Goal: Task Accomplishment & Management: Complete application form

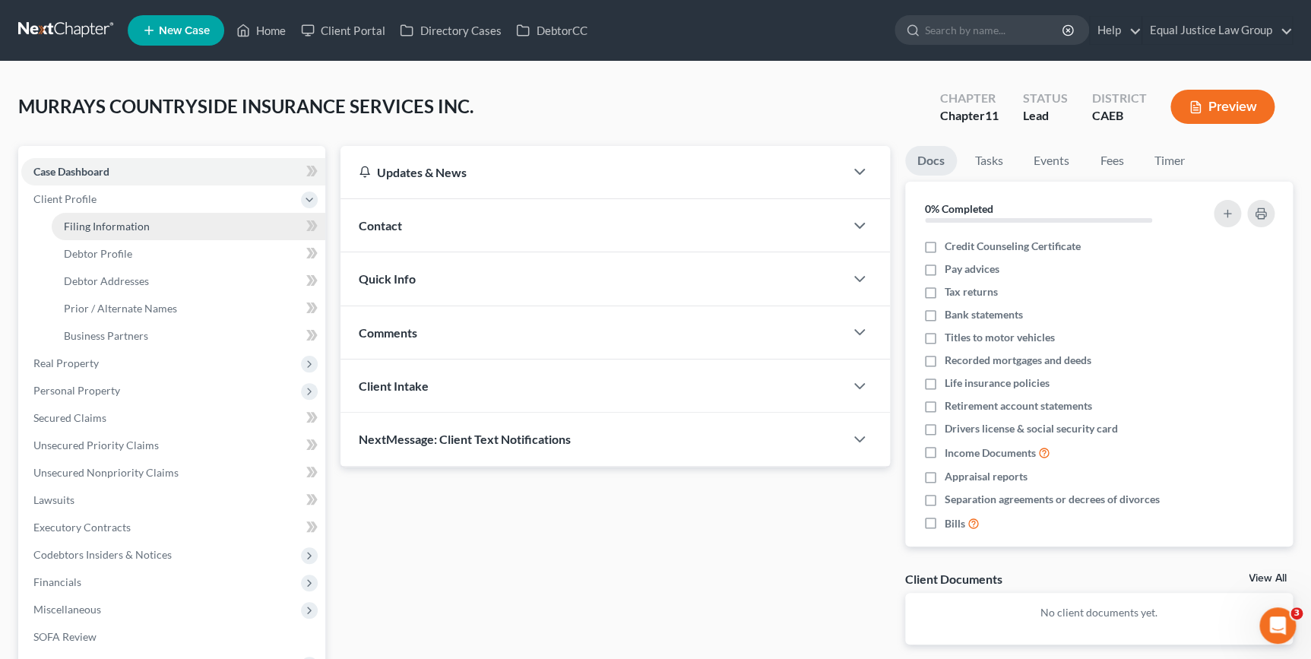
drag, startPoint x: 108, startPoint y: 223, endPoint x: 126, endPoint y: 223, distance: 18.3
click at [109, 223] on span "Filing Information" at bounding box center [107, 226] width 86 height 13
select select "3"
select select "1"
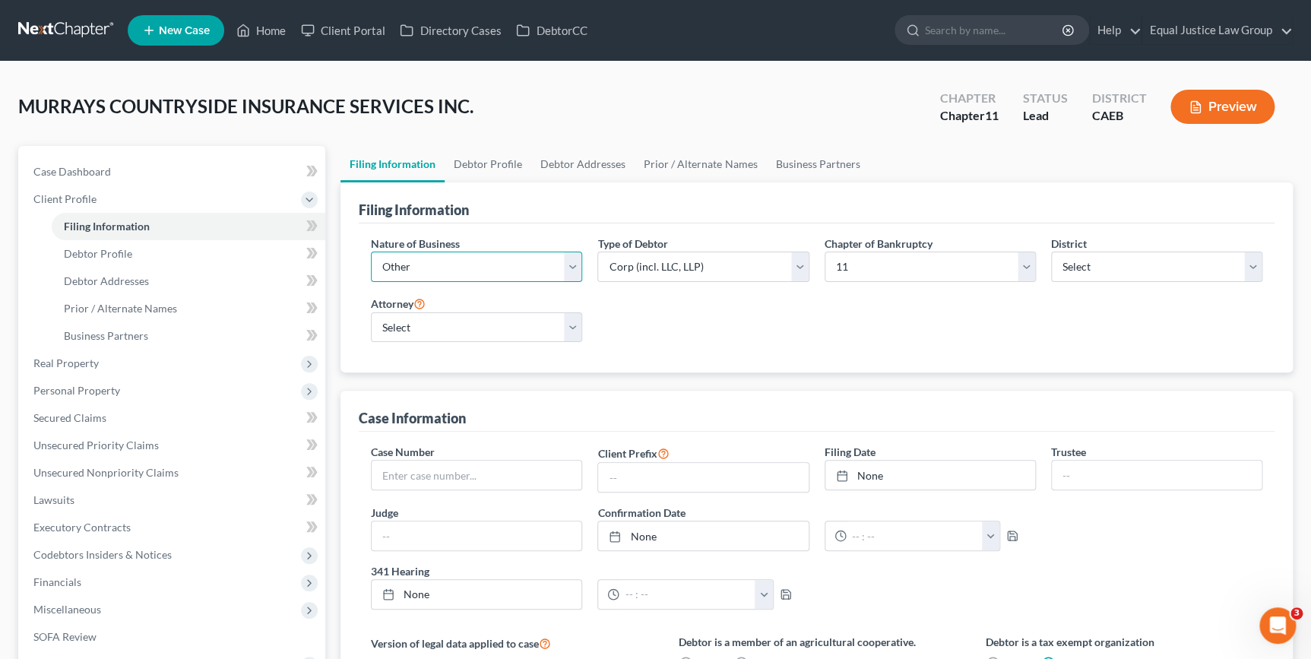
click at [578, 265] on select "Select Clearing Bank Commodity Broker Health Care Business Other Railroad Singl…" at bounding box center [476, 267] width 211 height 30
click at [803, 264] on select "Select Partnership Corp (incl. LLC, LLP) Other" at bounding box center [702, 267] width 211 height 30
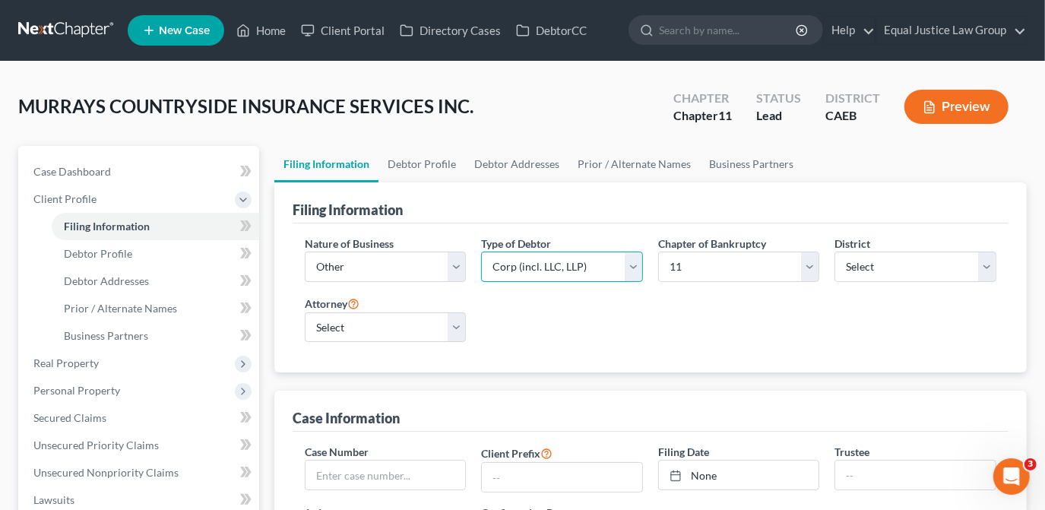
click at [631, 269] on select "Select Partnership Corp (incl. LLC, LLP) Other" at bounding box center [562, 267] width 162 height 30
click at [772, 331] on div "Nature of Business Select Clearing Bank Commodity Broker Health Care Business O…" at bounding box center [650, 295] width 707 height 119
click at [454, 331] on select "Select DAVID FOYIL - CAEB David Foyil - CACB" at bounding box center [386, 327] width 162 height 30
select select "0"
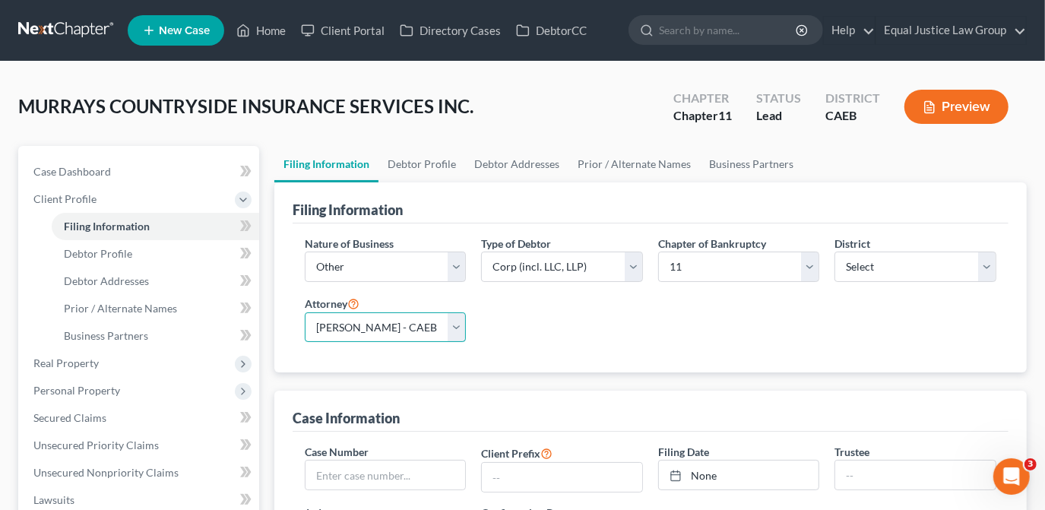
click at [305, 312] on select "Select DAVID FOYIL - CAEB David Foyil - CACB" at bounding box center [386, 327] width 162 height 30
click at [635, 265] on select "Select Partnership Corp (incl. LLC, LLP) Other" at bounding box center [562, 267] width 162 height 30
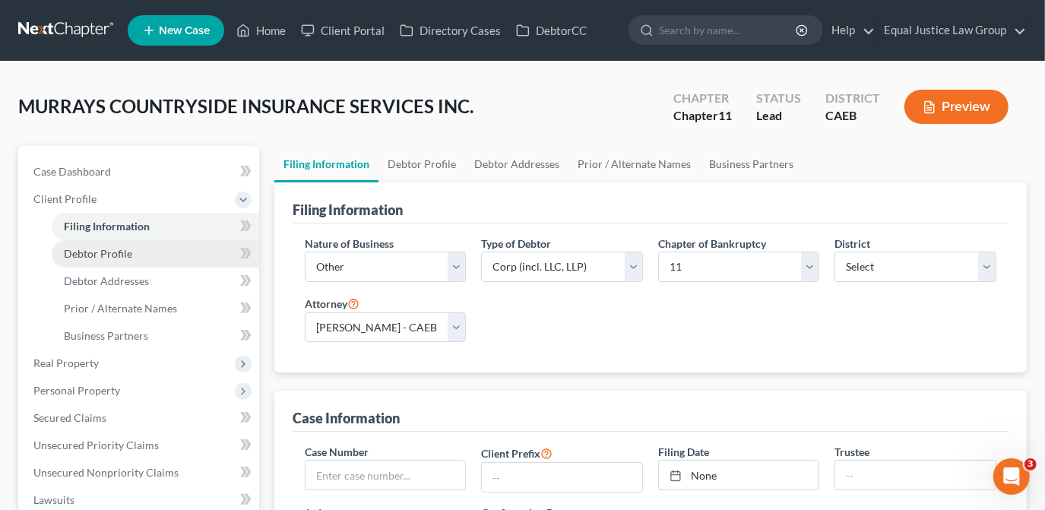
click at [125, 255] on span "Debtor Profile" at bounding box center [98, 253] width 68 height 13
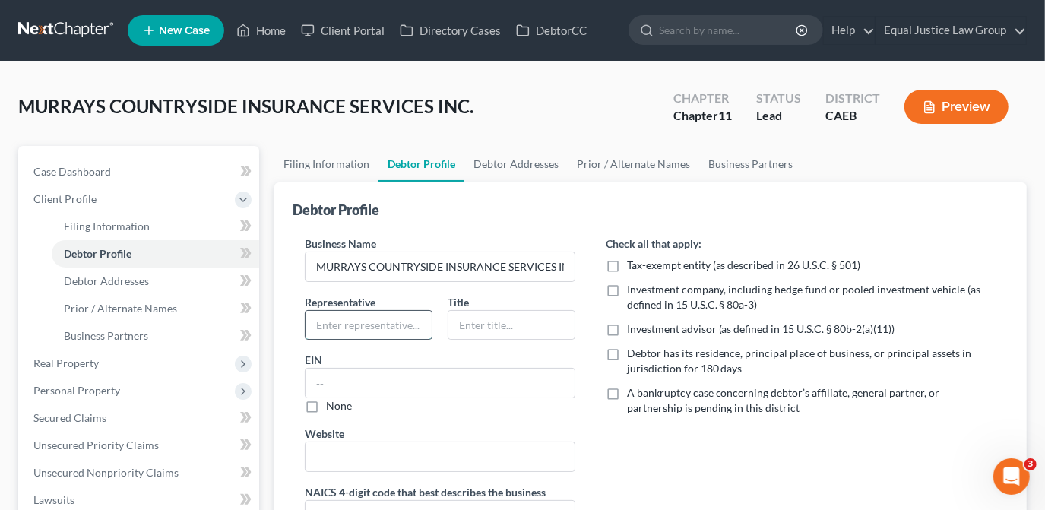
click at [340, 321] on input "text" at bounding box center [369, 325] width 126 height 29
type input "Rick Murray"
click at [474, 319] on input "text" at bounding box center [511, 325] width 126 height 29
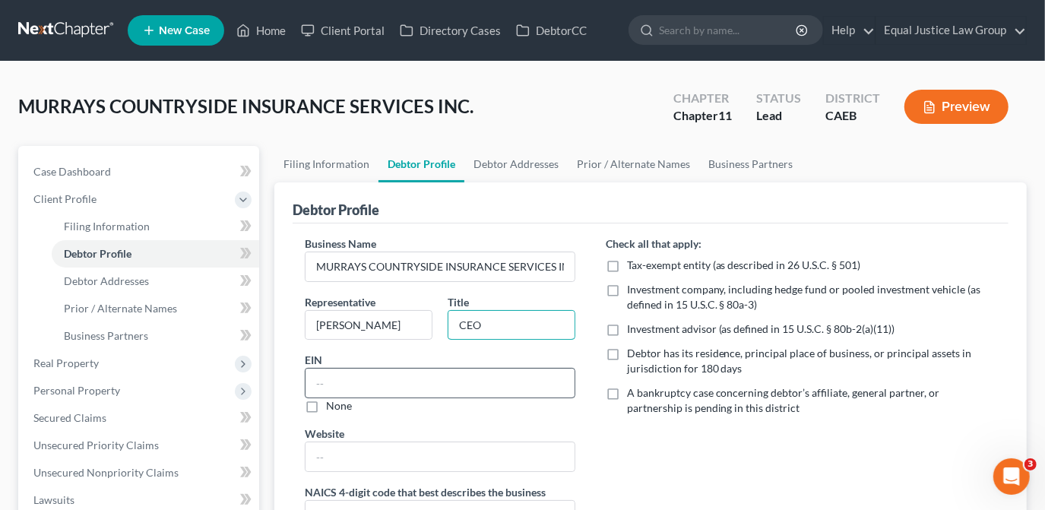
type input "CEO"
click at [397, 378] on input "text" at bounding box center [440, 383] width 269 height 29
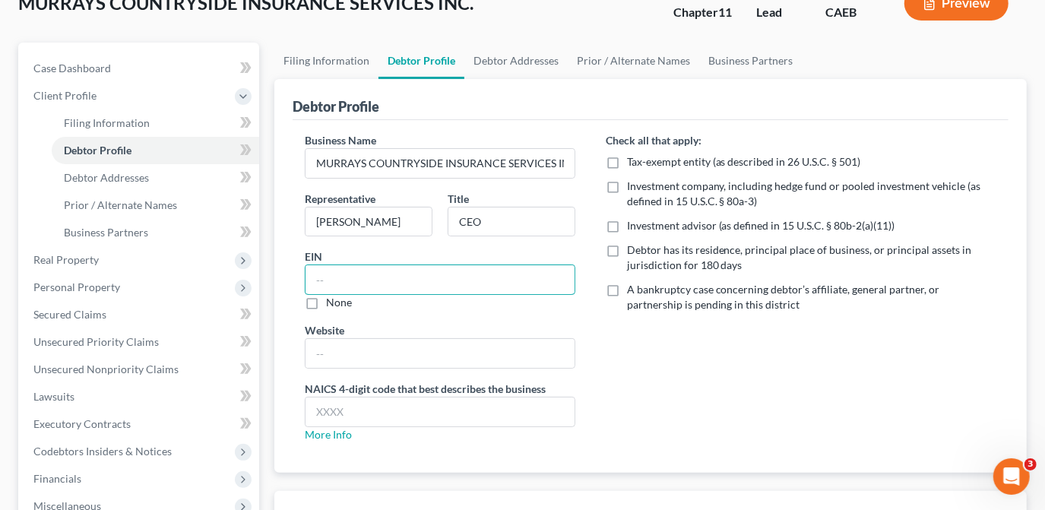
scroll to position [138, 0]
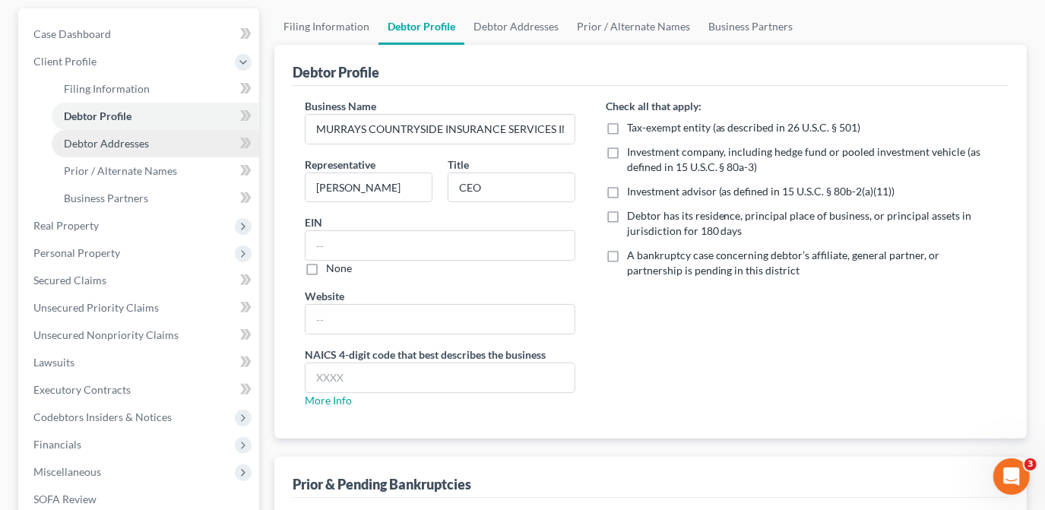
click at [114, 147] on span "Debtor Addresses" at bounding box center [106, 143] width 85 height 13
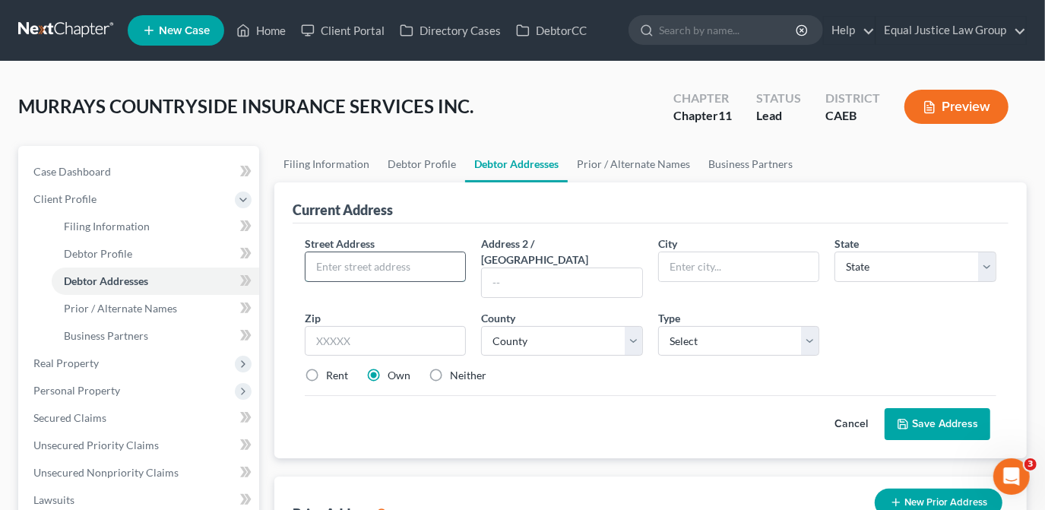
click at [313, 262] on input "text" at bounding box center [386, 266] width 160 height 29
type input "4110 Datsun Ct. Suite A"
type input "Shingle Springs"
select select "4"
click at [377, 326] on input "9568" at bounding box center [386, 341] width 162 height 30
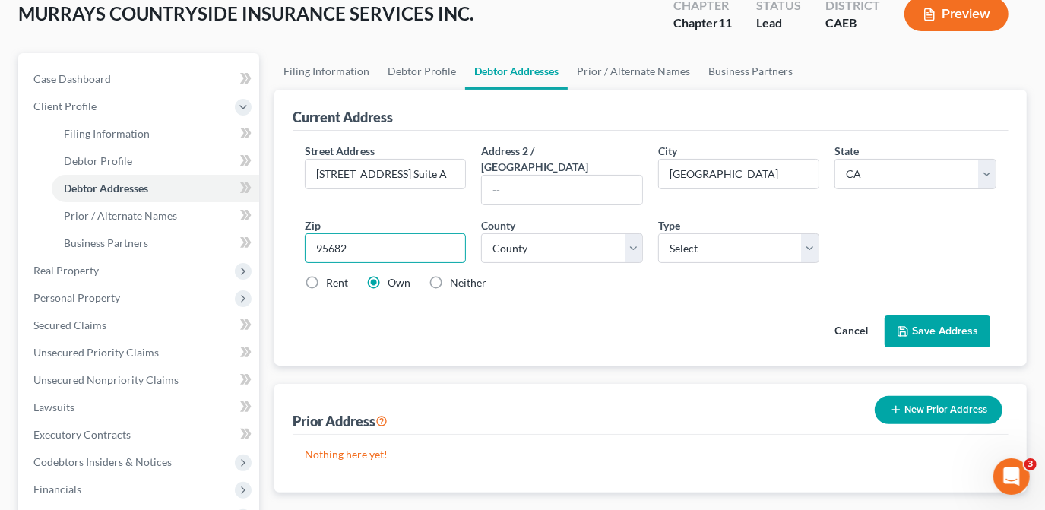
scroll to position [138, 0]
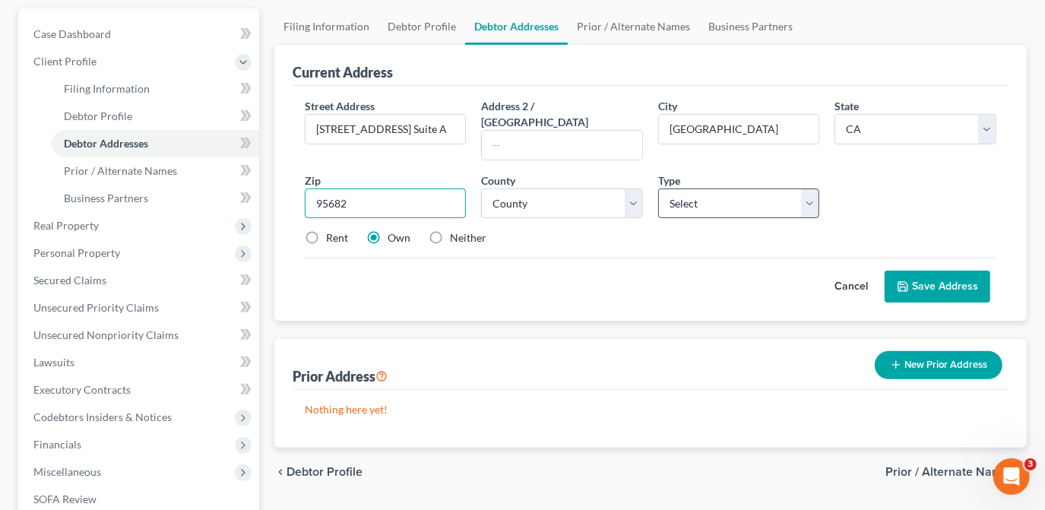
type input "95682"
click at [803, 188] on select "Select Business Mailing Location of Assets" at bounding box center [739, 203] width 162 height 30
select select "0"
click at [658, 188] on select "Select Business Mailing Location of Assets" at bounding box center [739, 203] width 162 height 30
click at [675, 236] on div "Street Address * 4110 Datsun Ct. Suite A Address 2 / PO Box City * Shingle Spri…" at bounding box center [650, 178] width 707 height 160
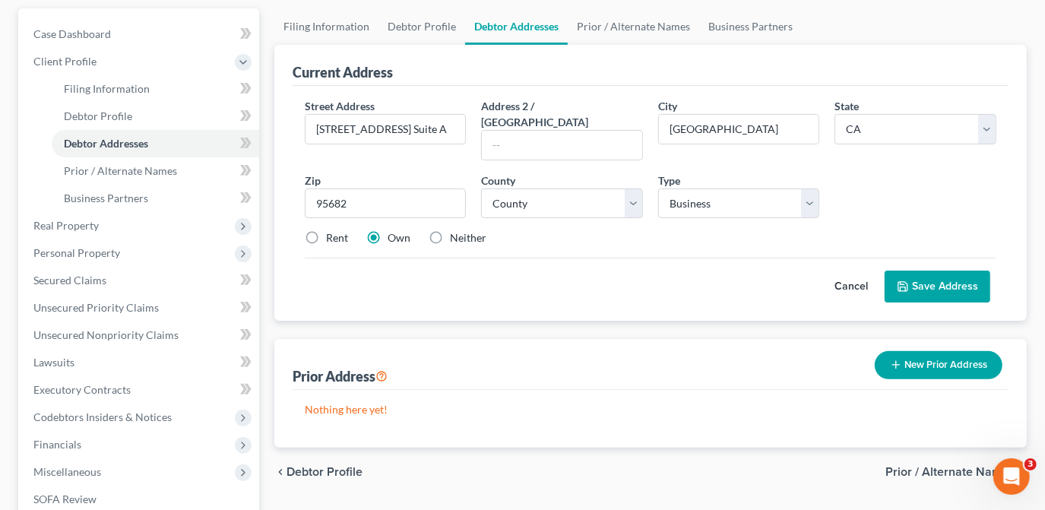
click at [450, 230] on label "Neither" at bounding box center [468, 237] width 36 height 15
click at [456, 230] on input "Neither" at bounding box center [461, 235] width 10 height 10
radio input "true"
click at [907, 274] on button "Save Address" at bounding box center [938, 287] width 106 height 32
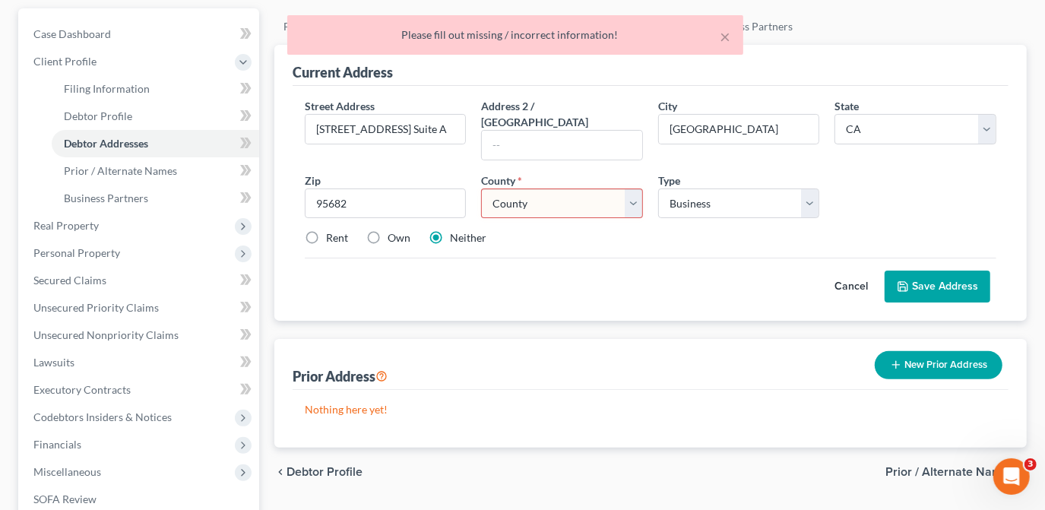
click at [326, 230] on label "Rent" at bounding box center [337, 237] width 22 height 15
click at [332, 230] on input "Rent" at bounding box center [337, 235] width 10 height 10
radio input "true"
click at [947, 272] on button "Save Address" at bounding box center [938, 287] width 106 height 32
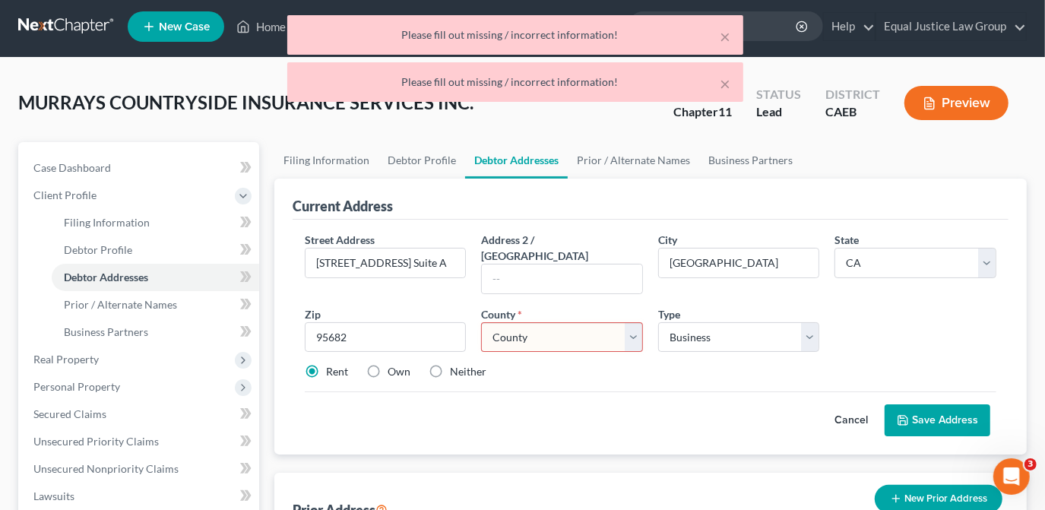
scroll to position [0, 0]
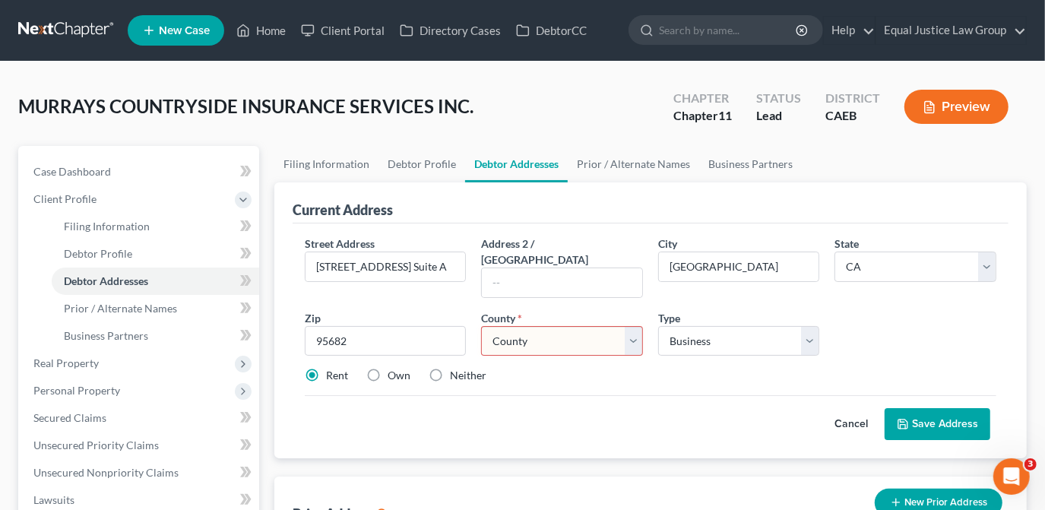
click at [635, 326] on select "County Alameda County Alpine County Amador County Butte County Calaveras County…" at bounding box center [562, 341] width 162 height 30
select select "8"
click at [481, 326] on select "County Alameda County Alpine County Amador County Butte County Calaveras County…" at bounding box center [562, 341] width 162 height 30
click at [724, 326] on select "Select Business Mailing Location of Assets" at bounding box center [739, 341] width 162 height 30
click at [658, 326] on select "Select Business Mailing Location of Assets" at bounding box center [739, 341] width 162 height 30
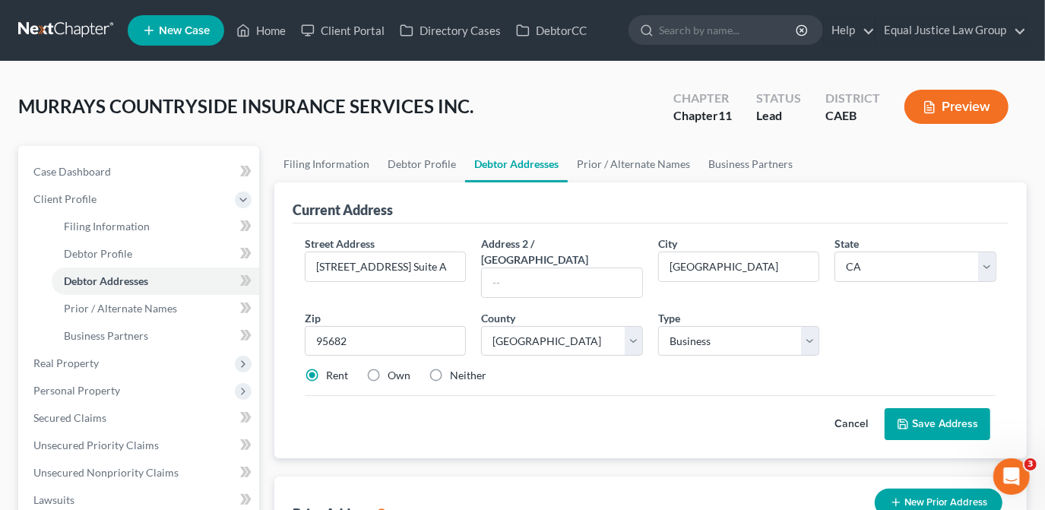
click at [923, 408] on button "Save Address" at bounding box center [938, 424] width 106 height 32
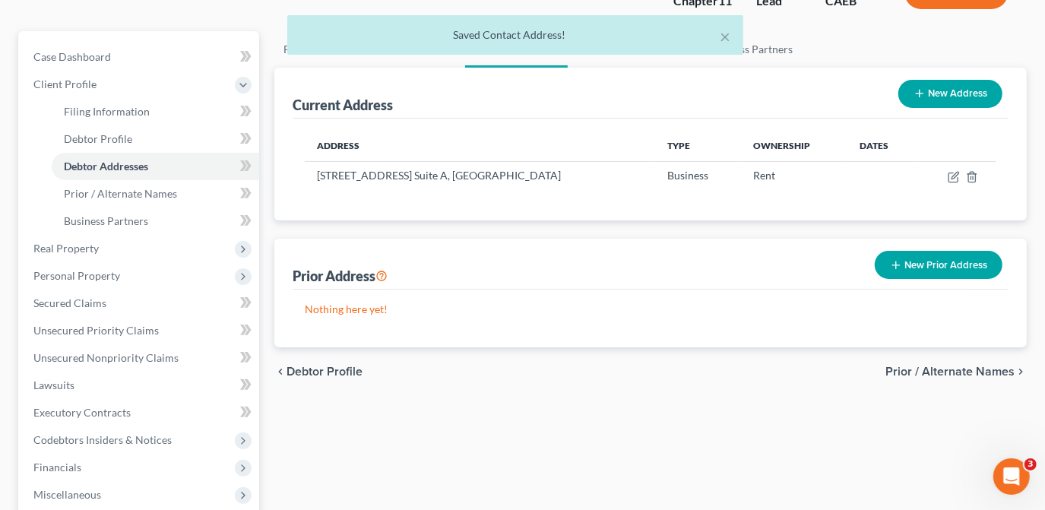
scroll to position [68, 0]
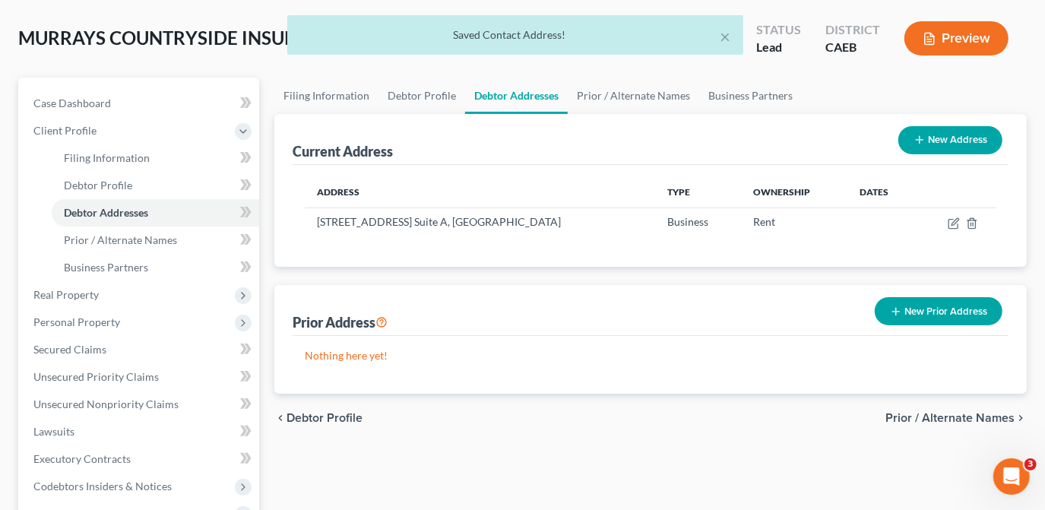
click at [934, 416] on span "Prior / Alternate Names" at bounding box center [949, 418] width 129 height 12
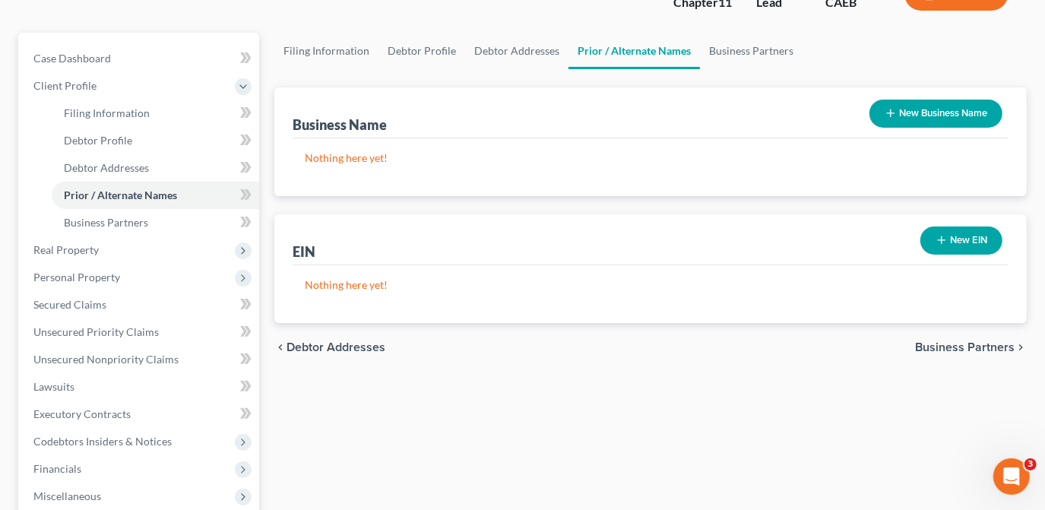
scroll to position [138, 0]
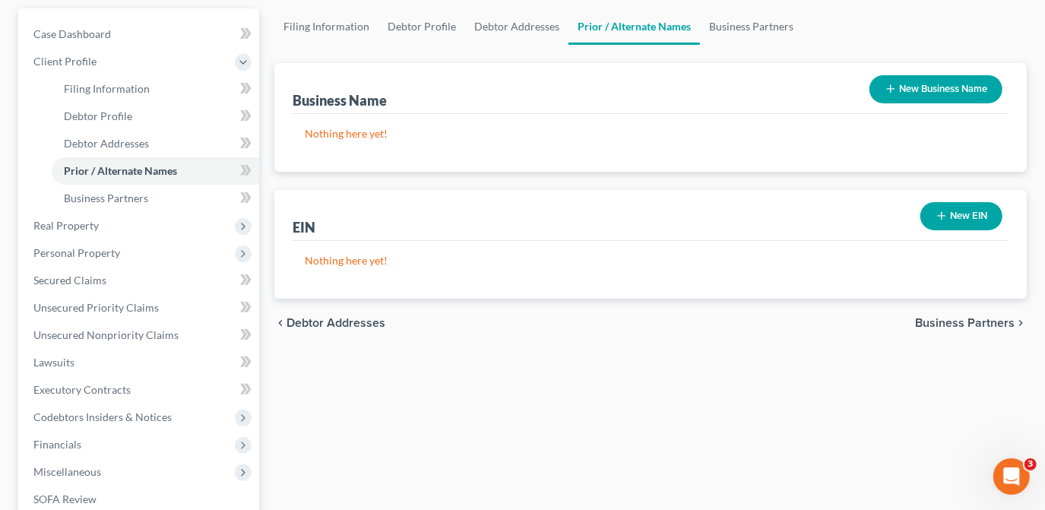
click at [942, 325] on span "Business Partners" at bounding box center [965, 323] width 100 height 12
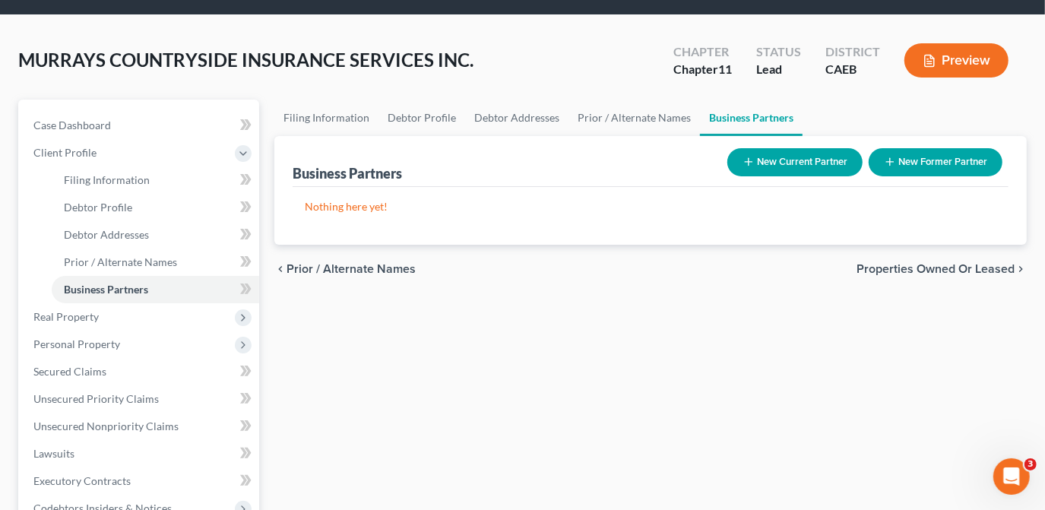
scroll to position [68, 0]
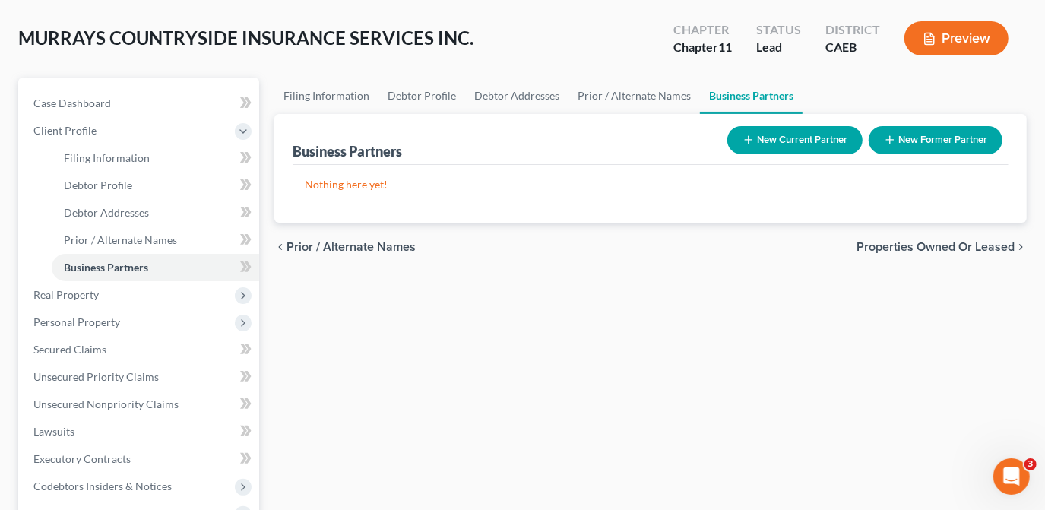
click at [934, 247] on span "Properties Owned or Leased" at bounding box center [936, 247] width 158 height 12
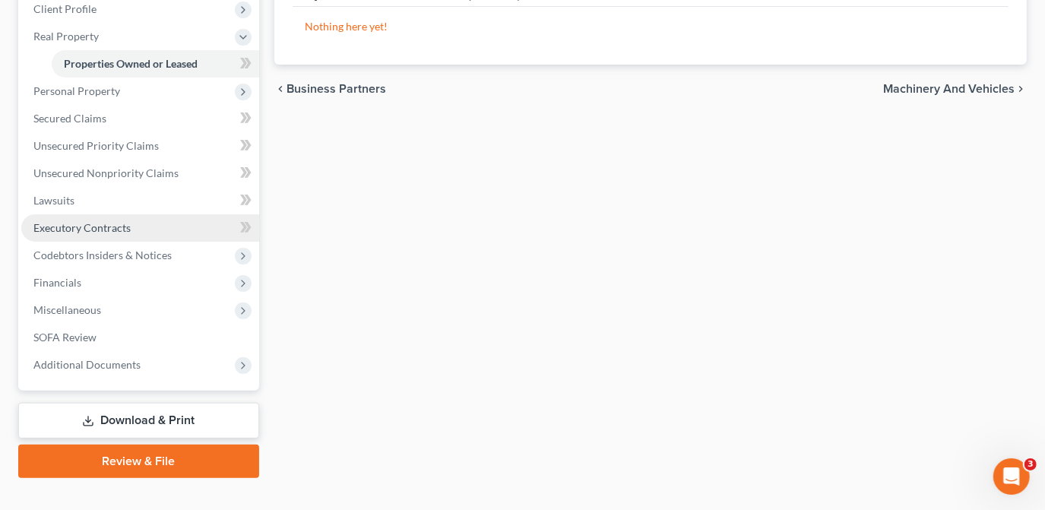
scroll to position [214, 0]
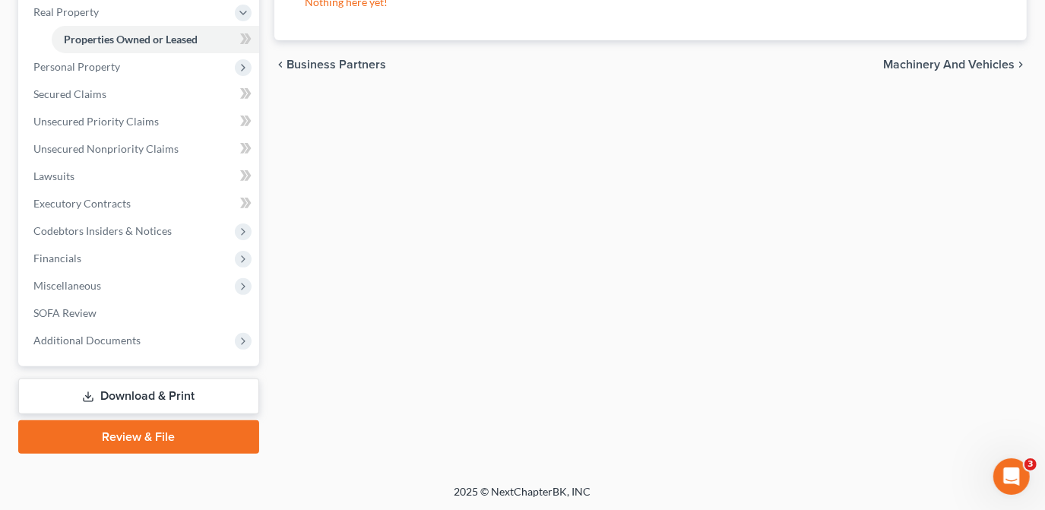
click at [184, 390] on link "Download & Print" at bounding box center [138, 396] width 241 height 36
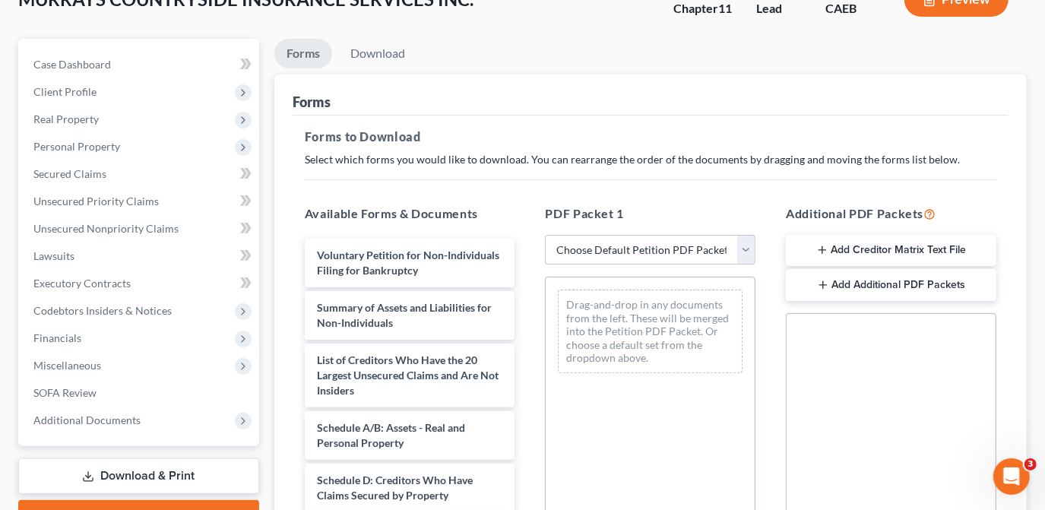
scroll to position [138, 0]
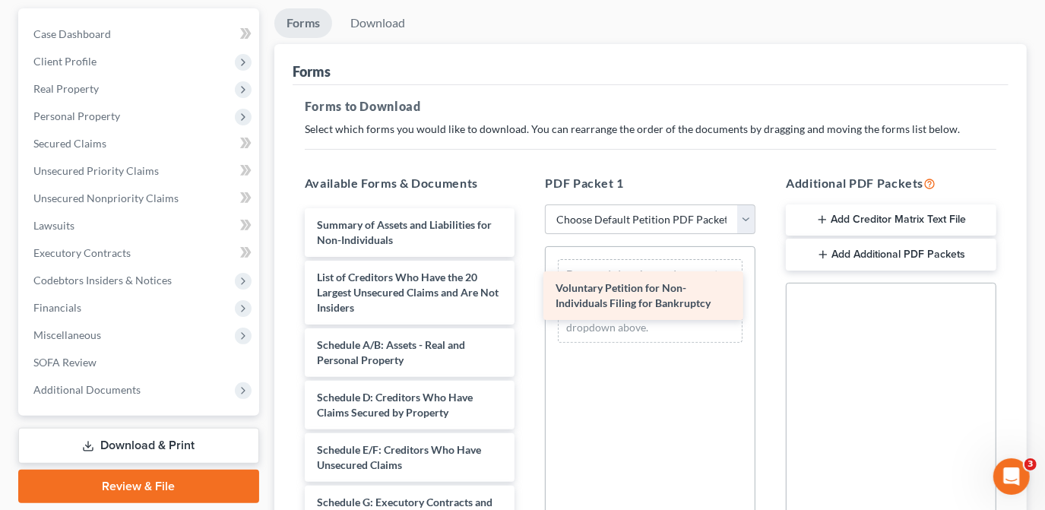
drag, startPoint x: 411, startPoint y: 227, endPoint x: 650, endPoint y: 292, distance: 247.2
click at [527, 292] on div "Voluntary Petition for Non-Individuals Filing for Bankruptcy Voluntary Petition…" at bounding box center [410, 516] width 235 height 617
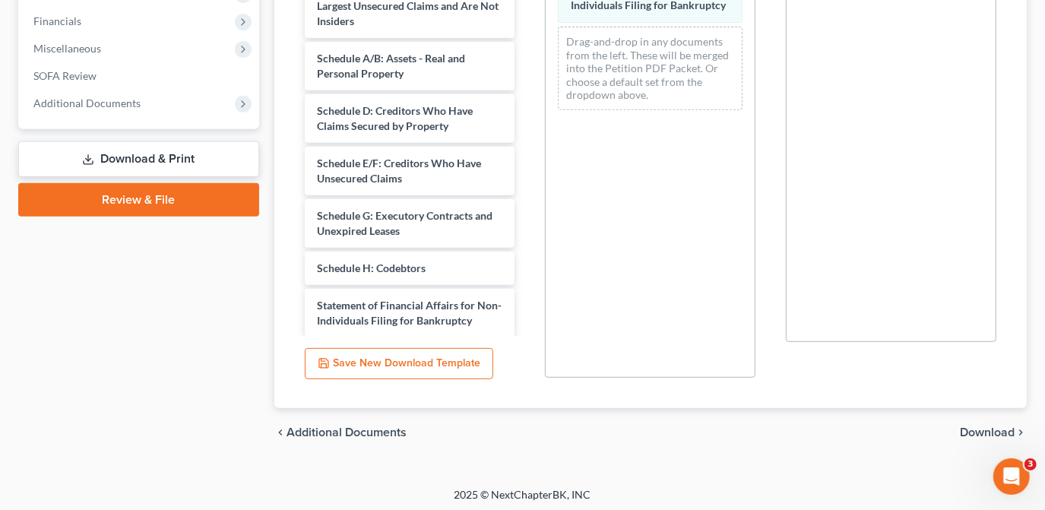
scroll to position [427, 0]
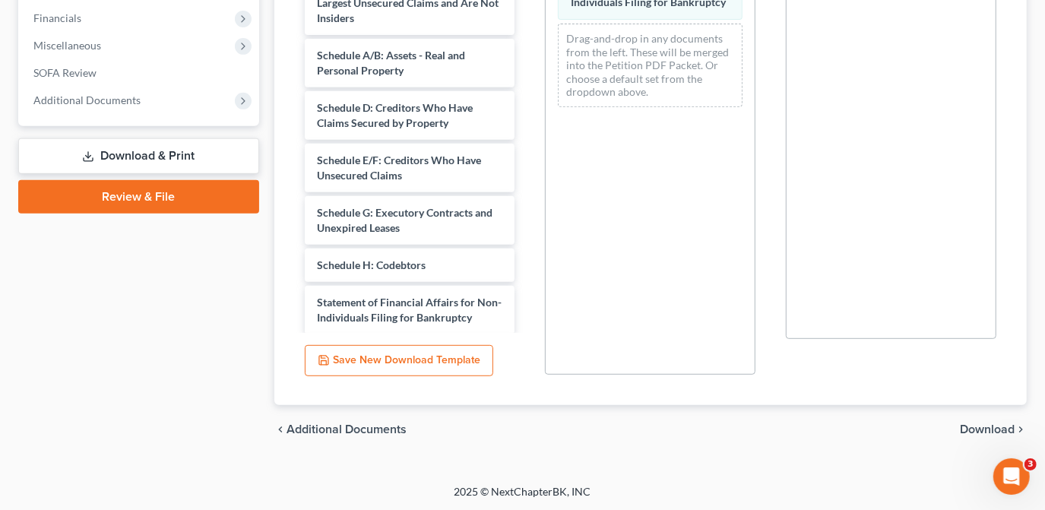
click at [983, 428] on span "Download" at bounding box center [987, 429] width 55 height 12
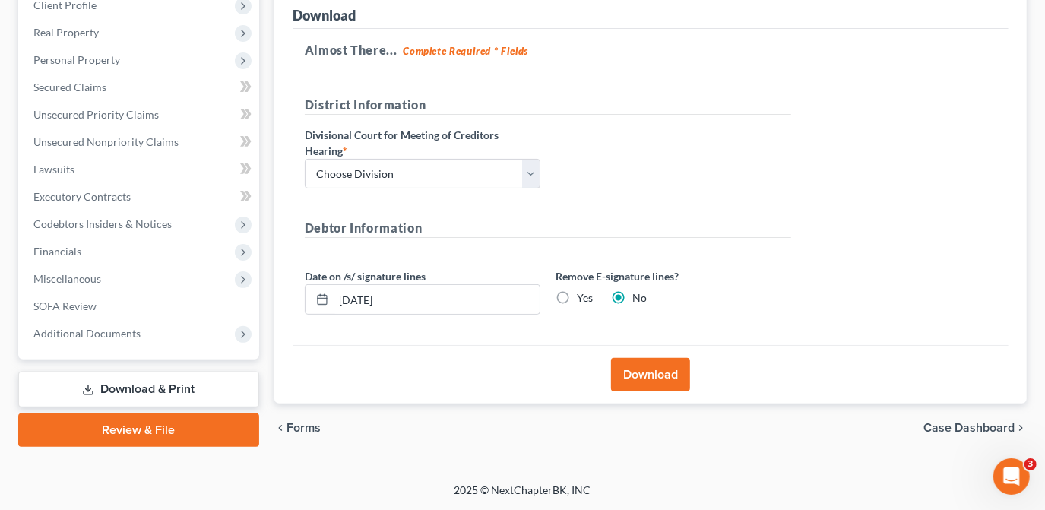
scroll to position [192, 0]
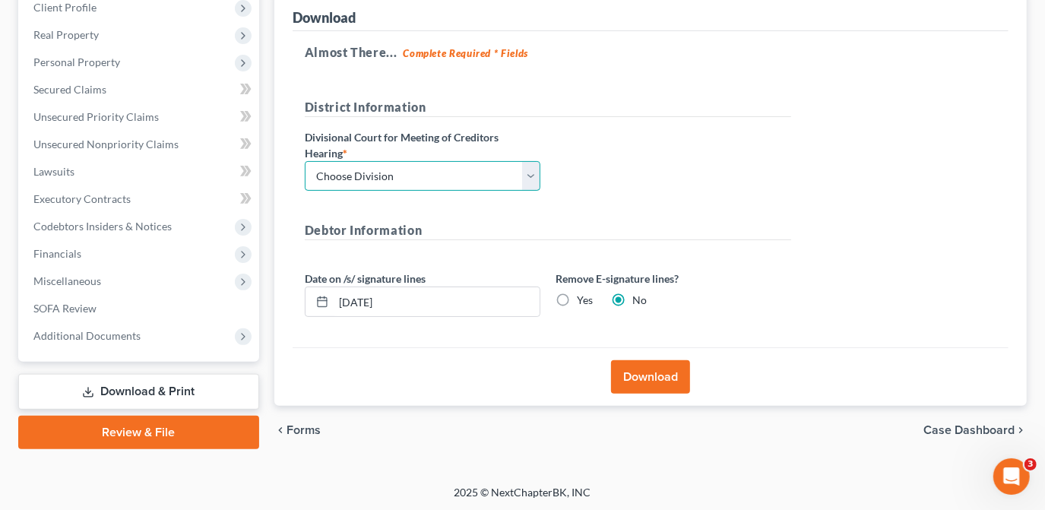
click at [524, 174] on select "Choose Division Fresno Modesto [GEOGRAPHIC_DATA]" at bounding box center [423, 176] width 236 height 30
select select "2"
click at [305, 161] on select "Choose Division Fresno Modesto [GEOGRAPHIC_DATA]" at bounding box center [423, 176] width 236 height 30
click at [652, 375] on button "Download" at bounding box center [650, 376] width 79 height 33
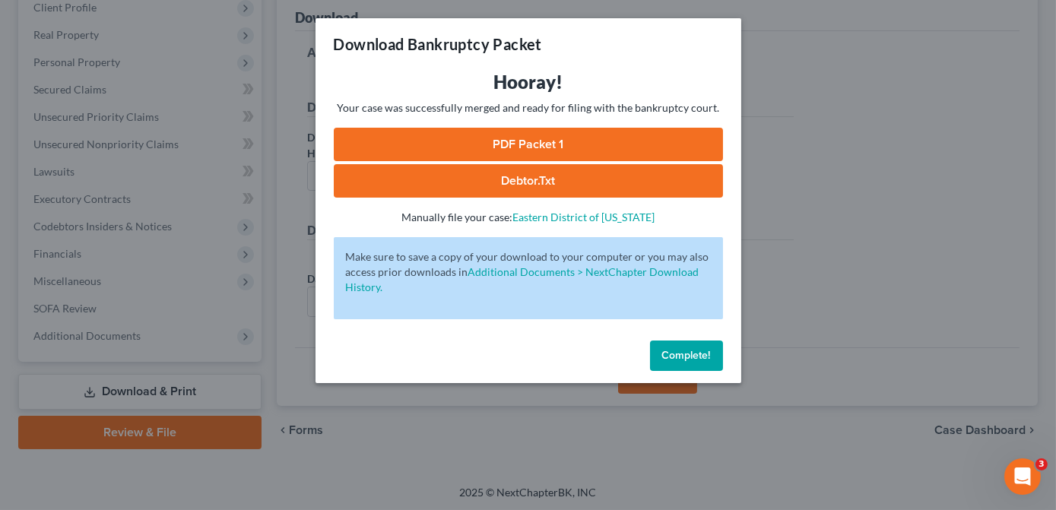
click at [545, 147] on link "PDF Packet 1" at bounding box center [528, 144] width 389 height 33
click at [499, 140] on link "PDF Packet 1" at bounding box center [528, 144] width 389 height 33
click at [685, 351] on span "Complete!" at bounding box center [686, 355] width 49 height 13
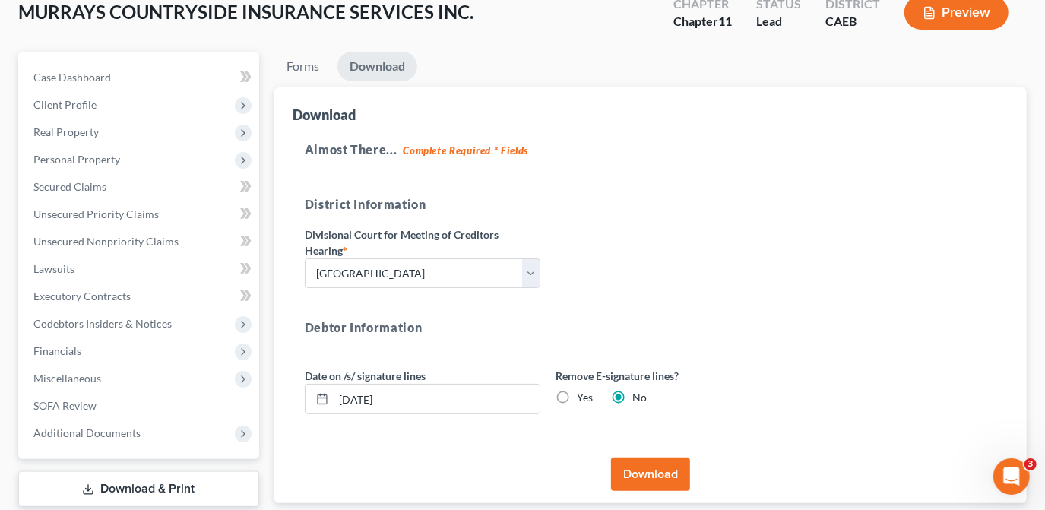
scroll to position [0, 0]
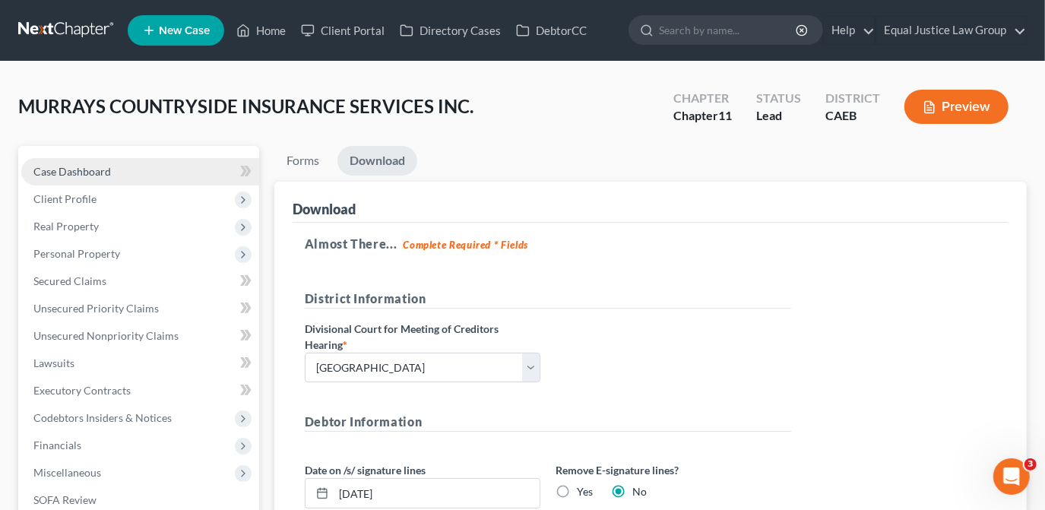
click at [69, 166] on span "Case Dashboard" at bounding box center [72, 171] width 78 height 13
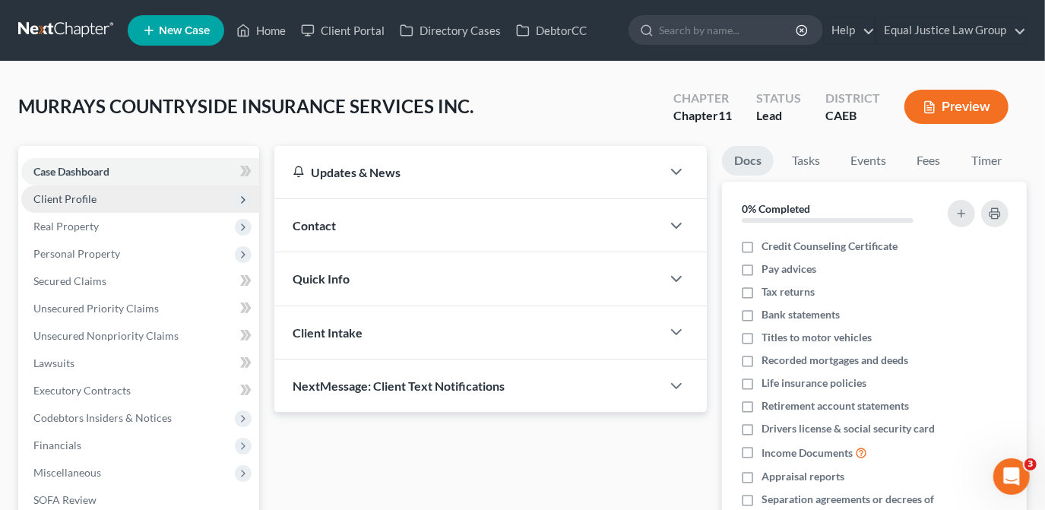
click at [70, 201] on span "Client Profile" at bounding box center [64, 198] width 63 height 13
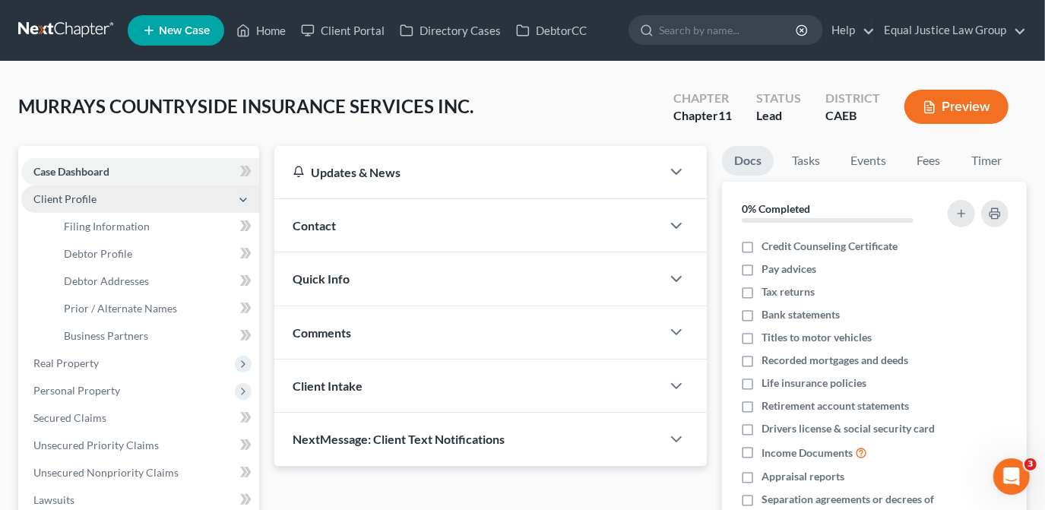
drag, startPoint x: 87, startPoint y: 198, endPoint x: 93, endPoint y: 207, distance: 11.0
click at [87, 200] on span "Client Profile" at bounding box center [64, 198] width 63 height 13
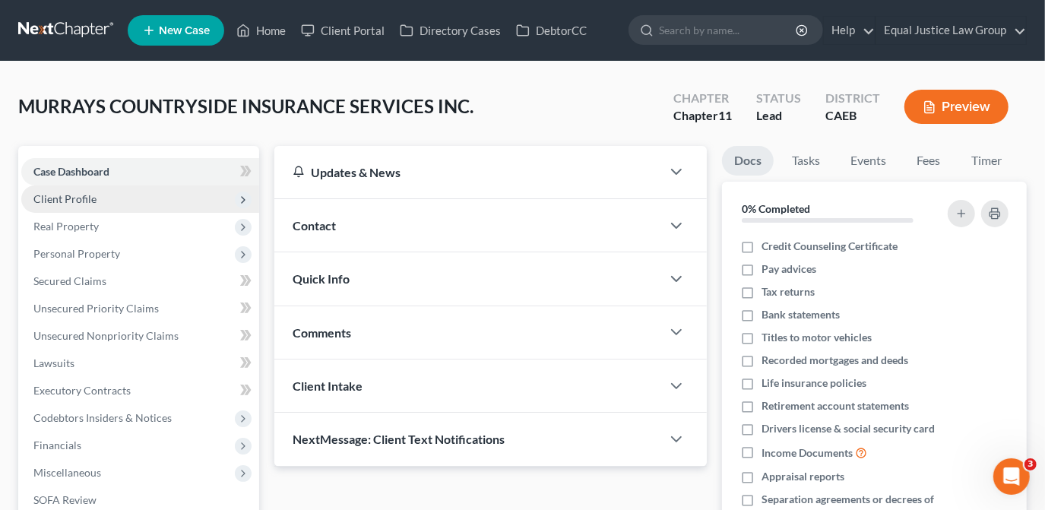
click at [85, 200] on span "Client Profile" at bounding box center [64, 198] width 63 height 13
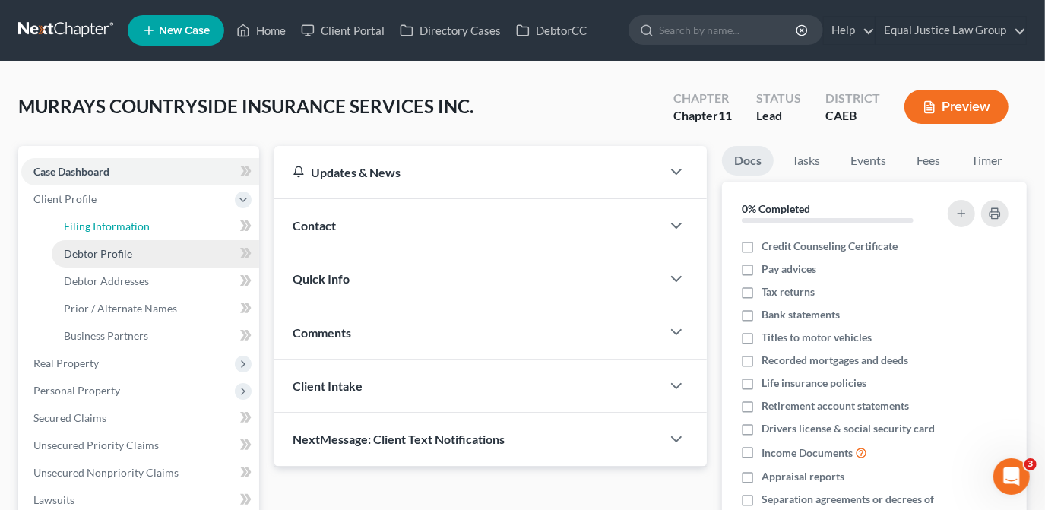
drag, startPoint x: 74, startPoint y: 227, endPoint x: 87, endPoint y: 248, distance: 23.9
click at [76, 228] on span "Filing Information" at bounding box center [107, 226] width 86 height 13
select select "3"
select select "1"
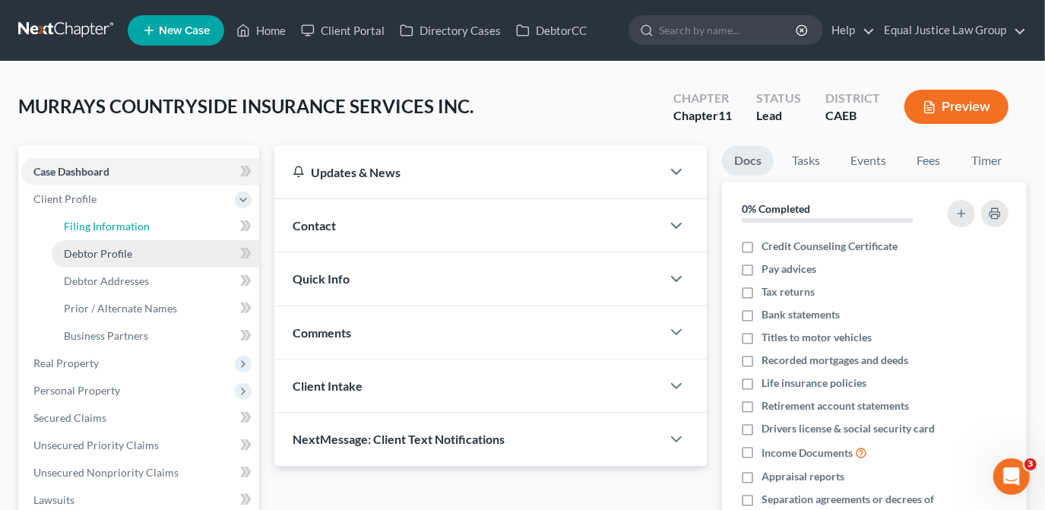
select select "8"
select select "0"
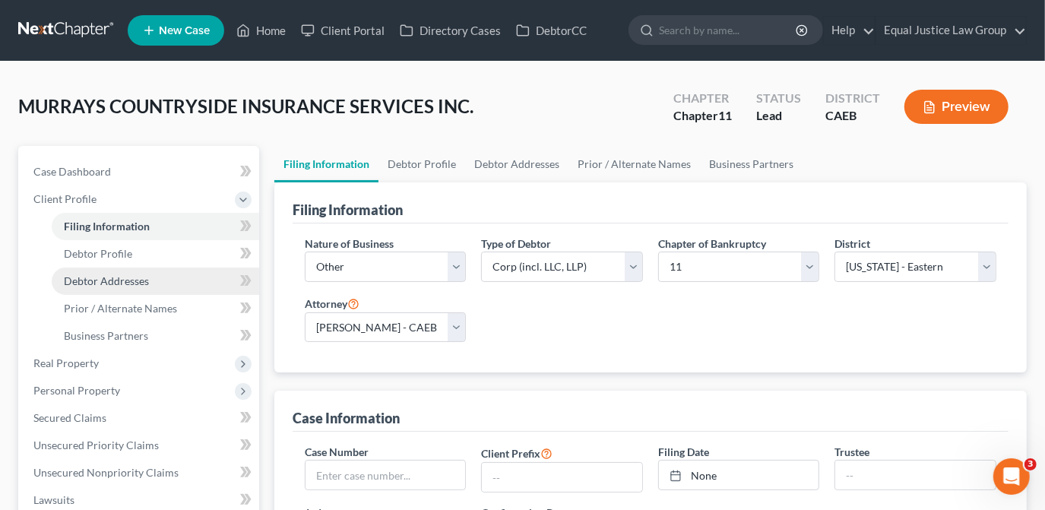
click at [88, 279] on span "Debtor Addresses" at bounding box center [106, 280] width 85 height 13
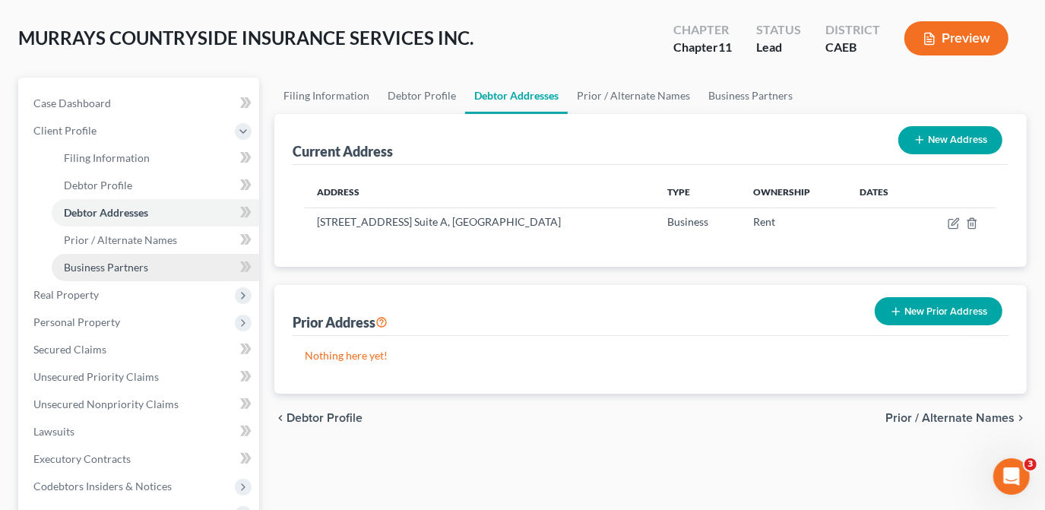
scroll to position [68, 0]
click at [620, 92] on link "Prior / Alternate Names" at bounding box center [633, 96] width 131 height 36
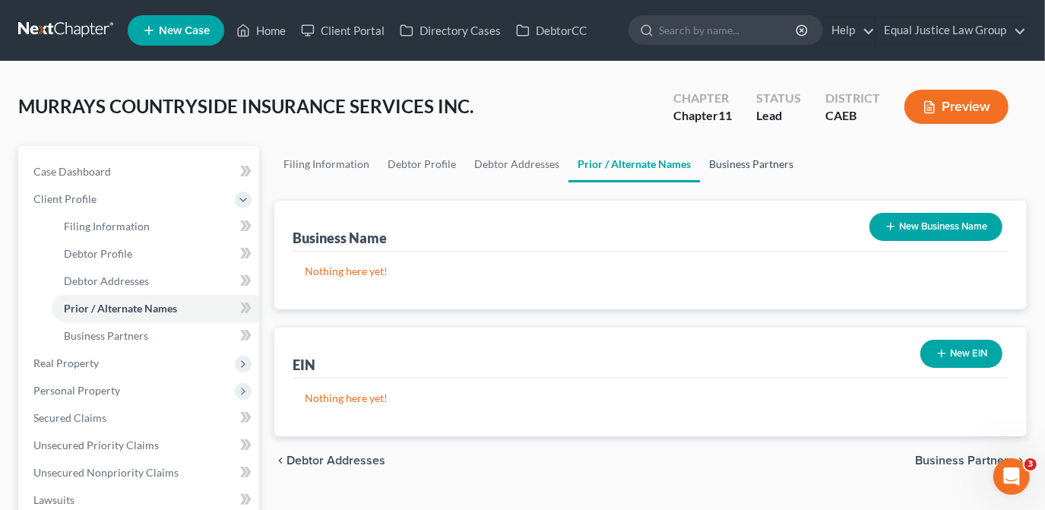
click at [724, 159] on link "Business Partners" at bounding box center [751, 164] width 103 height 36
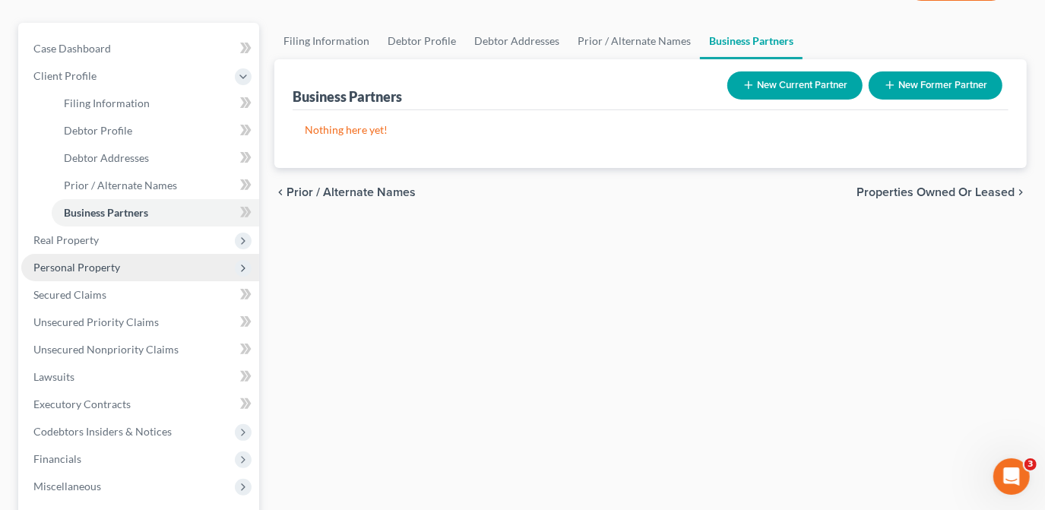
scroll to position [138, 0]
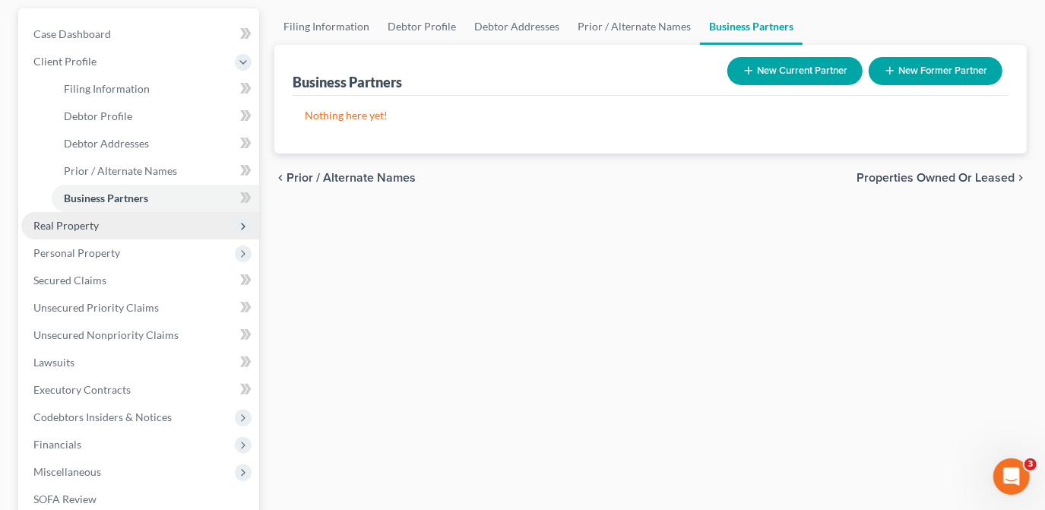
click at [68, 223] on span "Real Property" at bounding box center [65, 225] width 65 height 13
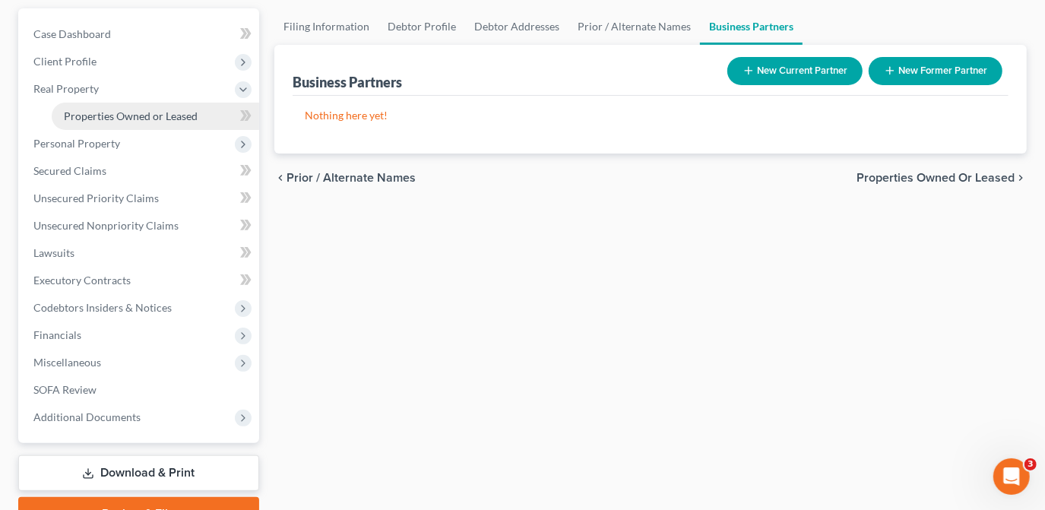
click at [150, 119] on span "Properties Owned or Leased" at bounding box center [131, 115] width 134 height 13
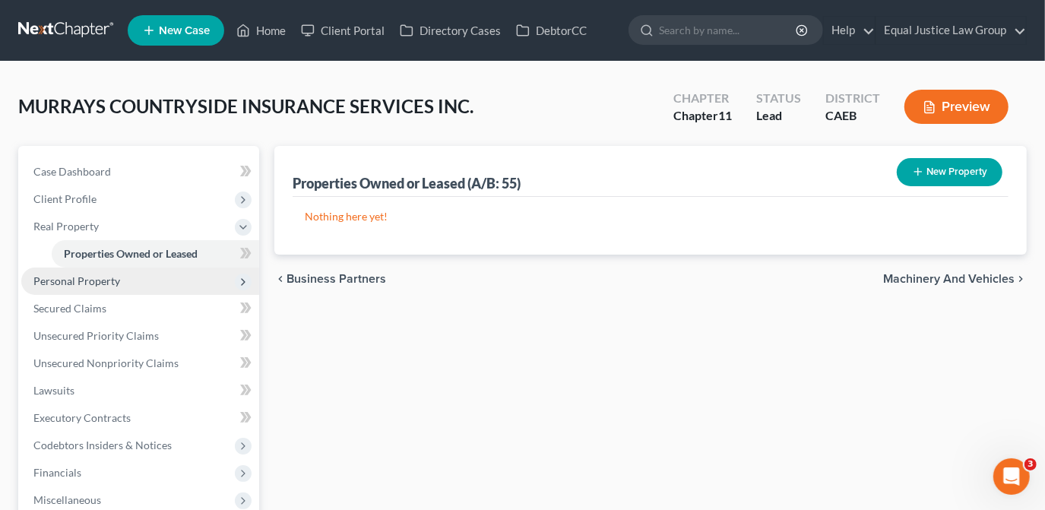
click at [85, 280] on span "Personal Property" at bounding box center [76, 280] width 87 height 13
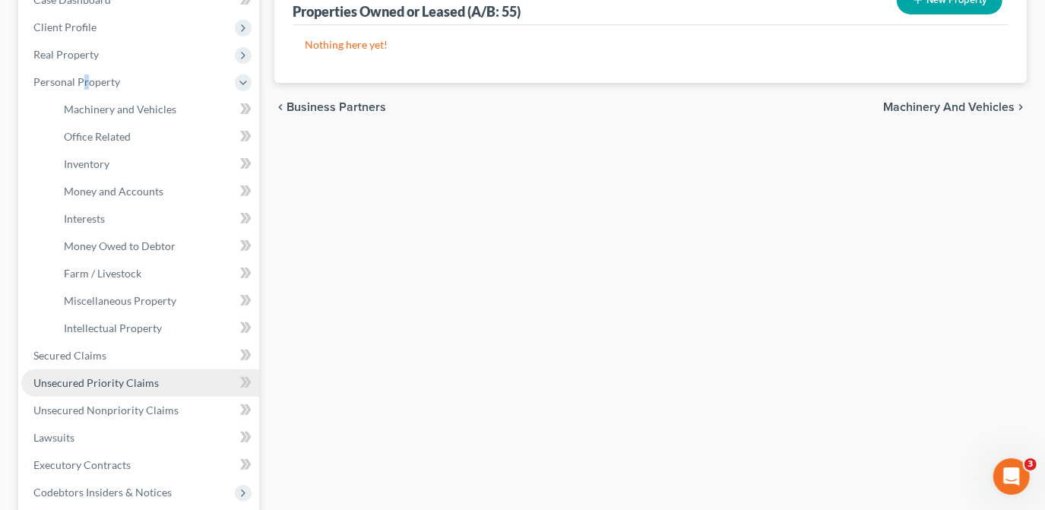
scroll to position [207, 0]
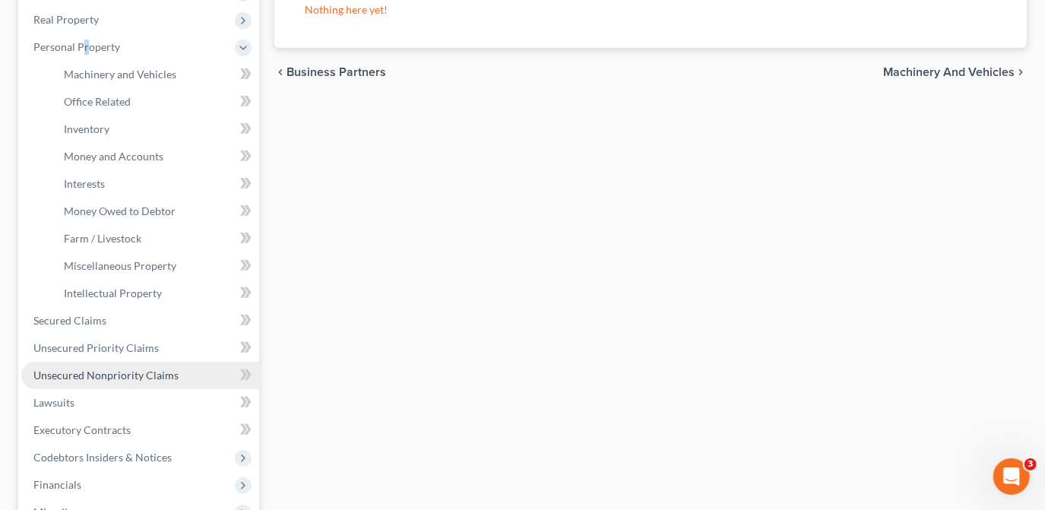
click at [102, 375] on span "Unsecured Nonpriority Claims" at bounding box center [105, 375] width 145 height 13
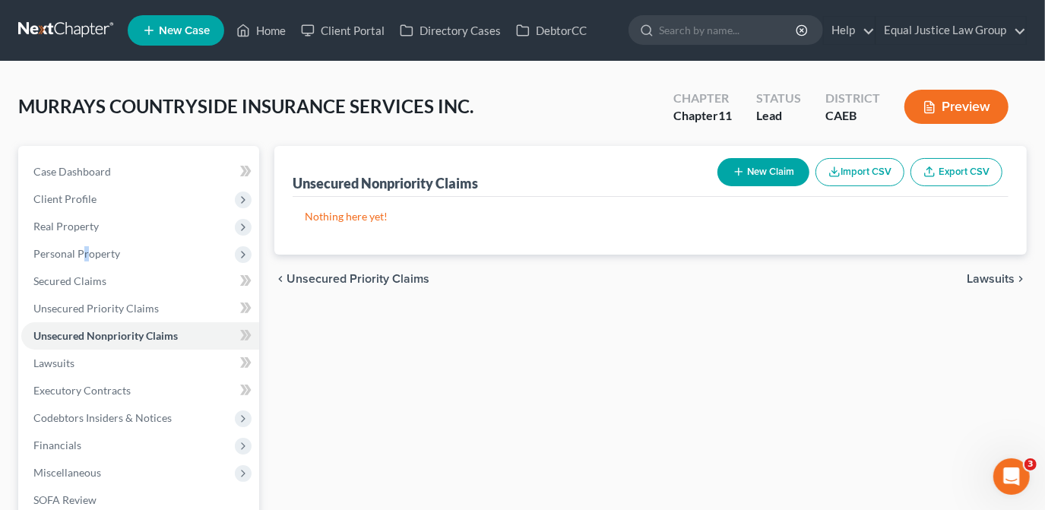
click at [760, 175] on button "New Claim" at bounding box center [763, 172] width 92 height 28
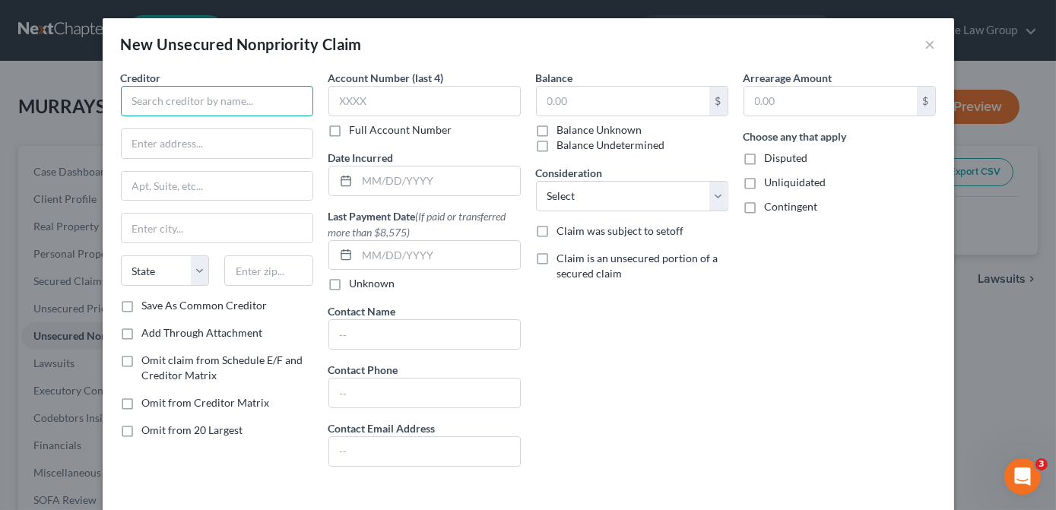
click at [207, 102] on input "text" at bounding box center [217, 101] width 192 height 30
type input "Ondeck Capital"
click at [560, 102] on input "text" at bounding box center [623, 101] width 173 height 29
drag, startPoint x: 602, startPoint y: 106, endPoint x: 587, endPoint y: 103, distance: 15.7
click at [602, 106] on input "text" at bounding box center [623, 101] width 173 height 29
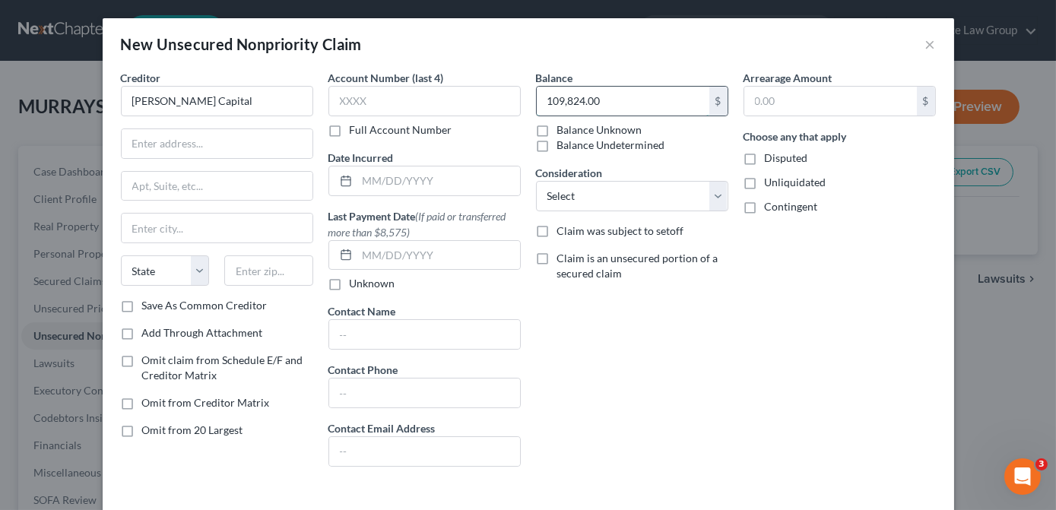
type input "109,824.00"
click at [713, 201] on select "Select Cable / Satellite Services Collection Agency Credit Card Debt Debt Couns…" at bounding box center [632, 196] width 192 height 30
click at [362, 181] on input "text" at bounding box center [438, 180] width 163 height 29
click at [340, 182] on icon at bounding box center [346, 181] width 12 height 12
click at [438, 177] on input "07152024" at bounding box center [438, 180] width 163 height 29
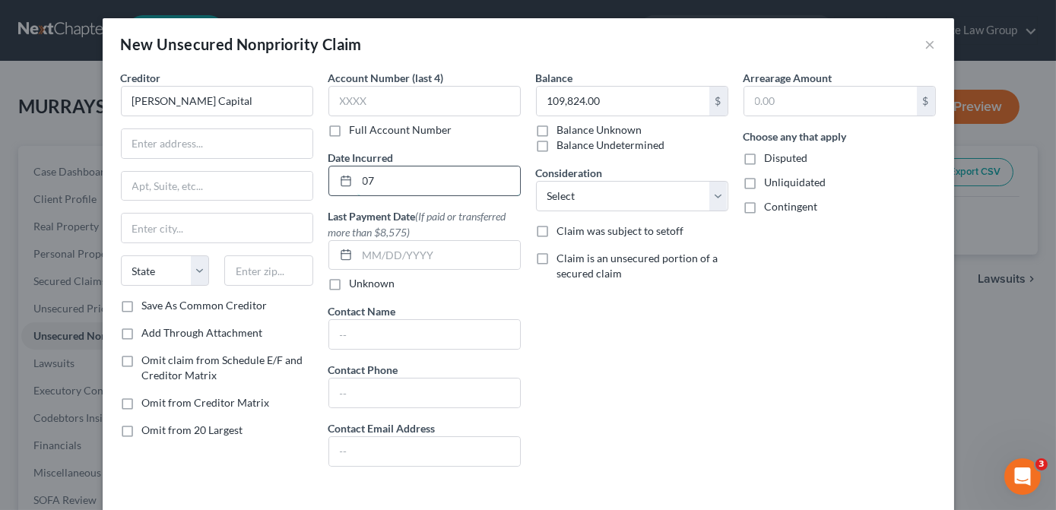
type input "0"
type input "07/15/2024"
click at [563, 320] on div "Balance 109,824.00 $ Balance Unknown Balance Undetermined 109,824.00 $ Balance …" at bounding box center [631, 274] width 207 height 409
click at [711, 204] on select "Select Cable / Satellite Services Collection Agency Credit Card Debt Debt Couns…" at bounding box center [632, 196] width 192 height 30
click at [821, 293] on div "Arrearage Amount $ Choose any that apply Disputed Unliquidated Contingent" at bounding box center [839, 274] width 207 height 409
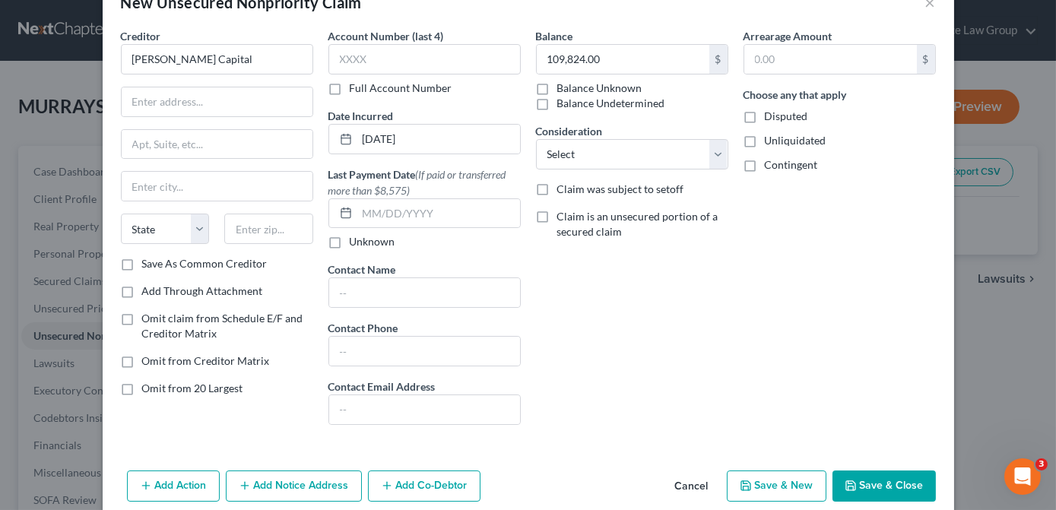
scroll to position [61, 0]
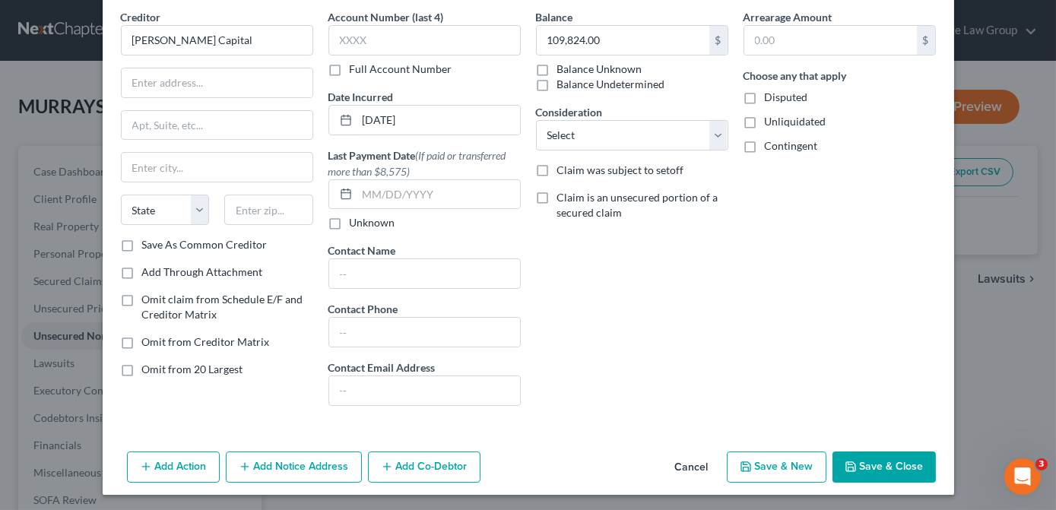
click at [907, 462] on button "Save & Close" at bounding box center [883, 467] width 103 height 32
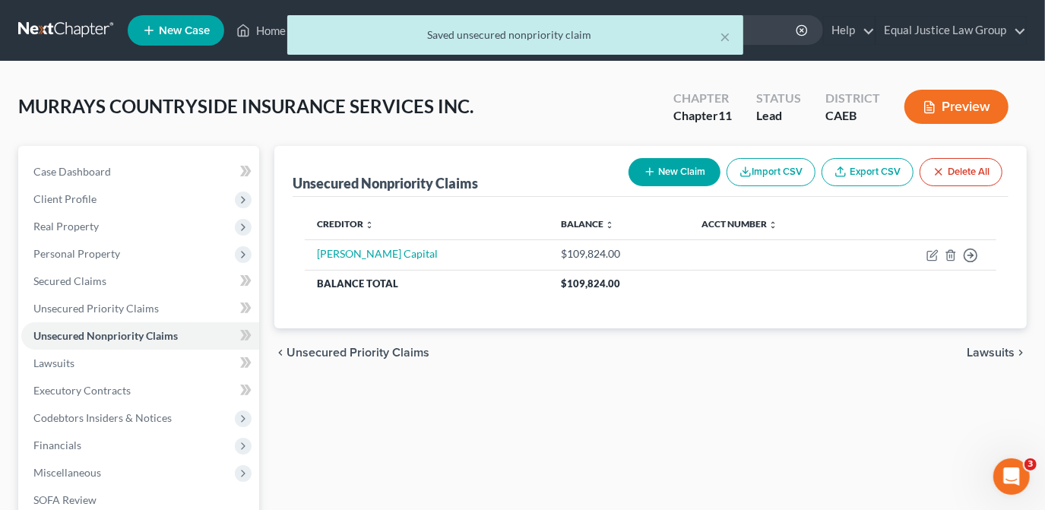
click at [667, 173] on button "New Claim" at bounding box center [675, 172] width 92 height 28
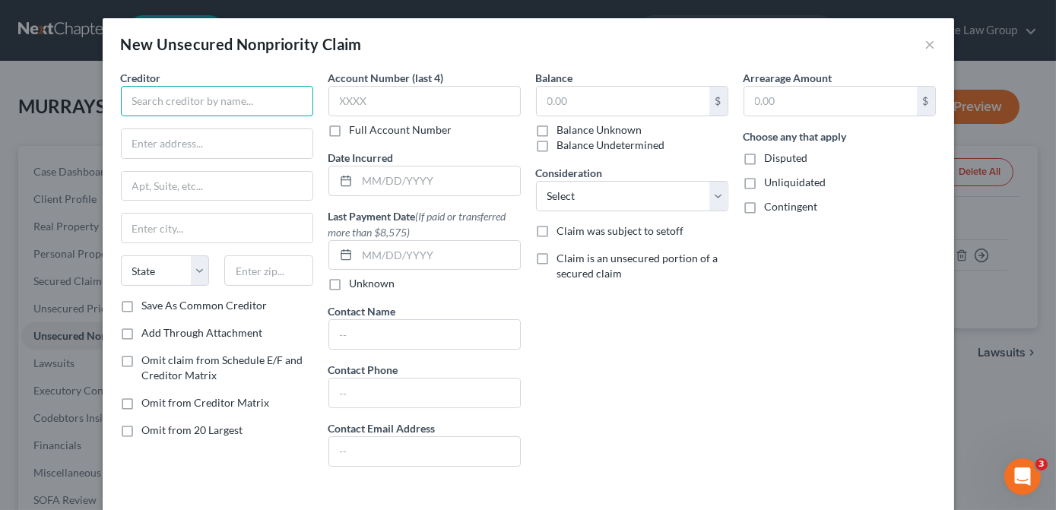
click at [138, 96] on input "text" at bounding box center [217, 101] width 192 height 30
type input "Credibly"
click at [597, 97] on input "text" at bounding box center [623, 101] width 173 height 29
type input "3"
click at [601, 95] on input "3" at bounding box center [623, 101] width 173 height 29
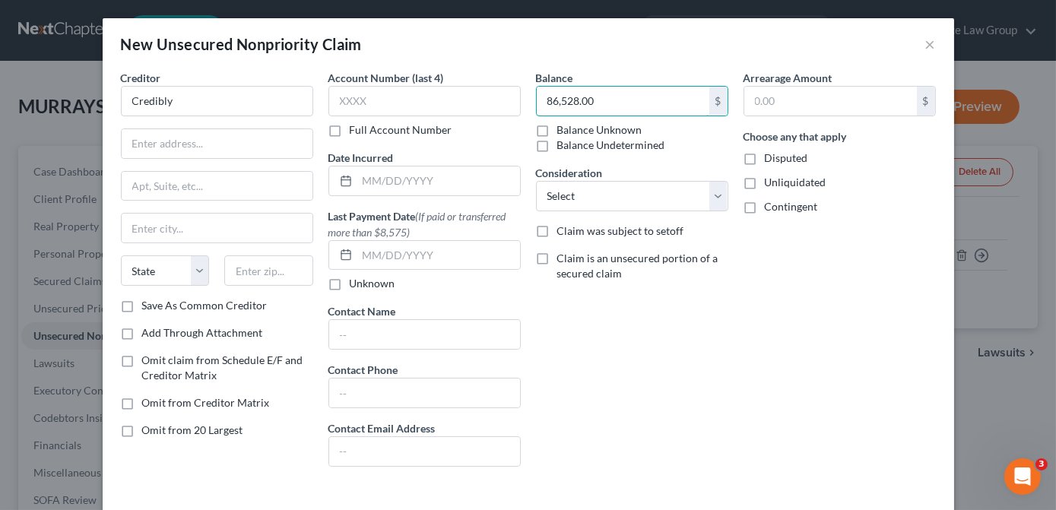
type input "86,528.00"
click at [374, 183] on input "text" at bounding box center [438, 180] width 163 height 29
type input "07/15/2024"
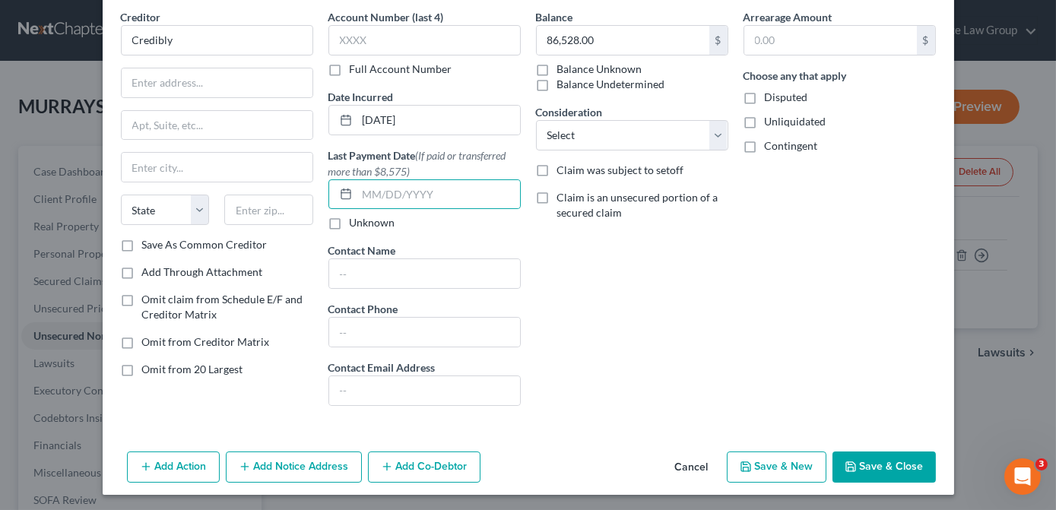
click at [770, 463] on button "Save & New" at bounding box center [777, 467] width 100 height 32
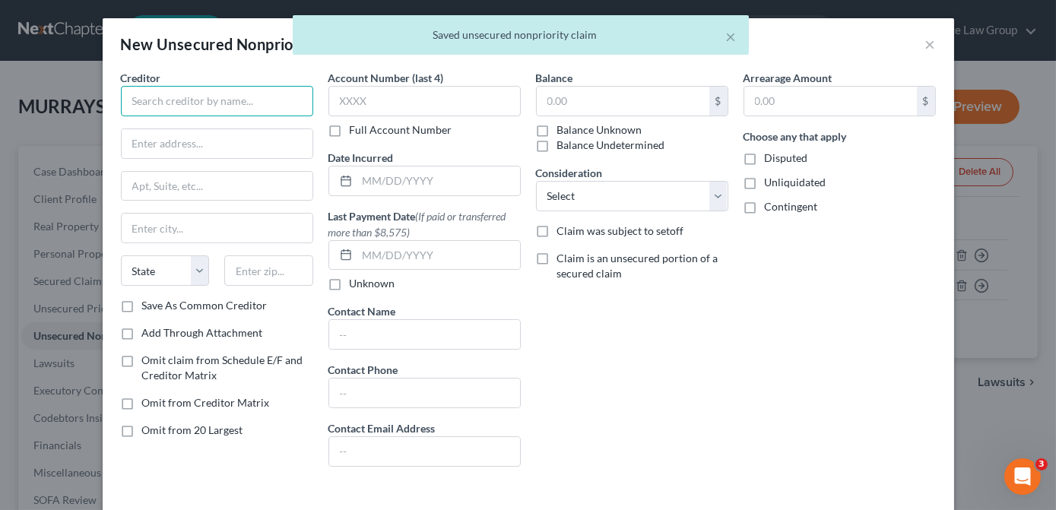
click at [134, 108] on input "text" at bounding box center [217, 101] width 192 height 30
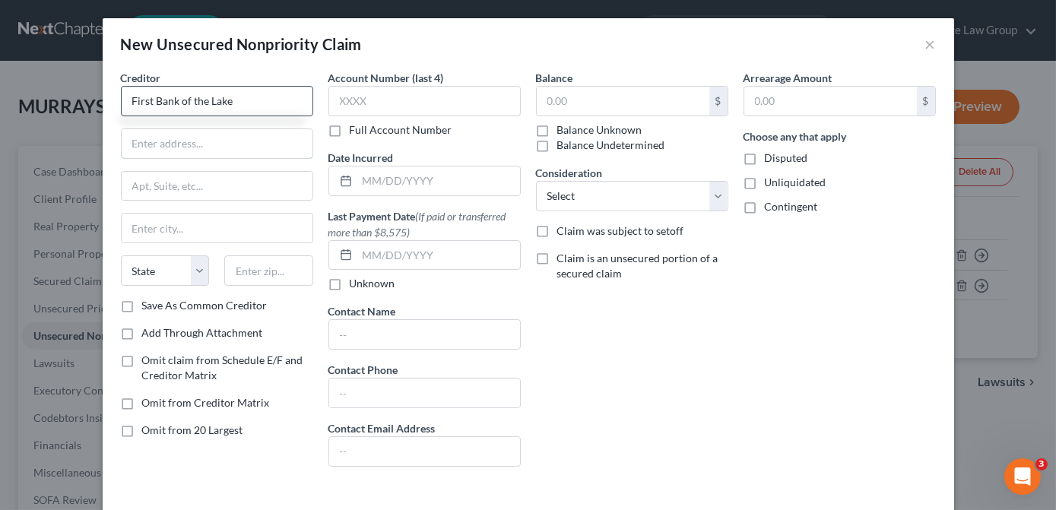
type input "First Bank of the Lake"
click at [547, 102] on input "text" at bounding box center [623, 101] width 173 height 29
type input "139,726.00"
click at [715, 198] on select "Select Cable / Satellite Services Collection Agency Credit Card Debt Debt Couns…" at bounding box center [632, 196] width 192 height 30
select select "17"
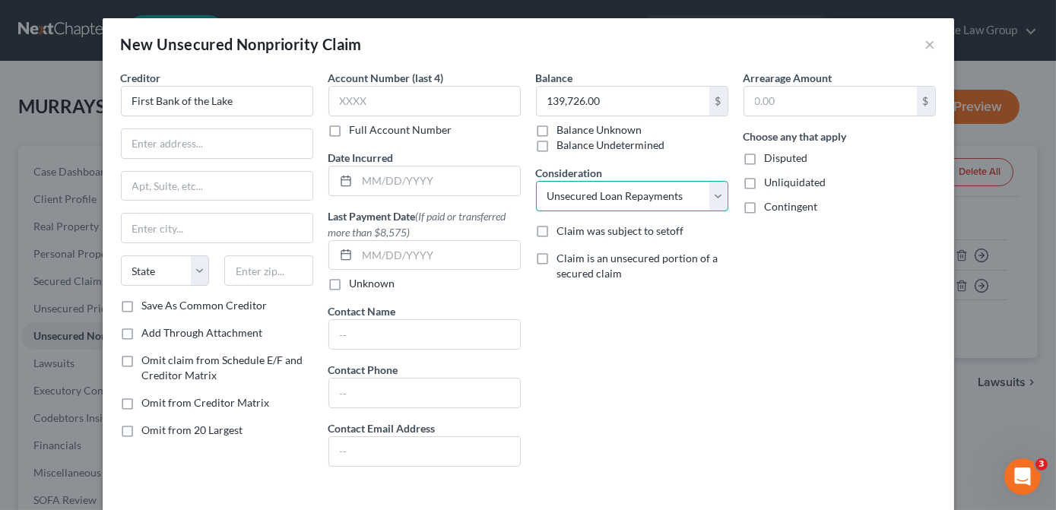
click at [536, 181] on select "Select Cable / Satellite Services Collection Agency Credit Card Debt Debt Couns…" at bounding box center [632, 196] width 192 height 30
click at [718, 362] on div "Balance 139,726.00 $ Balance Unknown Balance Undetermined 139,726.00 $ Balance …" at bounding box center [631, 274] width 207 height 409
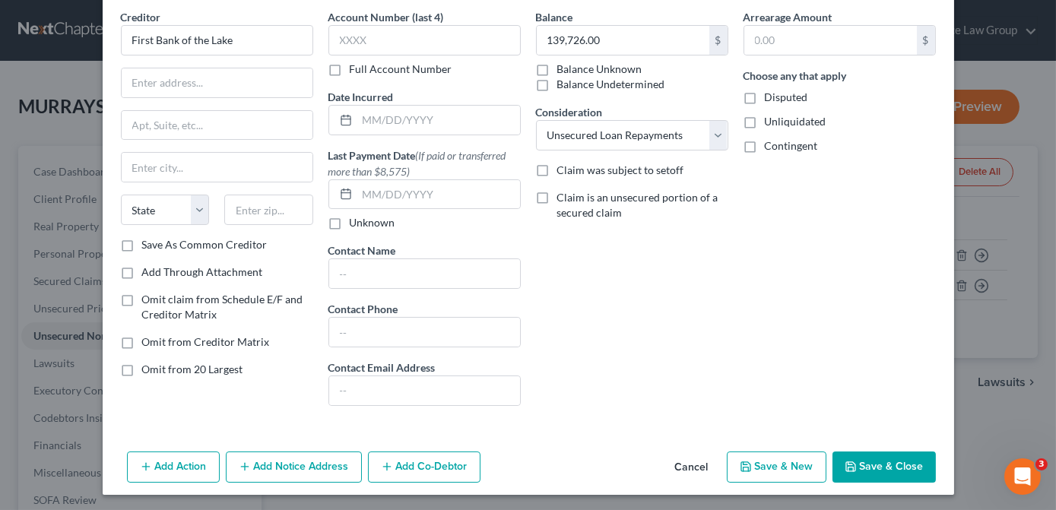
click at [788, 471] on button "Save & New" at bounding box center [777, 467] width 100 height 32
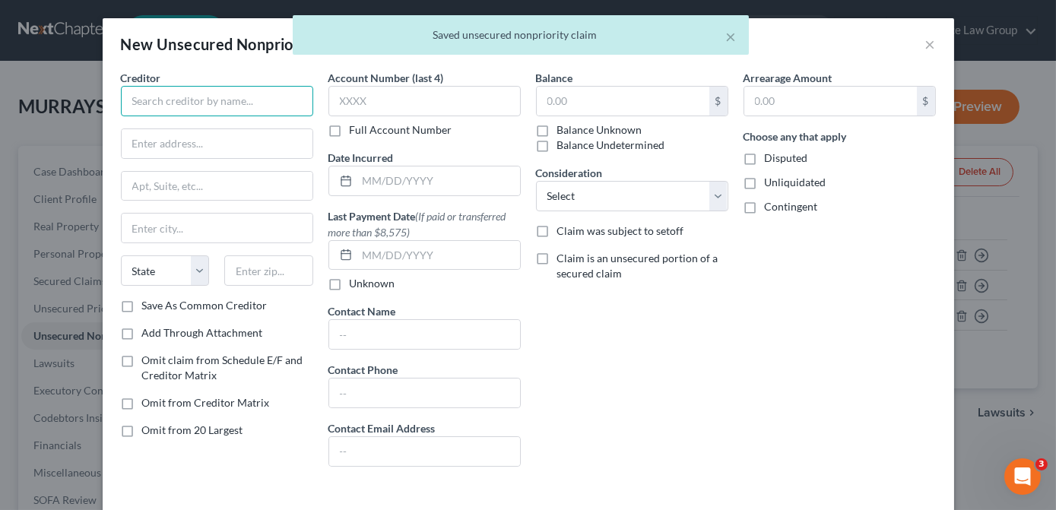
click at [166, 92] on input "text" at bounding box center [217, 101] width 192 height 30
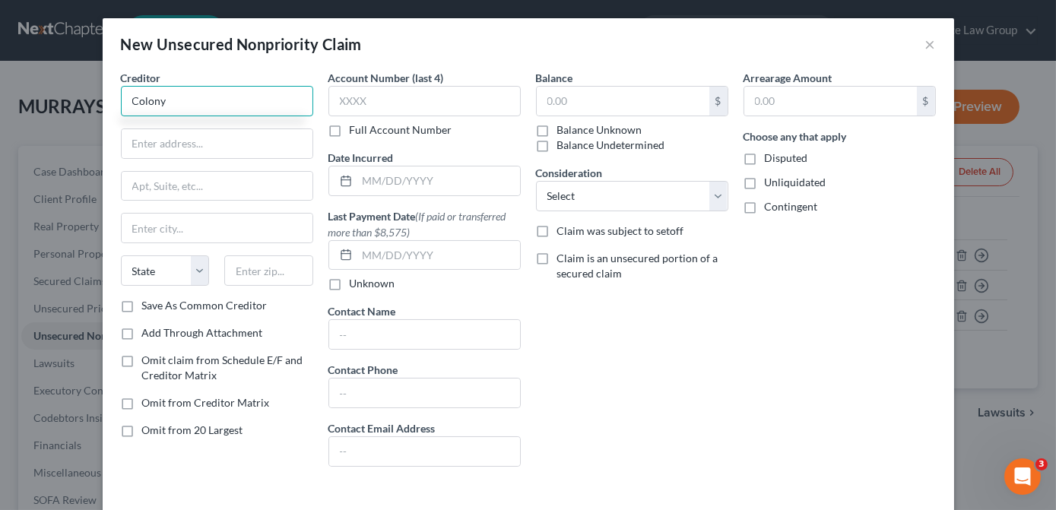
type input "Colony"
click at [630, 94] on input "text" at bounding box center [623, 101] width 173 height 29
type input "141,025.00"
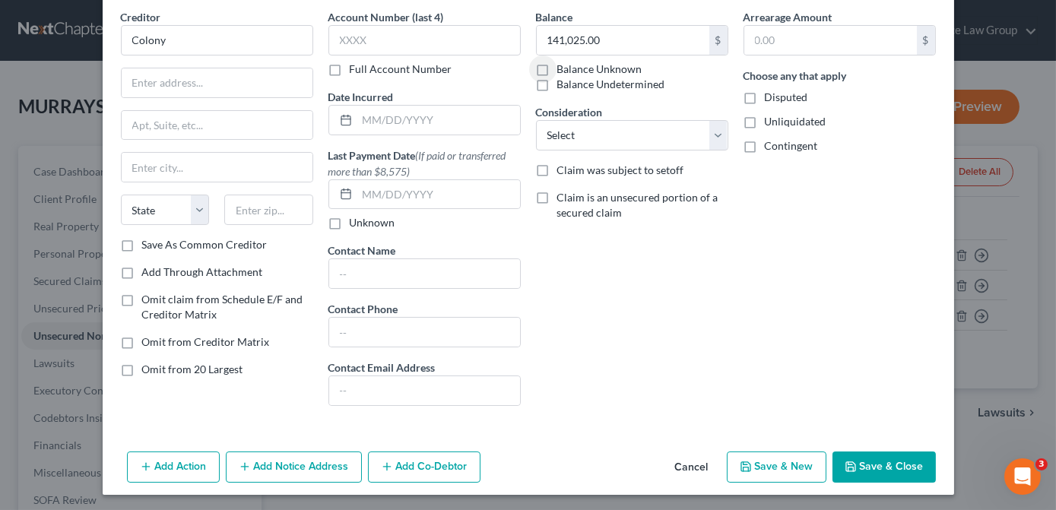
click at [780, 464] on button "Save & New" at bounding box center [777, 467] width 100 height 32
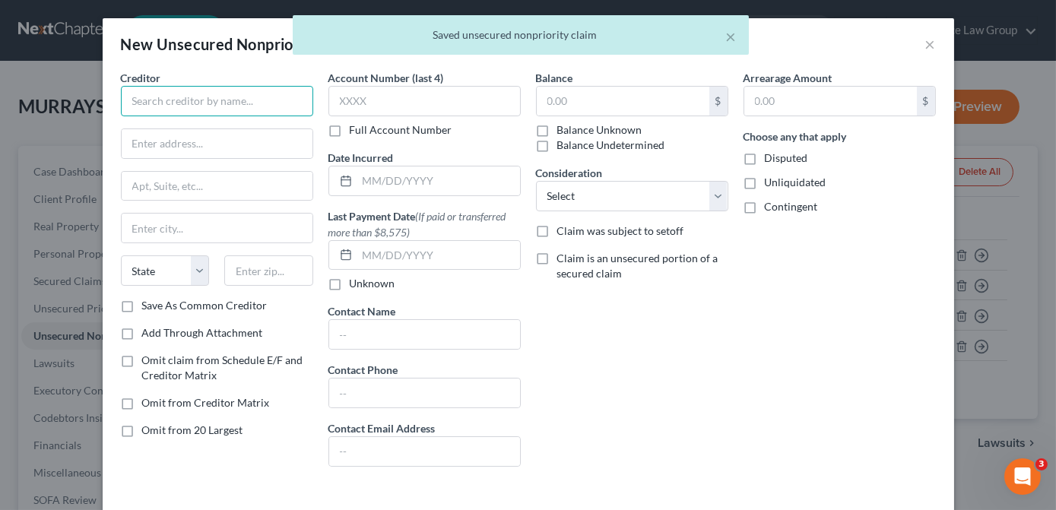
click at [213, 98] on input "text" at bounding box center [217, 101] width 192 height 30
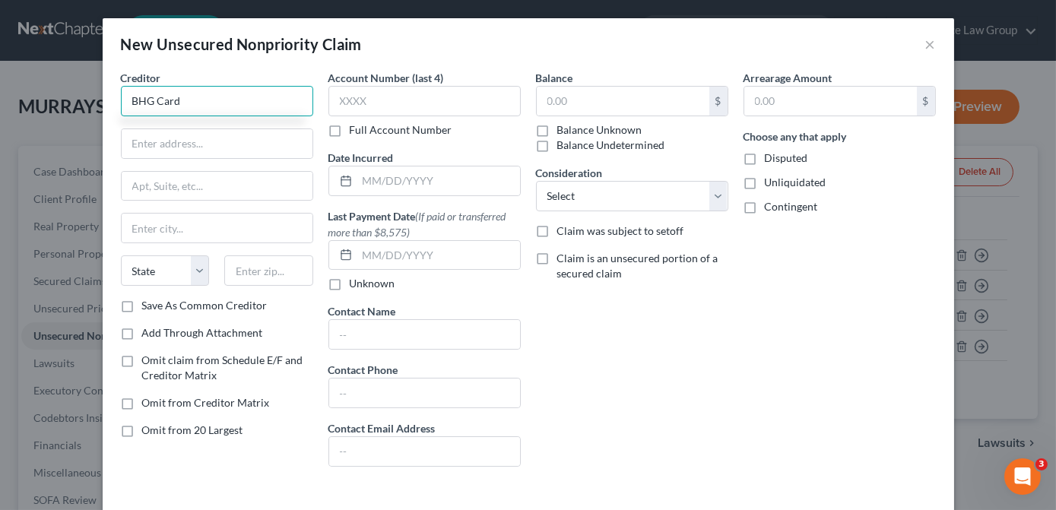
type input "BHG Card"
drag, startPoint x: 544, startPoint y: 103, endPoint x: 544, endPoint y: 91, distance: 12.2
click at [544, 99] on input "text" at bounding box center [623, 101] width 173 height 29
type input "24,508.00"
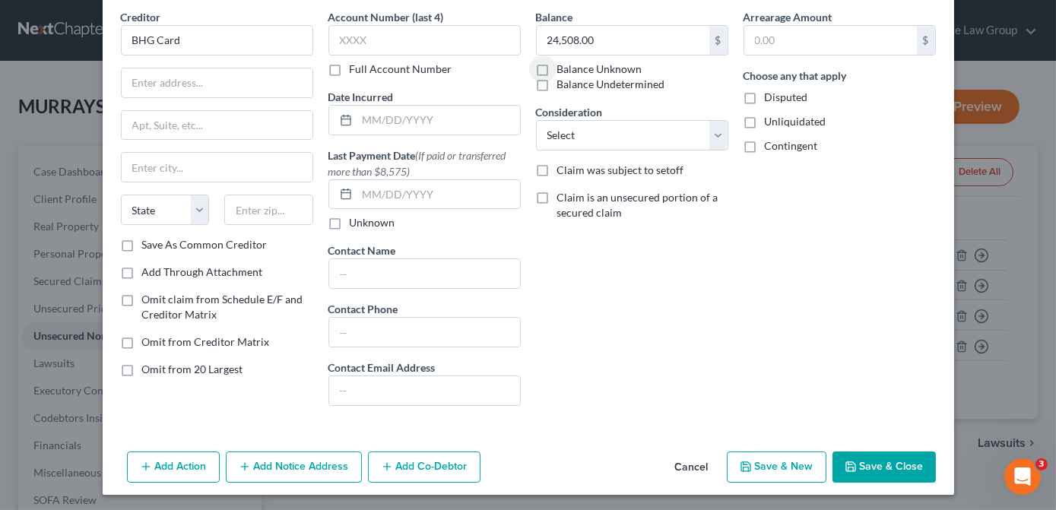
click at [743, 467] on polyline "button" at bounding box center [745, 469] width 5 height 4
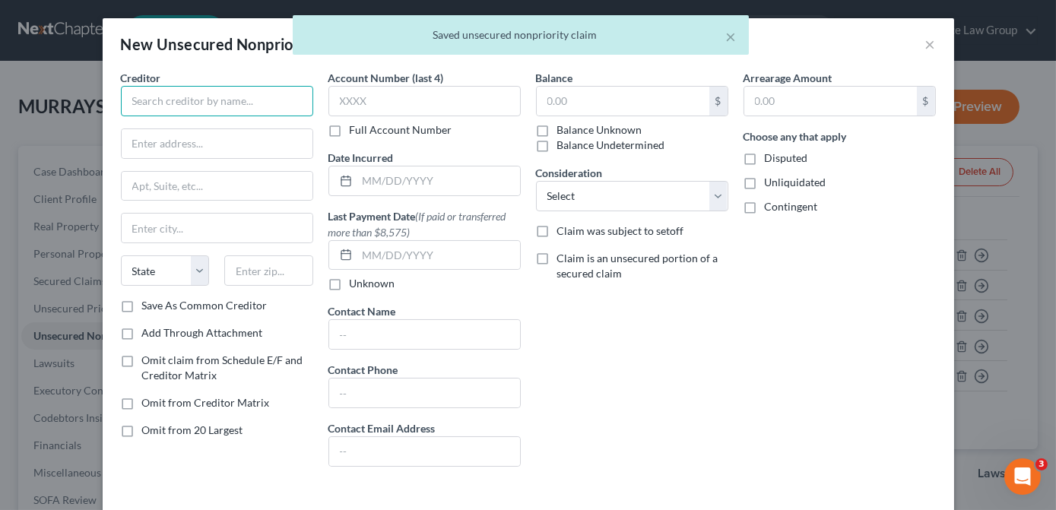
drag, startPoint x: 210, startPoint y: 102, endPoint x: 210, endPoint y: 93, distance: 9.1
click at [210, 103] on input "text" at bounding box center [217, 101] width 192 height 30
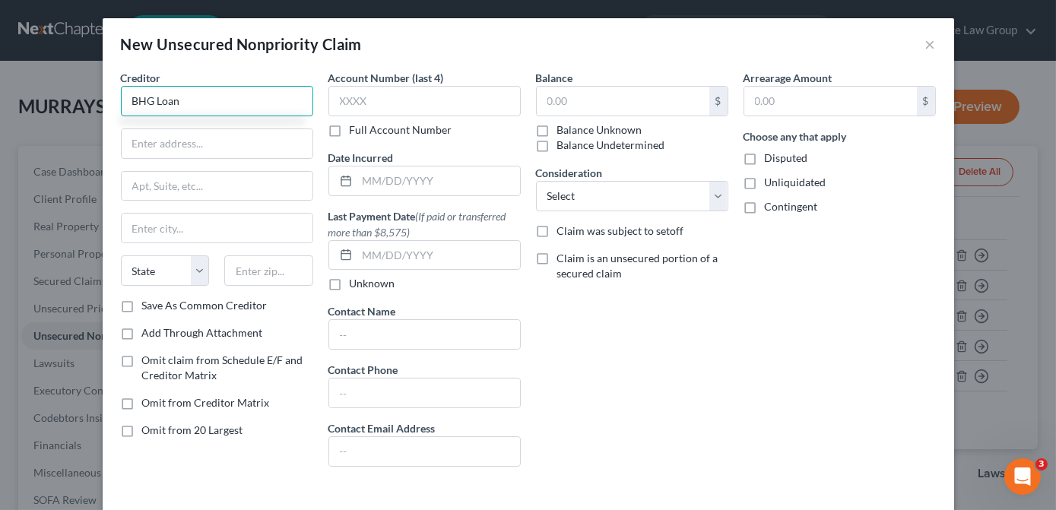
type input "BHG Loan"
click at [557, 128] on label "Balance Unknown" at bounding box center [599, 129] width 85 height 15
click at [563, 128] on input "Balance Unknown" at bounding box center [568, 127] width 10 height 10
checkbox input "true"
type input "0.00"
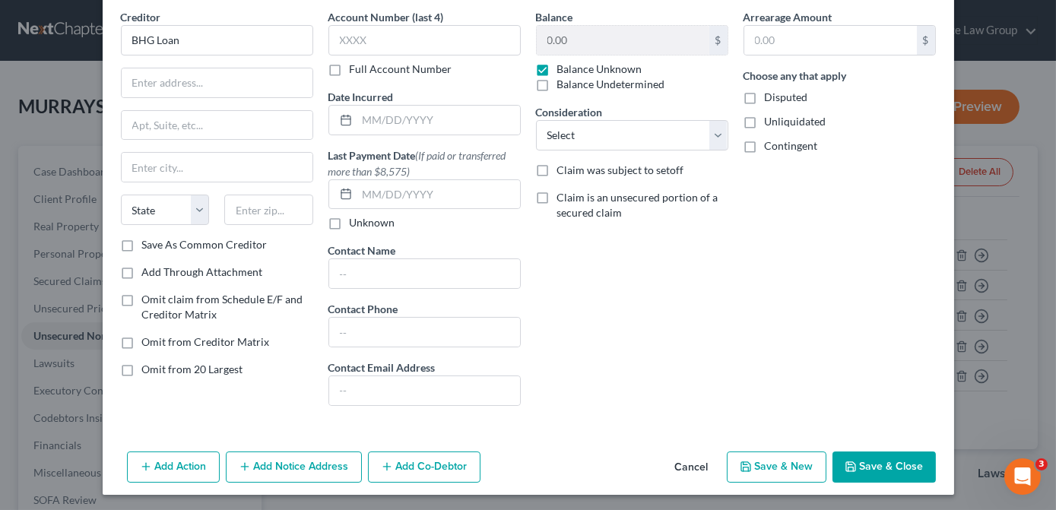
click at [796, 469] on button "Save & New" at bounding box center [777, 467] width 100 height 32
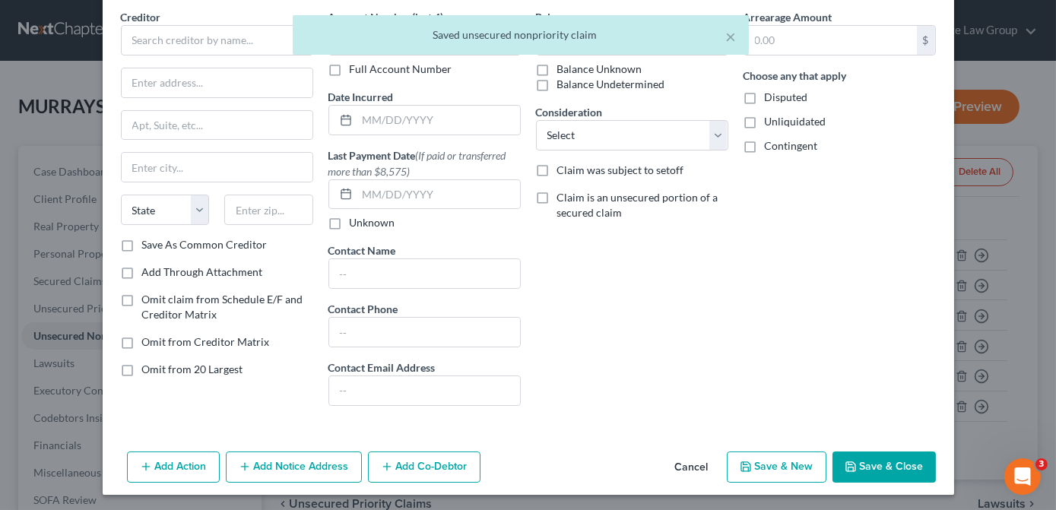
click at [867, 463] on button "Save & Close" at bounding box center [883, 467] width 103 height 32
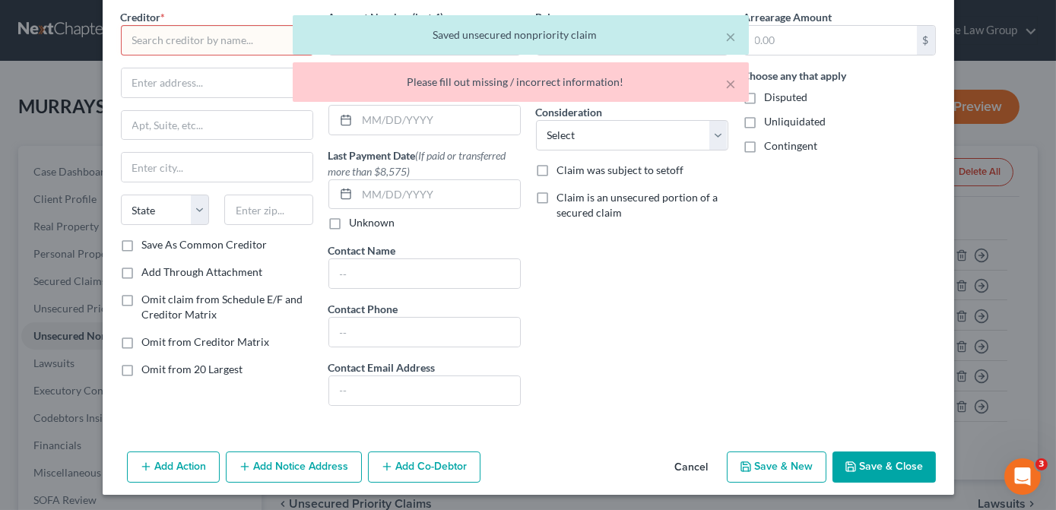
click at [694, 466] on button "Cancel" at bounding box center [692, 468] width 58 height 30
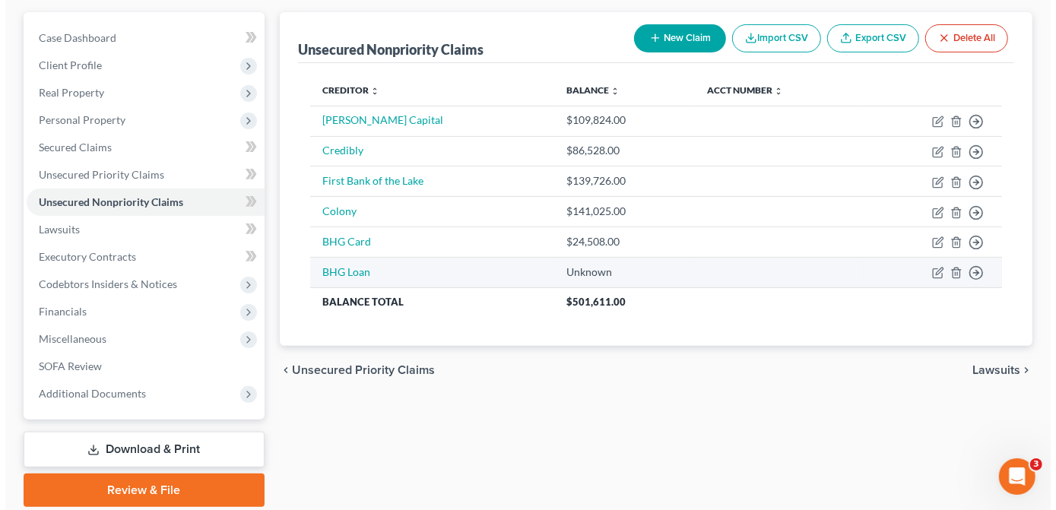
scroll to position [49, 0]
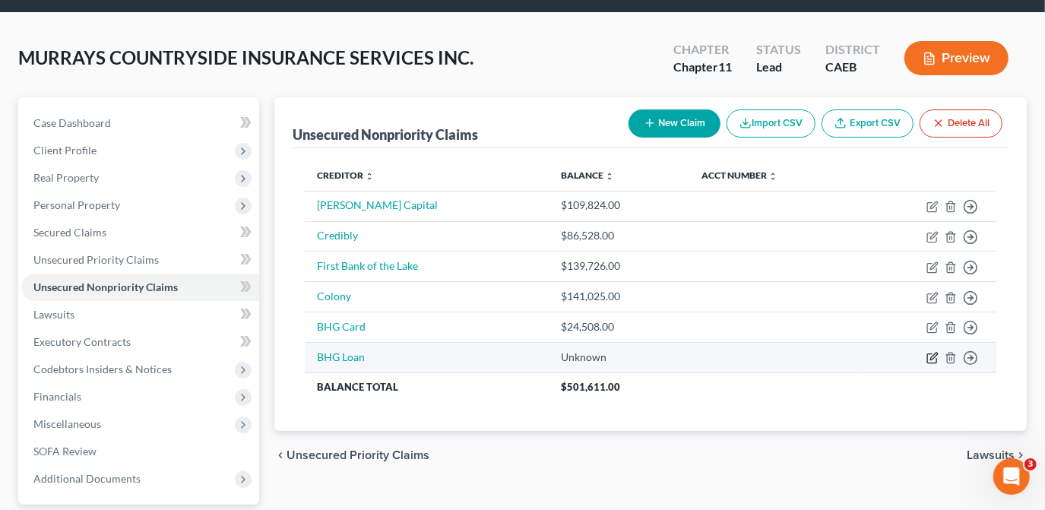
click at [930, 362] on icon "button" at bounding box center [931, 358] width 9 height 9
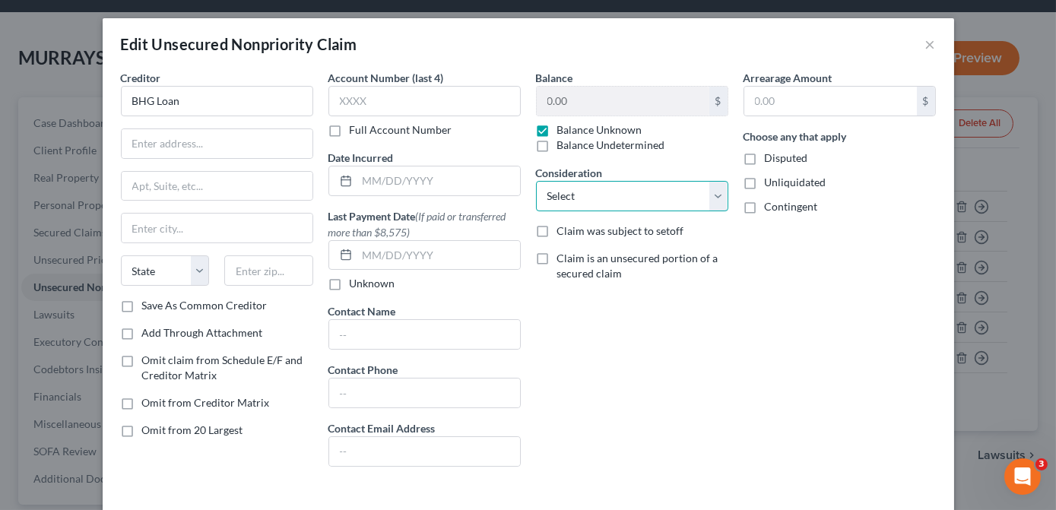
click at [714, 201] on select "Select Cable / Satellite Services Collection Agency Credit Card Debt Debt Couns…" at bounding box center [632, 196] width 192 height 30
select select "17"
click at [536, 181] on select "Select Cable / Satellite Services Collection Agency Credit Card Debt Debt Couns…" at bounding box center [632, 196] width 192 height 30
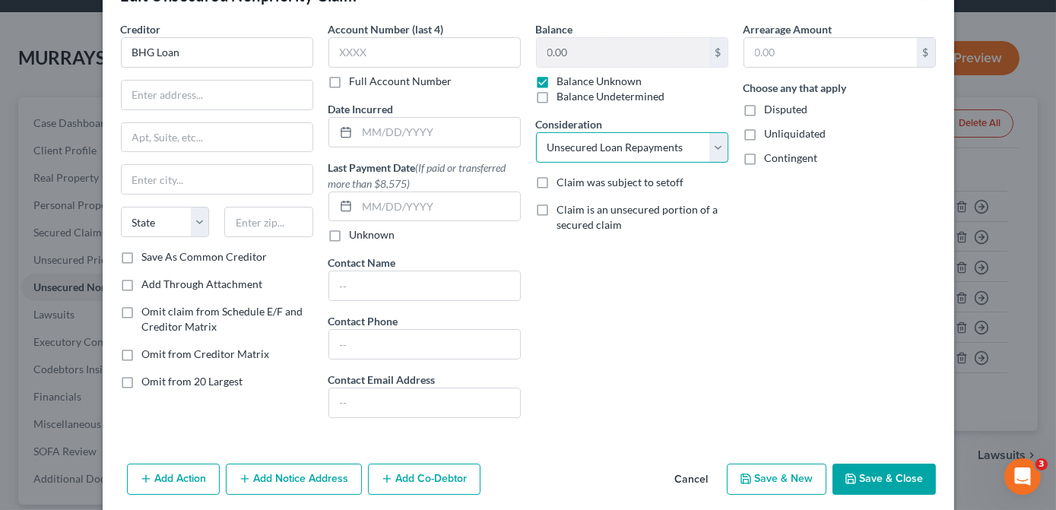
scroll to position [105, 0]
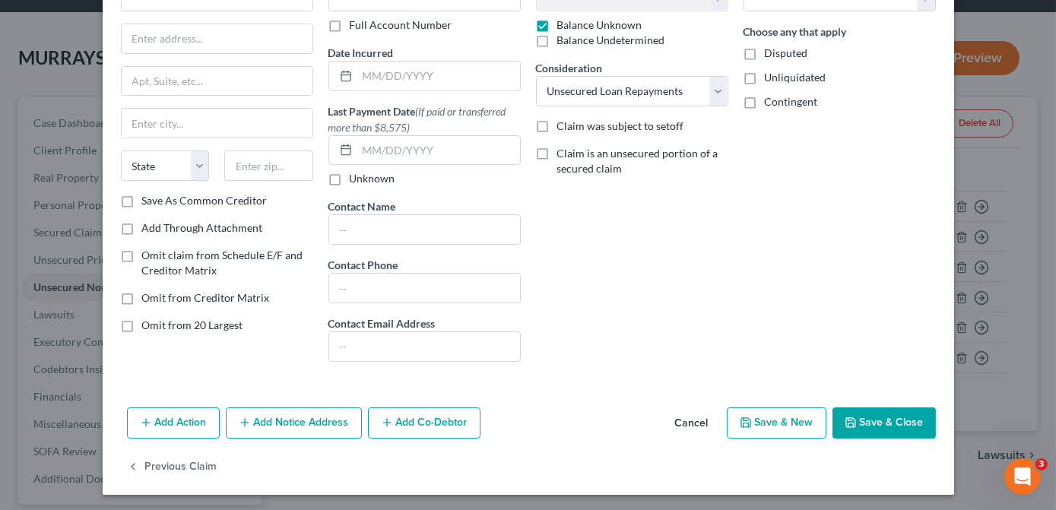
click at [755, 423] on button "Save & New" at bounding box center [777, 423] width 100 height 32
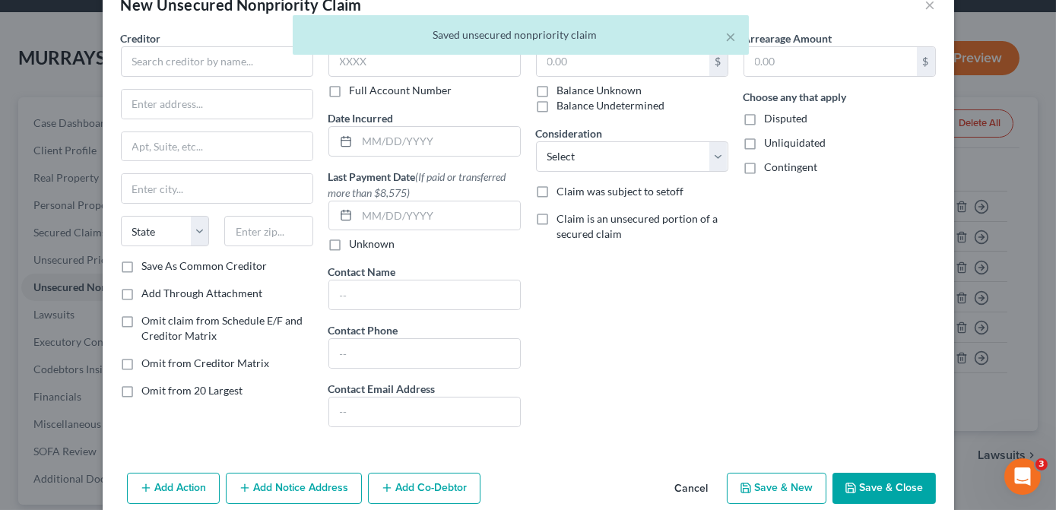
scroll to position [61, 0]
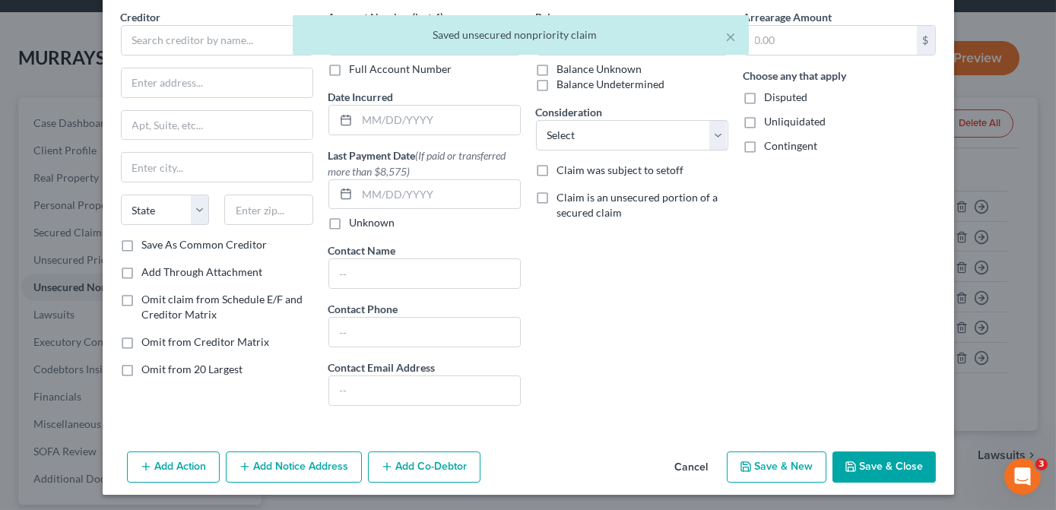
click at [681, 463] on button "Cancel" at bounding box center [692, 468] width 58 height 30
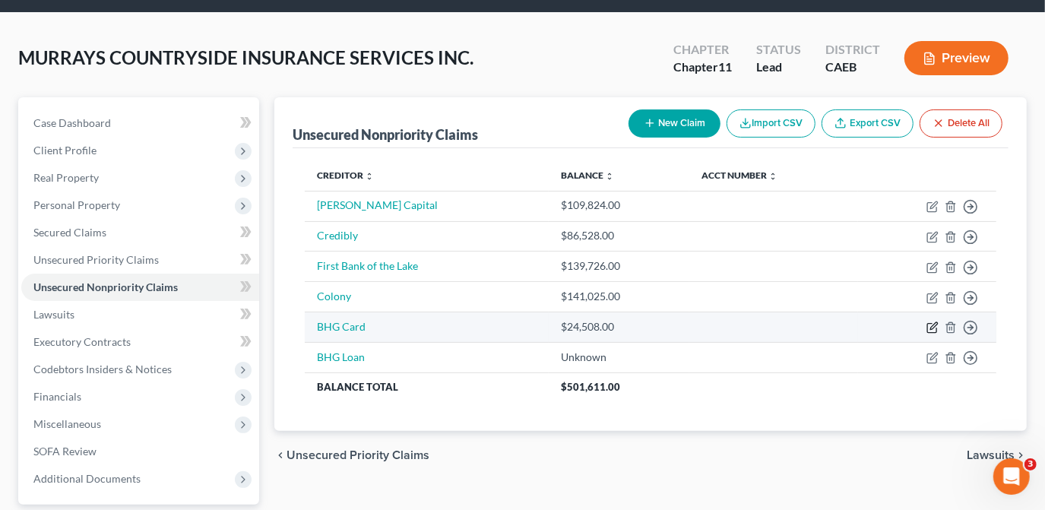
click at [932, 327] on icon "button" at bounding box center [932, 327] width 12 height 12
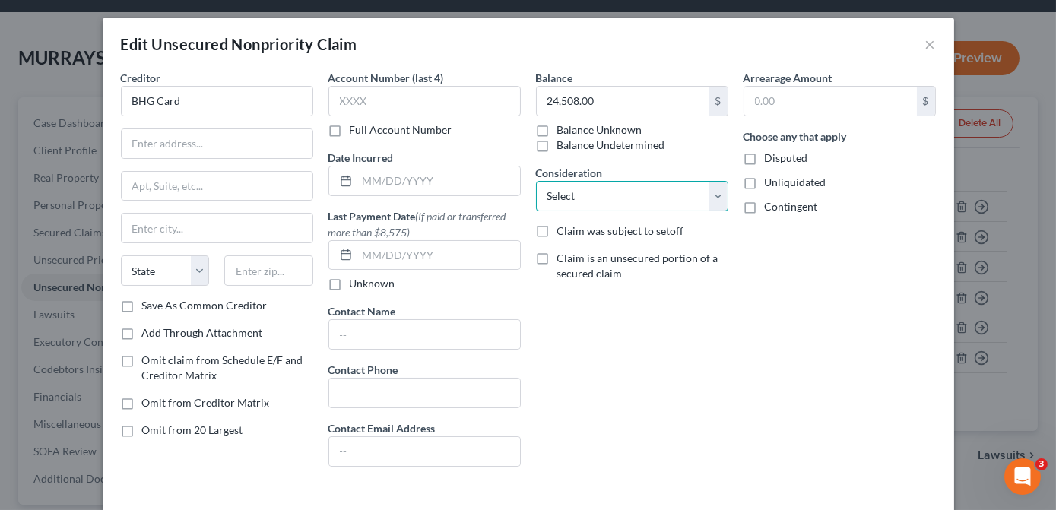
click at [715, 197] on select "Select Cable / Satellite Services Collection Agency Credit Card Debt Debt Couns…" at bounding box center [632, 196] width 192 height 30
select select "2"
click at [536, 181] on select "Select Cable / Satellite Services Collection Agency Credit Card Debt Debt Couns…" at bounding box center [632, 196] width 192 height 30
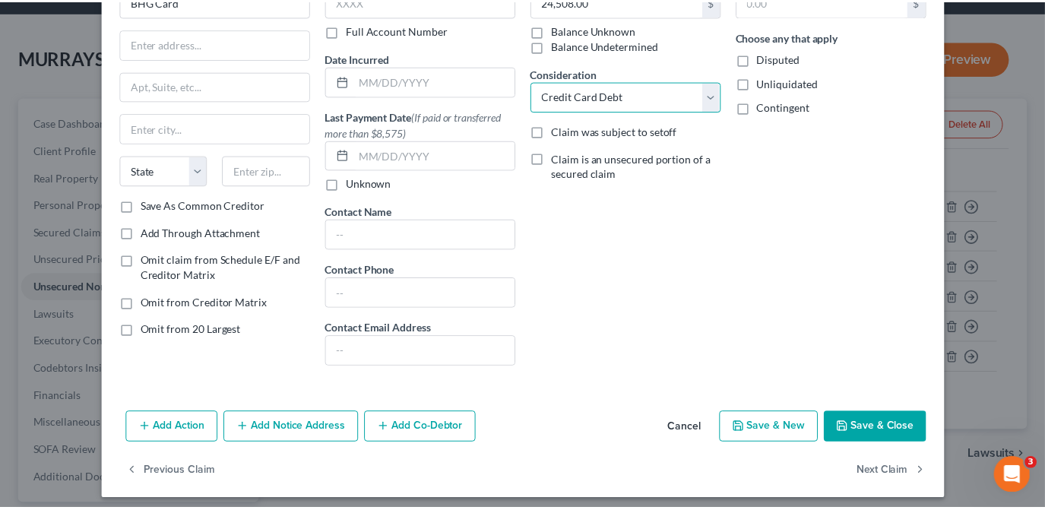
scroll to position [105, 0]
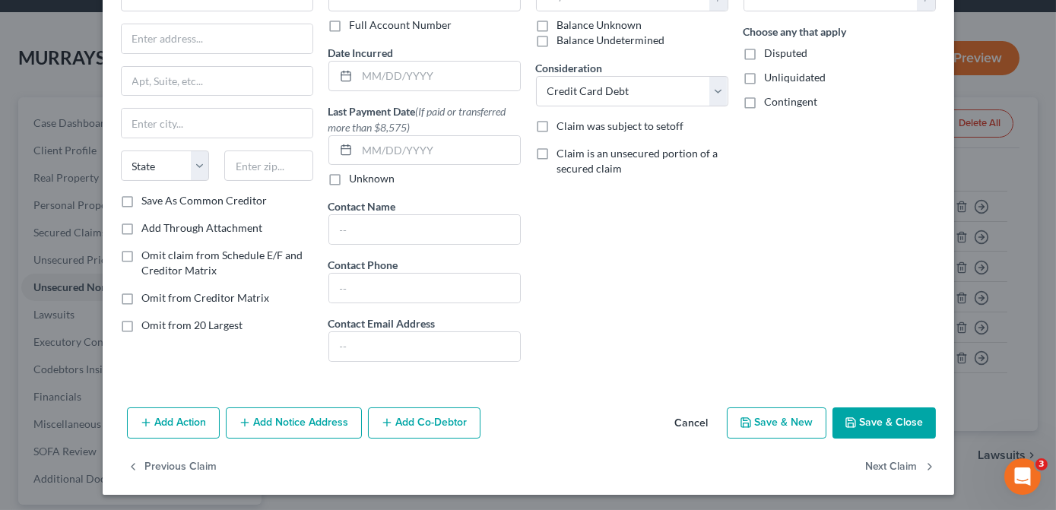
click at [874, 418] on button "Save & Close" at bounding box center [883, 423] width 103 height 32
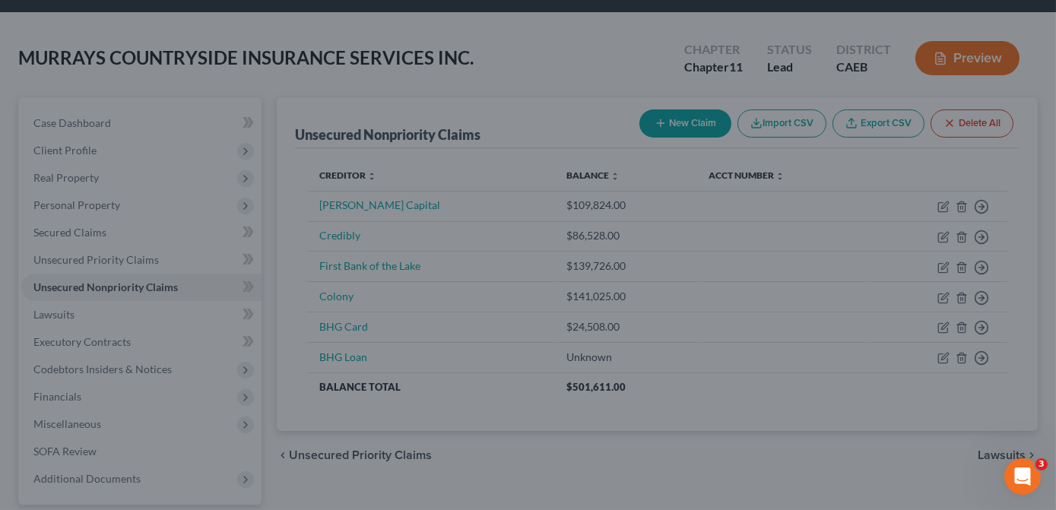
type input "0"
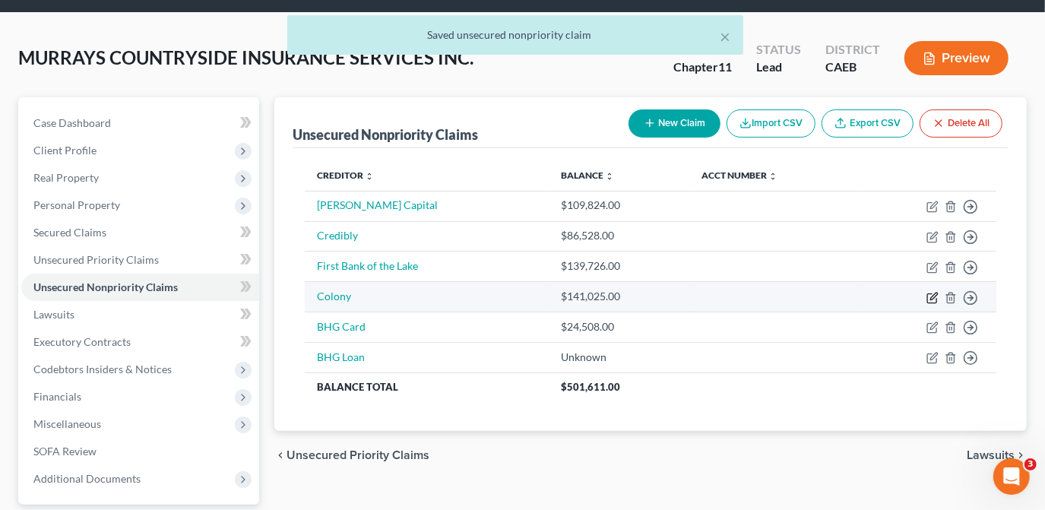
click at [928, 296] on icon "button" at bounding box center [932, 298] width 12 height 12
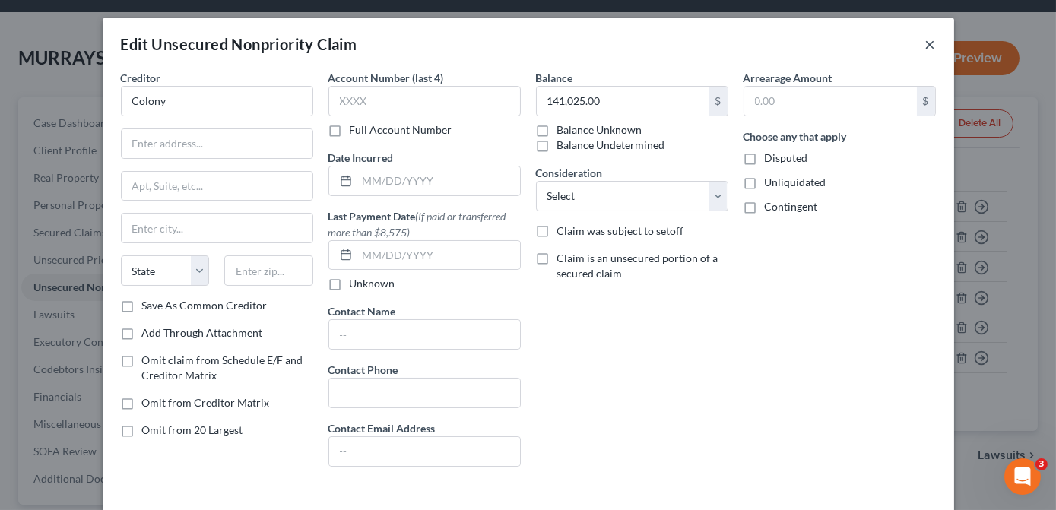
click at [925, 46] on button "×" at bounding box center [930, 44] width 11 height 18
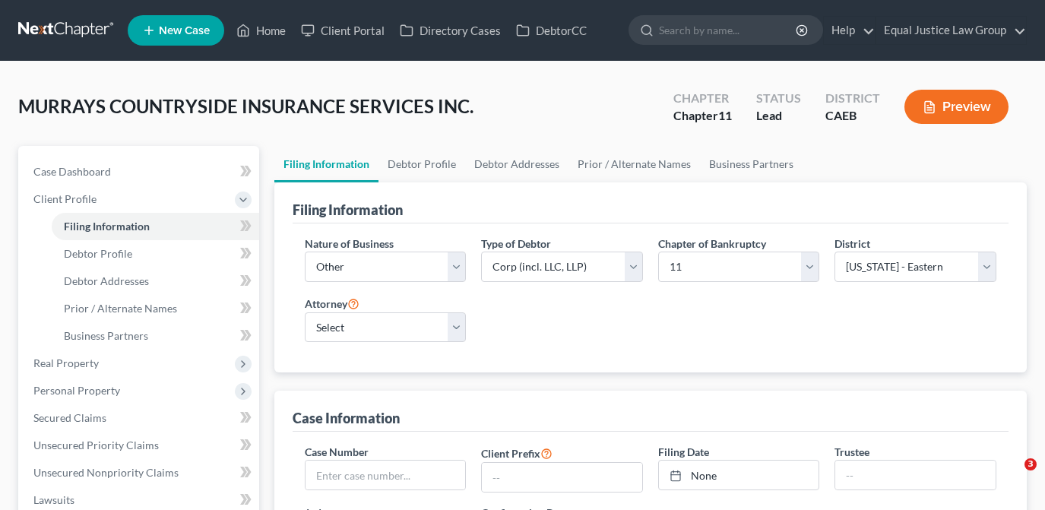
select select "3"
select select "1"
select select "8"
click at [448, 266] on select "Select Clearing Bank Commodity Broker Health Care Business Other Railroad Singl…" at bounding box center [386, 267] width 162 height 30
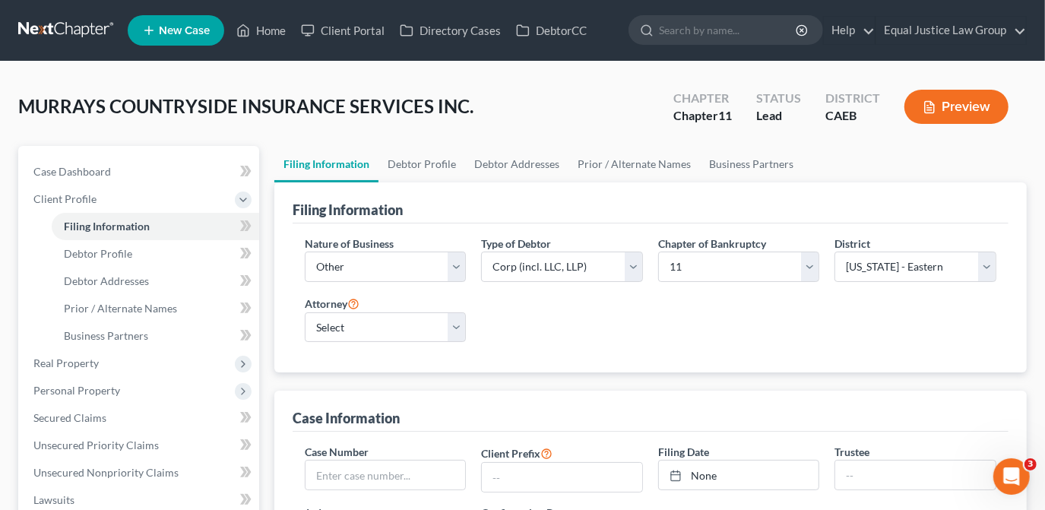
click at [305, 252] on select "Select Clearing Bank Commodity Broker Health Care Business Other Railroad Singl…" at bounding box center [386, 267] width 162 height 30
click at [544, 341] on div "Nature of Business Select Clearing Bank Commodity Broker Health Care Business O…" at bounding box center [650, 295] width 707 height 119
click at [635, 271] on select "Select Partnership Corp (incl. LLC, LLP) Other" at bounding box center [562, 267] width 162 height 30
click at [680, 310] on div "Nature of Business Select Clearing Bank Commodity Broker Health Care Business O…" at bounding box center [650, 295] width 707 height 119
click at [634, 270] on select "Select Partnership Corp (incl. LLC, LLP) Other" at bounding box center [562, 267] width 162 height 30
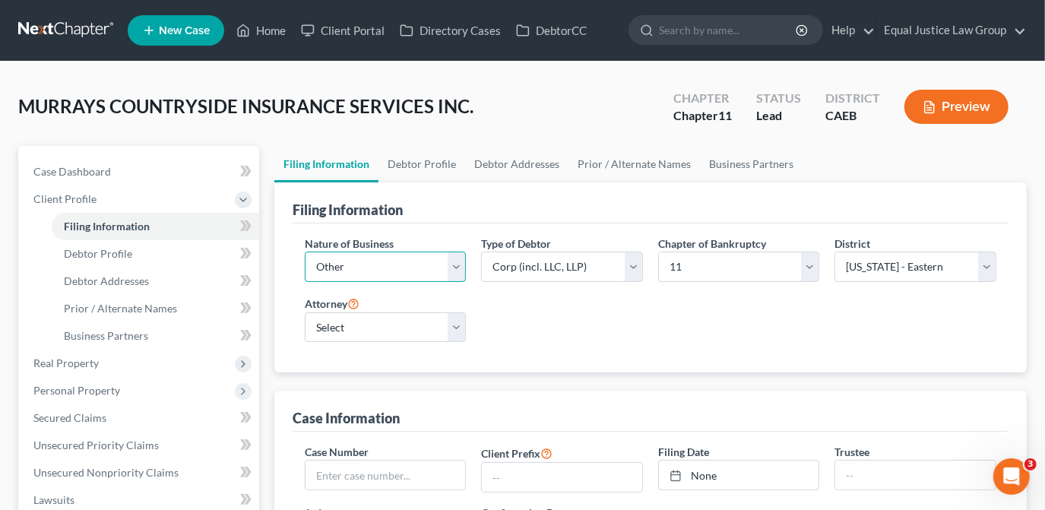
click at [454, 260] on select "Select Clearing Bank Commodity Broker Health Care Business Other Railroad Singl…" at bounding box center [386, 267] width 162 height 30
click at [456, 256] on select "Select Clearing Bank Commodity Broker Health Care Business Other Railroad Singl…" at bounding box center [386, 267] width 162 height 30
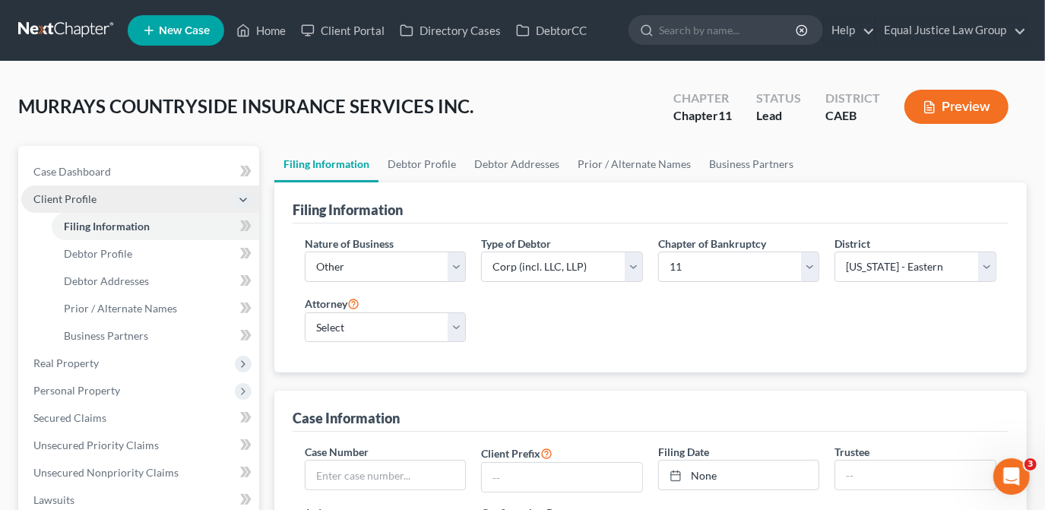
click at [73, 196] on span "Client Profile" at bounding box center [64, 198] width 63 height 13
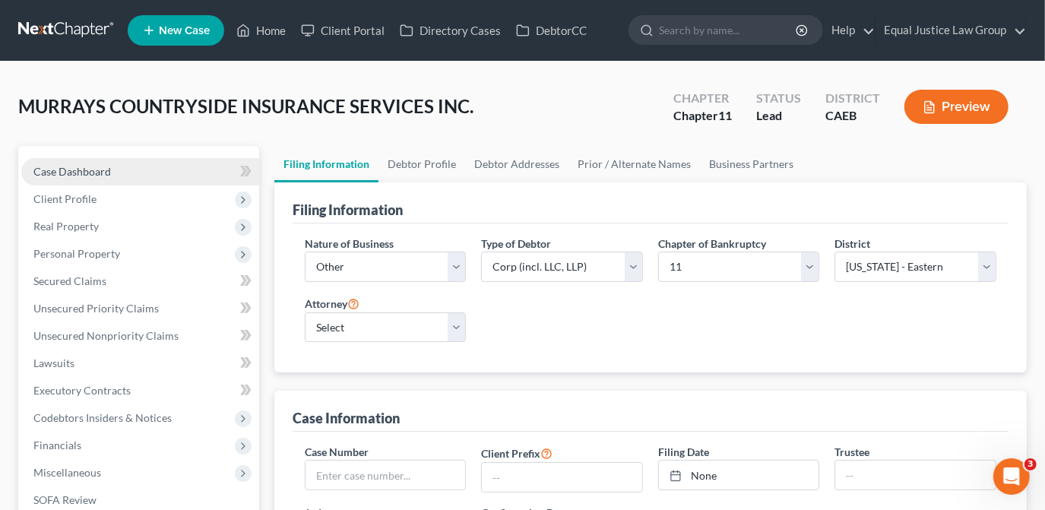
click at [106, 169] on span "Case Dashboard" at bounding box center [72, 171] width 78 height 13
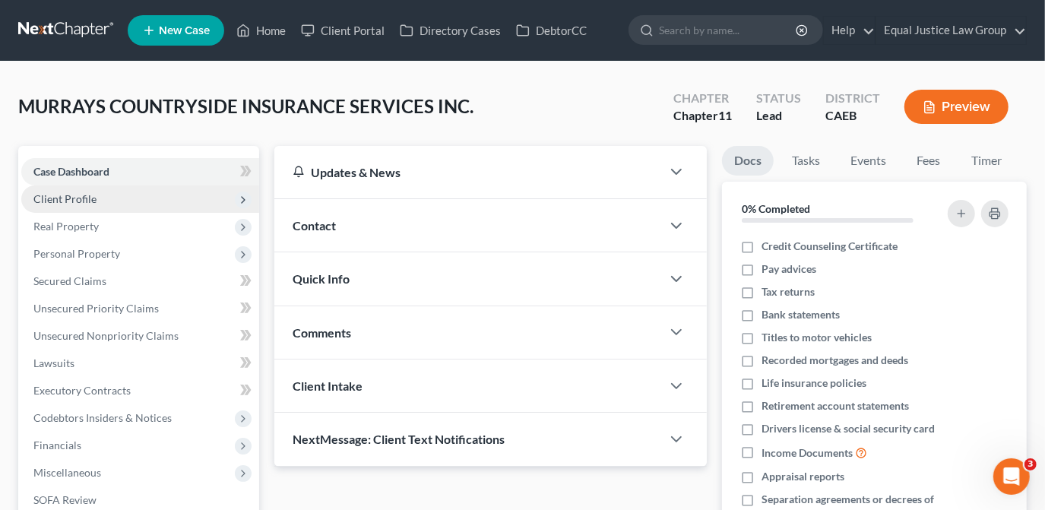
click at [83, 195] on span "Client Profile" at bounding box center [64, 198] width 63 height 13
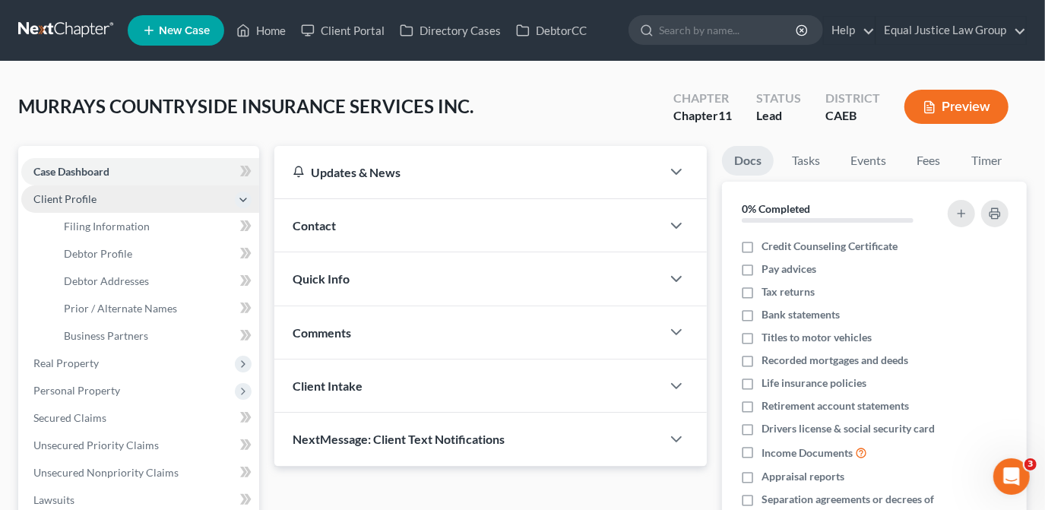
click at [74, 196] on span "Client Profile" at bounding box center [64, 198] width 63 height 13
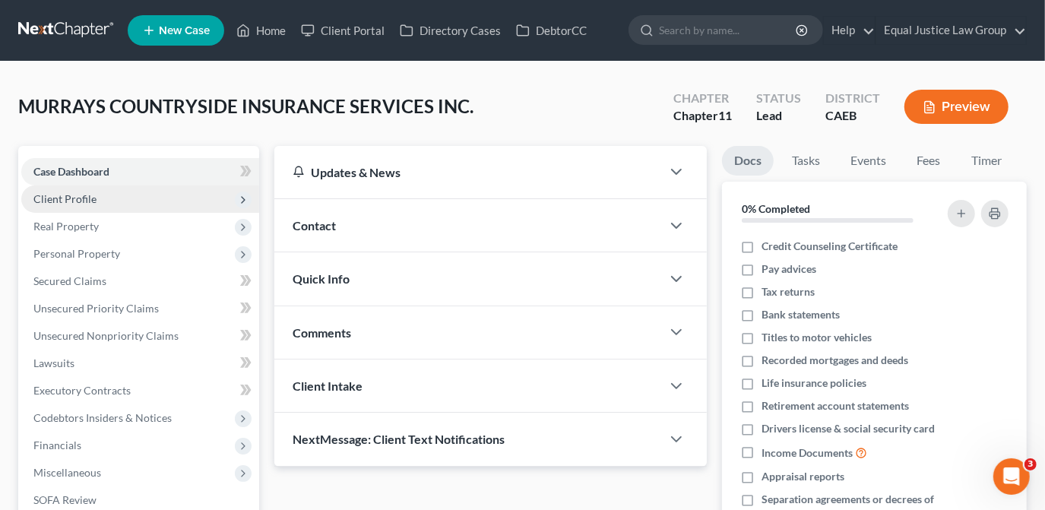
click at [83, 192] on span "Client Profile" at bounding box center [64, 198] width 63 height 13
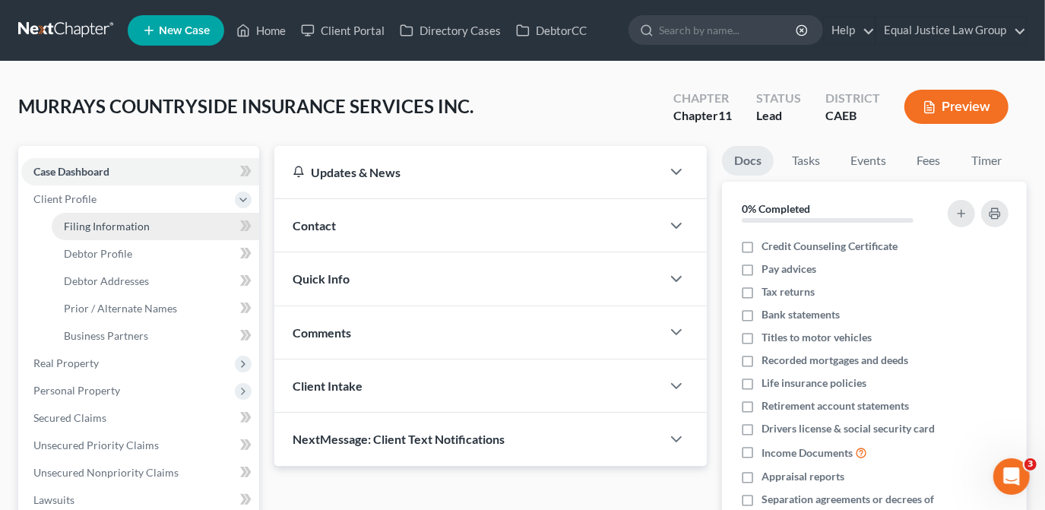
drag, startPoint x: 76, startPoint y: 222, endPoint x: 107, endPoint y: 226, distance: 31.5
click at [77, 222] on span "Filing Information" at bounding box center [107, 226] width 86 height 13
select select "3"
select select "1"
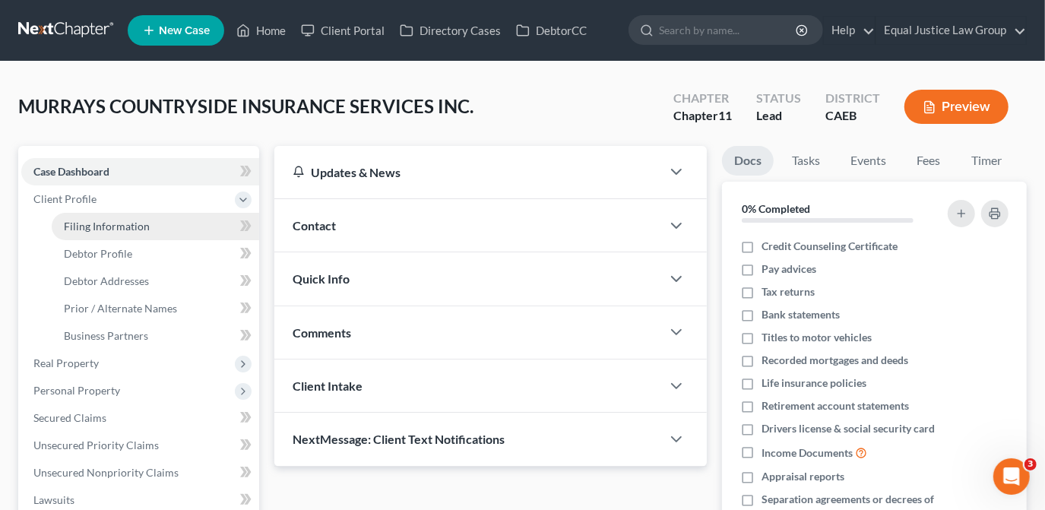
select select "8"
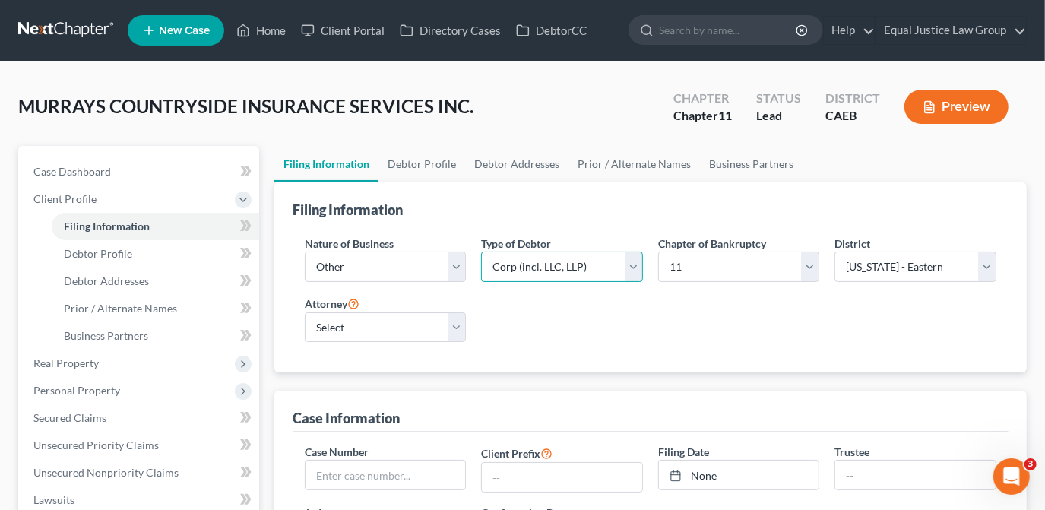
click at [635, 271] on select "Select Partnership Corp (incl. LLC, LLP) Other" at bounding box center [562, 267] width 162 height 30
select select "2"
click at [481, 252] on select "Select Partnership Corp (incl. LLC, LLP) Other" at bounding box center [562, 267] width 162 height 30
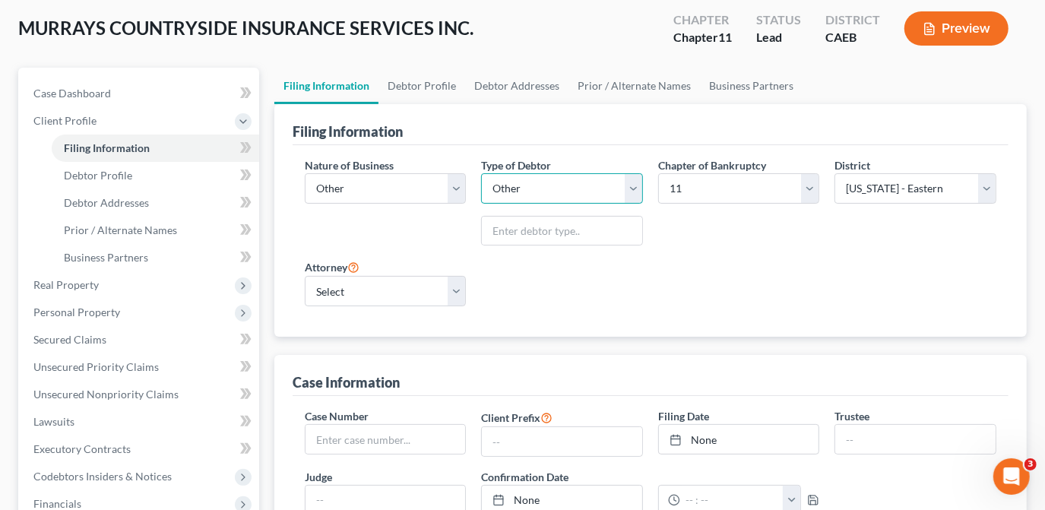
scroll to position [138, 0]
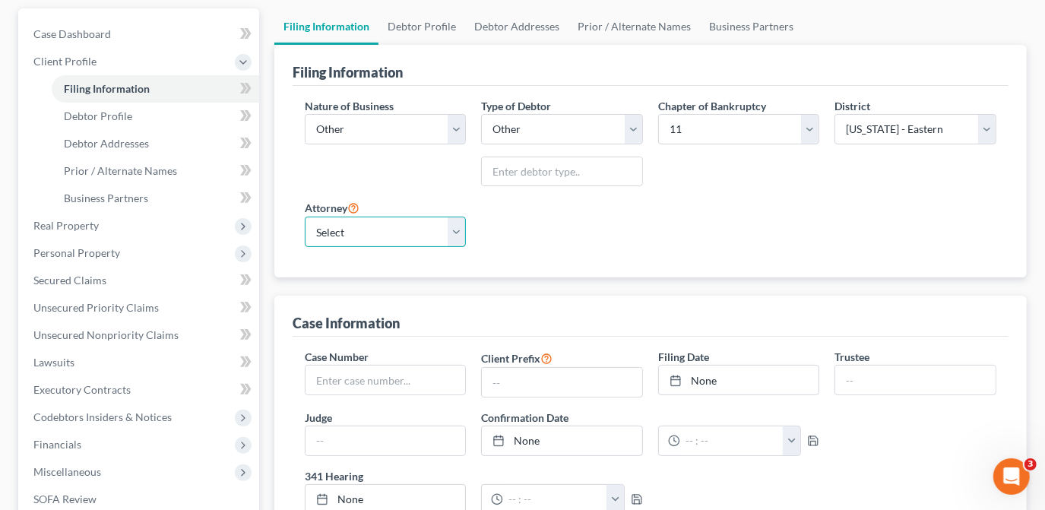
click at [451, 239] on select "Select DAVID FOYIL - CAEB David Foyil - CACB" at bounding box center [386, 232] width 162 height 30
select select "0"
click at [305, 217] on select "Select DAVID FOYIL - CAEB David Foyil - CACB" at bounding box center [386, 232] width 162 height 30
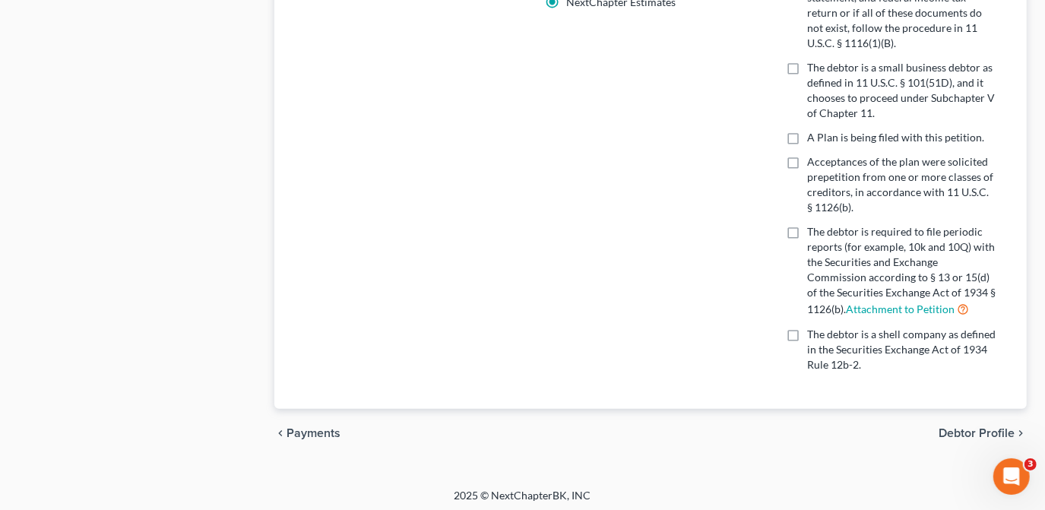
scroll to position [959, 0]
click at [962, 428] on span "Debtor Profile" at bounding box center [977, 432] width 76 height 12
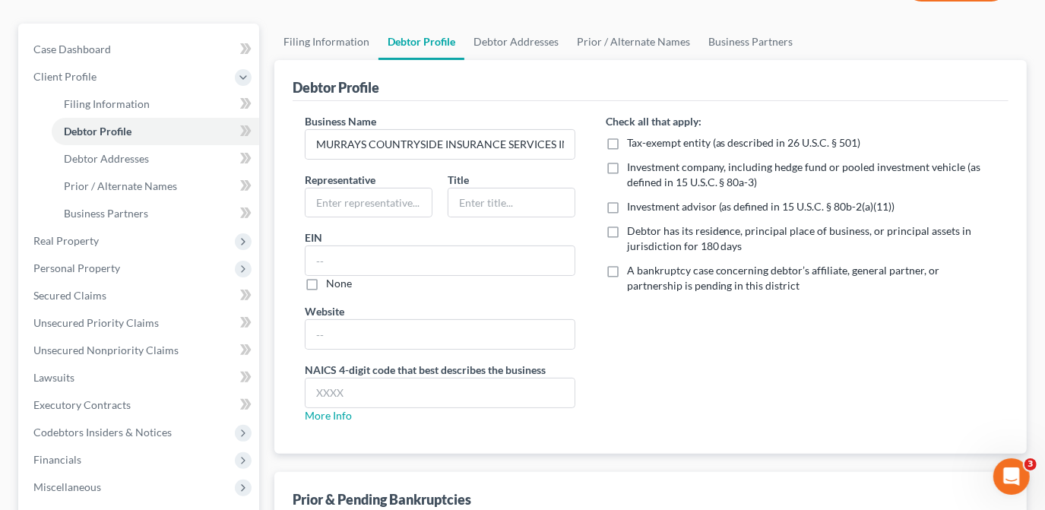
scroll to position [138, 0]
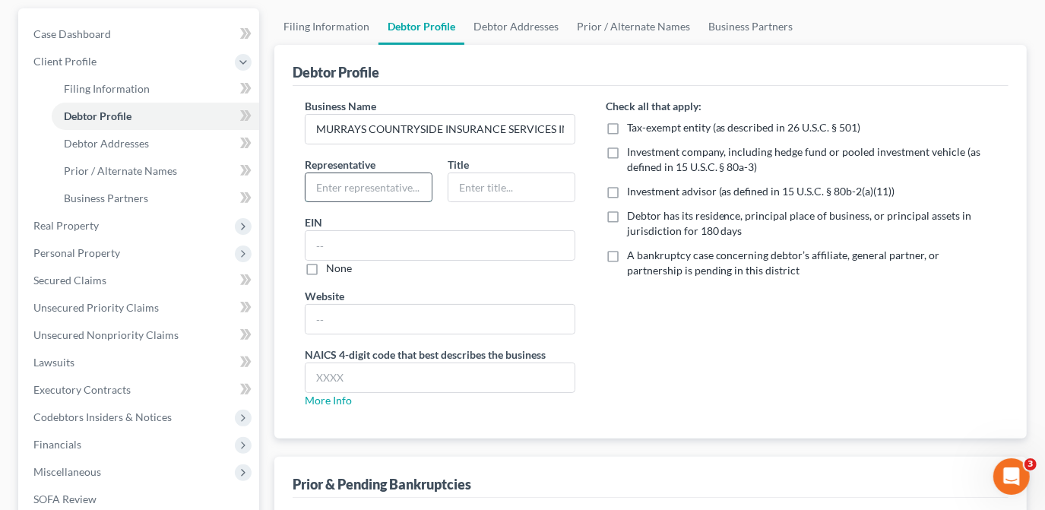
click at [356, 187] on input "text" at bounding box center [369, 187] width 126 height 29
type input "Rick Murray"
type input "CEO"
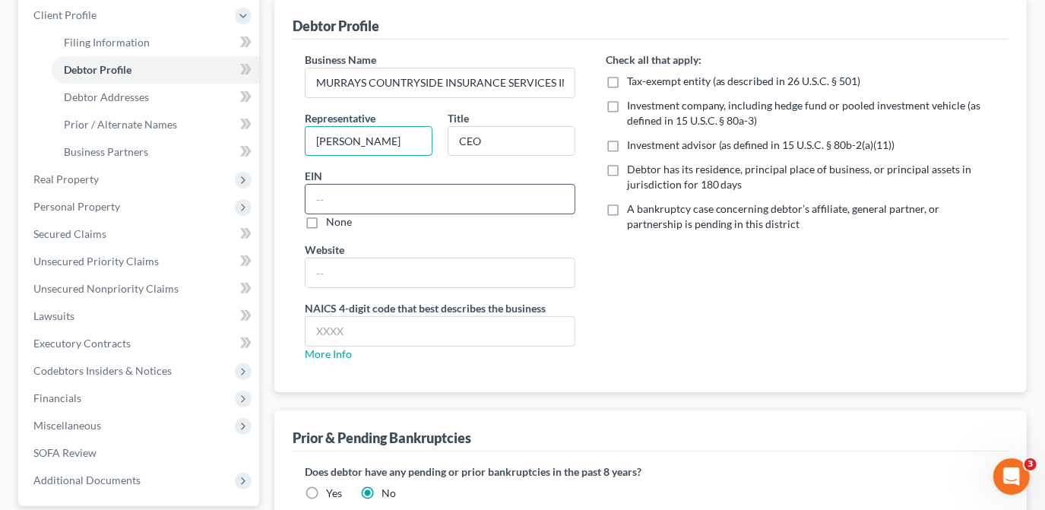
scroll to position [207, 0]
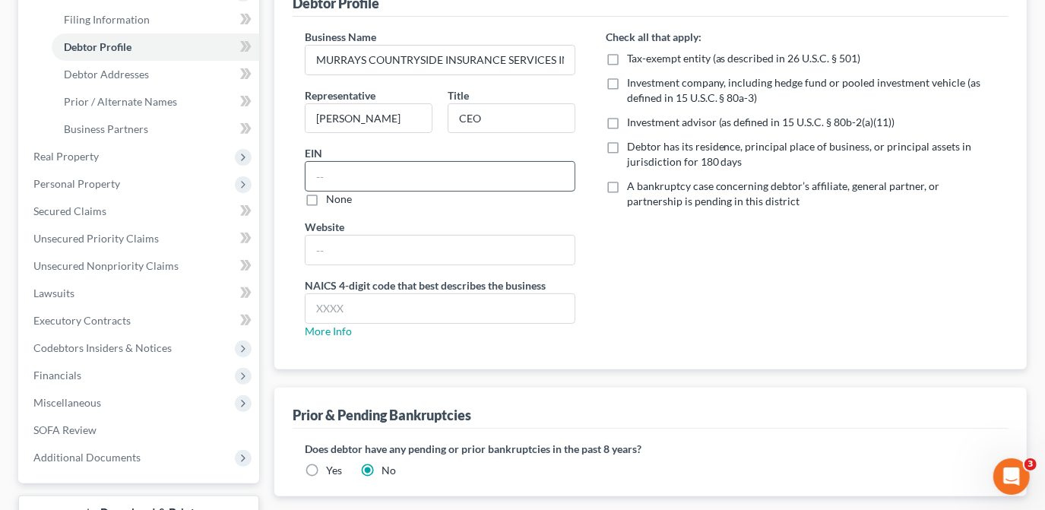
click at [314, 173] on input "text" at bounding box center [440, 176] width 269 height 29
type input "45-3691009"
click at [321, 257] on input "text" at bounding box center [440, 250] width 269 height 29
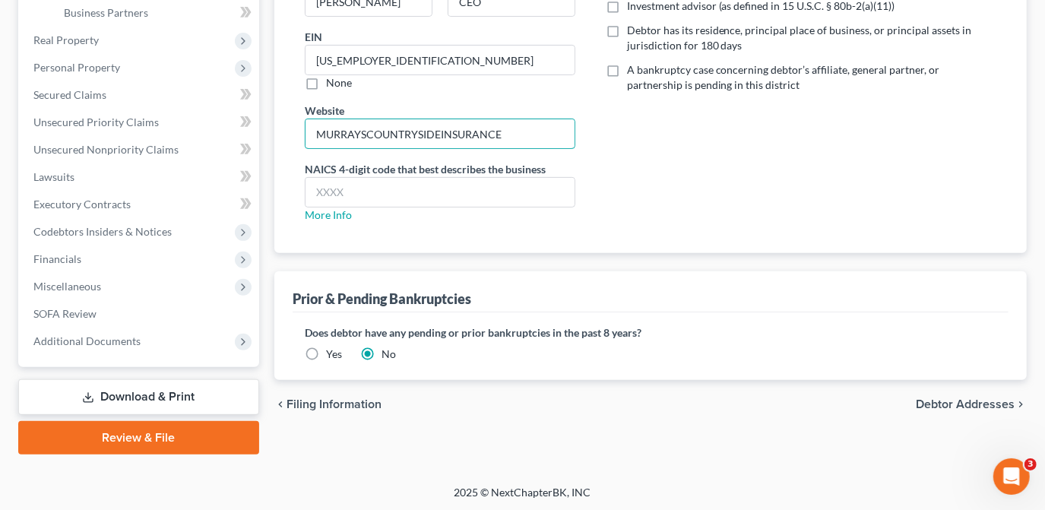
scroll to position [324, 0]
click at [340, 210] on link "More Info" at bounding box center [328, 213] width 47 height 13
click at [511, 133] on input "MURRAYSCOUNTRYSIDEINSURANCE" at bounding box center [440, 133] width 269 height 29
click at [318, 132] on input "MURRAYSCOUNTRYSIDEINS.COM" at bounding box center [440, 133] width 269 height 29
type input "WWW.MURRAYSCOUNTRYSIDEINS.COM"
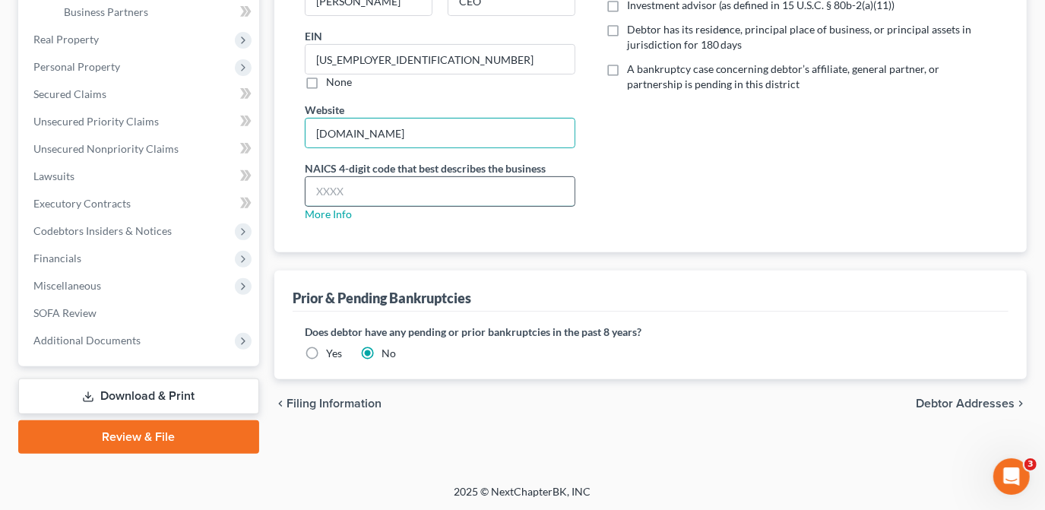
click at [400, 185] on input "text" at bounding box center [440, 191] width 269 height 29
type input "5242"
click at [796, 254] on div "Debtor Profile Business Name MURRAYS COUNTRYSIDE INSURANCE SERVICES INC. Repres…" at bounding box center [650, 119] width 752 height 521
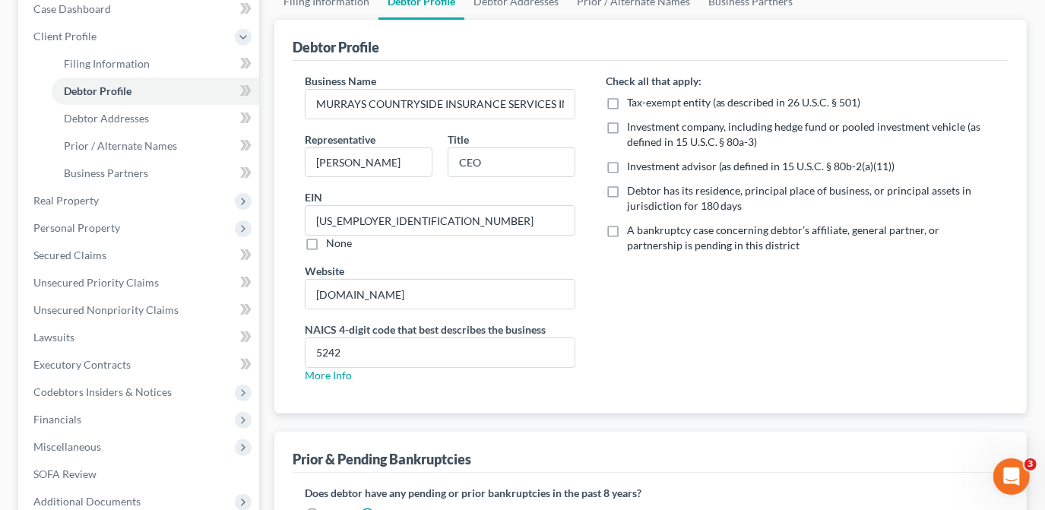
scroll to position [185, 0]
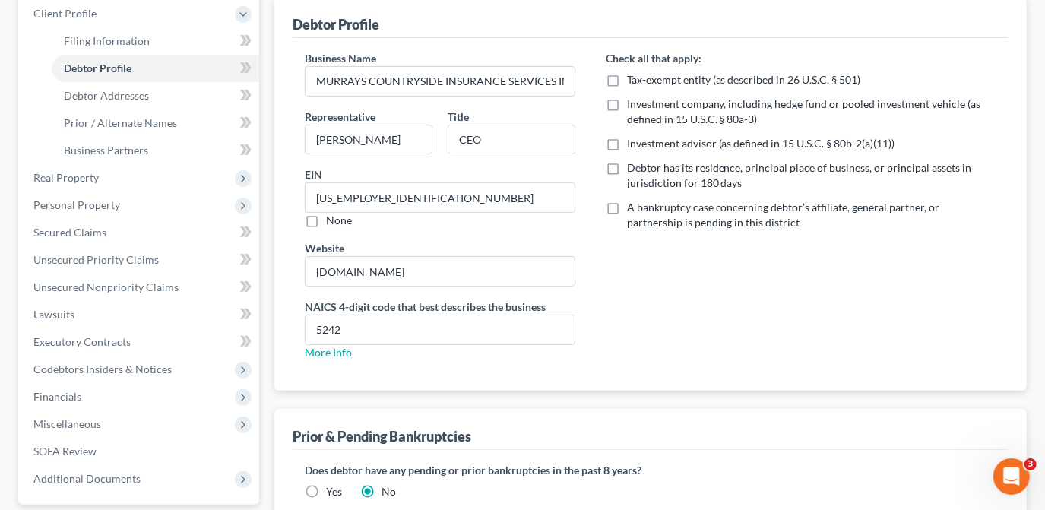
click at [736, 319] on div "Check all that apply: Tax-exempt entity (as described in 26 U.S.C. § 501) Inves…" at bounding box center [801, 211] width 421 height 322
click at [627, 165] on label "Debtor has its residence, principal place of business, or principal assets in j…" at bounding box center [811, 175] width 369 height 30
click at [633, 165] on input "Debtor has its residence, principal place of business, or principal assets in j…" at bounding box center [638, 165] width 10 height 10
checkbox input "true"
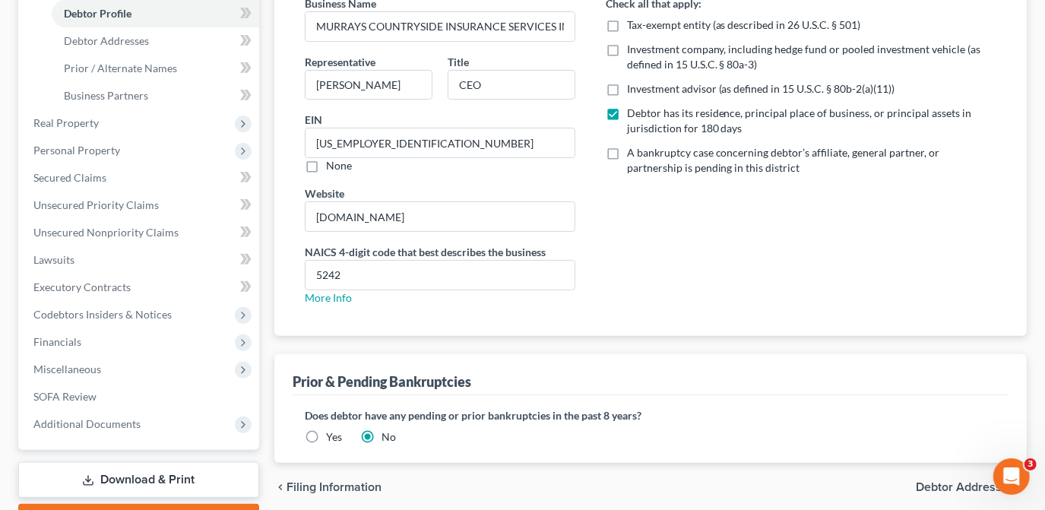
scroll to position [324, 0]
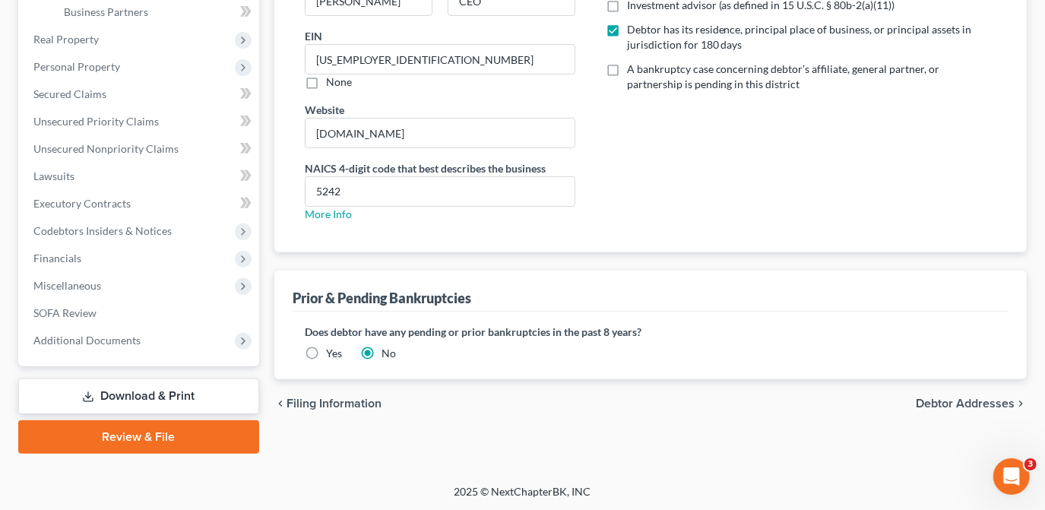
click at [948, 401] on span "Debtor Addresses" at bounding box center [965, 403] width 99 height 12
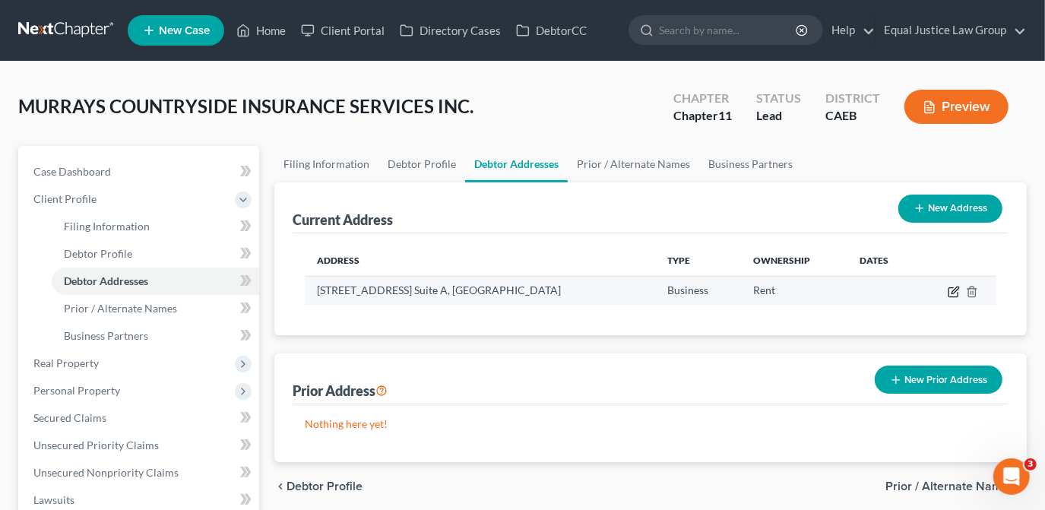
click at [948, 287] on icon "button" at bounding box center [954, 292] width 12 height 12
select select "4"
select select "0"
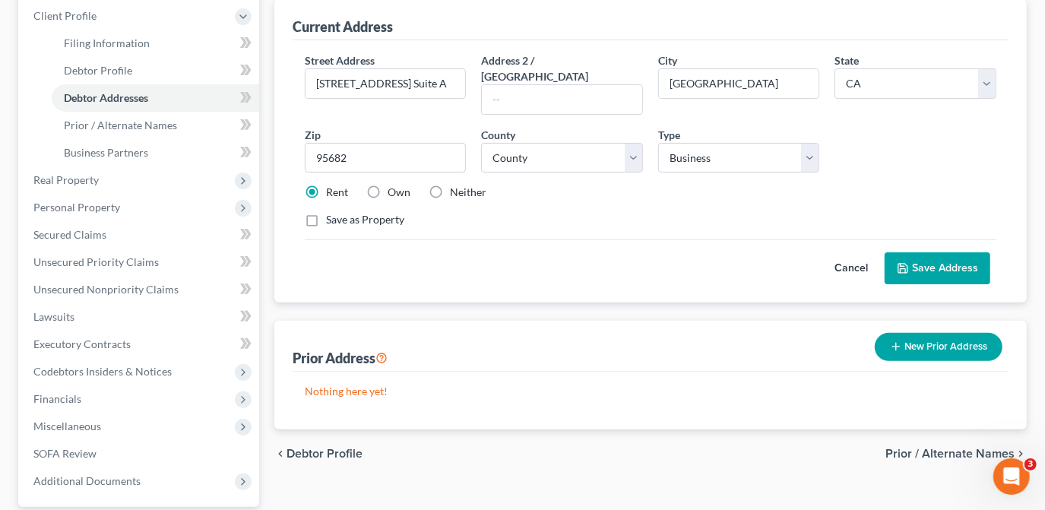
scroll to position [207, 0]
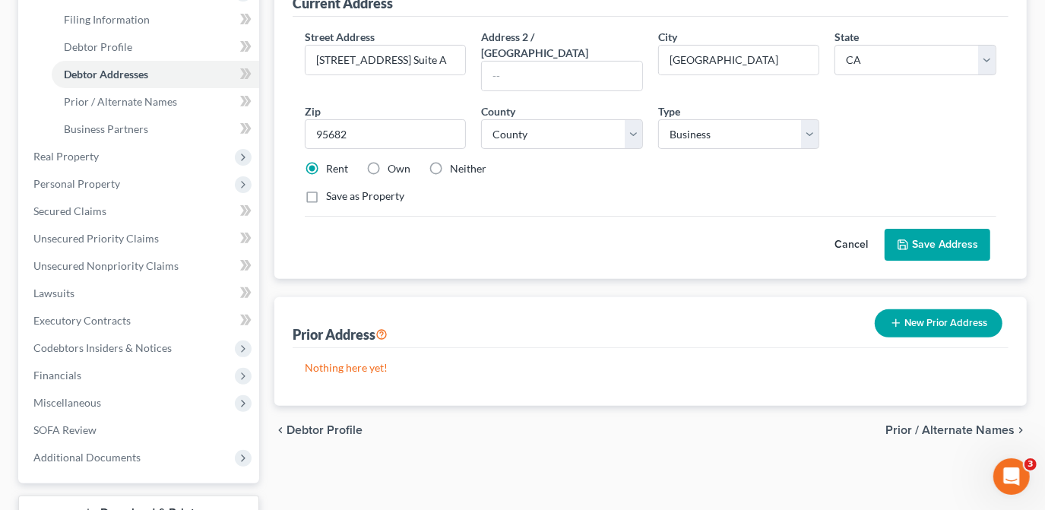
click at [925, 231] on button "Save Address" at bounding box center [938, 245] width 106 height 32
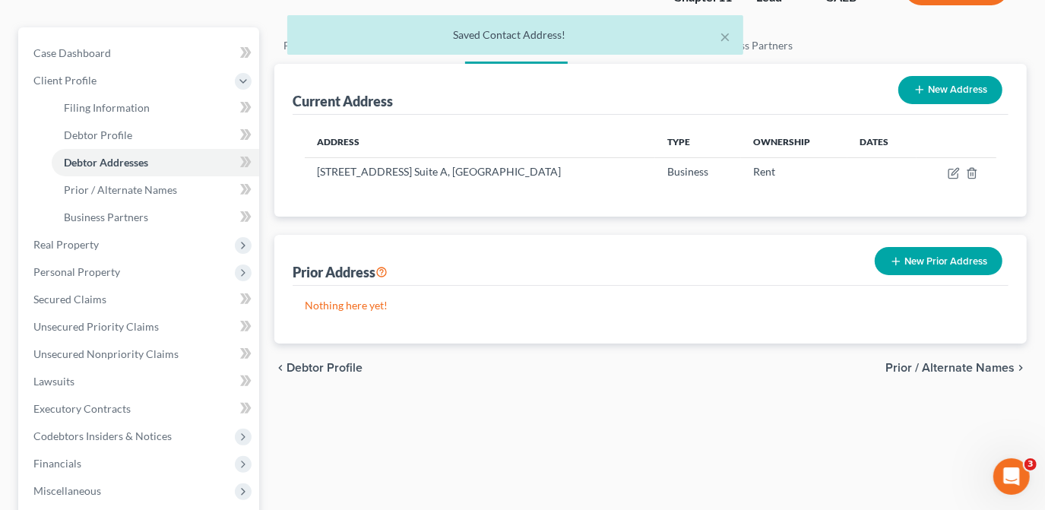
scroll to position [116, 0]
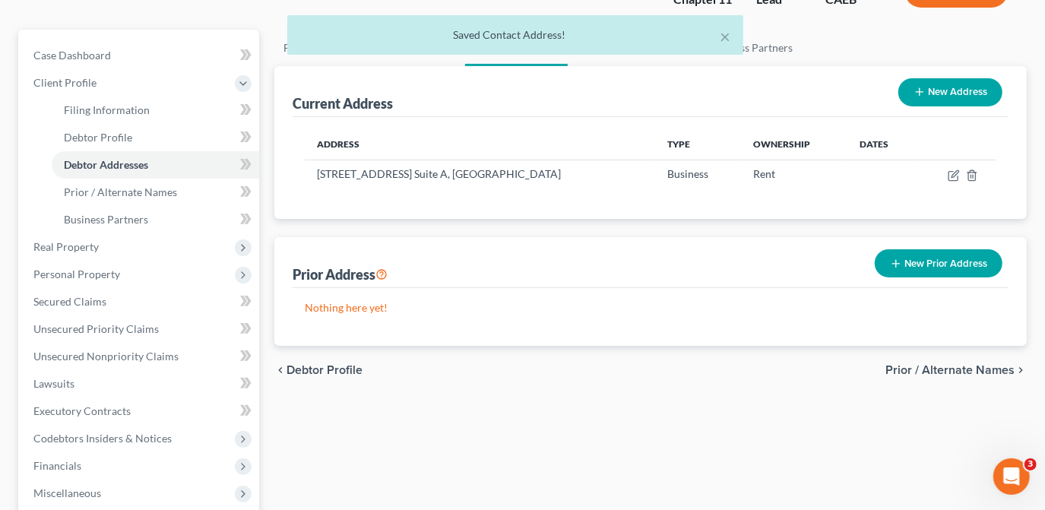
click at [940, 368] on span "Prior / Alternate Names" at bounding box center [949, 370] width 129 height 12
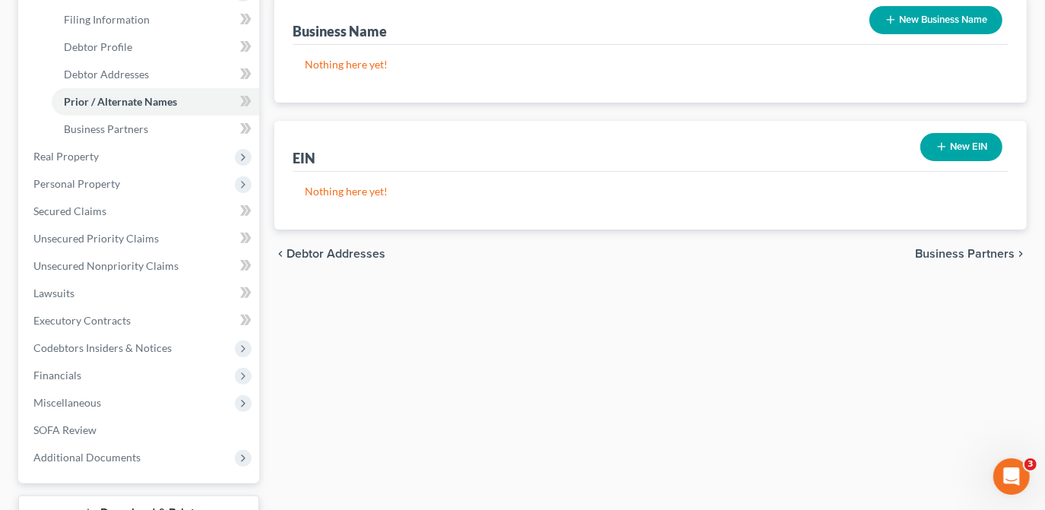
scroll to position [276, 0]
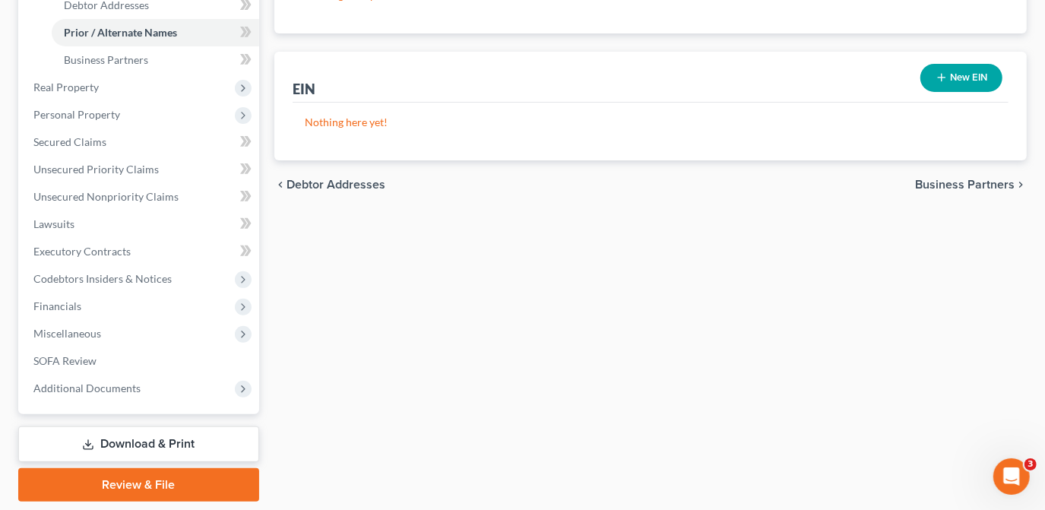
click at [936, 81] on icon "button" at bounding box center [942, 77] width 12 height 12
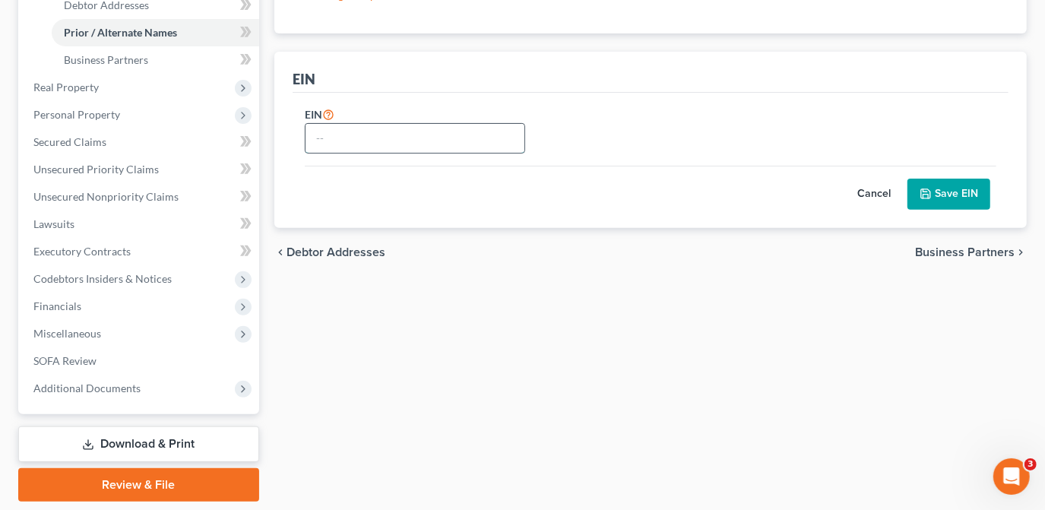
click at [314, 131] on input "text" at bounding box center [415, 138] width 219 height 29
type input "45-3691009"
click at [924, 188] on icon "submit" at bounding box center [926, 194] width 12 height 12
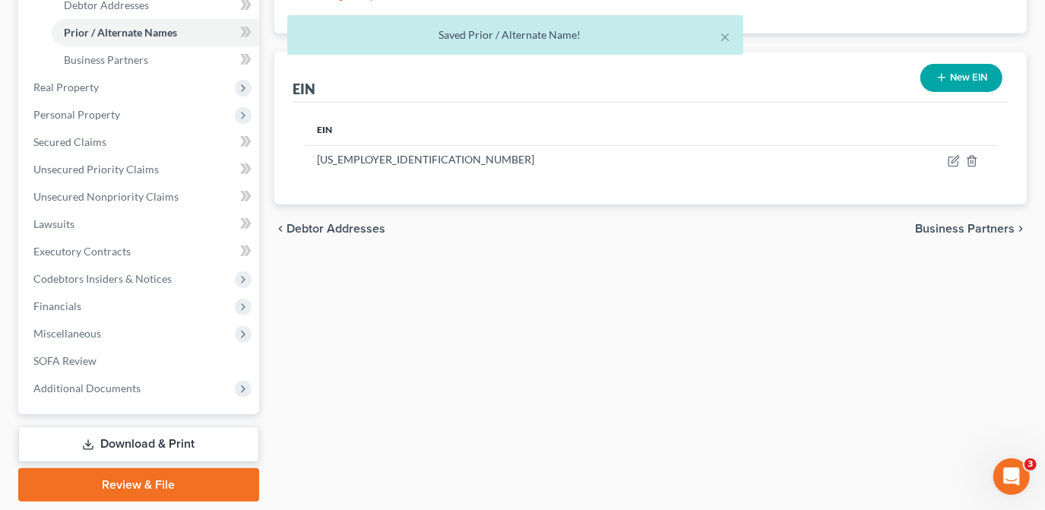
click at [935, 229] on span "Business Partners" at bounding box center [965, 229] width 100 height 12
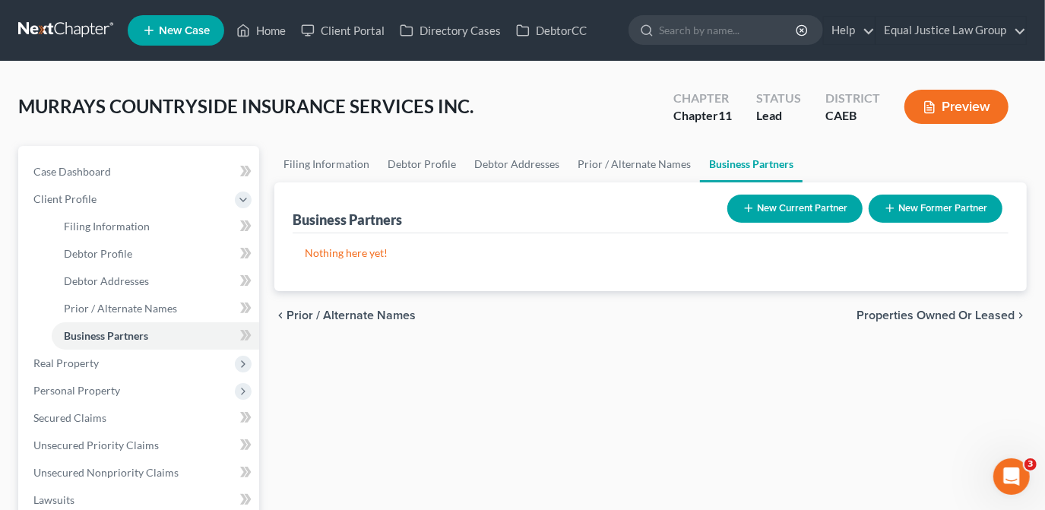
click at [888, 313] on span "Properties Owned or Leased" at bounding box center [936, 315] width 158 height 12
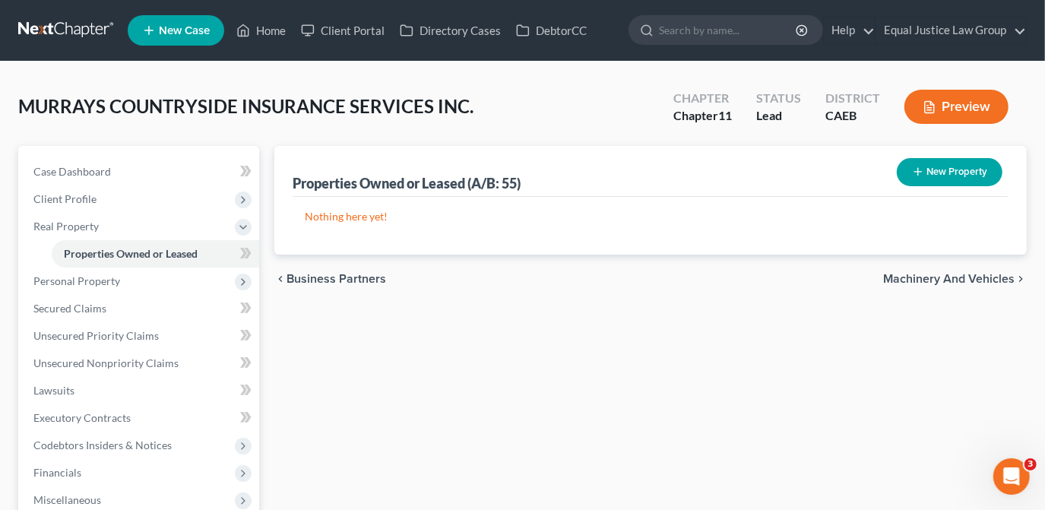
click at [948, 278] on span "Machinery and Vehicles" at bounding box center [948, 279] width 131 height 12
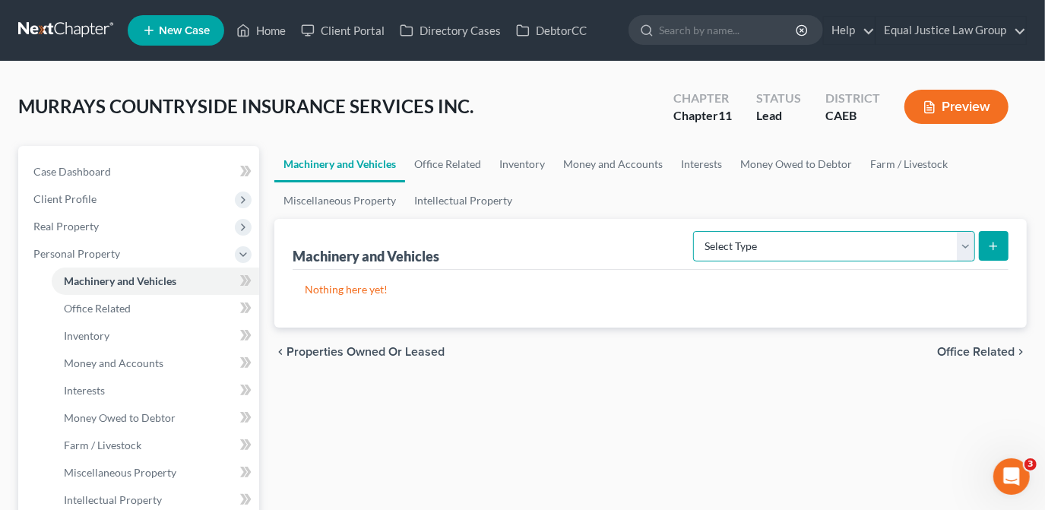
click at [967, 246] on select "Select Type Aircraft (A/B: 49) Other Machinery, Fixtures and Equipment (A/B: 50…" at bounding box center [834, 246] width 282 height 30
click at [567, 270] on div "Nothing here yet! Type Current Value Description" at bounding box center [651, 299] width 716 height 58
click at [977, 350] on span "Office Related" at bounding box center [976, 352] width 78 height 12
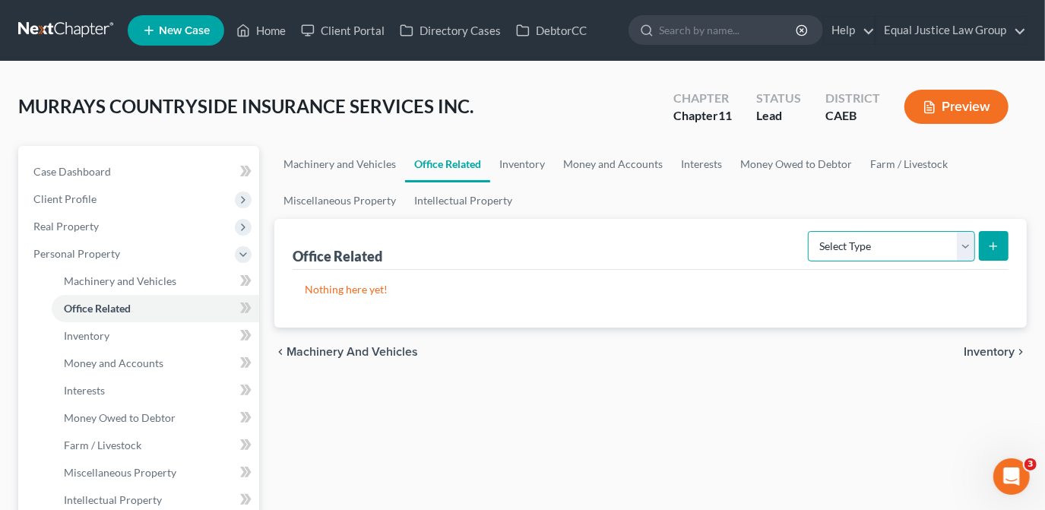
click at [962, 250] on select "Select Type Collectibles (A/B: 42) Office Equipment (A/B: 41) Office Fixtures (…" at bounding box center [891, 246] width 167 height 30
select select "equipment"
click at [809, 231] on select "Select Type Collectibles (A/B: 42) Office Equipment (A/B: 41) Office Fixtures (…" at bounding box center [891, 246] width 167 height 30
click at [991, 254] on button "submit" at bounding box center [994, 246] width 30 height 30
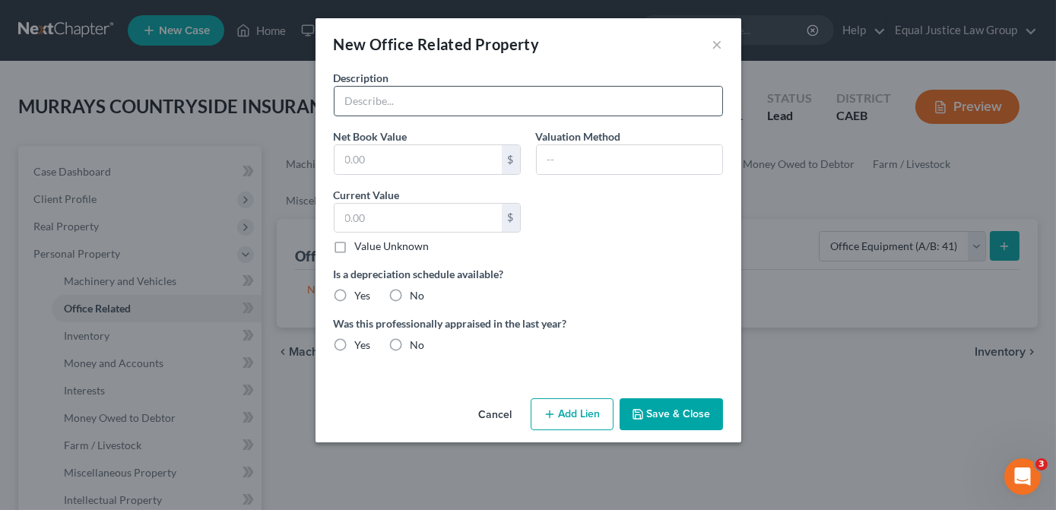
click at [378, 102] on input "text" at bounding box center [528, 101] width 388 height 29
click at [395, 88] on input "text" at bounding box center [528, 101] width 388 height 29
type input "Office furnishings and equipment"
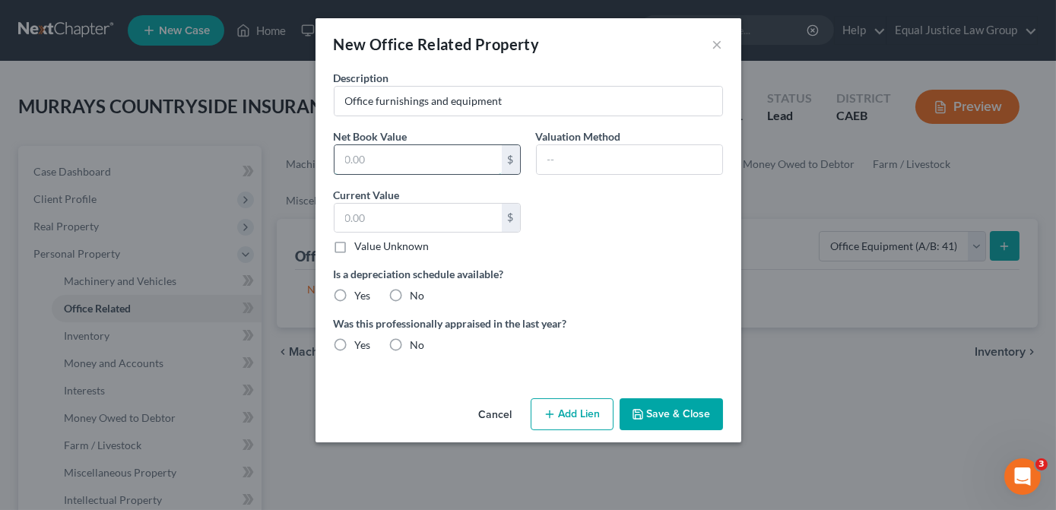
click at [385, 155] on input "text" at bounding box center [417, 159] width 167 height 29
click at [360, 209] on input "text" at bounding box center [417, 218] width 167 height 29
type input "20,000"
click at [507, 283] on div "Is a depreciation schedule available? Yes No" at bounding box center [528, 284] width 404 height 37
click at [410, 293] on label "No" at bounding box center [417, 295] width 14 height 15
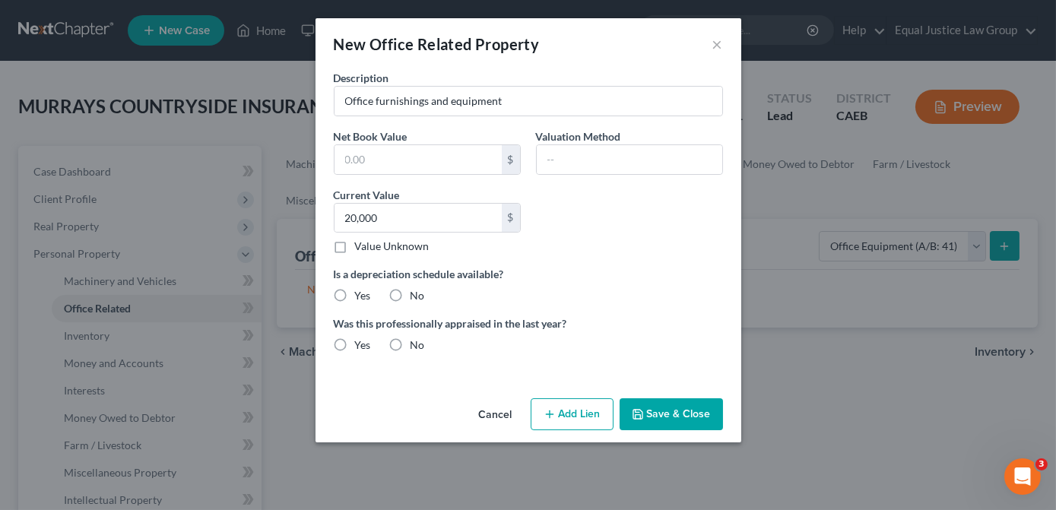
click at [416, 293] on input "No" at bounding box center [421, 293] width 10 height 10
radio input "true"
click at [410, 345] on label "No" at bounding box center [417, 344] width 14 height 15
click at [416, 345] on input "No" at bounding box center [421, 342] width 10 height 10
radio input "true"
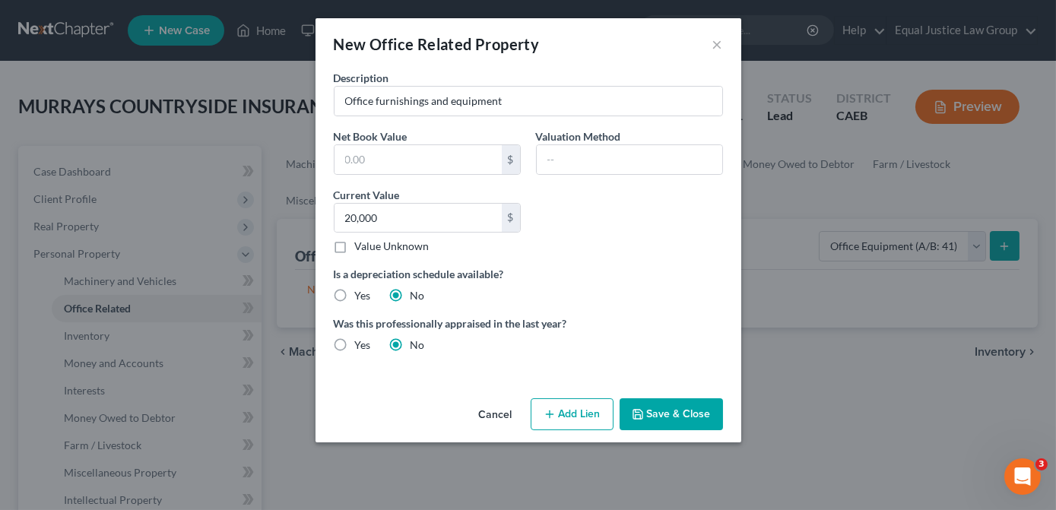
click at [686, 416] on button "Save & Close" at bounding box center [670, 414] width 103 height 32
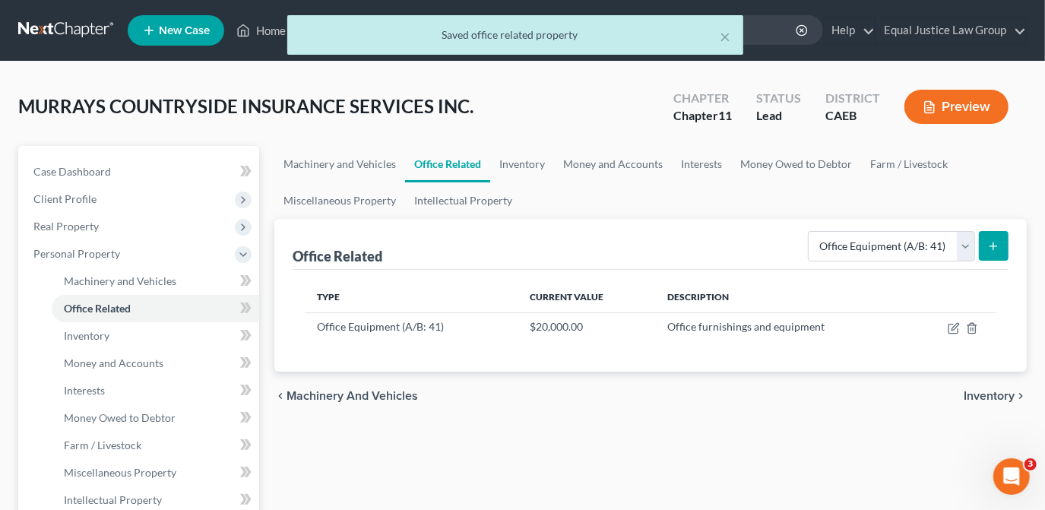
click at [1002, 397] on span "Inventory" at bounding box center [989, 396] width 51 height 12
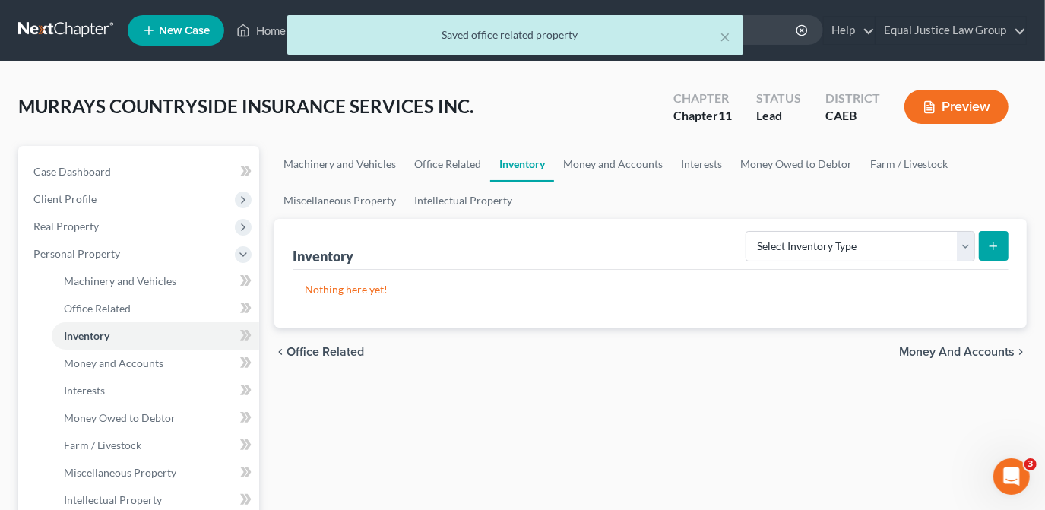
click at [927, 350] on span "Money and Accounts" at bounding box center [957, 352] width 116 height 12
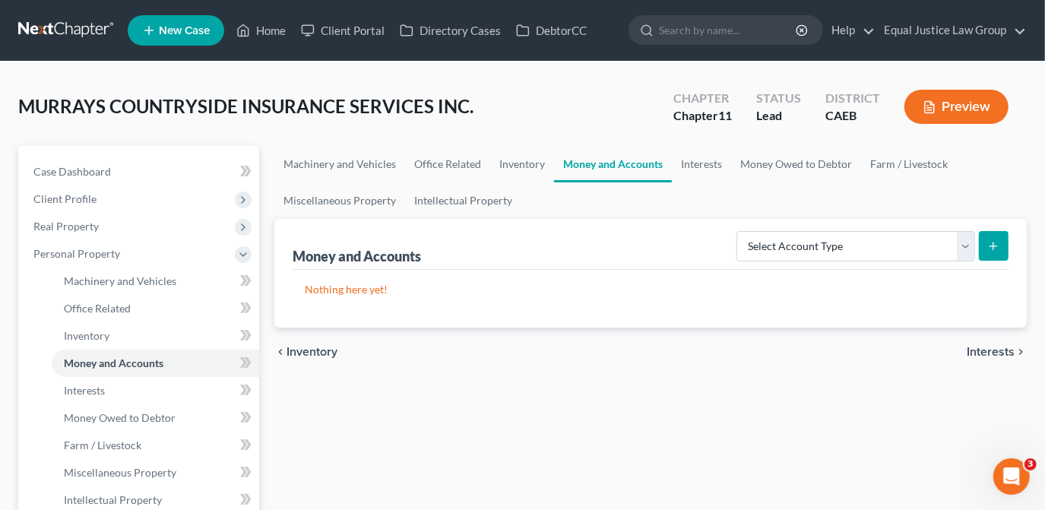
click at [996, 352] on span "Interests" at bounding box center [991, 352] width 48 height 12
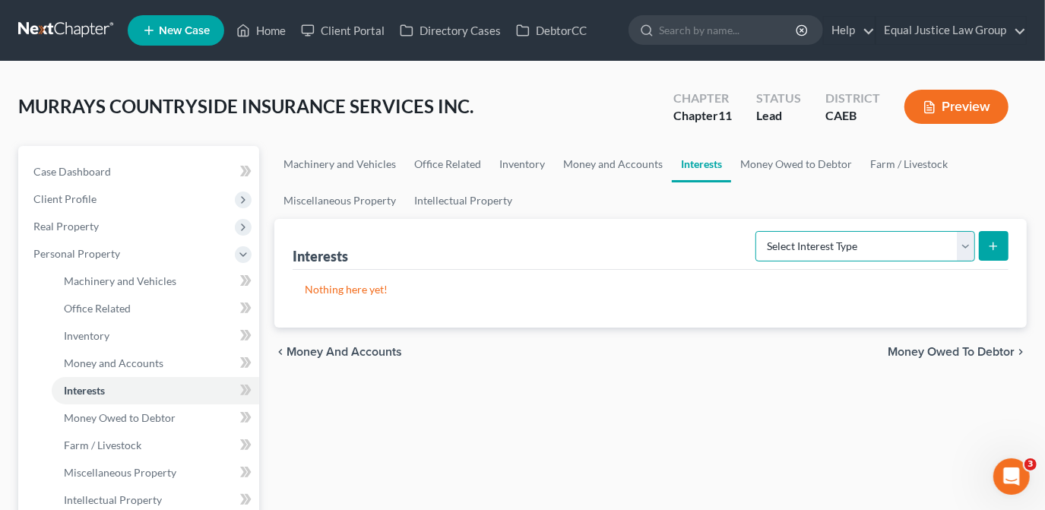
click at [965, 245] on select "Select Interest Type Bond (A/B: 16) Incorporated Business (A/B: 15) Insurance P…" at bounding box center [865, 246] width 220 height 30
drag, startPoint x: 603, startPoint y: 388, endPoint x: 592, endPoint y: 330, distance: 59.5
click at [603, 385] on div "Machinery and Vehicles Office Related Inventory Money and Accounts Interests Mo…" at bounding box center [651, 516] width 768 height 741
click at [927, 347] on span "Money Owed to Debtor" at bounding box center [951, 352] width 127 height 12
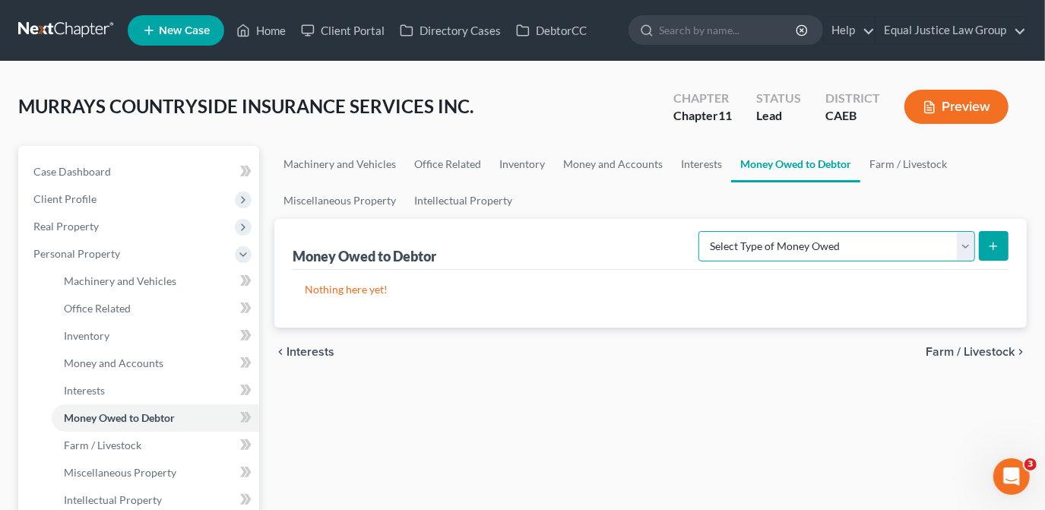
click at [964, 244] on select "Select Type of Money Owed Accounts Receivable (A/B: 11) Causes of Action Agains…" at bounding box center [836, 246] width 277 height 30
click at [644, 264] on div "Money Owed to Debtor Select Type of Money Owed Accounts Receivable (A/B: 11) Ca…" at bounding box center [651, 244] width 716 height 51
click at [962, 350] on span "Farm / Livestock" at bounding box center [970, 352] width 89 height 12
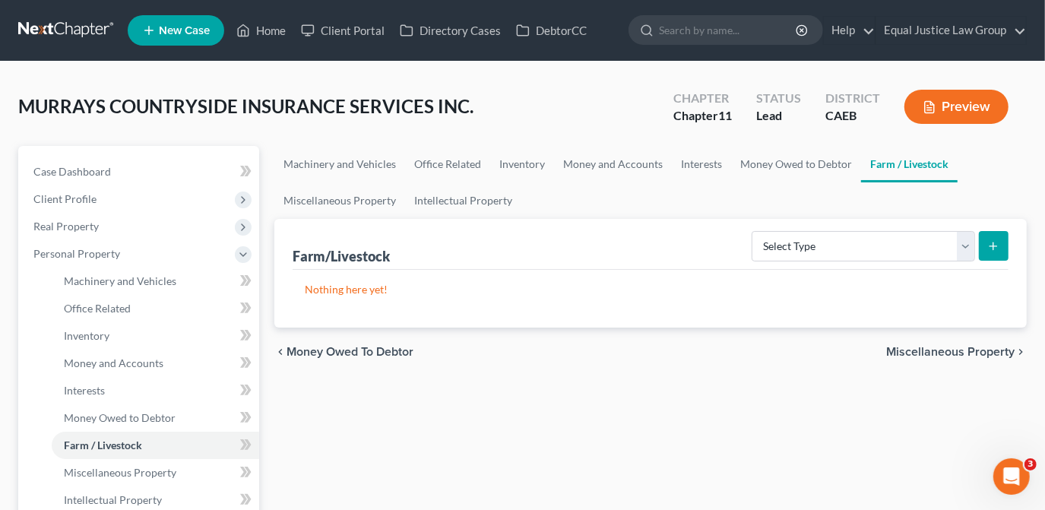
click at [965, 350] on span "Miscellaneous Property" at bounding box center [950, 352] width 128 height 12
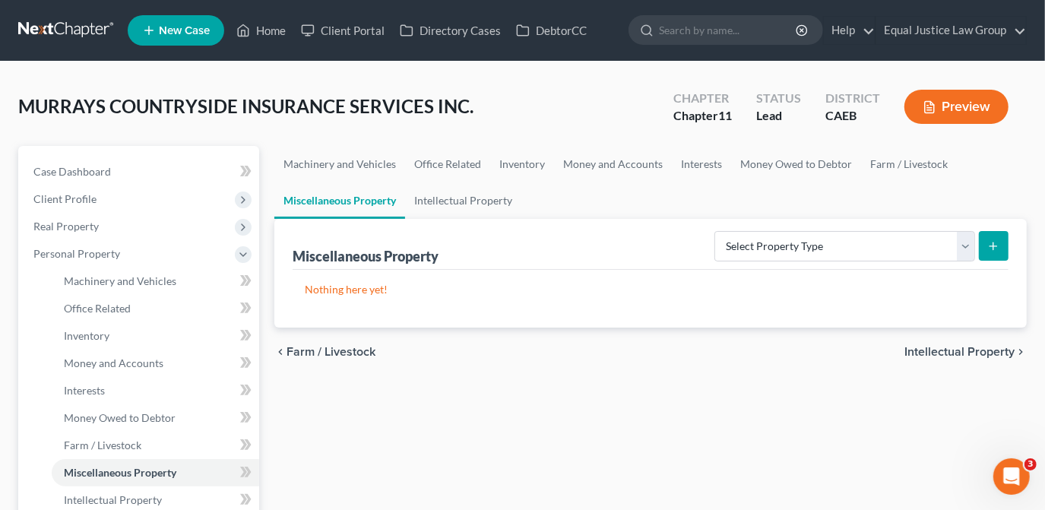
click at [966, 350] on span "Intellectual Property" at bounding box center [959, 352] width 110 height 12
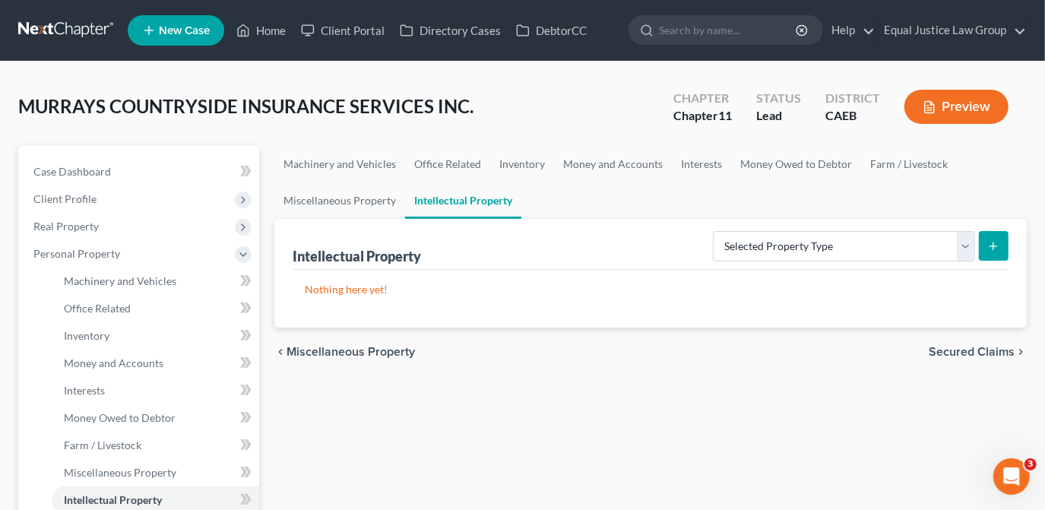
click at [967, 350] on span "Secured Claims" at bounding box center [972, 352] width 86 height 12
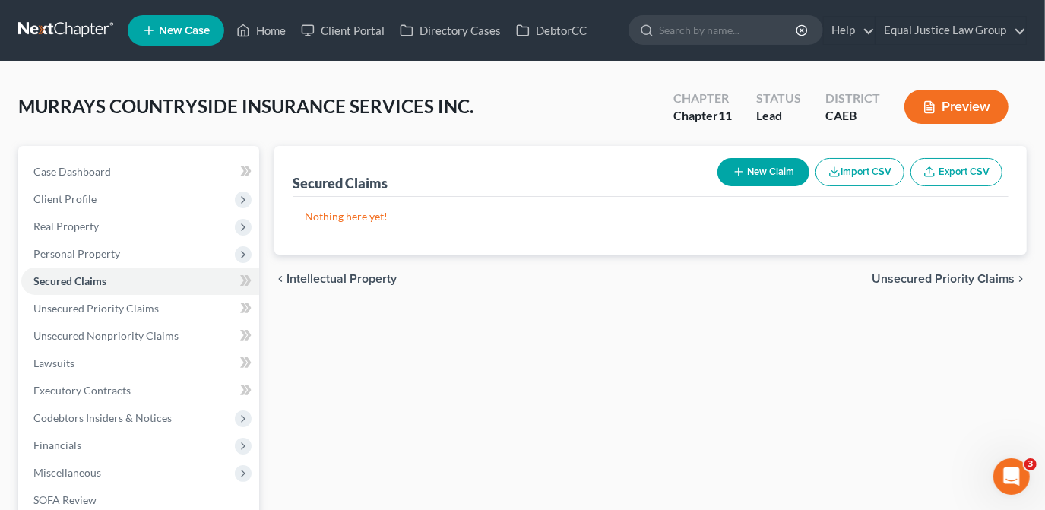
click at [942, 283] on span "Unsecured Priority Claims" at bounding box center [943, 279] width 143 height 12
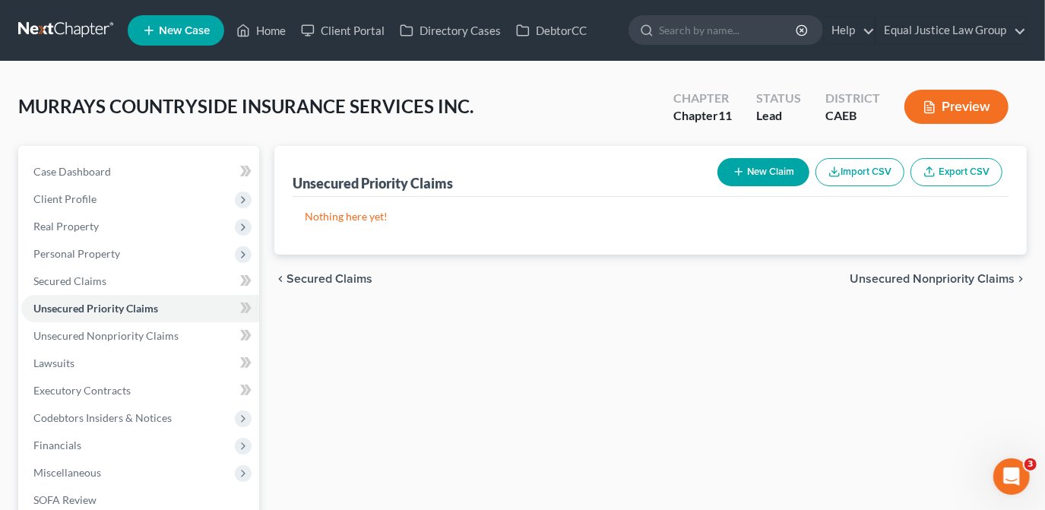
click at [942, 277] on span "Unsecured Nonpriority Claims" at bounding box center [932, 279] width 165 height 12
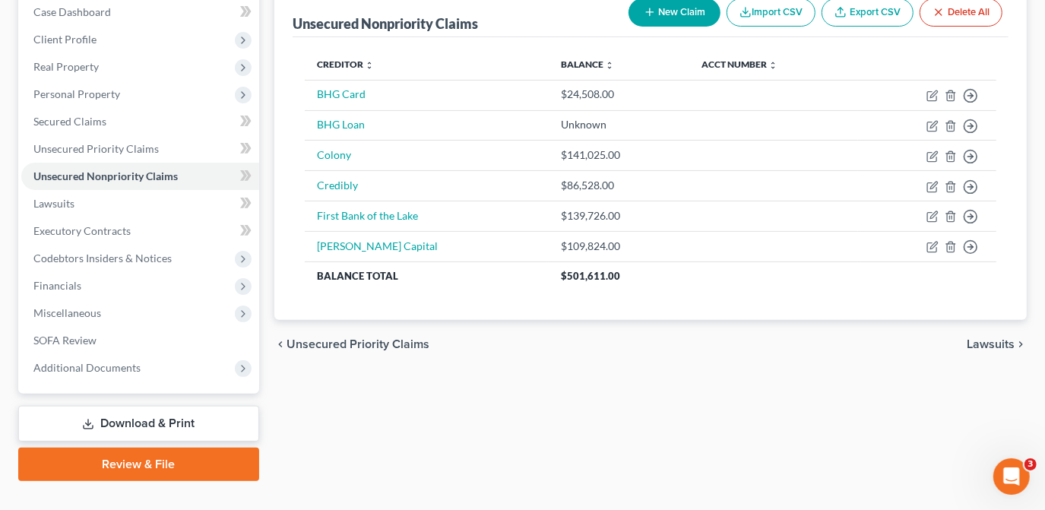
scroll to position [187, 0]
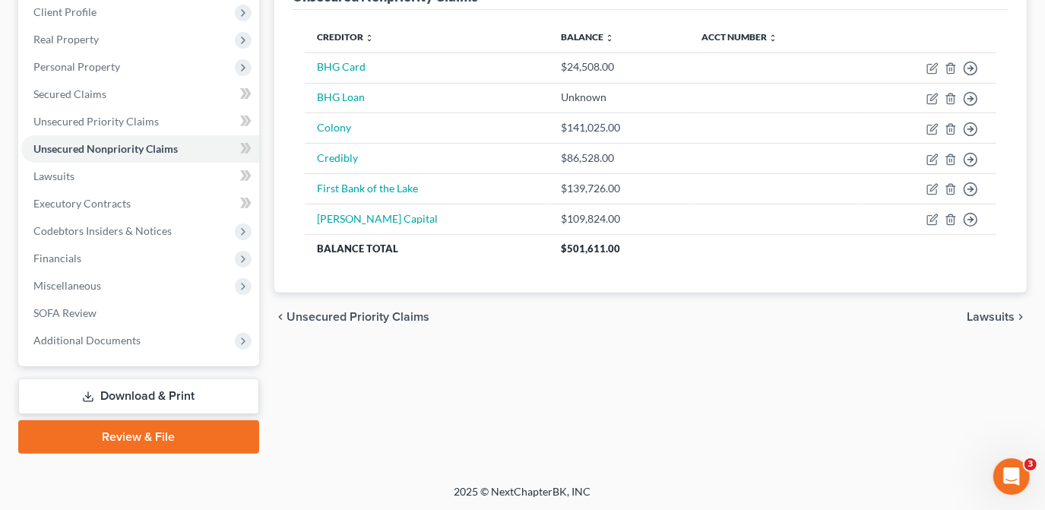
click at [982, 314] on span "Lawsuits" at bounding box center [991, 317] width 48 height 12
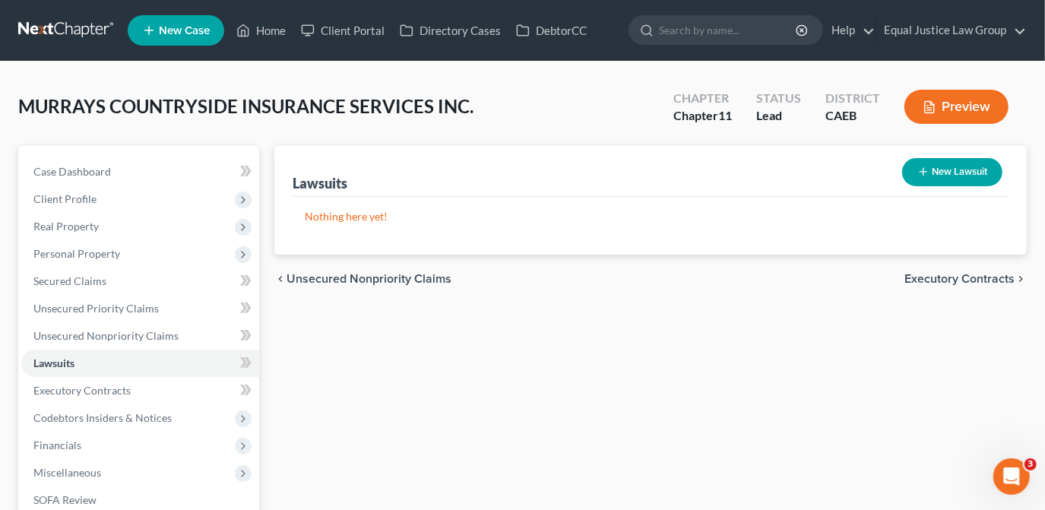
click at [946, 280] on span "Executory Contracts" at bounding box center [959, 279] width 110 height 12
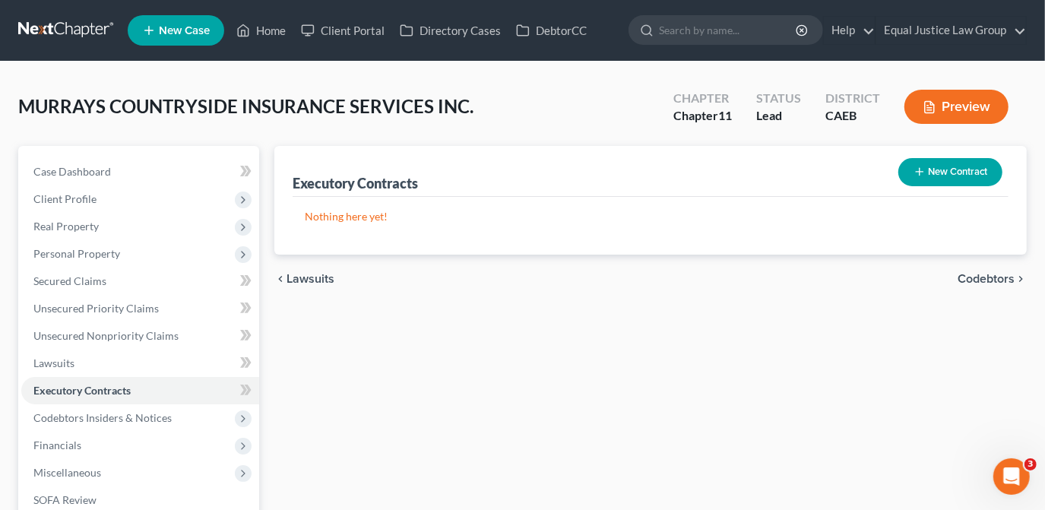
click at [966, 277] on span "Codebtors" at bounding box center [986, 279] width 57 height 12
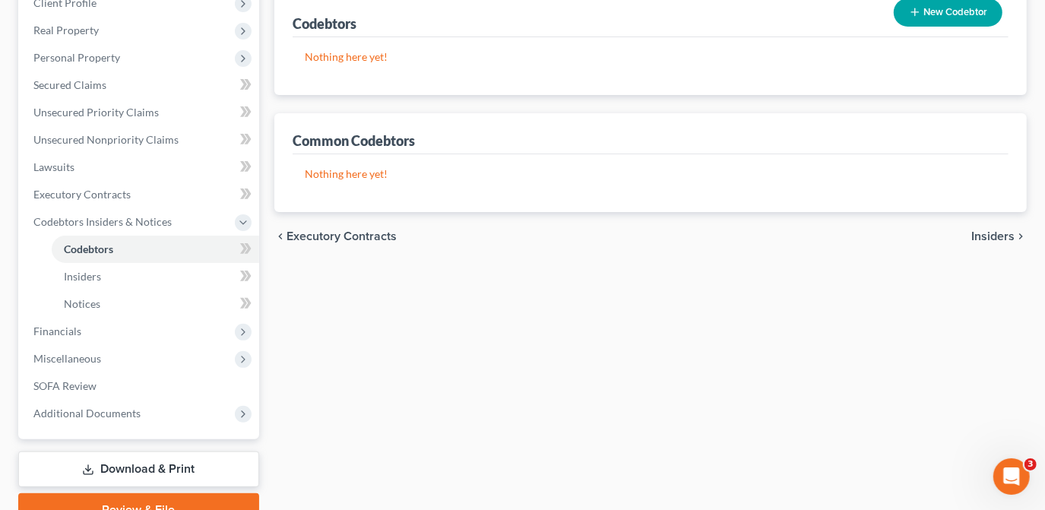
scroll to position [207, 0]
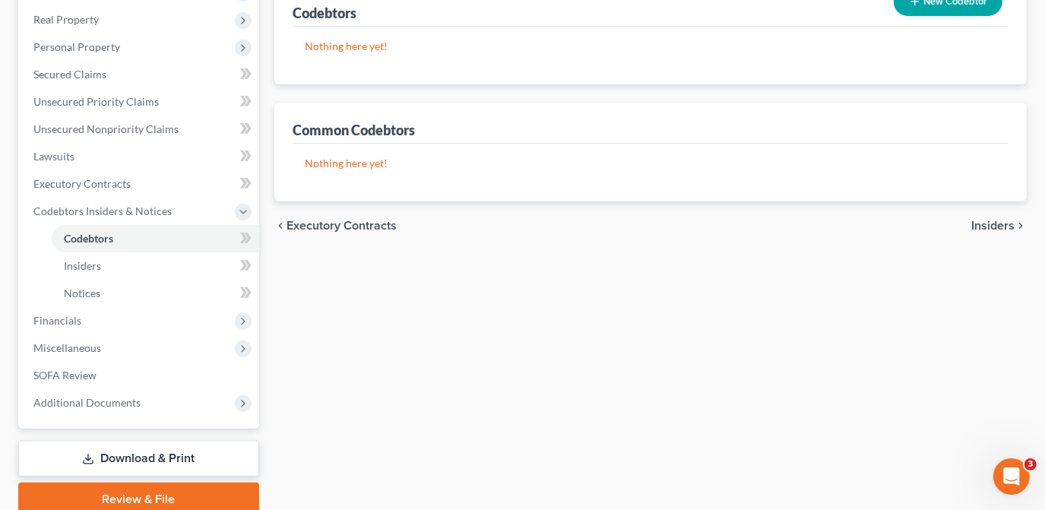
click at [977, 228] on span "Insiders" at bounding box center [992, 226] width 43 height 12
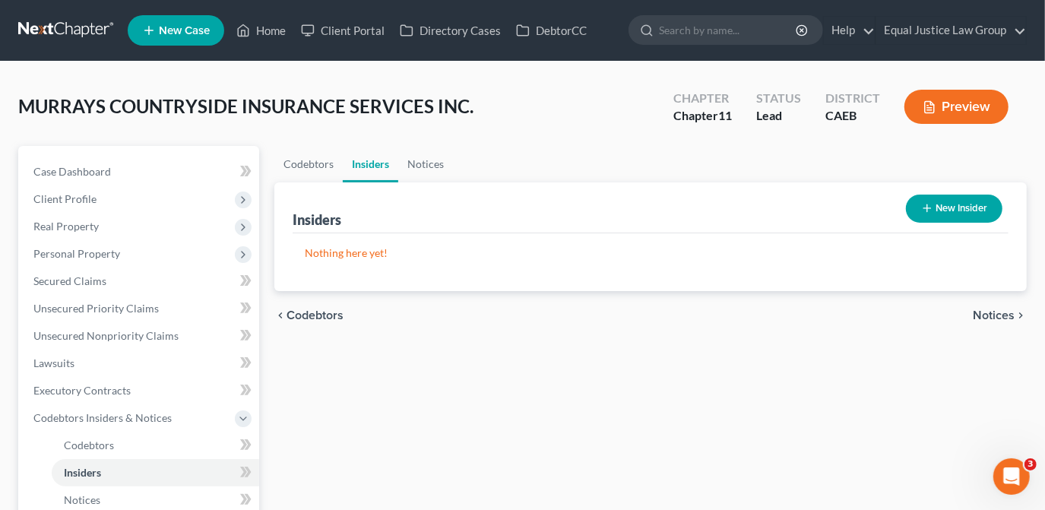
click at [995, 318] on span "Notices" at bounding box center [994, 315] width 42 height 12
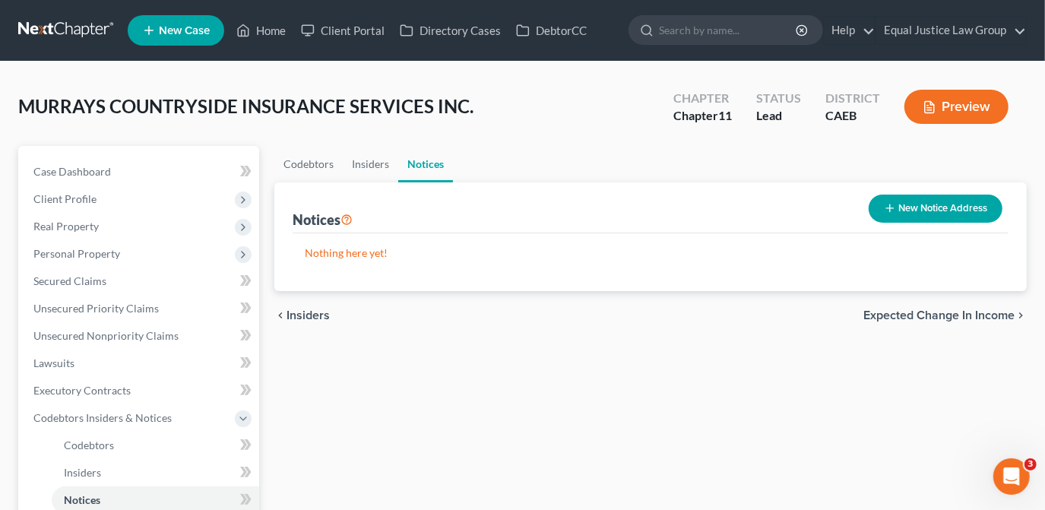
click at [575, 138] on div "MURRAYS COUNTRYSIDE INSURANCE SERVICES INC. Upgraded Chapter Chapter 11 Status …" at bounding box center [522, 113] width 1009 height 66
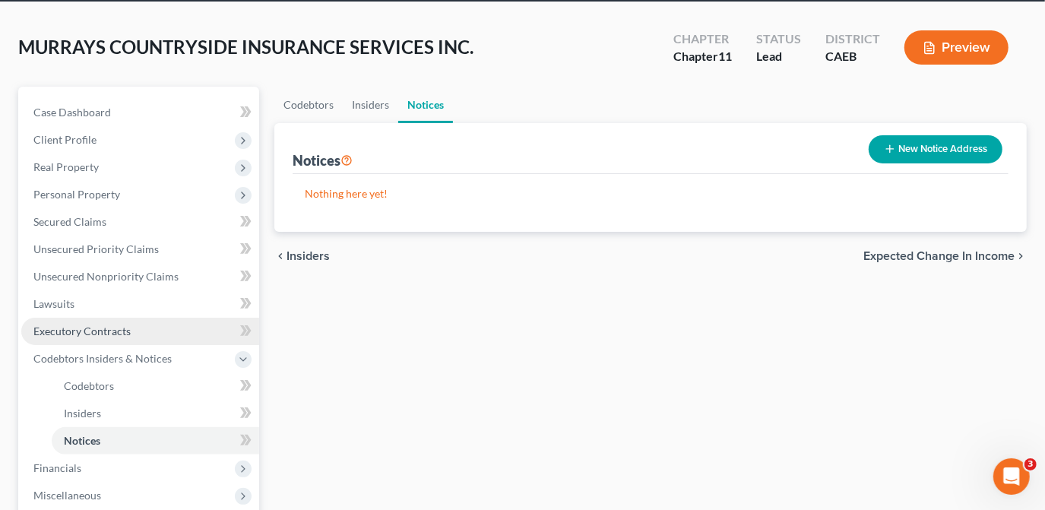
scroll to position [269, 0]
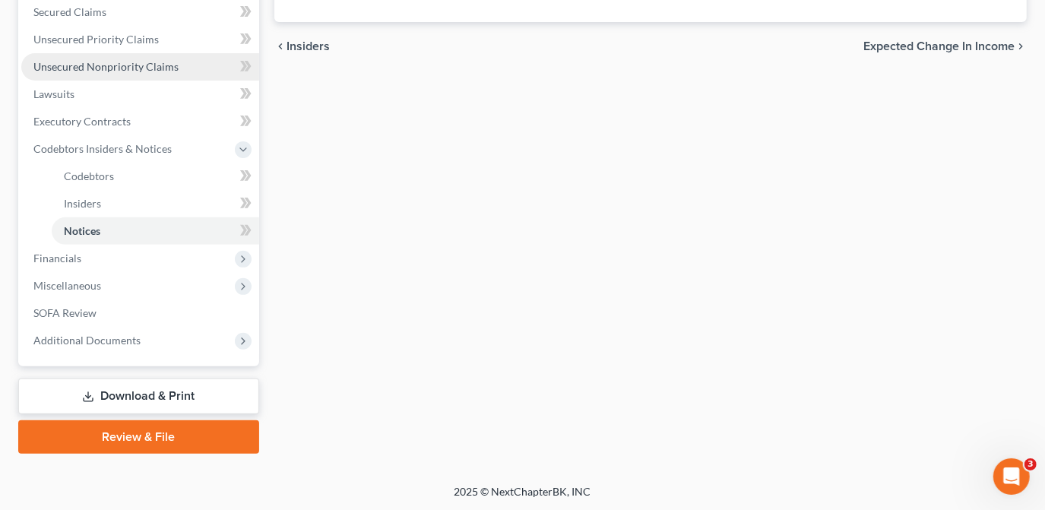
click at [103, 67] on span "Unsecured Nonpriority Claims" at bounding box center [105, 66] width 145 height 13
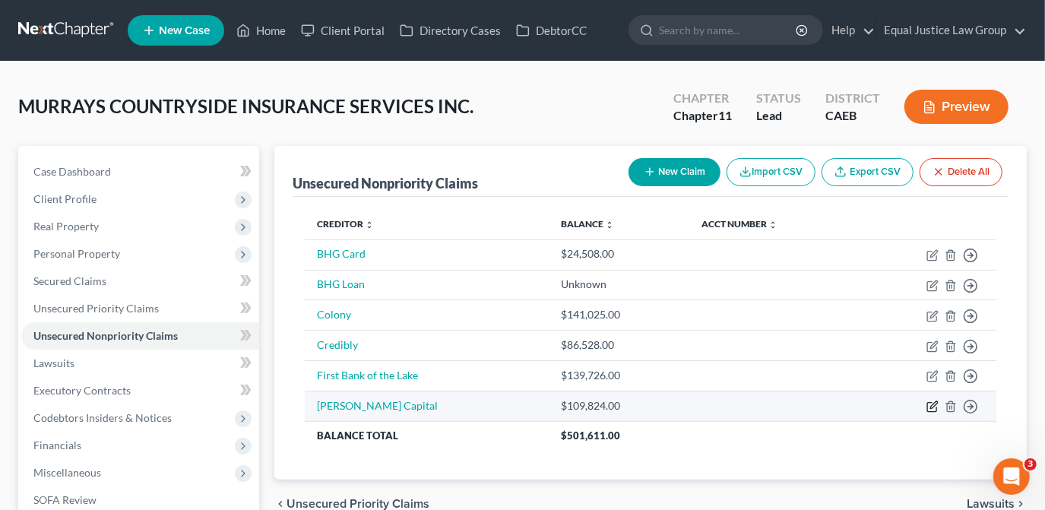
click at [933, 406] on icon "button" at bounding box center [932, 407] width 12 height 12
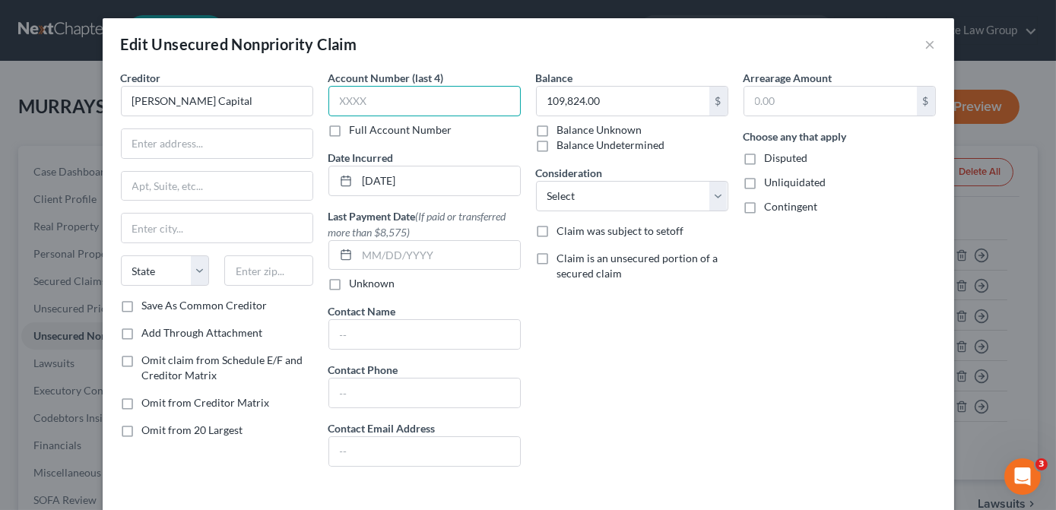
click at [344, 99] on input "text" at bounding box center [424, 101] width 192 height 30
type input "5358"
click at [187, 141] on input "text" at bounding box center [217, 143] width 191 height 29
click at [179, 144] on input "text" at bounding box center [217, 143] width 191 height 29
drag, startPoint x: 141, startPoint y: 142, endPoint x: 135, endPoint y: 138, distance: 8.2
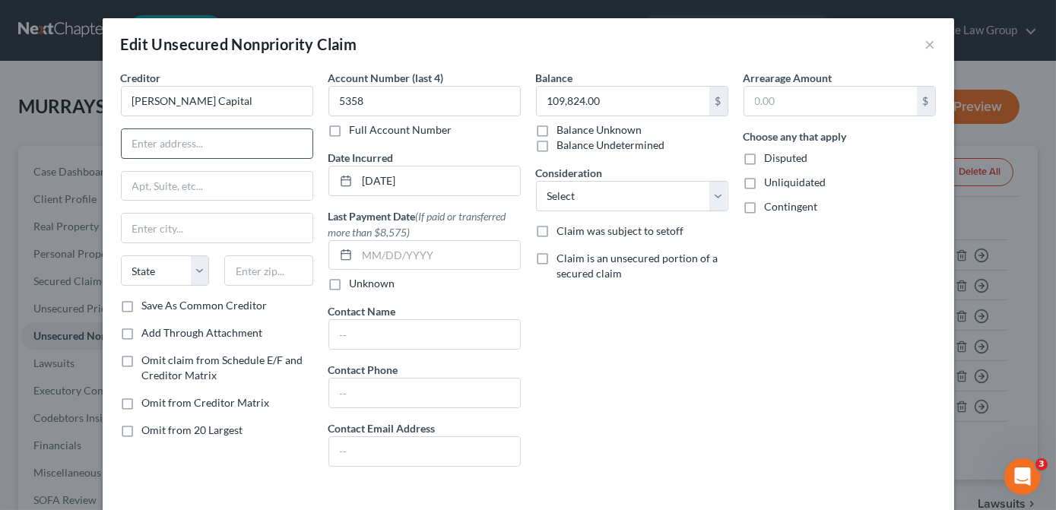
click at [141, 144] on input "text" at bounding box center [217, 143] width 191 height 29
type input "1,209.83"
click at [204, 151] on input "text" at bounding box center [217, 143] width 191 height 29
type input "4"
click at [585, 93] on input "1,209.83" at bounding box center [623, 101] width 173 height 29
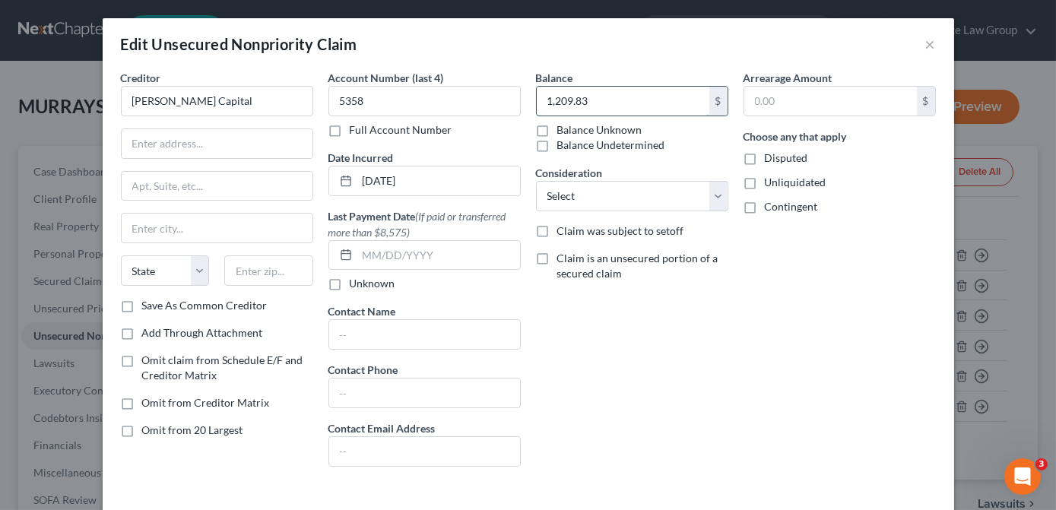
click at [598, 98] on input "1,209.83" at bounding box center [623, 101] width 173 height 29
type input "1"
type input "12,983.00"
click at [559, 104] on input "12,983.00" at bounding box center [623, 101] width 173 height 29
type input "12,009.83"
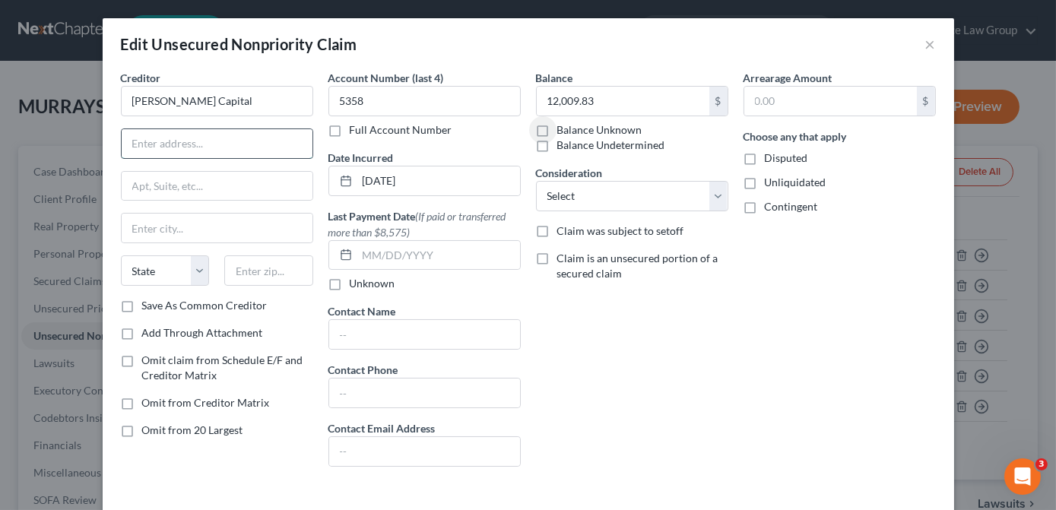
click at [223, 144] on input "text" at bounding box center [217, 143] width 191 height 29
type input "4700 West Daybreak Parkway"
type input "Suite 200"
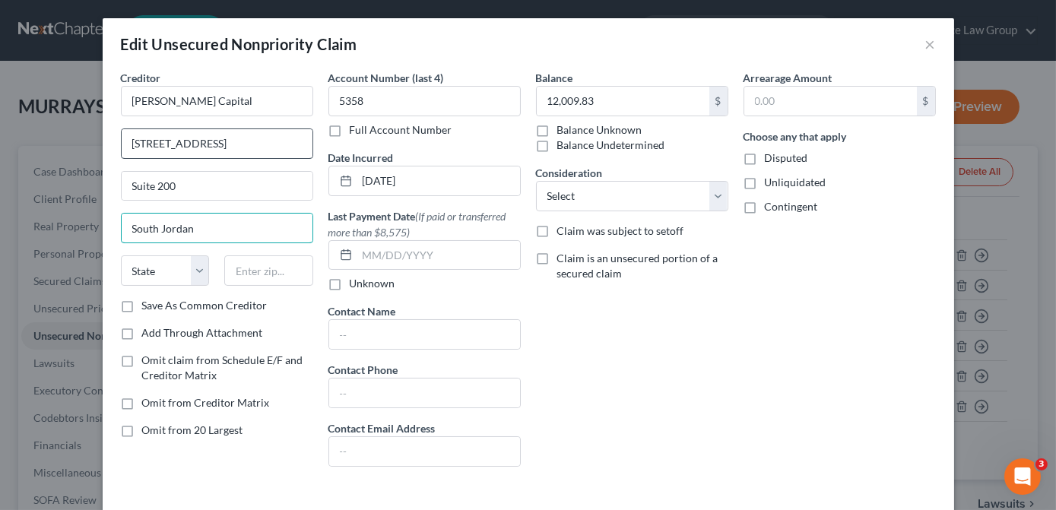
type input "South Jordan"
select select "46"
type input "84009"
click at [708, 191] on select "Select Cable / Satellite Services Collection Agency Credit Card Debt Debt Couns…" at bounding box center [632, 196] width 192 height 30
select select "8"
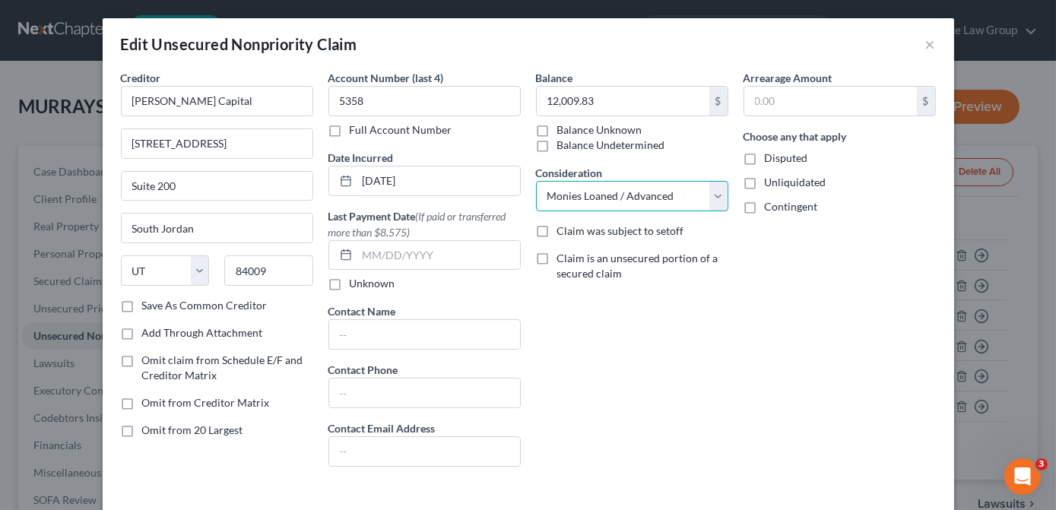
click at [536, 181] on select "Select Cable / Satellite Services Collection Agency Credit Card Debt Debt Couns…" at bounding box center [632, 196] width 192 height 30
click at [359, 258] on input "text" at bounding box center [438, 255] width 163 height 29
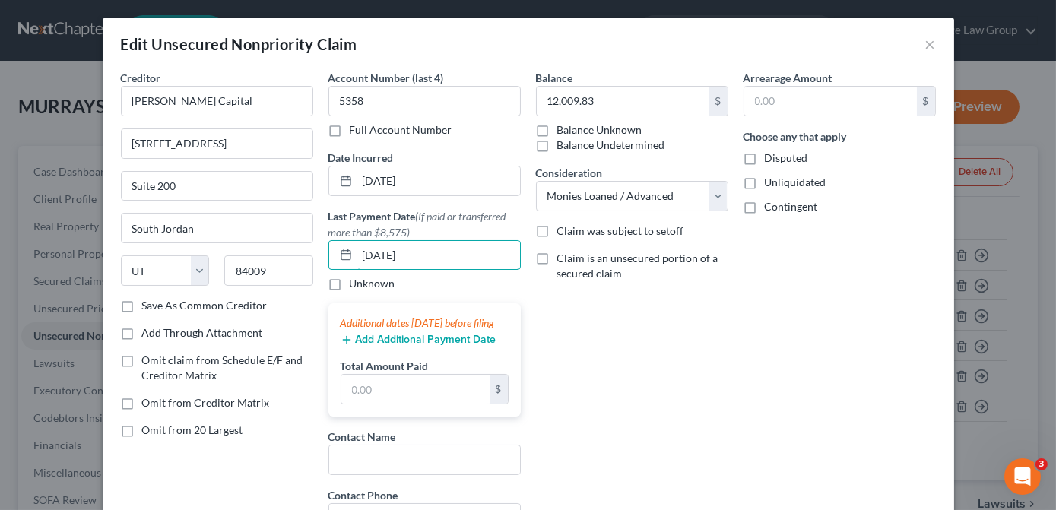
type input "09/02/2025"
click at [606, 397] on div "Balance 12,009.83 $ Balance Unknown Balance Undetermined 12,009.83 $ Balance Un…" at bounding box center [631, 337] width 207 height 534
click at [575, 331] on div "Balance 12,009.83 $ Balance Unknown Balance Undetermined 12,009.83 $ Balance Un…" at bounding box center [631, 337] width 207 height 534
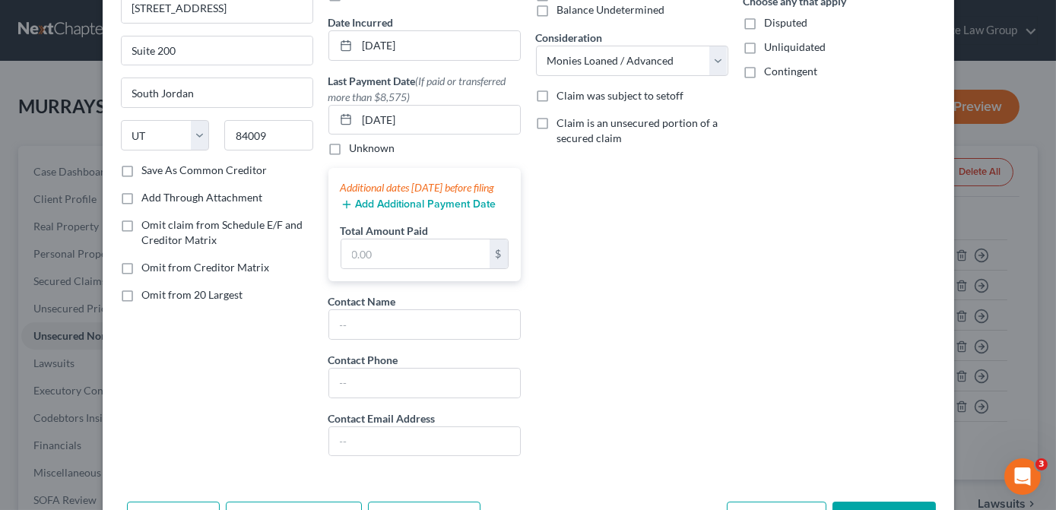
scroll to position [138, 0]
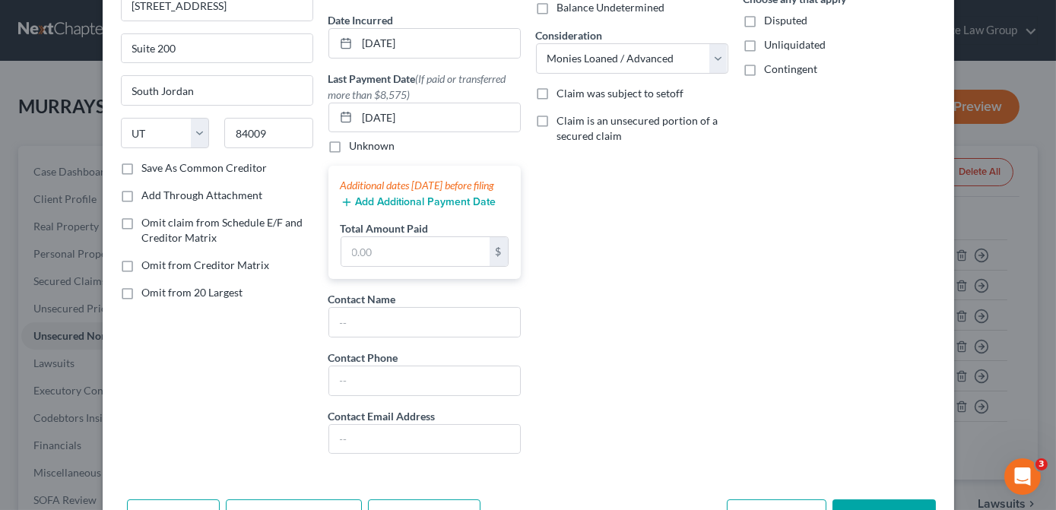
click at [439, 208] on button "Add Additional Payment Date" at bounding box center [418, 202] width 156 height 12
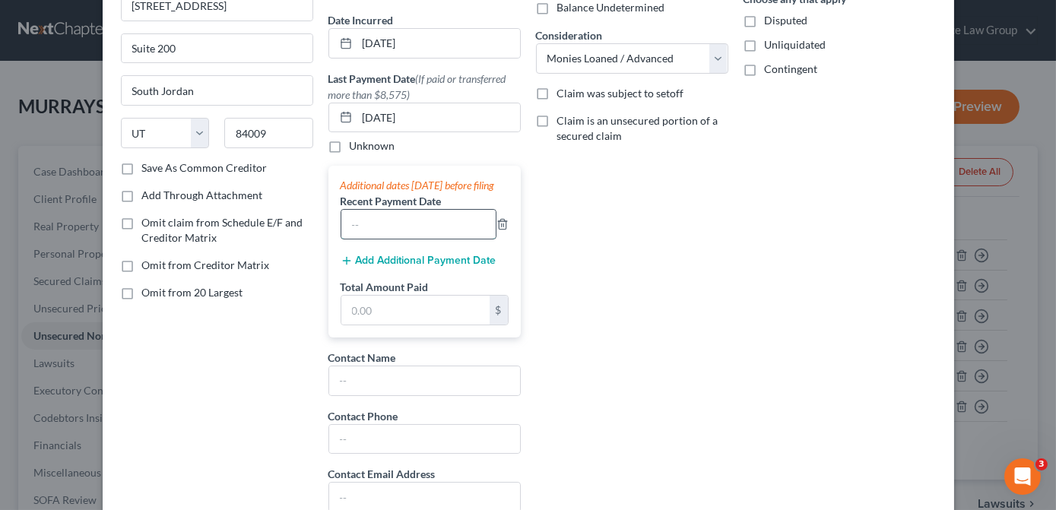
click at [432, 236] on input "text" at bounding box center [418, 224] width 154 height 29
type input "08/25/2025"
click at [387, 267] on button "Add Additional Payment Date" at bounding box center [418, 261] width 156 height 12
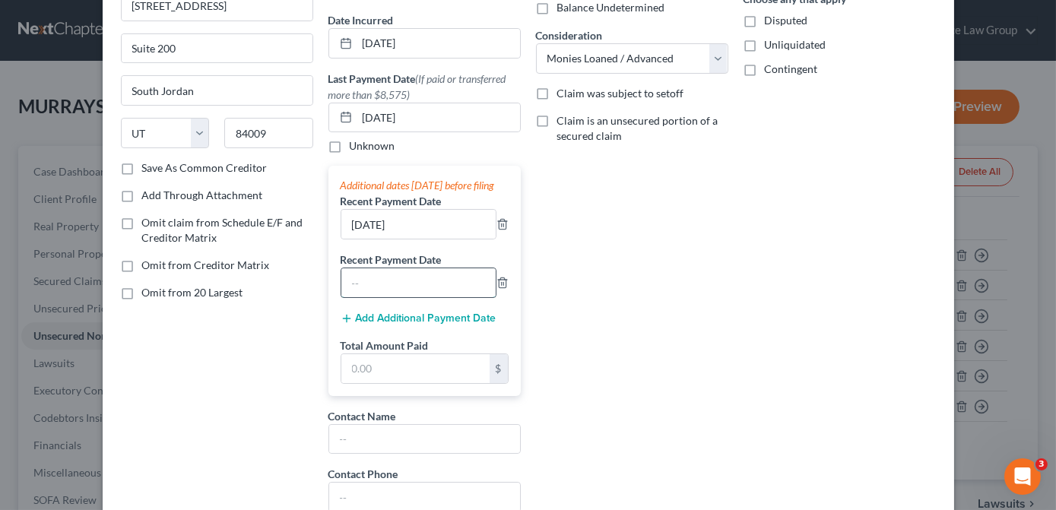
click at [377, 294] on input "text" at bounding box center [418, 282] width 154 height 29
type input "08/11/2025"
click at [412, 325] on button "Add Additional Payment Date" at bounding box center [418, 318] width 156 height 12
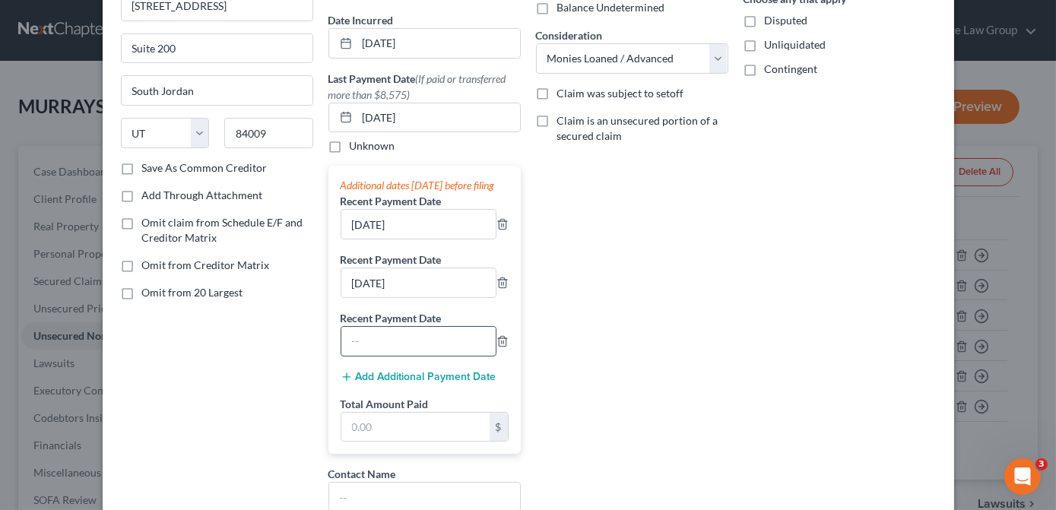
click at [355, 344] on input "text" at bounding box center [418, 341] width 154 height 29
type input "08/04/2025"
click at [406, 383] on button "Add Additional Payment Date" at bounding box center [418, 377] width 156 height 12
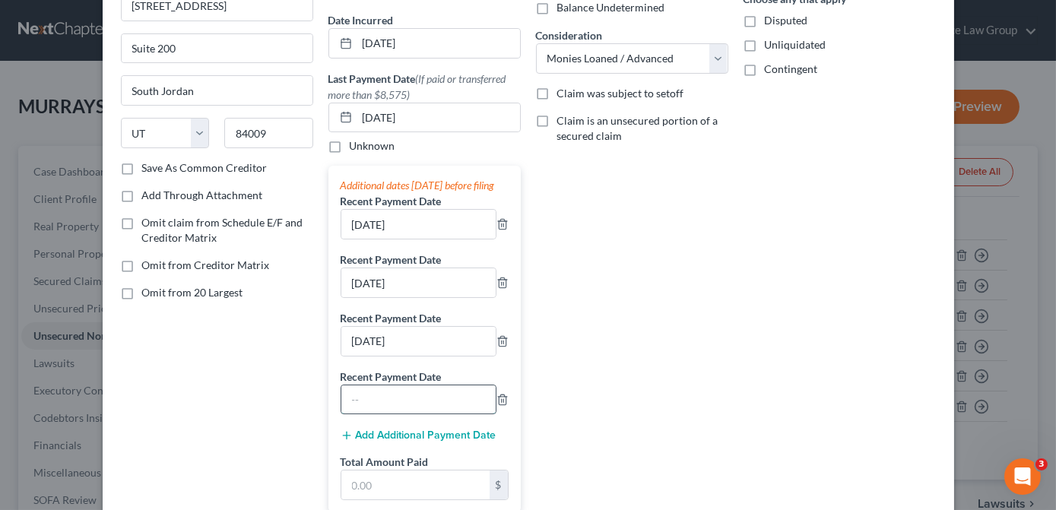
click at [391, 400] on input "text" at bounding box center [418, 399] width 154 height 29
type input "07/08/2025"
click at [473, 442] on button "Add Additional Payment Date" at bounding box center [418, 435] width 156 height 12
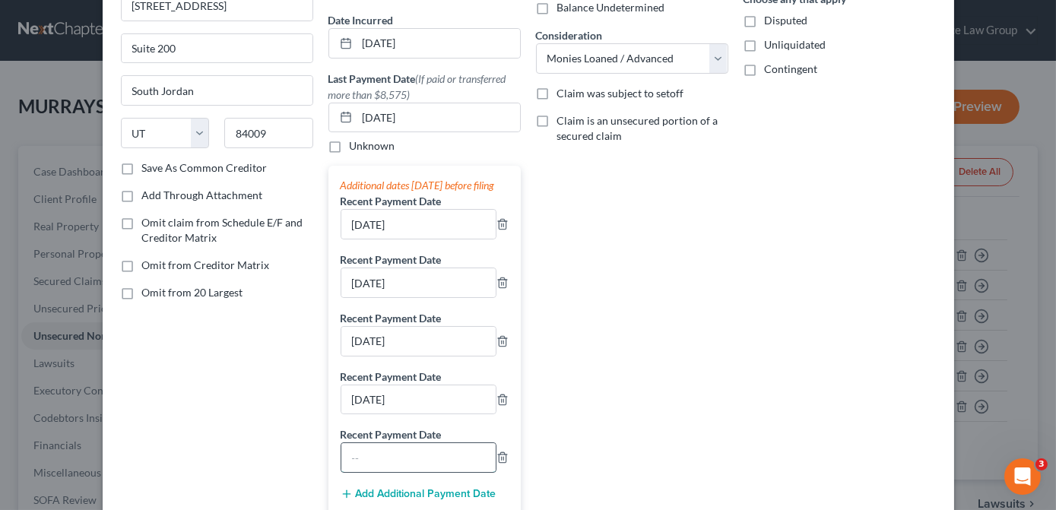
click at [435, 458] on input "text" at bounding box center [418, 457] width 154 height 29
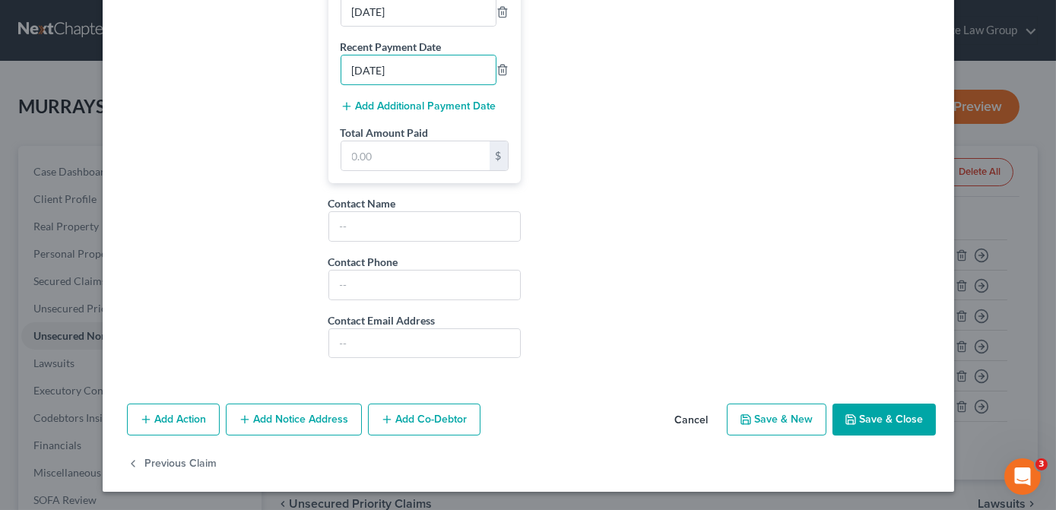
scroll to position [535, 0]
type input "07/21/2025"
click at [870, 426] on button "Save & Close" at bounding box center [883, 420] width 103 height 32
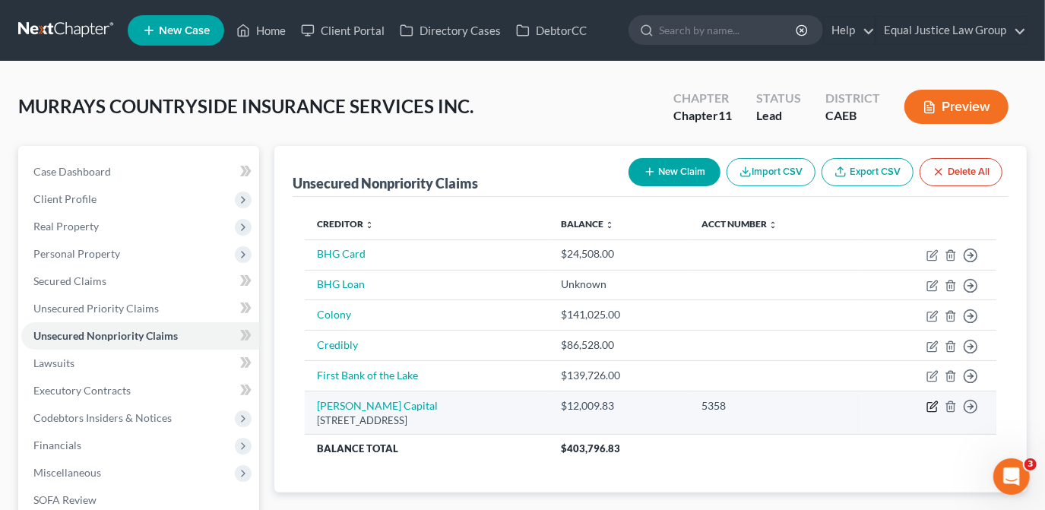
click at [936, 407] on icon "button" at bounding box center [932, 407] width 12 height 12
select select "46"
select select "8"
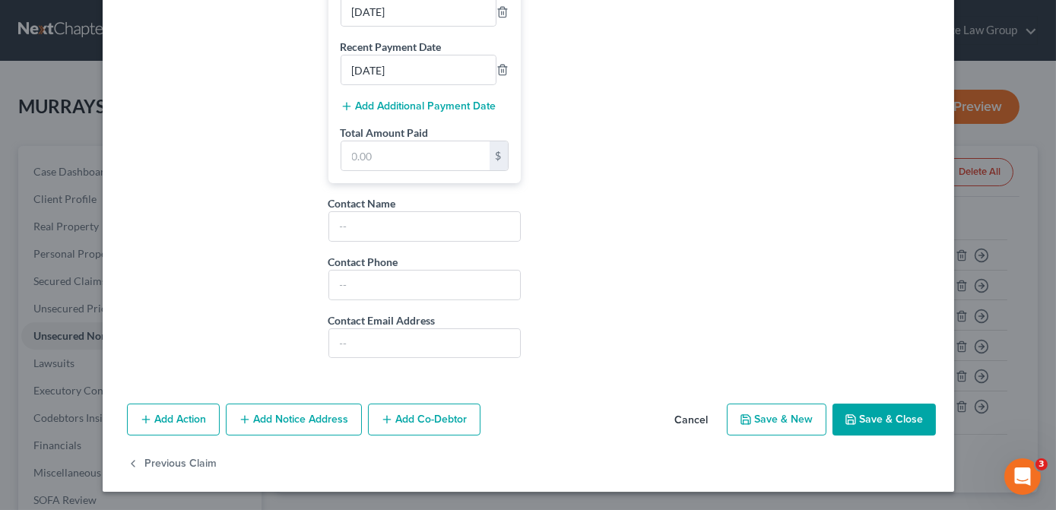
click at [849, 416] on icon "button" at bounding box center [850, 419] width 9 height 9
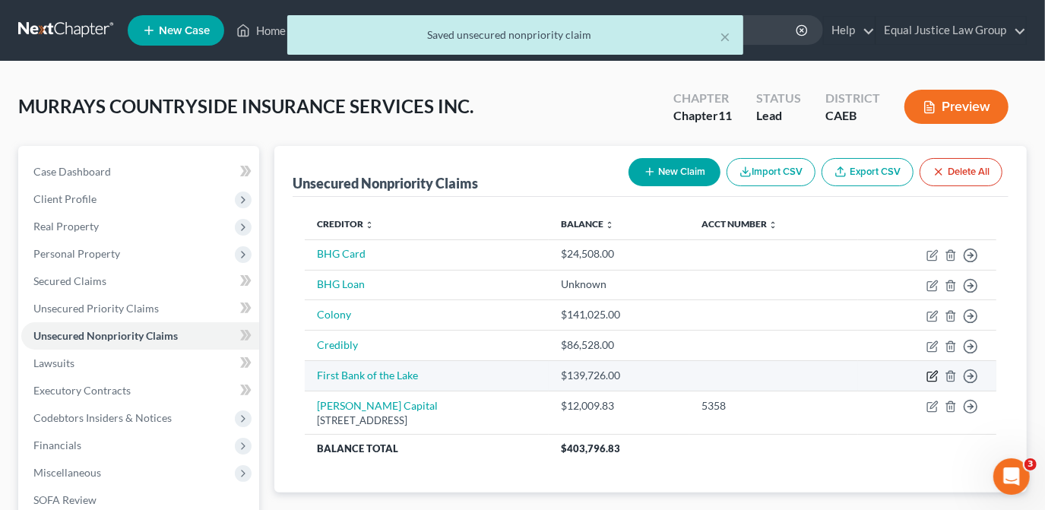
click at [934, 375] on icon "button" at bounding box center [932, 376] width 12 height 12
select select "17"
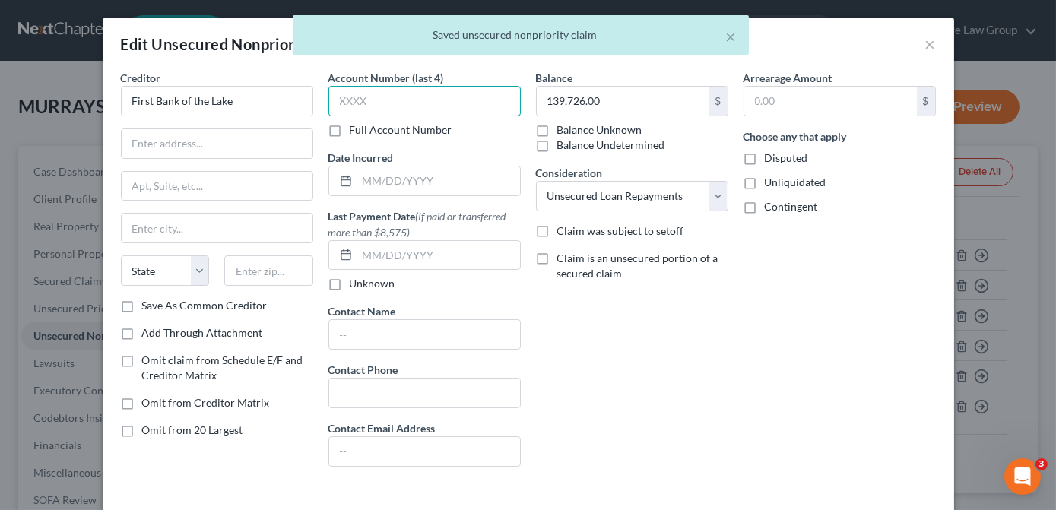
click at [337, 100] on input "text" at bounding box center [424, 101] width 192 height 30
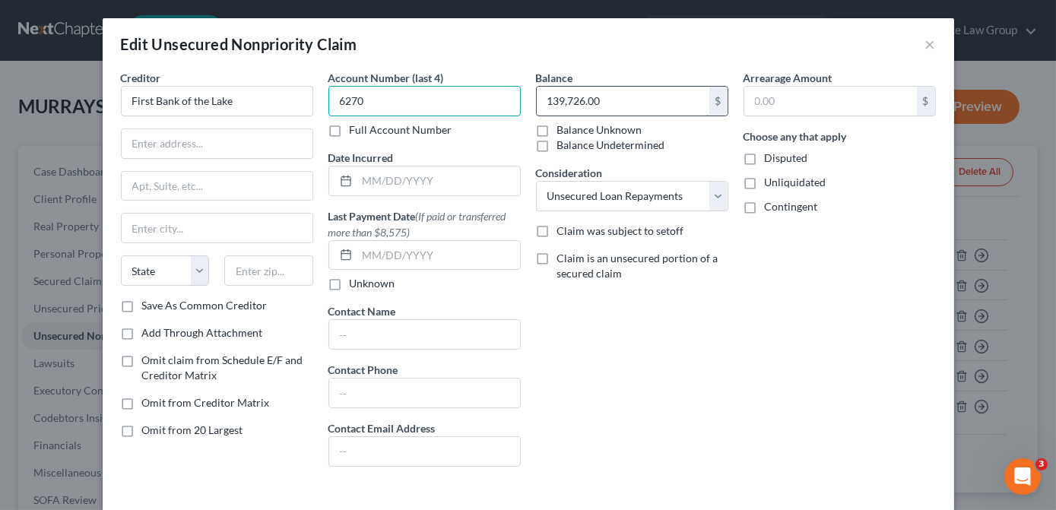
type input "6270"
click at [631, 103] on input "139,726.00" at bounding box center [623, 101] width 173 height 29
click at [189, 138] on input "text" at bounding box center [217, 143] width 191 height 29
click at [150, 138] on input "text" at bounding box center [217, 143] width 191 height 29
type input "4558 Osage Beach Parkway"
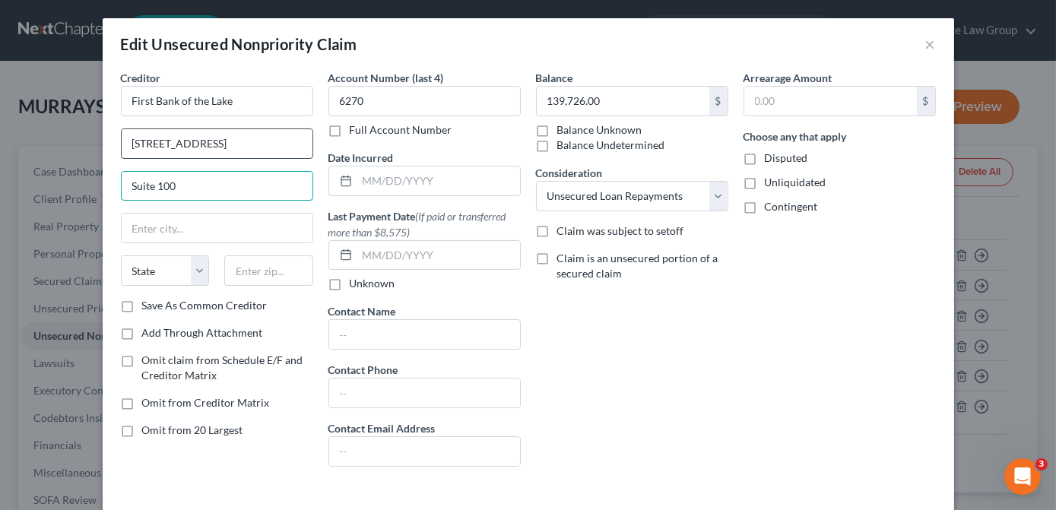
type input "Suite 100"
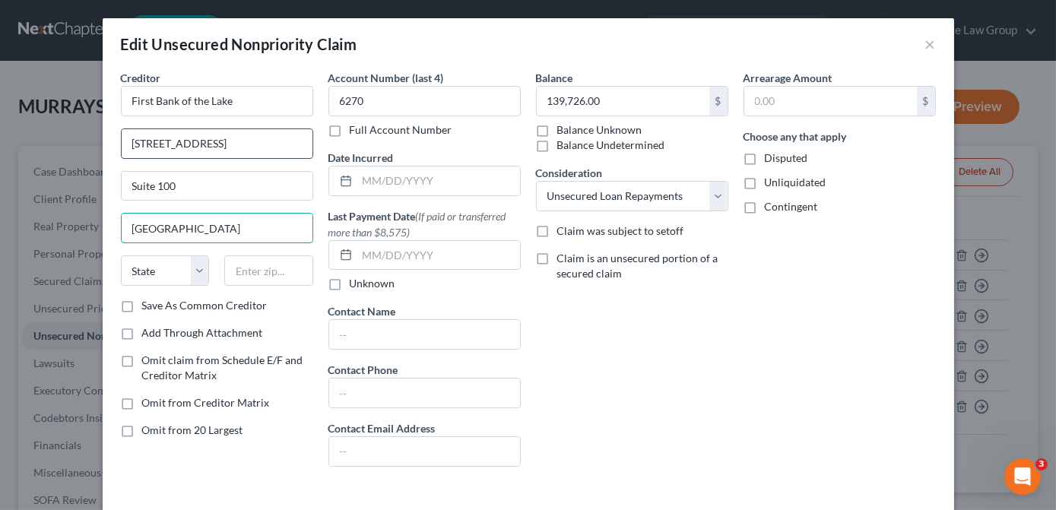
type input "Osage Beach"
select select "26"
click at [713, 199] on select "Select Cable / Satellite Services Collection Agency Credit Card Debt Debt Couns…" at bounding box center [632, 196] width 192 height 30
select select "8"
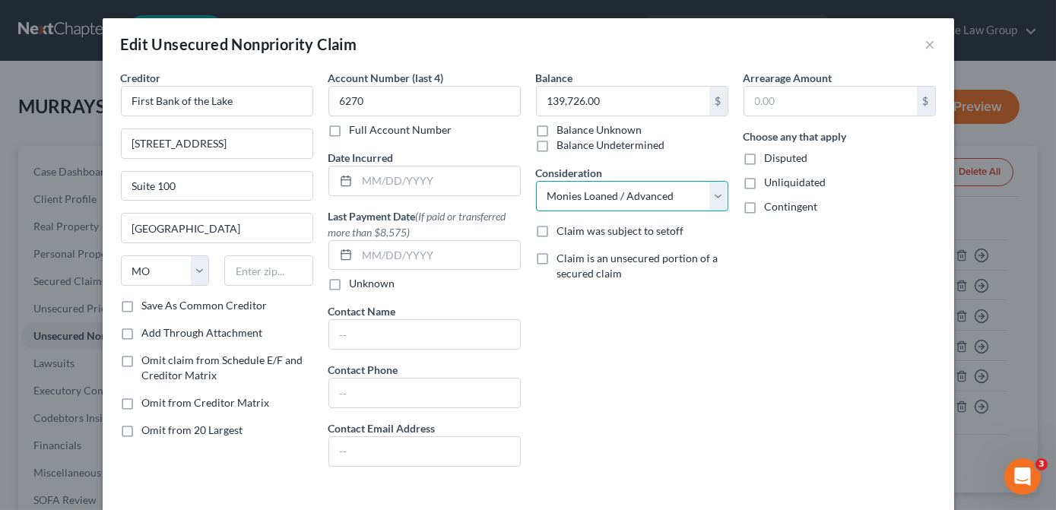
click at [536, 181] on select "Select Cable / Satellite Services Collection Agency Credit Card Debt Debt Couns…" at bounding box center [632, 196] width 192 height 30
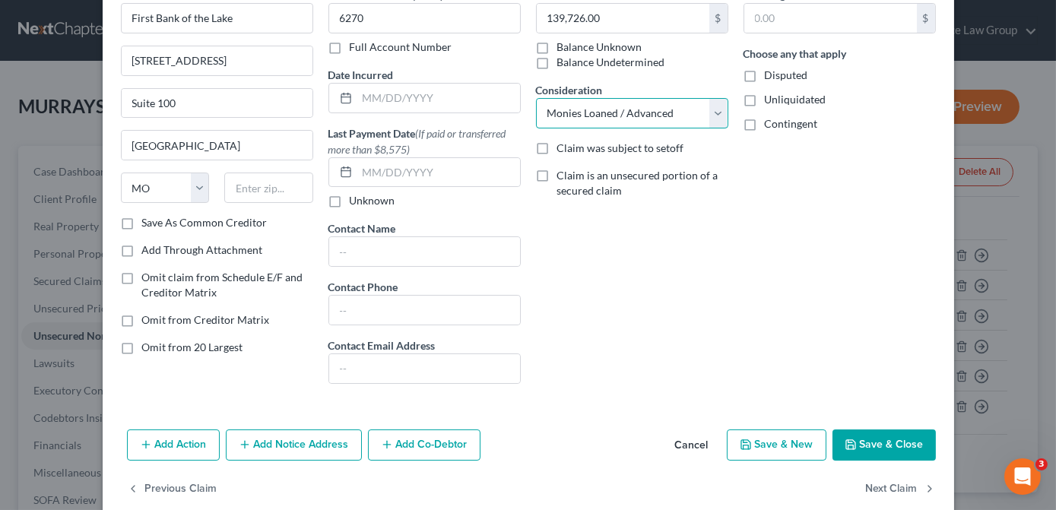
scroll to position [105, 0]
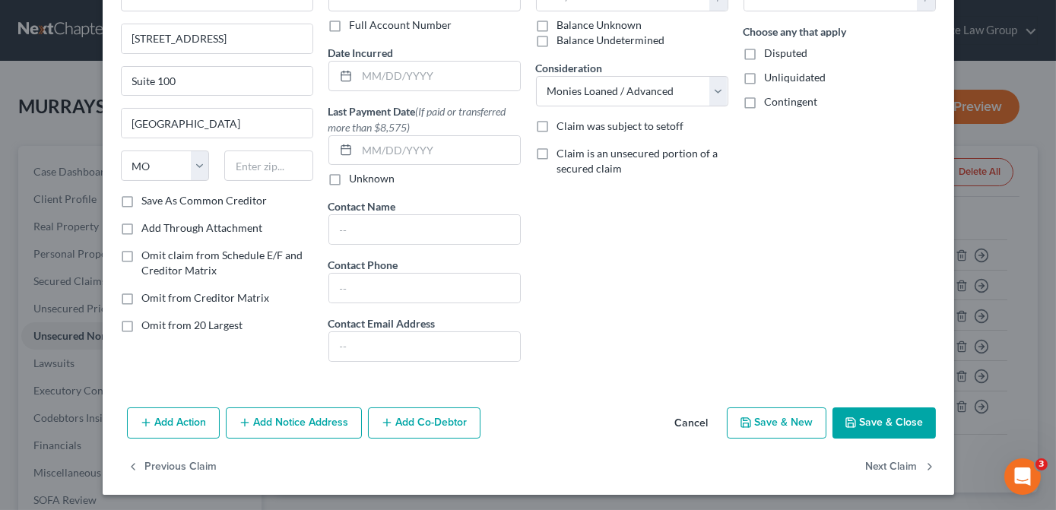
click at [865, 426] on button "Save & Close" at bounding box center [883, 423] width 103 height 32
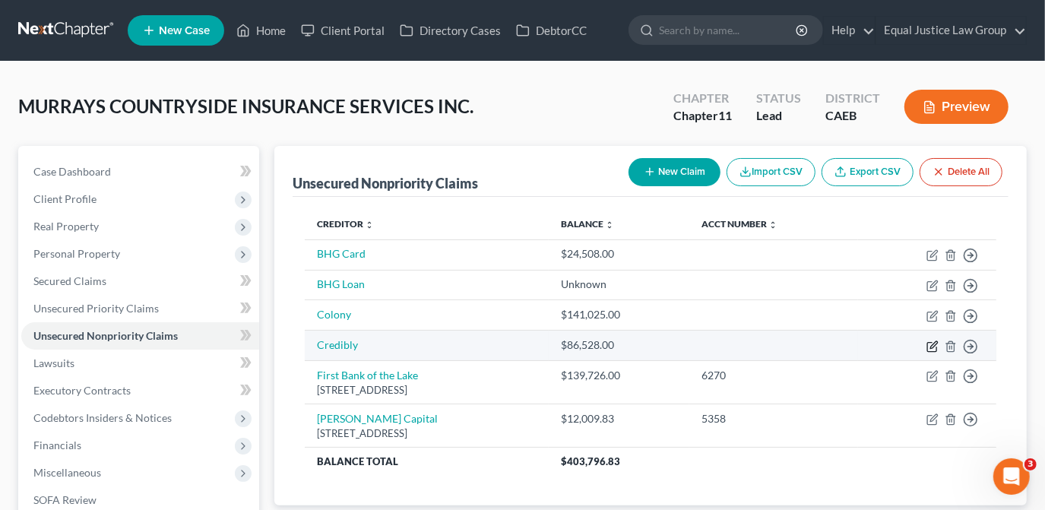
click at [934, 346] on icon "button" at bounding box center [932, 346] width 12 height 12
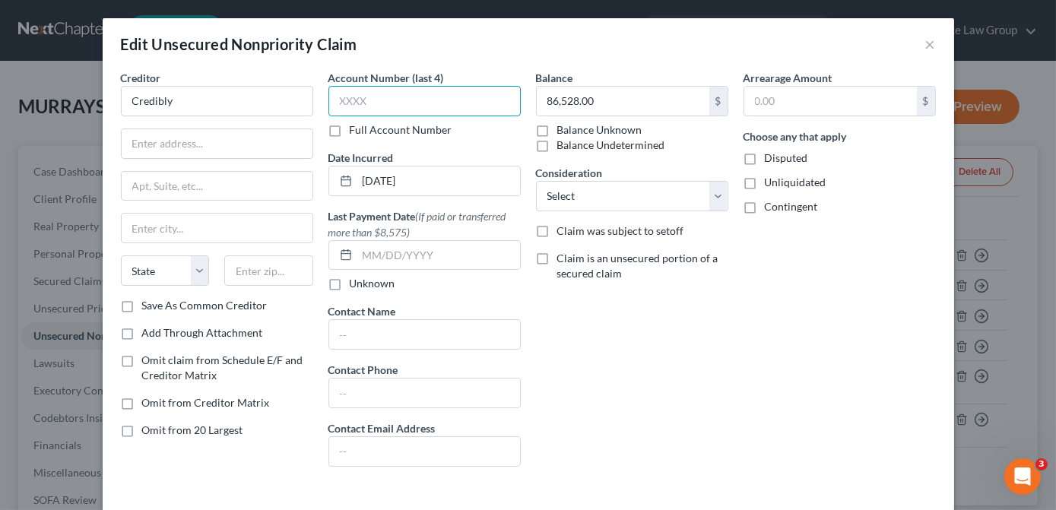
click at [337, 96] on input "text" at bounding box center [424, 101] width 192 height 30
type input "3C7E"
click at [608, 96] on input "86,528.00" at bounding box center [623, 101] width 173 height 29
click at [595, 102] on input "86,528.00" at bounding box center [623, 101] width 173 height 29
click at [201, 153] on input "text" at bounding box center [217, 143] width 191 height 29
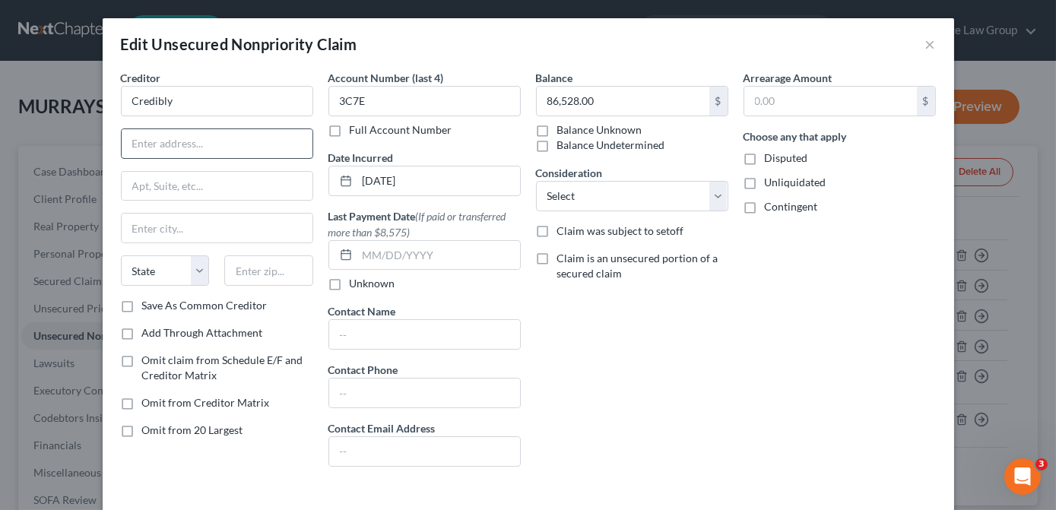
click at [177, 147] on input "text" at bounding box center [217, 143] width 191 height 29
click at [172, 147] on input "text" at bounding box center [217, 143] width 191 height 29
click at [639, 410] on div "Balance 86,528.00 $ Balance Unknown Balance Undetermined 86,528.00 $ Balance Un…" at bounding box center [631, 274] width 207 height 409
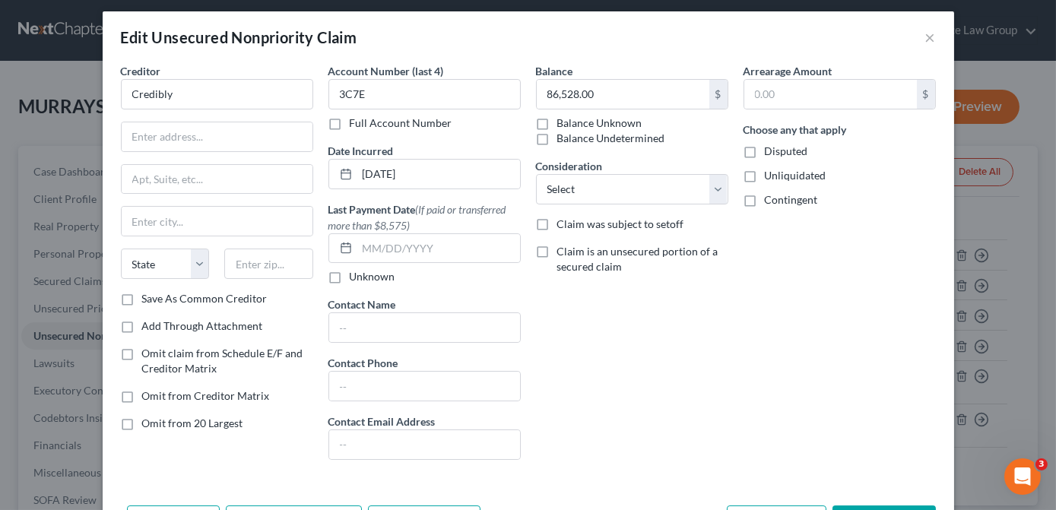
scroll to position [0, 0]
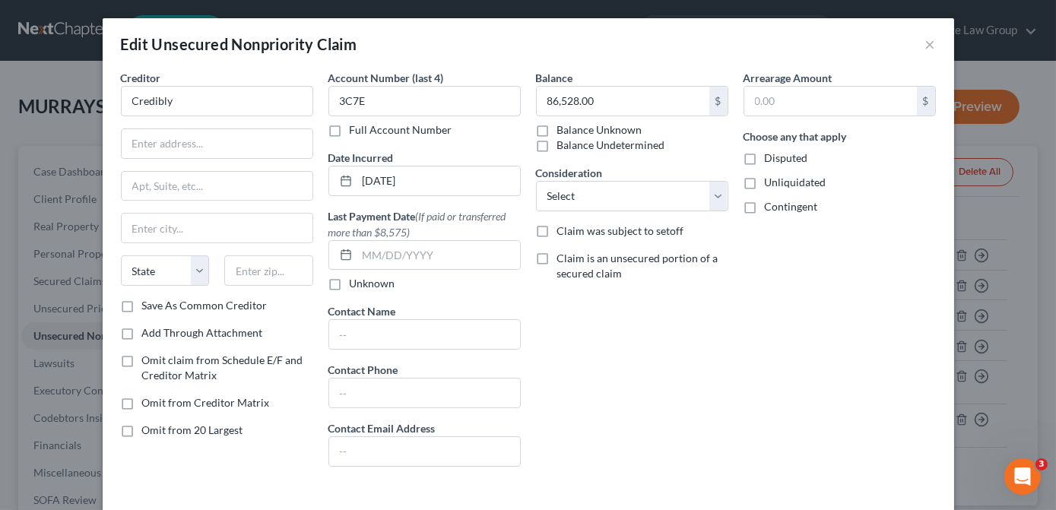
click at [572, 331] on div "Balance 86,528.00 $ Balance Unknown Balance Undetermined 86,528.00 $ Balance Un…" at bounding box center [631, 274] width 207 height 409
click at [713, 200] on select "Select Cable / Satellite Services Collection Agency Credit Card Debt Debt Couns…" at bounding box center [632, 196] width 192 height 30
select select "8"
click at [536, 181] on select "Select Cable / Satellite Services Collection Agency Credit Card Debt Debt Couns…" at bounding box center [632, 196] width 192 height 30
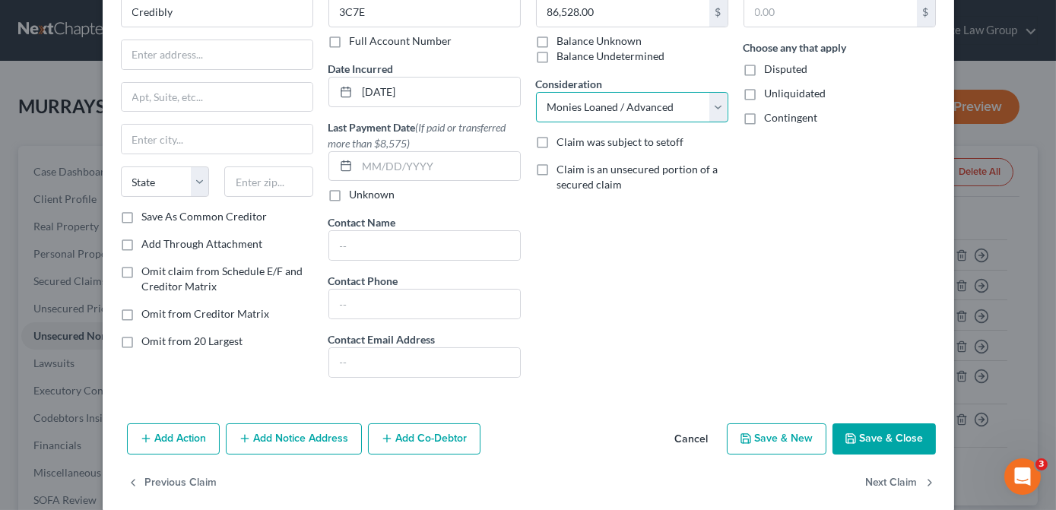
scroll to position [105, 0]
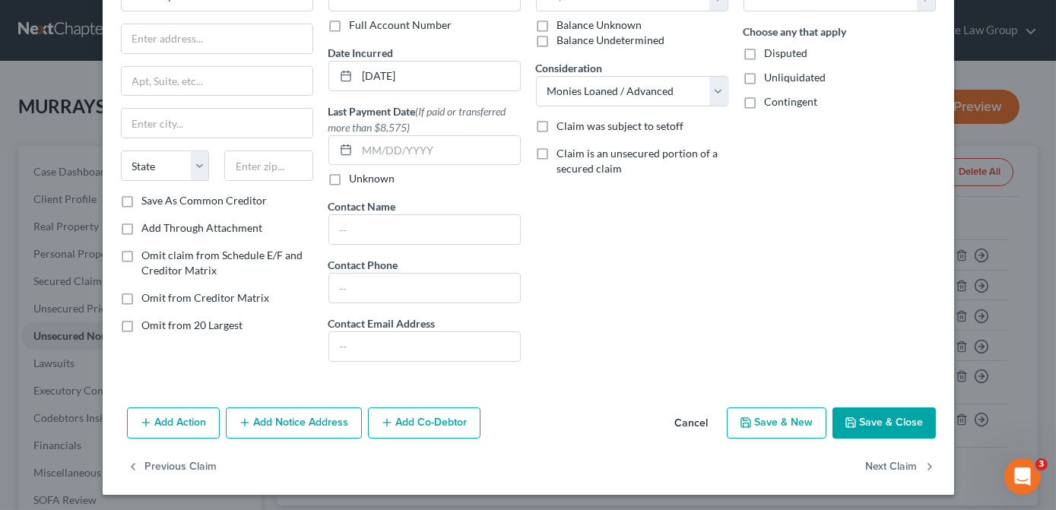
click at [865, 425] on button "Save & Close" at bounding box center [883, 423] width 103 height 32
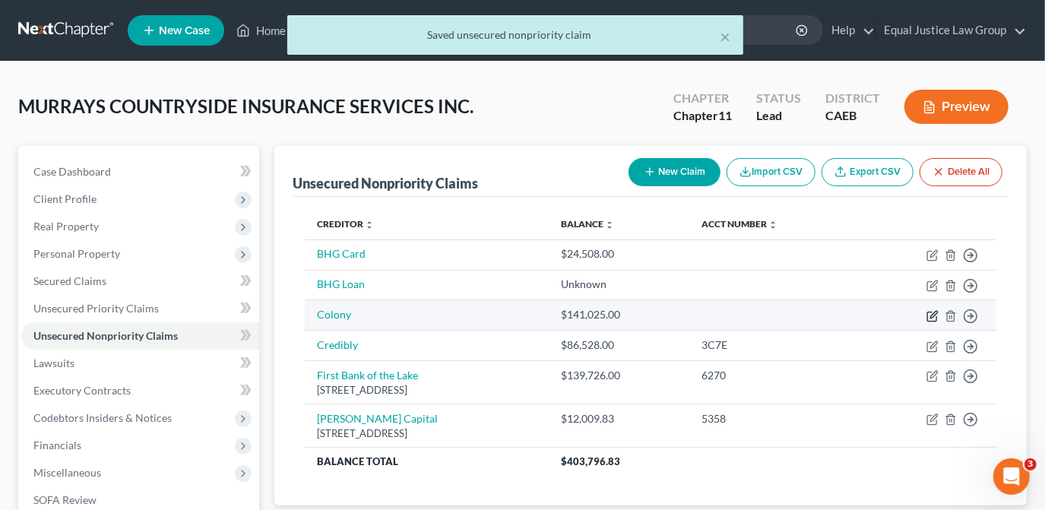
click at [929, 312] on icon "button" at bounding box center [932, 316] width 12 height 12
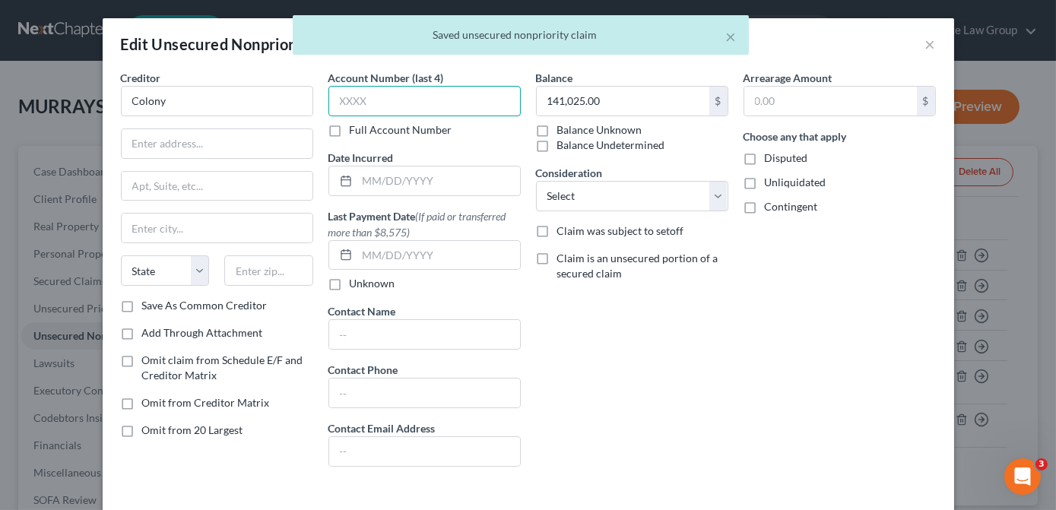
click at [338, 101] on input "text" at bounding box center [424, 101] width 192 height 30
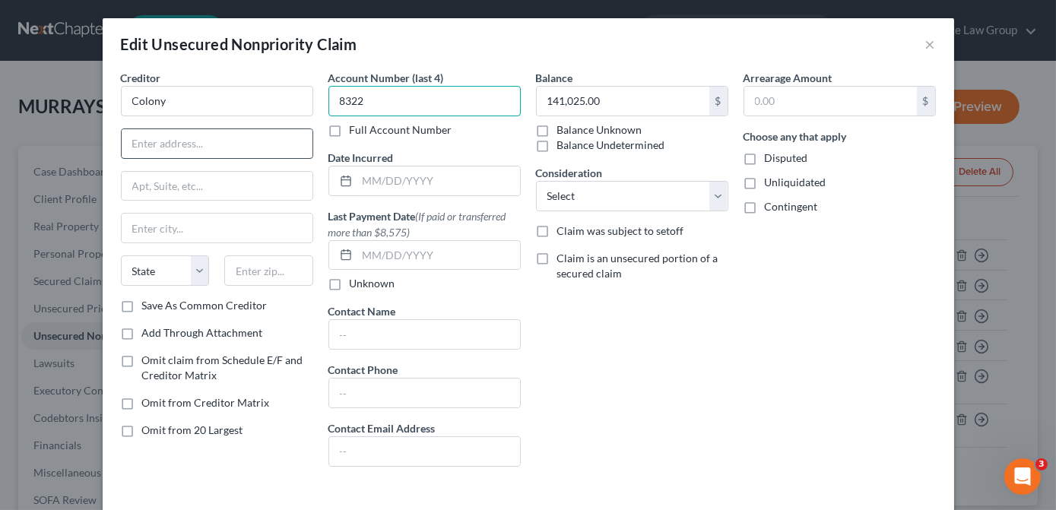
type input "8322"
click at [152, 144] on input "text" at bounding box center [217, 143] width 191 height 29
type input "10115 Crown Ridge Drive"
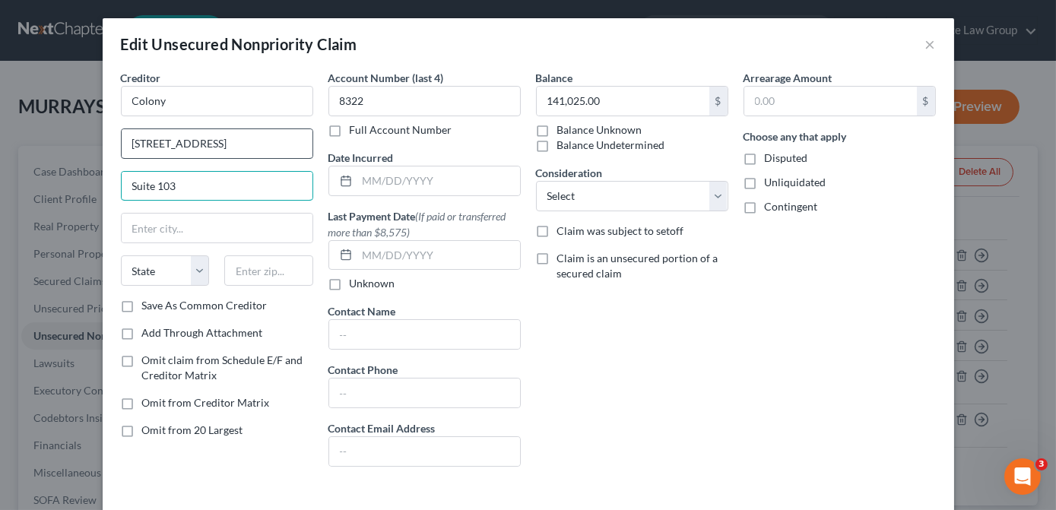
type input "Suite 103"
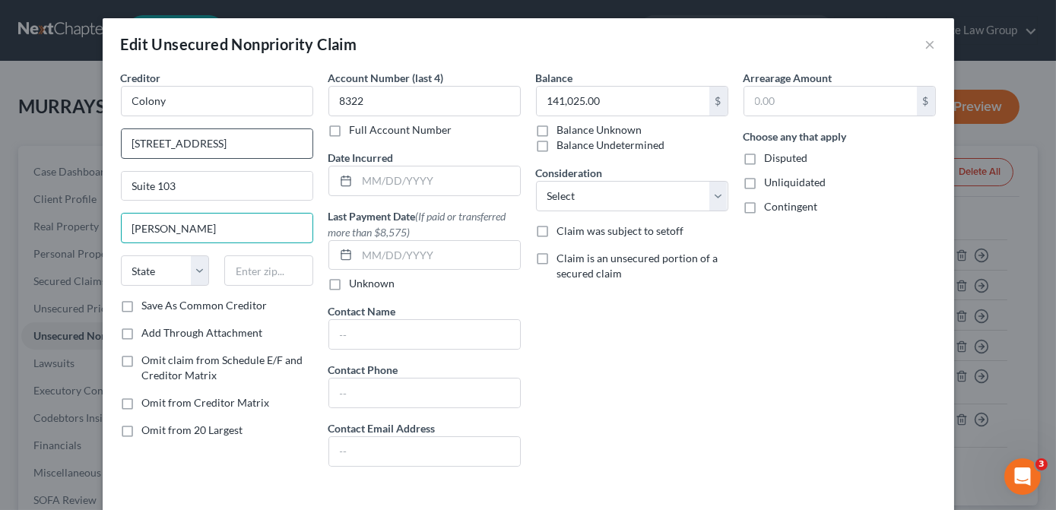
type input "Covington"
select select "10"
type input "30014"
click at [717, 326] on div "Balance 141,025.00 $ Balance Unknown Balance Undetermined 141,025.00 $ Balance …" at bounding box center [631, 274] width 207 height 409
click at [346, 388] on input "text" at bounding box center [424, 392] width 191 height 29
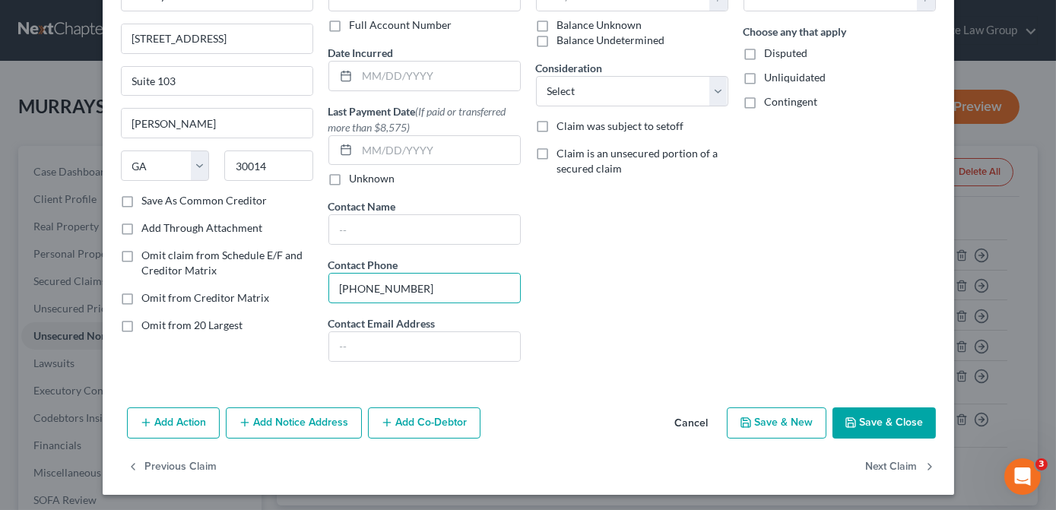
type input "470 207-3376"
click at [863, 420] on button "Save & Close" at bounding box center [883, 423] width 103 height 32
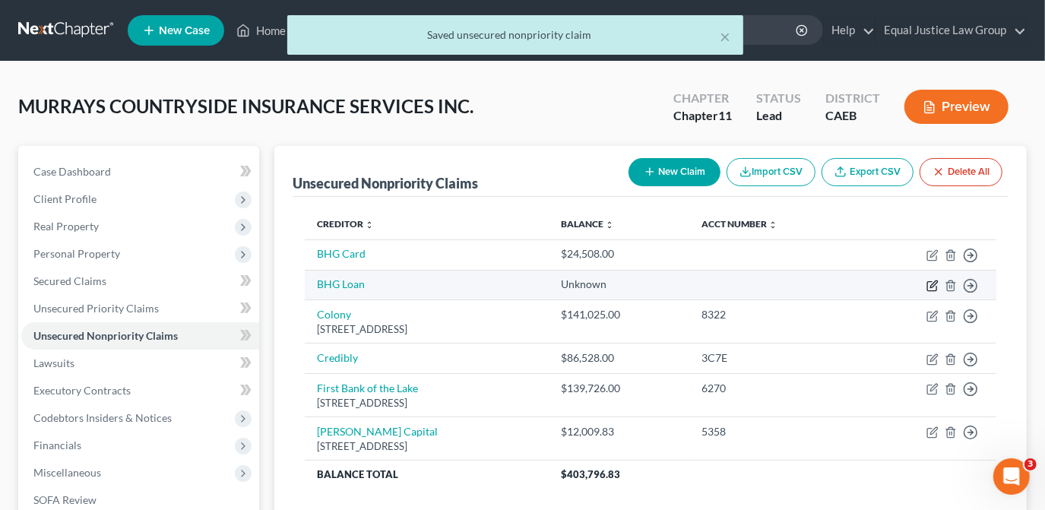
click at [936, 283] on icon "button" at bounding box center [932, 286] width 12 height 12
select select "17"
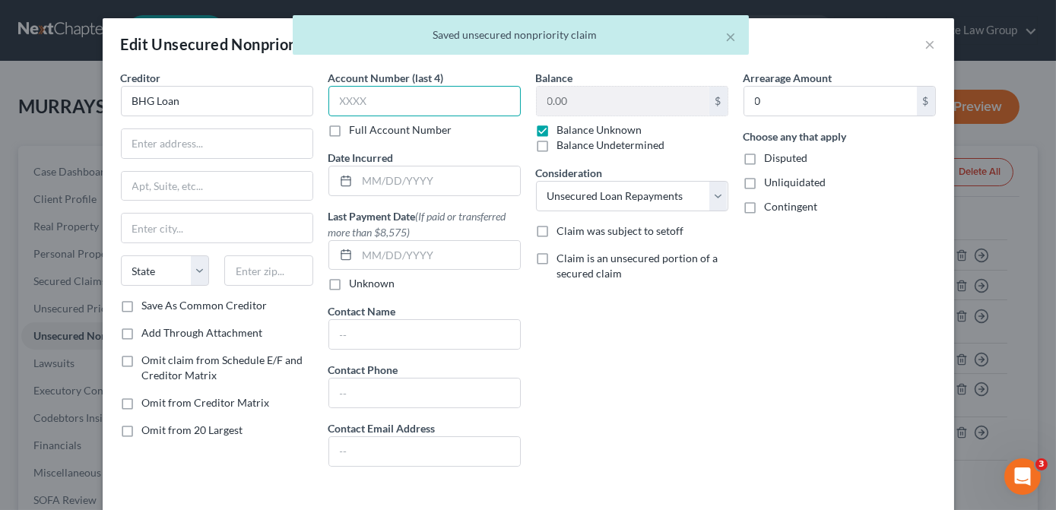
click at [366, 98] on input "text" at bounding box center [424, 101] width 192 height 30
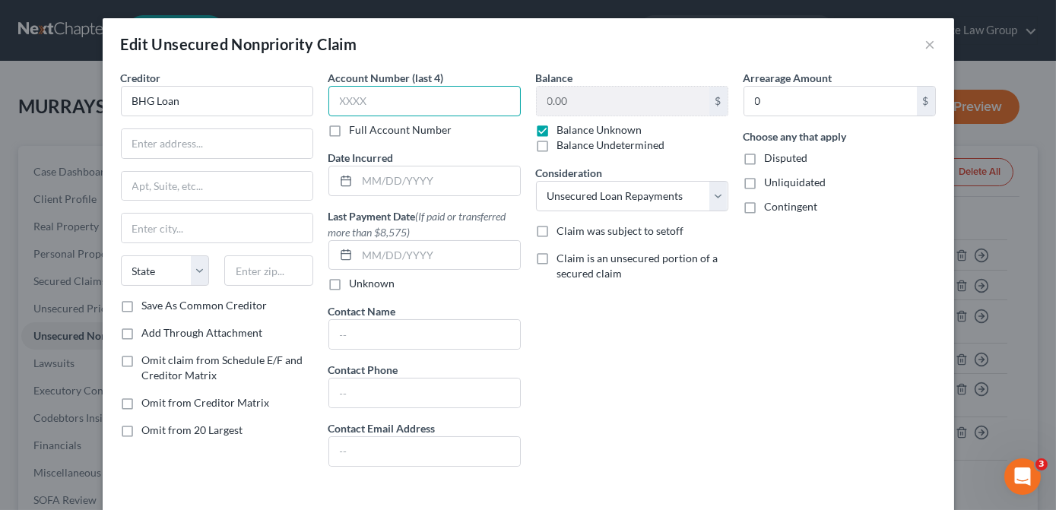
click at [359, 102] on input "text" at bounding box center [424, 101] width 192 height 30
type input "6807"
drag, startPoint x: 154, startPoint y: 140, endPoint x: 154, endPoint y: 130, distance: 9.9
click at [154, 141] on input "text" at bounding box center [217, 143] width 191 height 29
click at [715, 198] on select "Select Cable / Satellite Services Collection Agency Credit Card Debt Debt Couns…" at bounding box center [632, 196] width 192 height 30
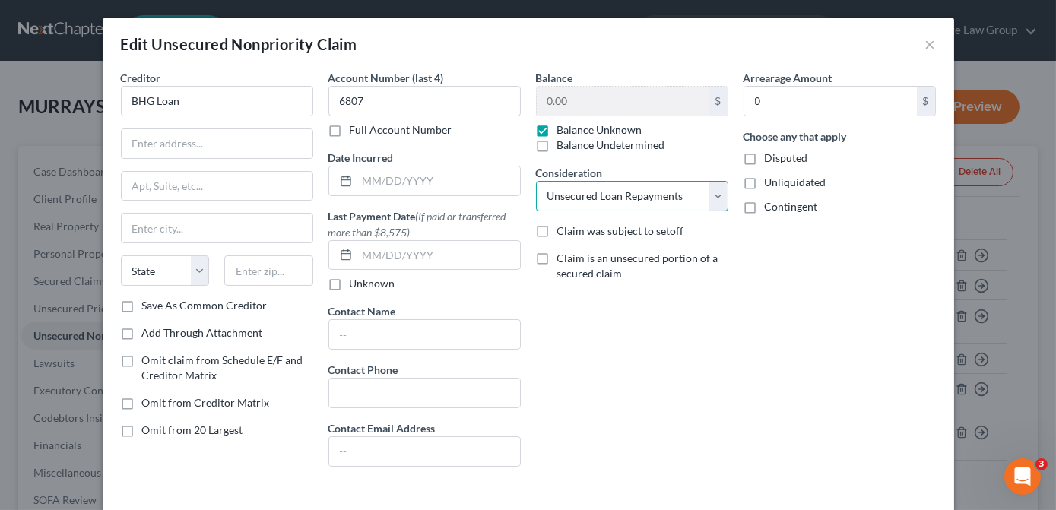
select select "8"
click at [536, 181] on select "Select Cable / Satellite Services Collection Agency Credit Card Debt Debt Couns…" at bounding box center [632, 196] width 192 height 30
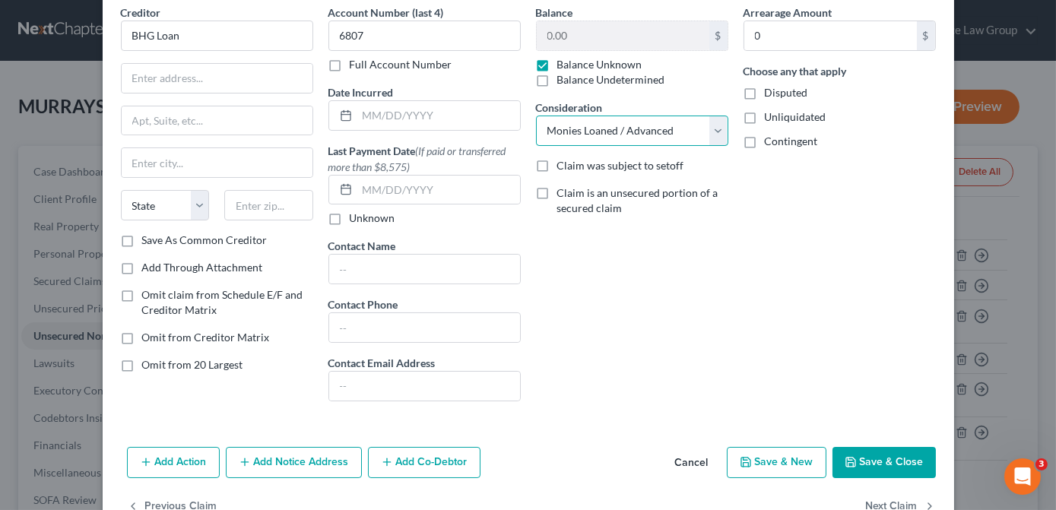
scroll to position [0, 0]
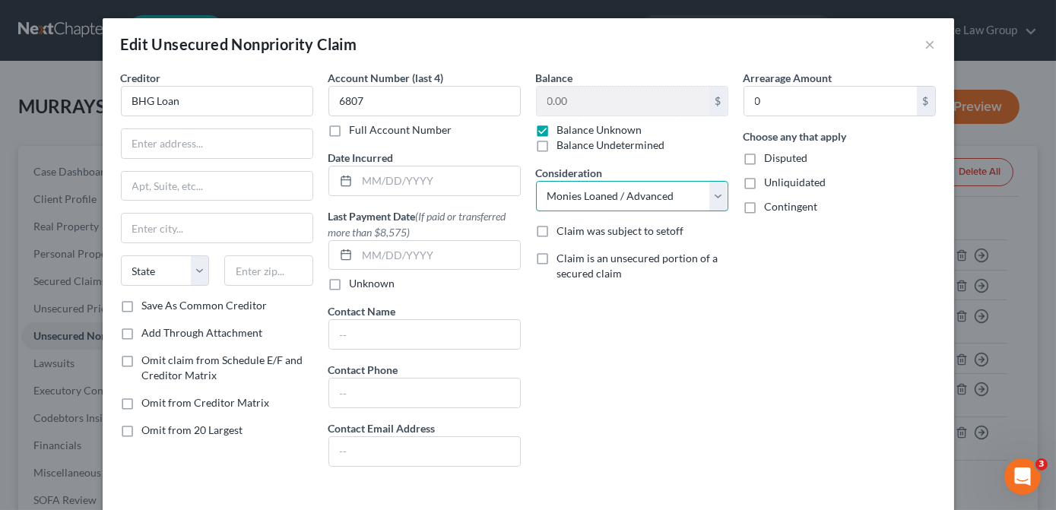
click at [714, 202] on select "Select Cable / Satellite Services Collection Agency Credit Card Debt Debt Couns…" at bounding box center [632, 196] width 192 height 30
click at [536, 181] on select "Select Cable / Satellite Services Collection Agency Credit Card Debt Debt Couns…" at bounding box center [632, 196] width 192 height 30
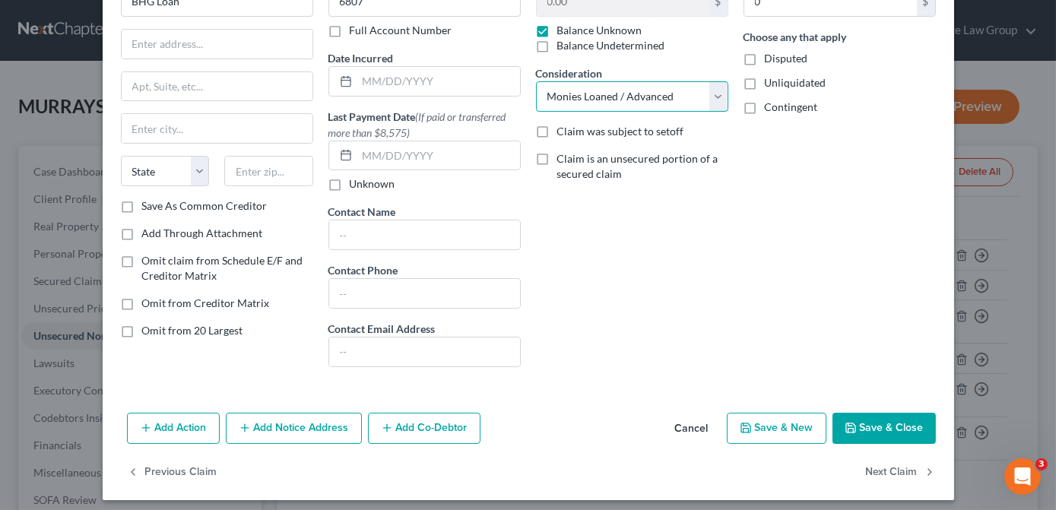
scroll to position [105, 0]
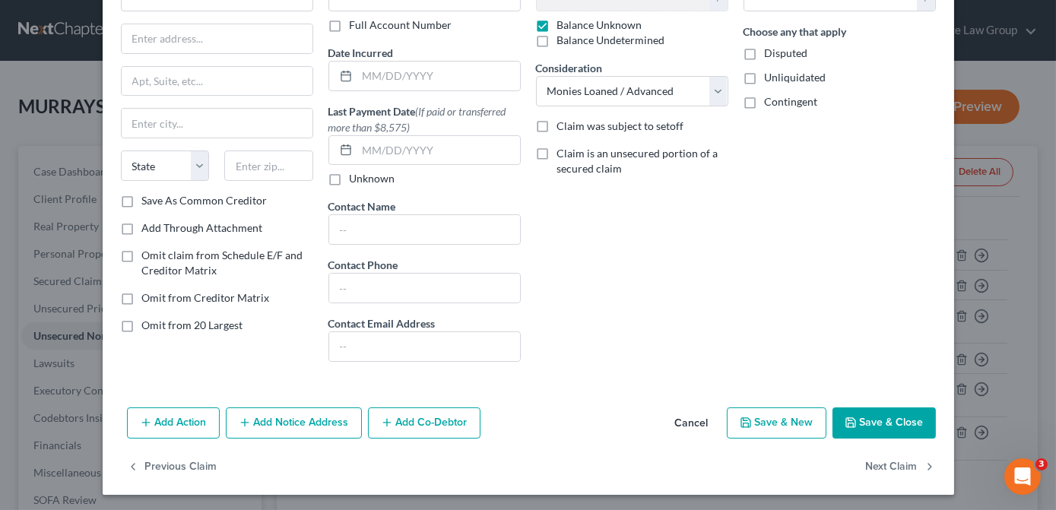
click at [883, 426] on button "Save & Close" at bounding box center [883, 423] width 103 height 32
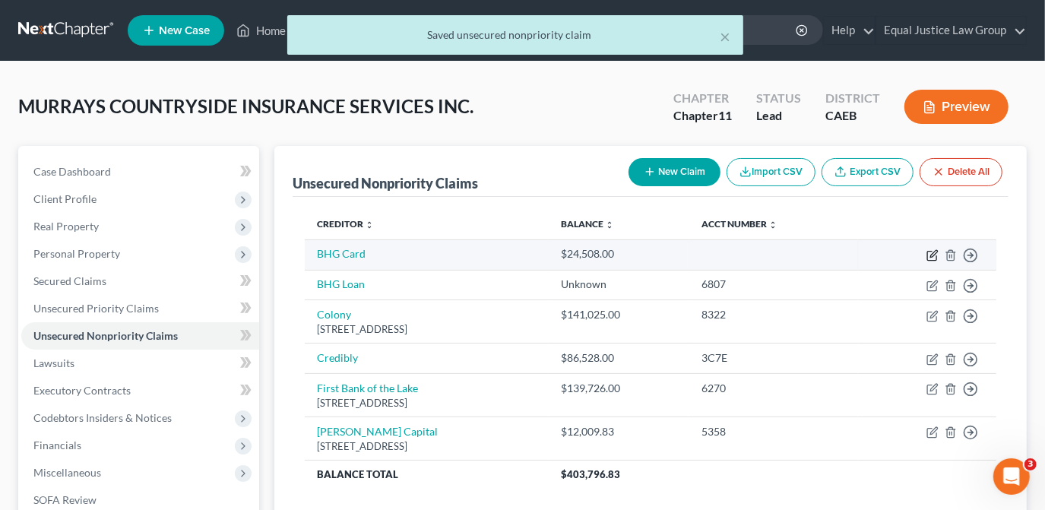
click at [932, 254] on icon "button" at bounding box center [932, 255] width 12 height 12
select select "2"
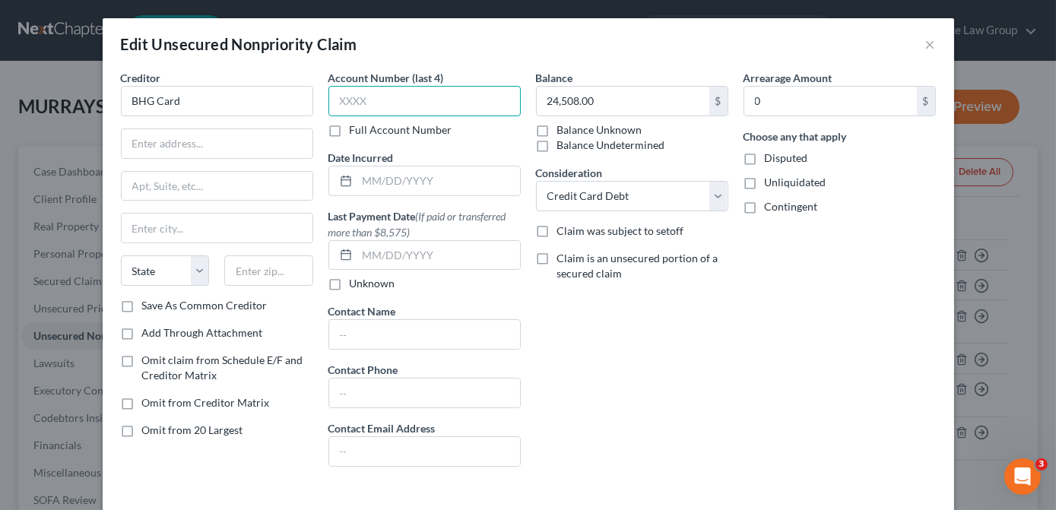
click at [378, 87] on input "text" at bounding box center [424, 101] width 192 height 30
type input "5"
type input "5554"
click at [186, 145] on input "text" at bounding box center [217, 143] width 191 height 29
click at [226, 98] on input "BHG Card" at bounding box center [217, 101] width 192 height 30
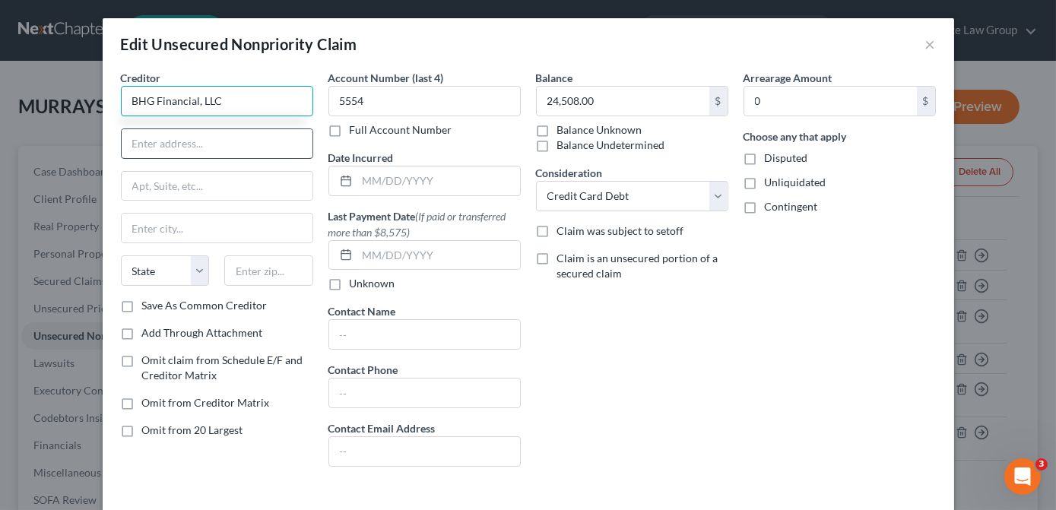
type input "BHG Financial, LLC"
click at [188, 140] on input "text" at bounding box center [217, 143] width 191 height 29
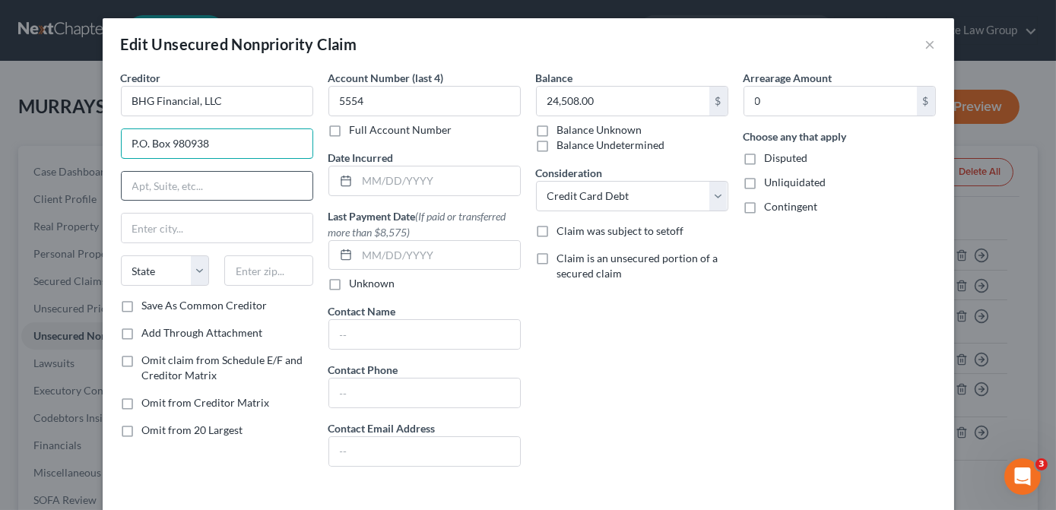
type input "P.O. Box 980938"
click at [196, 183] on input "text" at bounding box center [217, 186] width 191 height 29
click at [136, 230] on input "text" at bounding box center [217, 228] width 191 height 29
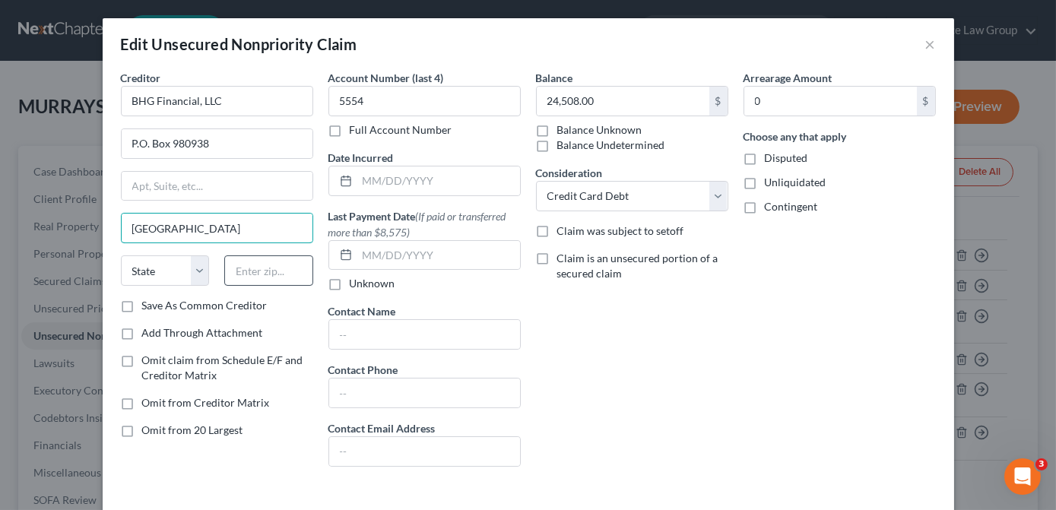
type input "[GEOGRAPHIC_DATA]"
drag, startPoint x: 242, startPoint y: 277, endPoint x: 239, endPoint y: 261, distance: 15.7
click at [242, 276] on input "text" at bounding box center [268, 270] width 89 height 30
type input "95798"
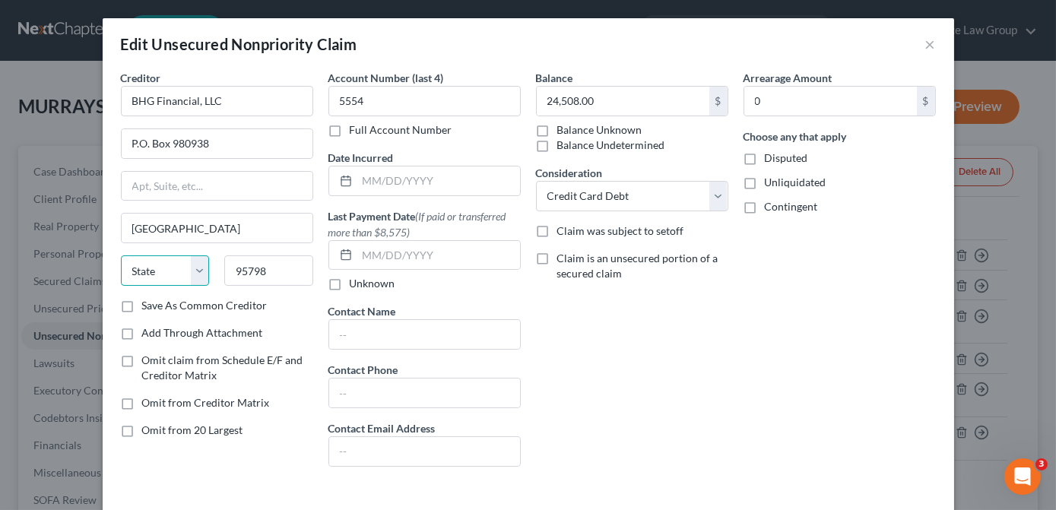
click at [162, 264] on select "State [US_STATE] AK AR AZ CA CO CT DE DC [GEOGRAPHIC_DATA] [GEOGRAPHIC_DATA] GU…" at bounding box center [165, 270] width 89 height 30
select select "4"
click at [161, 274] on select "State [US_STATE] AK AR AZ CA CO CT DE DC [GEOGRAPHIC_DATA] [GEOGRAPHIC_DATA] GU…" at bounding box center [165, 270] width 89 height 30
click at [819, 423] on div "Arrearage Amount 0 $ Choose any that apply Disputed Unliquidated Contingent" at bounding box center [839, 274] width 207 height 409
drag, startPoint x: 641, startPoint y: 439, endPoint x: 603, endPoint y: 439, distance: 38.0
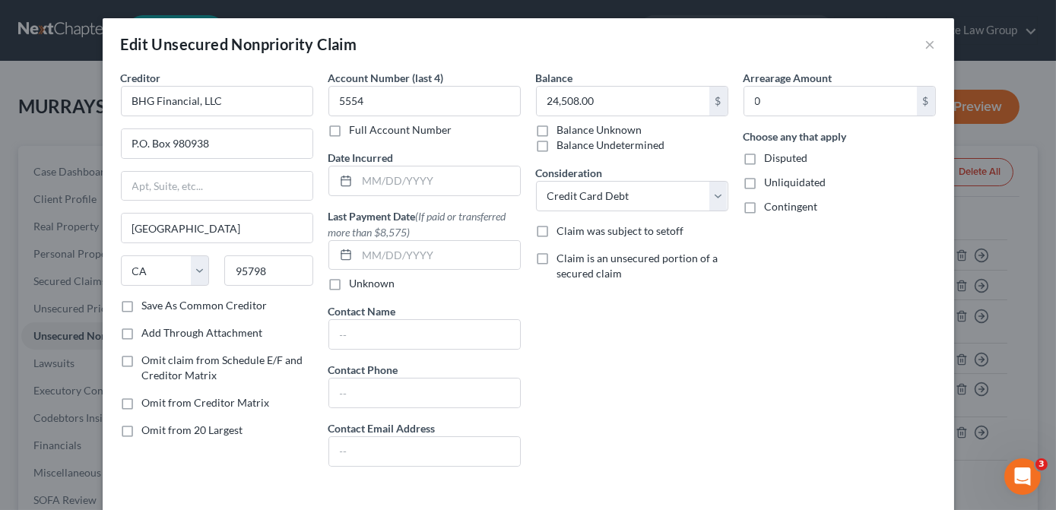
click at [641, 439] on div "Balance 24,508.00 $ Balance Unknown Balance Undetermined 24,508.00 $ Balance Un…" at bounding box center [631, 274] width 207 height 409
click at [329, 394] on input "text" at bounding box center [424, 392] width 191 height 29
type input "[PHONE_NUMBER]"
click at [620, 394] on div "Balance 24,508.00 $ Balance Unknown Balance Undetermined 24,508.00 $ Balance Un…" at bounding box center [631, 274] width 207 height 409
click at [382, 264] on input "text" at bounding box center [438, 255] width 163 height 29
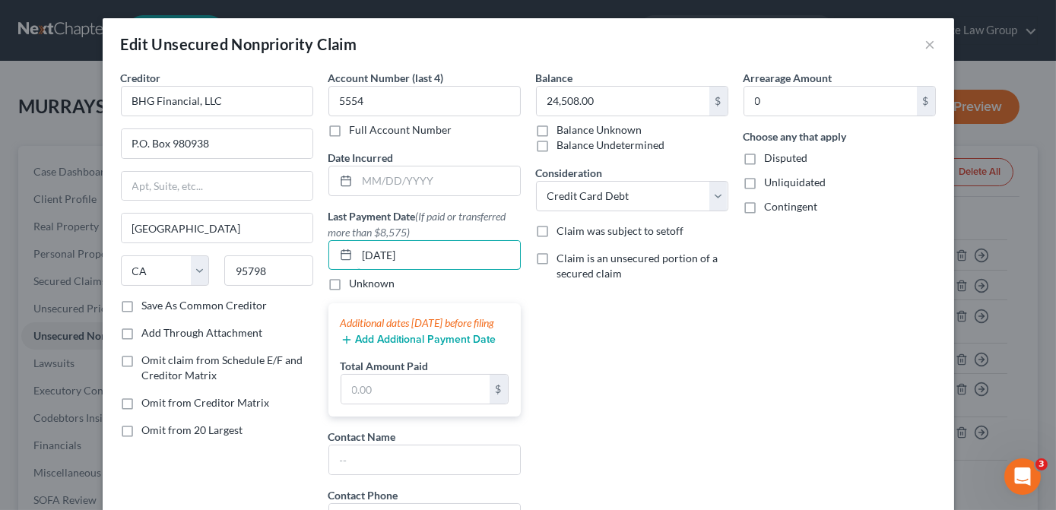
type input "7/18/2025"
click at [590, 311] on div "Balance 24,508.00 $ Balance Unknown Balance Undetermined 24,508.00 $ Balance Un…" at bounding box center [631, 337] width 207 height 534
drag, startPoint x: 576, startPoint y: 321, endPoint x: 543, endPoint y: 293, distance: 43.7
click at [578, 321] on div "Balance 24,508.00 $ Balance Unknown Balance Undetermined 24,508.00 $ Balance Un…" at bounding box center [631, 337] width 207 height 534
click at [431, 255] on input "7/18/2025" at bounding box center [438, 255] width 163 height 29
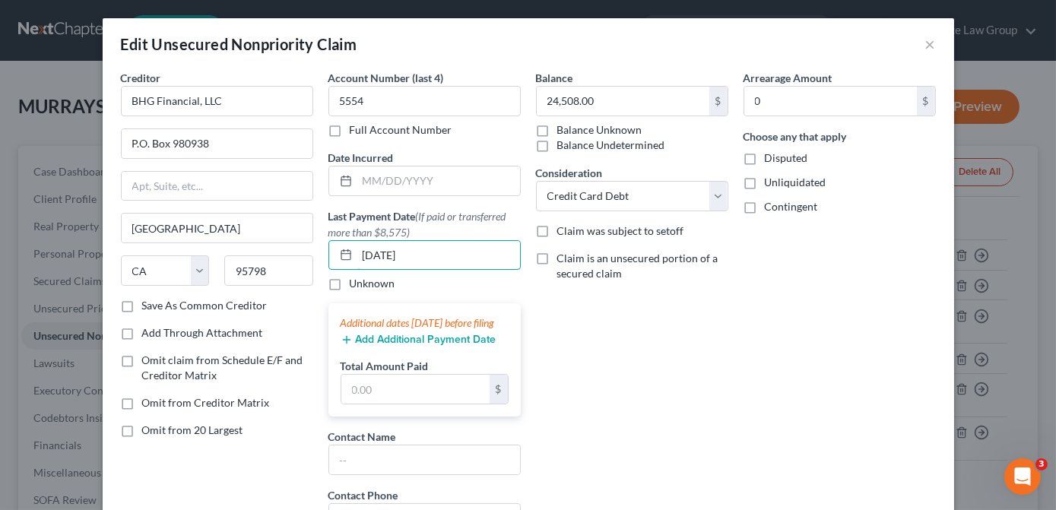
drag, startPoint x: 432, startPoint y: 256, endPoint x: 317, endPoint y: 260, distance: 114.8
click at [321, 260] on div "Account Number (last 4) 5554 Full Account Number Date Incurred Last Payment Dat…" at bounding box center [424, 337] width 207 height 534
type input "[DATE]"
click at [663, 358] on div "Balance 24,508.00 $ Balance Unknown Balance Undetermined 24,508.00 $ Balance Un…" at bounding box center [631, 337] width 207 height 534
click at [379, 401] on input "text" at bounding box center [415, 389] width 148 height 29
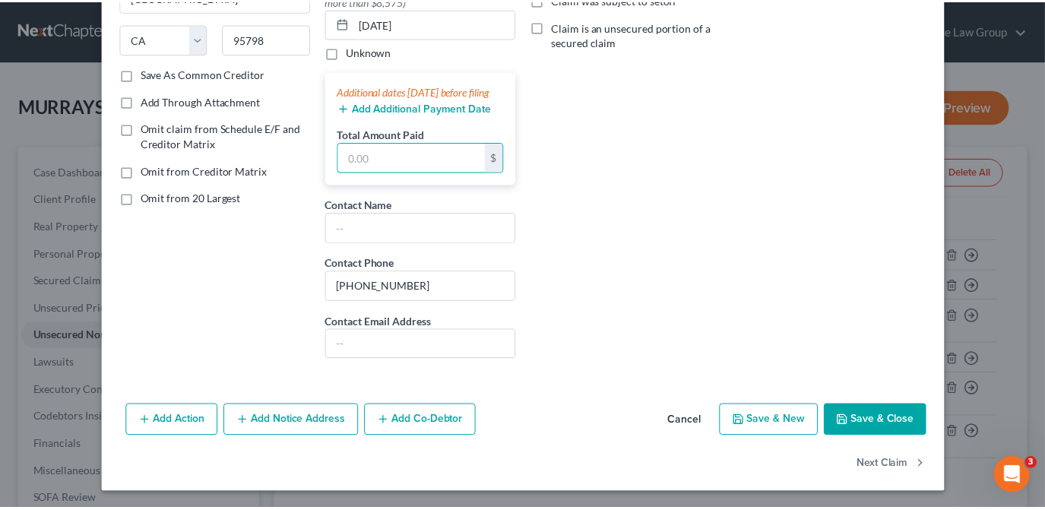
scroll to position [245, 0]
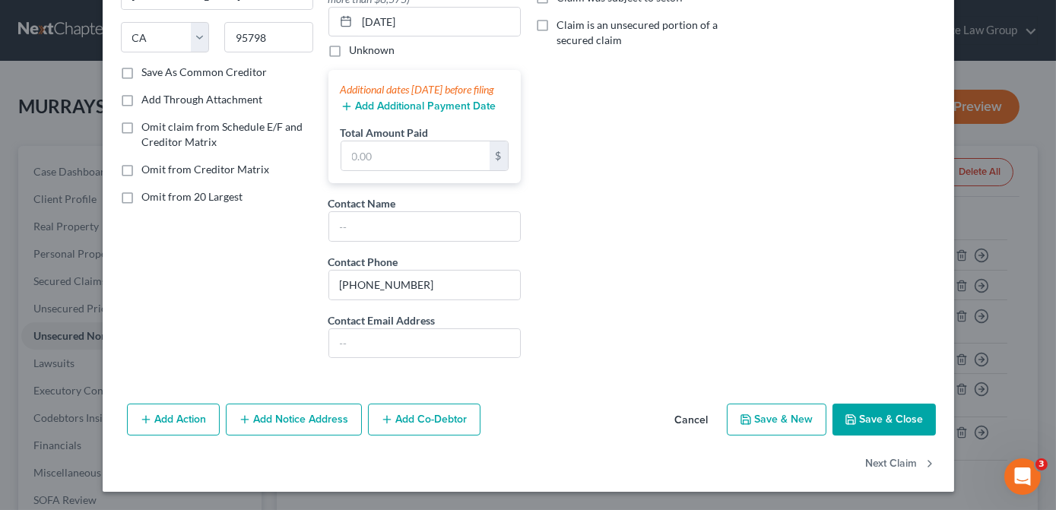
click at [847, 424] on icon "button" at bounding box center [850, 419] width 12 height 12
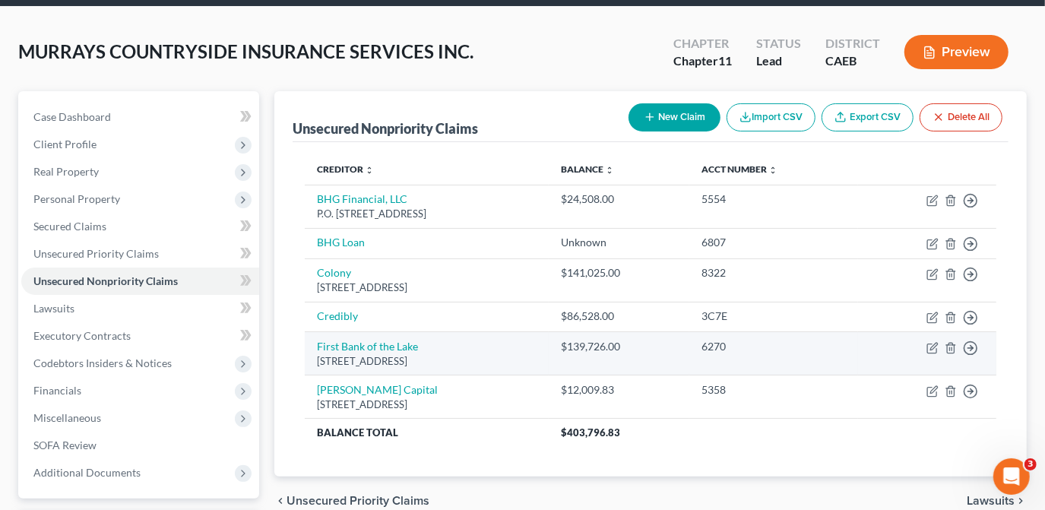
scroll to position [138, 0]
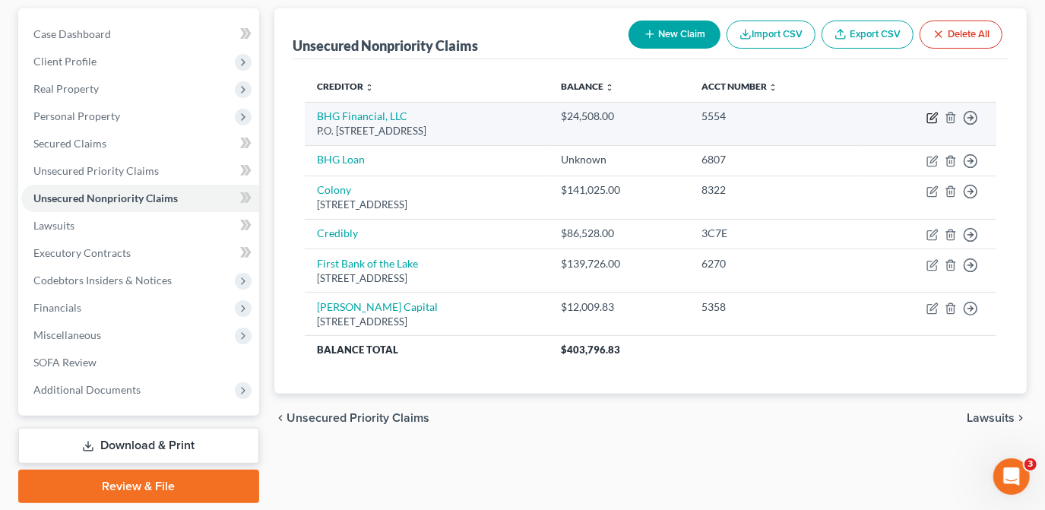
click at [929, 118] on icon "button" at bounding box center [932, 118] width 12 height 12
select select "4"
select select "2"
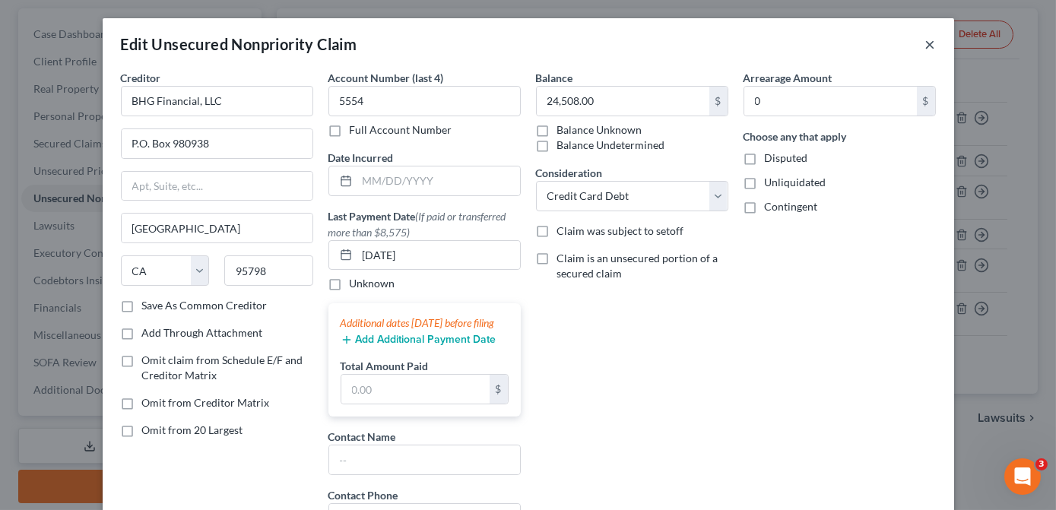
click at [925, 43] on button "×" at bounding box center [930, 44] width 11 height 18
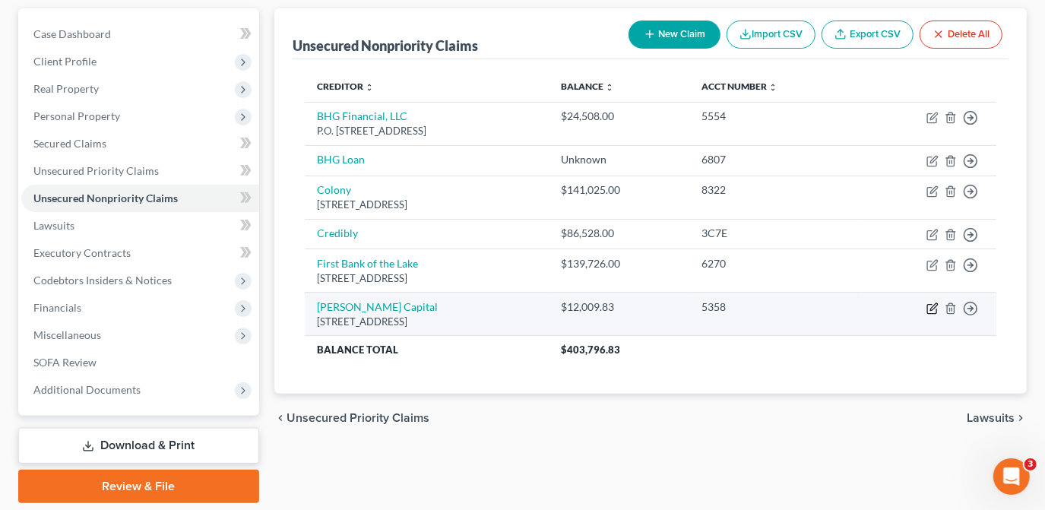
click at [930, 305] on icon "button" at bounding box center [932, 308] width 12 height 12
select select "46"
select select "8"
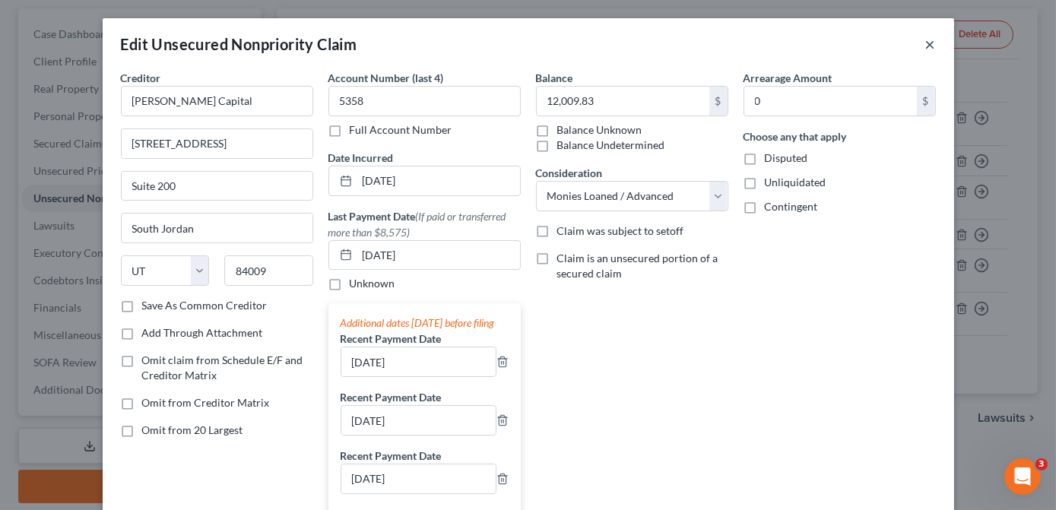
click at [925, 46] on button "×" at bounding box center [930, 44] width 11 height 18
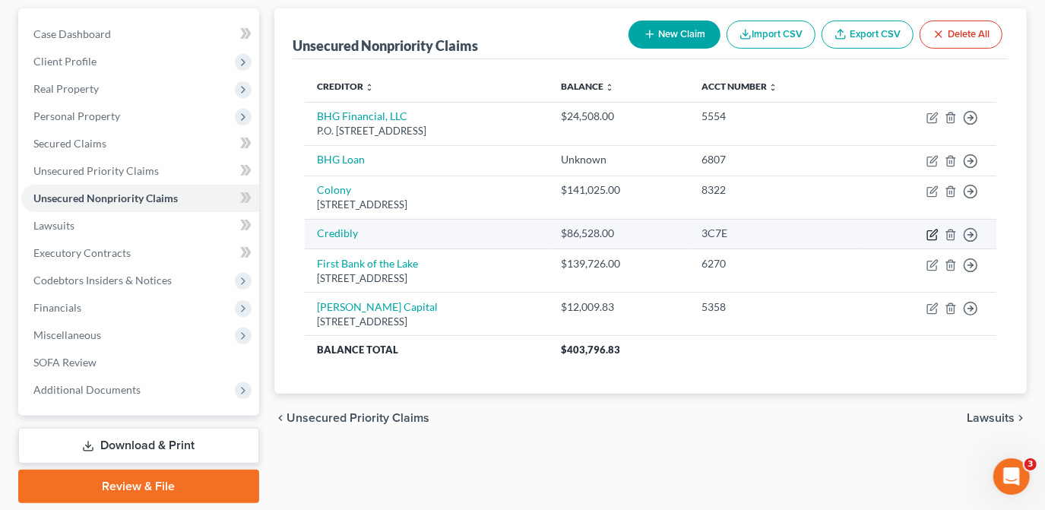
click at [929, 230] on icon "button" at bounding box center [932, 235] width 12 height 12
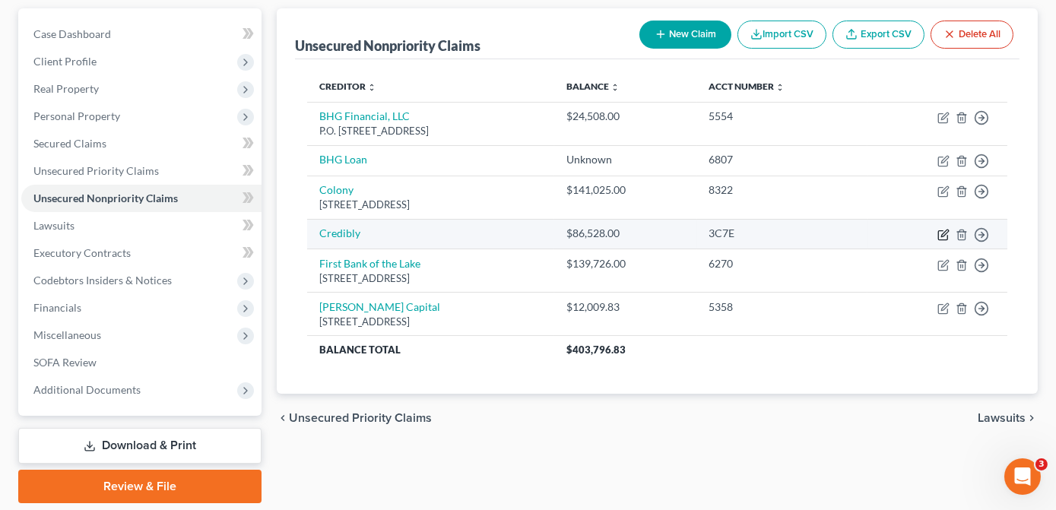
select select "8"
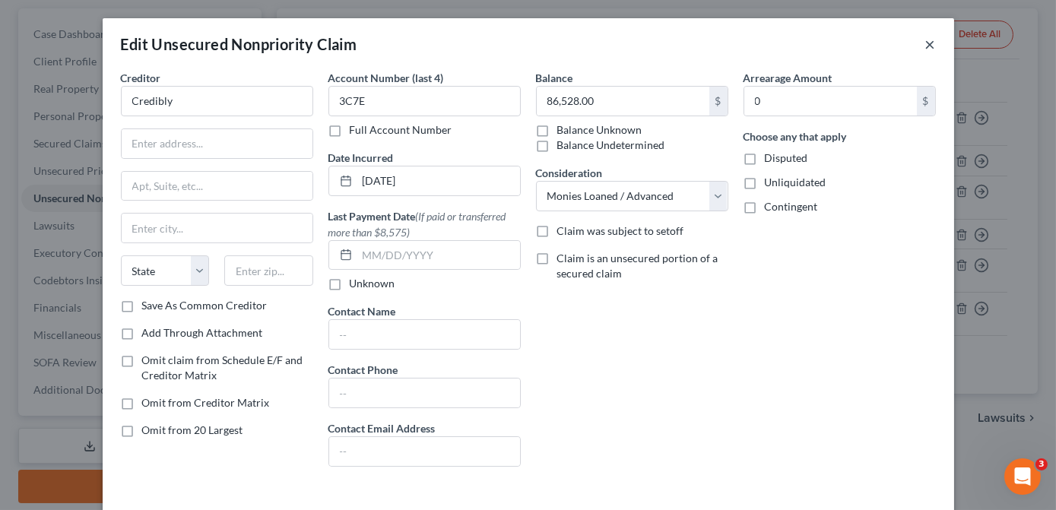
click at [927, 46] on button "×" at bounding box center [930, 44] width 11 height 18
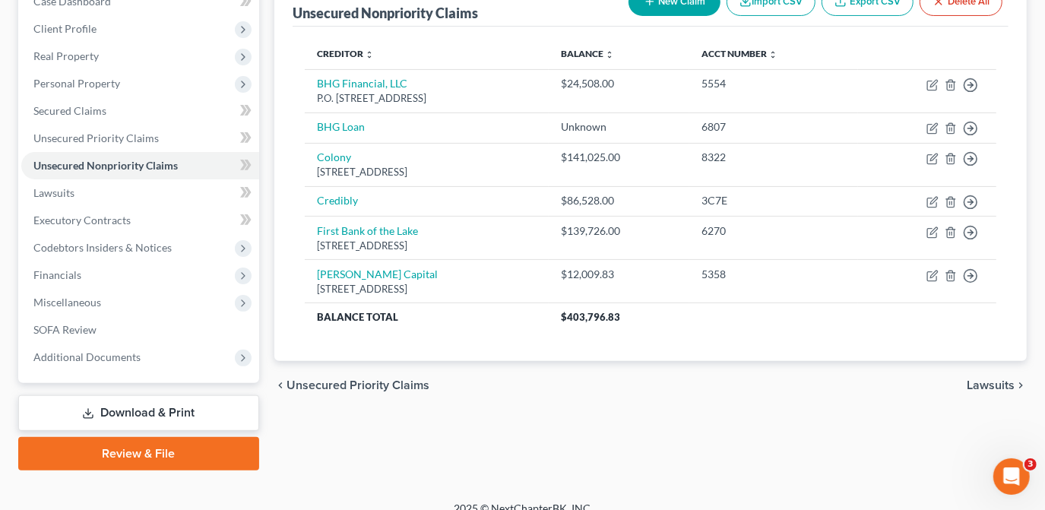
scroll to position [187, 0]
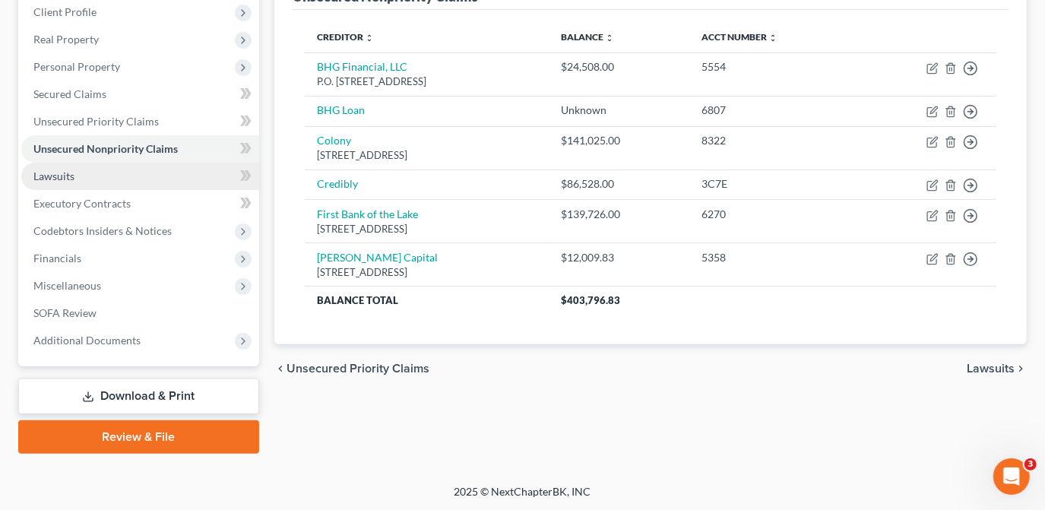
click at [56, 175] on span "Lawsuits" at bounding box center [53, 175] width 41 height 13
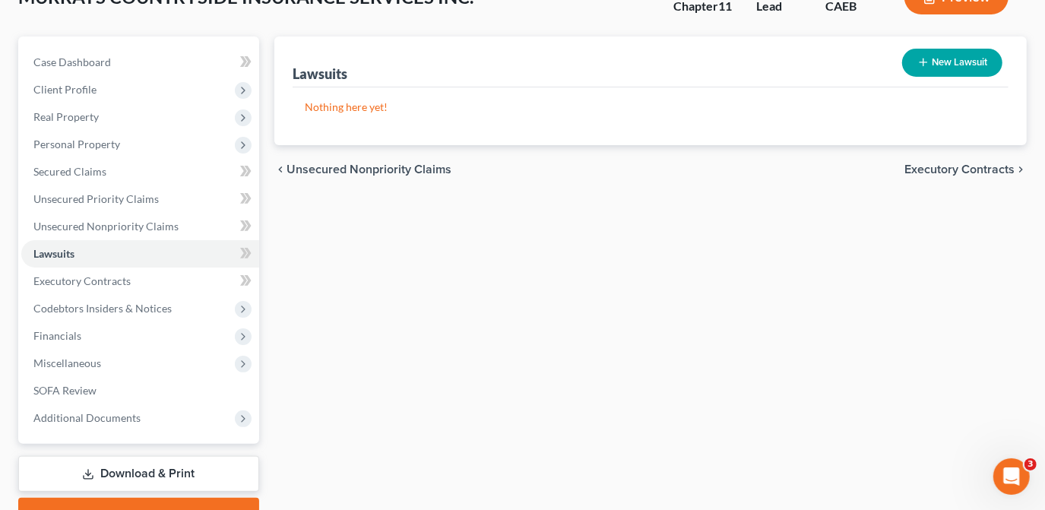
scroll to position [187, 0]
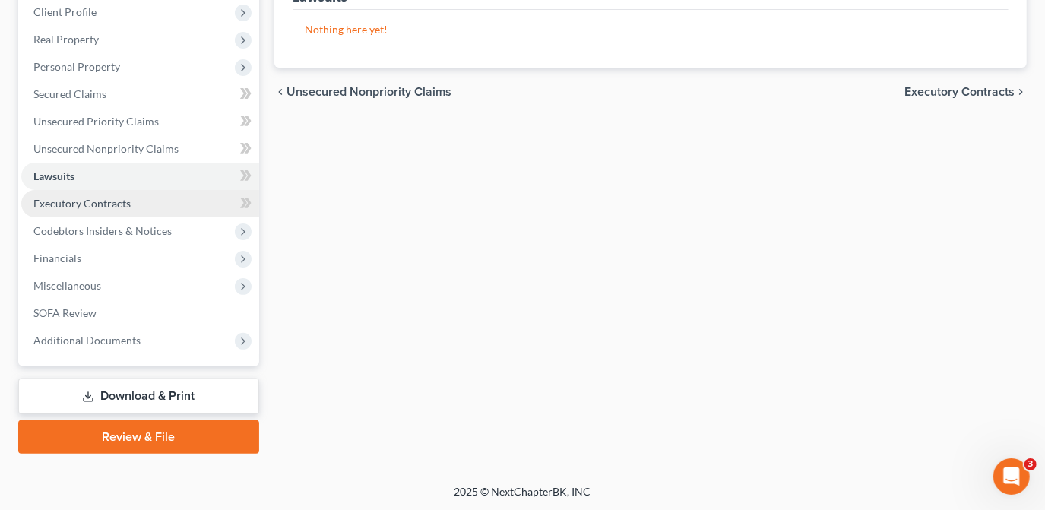
click at [117, 204] on span "Executory Contracts" at bounding box center [81, 203] width 97 height 13
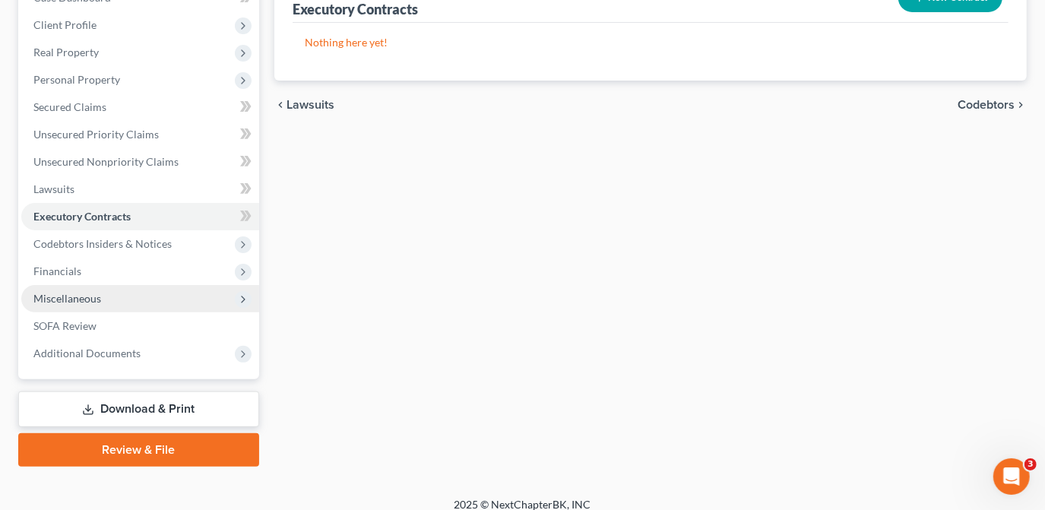
scroll to position [187, 0]
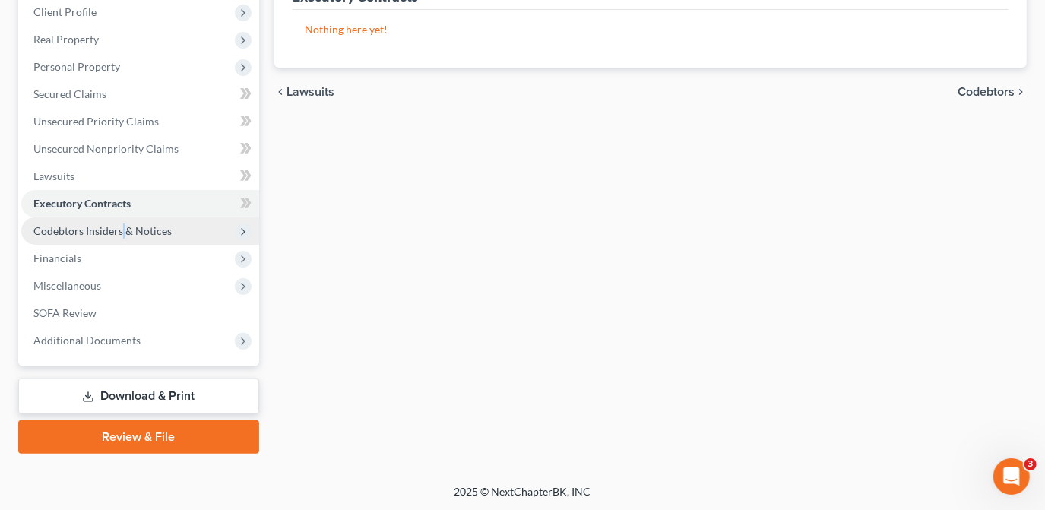
drag, startPoint x: 121, startPoint y: 230, endPoint x: 128, endPoint y: 233, distance: 7.9
click at [123, 232] on span "Codebtors Insiders & Notices" at bounding box center [102, 230] width 138 height 13
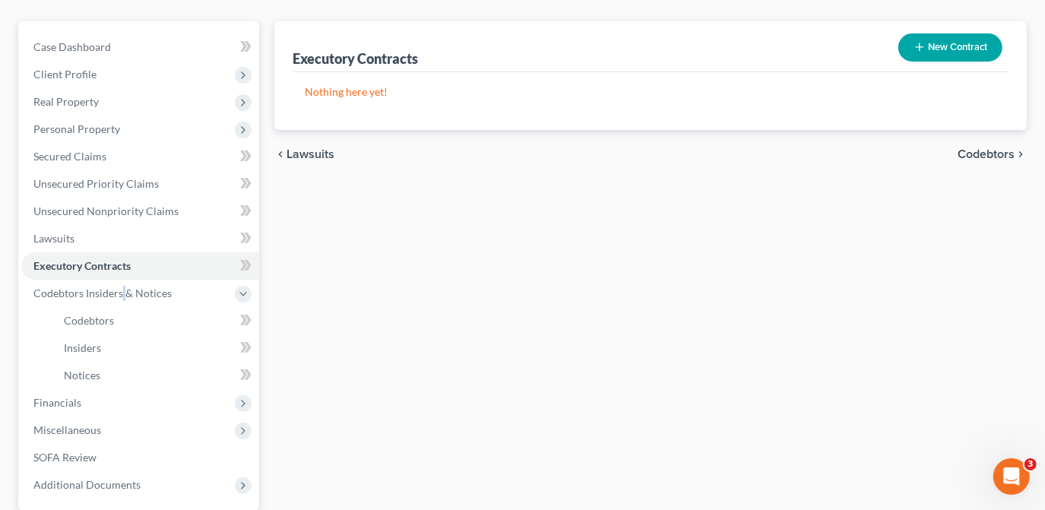
scroll to position [269, 0]
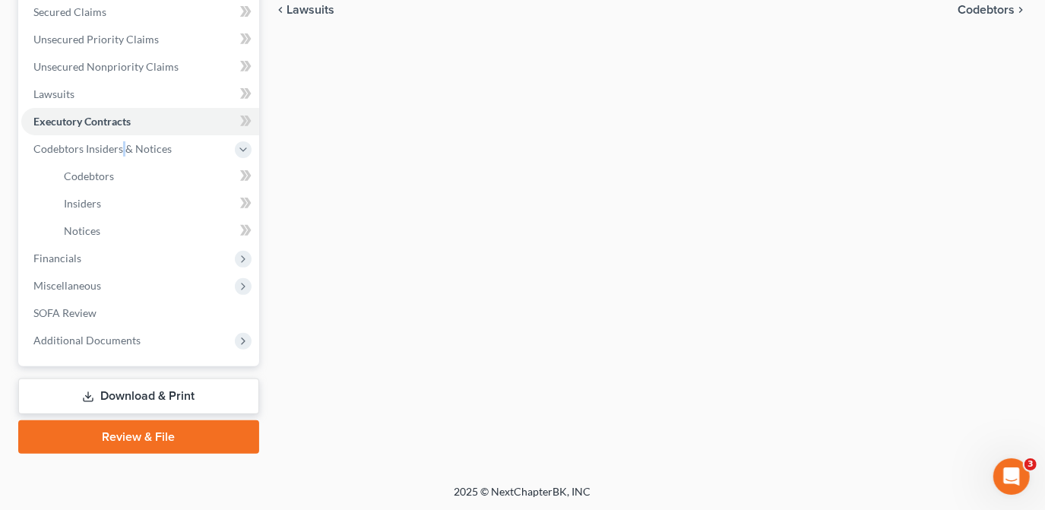
click at [135, 394] on link "Download & Print" at bounding box center [138, 396] width 241 height 36
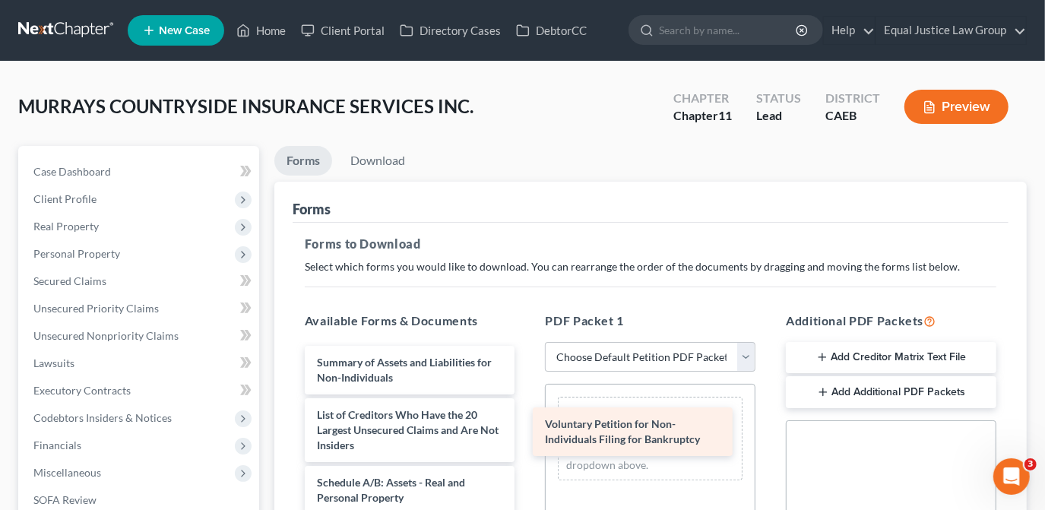
drag, startPoint x: 430, startPoint y: 360, endPoint x: 687, endPoint y: 413, distance: 262.3
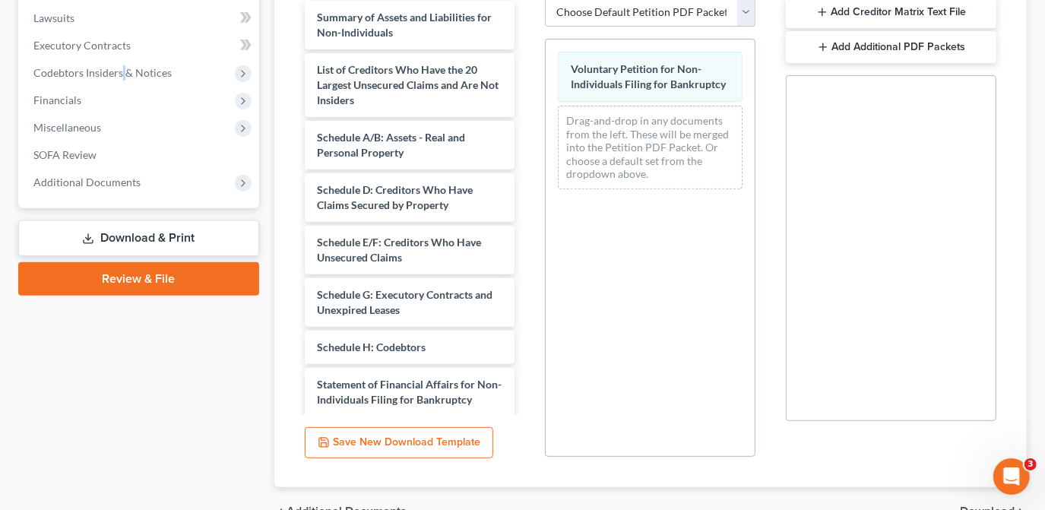
scroll to position [427, 0]
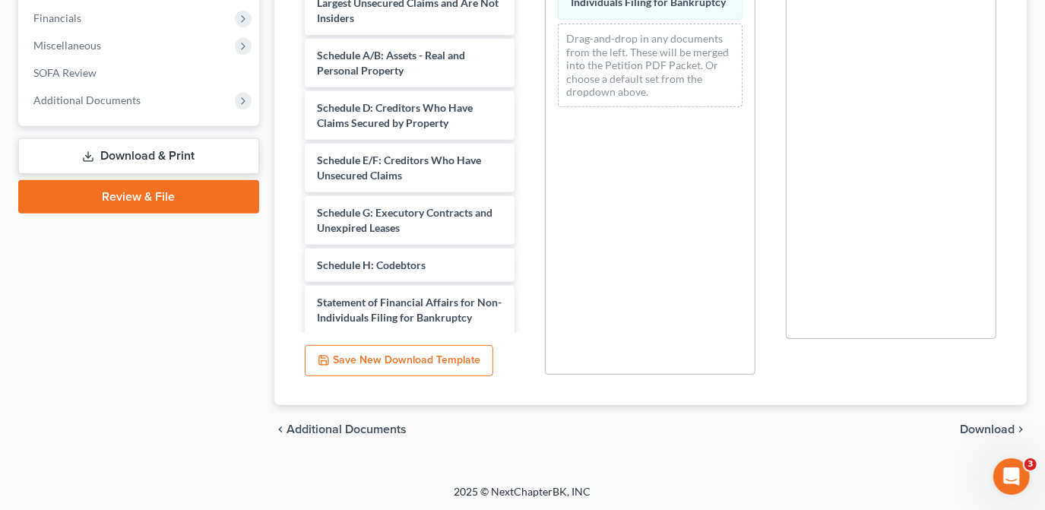
click at [963, 426] on span "Download" at bounding box center [987, 429] width 55 height 12
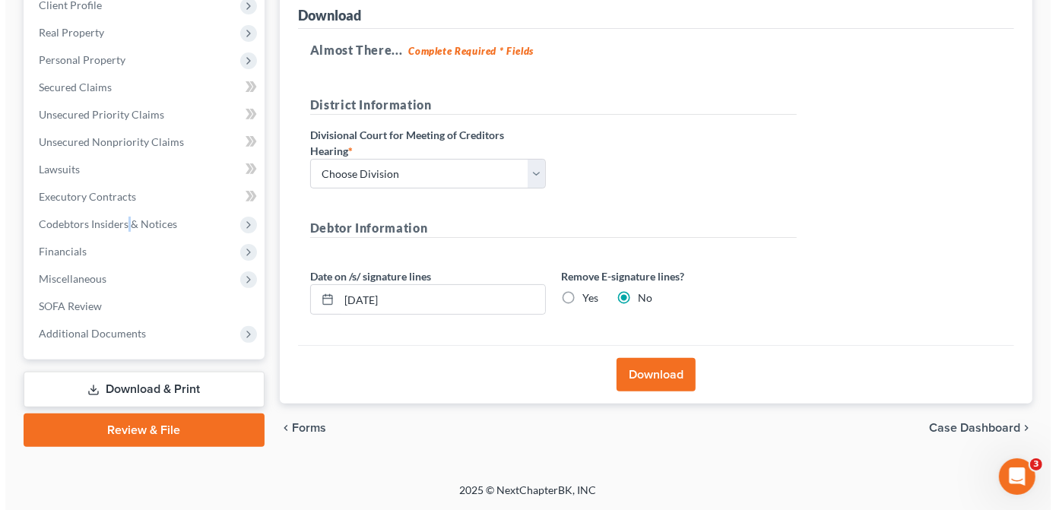
scroll to position [192, 0]
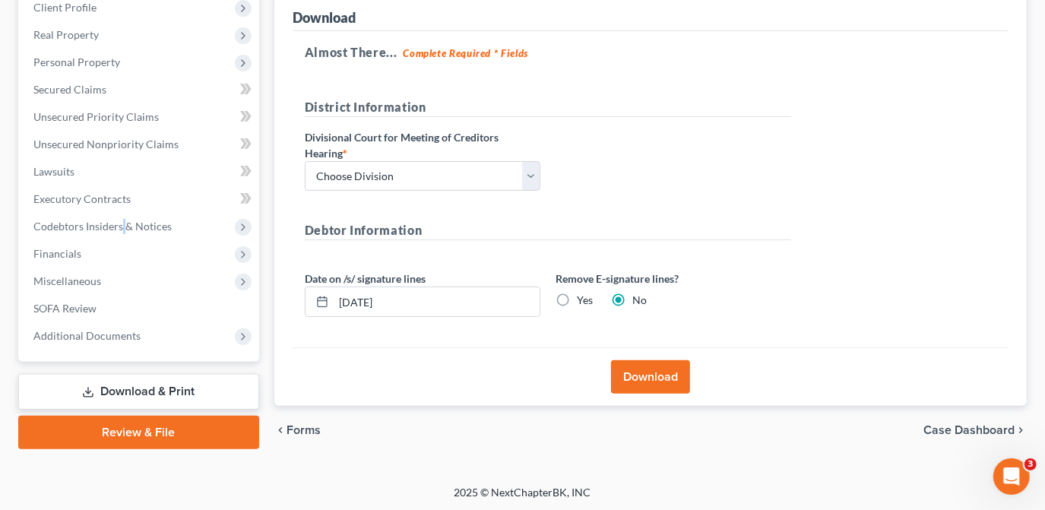
click at [673, 381] on button "Download" at bounding box center [650, 376] width 79 height 33
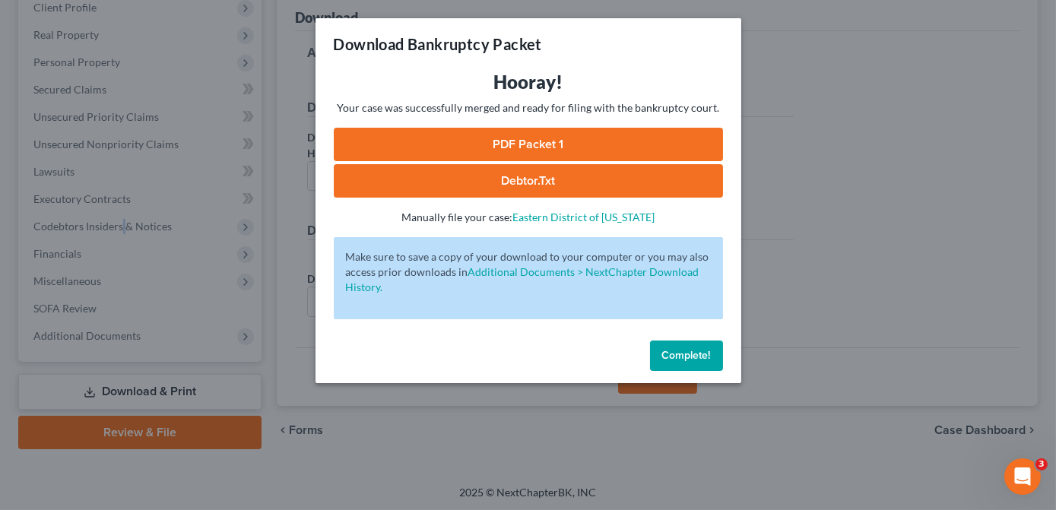
click at [555, 144] on link "PDF Packet 1" at bounding box center [528, 144] width 389 height 33
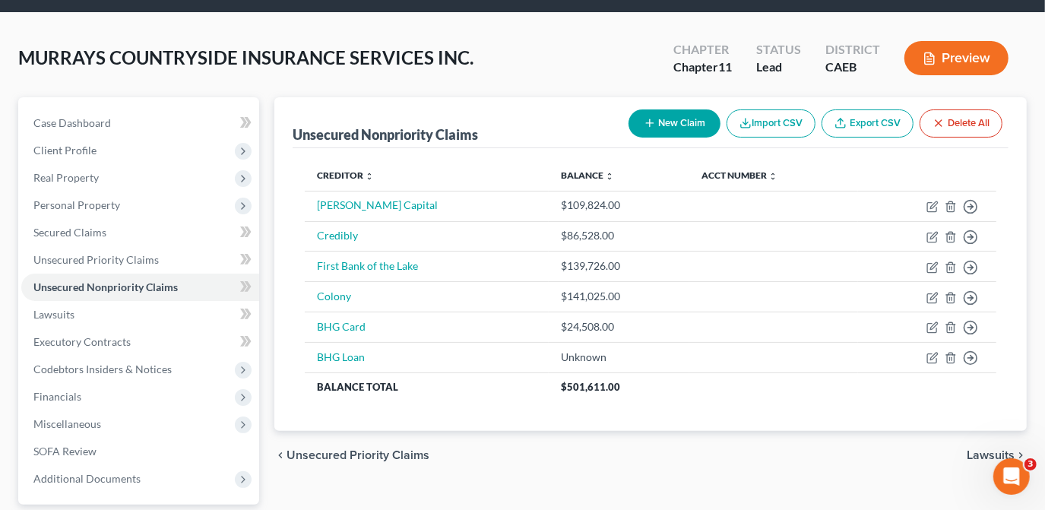
click at [731, 417] on div "Creditor expand_more expand_less unfold_more Balance expand_more expand_less un…" at bounding box center [651, 289] width 716 height 283
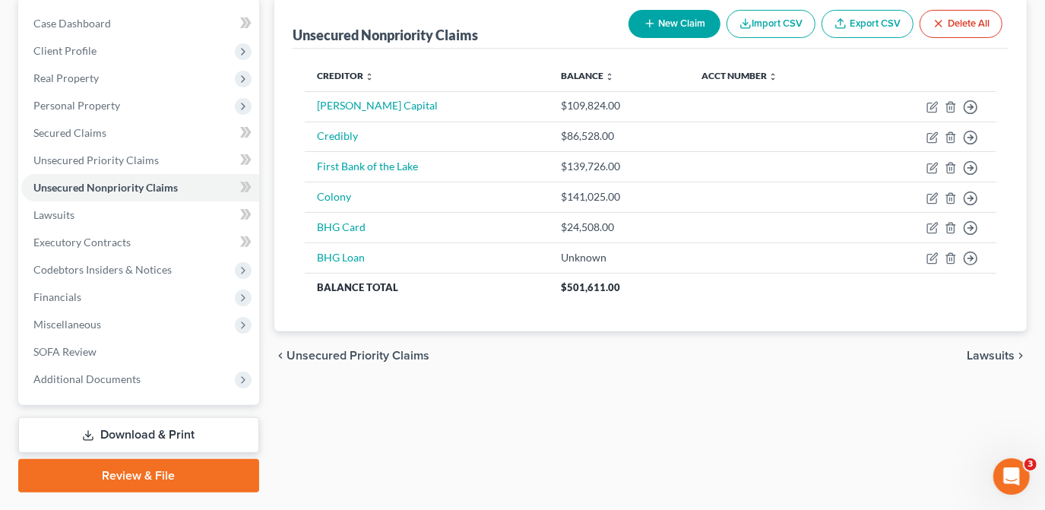
scroll to position [118, 0]
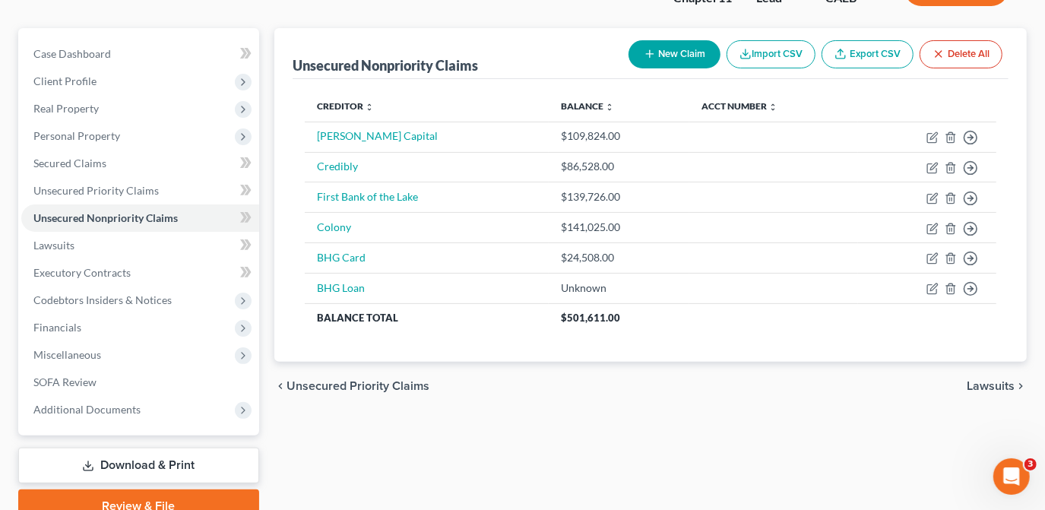
click at [190, 461] on link "Download & Print" at bounding box center [138, 466] width 241 height 36
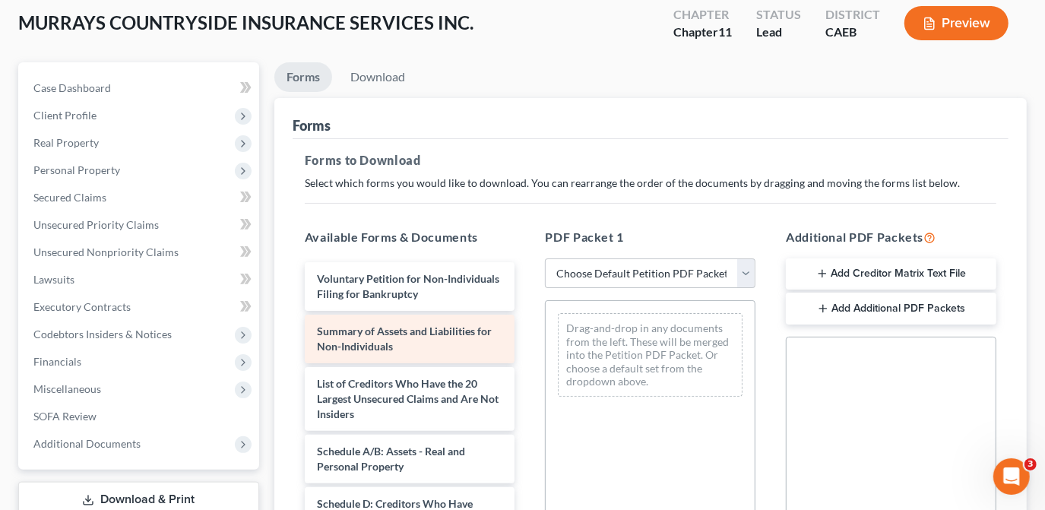
scroll to position [138, 0]
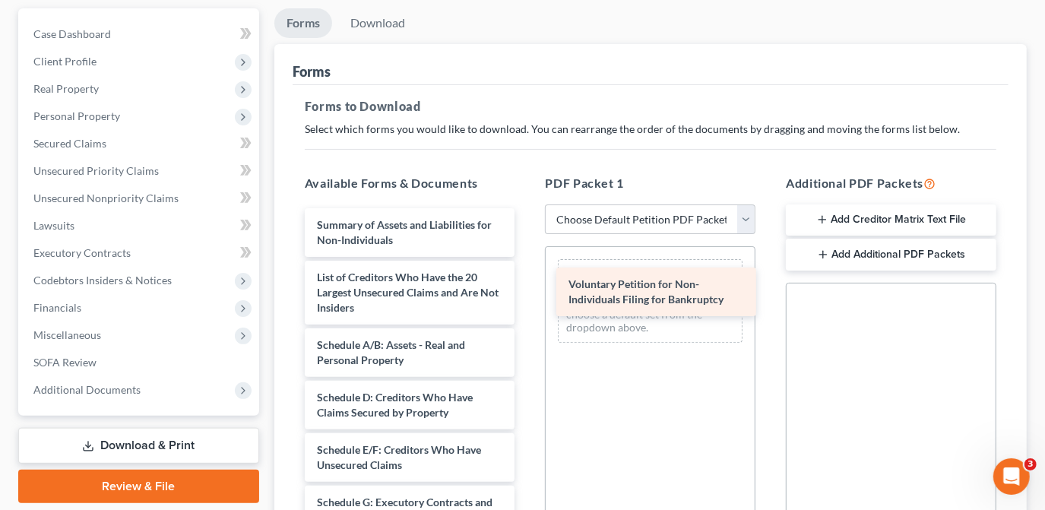
drag, startPoint x: 429, startPoint y: 230, endPoint x: 680, endPoint y: 287, distance: 257.9
click at [527, 287] on div "Voluntary Petition for Non-Individuals Filing for Bankruptcy Voluntary Petition…" at bounding box center [410, 516] width 235 height 617
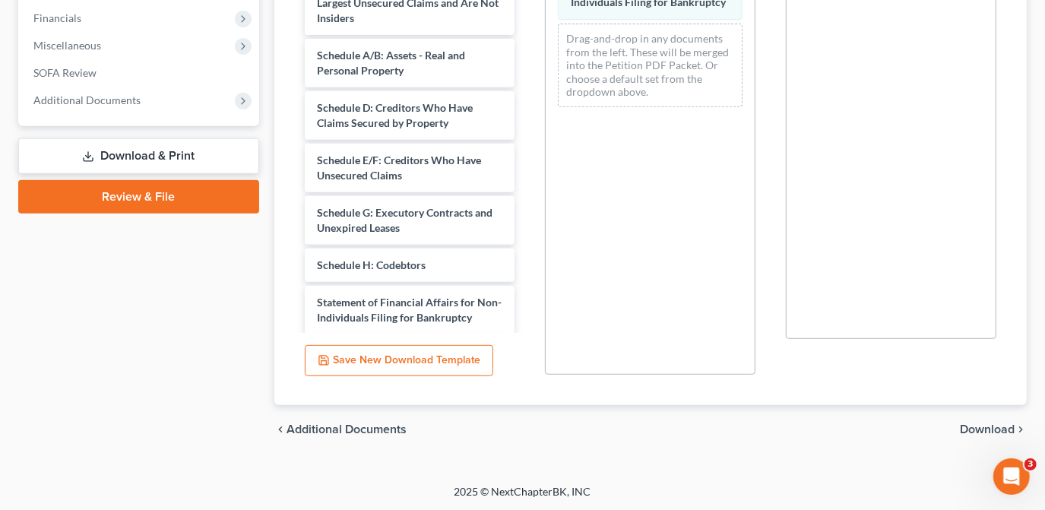
click at [986, 423] on span "Download" at bounding box center [987, 429] width 55 height 12
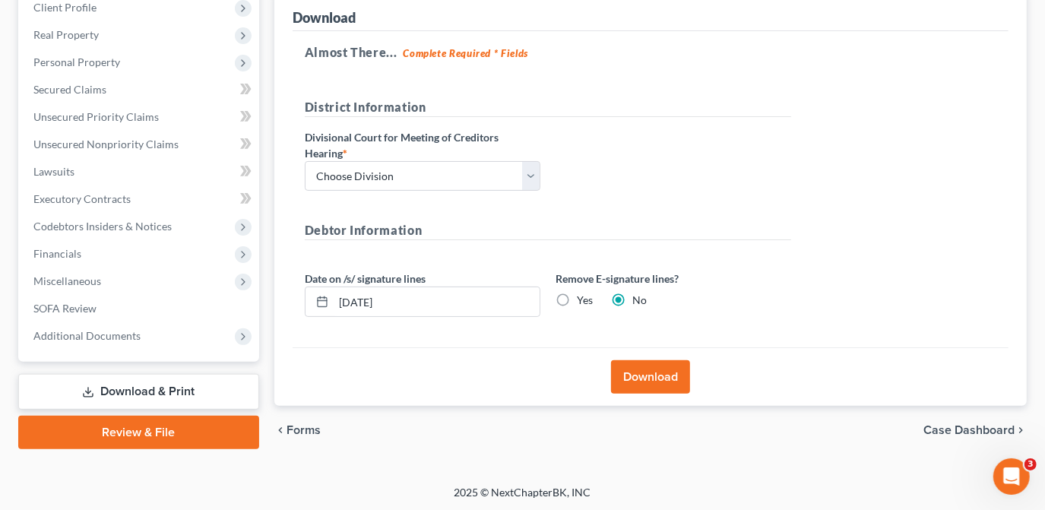
click at [650, 379] on button "Download" at bounding box center [650, 376] width 79 height 33
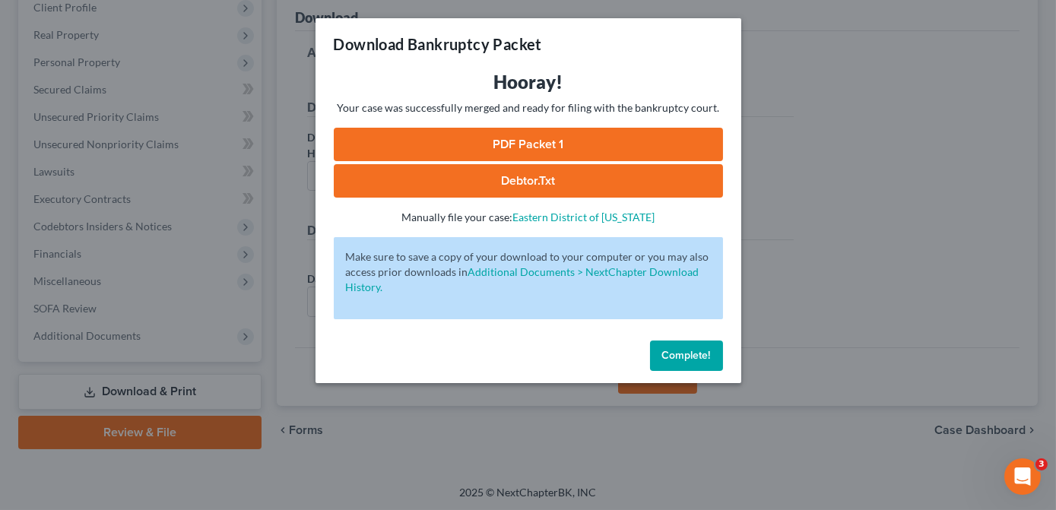
click at [542, 145] on link "PDF Packet 1" at bounding box center [528, 144] width 389 height 33
click at [701, 347] on button "Complete!" at bounding box center [686, 355] width 73 height 30
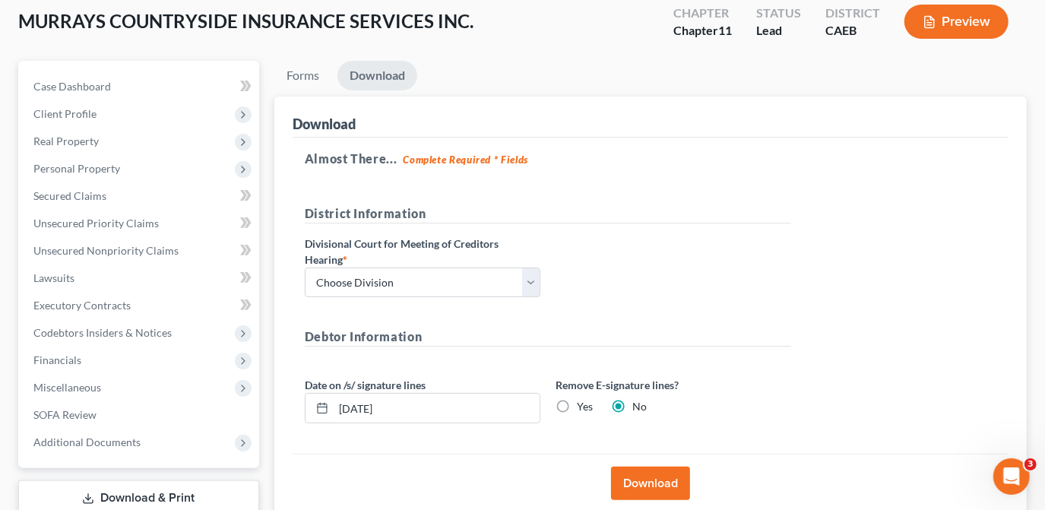
scroll to position [0, 0]
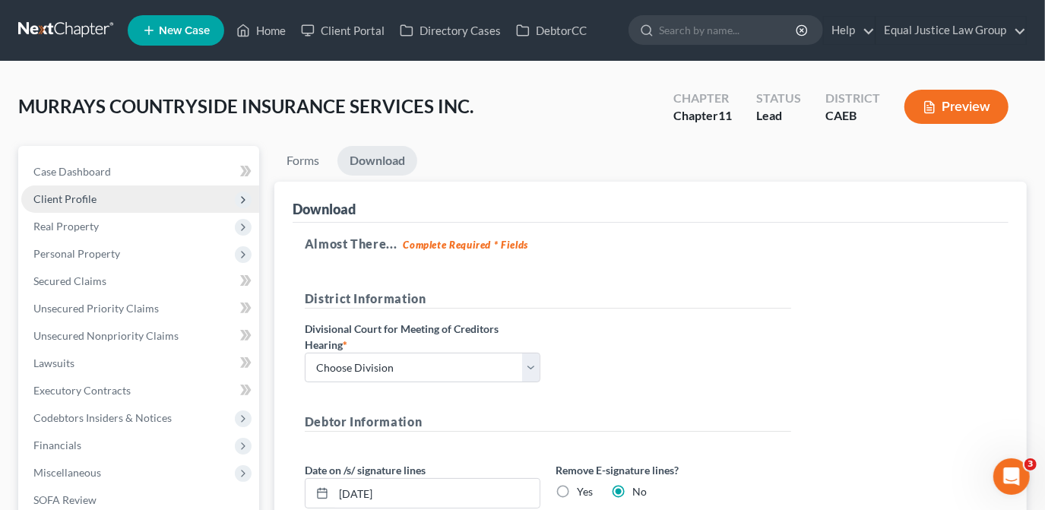
drag, startPoint x: 63, startPoint y: 196, endPoint x: 75, endPoint y: 206, distance: 15.7
click at [63, 198] on span "Client Profile" at bounding box center [64, 198] width 63 height 13
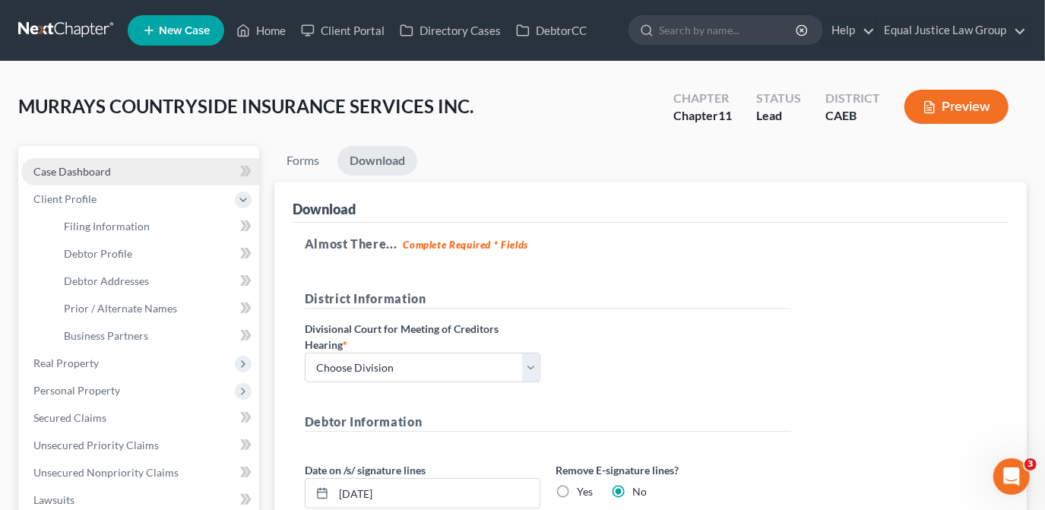
drag, startPoint x: 88, startPoint y: 171, endPoint x: 87, endPoint y: 183, distance: 12.2
click at [88, 171] on span "Case Dashboard" at bounding box center [72, 171] width 78 height 13
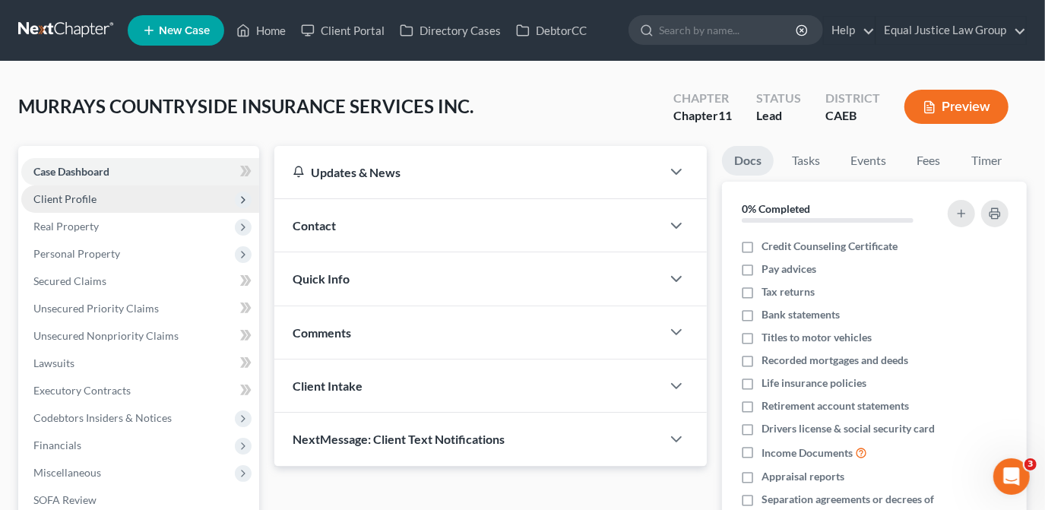
click at [74, 195] on span "Client Profile" at bounding box center [64, 198] width 63 height 13
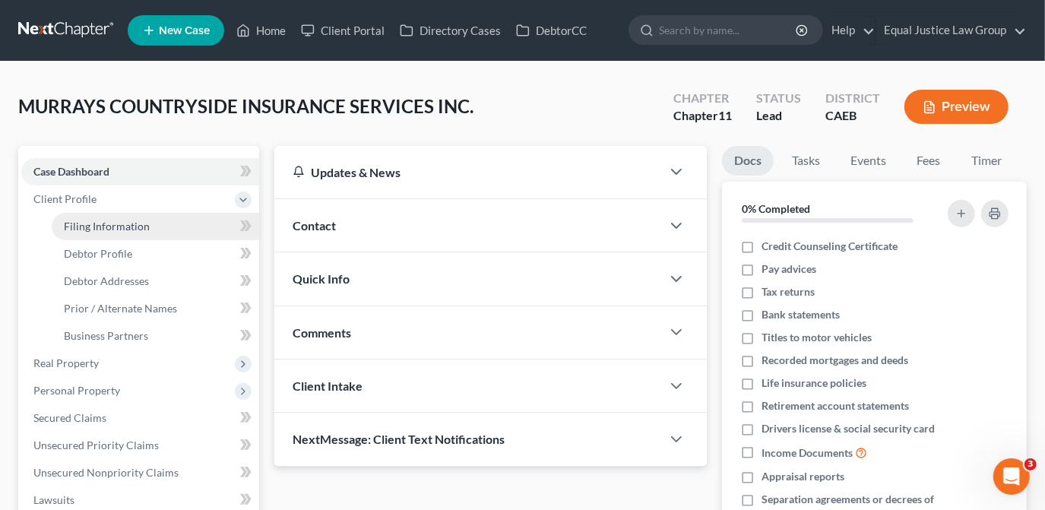
click at [112, 225] on span "Filing Information" at bounding box center [107, 226] width 86 height 13
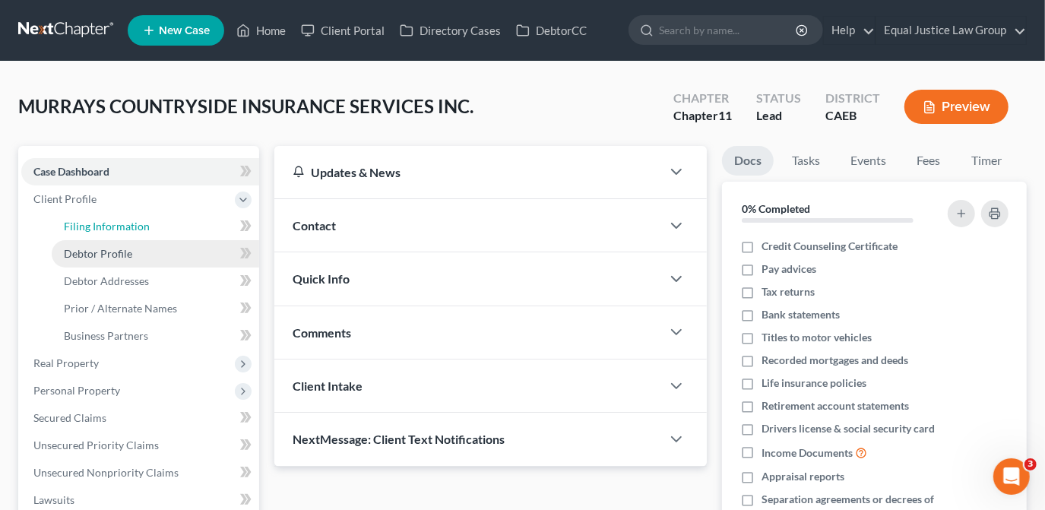
select select "3"
select select "1"
select select "8"
select select "0"
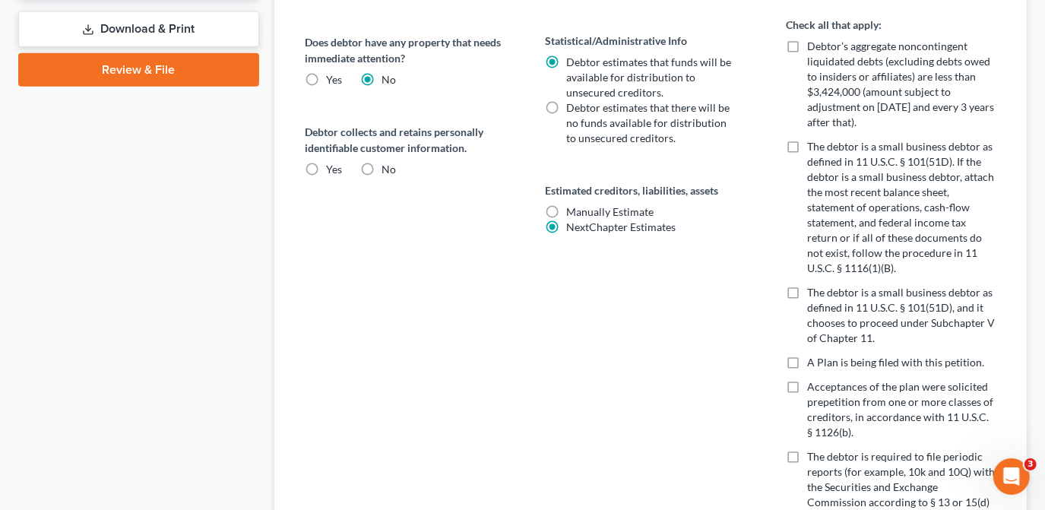
scroll to position [760, 0]
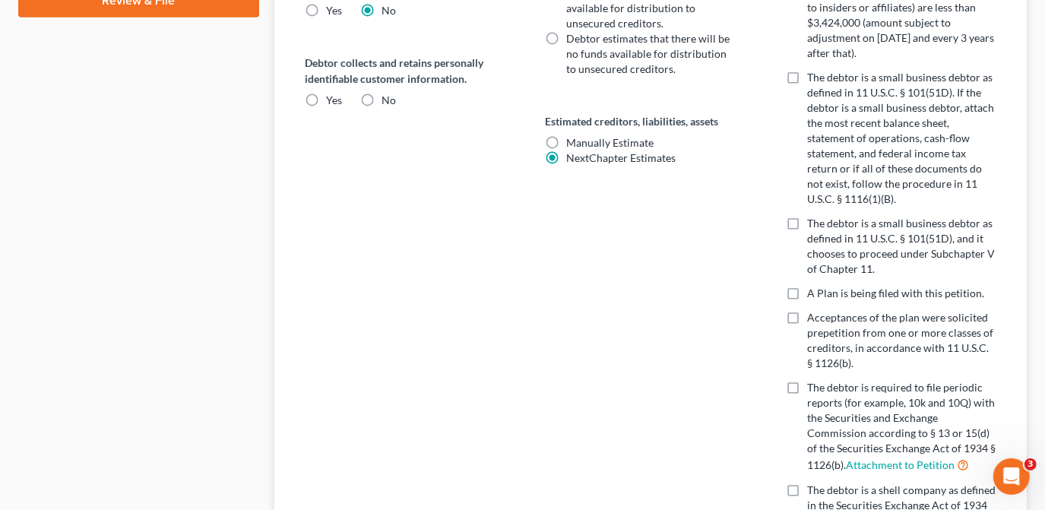
drag, startPoint x: 792, startPoint y: 222, endPoint x: 785, endPoint y: 227, distance: 8.7
click at [807, 223] on label "The debtor is a small business debtor as defined in 11 U.S.C. § 101(51D), and i…" at bounding box center [901, 246] width 189 height 61
click at [813, 223] on input "The debtor is a small business debtor as defined in 11 U.S.C. § 101(51D), and i…" at bounding box center [818, 221] width 10 height 10
checkbox input "true"
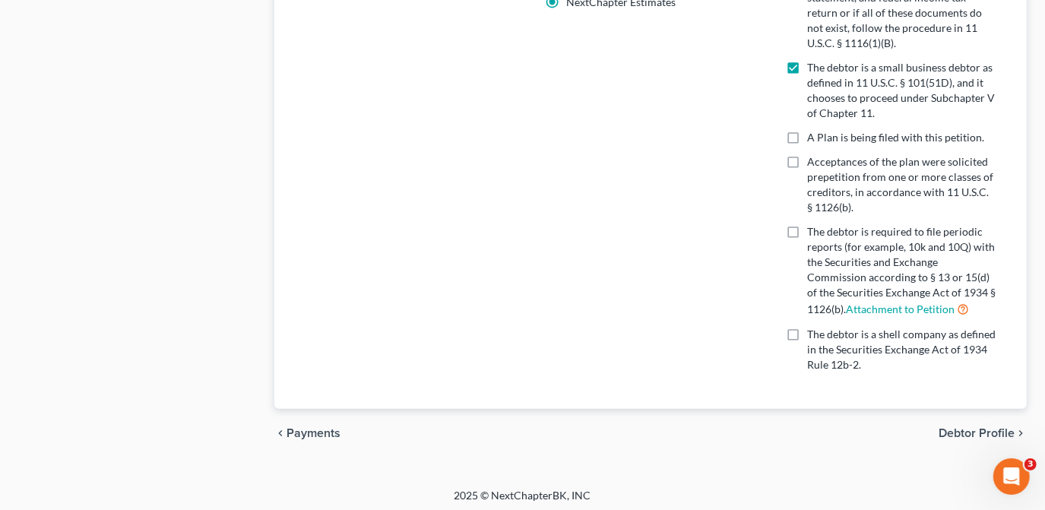
scroll to position [917, 0]
click at [947, 427] on span "Debtor Profile" at bounding box center [977, 432] width 76 height 12
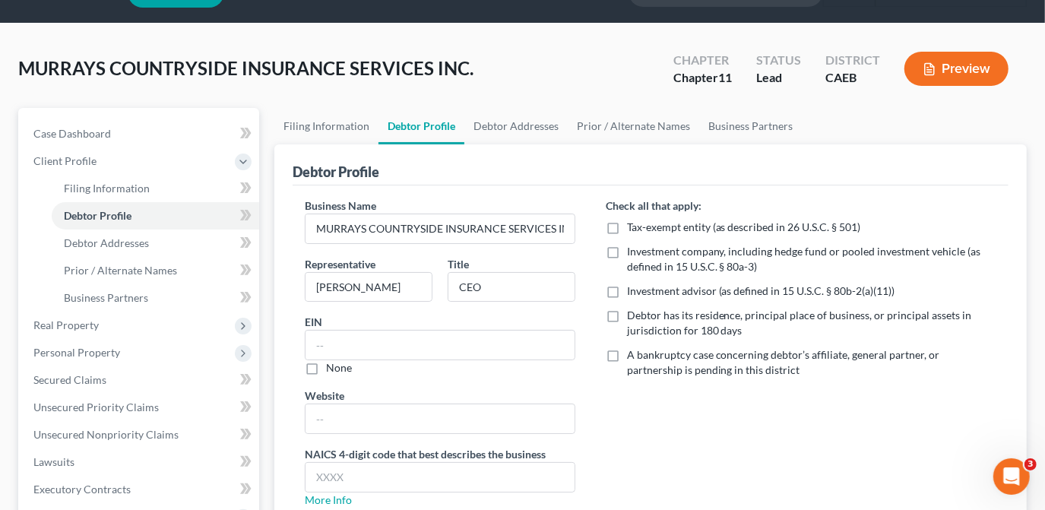
scroll to position [68, 0]
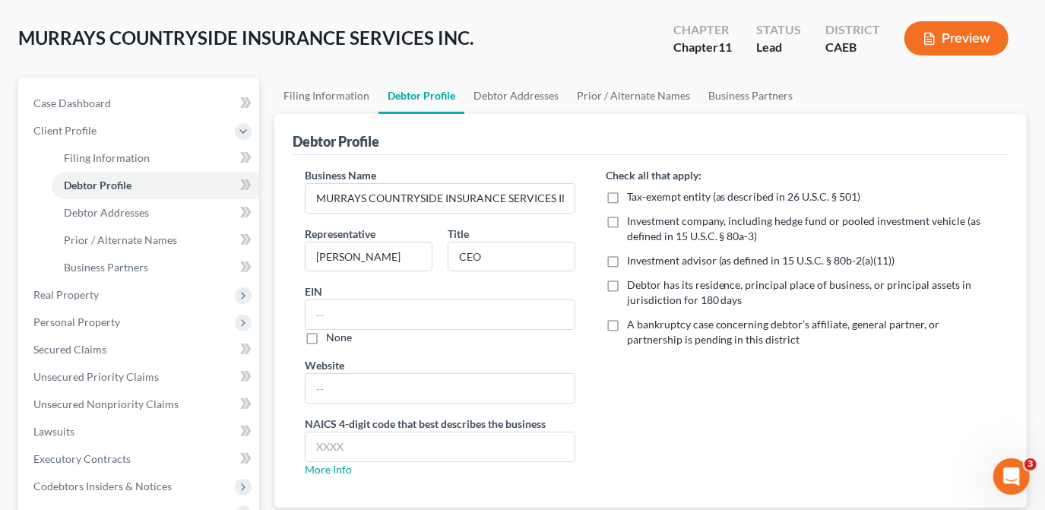
click at [627, 286] on label "Debtor has its residence, principal place of business, or principal assets in j…" at bounding box center [811, 292] width 369 height 30
click at [633, 286] on input "Debtor has its residence, principal place of business, or principal assets in j…" at bounding box center [638, 282] width 10 height 10
checkbox input "true"
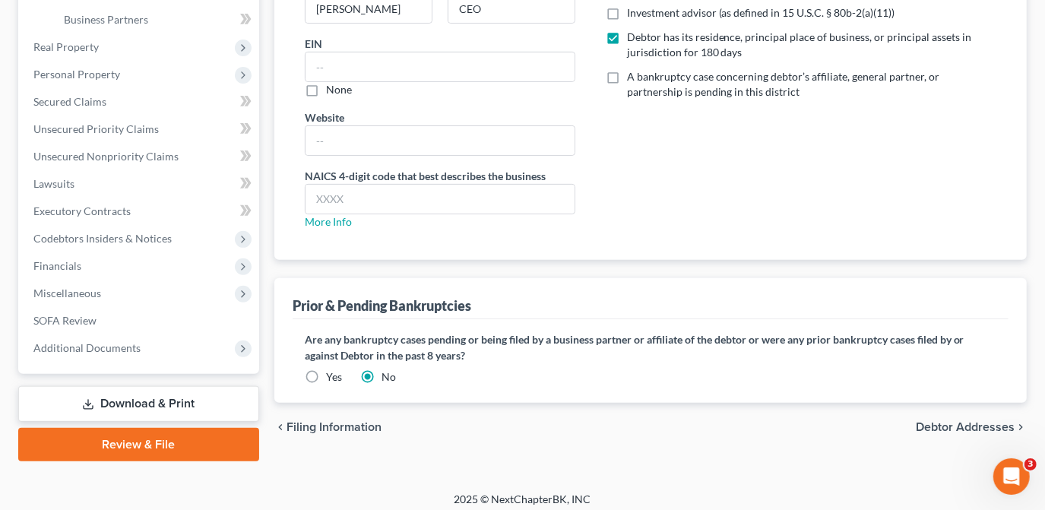
scroll to position [324, 0]
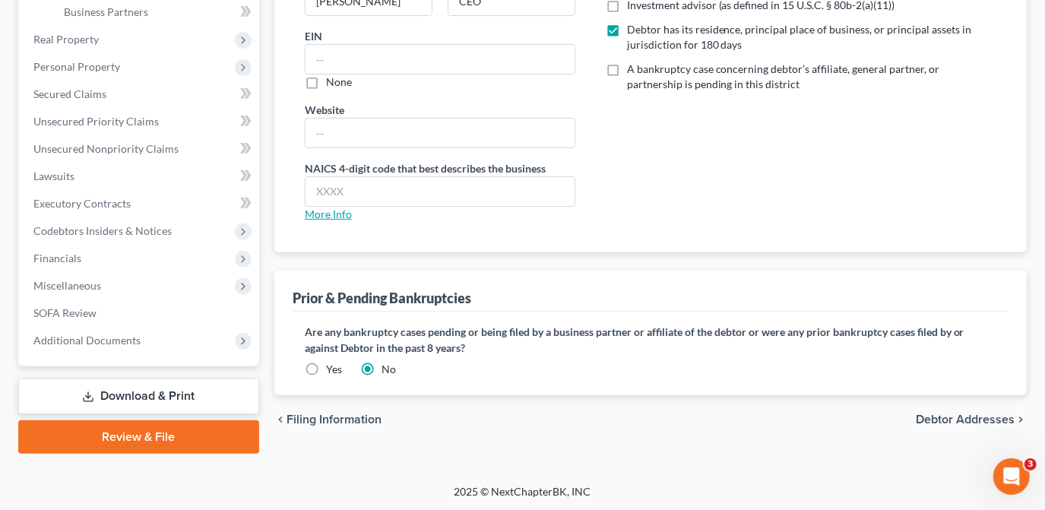
click at [322, 211] on link "More Info" at bounding box center [328, 213] width 47 height 13
click at [353, 195] on input "text" at bounding box center [440, 191] width 269 height 29
type input "5242"
click at [588, 201] on div "Business Name MURRAYS COUNTRYSIDE INSURANCE SERVICES INC. Representative Rick M…" at bounding box center [440, 73] width 301 height 322
click at [324, 126] on input "text" at bounding box center [440, 133] width 269 height 29
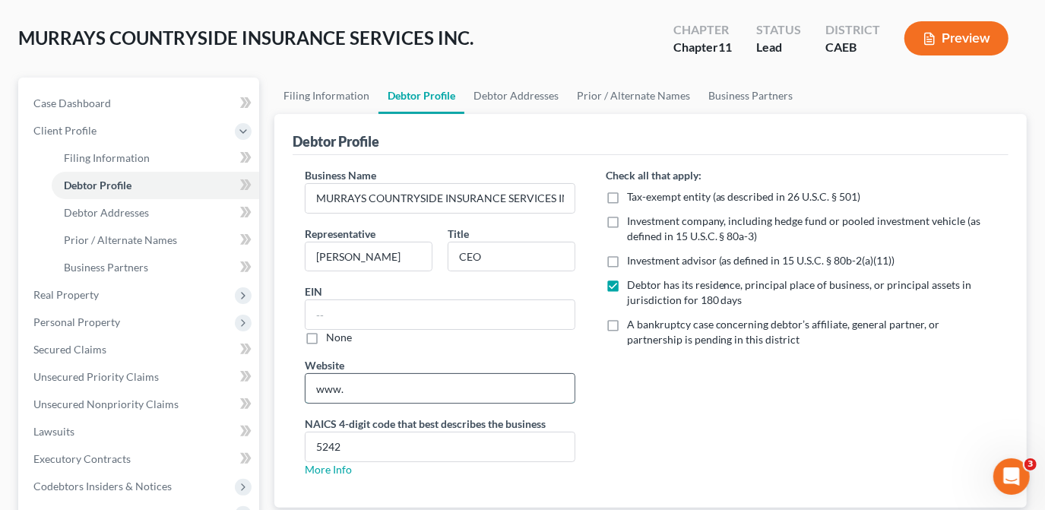
scroll to position [47, 0]
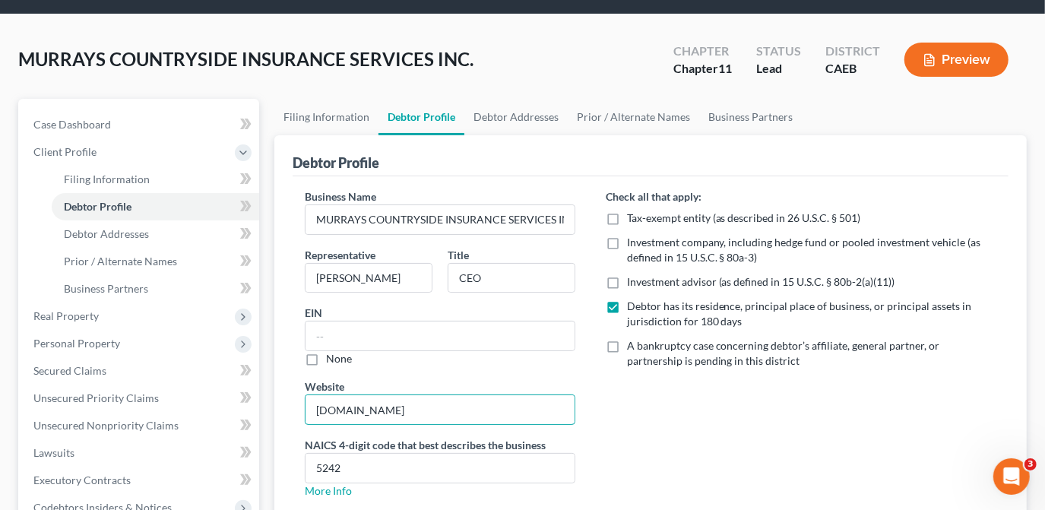
type input "www.murrayscountrysideins.com"
click at [754, 417] on div "Check all that apply: Tax-exempt entity (as described in 26 U.S.C. § 501) Inves…" at bounding box center [801, 349] width 421 height 322
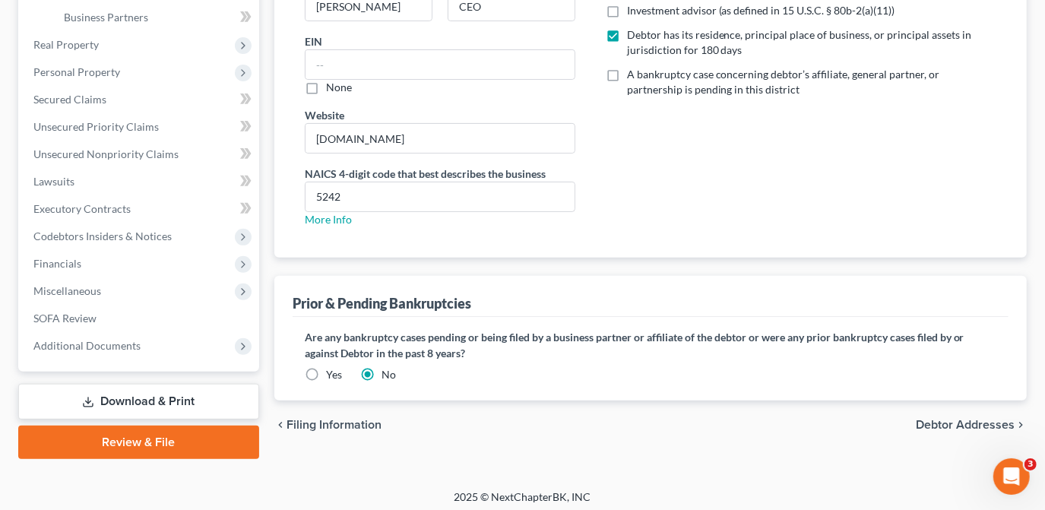
scroll to position [324, 0]
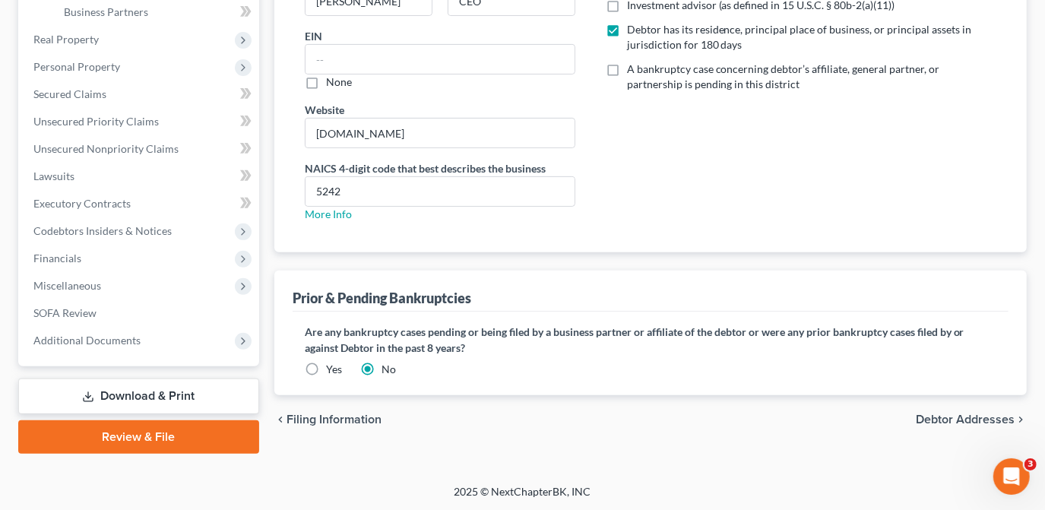
click at [986, 420] on span "Debtor Addresses" at bounding box center [965, 419] width 99 height 12
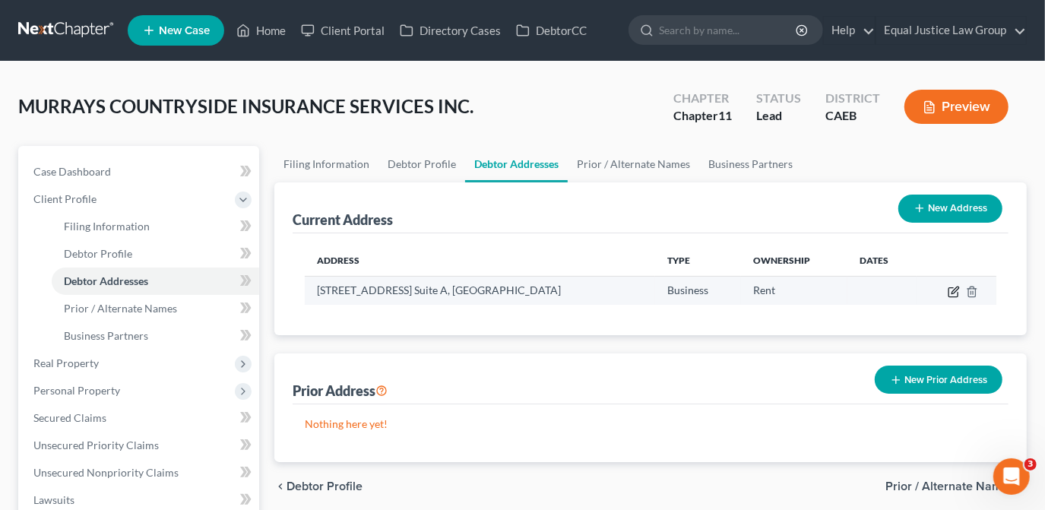
click at [952, 294] on icon "button" at bounding box center [954, 292] width 12 height 12
select select "4"
select select "8"
select select "0"
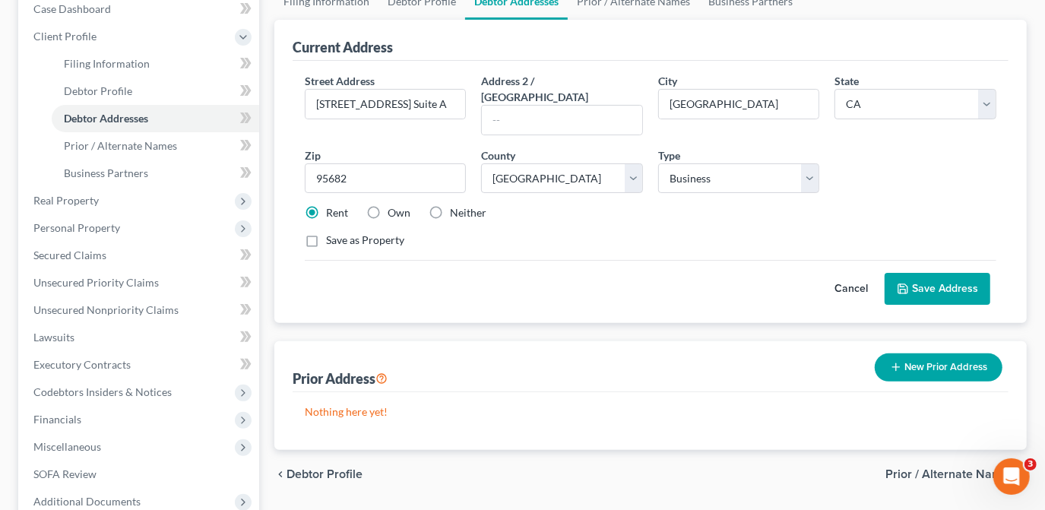
scroll to position [207, 0]
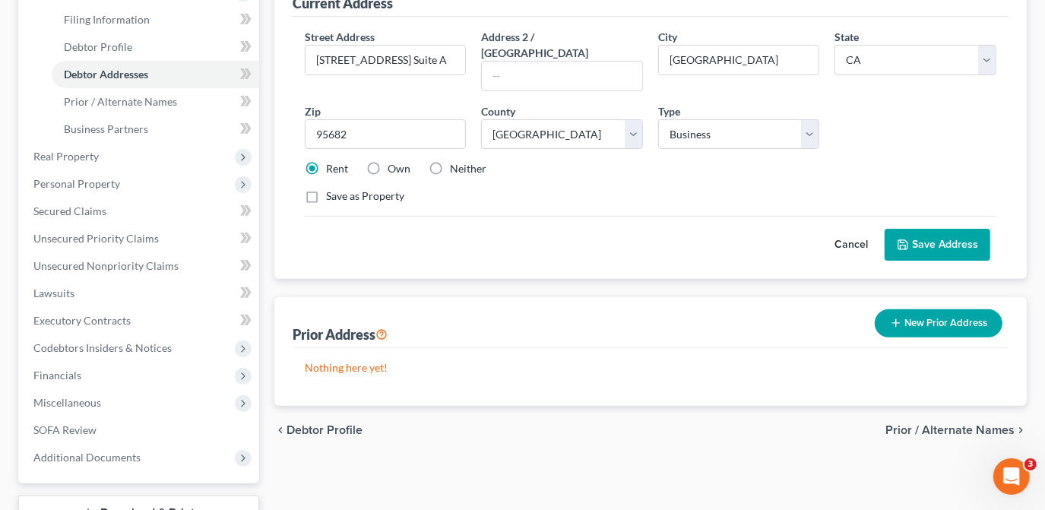
click at [909, 239] on icon at bounding box center [903, 245] width 12 height 12
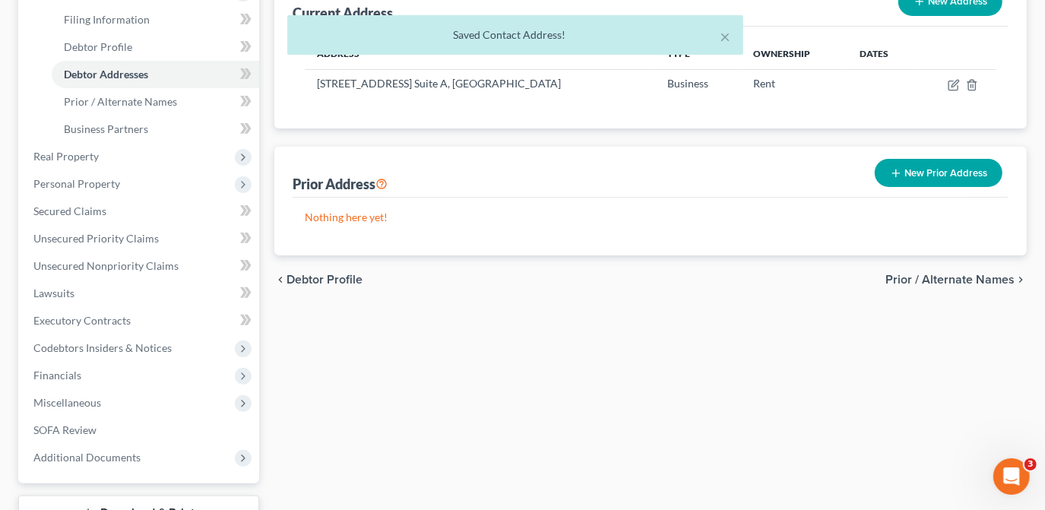
click at [950, 279] on span "Prior / Alternate Names" at bounding box center [949, 280] width 129 height 12
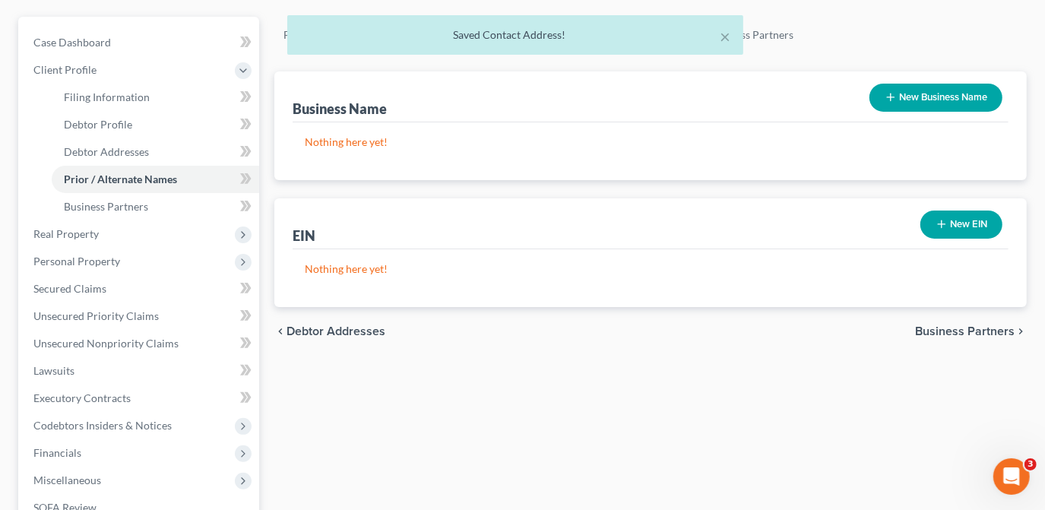
scroll to position [138, 0]
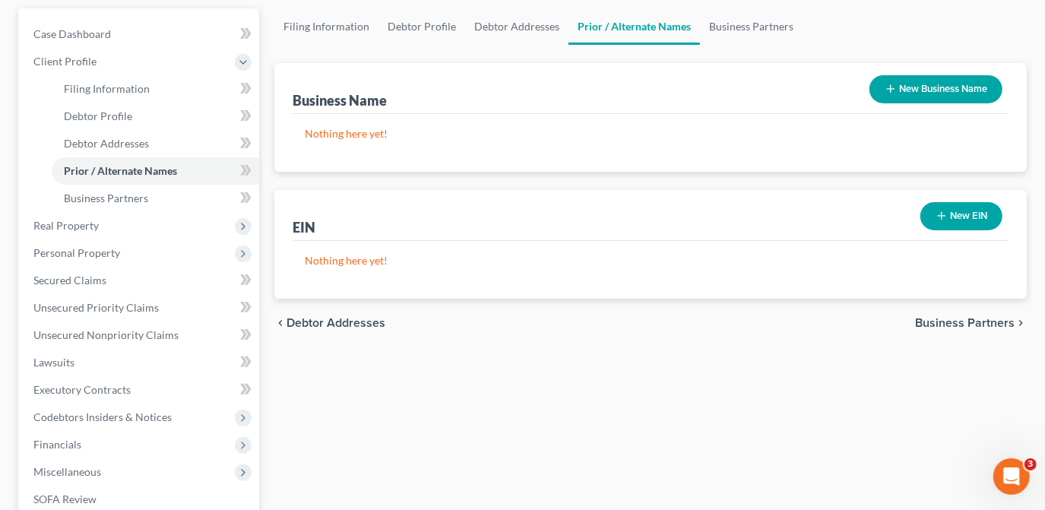
click at [943, 322] on span "Business Partners" at bounding box center [965, 323] width 100 height 12
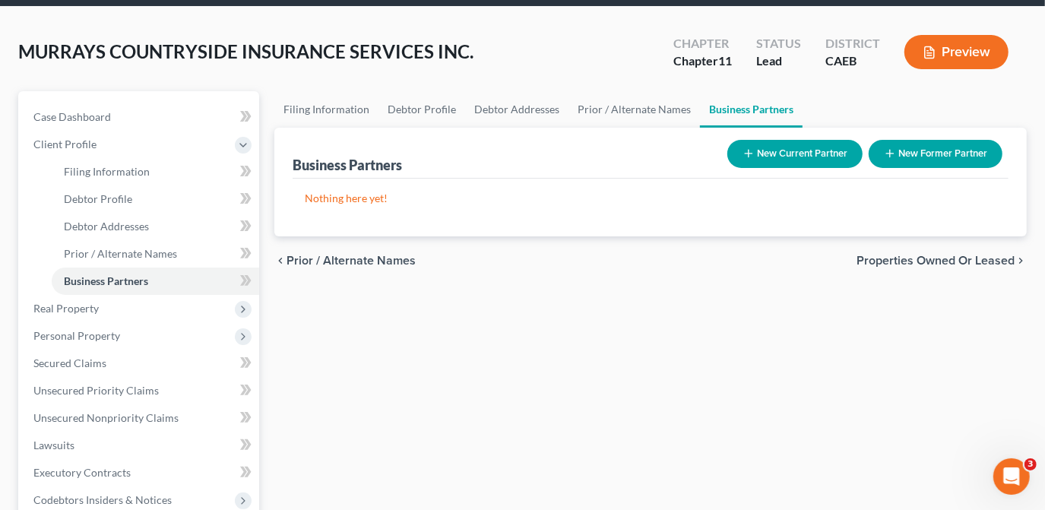
scroll to position [138, 0]
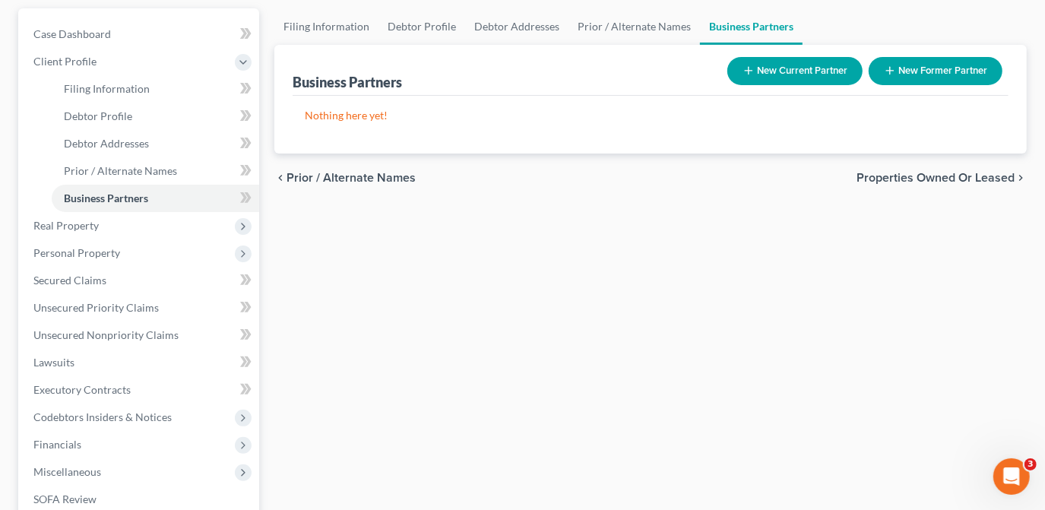
click at [973, 179] on span "Properties Owned or Leased" at bounding box center [936, 178] width 158 height 12
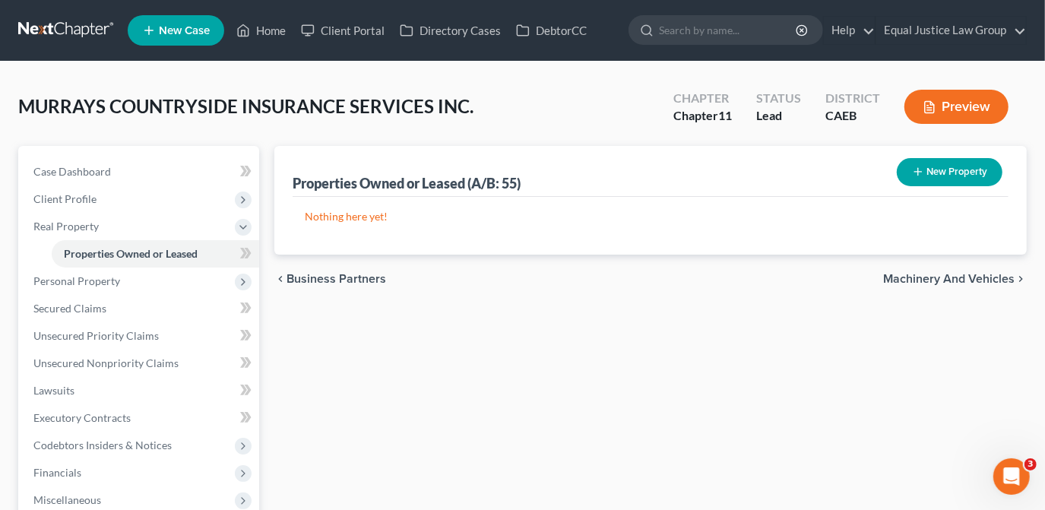
click at [947, 277] on span "Machinery and Vehicles" at bounding box center [948, 279] width 131 height 12
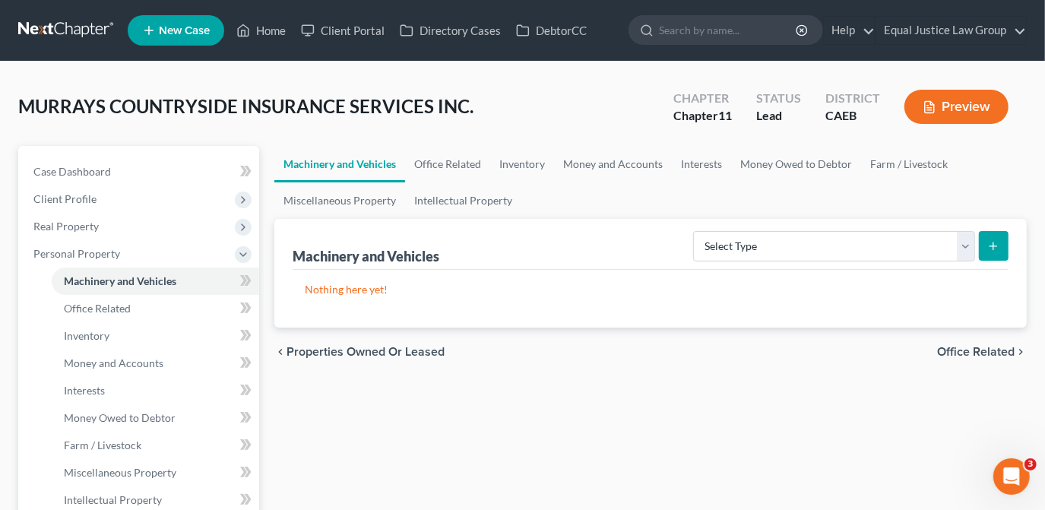
click at [952, 347] on span "Office Related" at bounding box center [976, 352] width 78 height 12
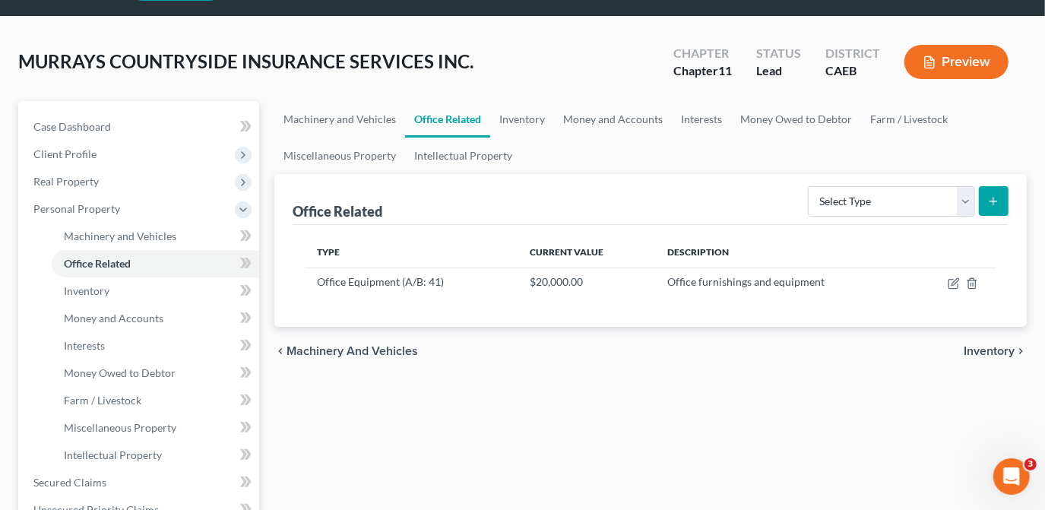
scroll to position [68, 0]
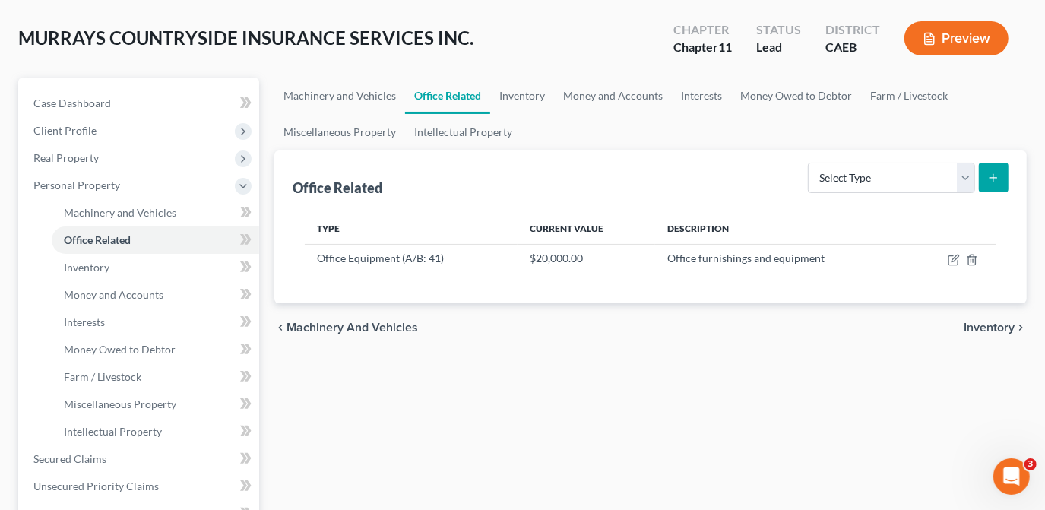
click at [1001, 331] on span "Inventory" at bounding box center [989, 327] width 51 height 12
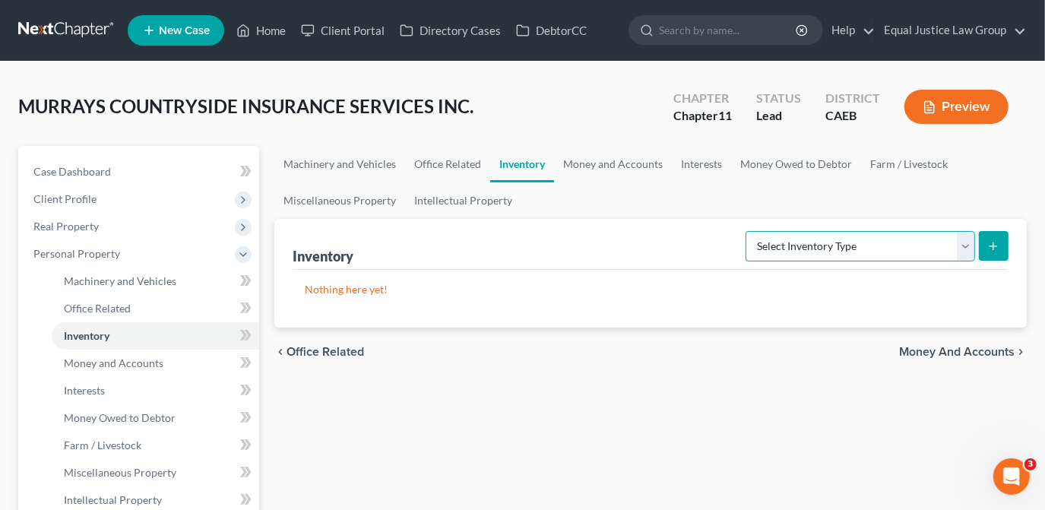
click at [966, 250] on select "Select Inventory Type Finished Goods (A/B: 21) Other Inventory or Supplies (A/B…" at bounding box center [861, 246] width 230 height 30
click at [739, 390] on div "Machinery and Vehicles Office Related Inventory Money and Accounts Interests Mo…" at bounding box center [651, 516] width 768 height 741
click at [954, 352] on span "Money and Accounts" at bounding box center [957, 352] width 116 height 12
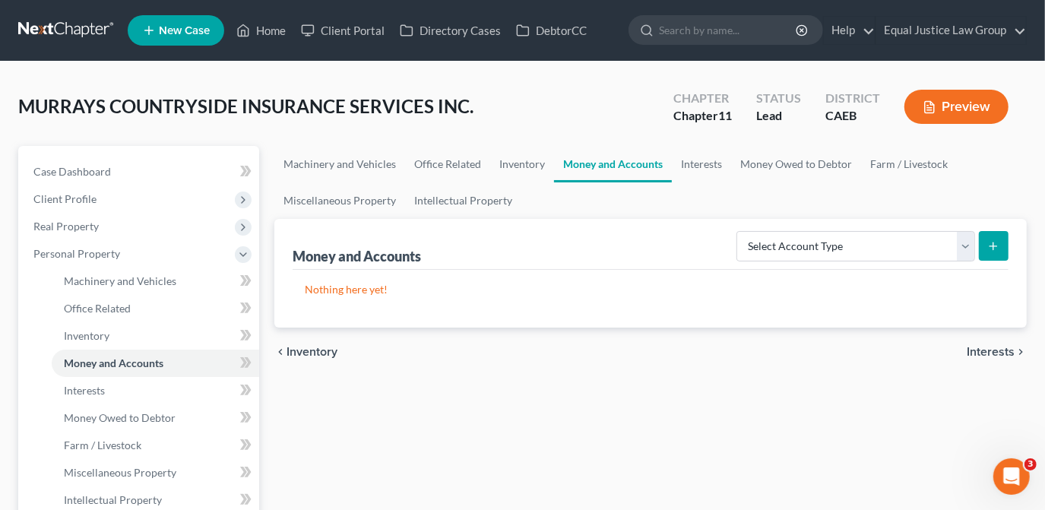
click at [986, 351] on span "Interests" at bounding box center [991, 352] width 48 height 12
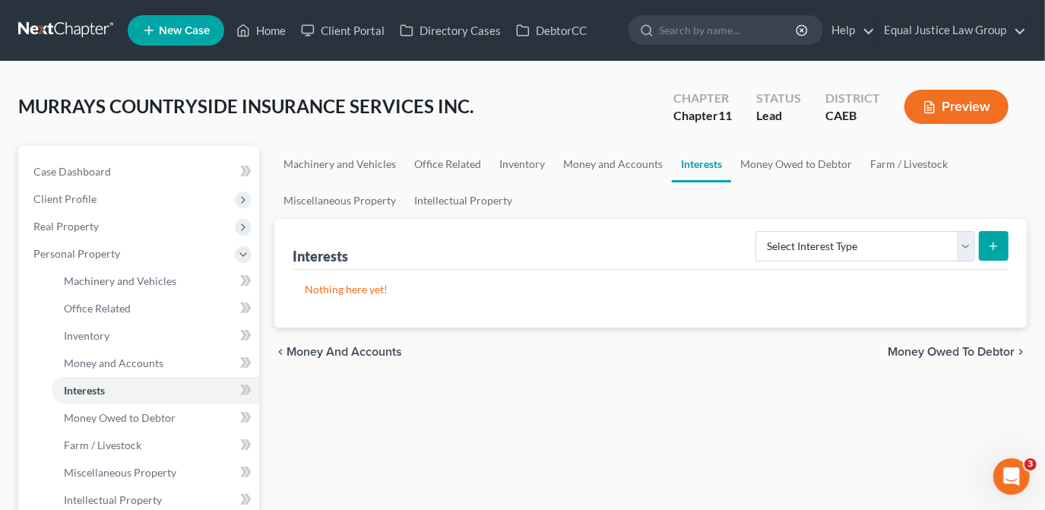
click at [986, 351] on span "Money Owed to Debtor" at bounding box center [951, 352] width 127 height 12
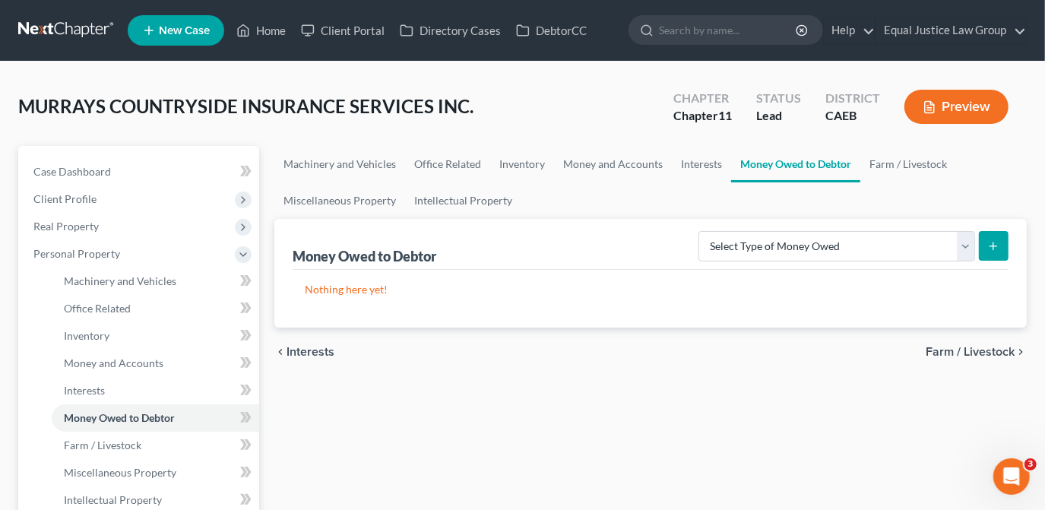
click at [986, 351] on span "Farm / Livestock" at bounding box center [970, 352] width 89 height 12
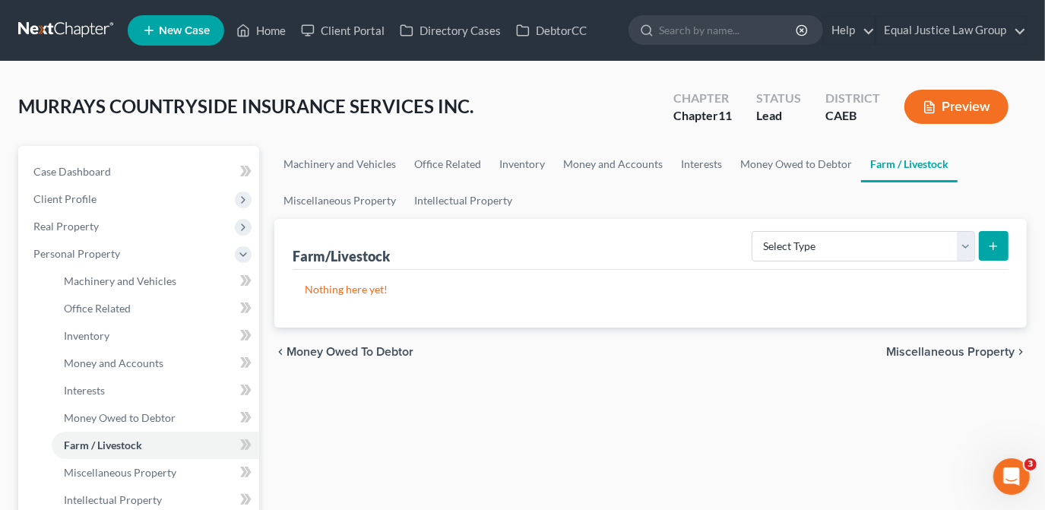
click at [986, 351] on span "Miscellaneous Property" at bounding box center [950, 352] width 128 height 12
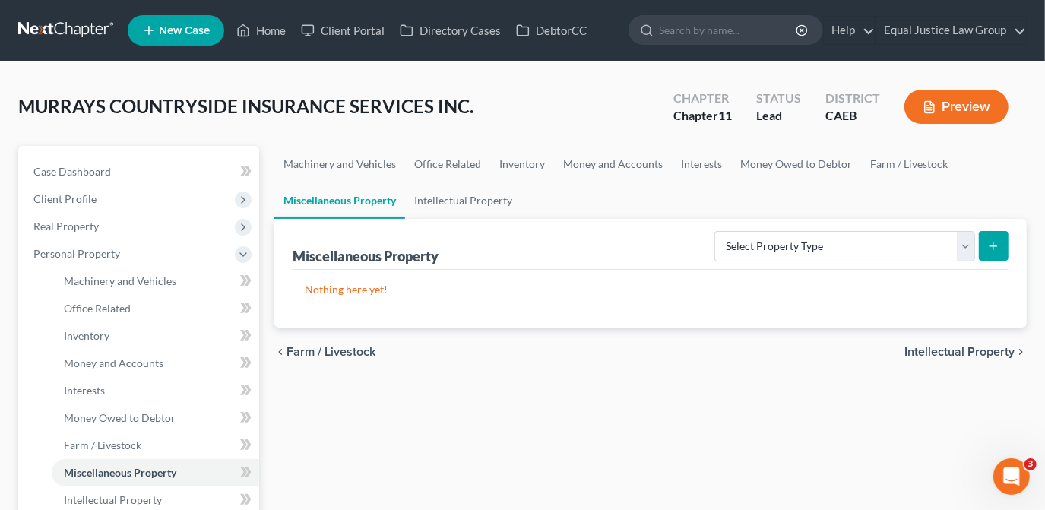
click at [986, 351] on span "Intellectual Property" at bounding box center [959, 352] width 110 height 12
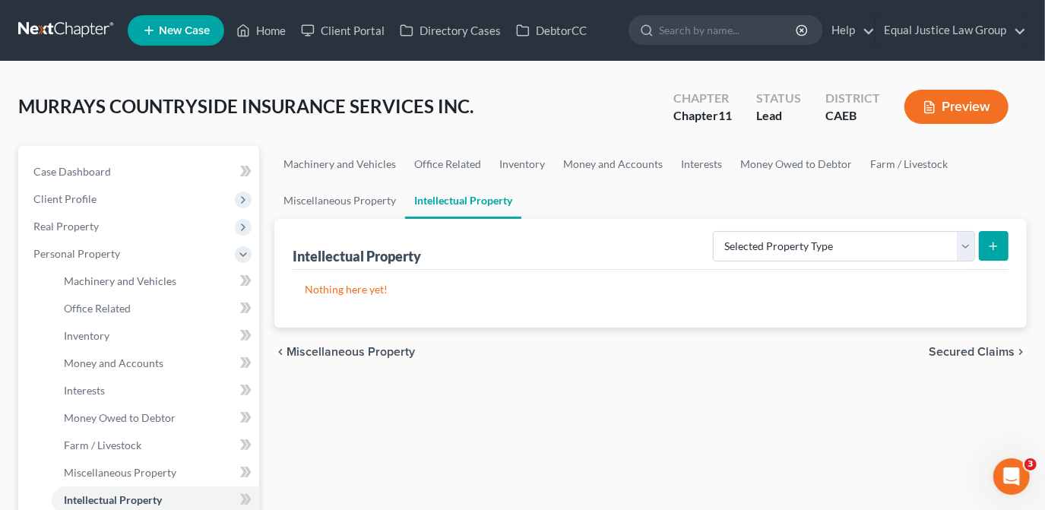
click at [986, 351] on span "Secured Claims" at bounding box center [972, 352] width 86 height 12
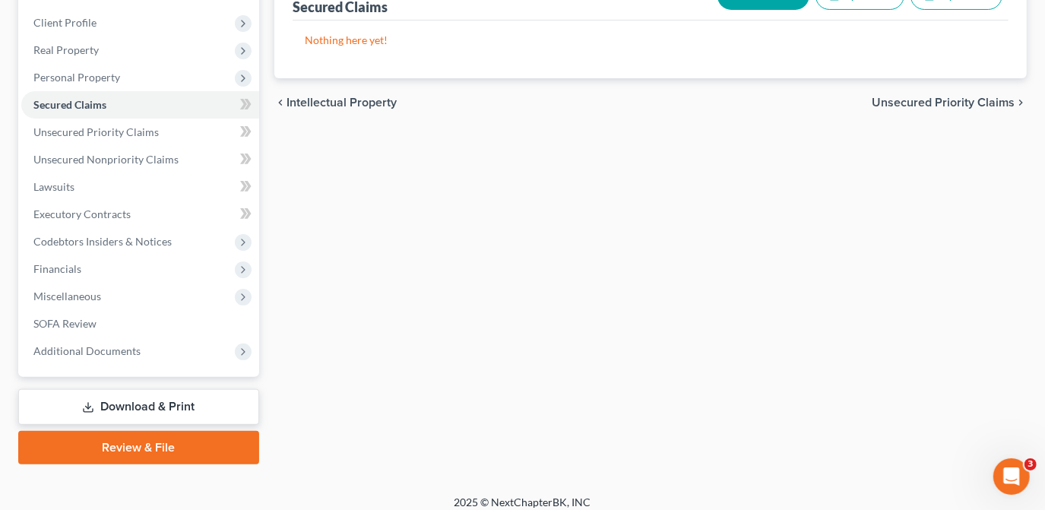
scroll to position [187, 0]
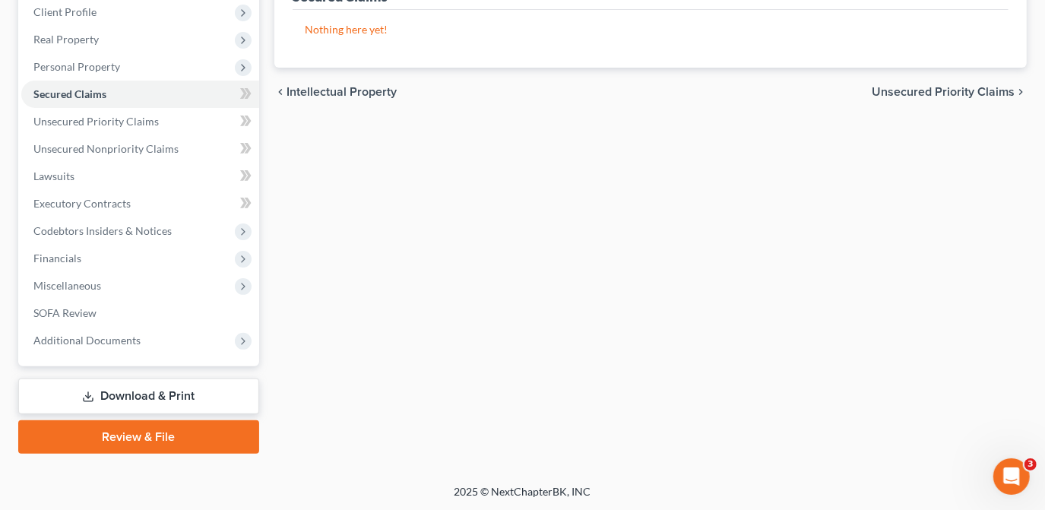
click at [164, 393] on link "Download & Print" at bounding box center [138, 396] width 241 height 36
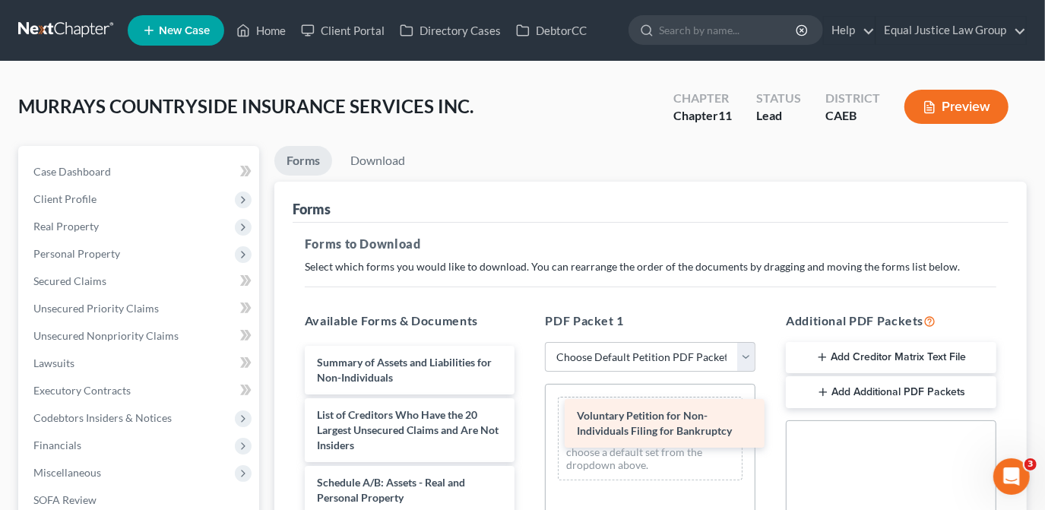
drag, startPoint x: 382, startPoint y: 369, endPoint x: 638, endPoint y: 413, distance: 260.8
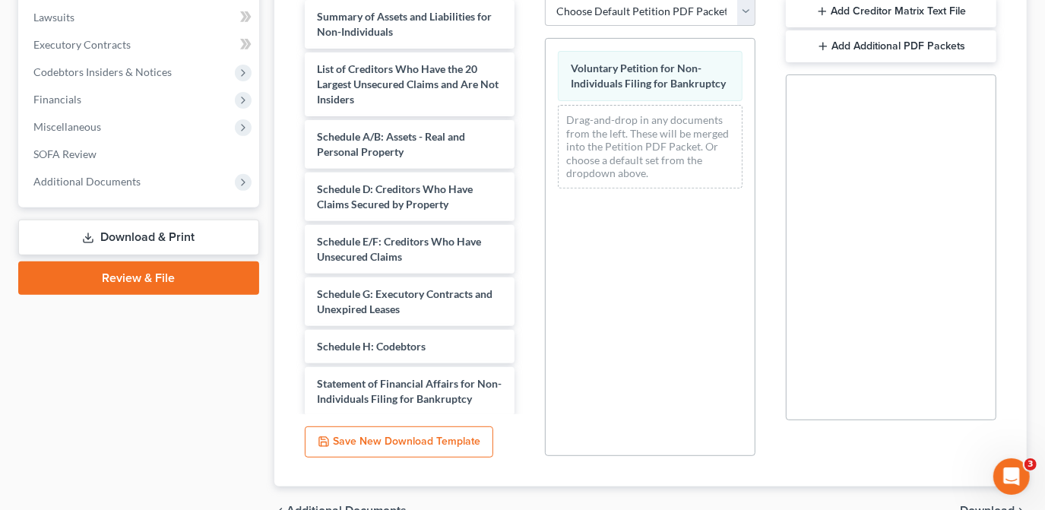
scroll to position [427, 0]
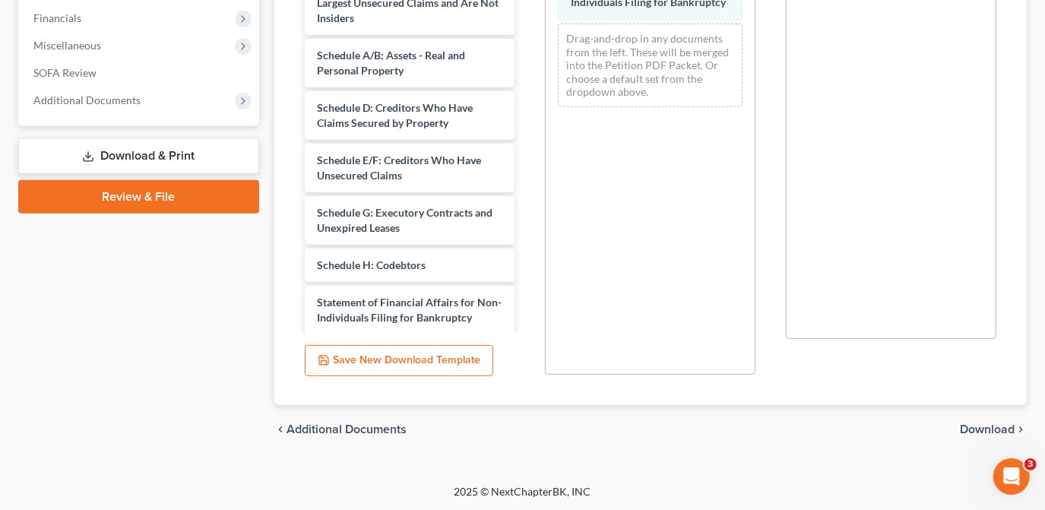
click at [964, 427] on span "Download" at bounding box center [987, 429] width 55 height 12
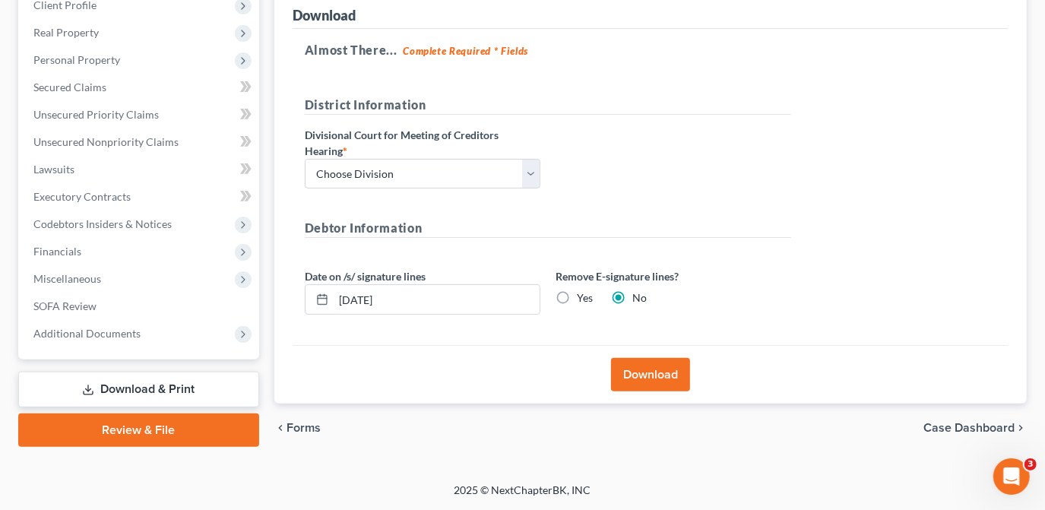
scroll to position [192, 0]
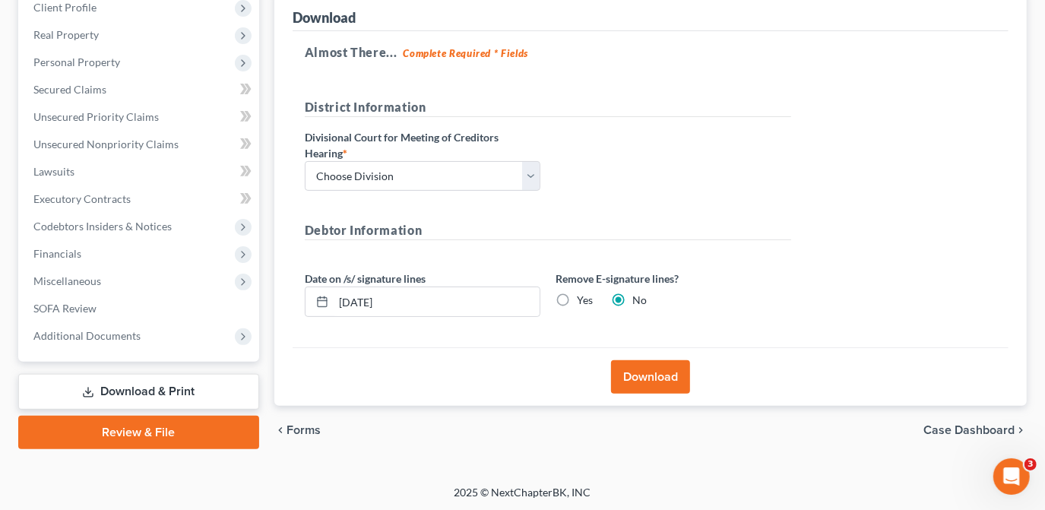
click at [651, 378] on button "Download" at bounding box center [650, 376] width 79 height 33
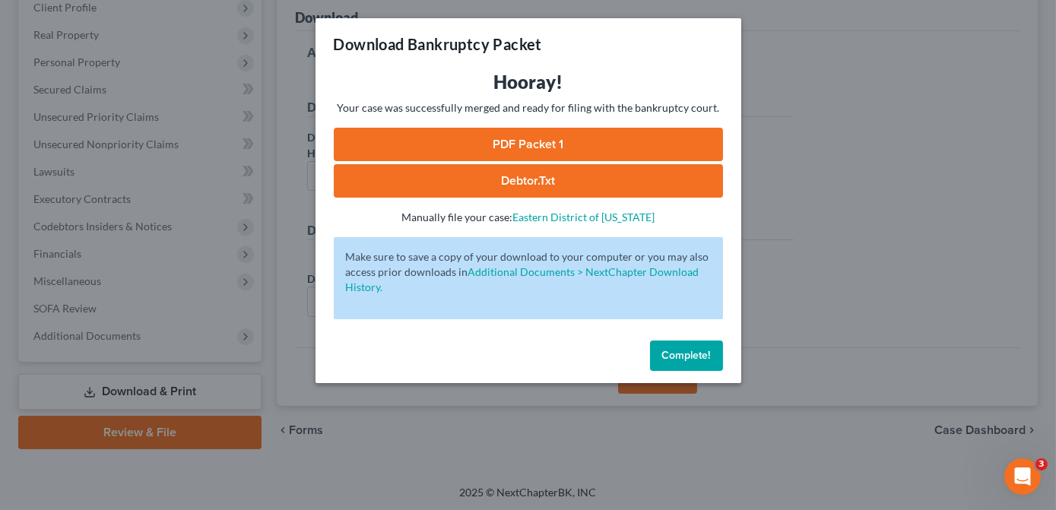
click at [622, 141] on link "PDF Packet 1" at bounding box center [528, 144] width 389 height 33
click at [676, 350] on span "Complete!" at bounding box center [686, 355] width 49 height 13
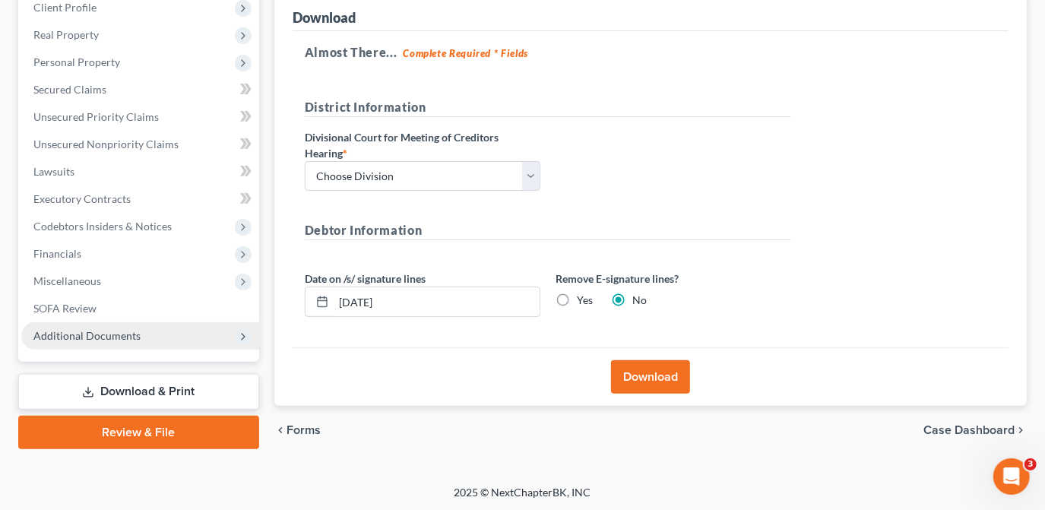
click at [109, 335] on span "Additional Documents" at bounding box center [86, 335] width 107 height 13
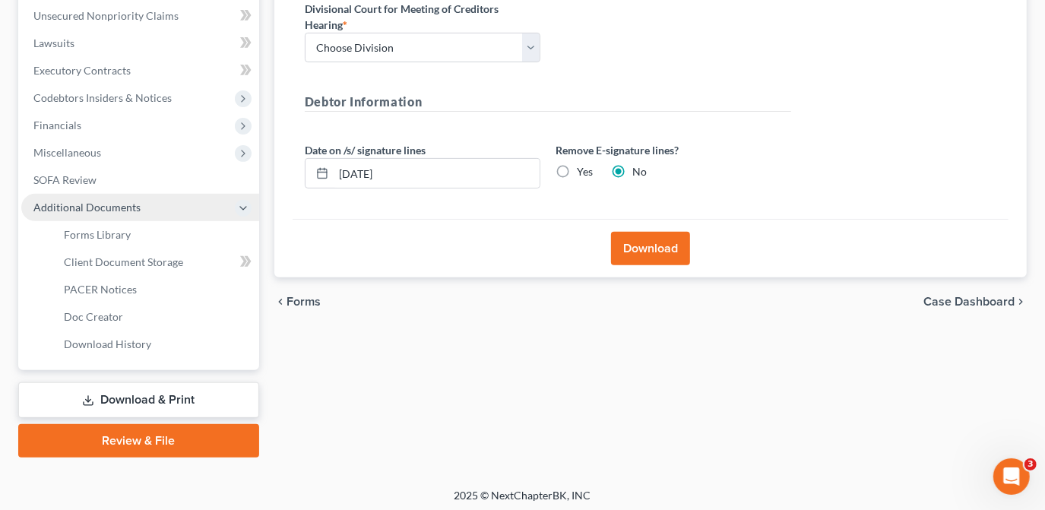
scroll to position [324, 0]
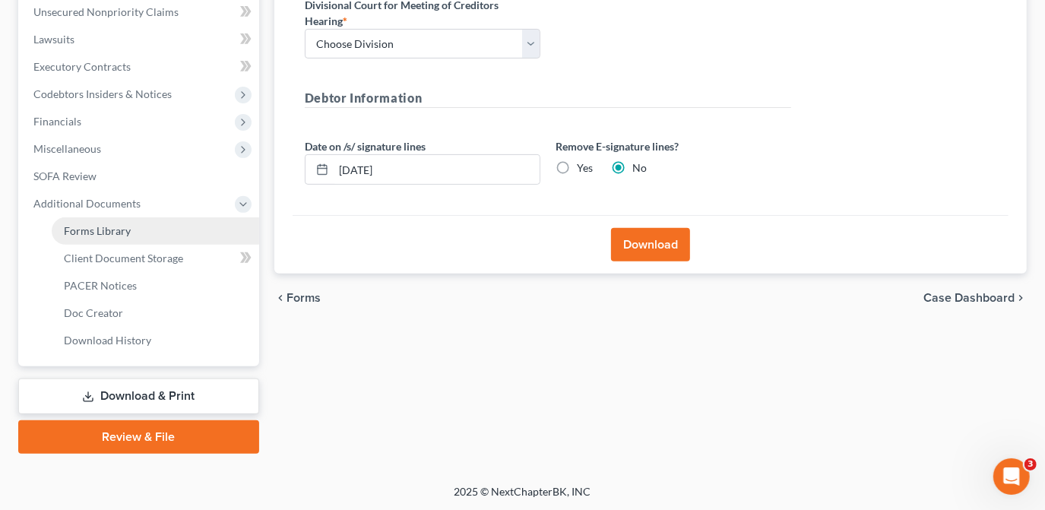
click at [109, 226] on span "Forms Library" at bounding box center [97, 230] width 67 height 13
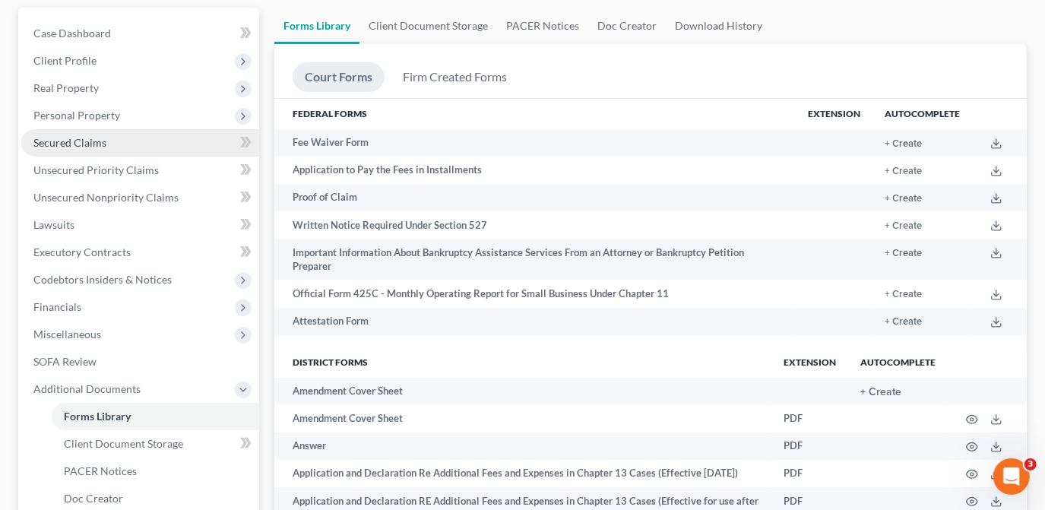
scroll to position [138, 0]
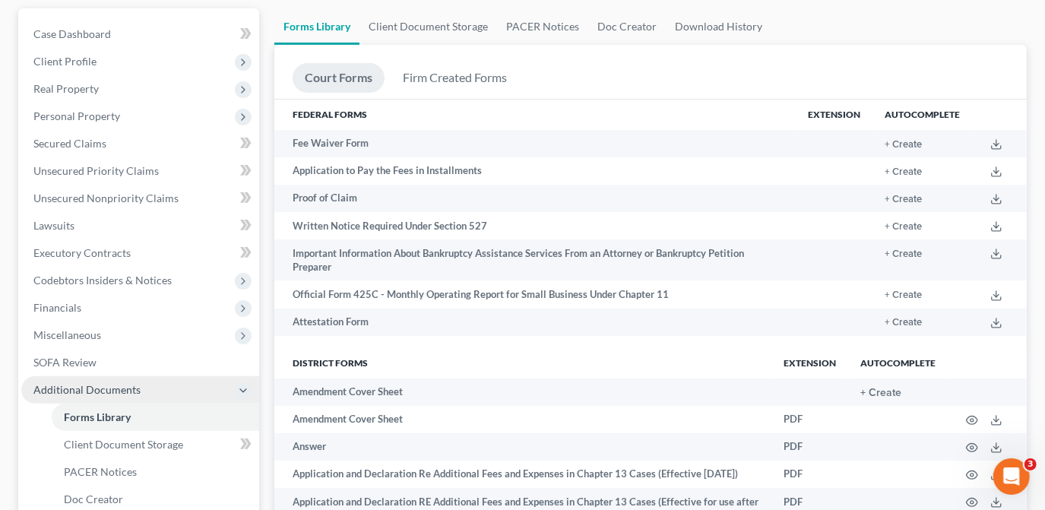
click at [134, 387] on span "Additional Documents" at bounding box center [86, 389] width 107 height 13
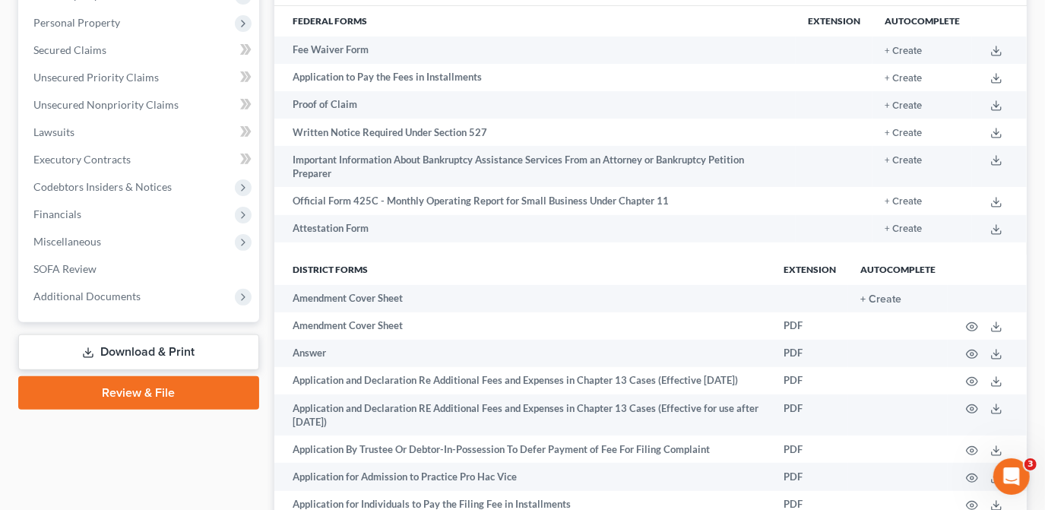
scroll to position [276, 0]
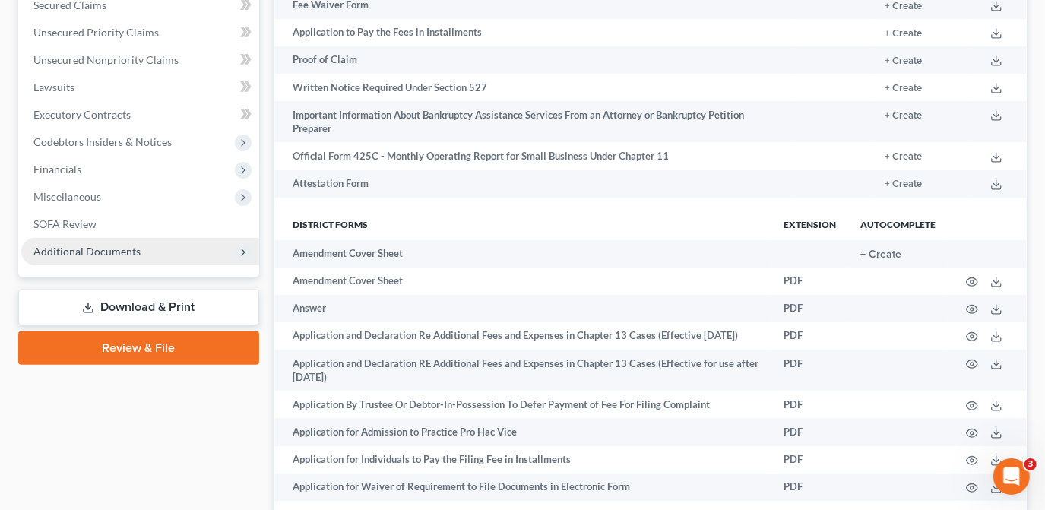
click at [68, 250] on span "Additional Documents" at bounding box center [86, 251] width 107 height 13
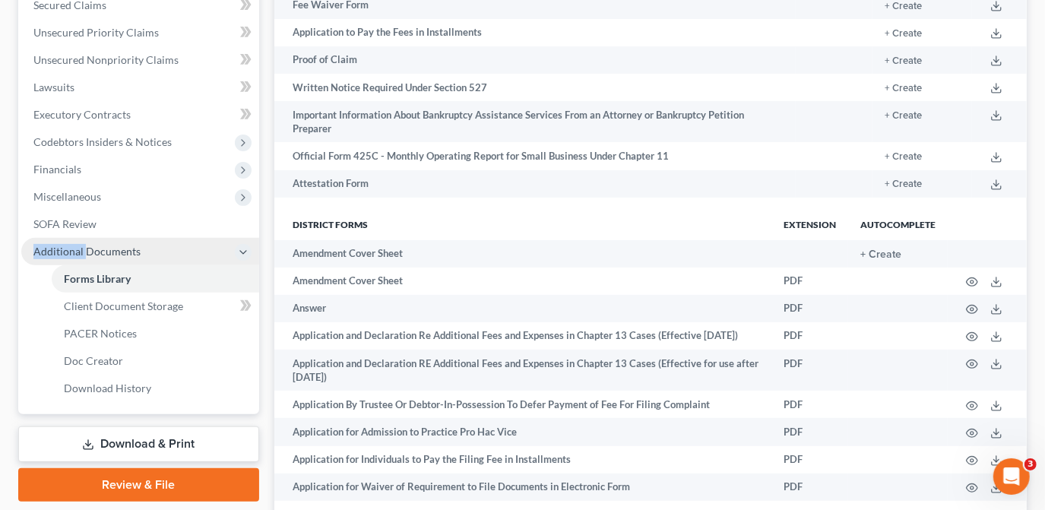
click at [68, 250] on span "Additional Documents" at bounding box center [86, 251] width 107 height 13
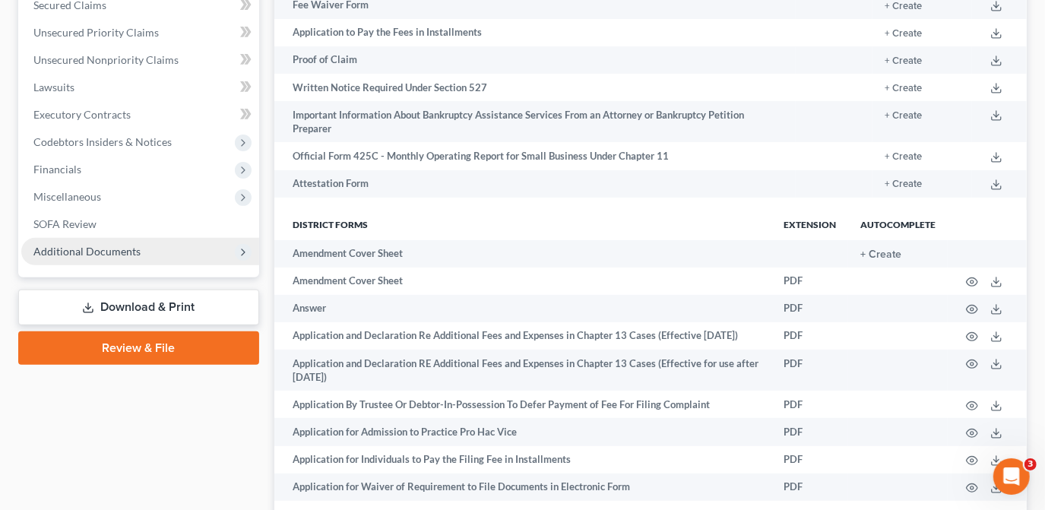
click at [247, 250] on icon at bounding box center [243, 252] width 12 height 12
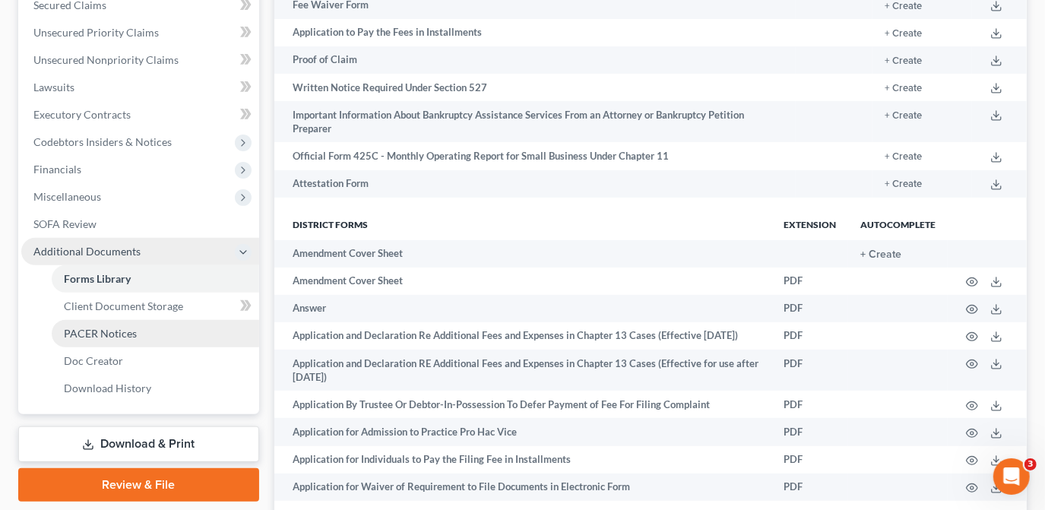
click at [101, 336] on span "PACER Notices" at bounding box center [100, 333] width 73 height 13
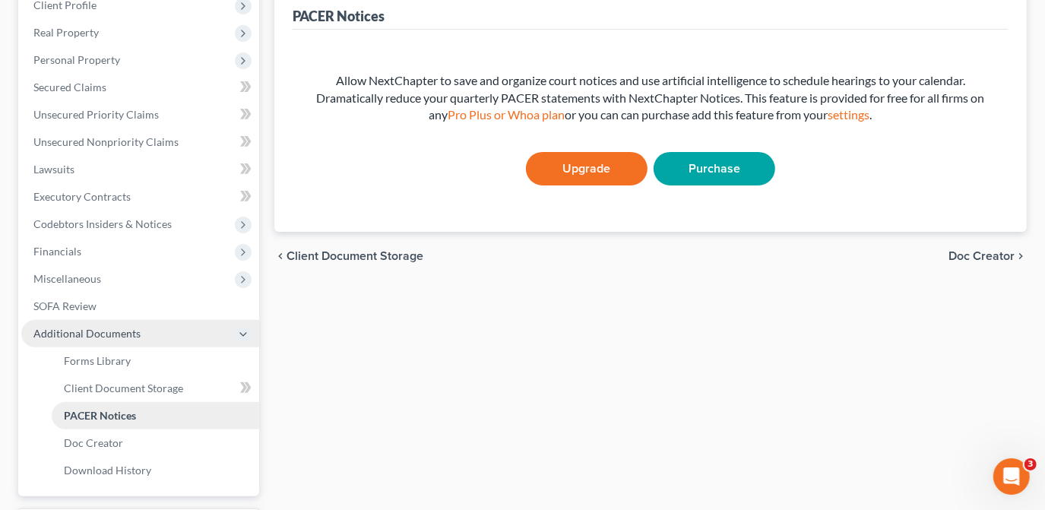
scroll to position [276, 0]
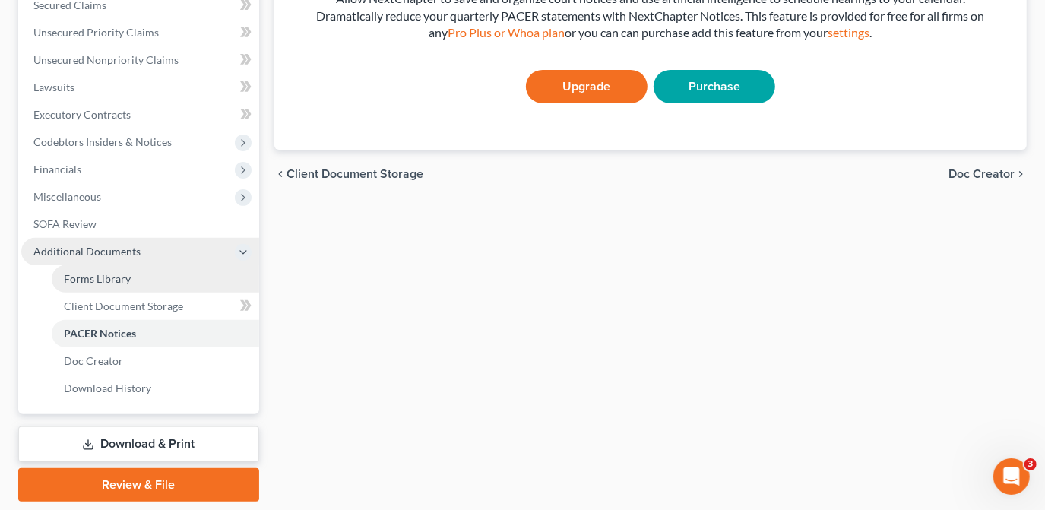
click at [109, 274] on span "Forms Library" at bounding box center [97, 278] width 67 height 13
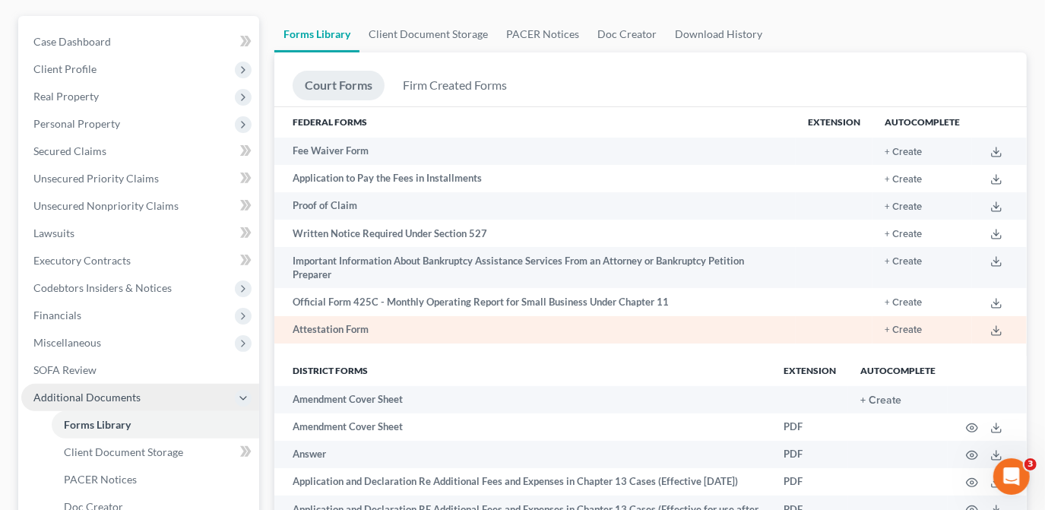
scroll to position [138, 0]
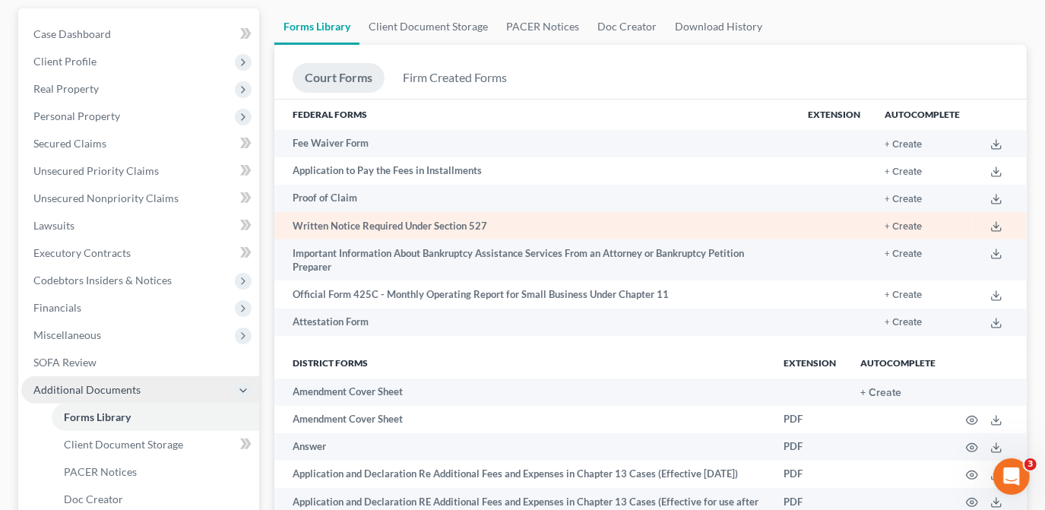
click at [420, 223] on td "Written Notice Required Under Section 527" at bounding box center [534, 225] width 521 height 27
click at [998, 226] on icon at bounding box center [996, 226] width 12 height 12
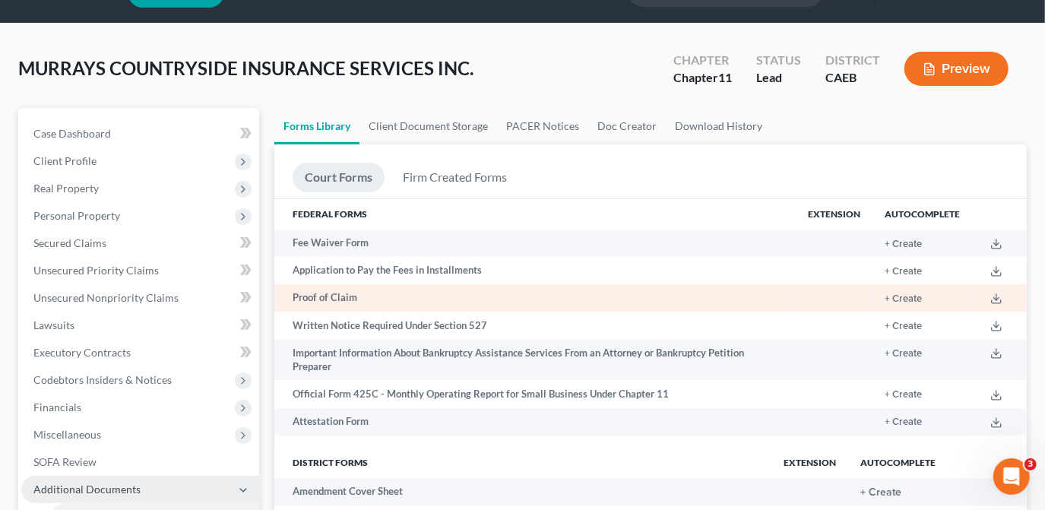
scroll to position [37, 0]
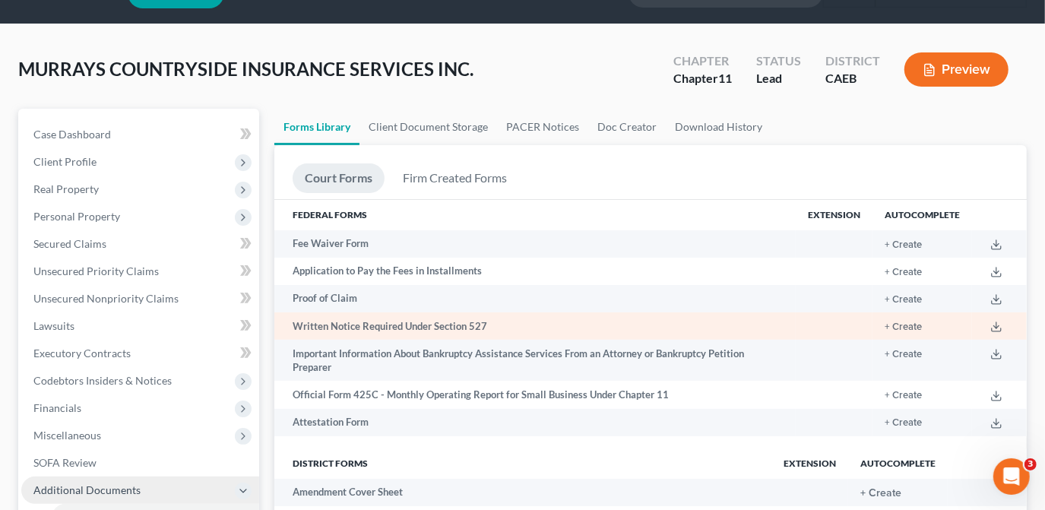
click at [358, 328] on td "Written Notice Required Under Section 527" at bounding box center [534, 325] width 521 height 27
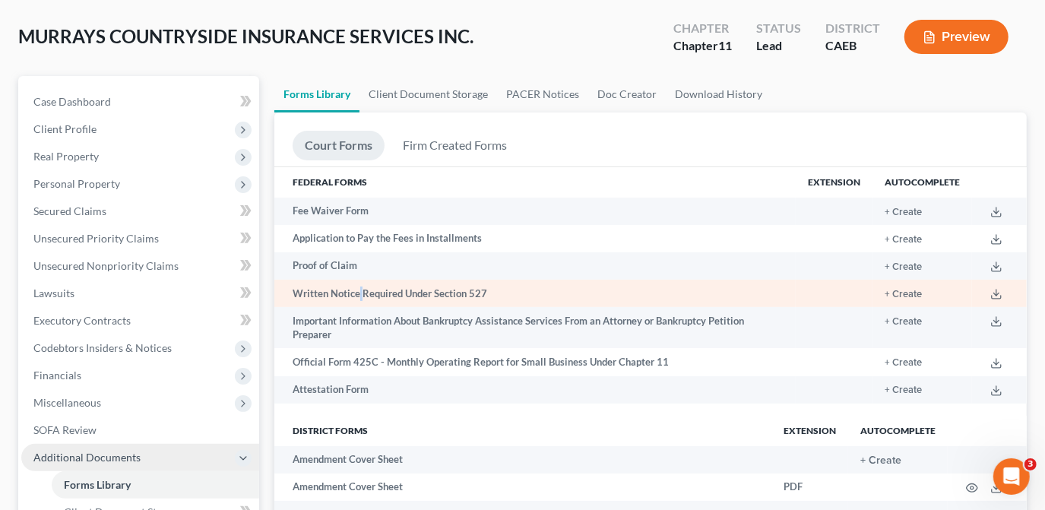
scroll to position [207, 0]
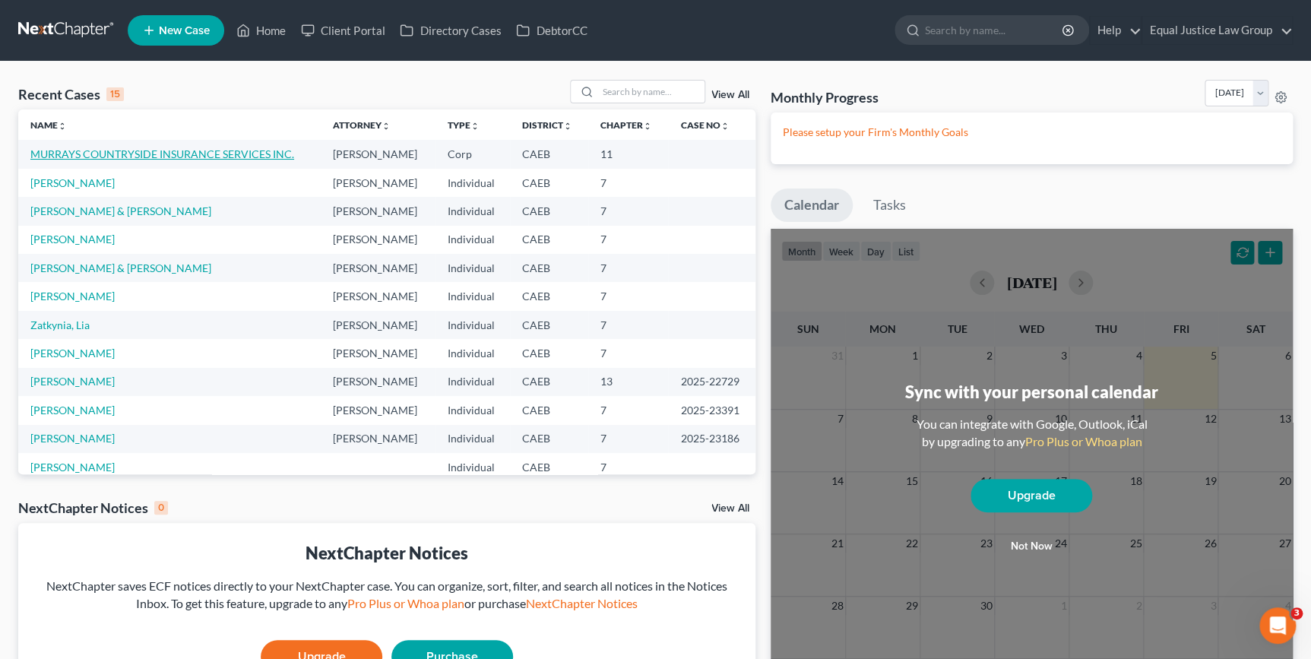
click at [157, 152] on link "MURRAYS COUNTRYSIDE INSURANCE SERVICES INC." at bounding box center [162, 153] width 264 height 13
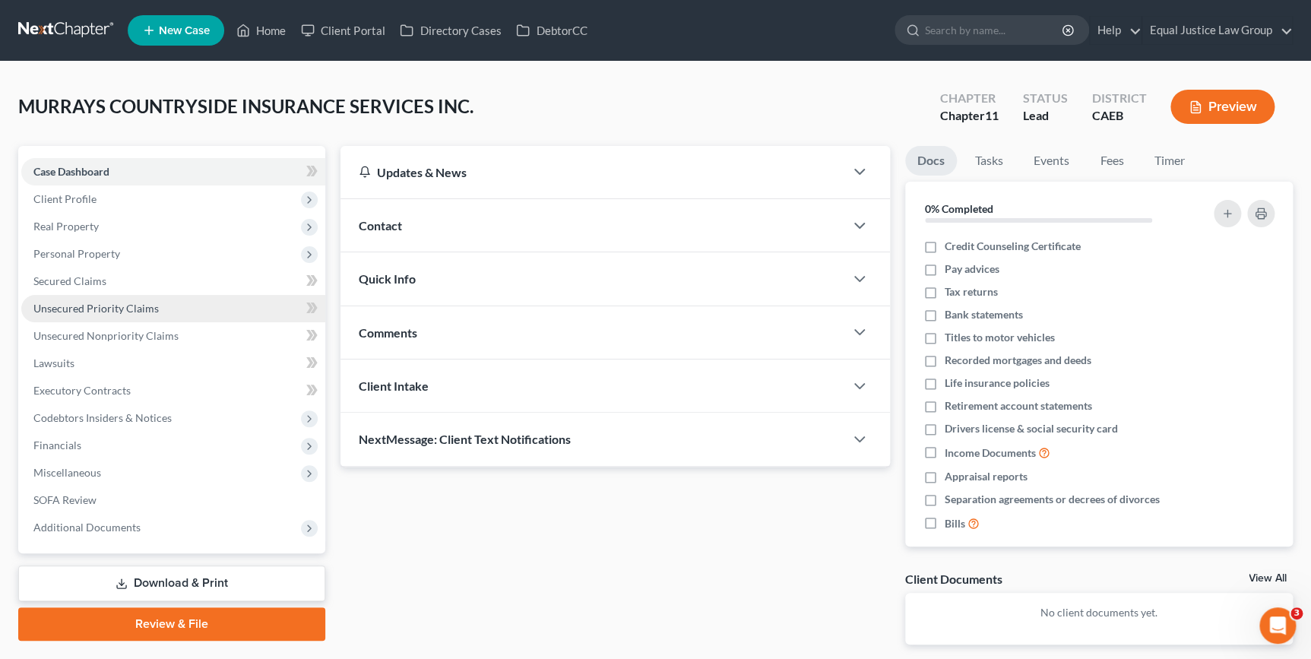
click at [99, 309] on span "Unsecured Priority Claims" at bounding box center [95, 308] width 125 height 13
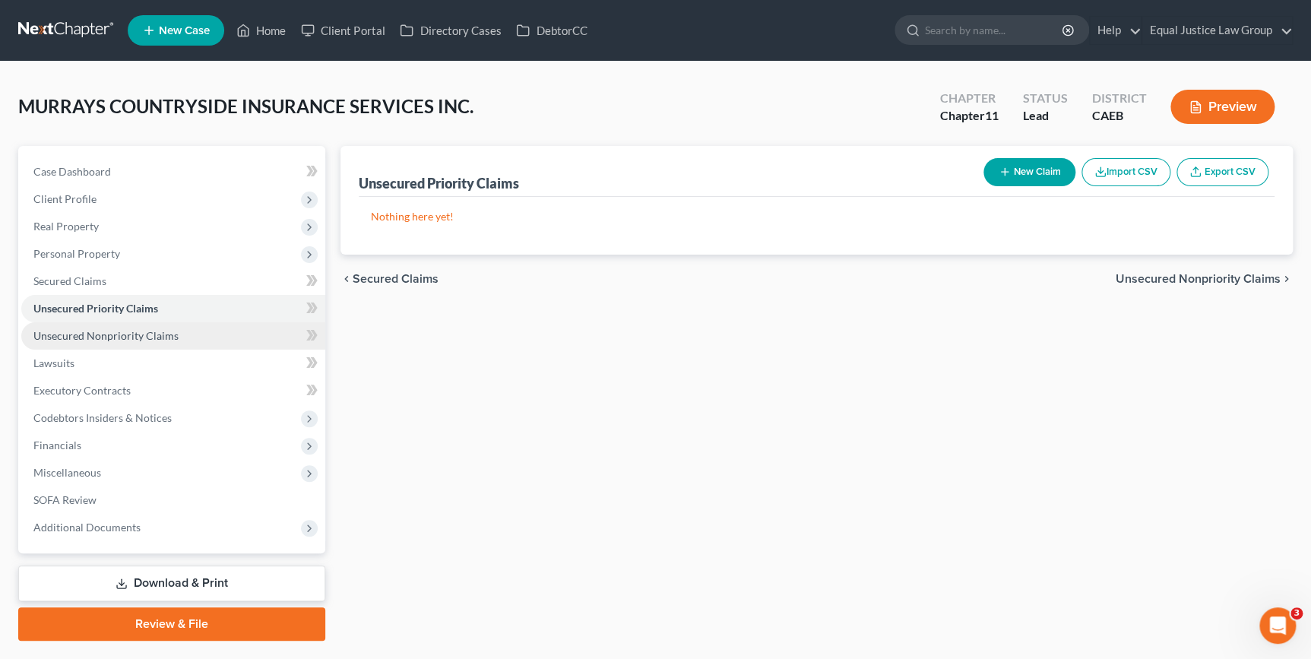
click at [117, 337] on span "Unsecured Nonpriority Claims" at bounding box center [105, 335] width 145 height 13
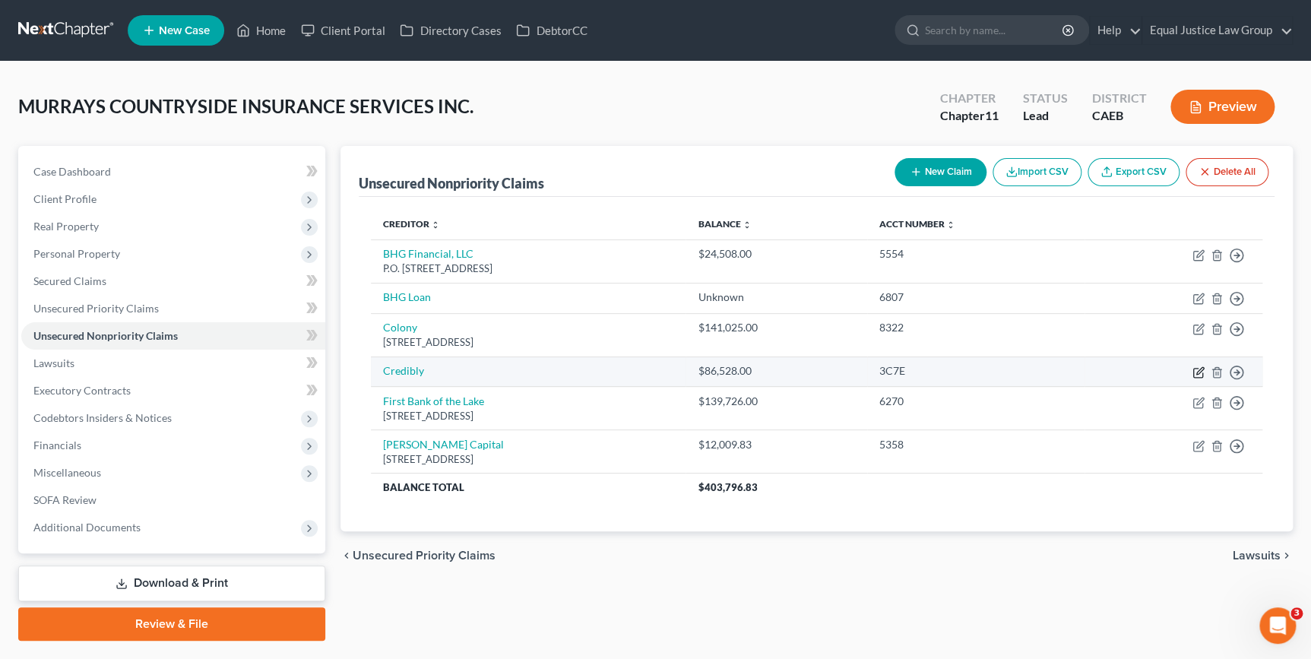
click at [1199, 369] on icon "button" at bounding box center [1198, 372] width 12 height 12
select select "8"
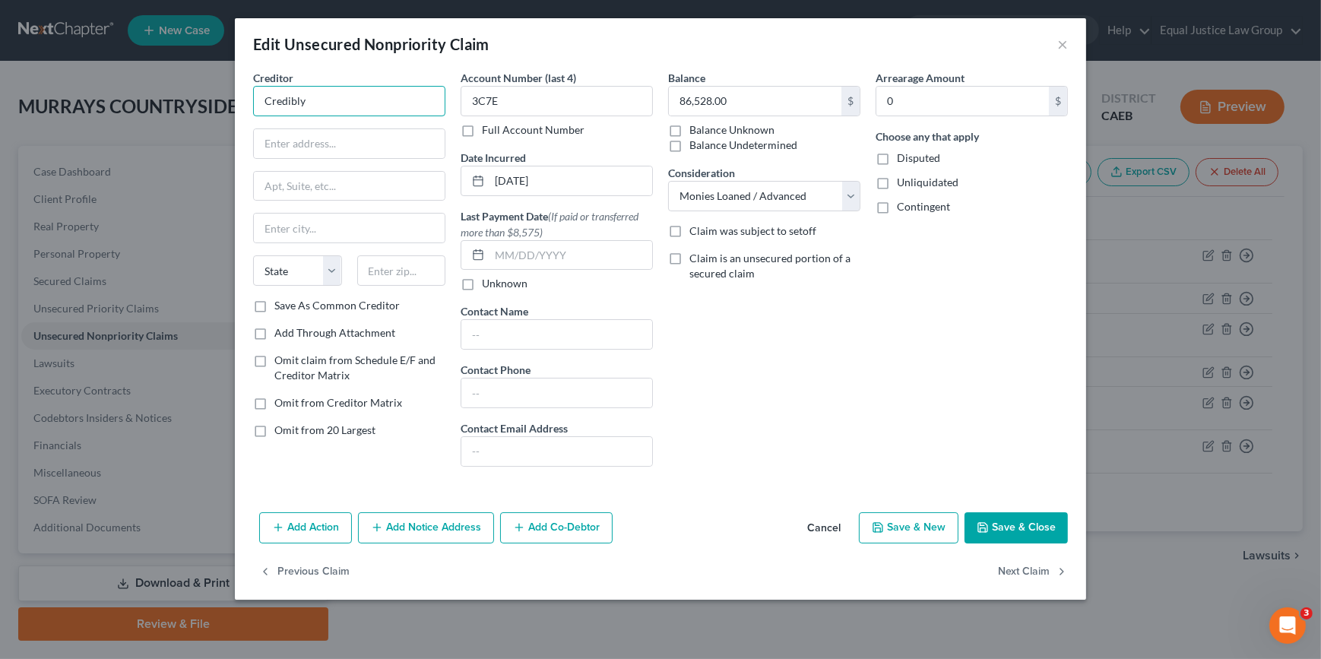
click at [319, 105] on input "Credibly" at bounding box center [349, 101] width 192 height 30
type input "Credibly"
click at [349, 137] on input "text" at bounding box center [349, 143] width 191 height 29
type input "[STREET_ADDRESS]"
type input "Suite 350"
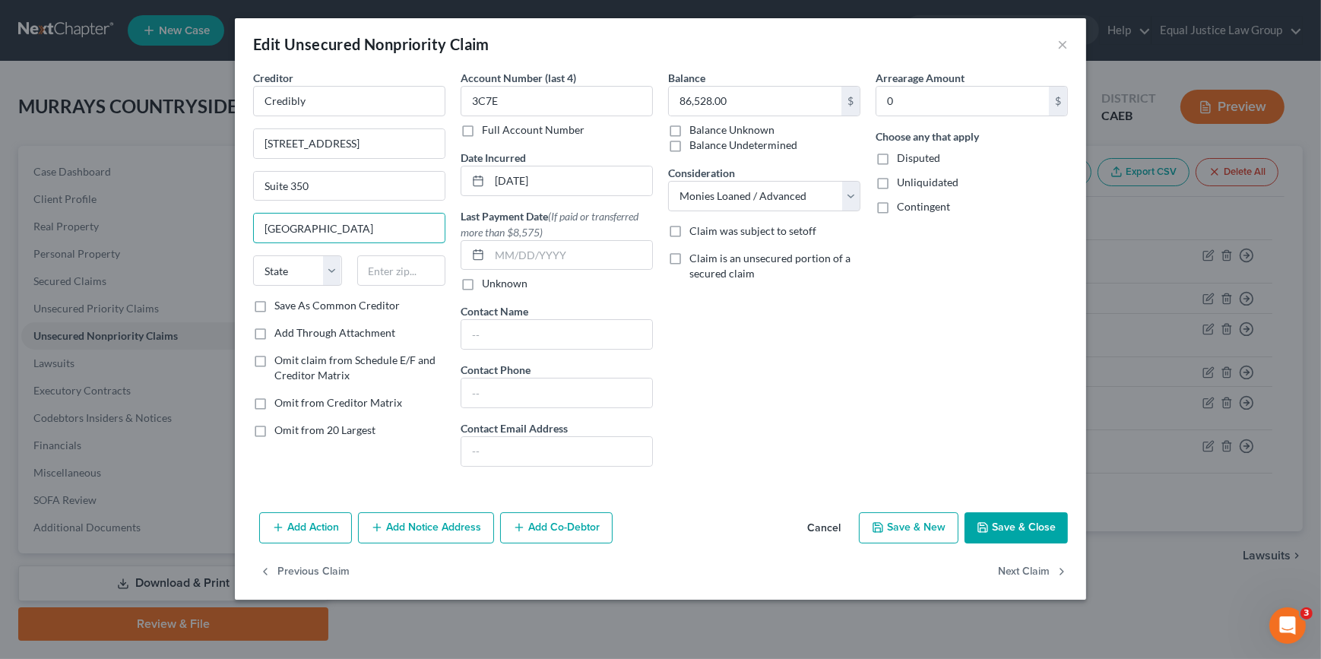
type input "[GEOGRAPHIC_DATA]"
select select "23"
type input "48033"
click at [888, 435] on div "Arrearage Amount 0 $ Choose any that apply Disputed Unliquidated Contingent" at bounding box center [971, 274] width 207 height 409
click at [985, 525] on icon "button" at bounding box center [983, 527] width 12 height 12
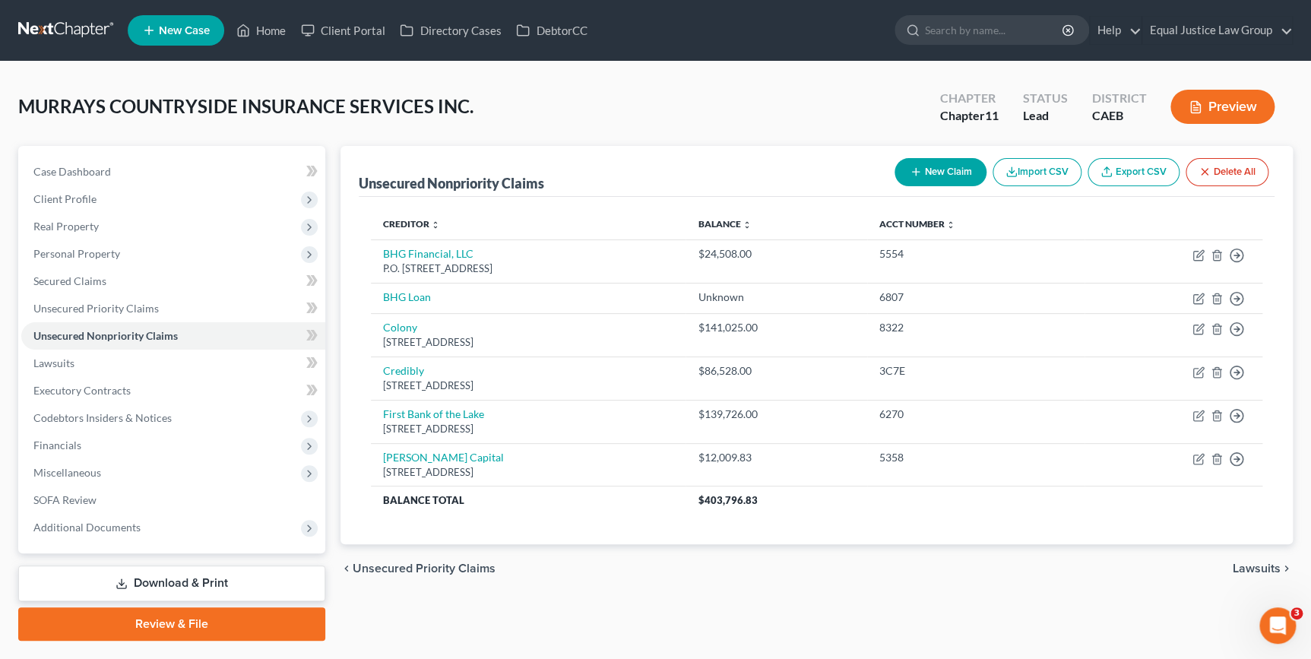
click at [204, 583] on link "Download & Print" at bounding box center [171, 583] width 307 height 36
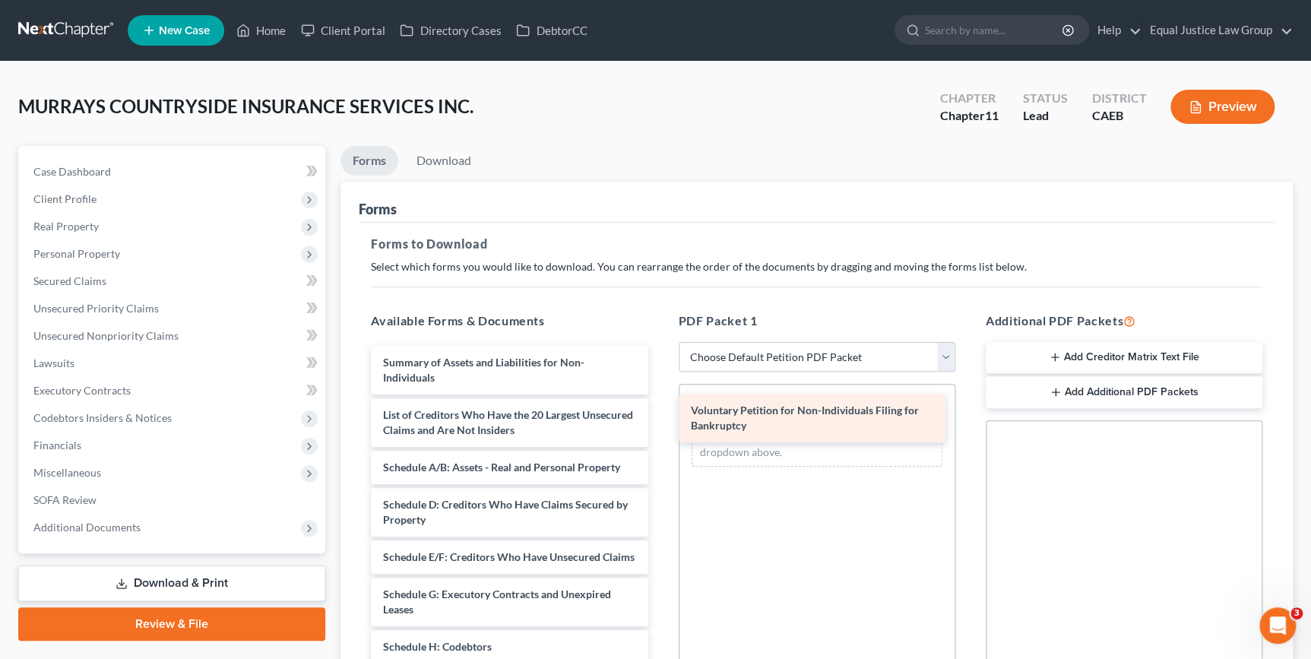
drag, startPoint x: 442, startPoint y: 361, endPoint x: 749, endPoint y: 409, distance: 310.8
click at [660, 409] on div "Voluntary Petition for Non-Individuals Filing for Bankruptcy Voluntary Petition…" at bounding box center [509, 632] width 301 height 572
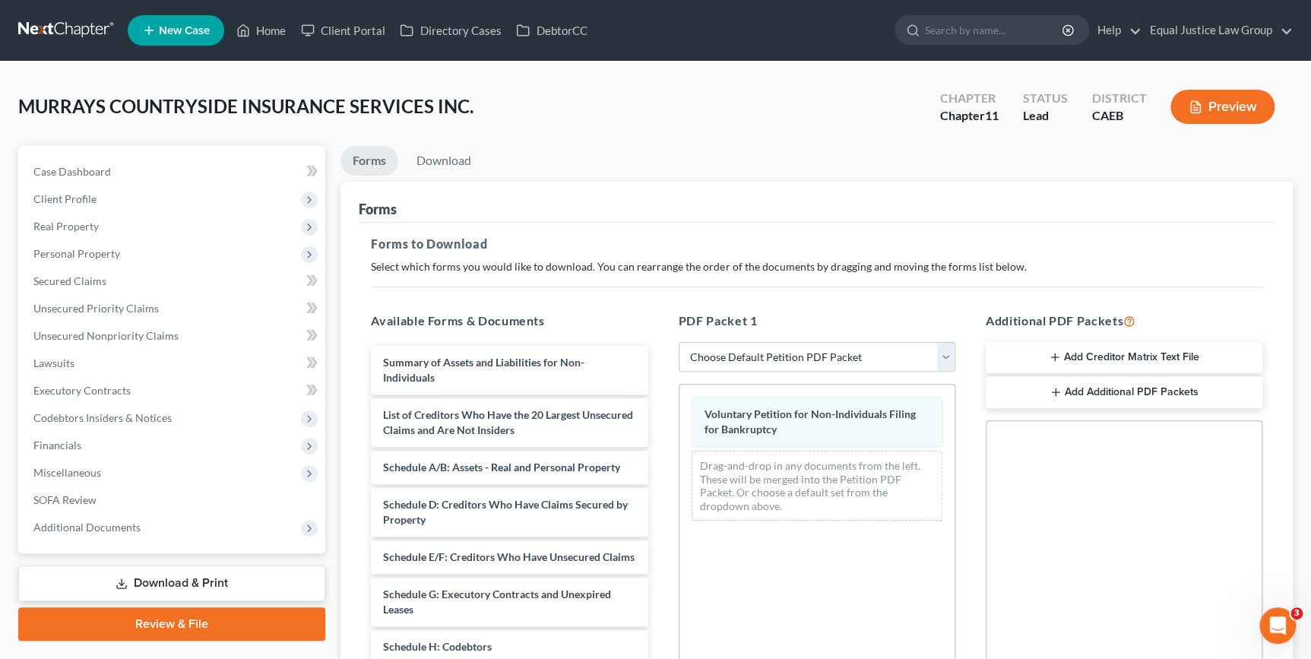
drag, startPoint x: 1055, startPoint y: 348, endPoint x: 775, endPoint y: 481, distance: 309.7
click at [775, 481] on div "Available Forms & Documents Summary of Assets and Liabilities for Non-Individua…" at bounding box center [817, 556] width 922 height 515
click at [1058, 354] on icon "button" at bounding box center [1055, 357] width 12 height 12
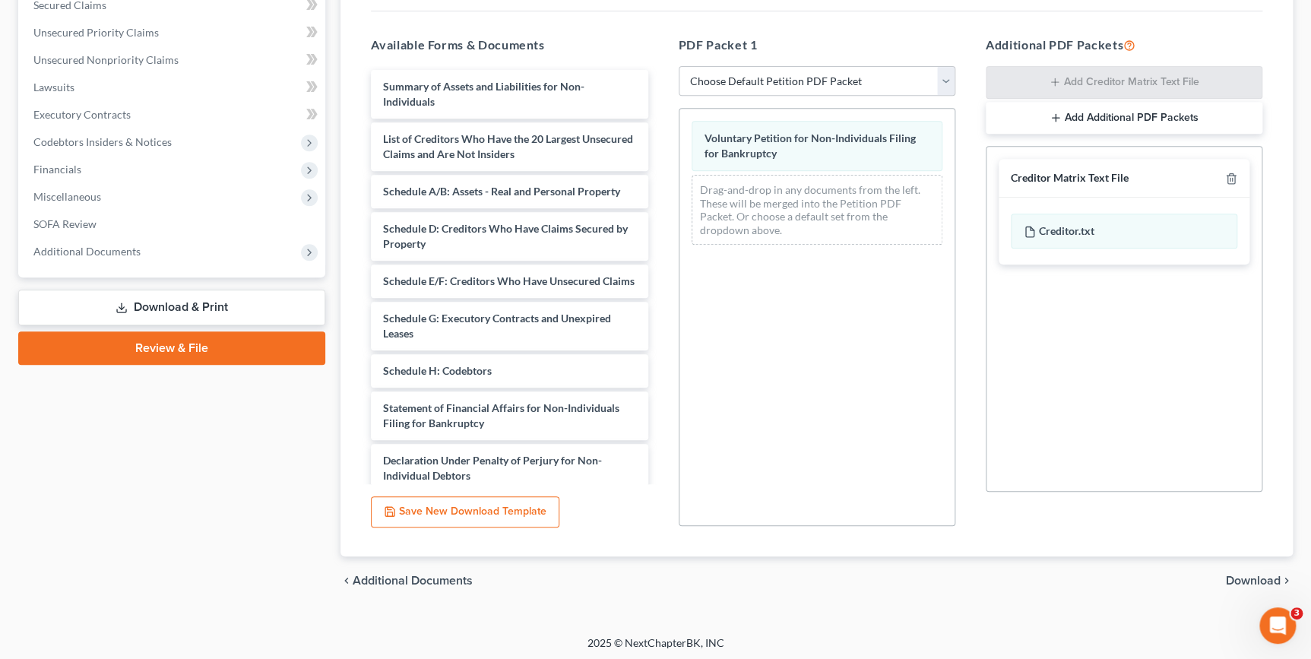
scroll to position [278, 0]
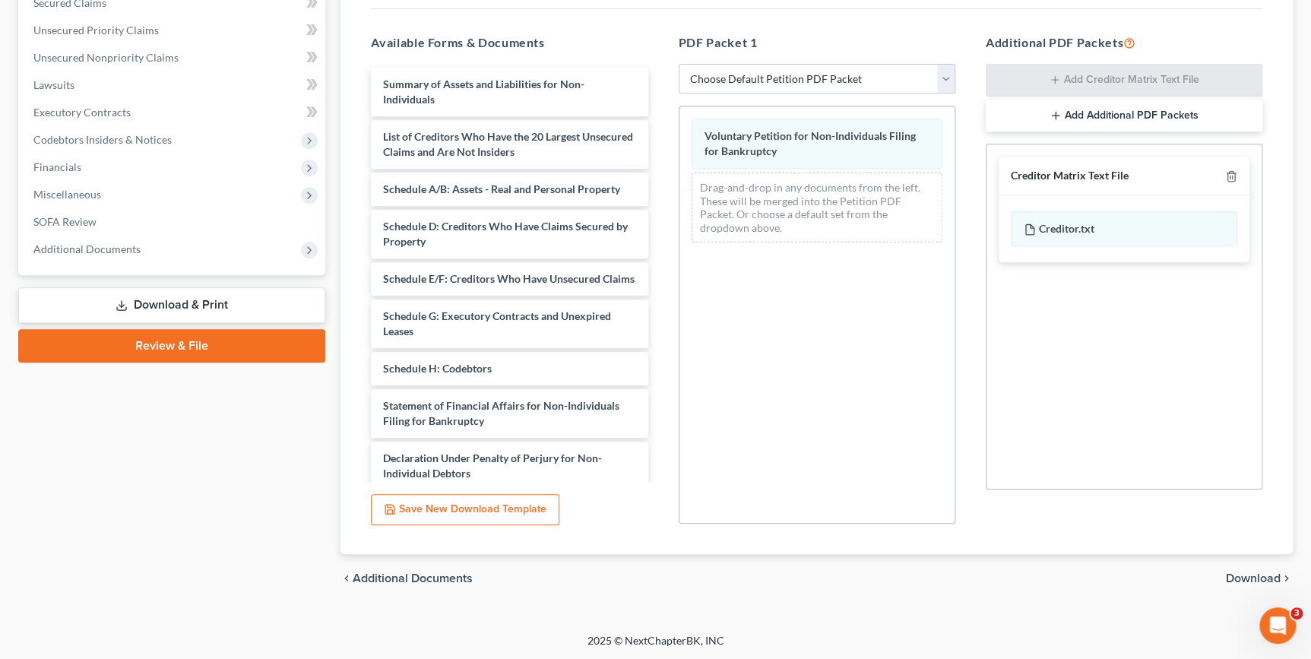
click at [1262, 574] on span "Download" at bounding box center [1253, 578] width 55 height 12
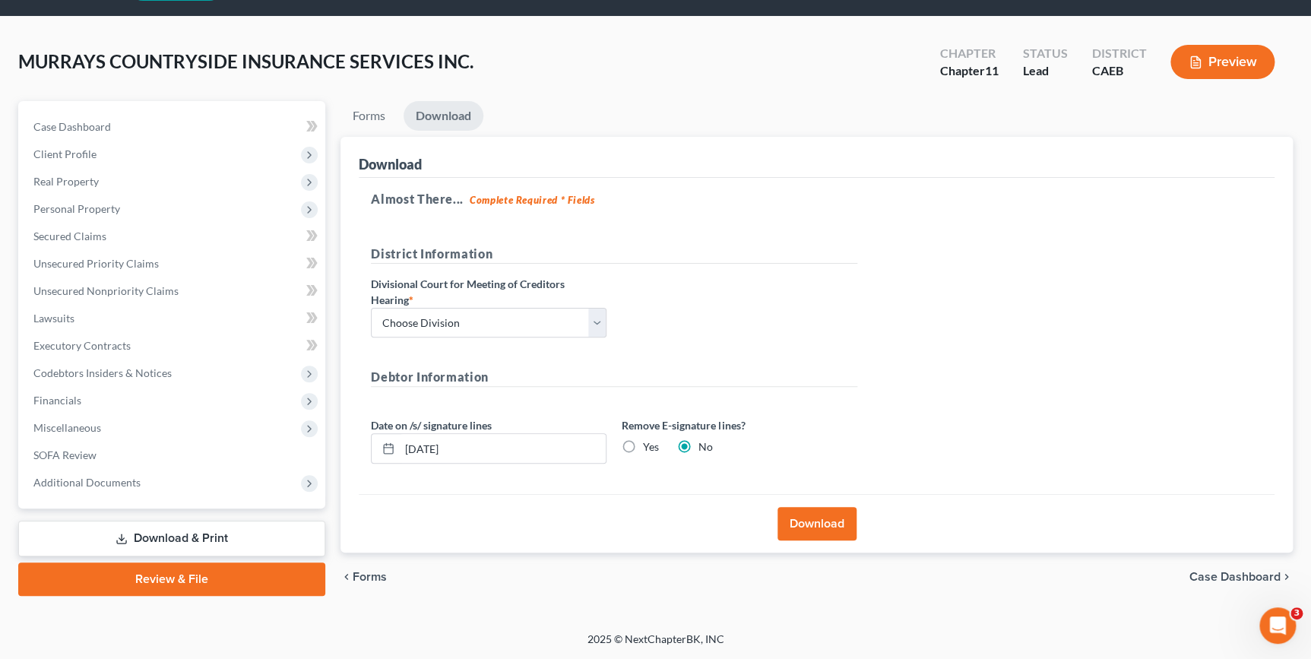
scroll to position [43, 0]
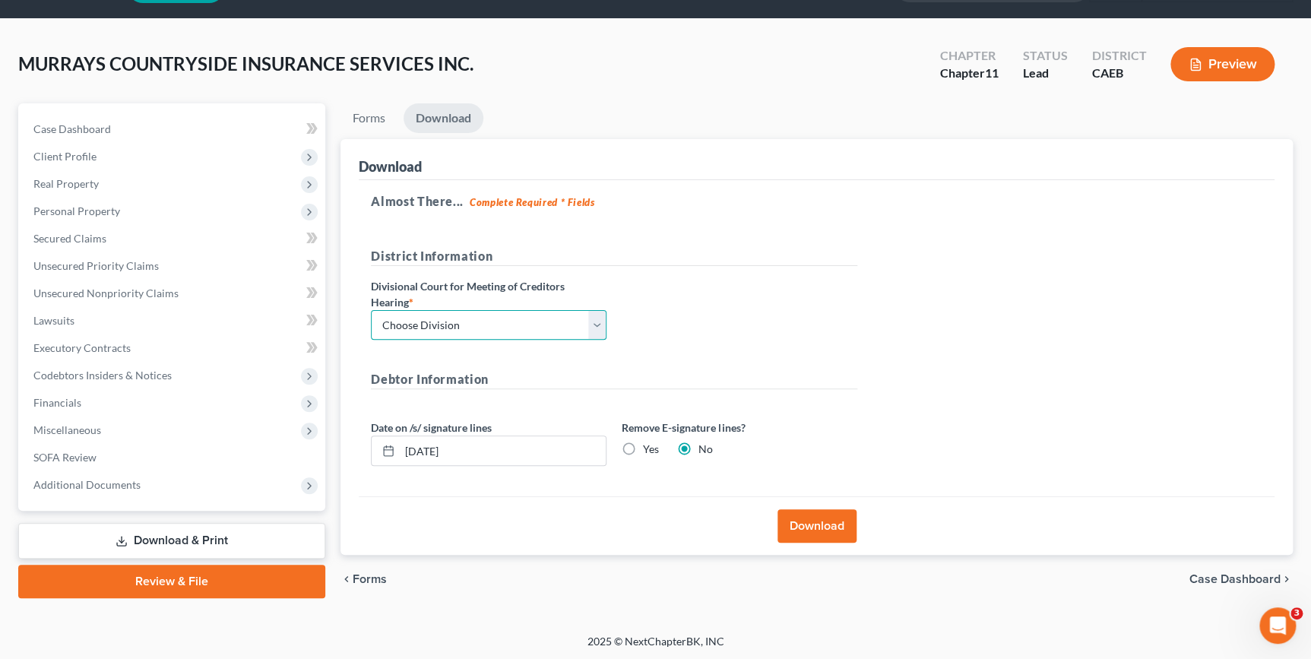
click at [602, 322] on select "Choose Division Fresno Modesto [GEOGRAPHIC_DATA]" at bounding box center [489, 325] width 236 height 30
select select "2"
click at [371, 310] on select "Choose Division Fresno Modesto [GEOGRAPHIC_DATA]" at bounding box center [489, 325] width 236 height 30
click at [806, 528] on button "Download" at bounding box center [816, 525] width 79 height 33
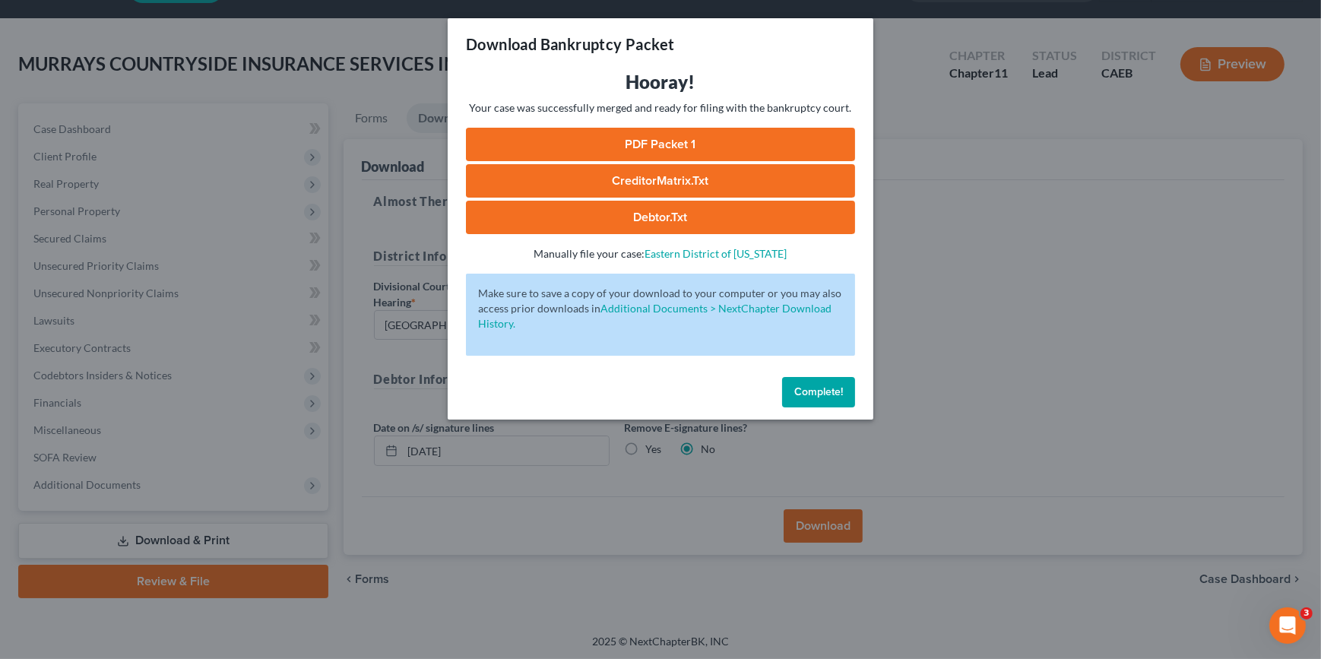
click at [685, 138] on link "PDF Packet 1" at bounding box center [660, 144] width 389 height 33
click at [650, 174] on link "CreditorMatrix.txt" at bounding box center [660, 180] width 389 height 33
click at [682, 220] on link "Debtor.txt" at bounding box center [660, 217] width 389 height 33
click at [837, 394] on span "Complete!" at bounding box center [818, 391] width 49 height 13
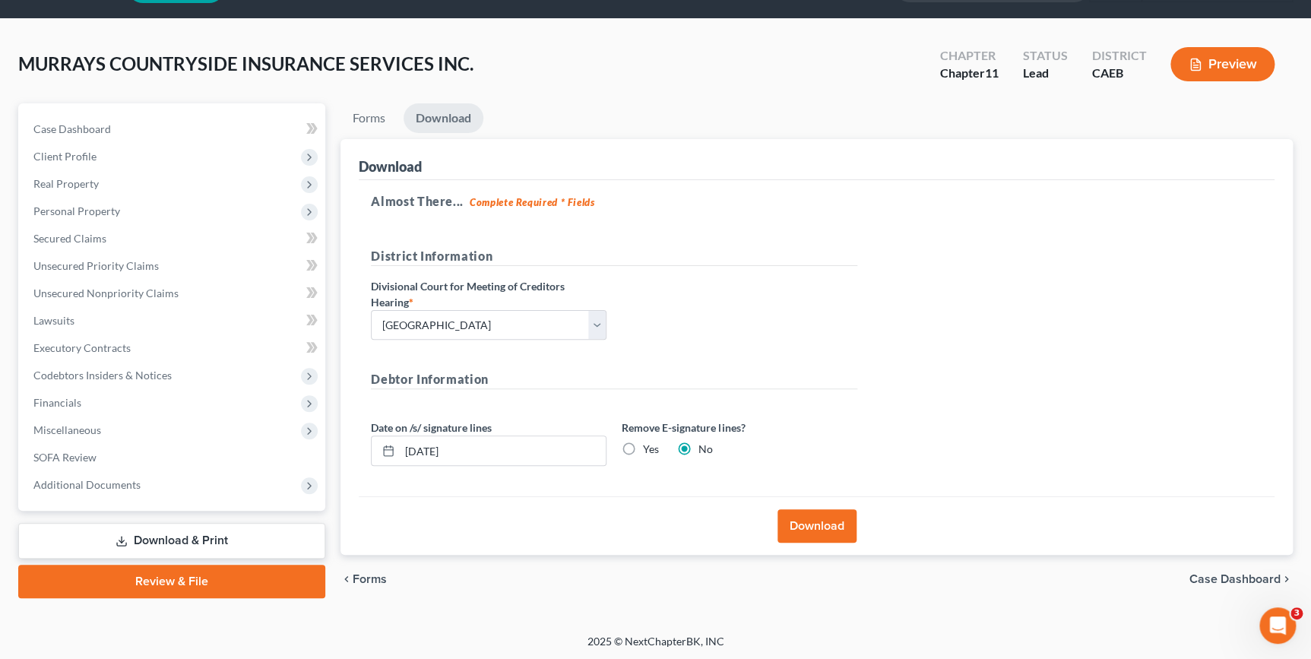
click at [281, 537] on link "Download & Print" at bounding box center [171, 541] width 307 height 36
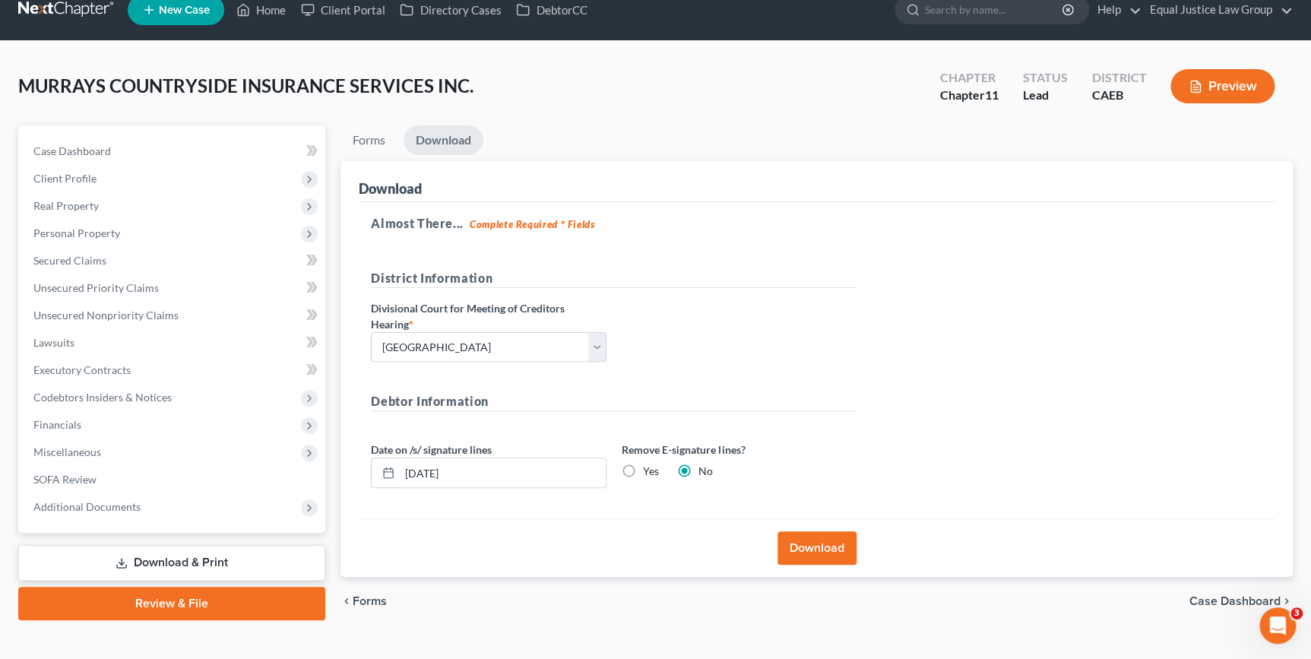
scroll to position [0, 0]
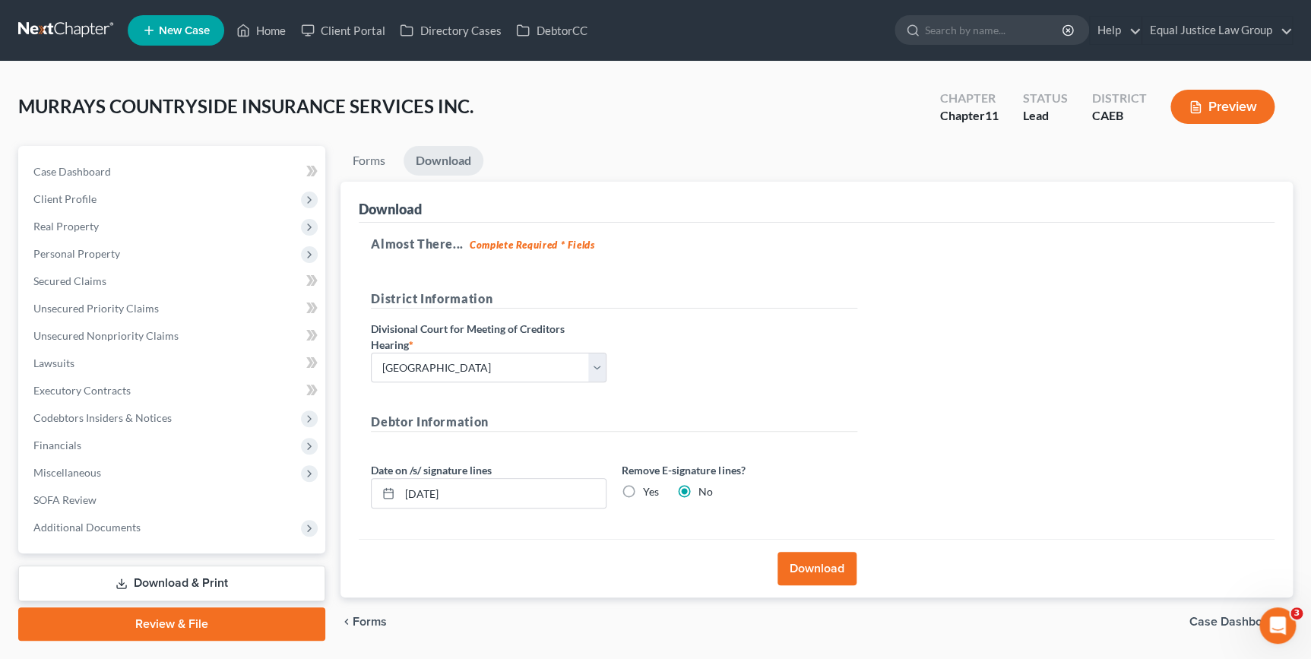
click at [215, 581] on link "Download & Print" at bounding box center [171, 583] width 307 height 36
click at [115, 166] on link "Case Dashboard" at bounding box center [173, 171] width 304 height 27
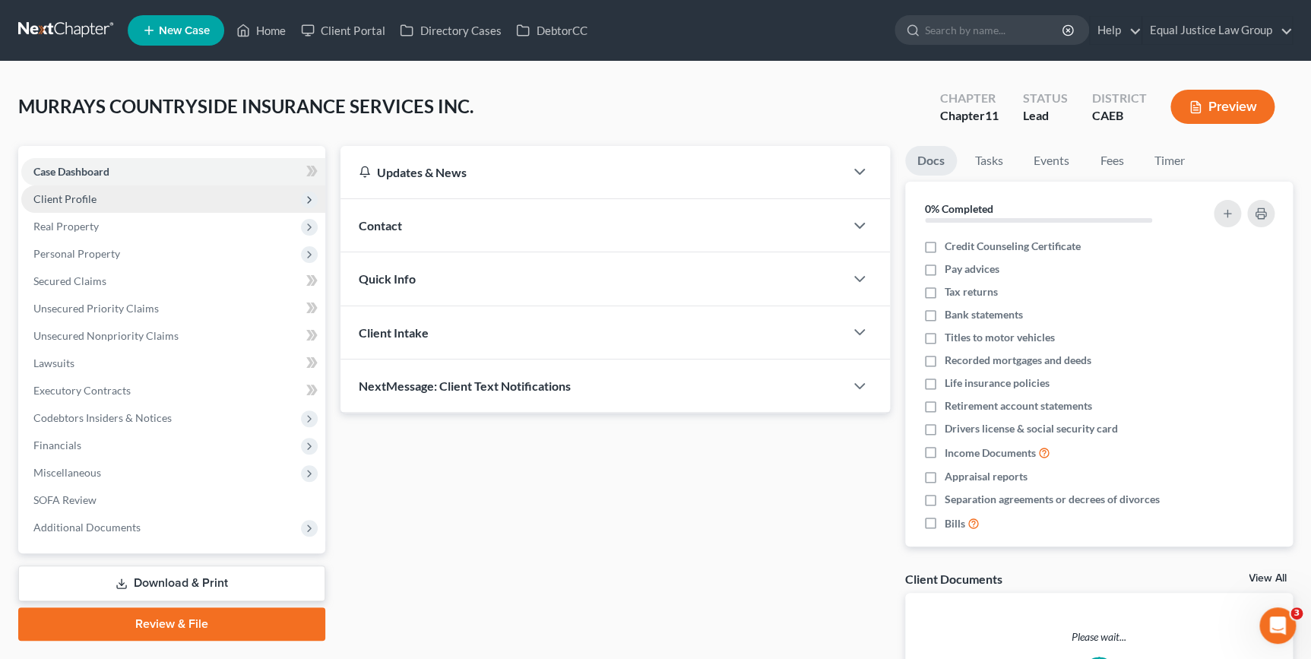
click at [103, 195] on span "Client Profile" at bounding box center [173, 198] width 304 height 27
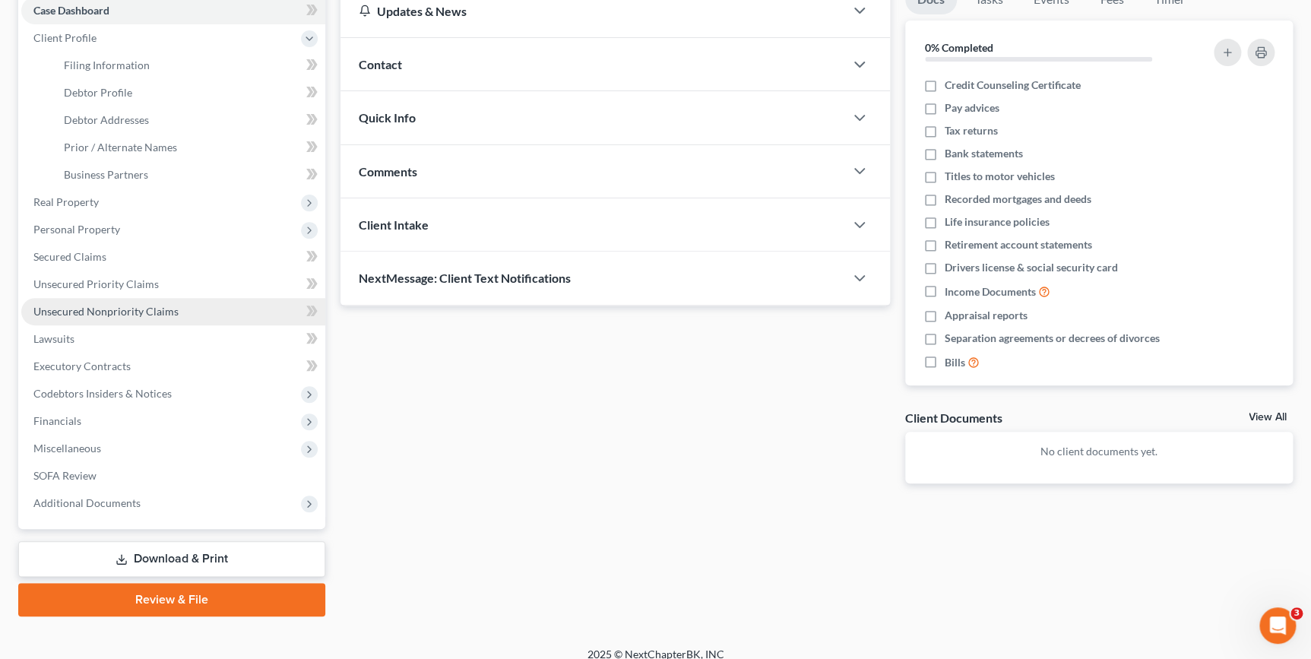
scroll to position [174, 0]
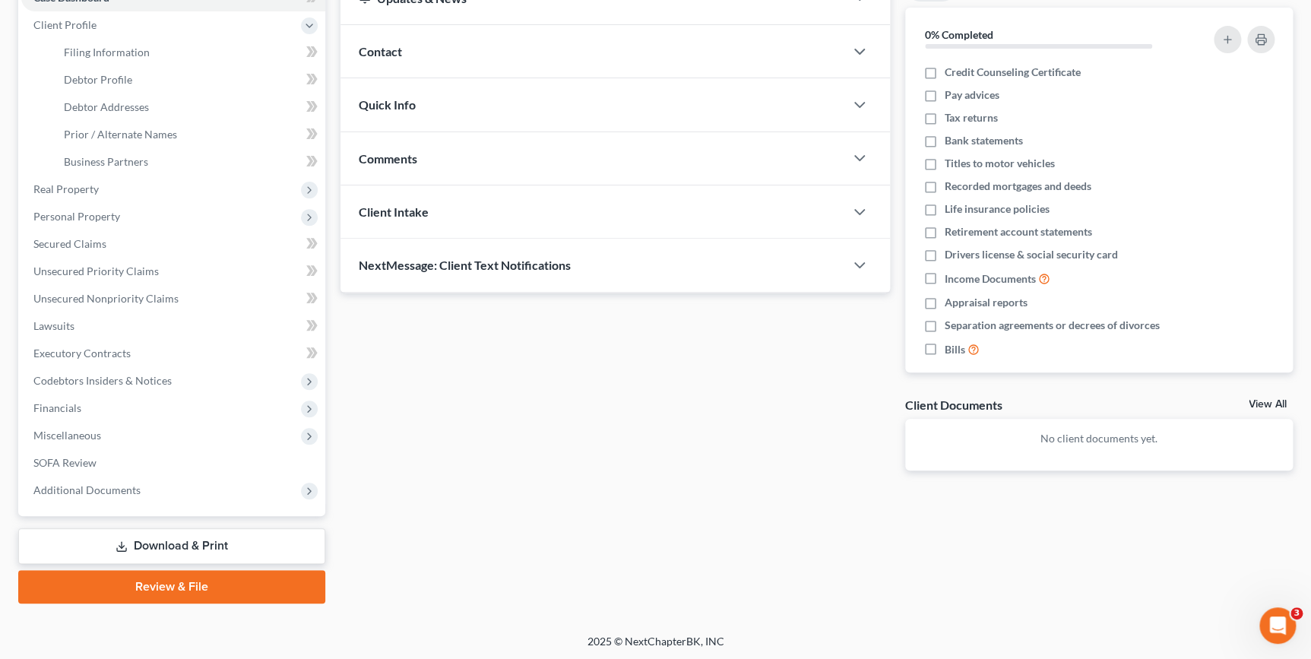
click at [148, 553] on link "Download & Print" at bounding box center [171, 546] width 307 height 36
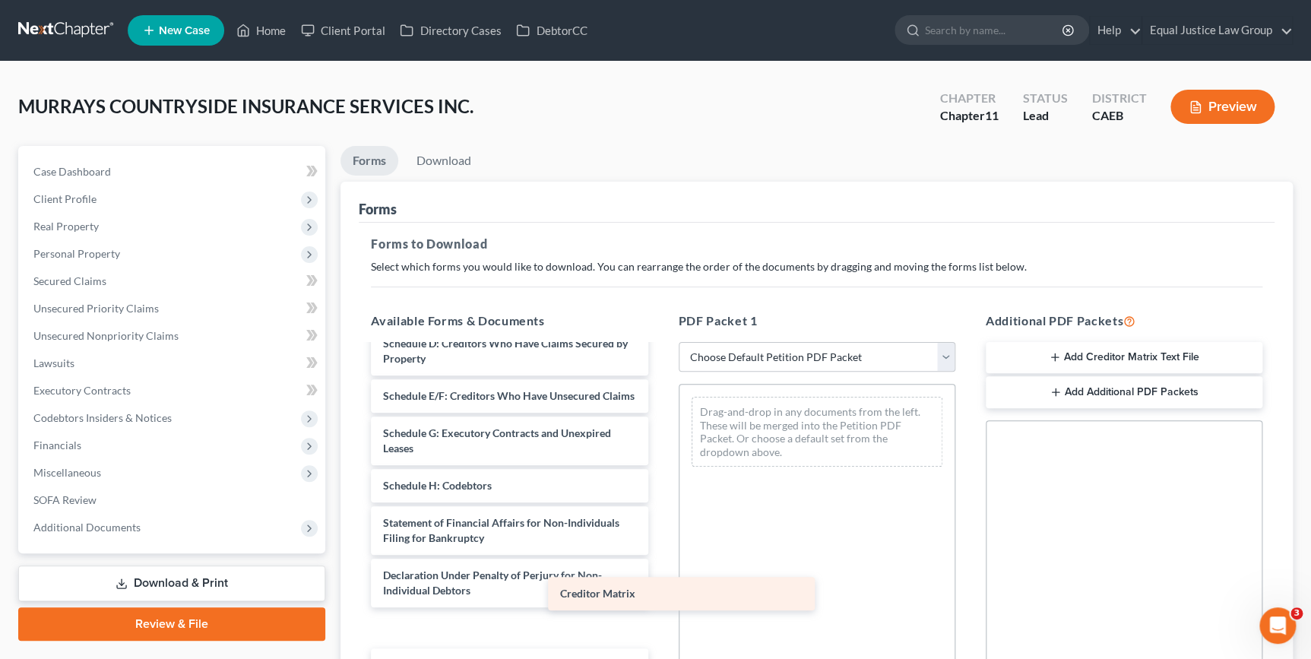
scroll to position [191, 0]
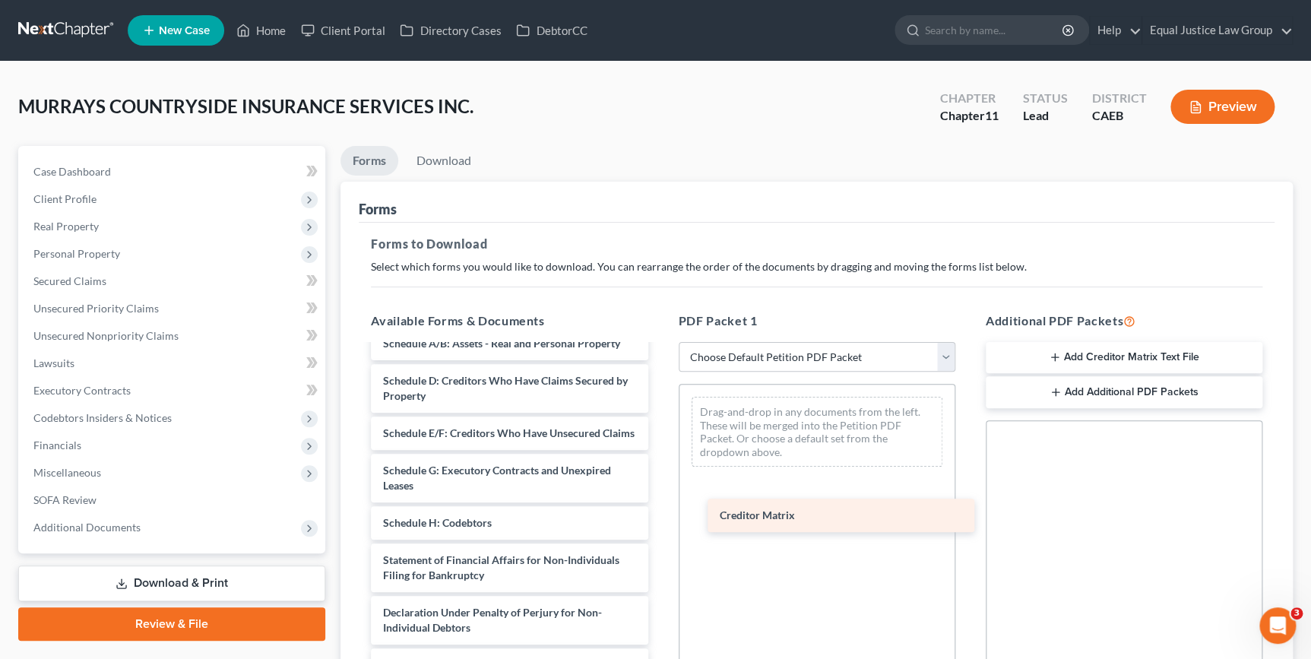
drag, startPoint x: 503, startPoint y: 632, endPoint x: 846, endPoint y: 514, distance: 362.4
click at [660, 514] on div "Creditor Matrix Voluntary Petition for Non-Individuals Filing for Bankruptcy Su…" at bounding box center [509, 462] width 301 height 587
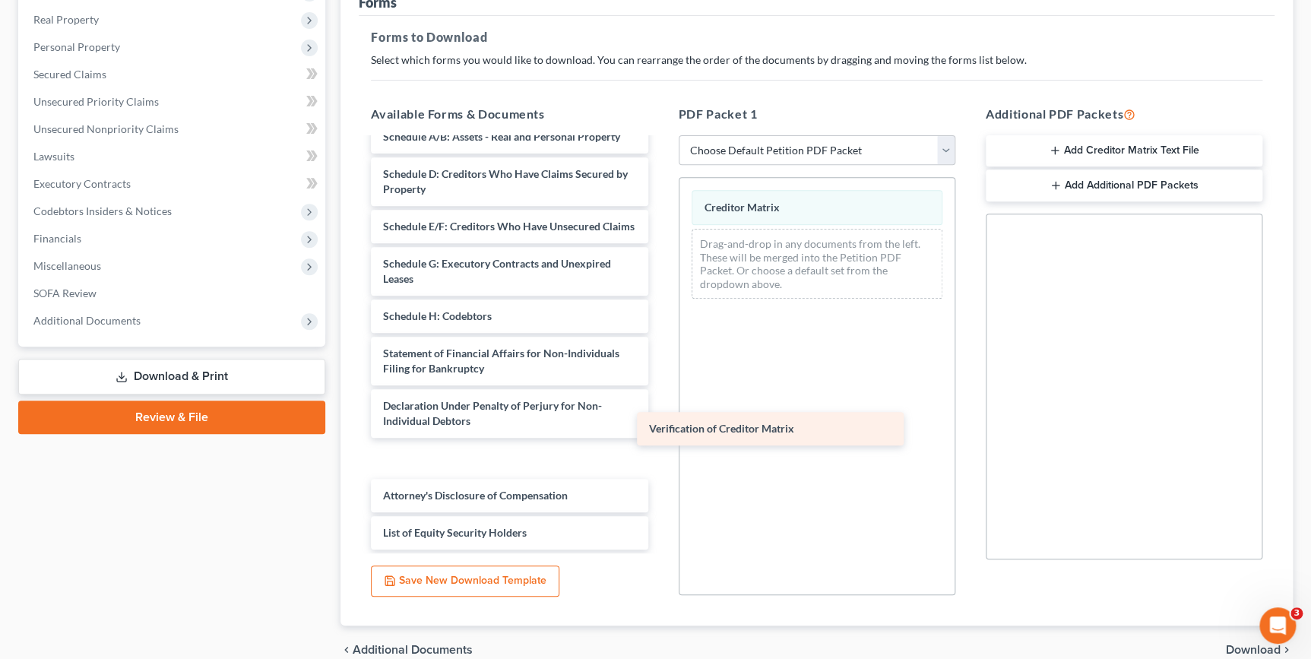
scroll to position [154, 0]
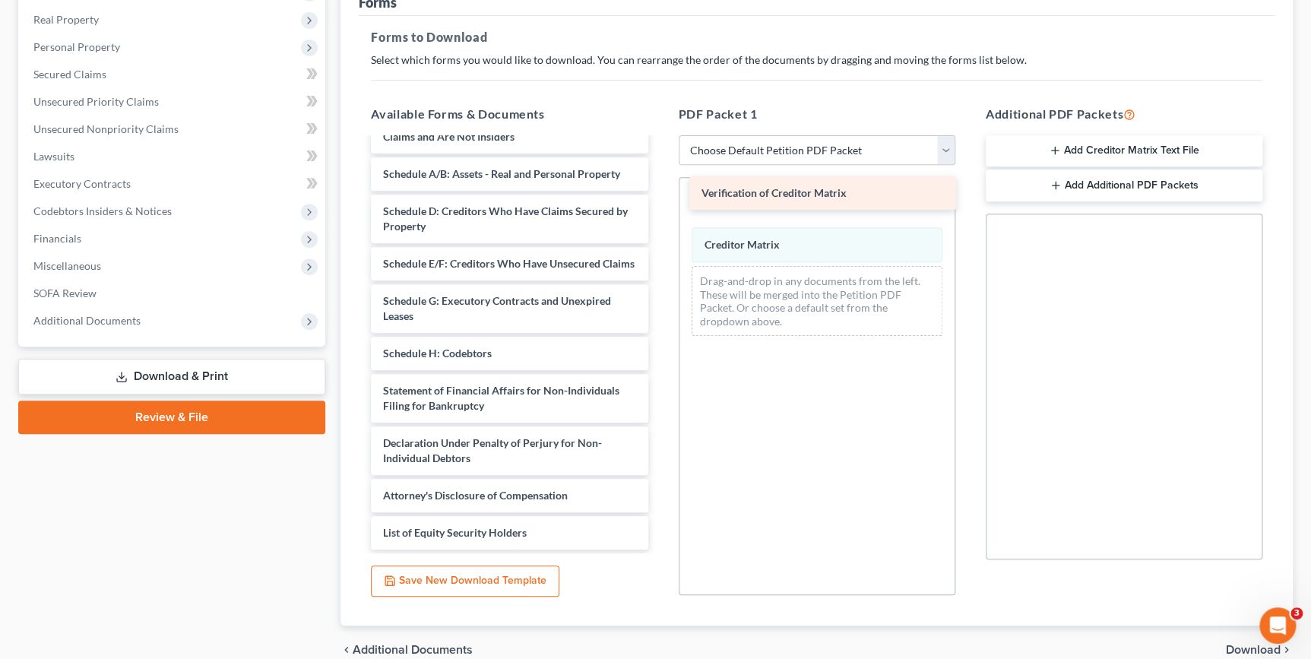
drag, startPoint x: 458, startPoint y: 461, endPoint x: 769, endPoint y: 199, distance: 407.2
click at [660, 199] on div "Verification of Creditor Matrix Voluntary Petition for Non-Individuals Filing f…" at bounding box center [509, 274] width 301 height 549
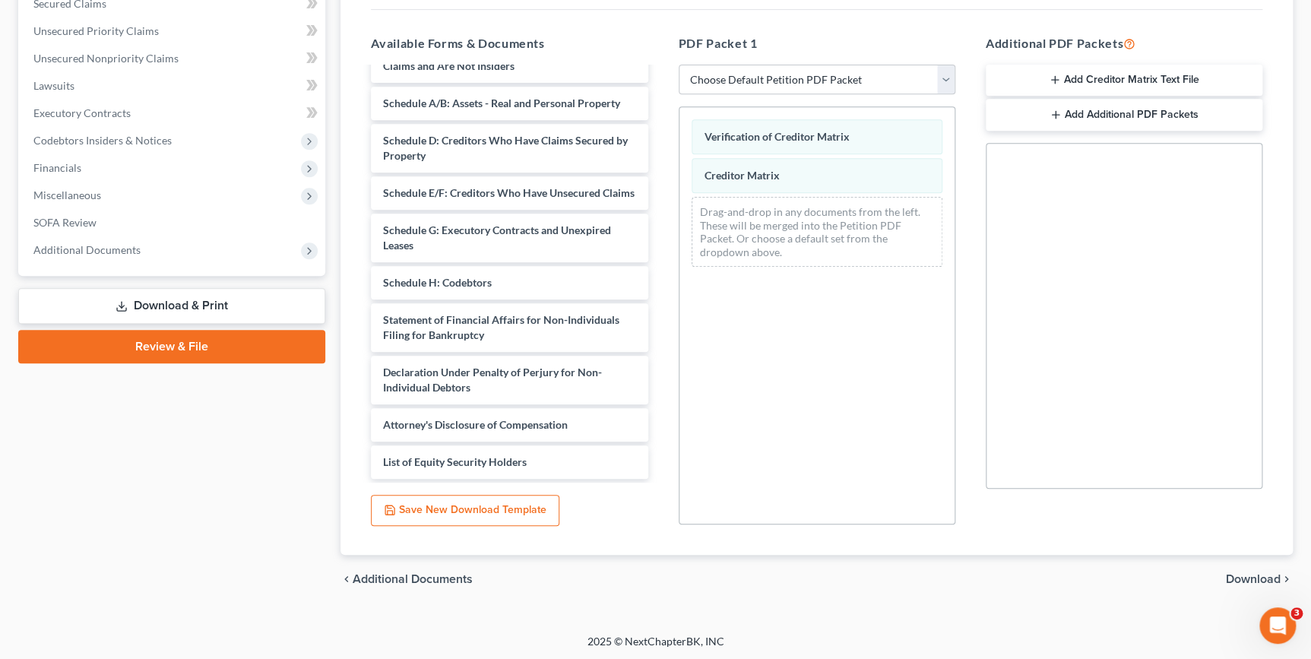
scroll to position [278, 0]
click at [1245, 578] on span "Download" at bounding box center [1253, 578] width 55 height 12
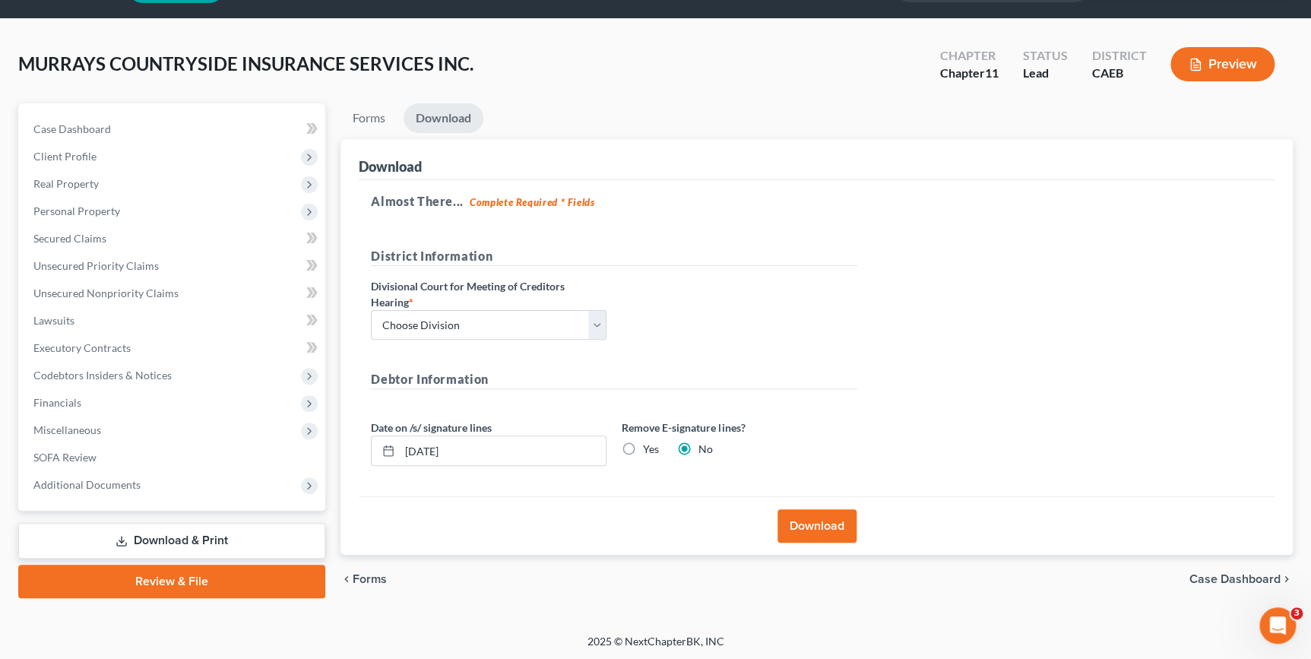
click at [808, 530] on button "Download" at bounding box center [816, 525] width 79 height 33
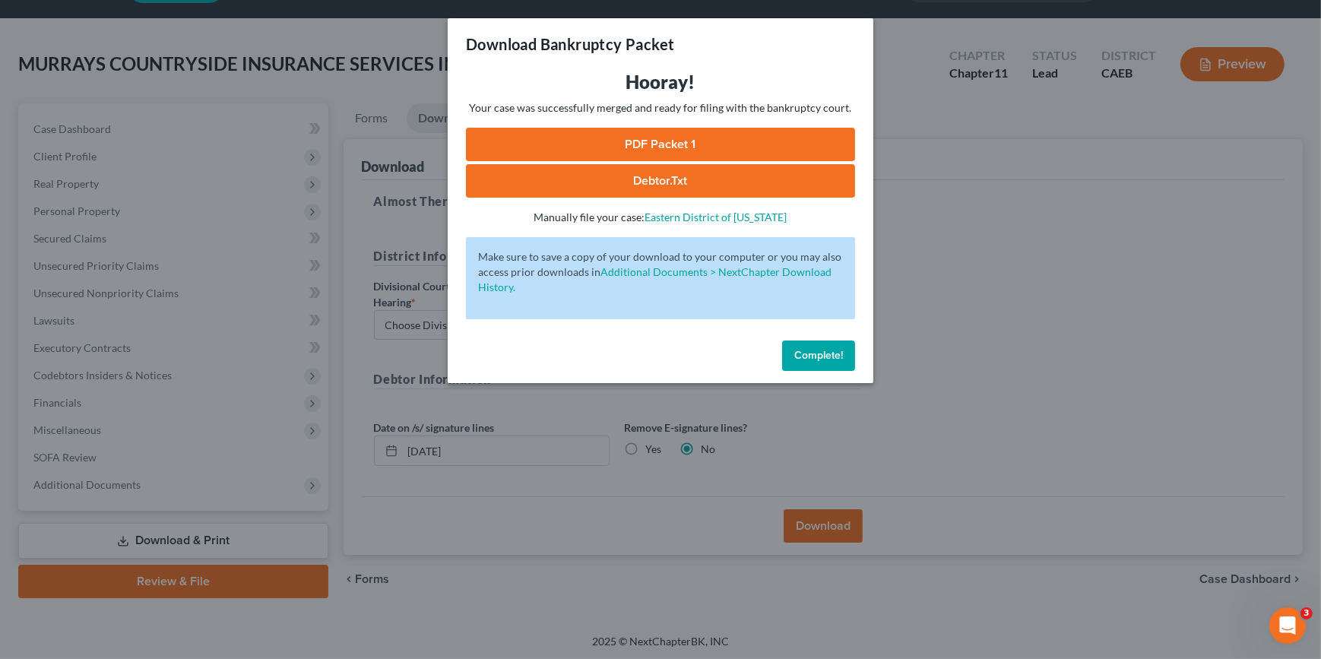
click at [686, 146] on link "PDF Packet 1" at bounding box center [660, 144] width 389 height 33
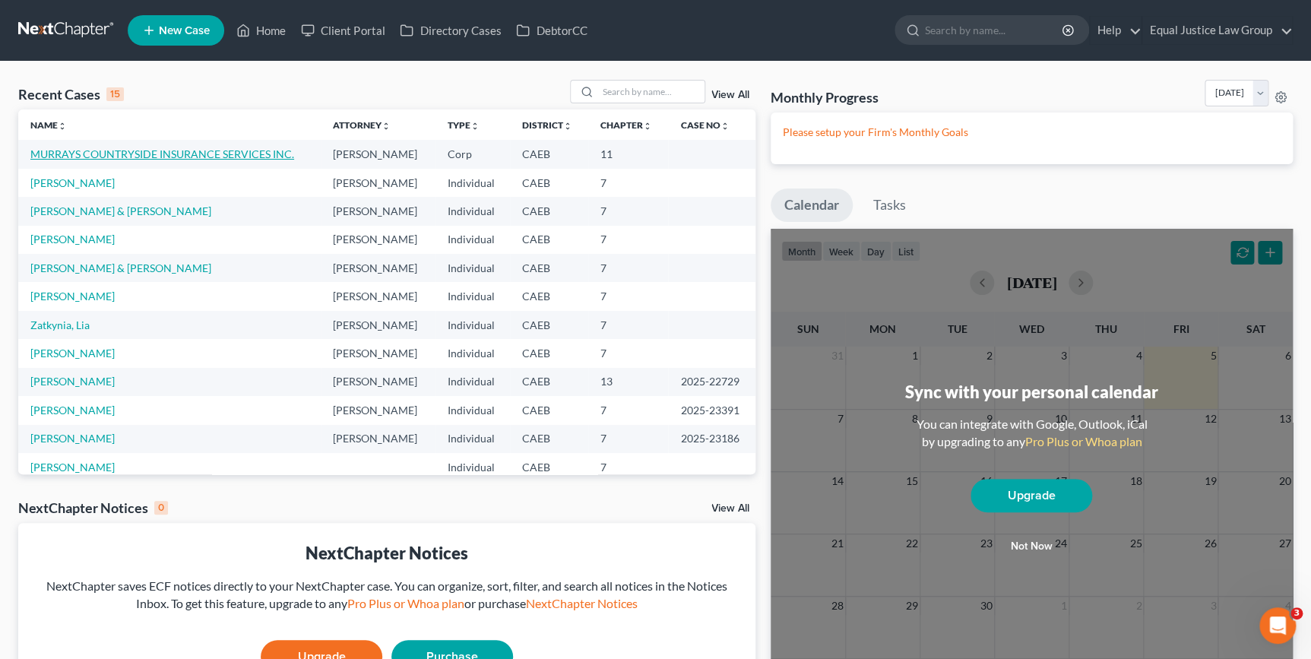
click at [201, 150] on link "MURRAYS COUNTRYSIDE INSURANCE SERVICES INC." at bounding box center [162, 153] width 264 height 13
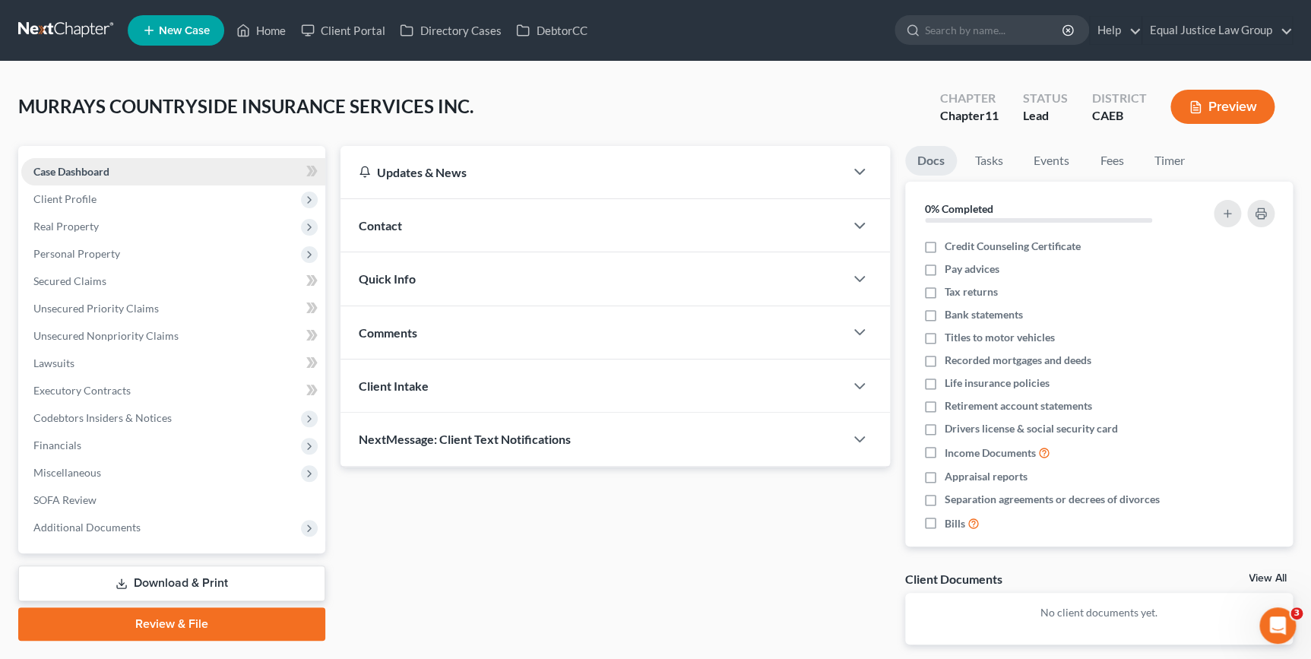
click at [96, 172] on span "Case Dashboard" at bounding box center [71, 171] width 76 height 13
click at [90, 197] on span "Client Profile" at bounding box center [64, 198] width 63 height 13
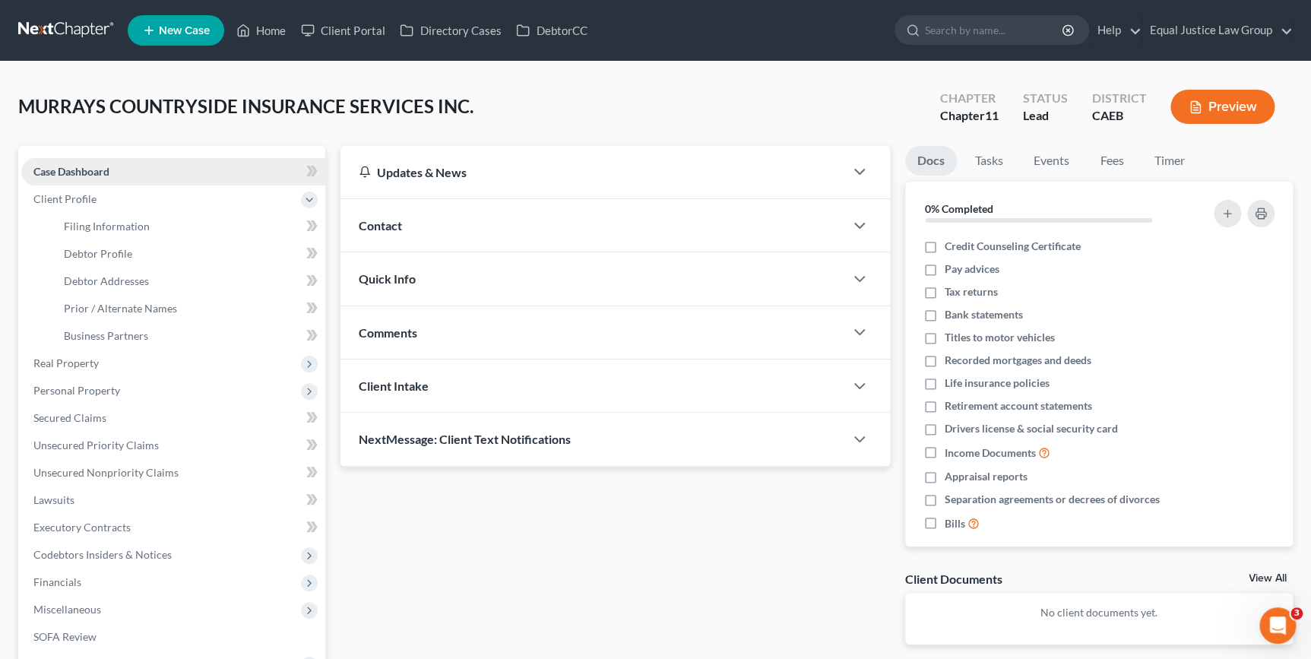
click at [78, 173] on span "Case Dashboard" at bounding box center [71, 171] width 76 height 13
click at [65, 166] on span "Case Dashboard" at bounding box center [71, 171] width 76 height 13
click at [114, 171] on link "Case Dashboard" at bounding box center [173, 171] width 304 height 27
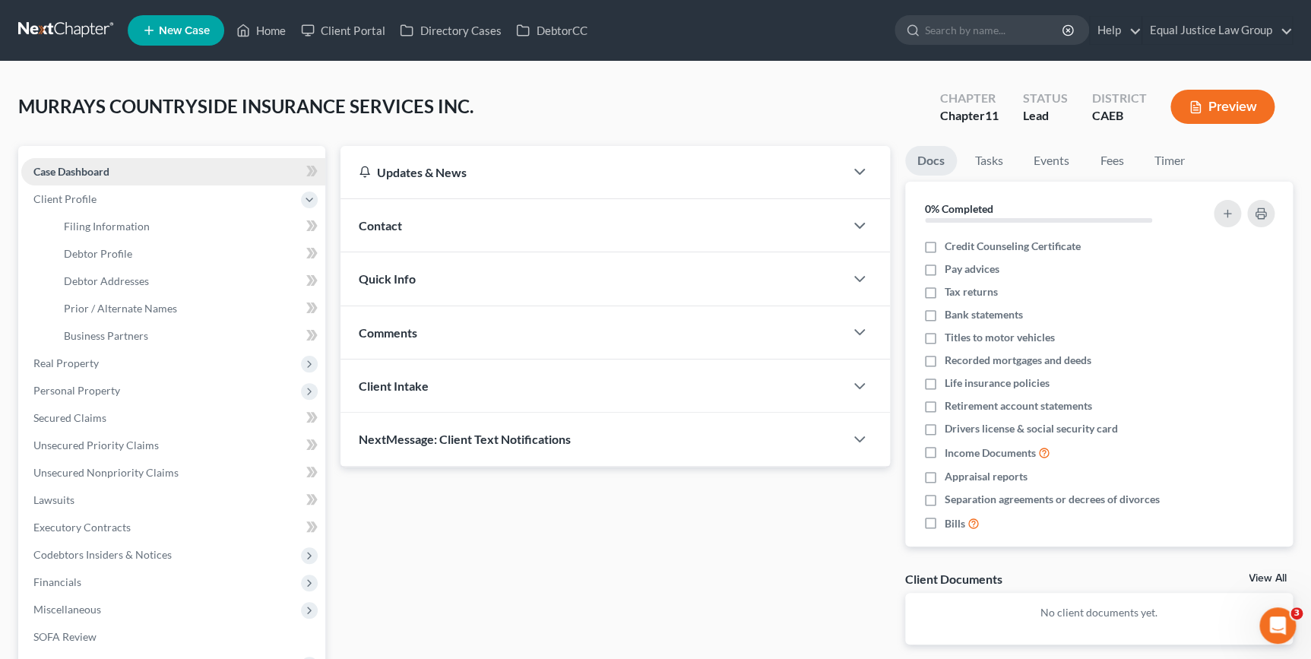
click at [99, 166] on span "Case Dashboard" at bounding box center [71, 171] width 76 height 13
click at [64, 195] on span "Client Profile" at bounding box center [64, 198] width 63 height 13
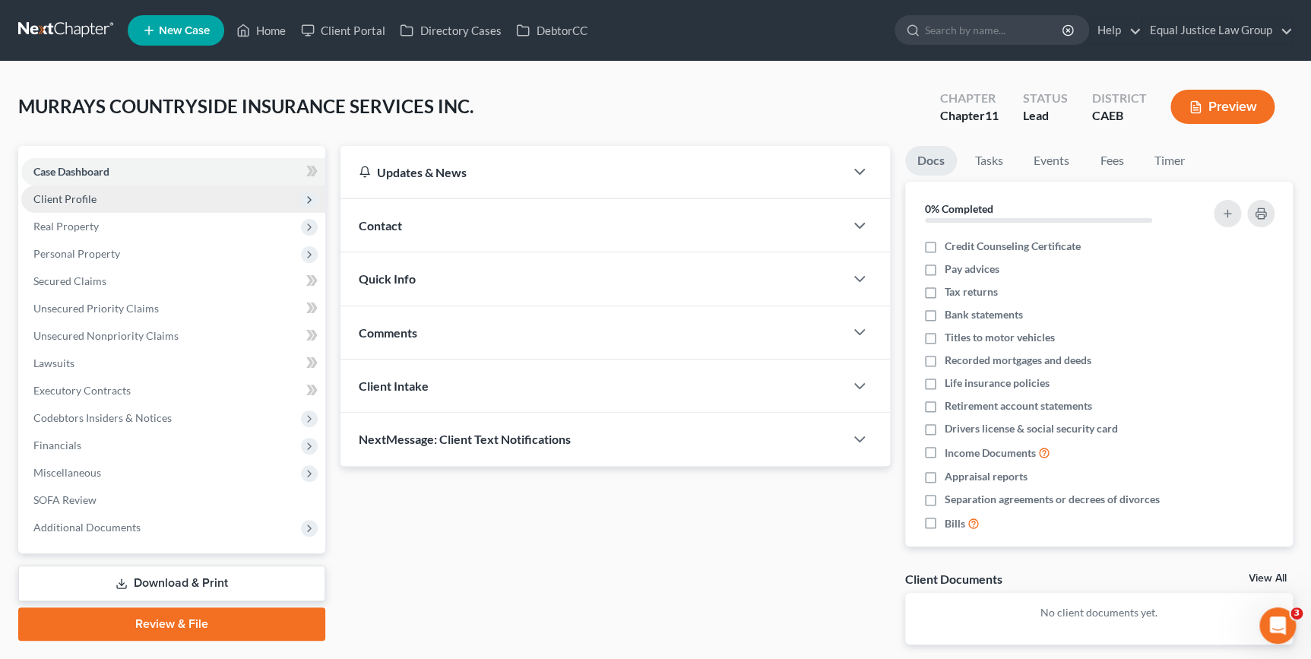
click at [40, 196] on span "Client Profile" at bounding box center [64, 198] width 63 height 13
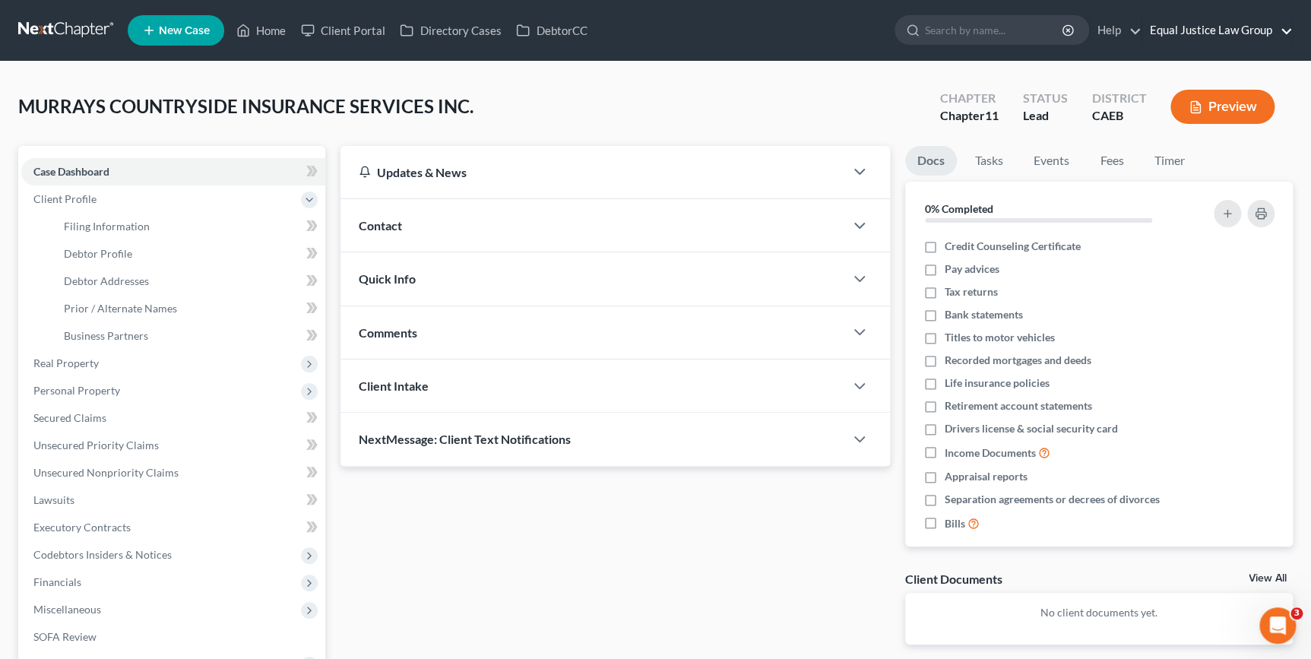
click at [1174, 27] on link "Equal Justice Law Group" at bounding box center [1217, 30] width 150 height 27
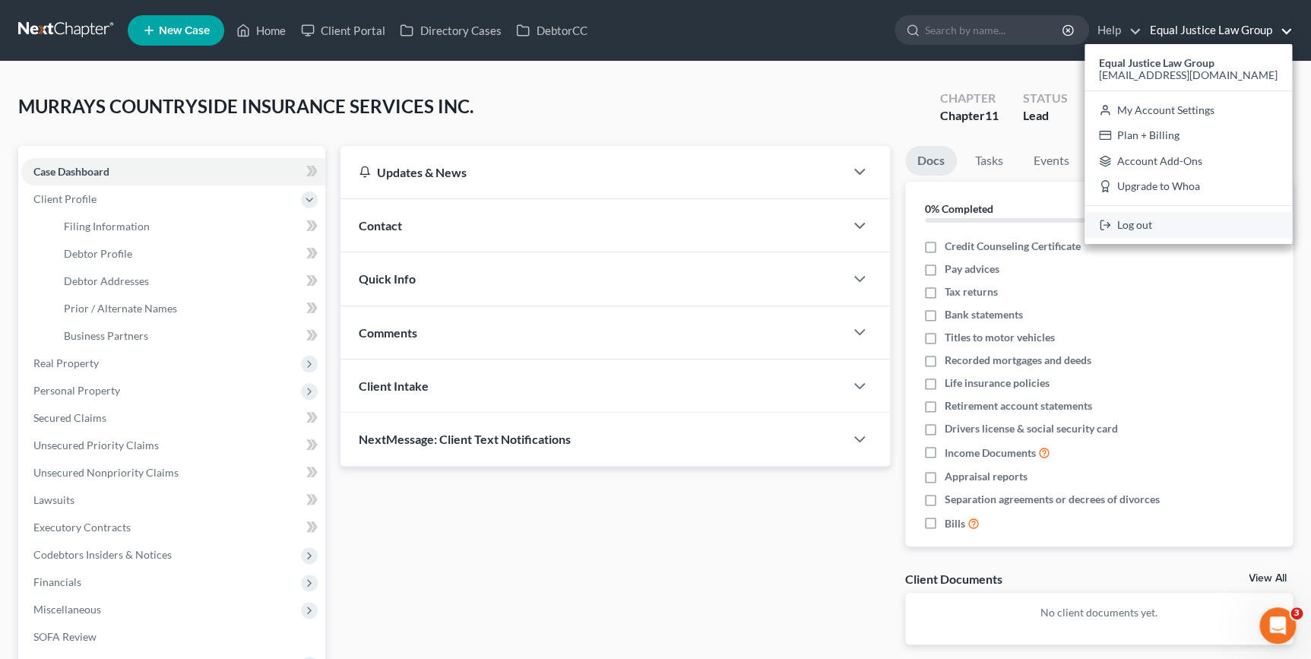
click at [1114, 229] on link "Log out" at bounding box center [1188, 225] width 207 height 26
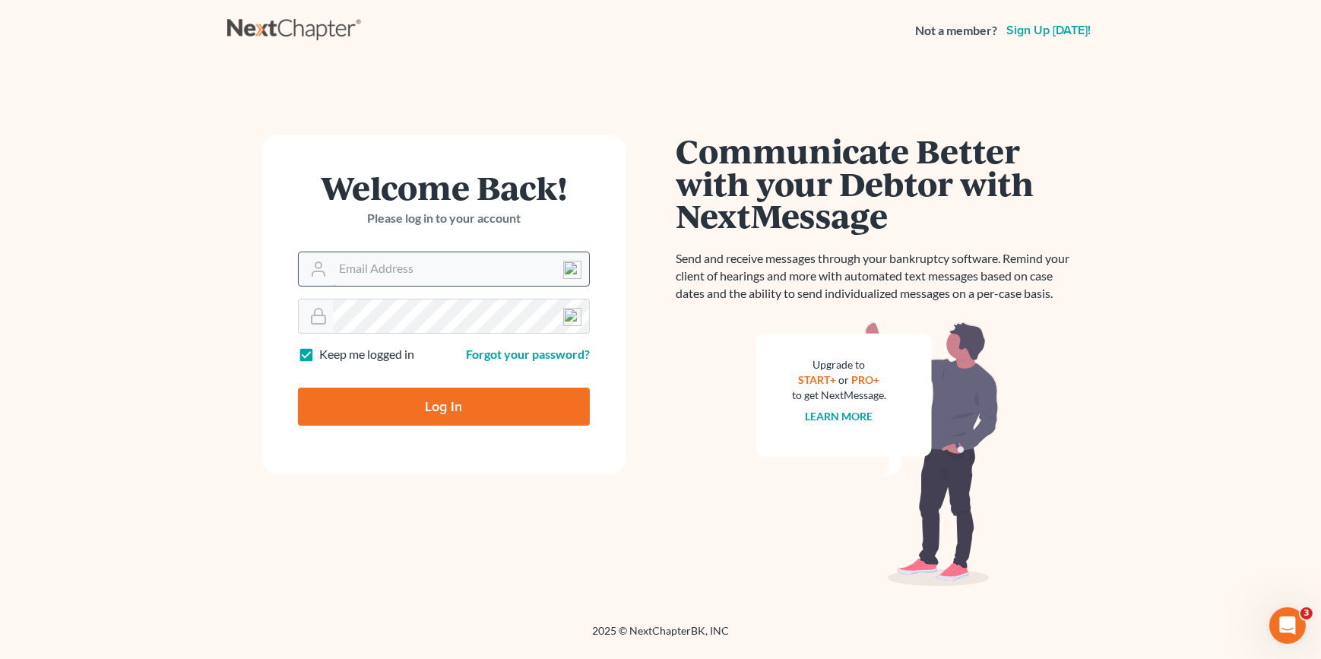
click at [384, 268] on input "Email Address" at bounding box center [461, 268] width 256 height 33
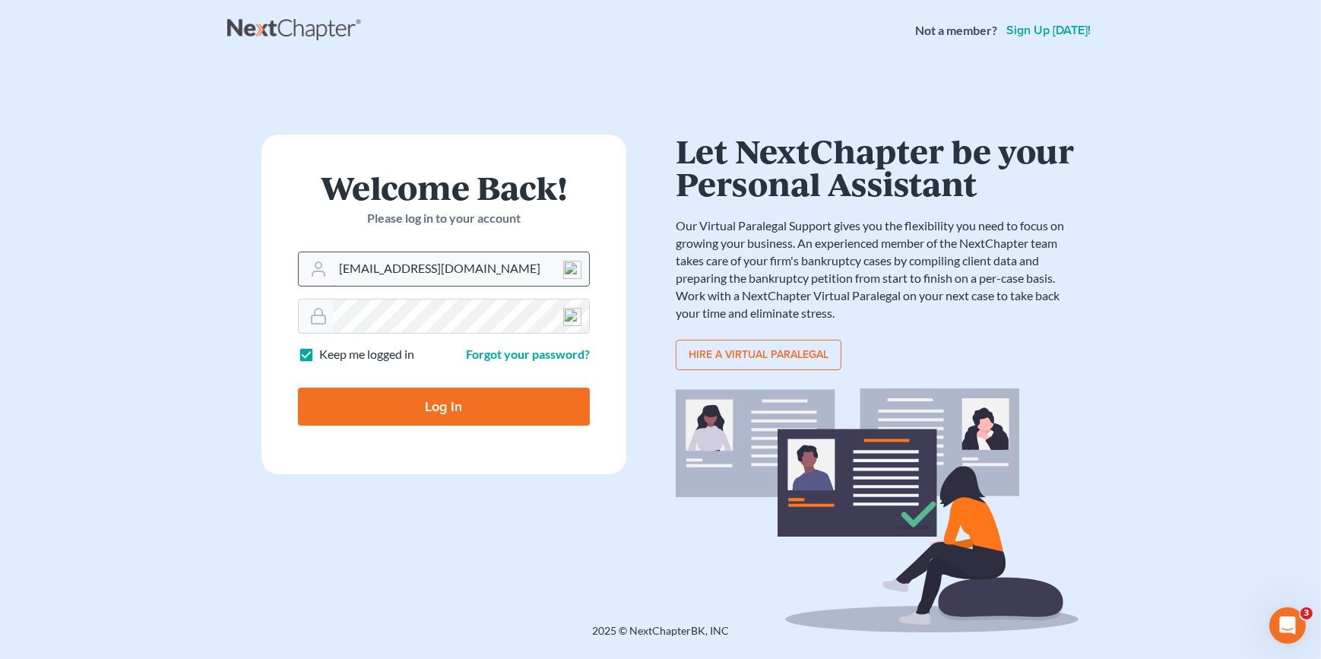
type input "[EMAIL_ADDRESS][DOMAIN_NAME]"
click at [298, 388] on input "Log In" at bounding box center [444, 407] width 292 height 38
type input "Thinking..."
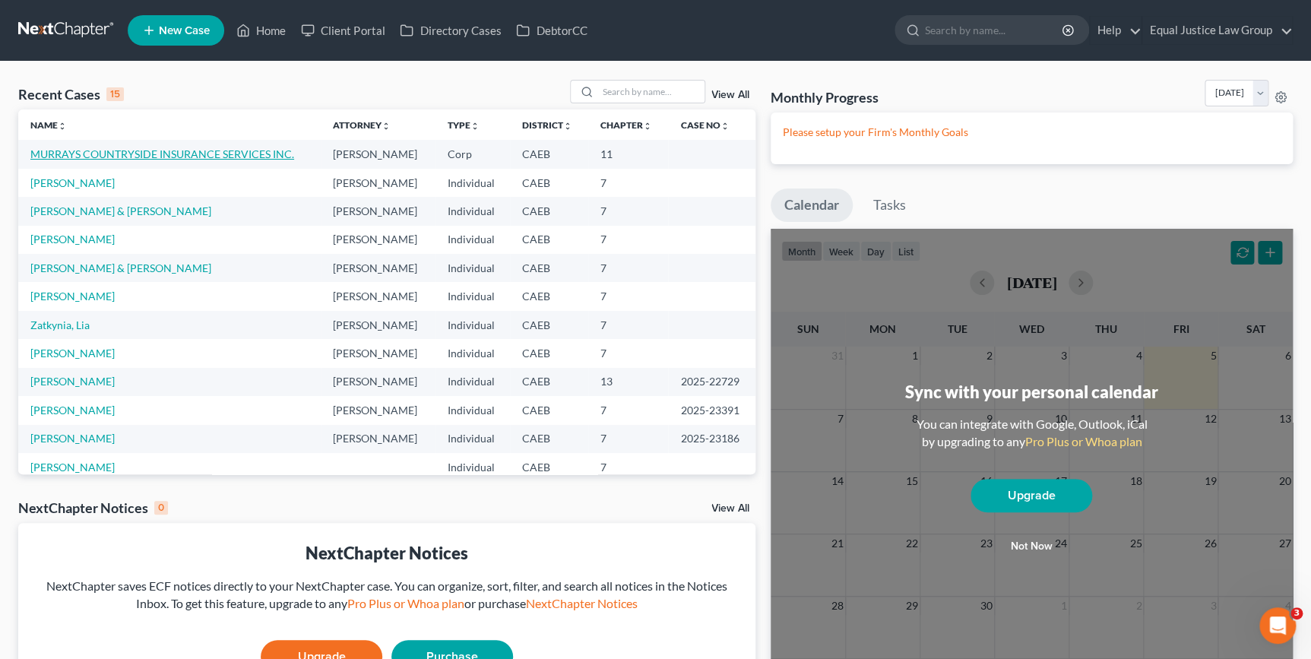
click at [192, 152] on link "MURRAYS COUNTRYSIDE INSURANCE SERVICES INC." at bounding box center [162, 153] width 264 height 13
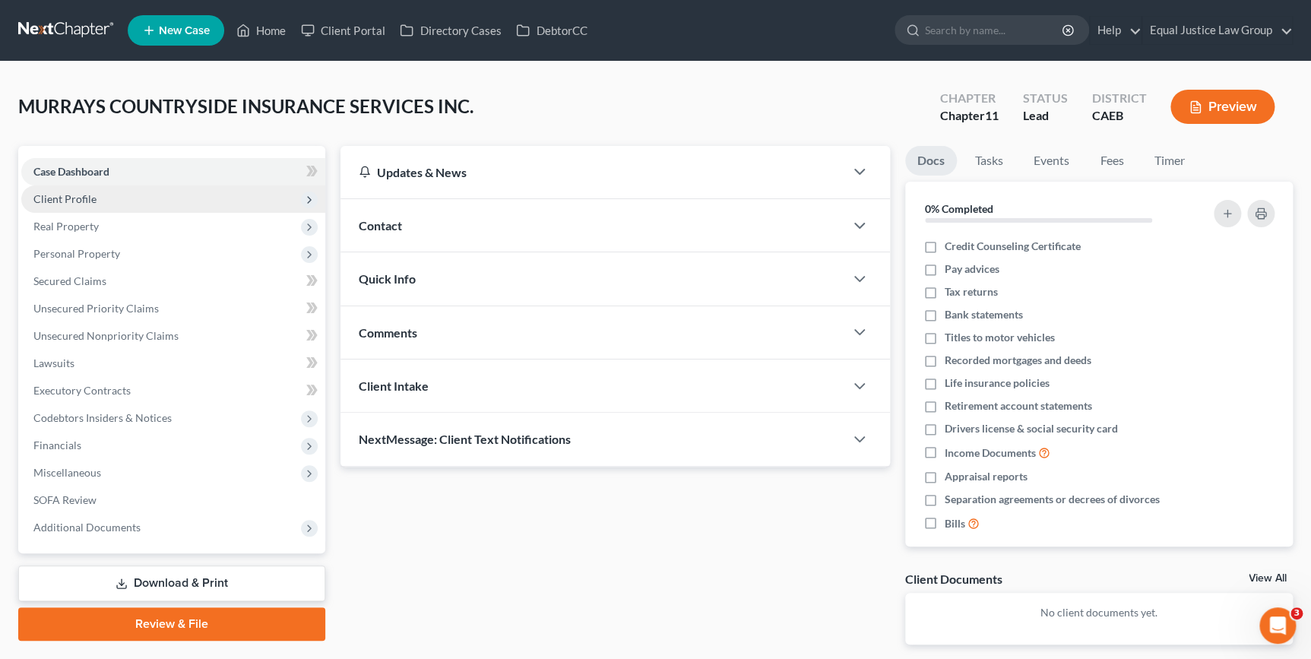
click at [76, 196] on span "Client Profile" at bounding box center [64, 198] width 63 height 13
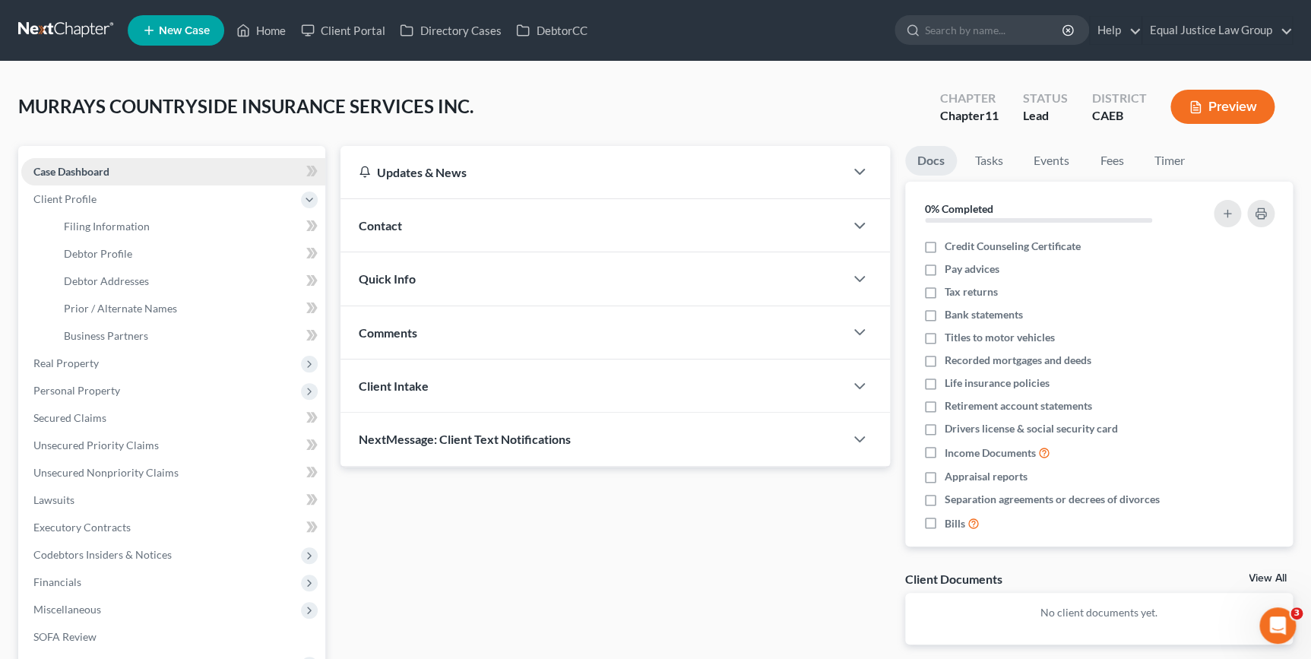
click at [66, 165] on span "Case Dashboard" at bounding box center [71, 171] width 76 height 13
click at [65, 169] on span "Case Dashboard" at bounding box center [71, 171] width 76 height 13
click at [65, 204] on span "Client Profile" at bounding box center [64, 198] width 63 height 13
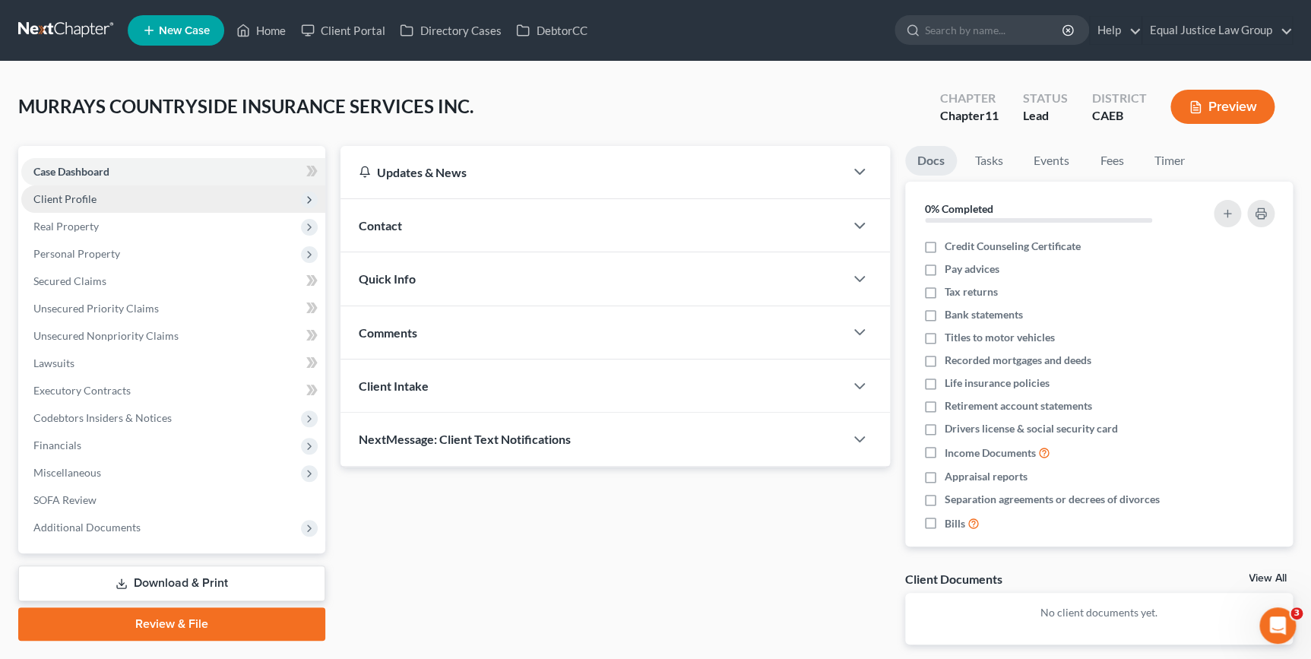
click at [63, 198] on span "Client Profile" at bounding box center [64, 198] width 63 height 13
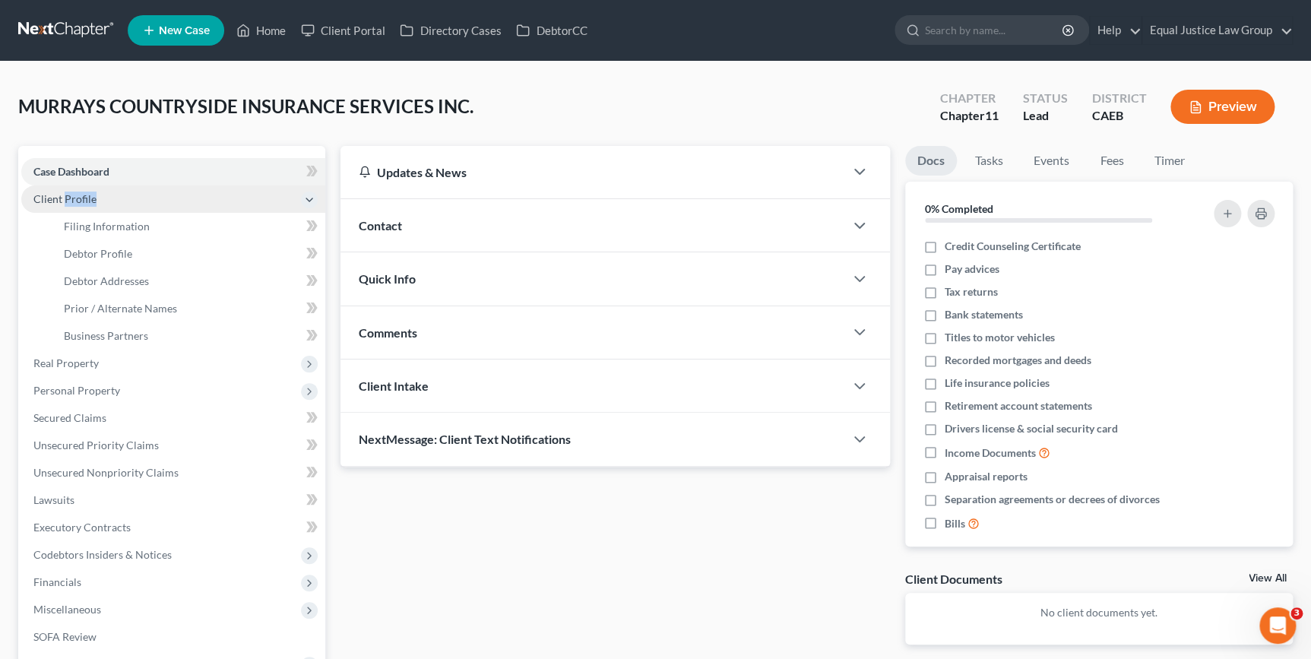
click at [63, 198] on span "Client Profile" at bounding box center [64, 198] width 63 height 13
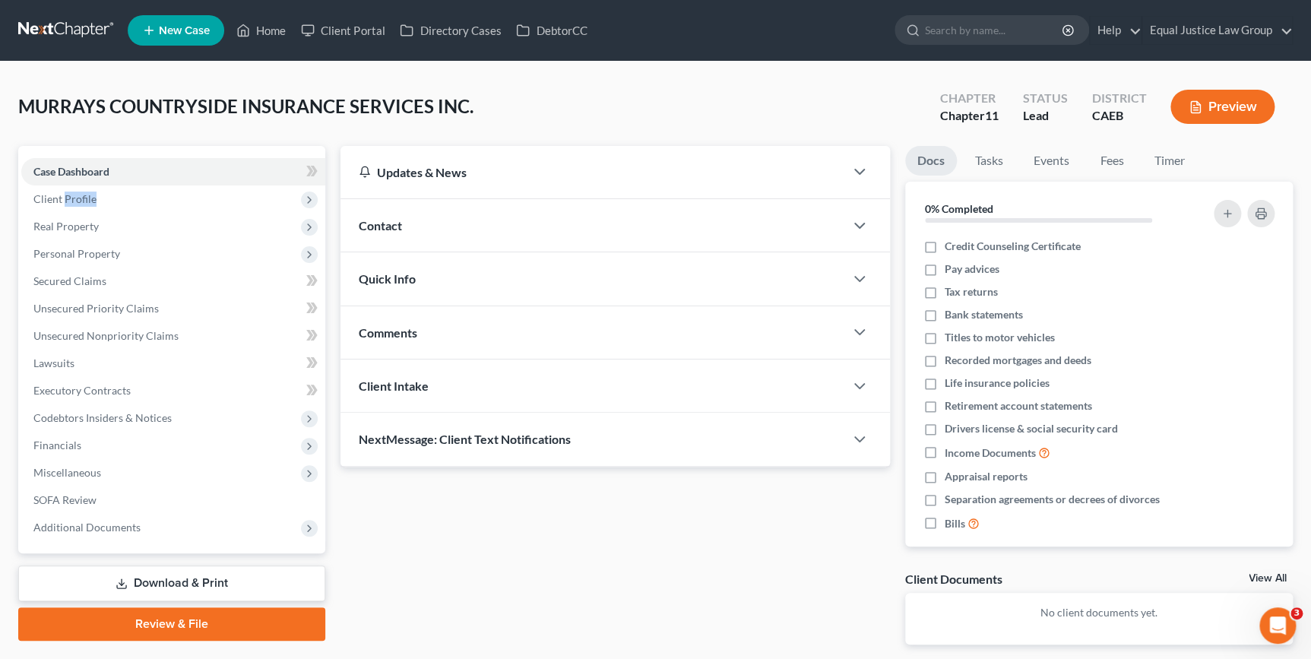
click at [176, 32] on span "New Case" at bounding box center [184, 30] width 51 height 11
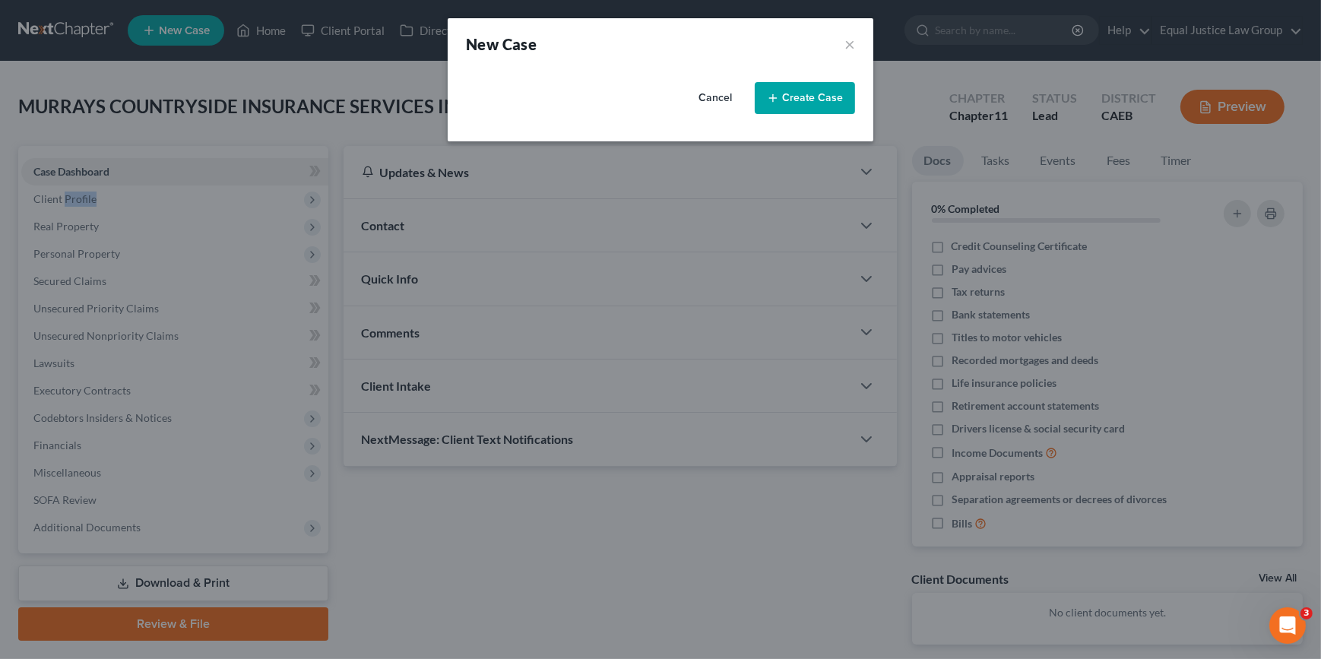
select select "8"
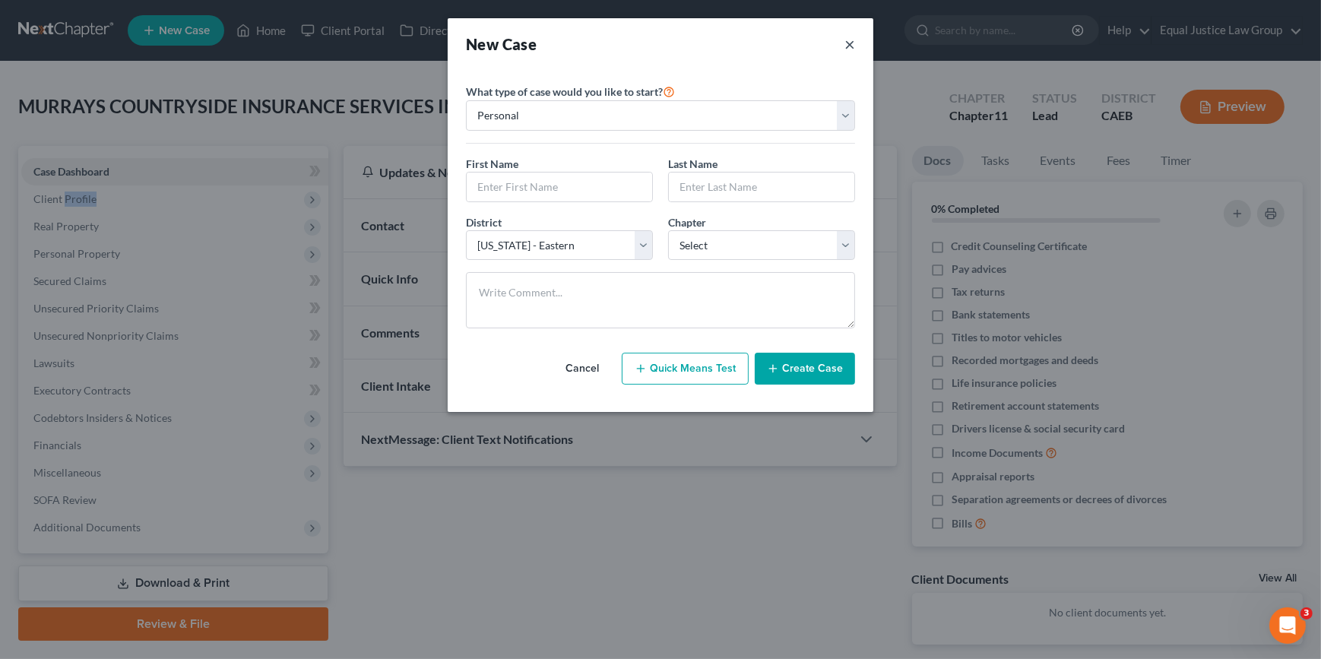
drag, startPoint x: 850, startPoint y: 42, endPoint x: 738, endPoint y: 45, distance: 112.5
click at [850, 44] on button "×" at bounding box center [849, 43] width 11 height 21
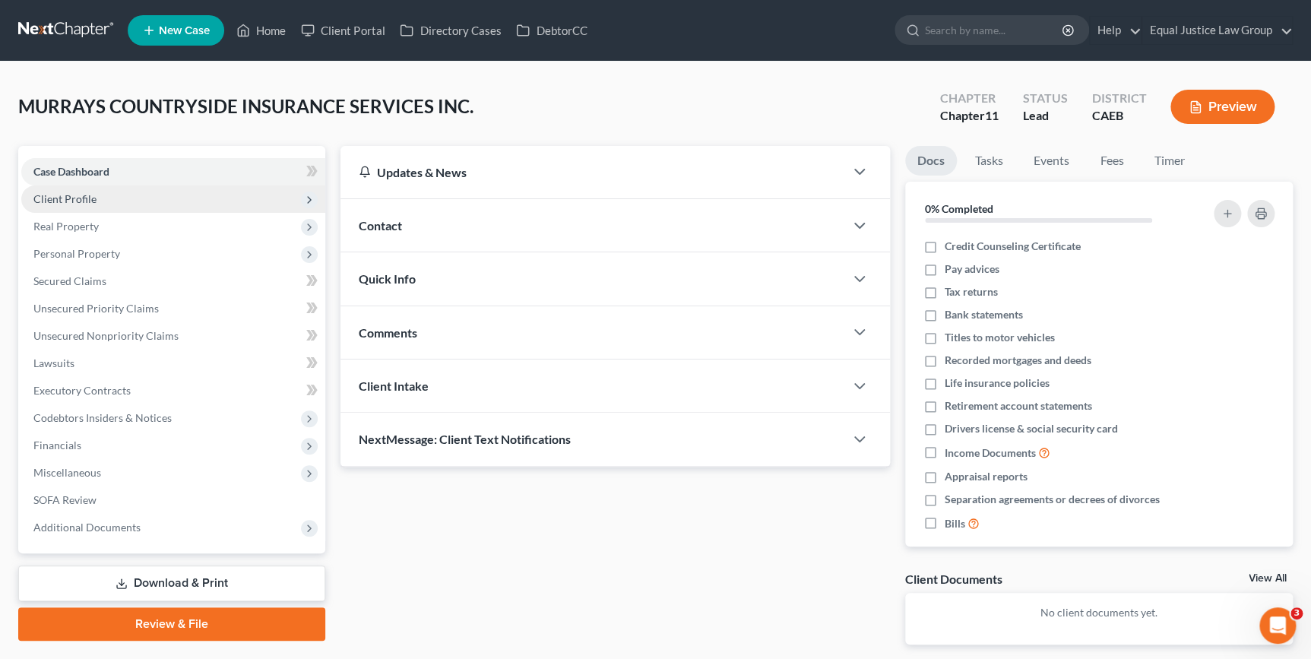
click at [40, 197] on span "Client Profile" at bounding box center [64, 198] width 63 height 13
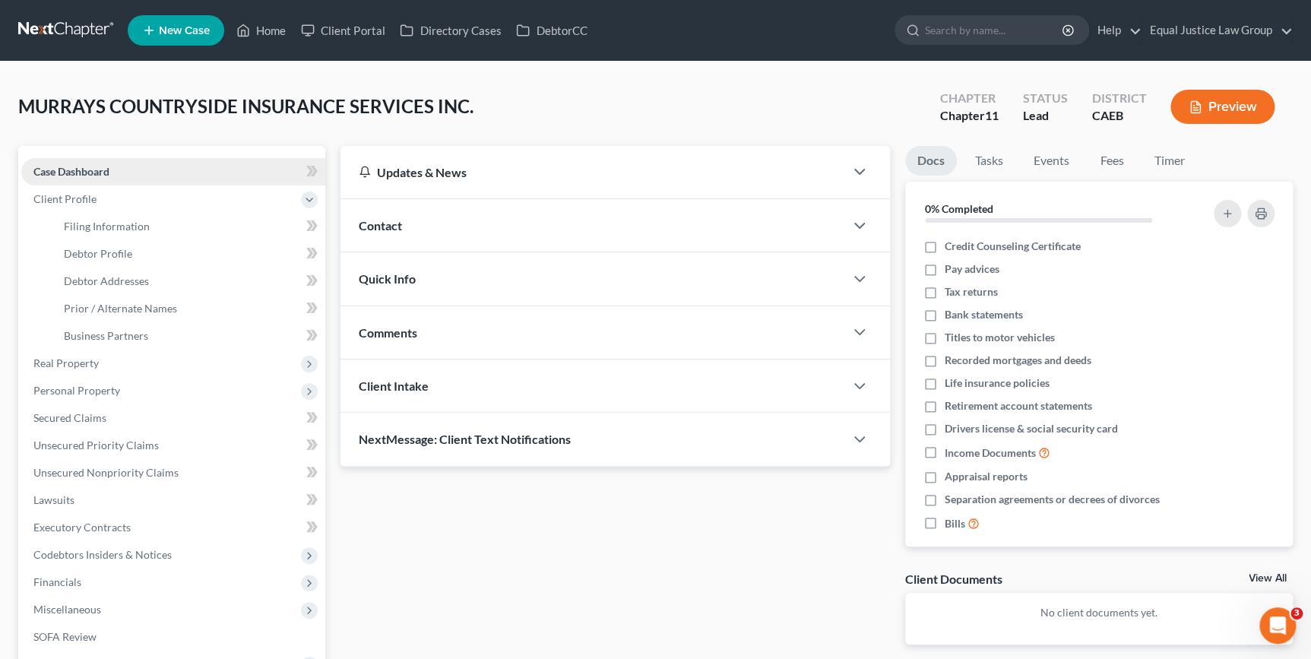
click at [38, 164] on link "Case Dashboard" at bounding box center [173, 171] width 304 height 27
click at [76, 30] on link at bounding box center [66, 30] width 97 height 27
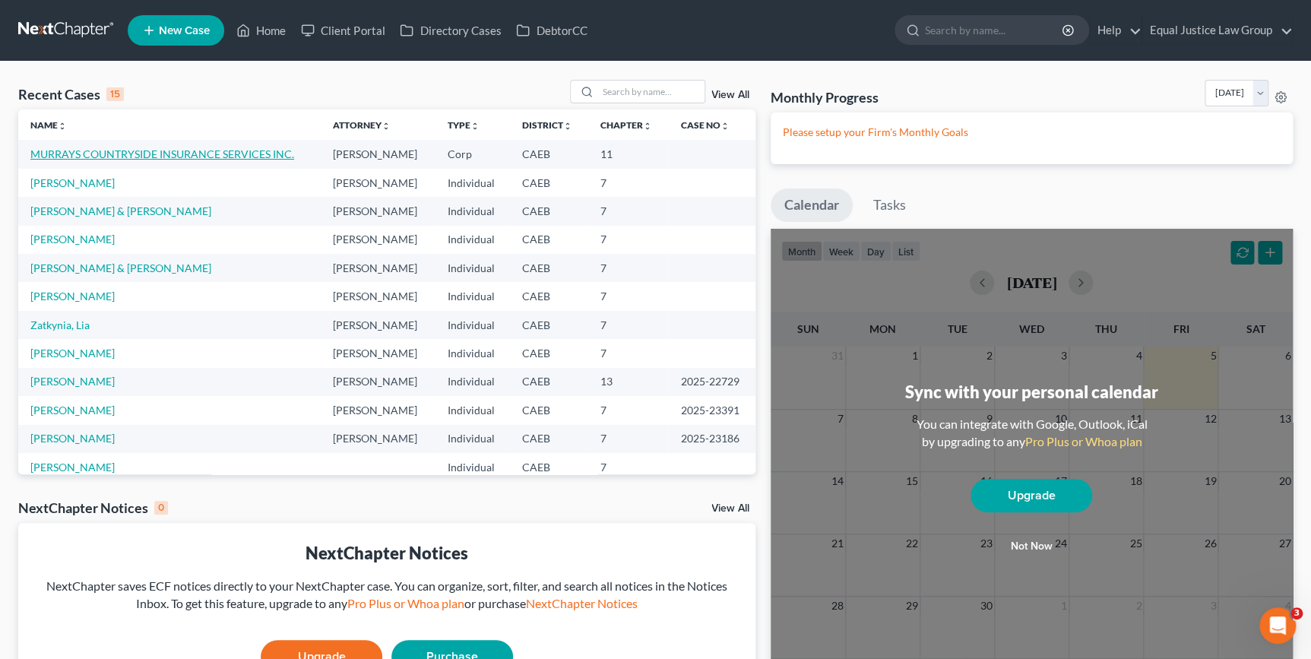
click at [136, 152] on link "MURRAYS COUNTRYSIDE INSURANCE SERVICES INC." at bounding box center [162, 153] width 264 height 13
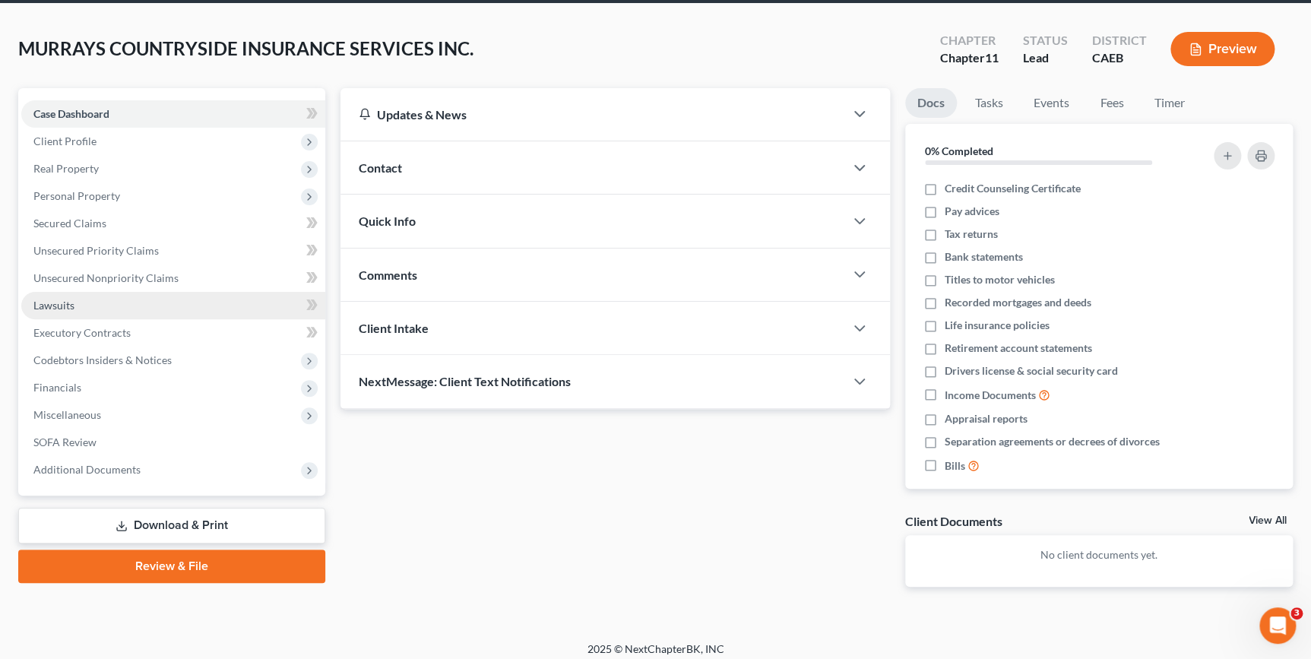
scroll to position [66, 0]
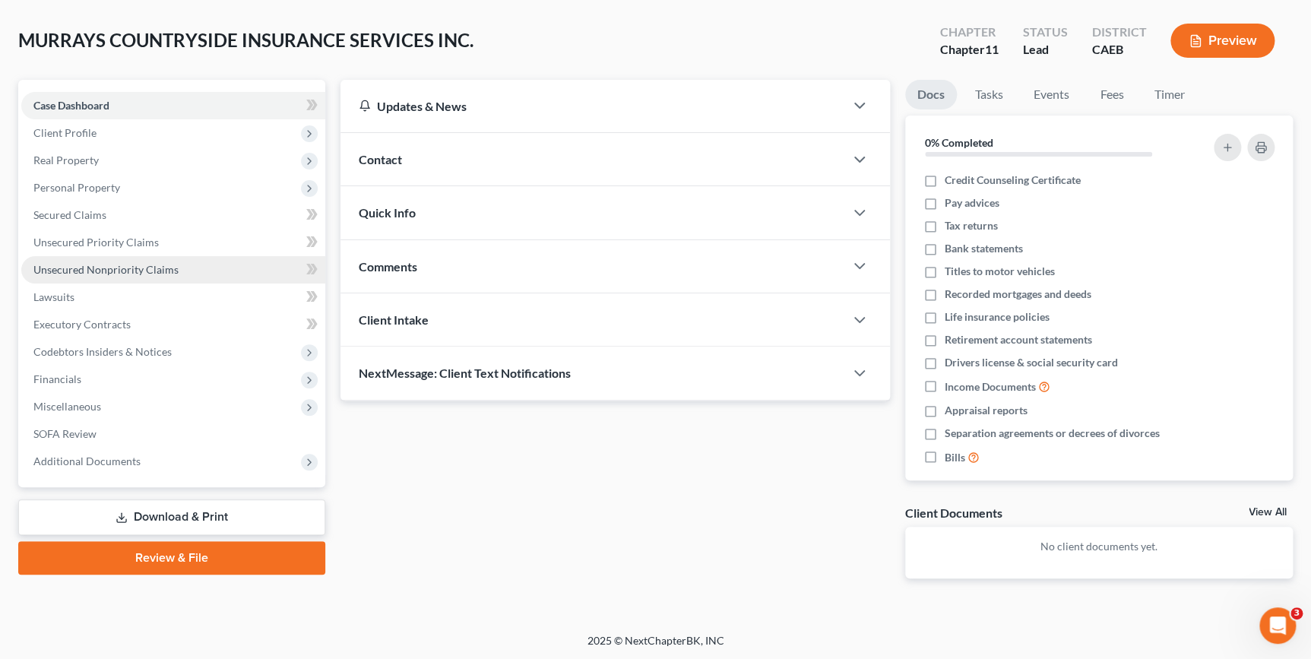
click at [107, 264] on span "Unsecured Nonpriority Claims" at bounding box center [105, 269] width 145 height 13
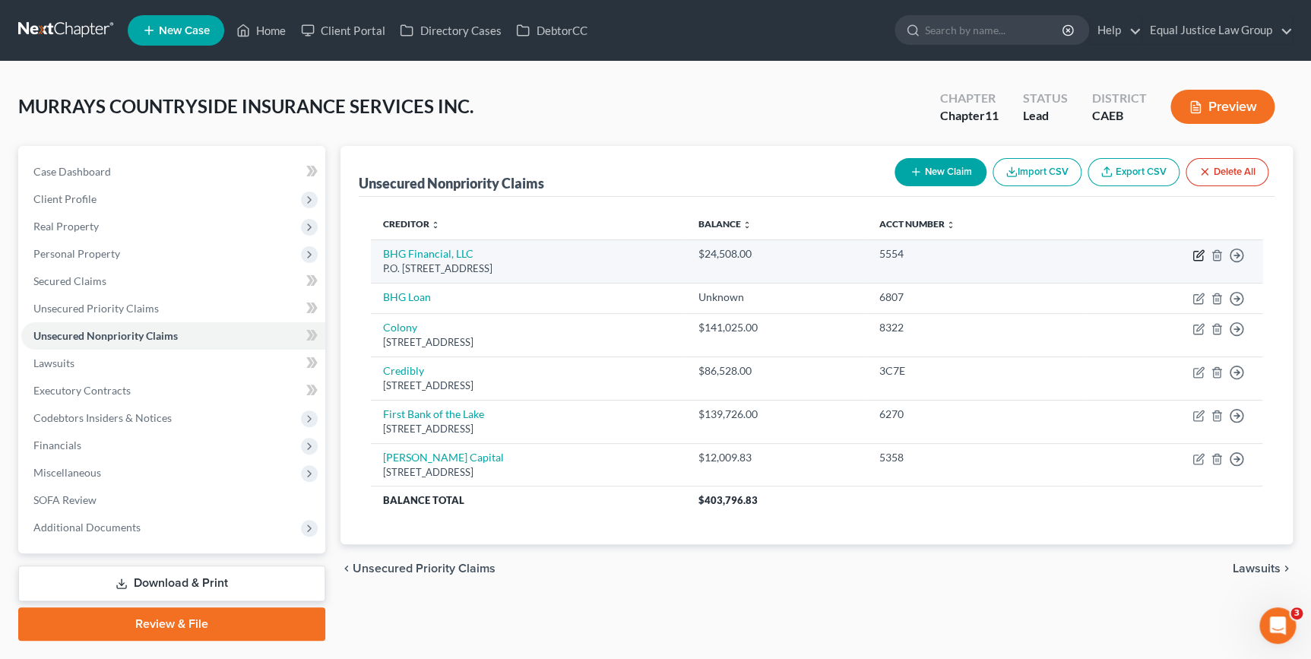
click at [1195, 249] on icon "button" at bounding box center [1198, 255] width 12 height 12
select select "4"
select select "2"
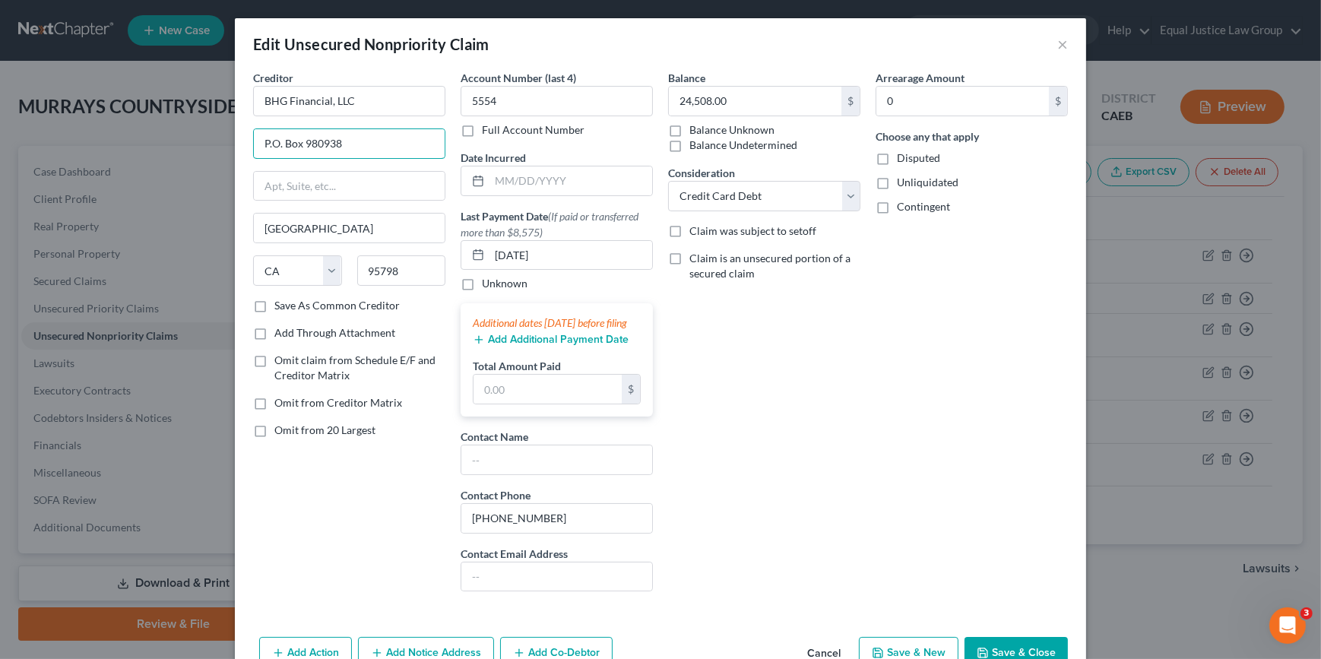
drag, startPoint x: 351, startPoint y: 138, endPoint x: 237, endPoint y: 140, distance: 114.0
click at [237, 140] on div "Creditor * BHG Financial, LLC P.O. [GEOGRAPHIC_DATA] [US_STATE] AK AR AZ CA CO …" at bounding box center [660, 350] width 851 height 561
click at [787, 432] on div "Balance 24,508.00 $ Balance Unknown Balance Undetermined 24,508.00 $ Balance Un…" at bounding box center [763, 337] width 207 height 534
click at [1057, 49] on button "×" at bounding box center [1062, 44] width 11 height 18
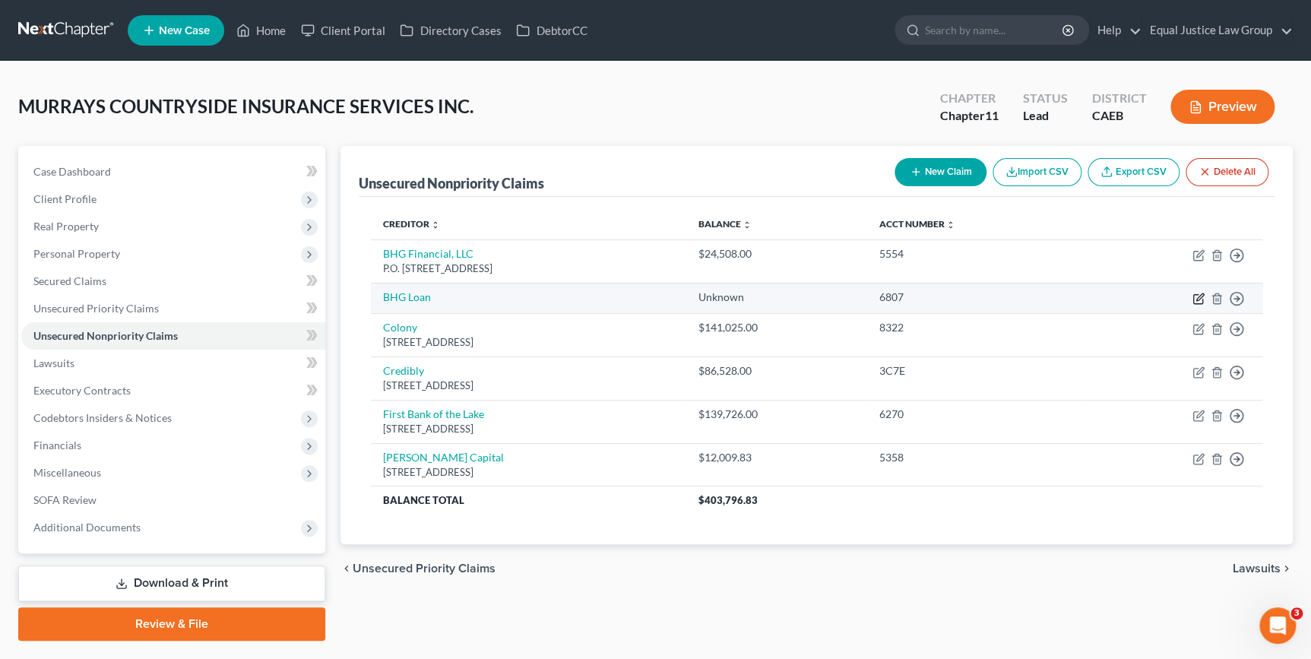
click at [1199, 296] on icon "button" at bounding box center [1198, 299] width 12 height 12
select select "8"
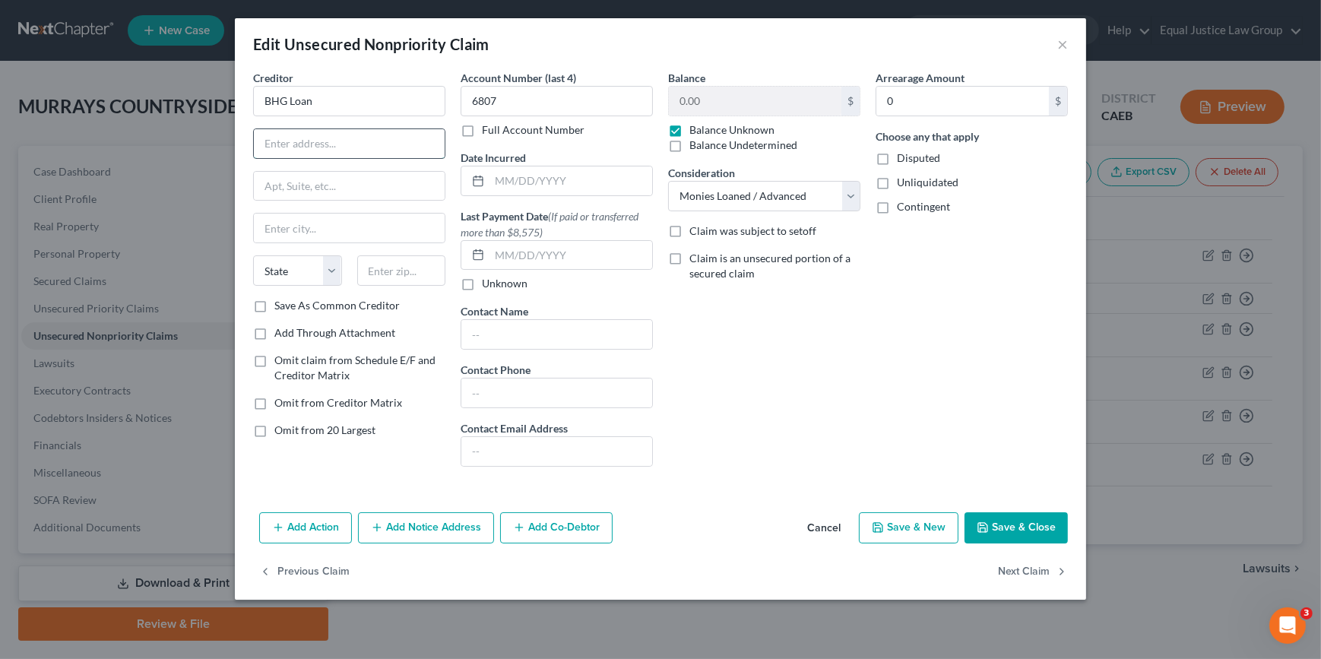
click at [305, 146] on input "text" at bounding box center [349, 143] width 191 height 29
paste input "P.O. Box 980938"
type input "P.O. Box 980938"
click at [264, 217] on input "text" at bounding box center [349, 228] width 191 height 29
type input "[GEOGRAPHIC_DATA]"
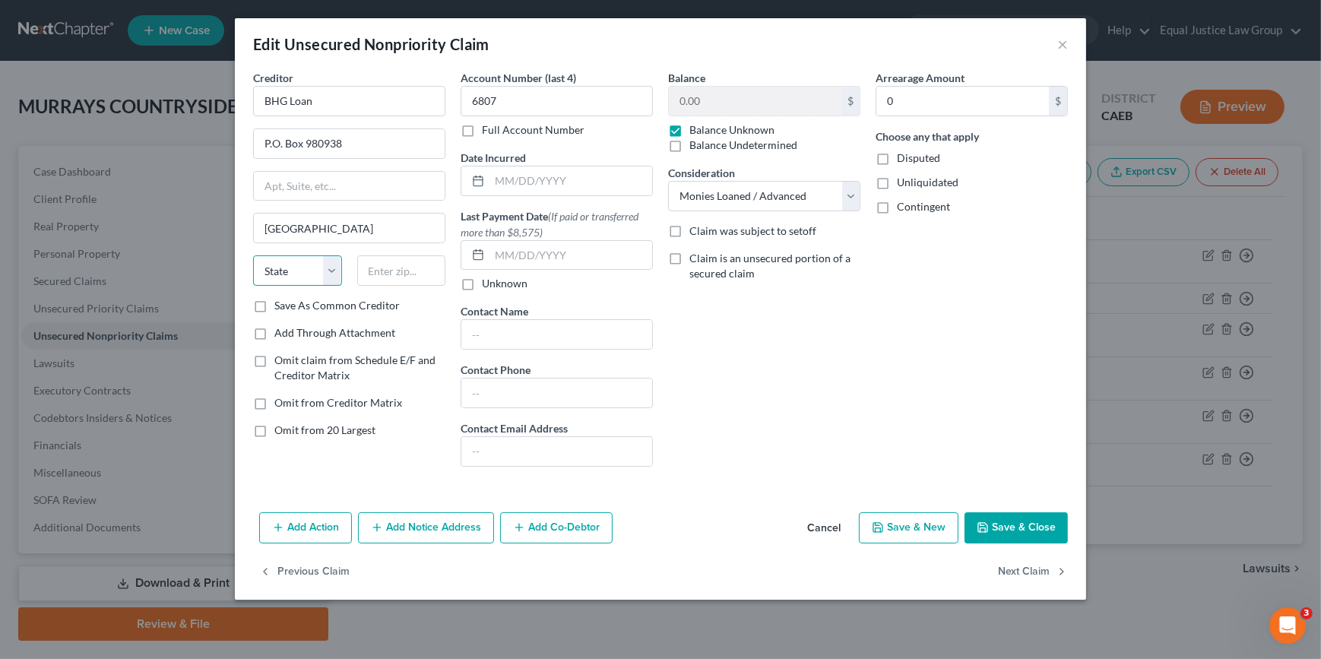
click at [255, 268] on select "State [US_STATE] AK AR AZ CA CO CT DE DC [GEOGRAPHIC_DATA] [GEOGRAPHIC_DATA] GU…" at bounding box center [297, 270] width 89 height 30
click at [374, 270] on input "text" at bounding box center [401, 270] width 89 height 30
click at [299, 266] on select "State [US_STATE] AK AR AZ CA CO CT DE DC [GEOGRAPHIC_DATA] [GEOGRAPHIC_DATA] GU…" at bounding box center [297, 270] width 89 height 30
select select "4"
click at [296, 273] on select "State [US_STATE] AK AR AZ CA CO CT DE DC [GEOGRAPHIC_DATA] [GEOGRAPHIC_DATA] GU…" at bounding box center [297, 270] width 89 height 30
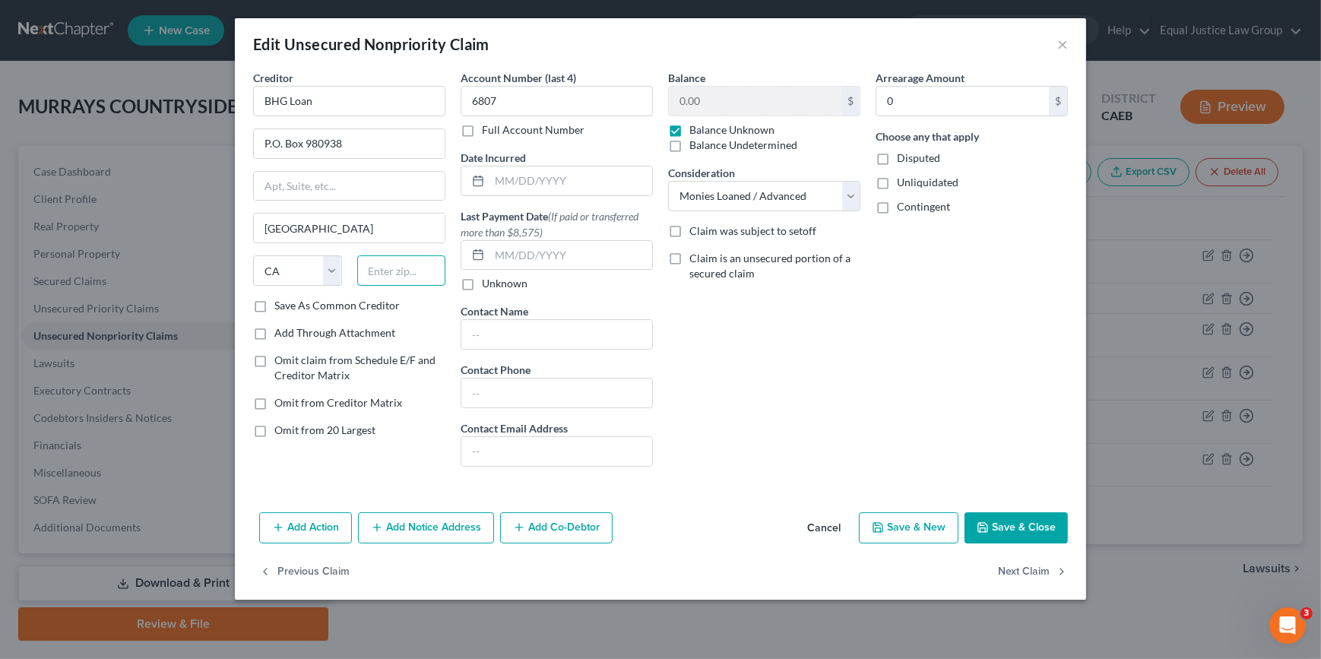
drag, startPoint x: 389, startPoint y: 268, endPoint x: 403, endPoint y: 260, distance: 15.6
click at [389, 268] on input "text" at bounding box center [401, 270] width 89 height 30
type input "95798"
click at [1041, 380] on div "Arrearage Amount 0 $ Choose any that apply Disputed Unliquidated Contingent" at bounding box center [971, 274] width 207 height 409
click at [1013, 524] on button "Save & Close" at bounding box center [1015, 528] width 103 height 32
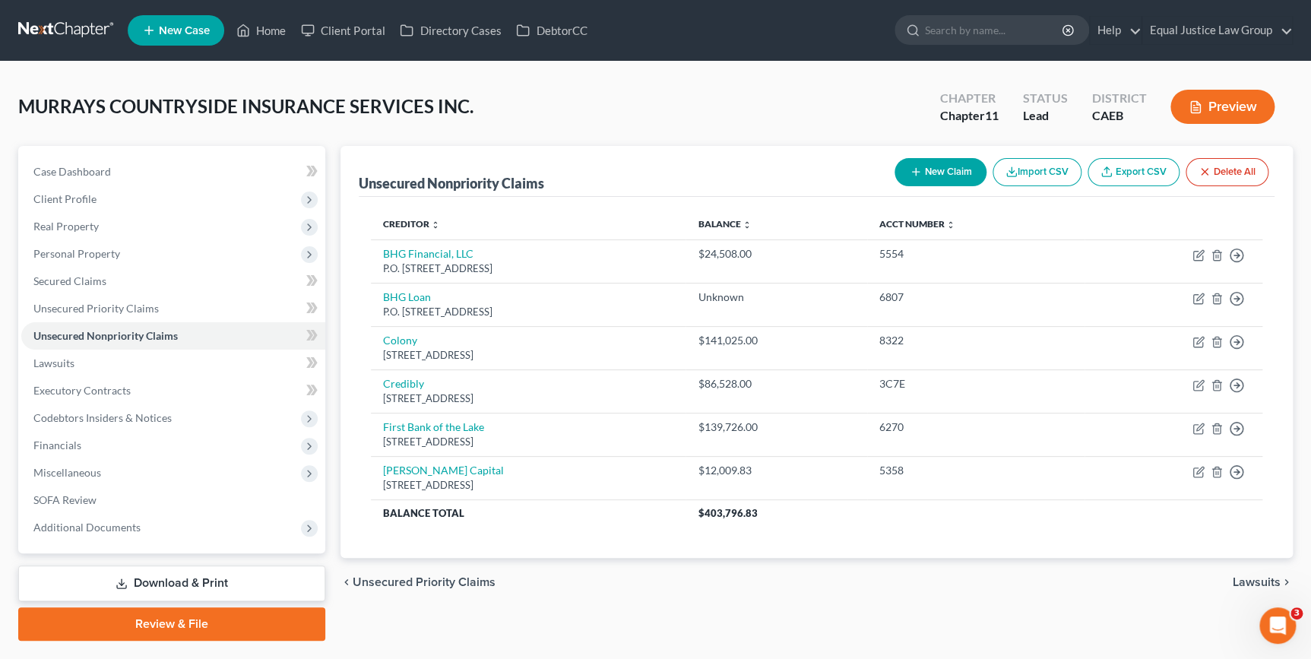
click at [233, 575] on link "Download & Print" at bounding box center [171, 583] width 307 height 36
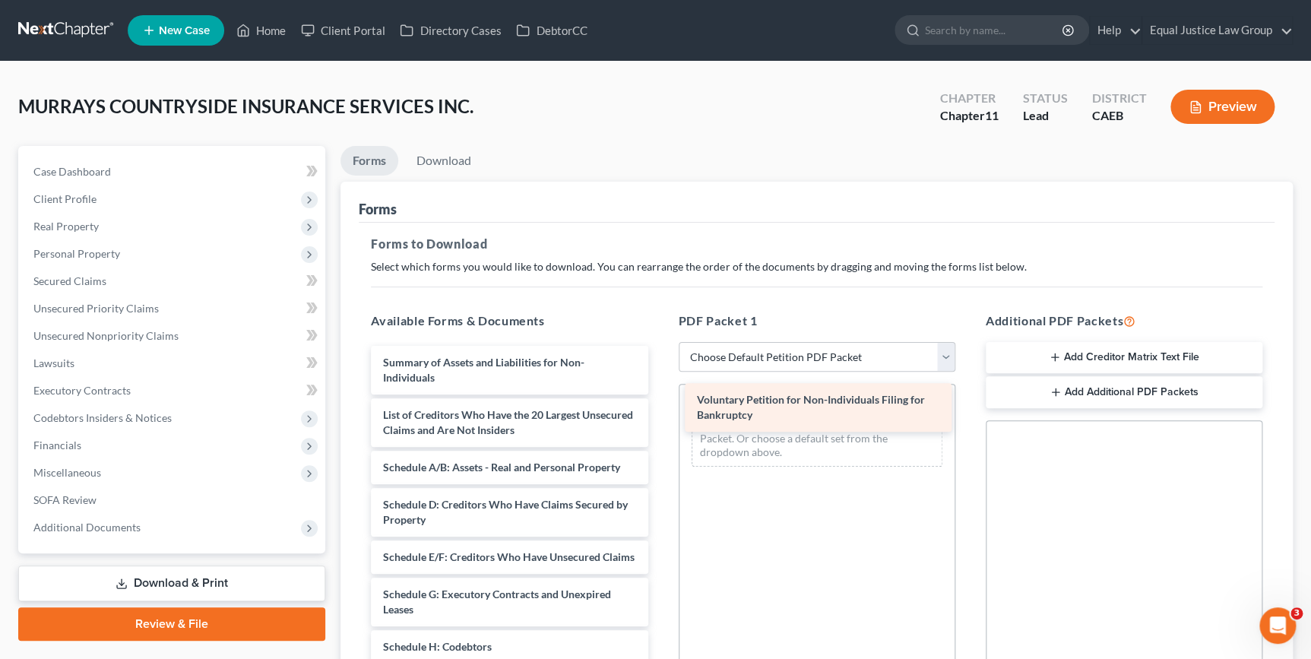
drag, startPoint x: 508, startPoint y: 360, endPoint x: 822, endPoint y: 399, distance: 316.3
click at [660, 399] on div "Voluntary Petition for Non-Individuals Filing for Bankruptcy Voluntary Petition…" at bounding box center [509, 632] width 301 height 572
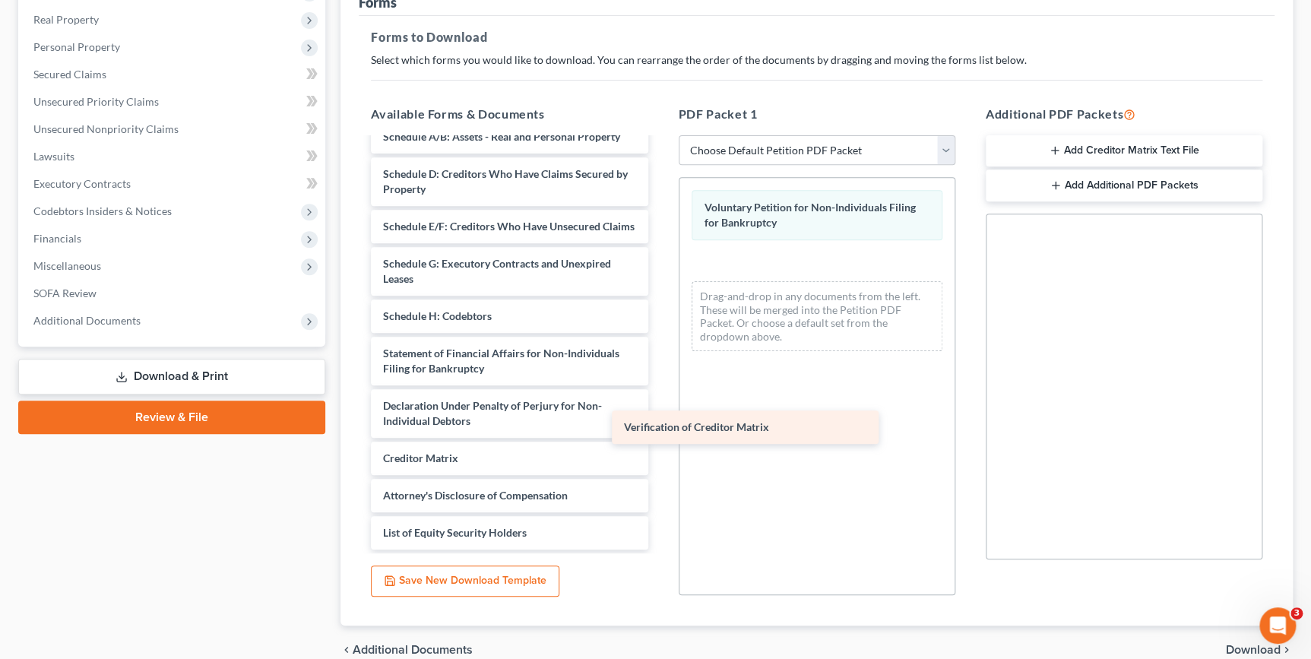
scroll to position [138, 0]
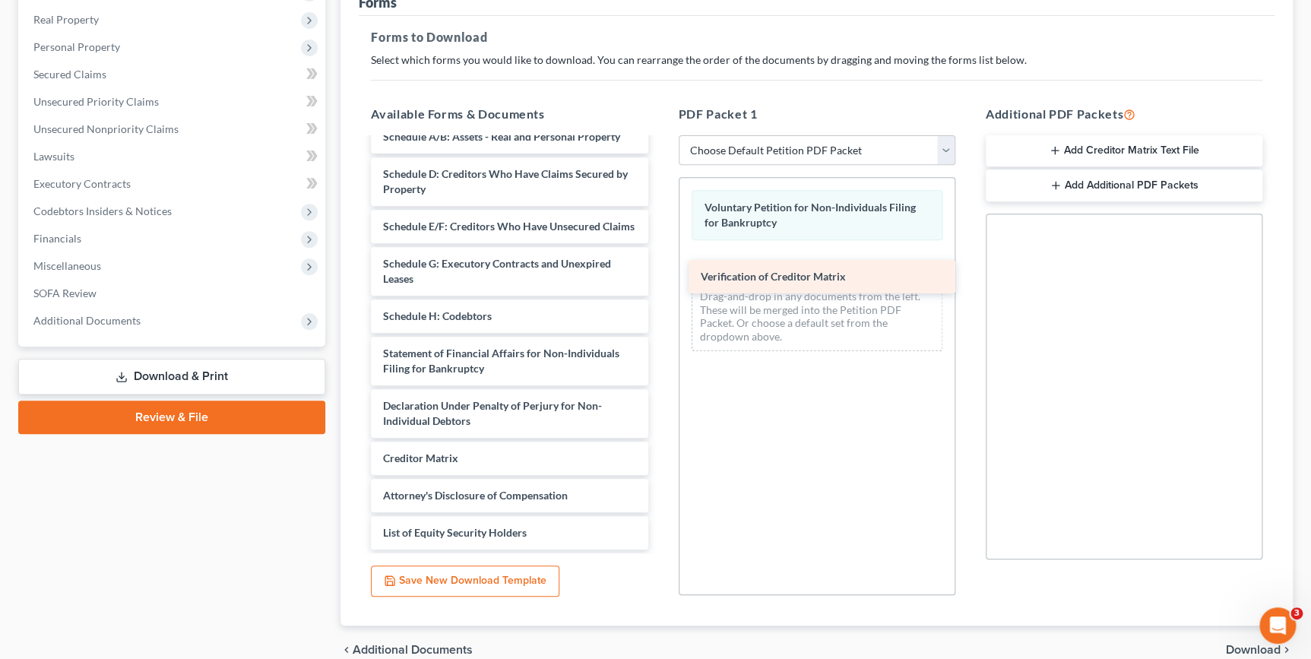
drag, startPoint x: 499, startPoint y: 454, endPoint x: 813, endPoint y: 268, distance: 365.6
click at [660, 268] on div "Verification of Creditor Matrix Summary of Assets and Liabilities for Non-Indiv…" at bounding box center [509, 282] width 301 height 534
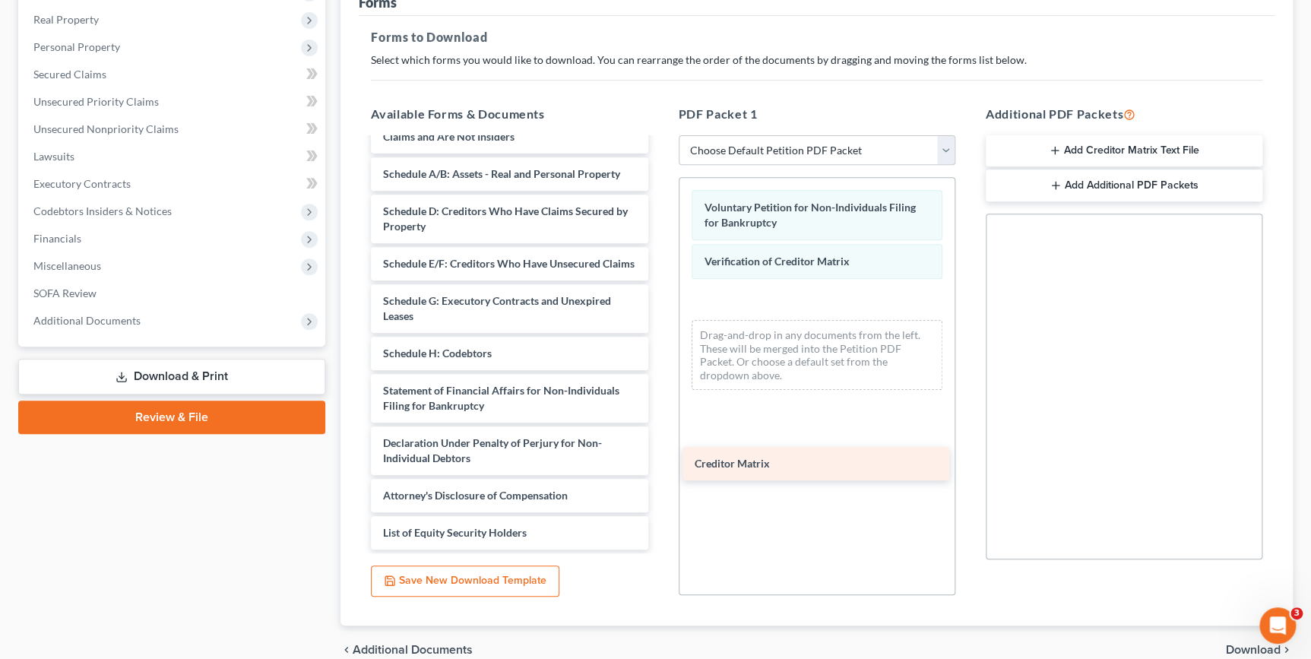
scroll to position [101, 0]
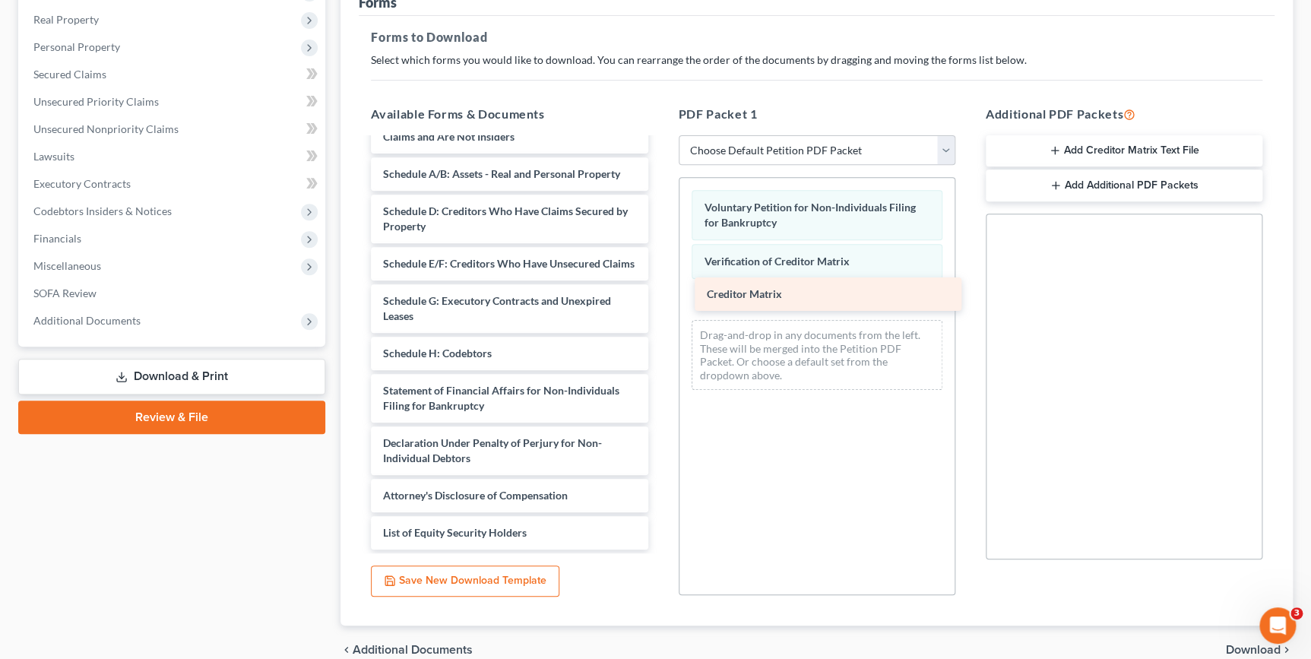
drag, startPoint x: 449, startPoint y: 458, endPoint x: 772, endPoint y: 296, distance: 361.3
click at [660, 296] on div "Creditor Matrix Summary of Assets and Liabilities for Non-Individuals List of C…" at bounding box center [509, 300] width 301 height 497
click at [1071, 145] on button "Add Creditor Matrix Text File" at bounding box center [1124, 151] width 277 height 32
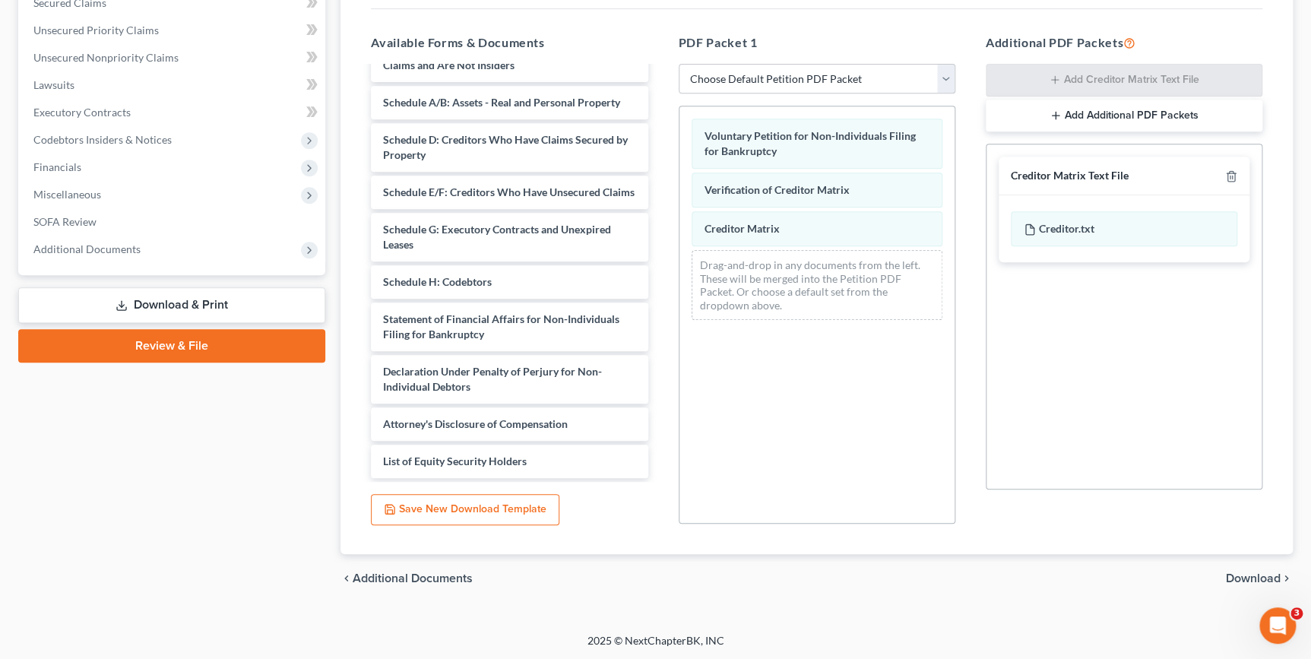
click at [1249, 578] on span "Download" at bounding box center [1253, 578] width 55 height 12
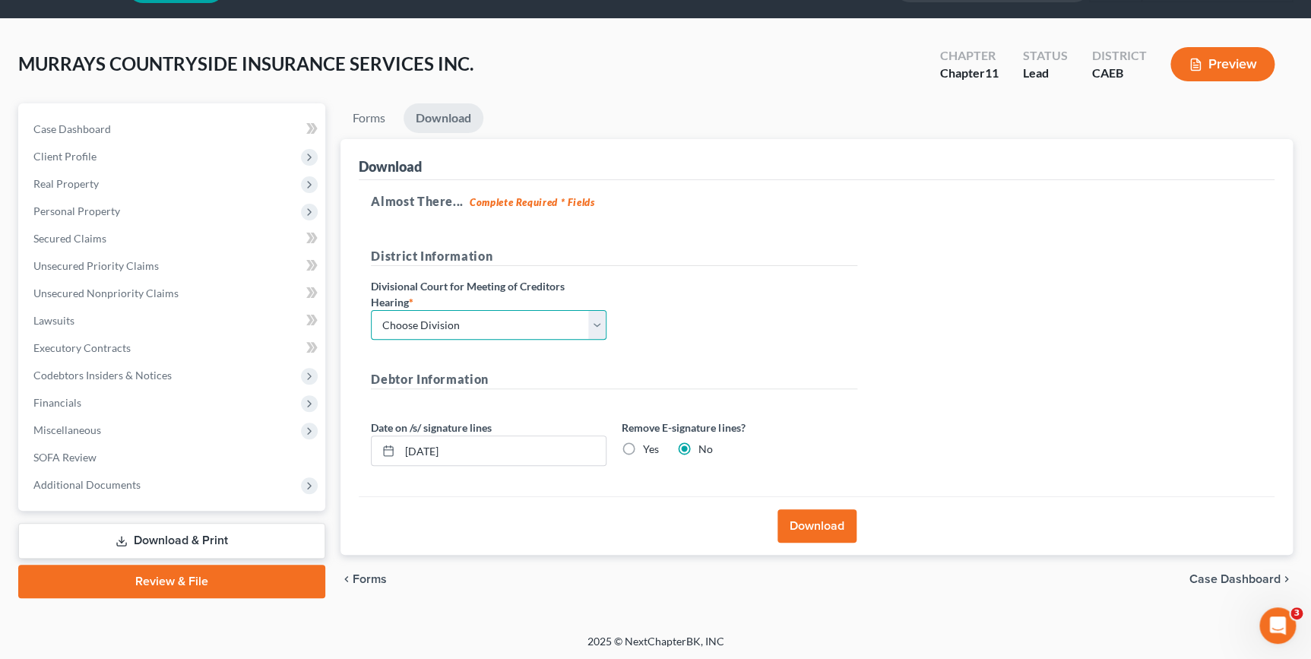
click at [601, 326] on select "Choose Division Fresno Modesto [GEOGRAPHIC_DATA]" at bounding box center [489, 325] width 236 height 30
select select "2"
click at [371, 310] on select "Choose Division Fresno Modesto [GEOGRAPHIC_DATA]" at bounding box center [489, 325] width 236 height 30
click at [796, 522] on button "Download" at bounding box center [816, 525] width 79 height 33
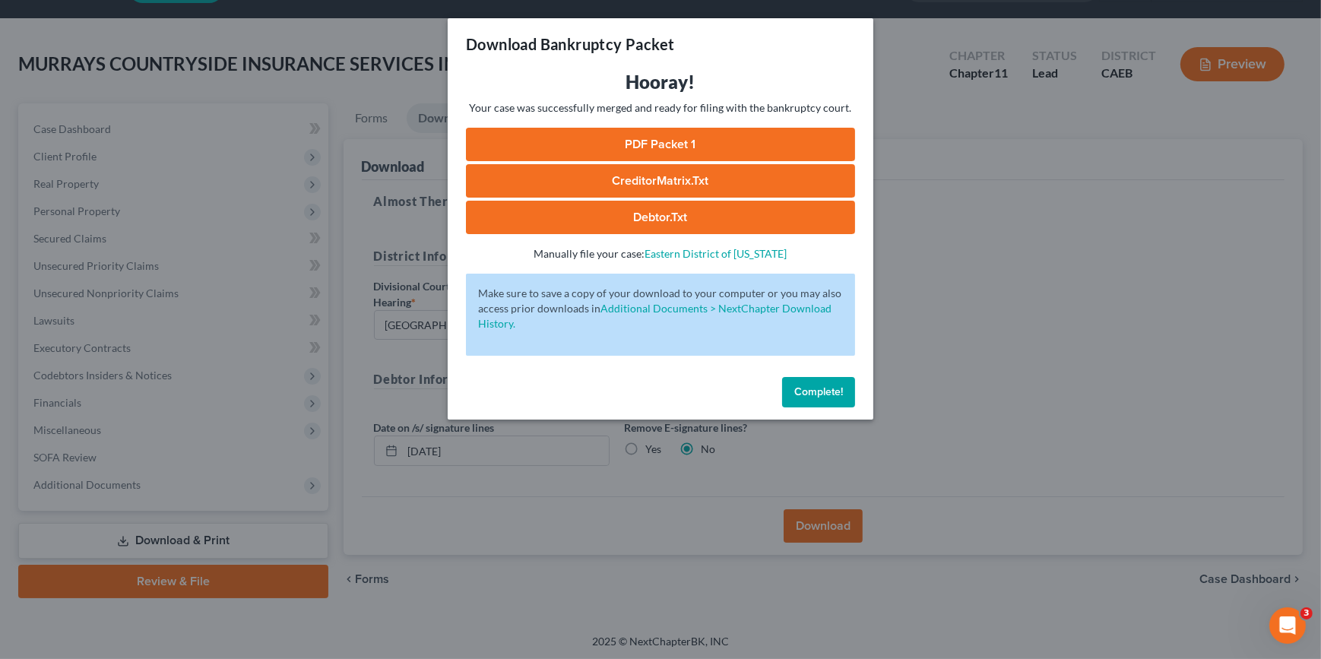
click at [687, 146] on link "PDF Packet 1" at bounding box center [660, 144] width 389 height 33
click at [695, 177] on link "CreditorMatrix.txt" at bounding box center [660, 180] width 389 height 33
click at [617, 223] on link "Debtor.txt" at bounding box center [660, 217] width 389 height 33
click at [832, 395] on span "Complete!" at bounding box center [818, 391] width 49 height 13
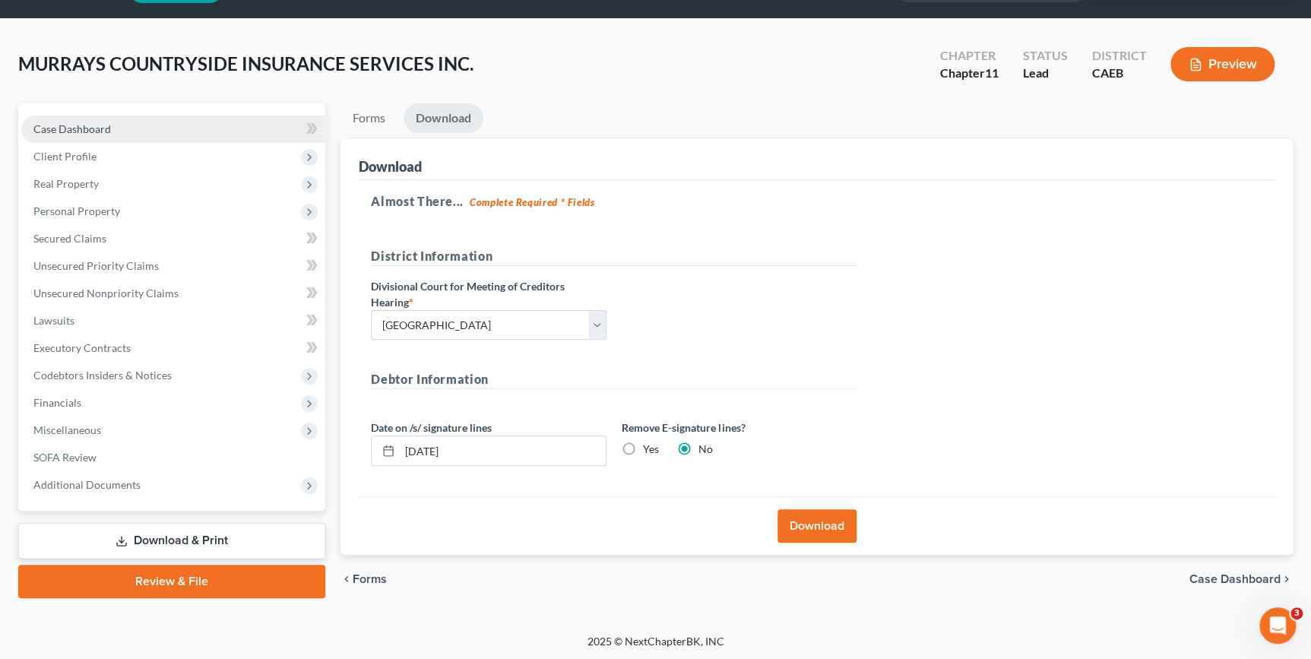
click at [71, 126] on span "Case Dashboard" at bounding box center [72, 128] width 78 height 13
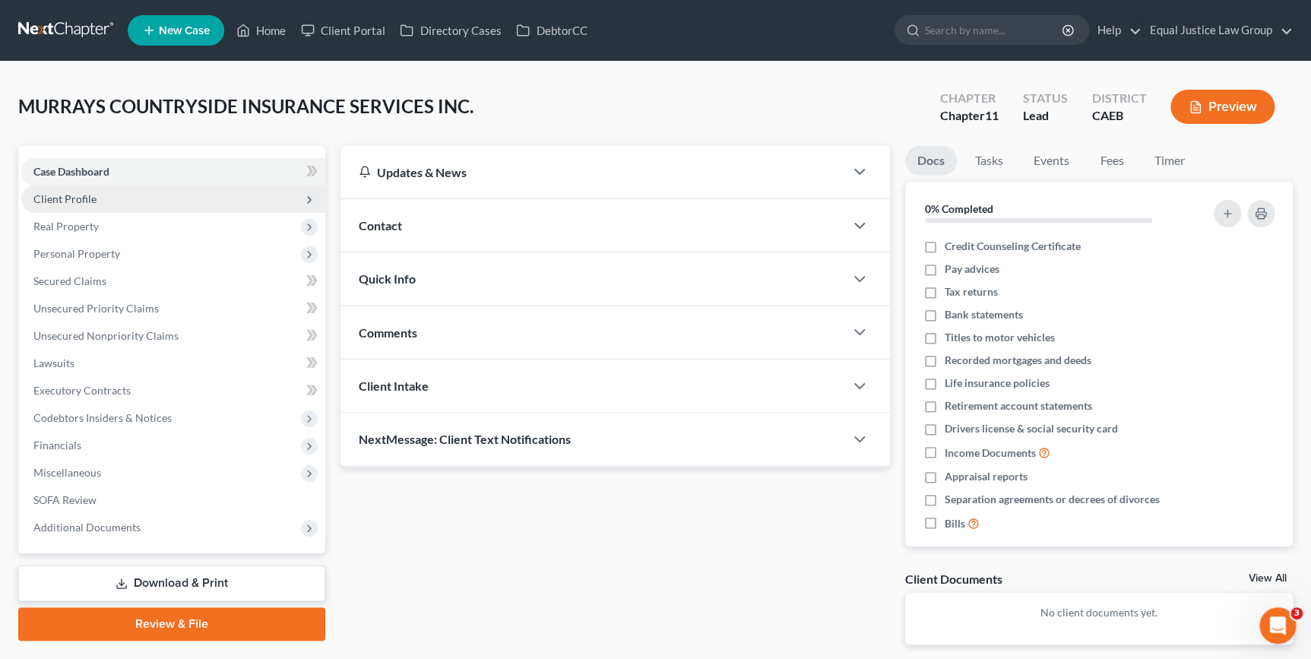
click at [74, 198] on span "Client Profile" at bounding box center [64, 198] width 63 height 13
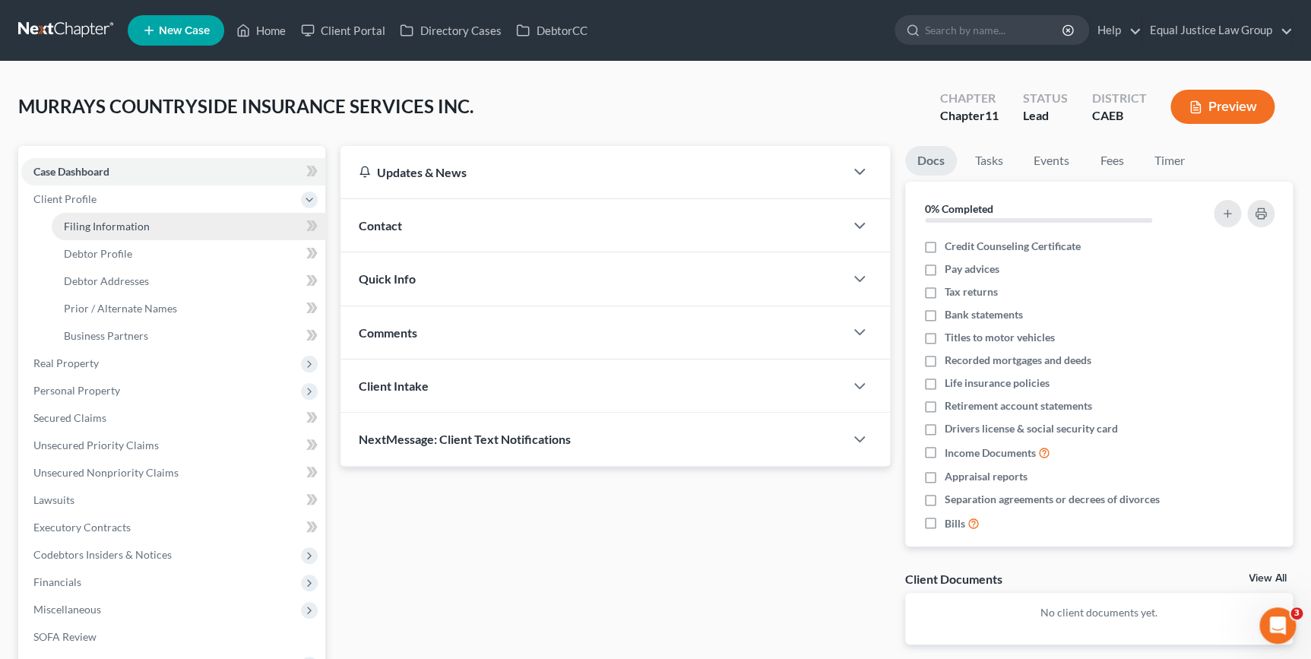
click at [90, 220] on span "Filing Information" at bounding box center [107, 226] width 86 height 13
select select "3"
select select "1"
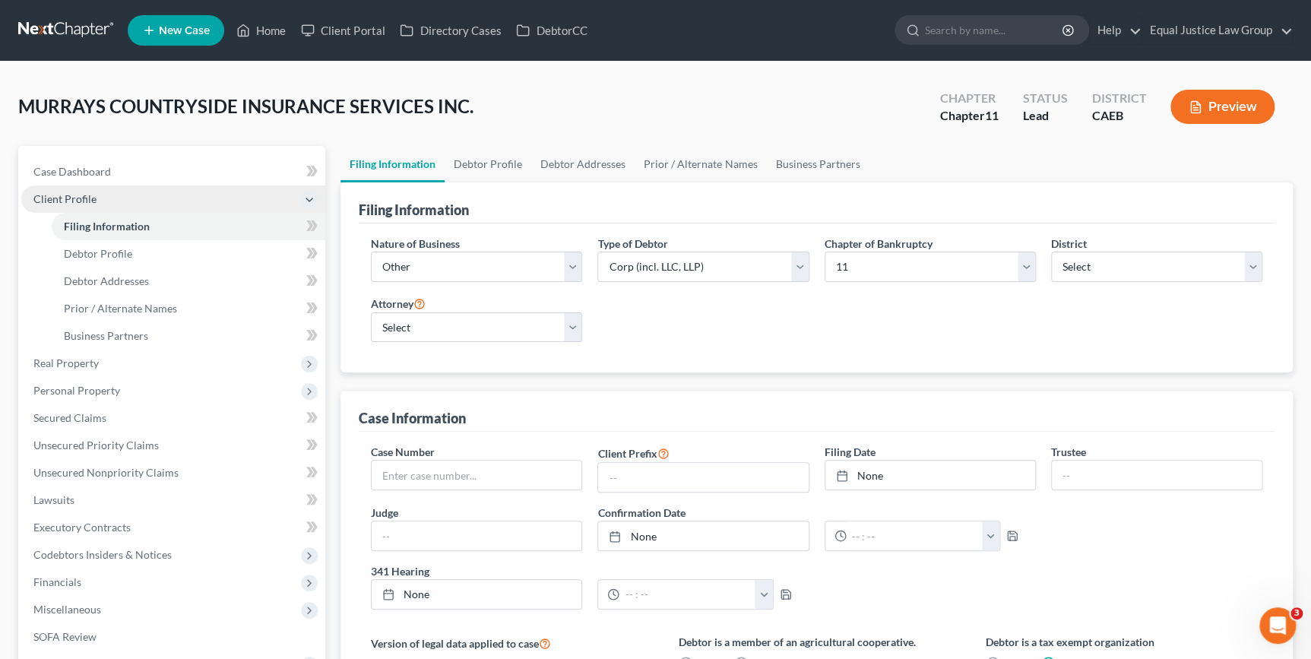
click at [71, 192] on span "Client Profile" at bounding box center [64, 198] width 63 height 13
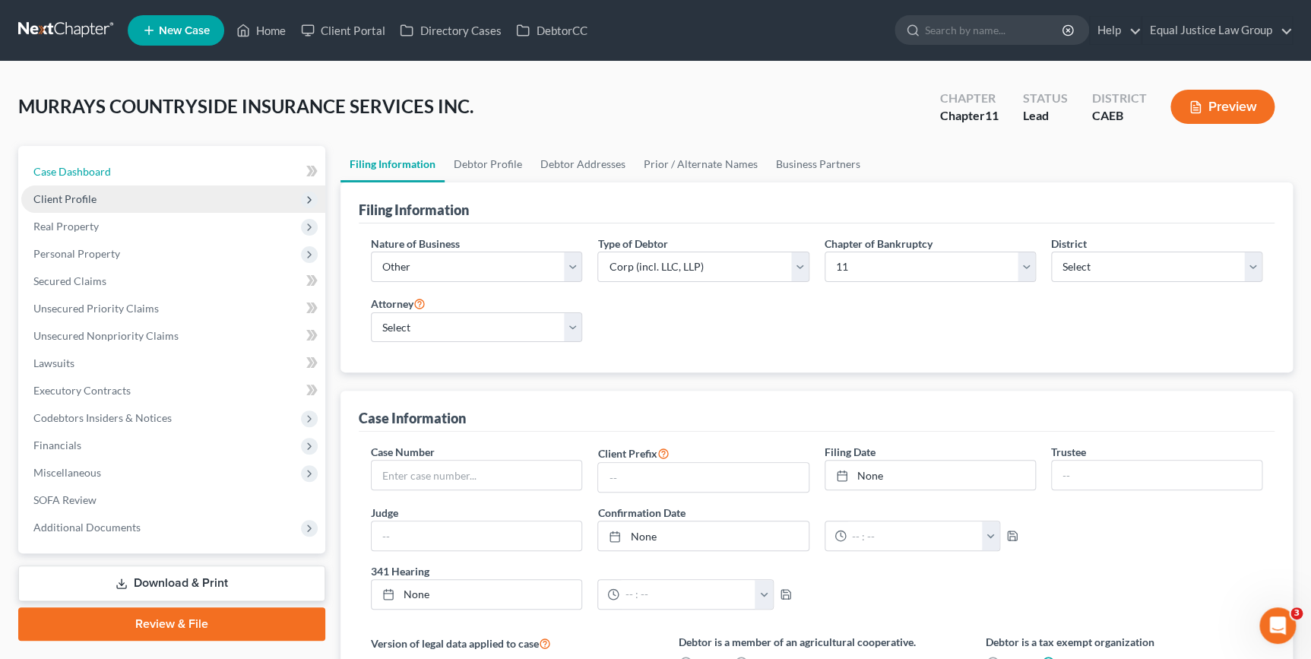
drag, startPoint x: 83, startPoint y: 176, endPoint x: 78, endPoint y: 202, distance: 26.4
click at [83, 176] on link "Case Dashboard" at bounding box center [173, 171] width 304 height 27
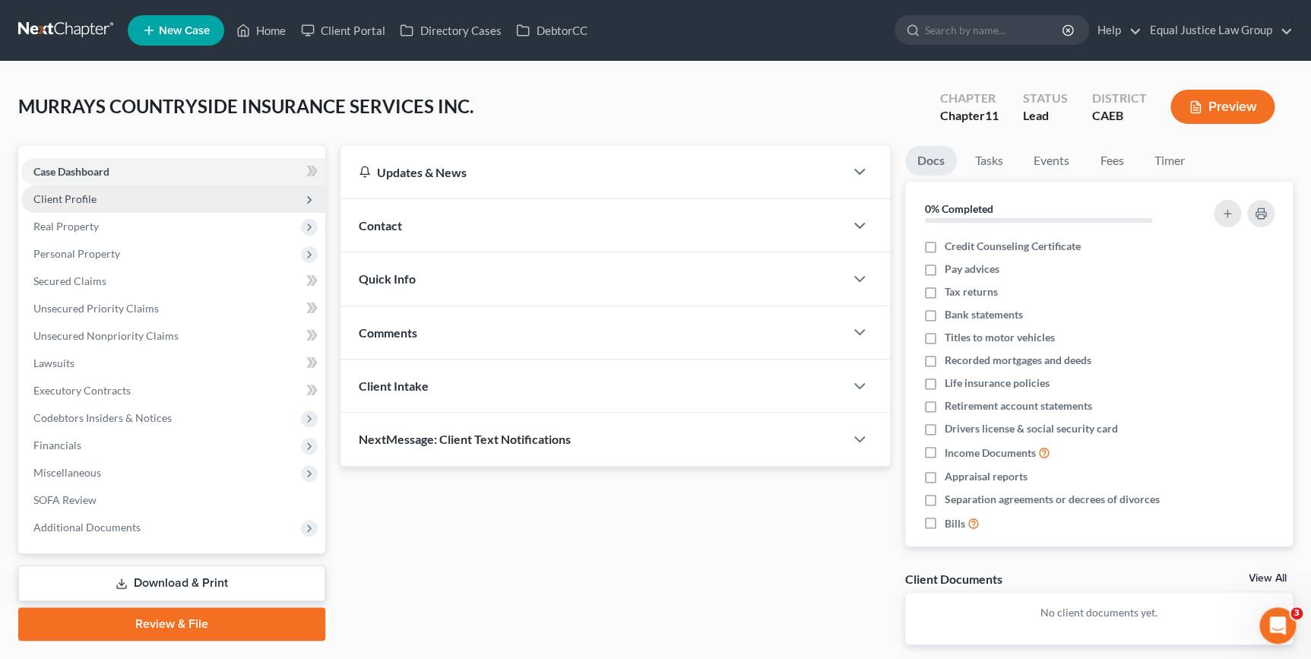
click at [78, 202] on span "Client Profile" at bounding box center [64, 198] width 63 height 13
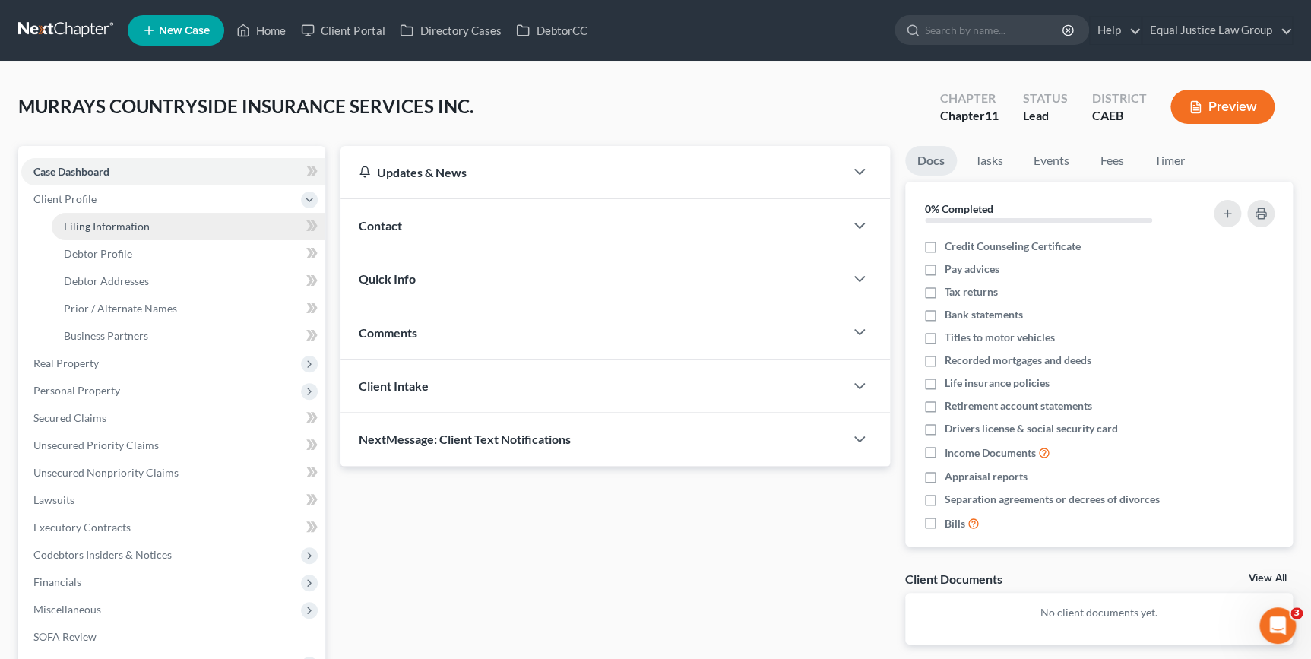
click at [85, 223] on span "Filing Information" at bounding box center [107, 226] width 86 height 13
select select "3"
select select "1"
select select "8"
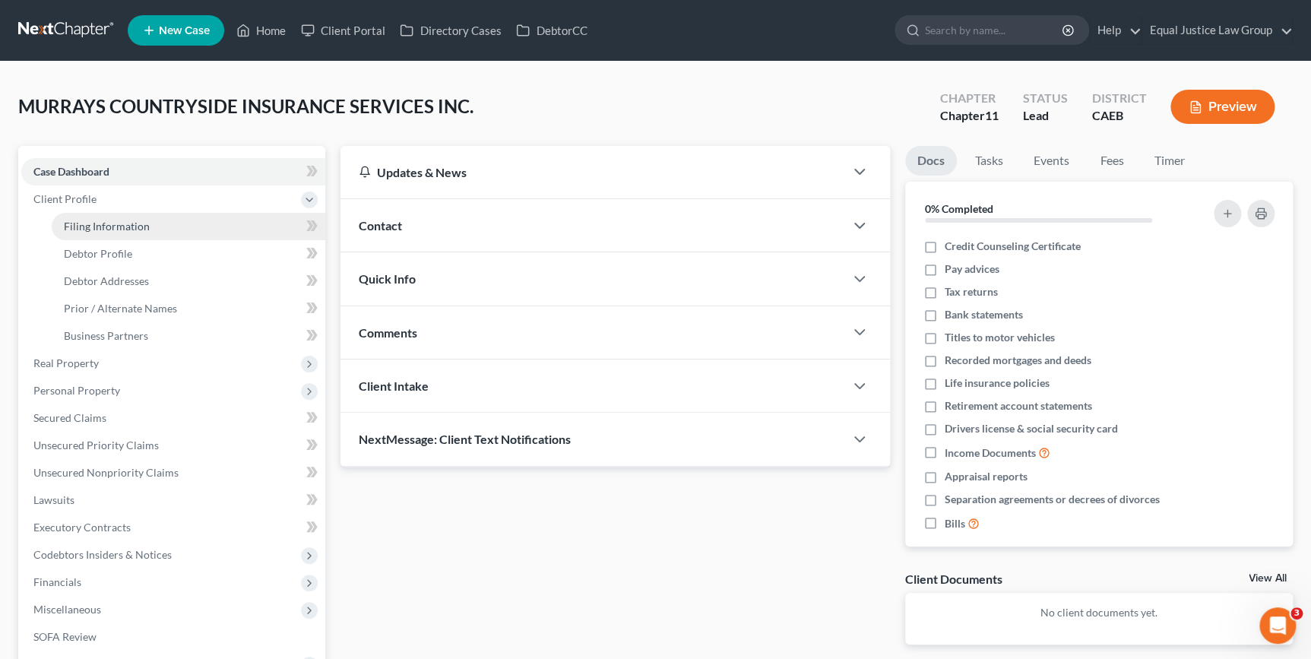
select select "0"
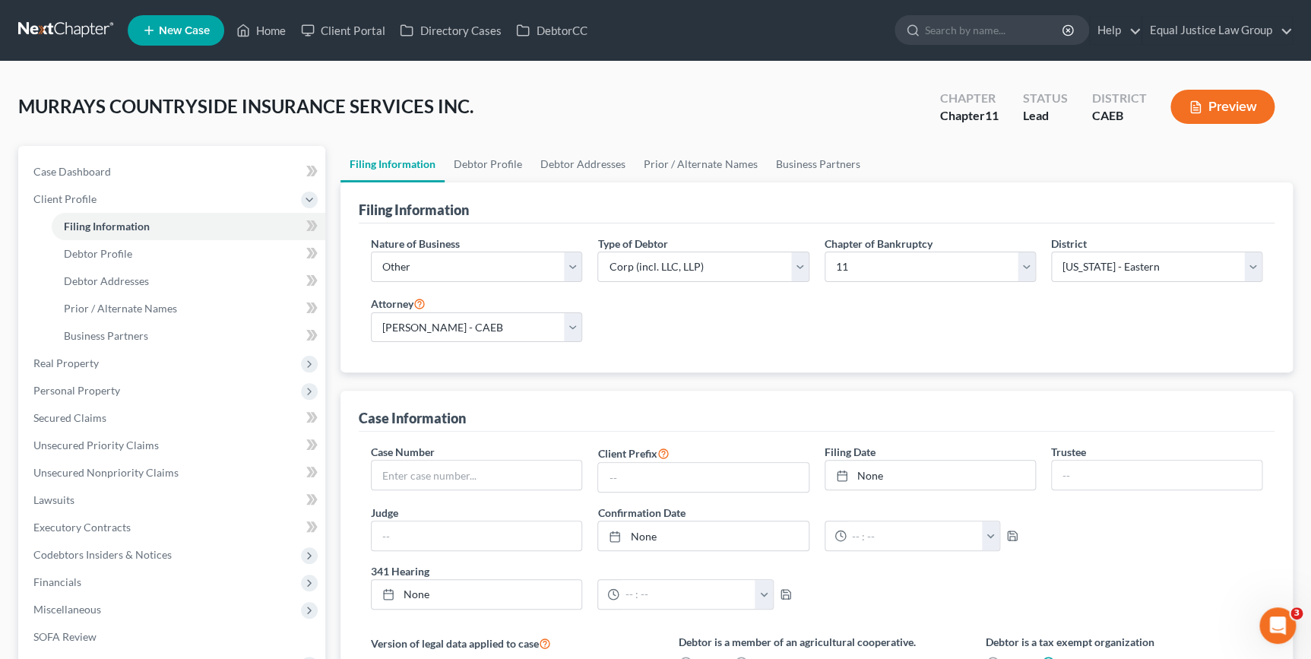
scroll to position [138, 0]
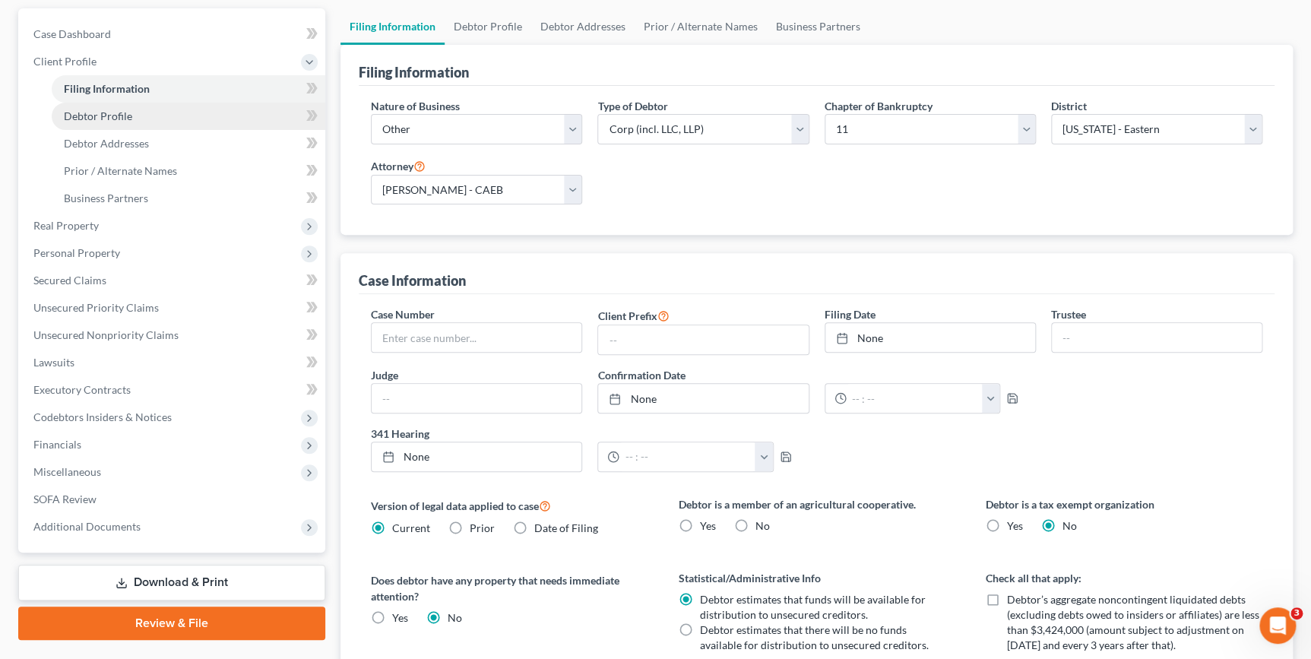
click at [115, 113] on span "Debtor Profile" at bounding box center [98, 115] width 68 height 13
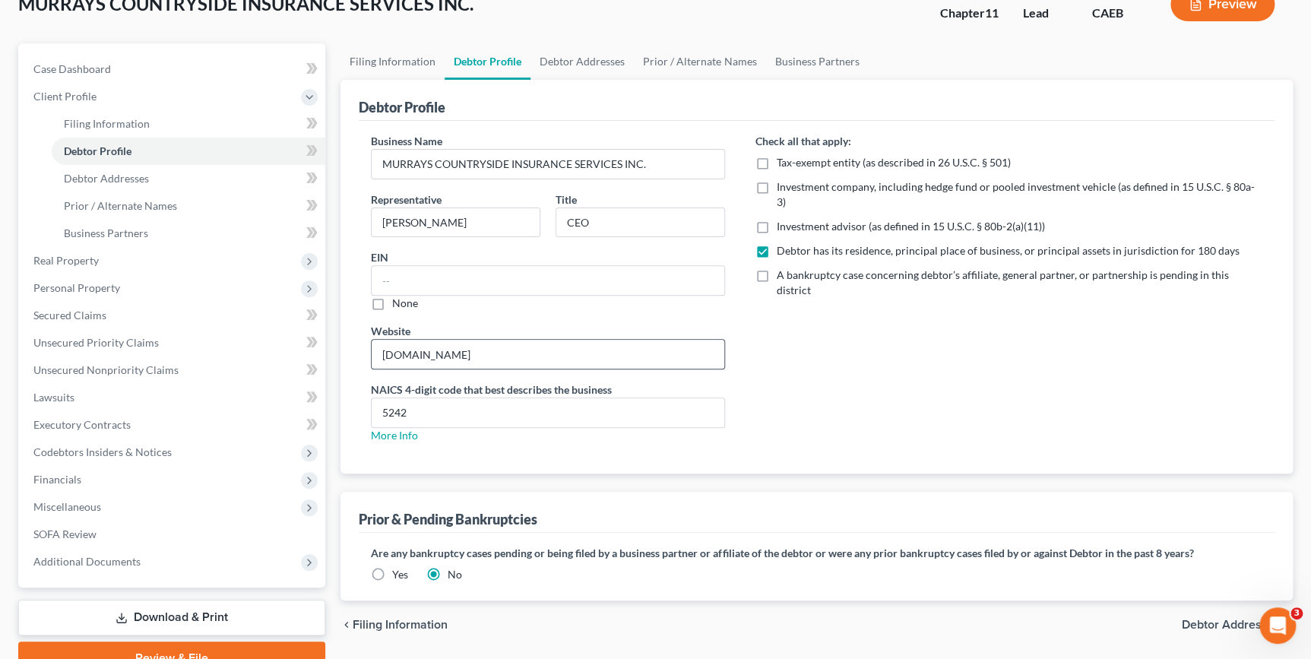
scroll to position [174, 0]
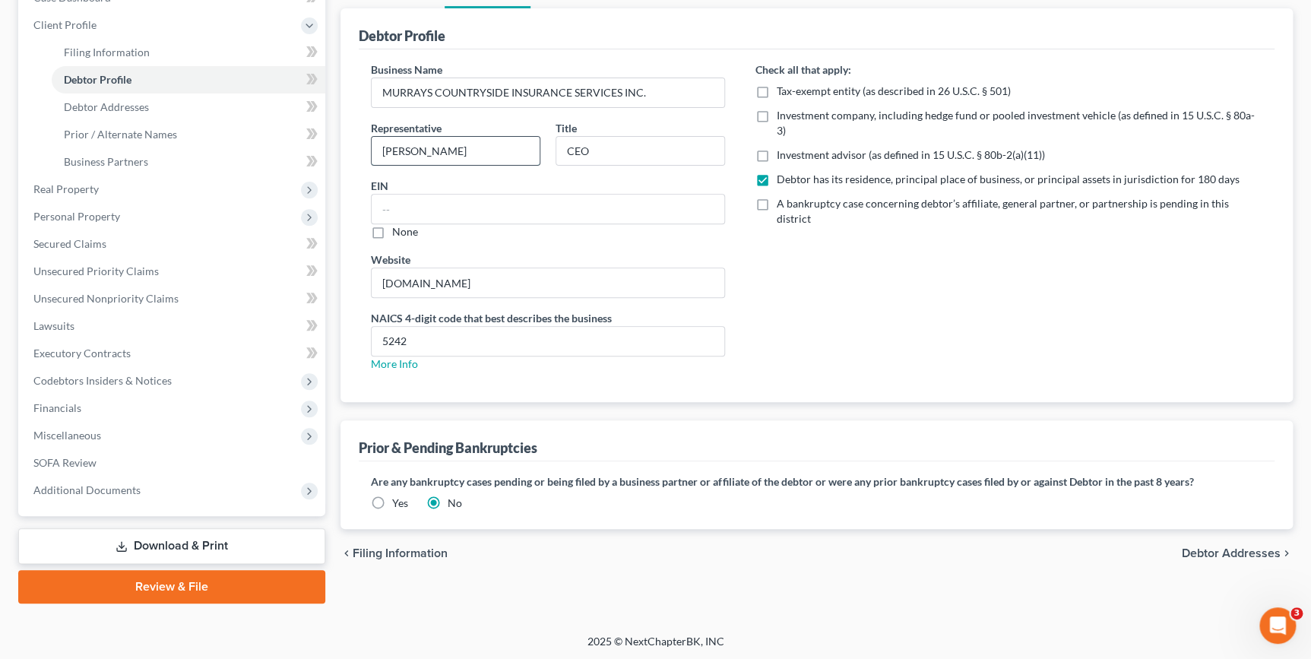
click at [404, 153] on input "[PERSON_NAME]" at bounding box center [456, 151] width 168 height 29
type input "[PERSON_NAME]"
click at [907, 340] on div "Check all that apply: Tax-exempt entity (as described in 26 U.S.C. § 501) Inves…" at bounding box center [1008, 223] width 537 height 322
click at [1227, 549] on span "Debtor Addresses" at bounding box center [1231, 553] width 99 height 12
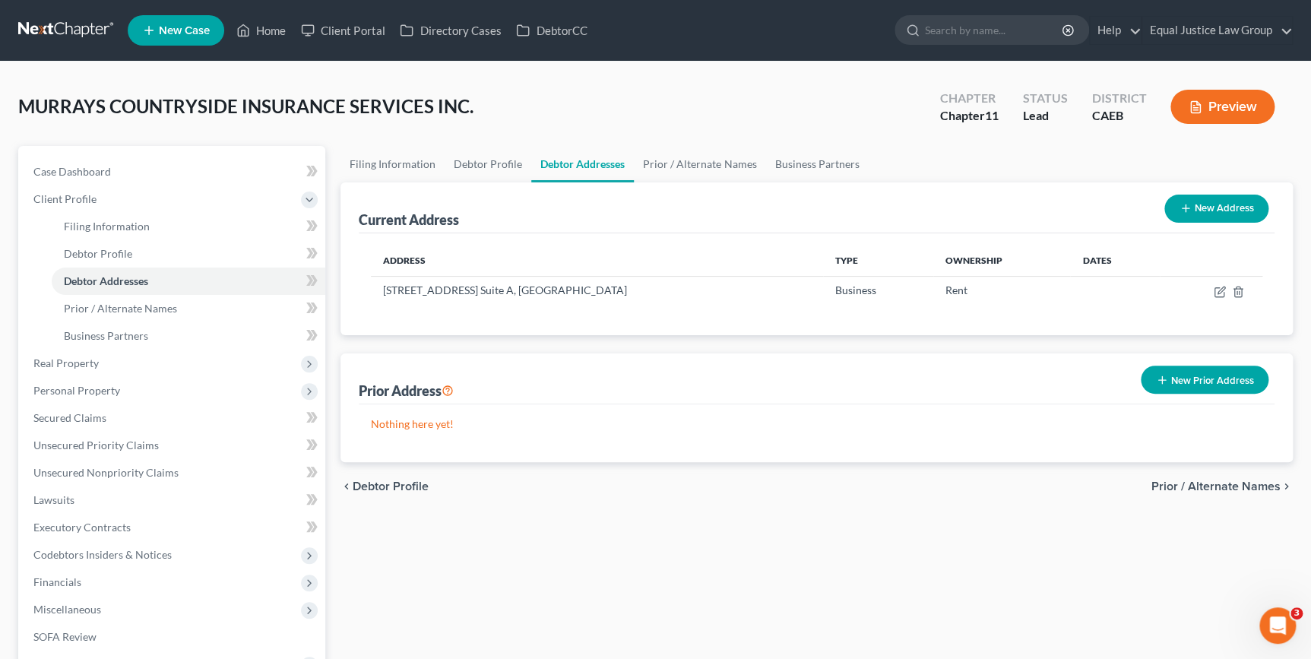
click at [1195, 486] on span "Prior / Alternate Names" at bounding box center [1215, 486] width 129 height 12
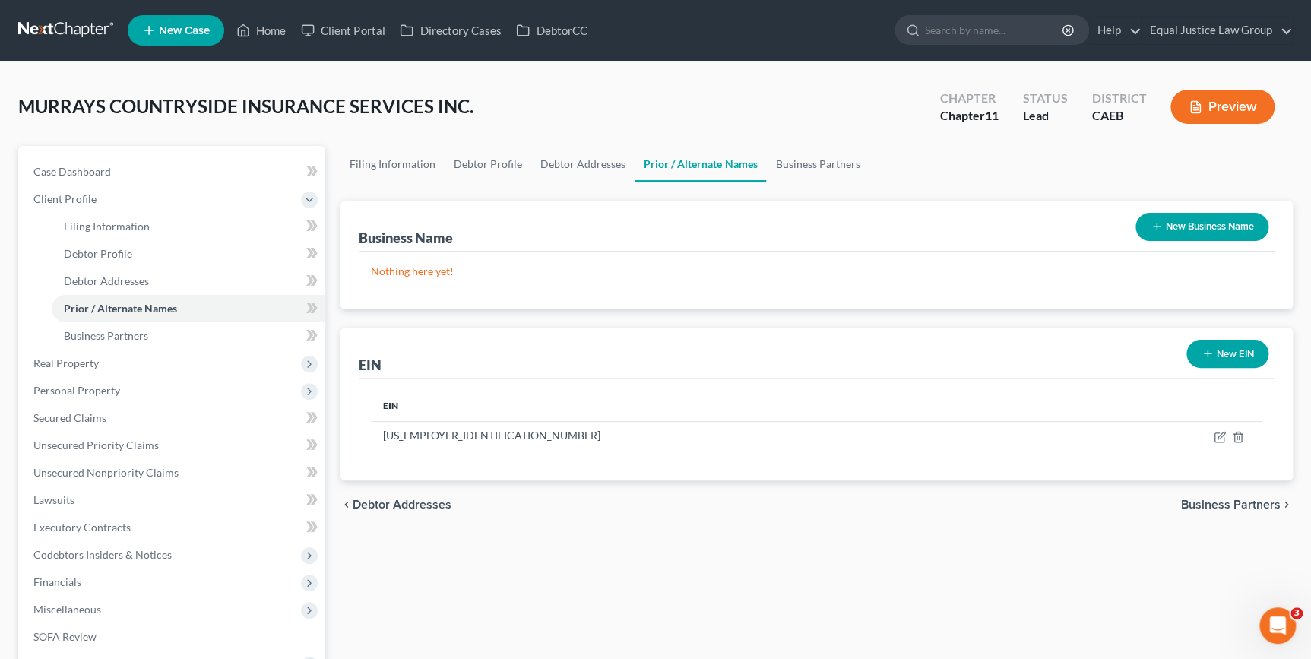
click at [1195, 486] on div "chevron_left Debtor Addresses Business Partners chevron_right" at bounding box center [816, 504] width 952 height 49
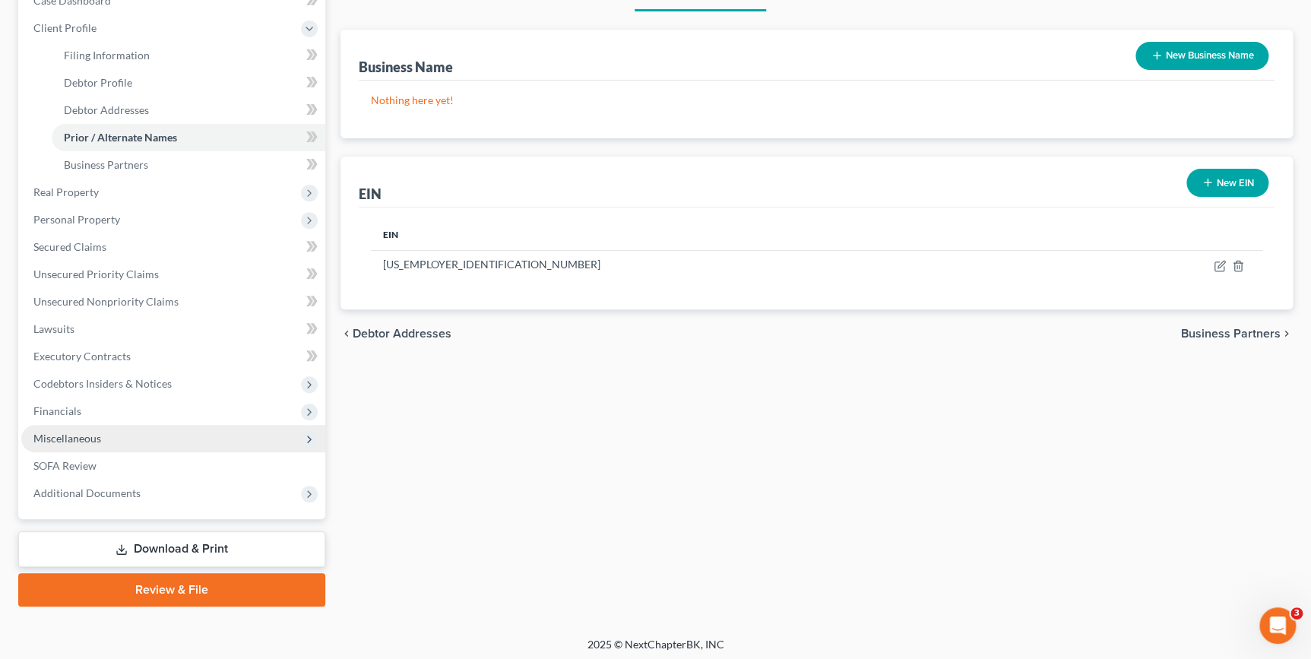
scroll to position [174, 0]
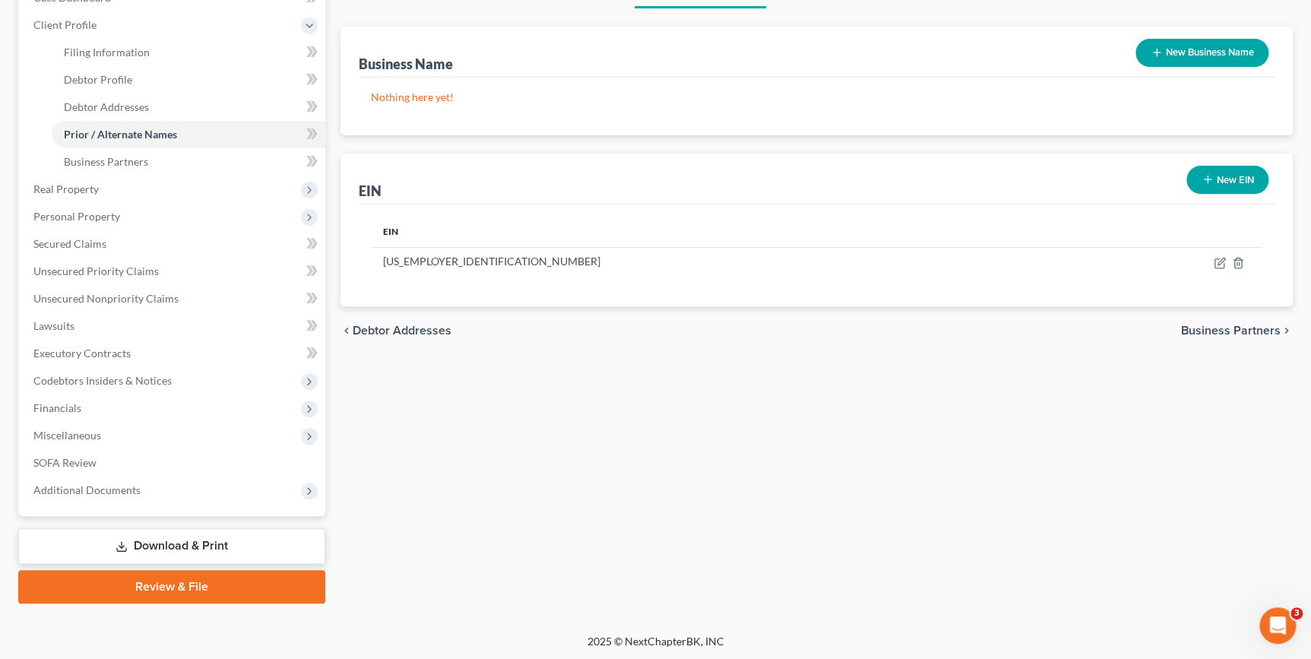
click at [222, 541] on link "Download & Print" at bounding box center [171, 546] width 307 height 36
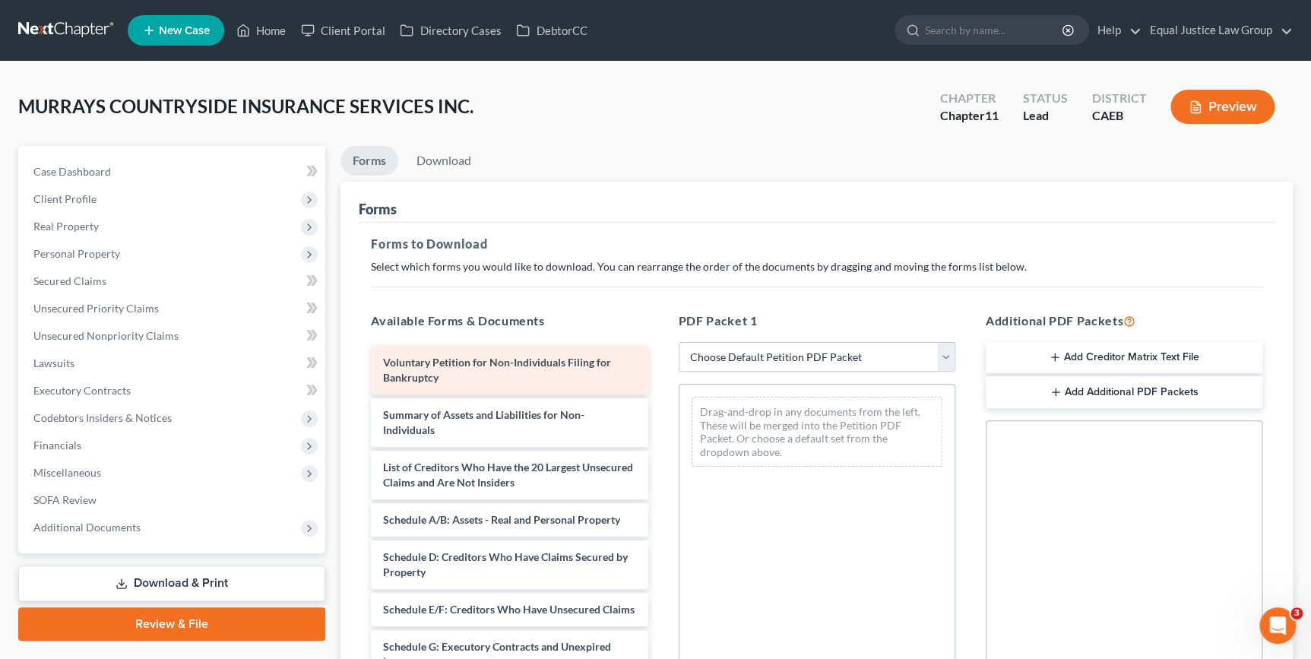
scroll to position [68, 0]
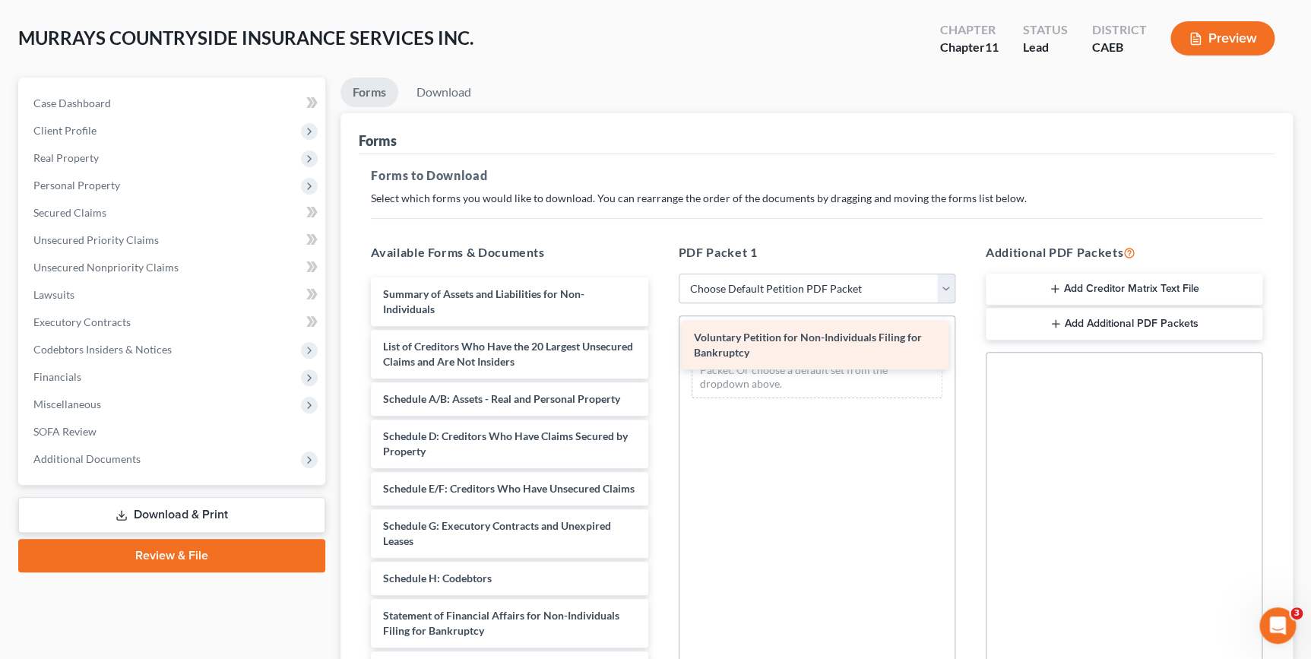
drag, startPoint x: 543, startPoint y: 296, endPoint x: 854, endPoint y: 338, distance: 314.4
click at [660, 338] on div "Voluntary Petition for Non-Individuals Filing for Bankruptcy Voluntary Petition…" at bounding box center [509, 563] width 301 height 572
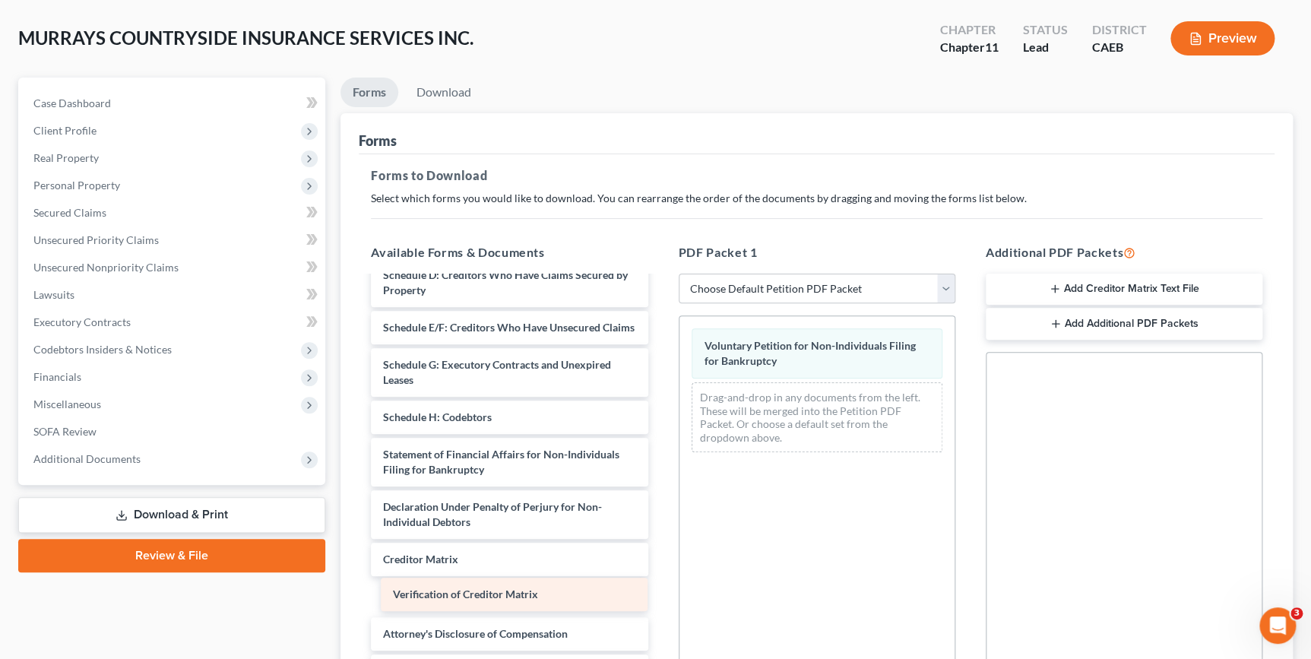
scroll to position [138, 0]
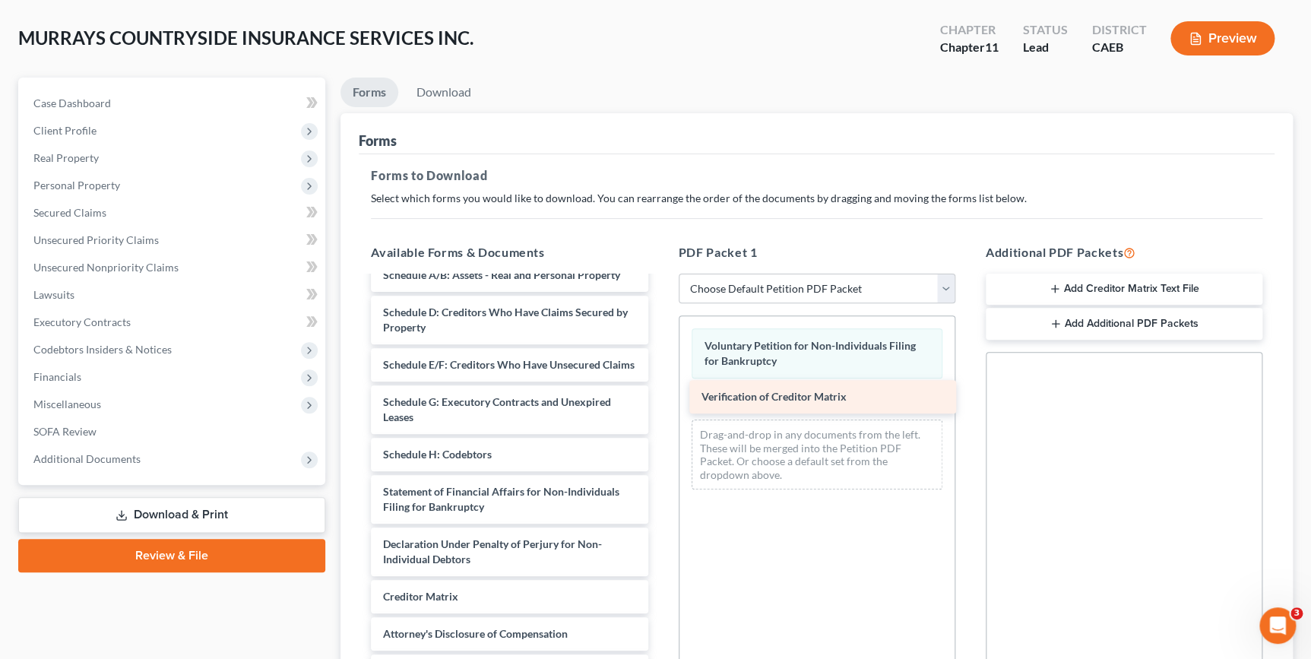
drag, startPoint x: 482, startPoint y: 594, endPoint x: 800, endPoint y: 397, distance: 374.8
click at [660, 397] on div "Verification of Creditor Matrix Summary of Assets and Liabilities for Non-Indiv…" at bounding box center [509, 421] width 301 height 534
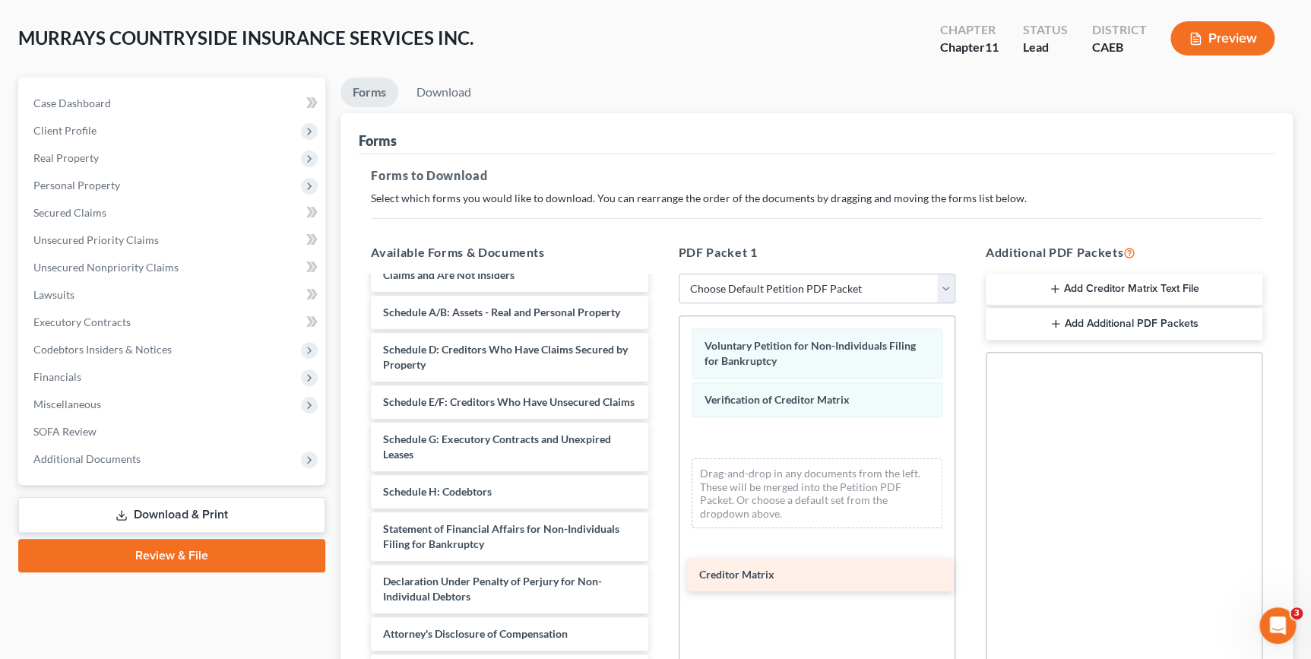
scroll to position [101, 0]
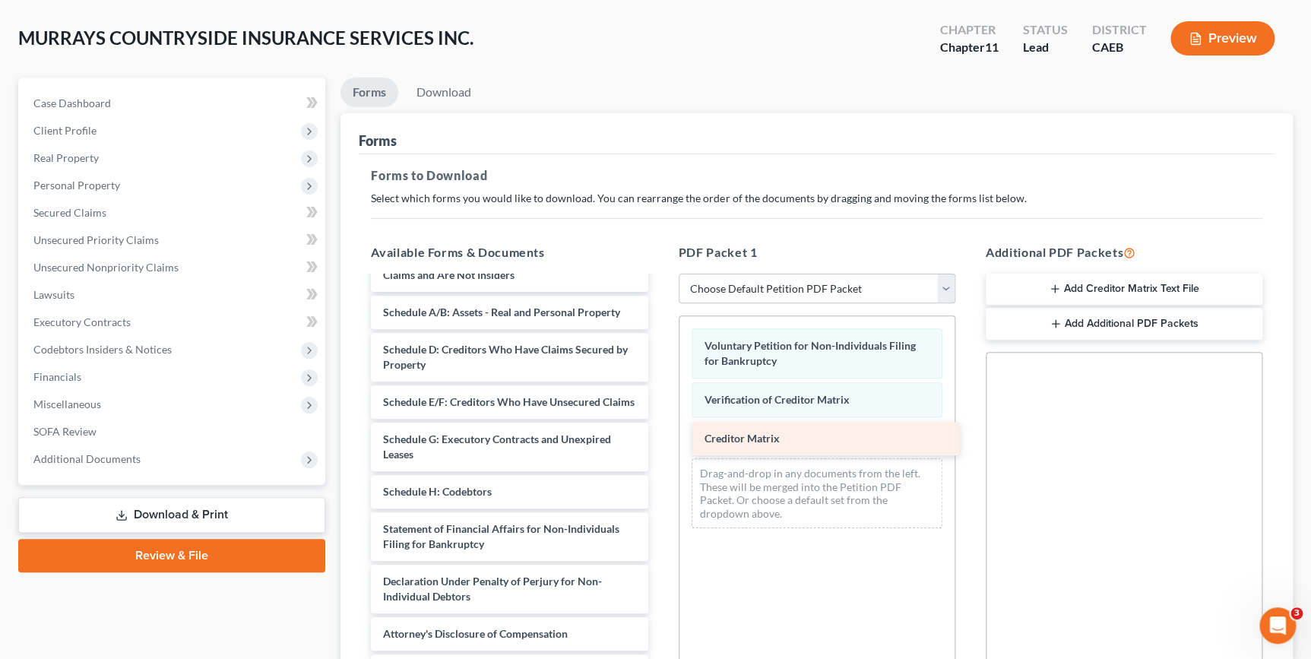
drag, startPoint x: 491, startPoint y: 594, endPoint x: 812, endPoint y: 439, distance: 356.6
click at [660, 439] on div "Creditor Matrix Summary of Assets and Liabilities for Non-Individuals List of C…" at bounding box center [509, 439] width 301 height 497
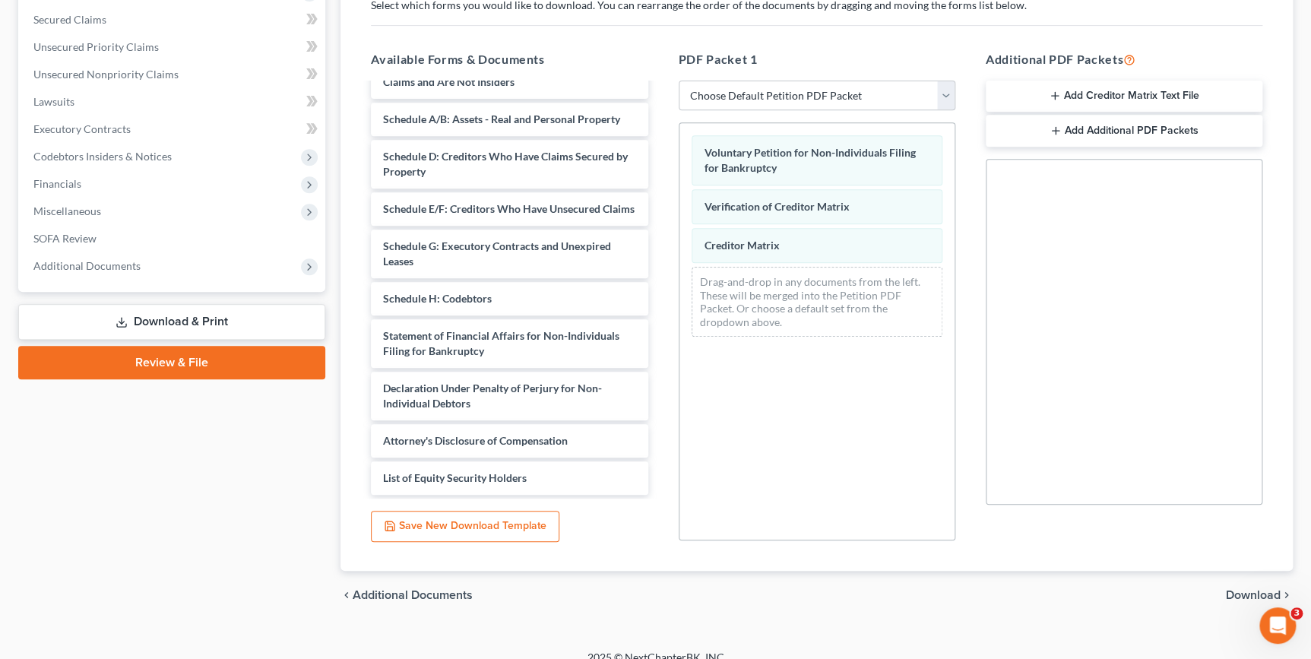
scroll to position [278, 0]
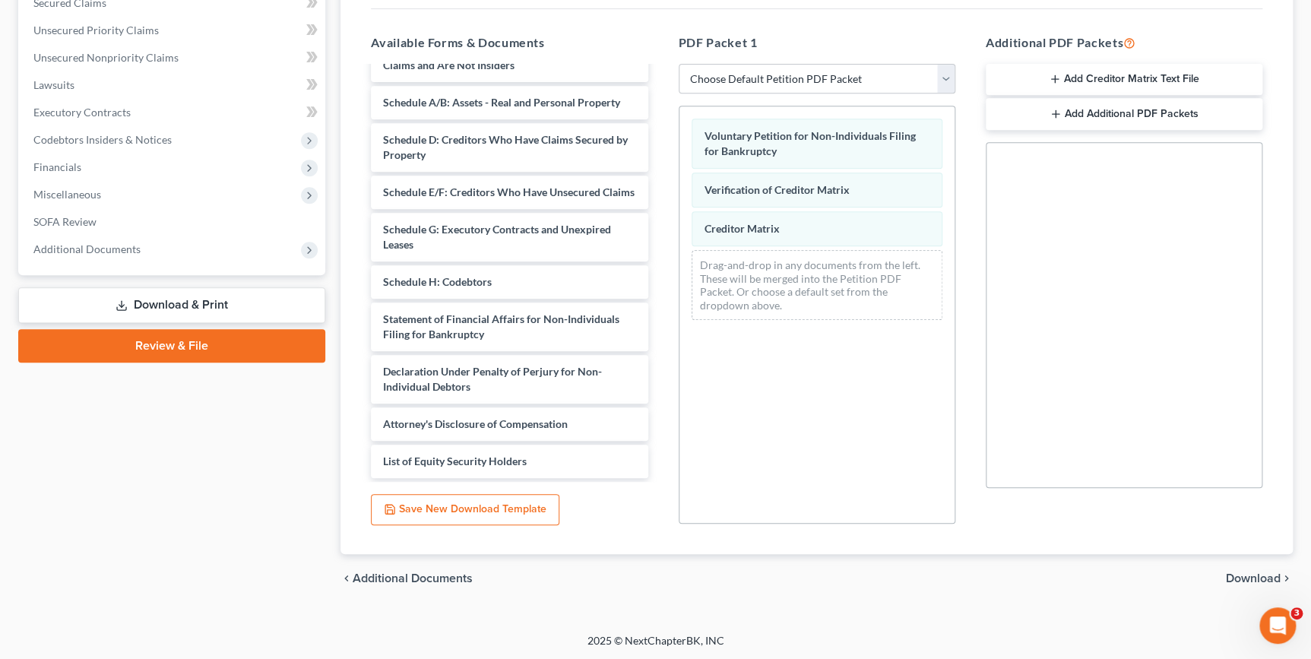
click at [1062, 76] on button "Add Creditor Matrix Text File" at bounding box center [1124, 80] width 277 height 32
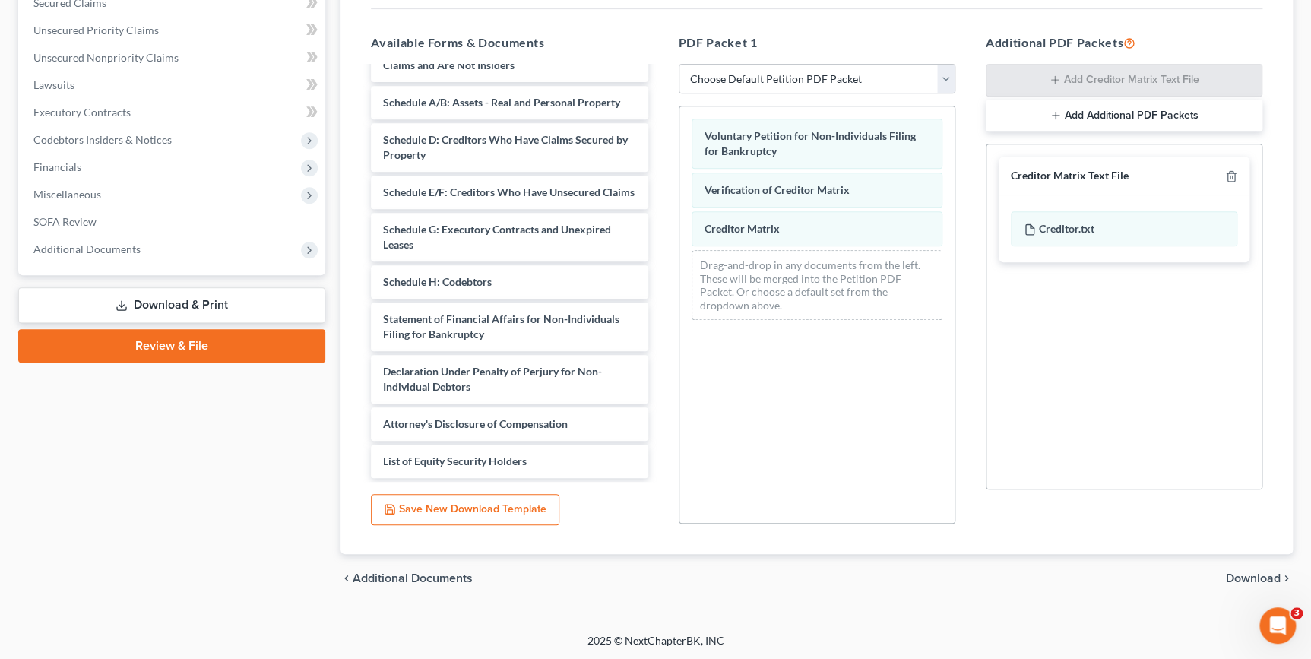
click at [1230, 575] on span "Download" at bounding box center [1253, 578] width 55 height 12
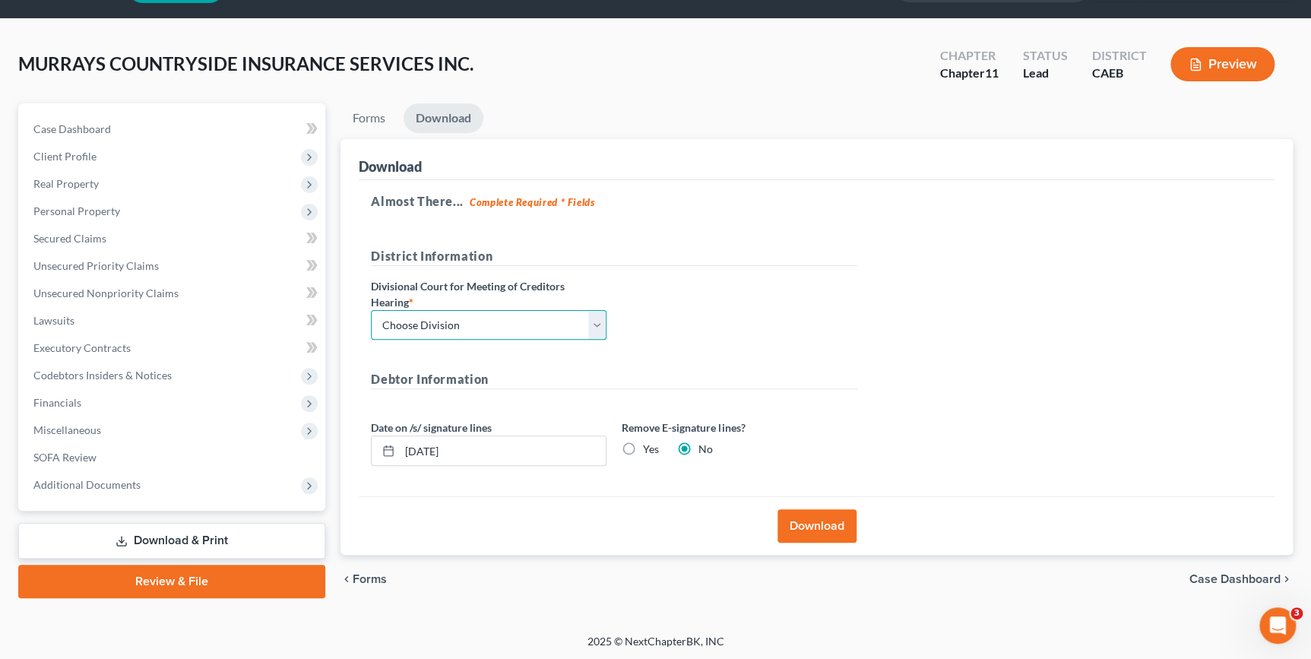
click at [602, 315] on select "Choose Division Fresno Modesto [GEOGRAPHIC_DATA]" at bounding box center [489, 325] width 236 height 30
select select "2"
click at [371, 310] on select "Choose Division Fresno Modesto [GEOGRAPHIC_DATA]" at bounding box center [489, 325] width 236 height 30
click at [835, 524] on button "Download" at bounding box center [816, 525] width 79 height 33
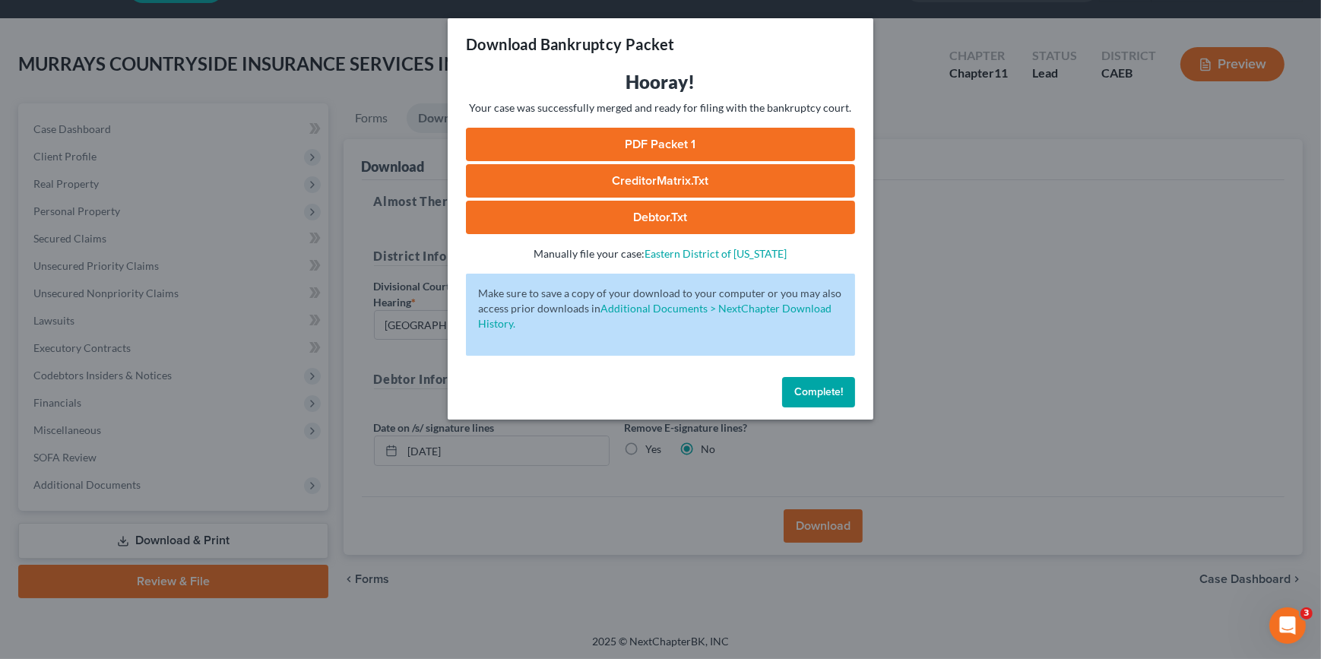
click at [698, 137] on link "PDF Packet 1" at bounding box center [660, 144] width 389 height 33
click at [711, 182] on link "CreditorMatrix.txt" at bounding box center [660, 180] width 389 height 33
click at [683, 214] on link "Debtor.txt" at bounding box center [660, 217] width 389 height 33
drag, startPoint x: 992, startPoint y: 350, endPoint x: 1028, endPoint y: 309, distance: 54.4
click at [993, 350] on div "Download Bankruptcy Packet Hooray! Your case was successfully merged and ready …" at bounding box center [660, 329] width 1321 height 659
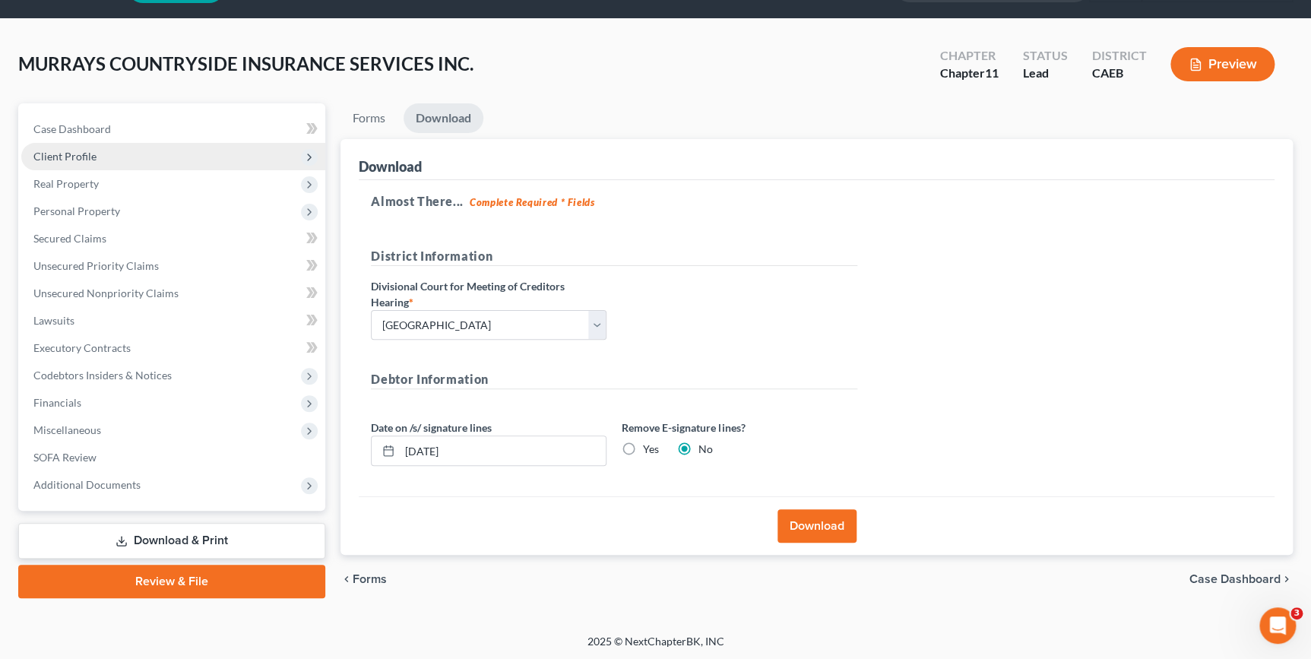
click at [67, 154] on span "Client Profile" at bounding box center [64, 156] width 63 height 13
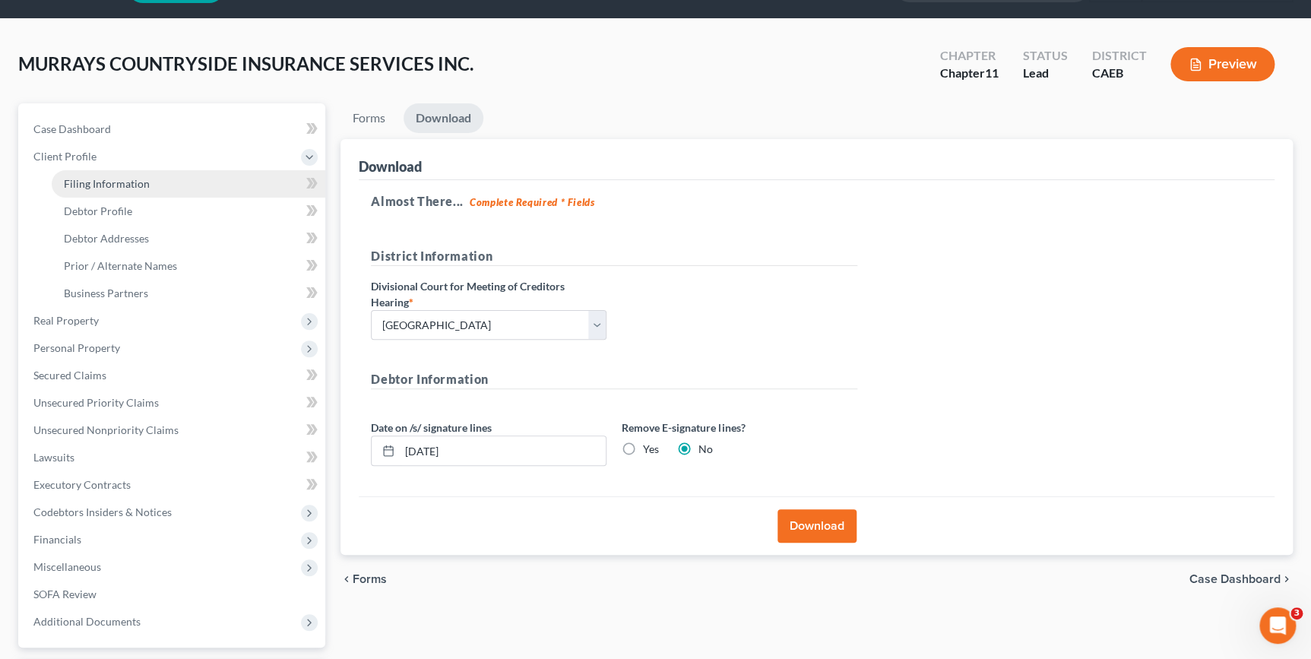
click at [115, 182] on span "Filing Information" at bounding box center [107, 183] width 86 height 13
select select "3"
select select "1"
select select "8"
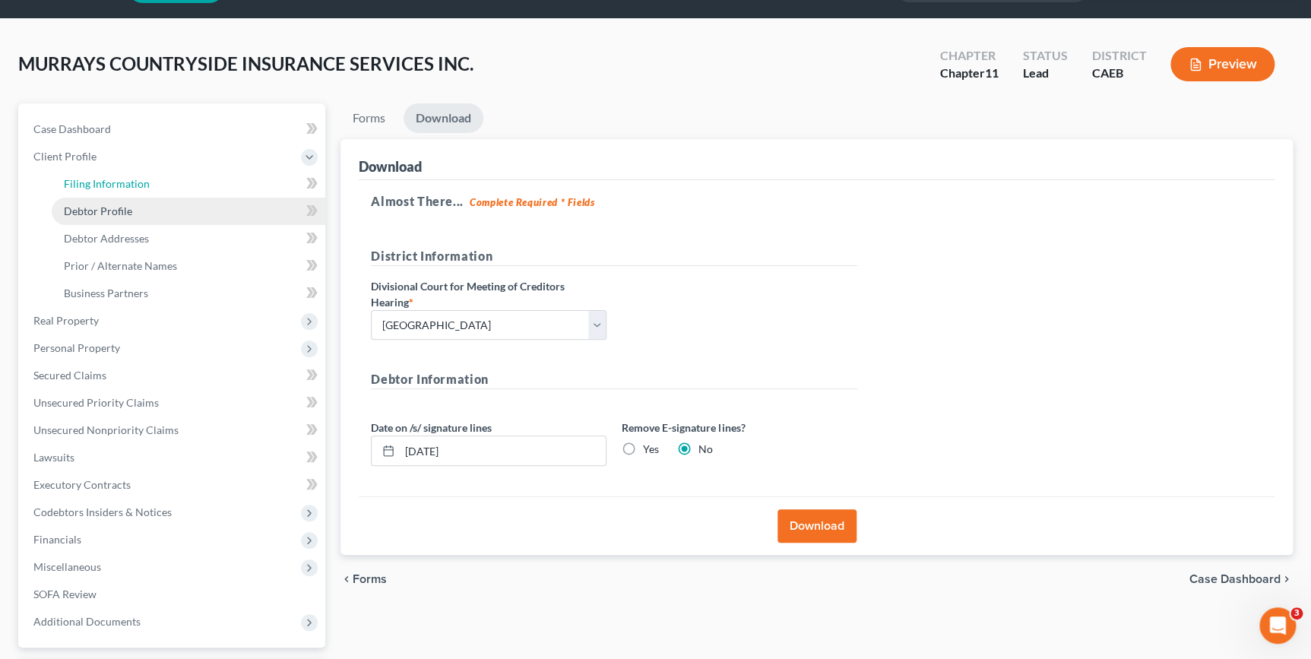
select select "0"
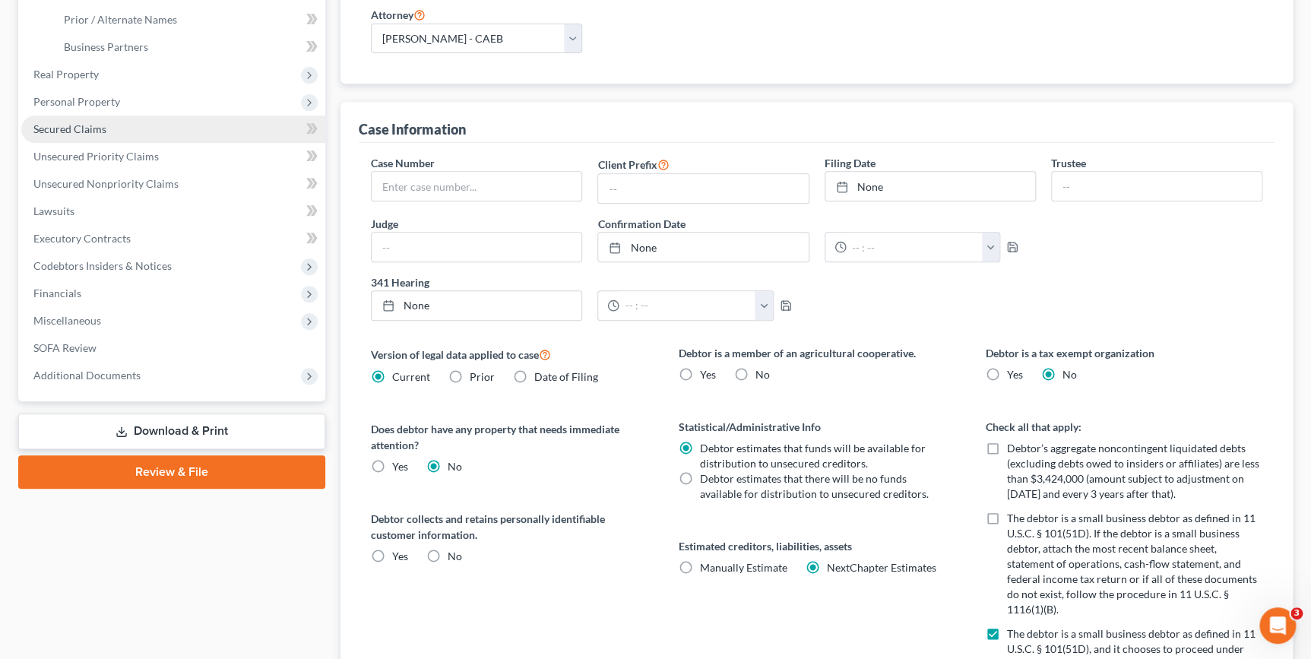
scroll to position [164, 0]
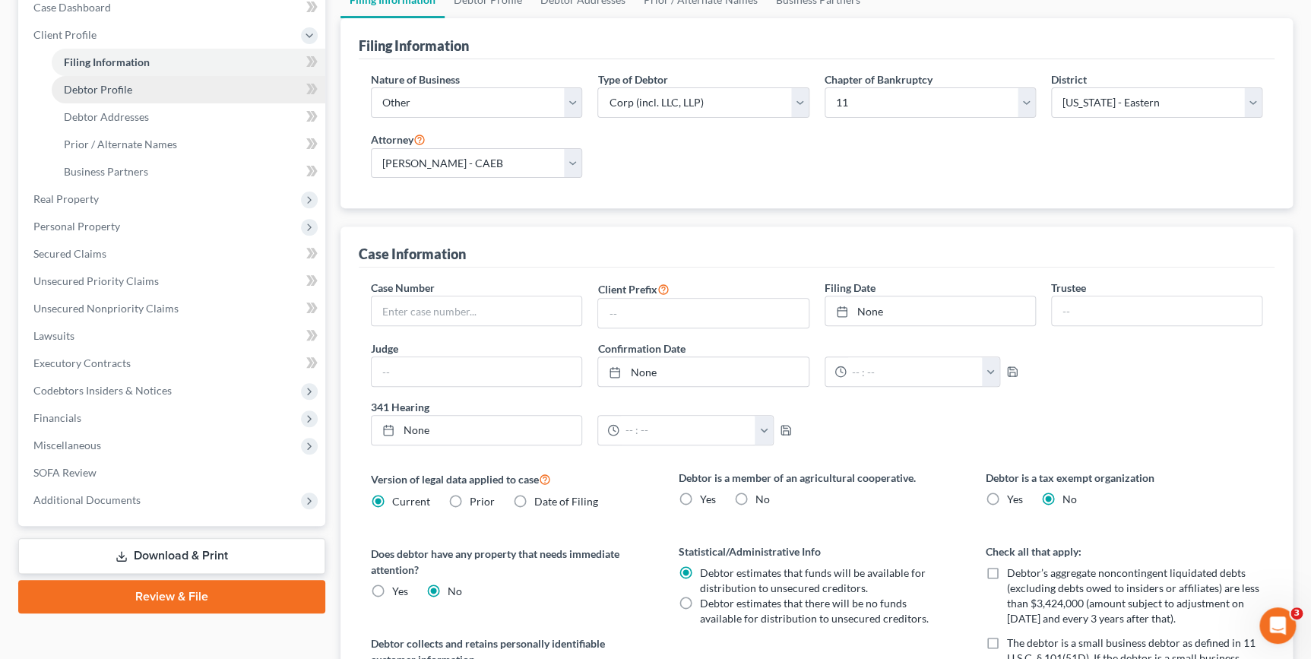
click at [100, 90] on span "Debtor Profile" at bounding box center [98, 89] width 68 height 13
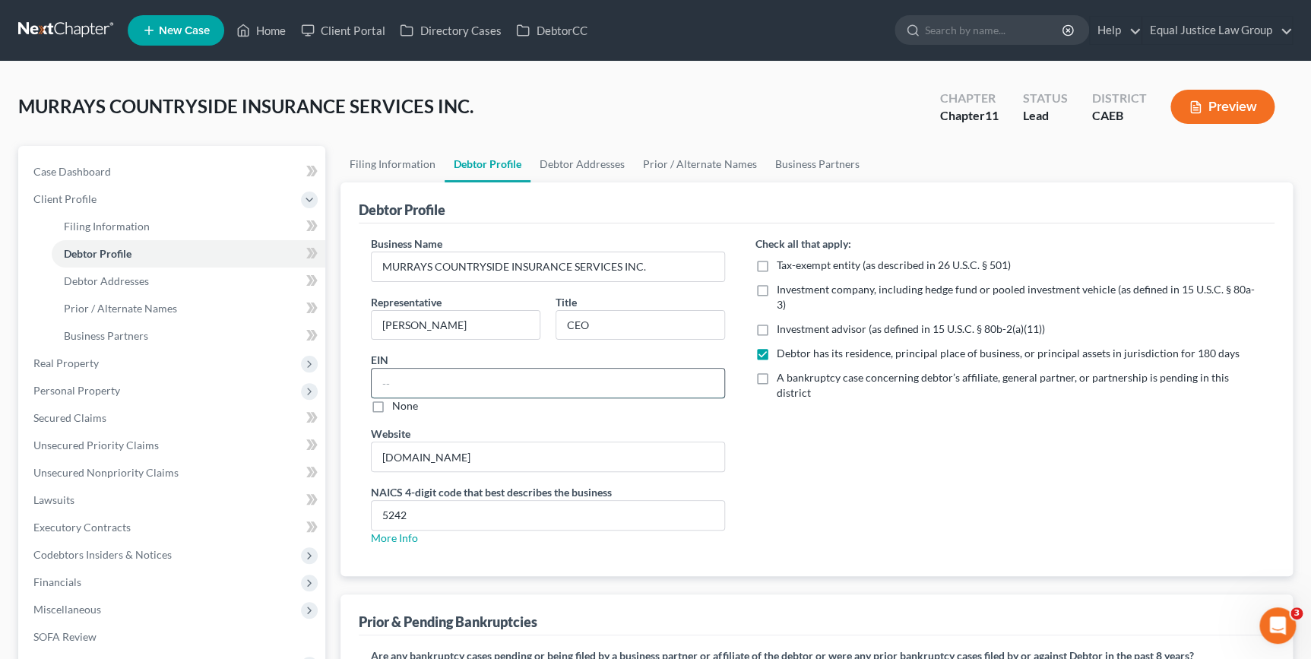
click at [378, 380] on input "text" at bounding box center [548, 383] width 352 height 29
type input "[US_EMPLOYER_IDENTIFICATION_NUMBER]"
click at [847, 530] on div "Check all that apply: Tax-exempt entity (as described in 26 U.S.C. § 501) Inves…" at bounding box center [1008, 397] width 537 height 322
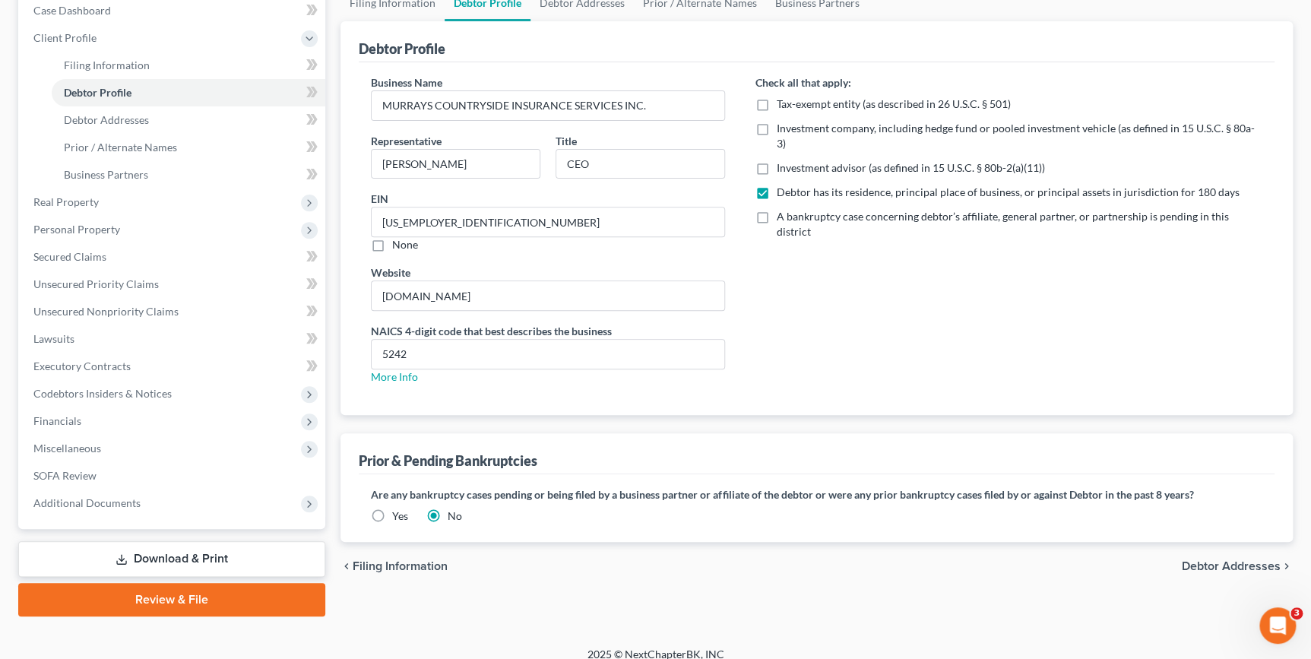
scroll to position [174, 0]
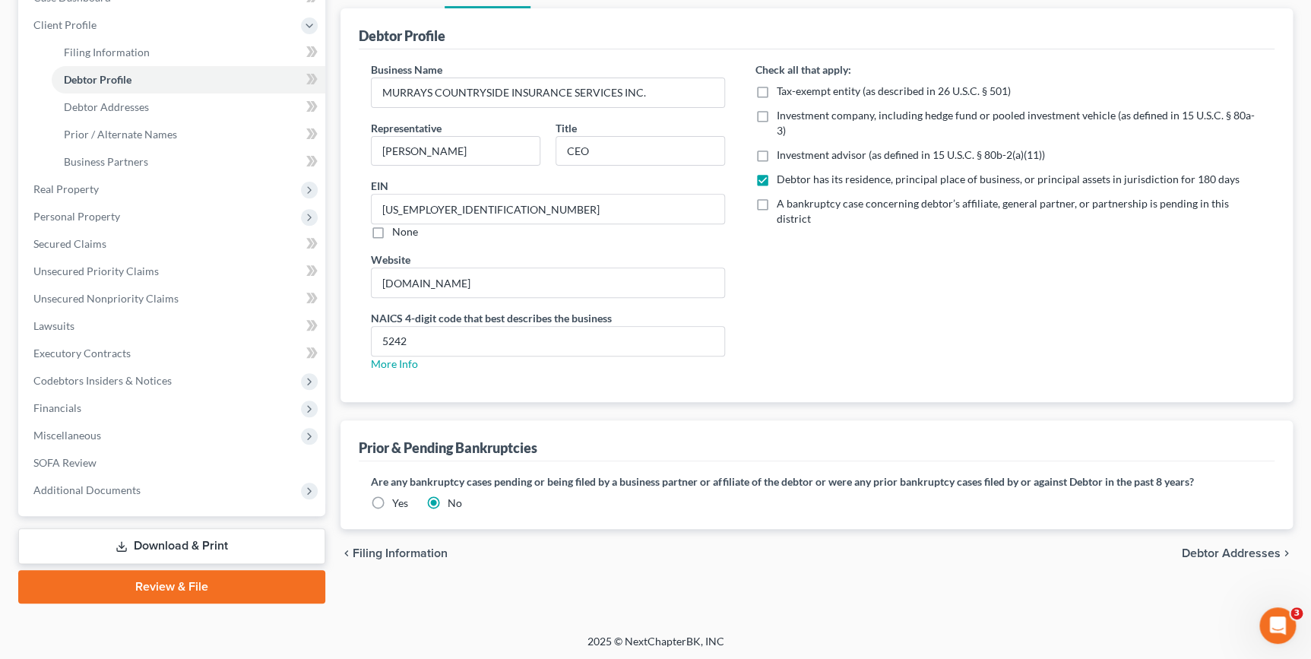
click at [1188, 553] on span "Debtor Addresses" at bounding box center [1231, 553] width 99 height 12
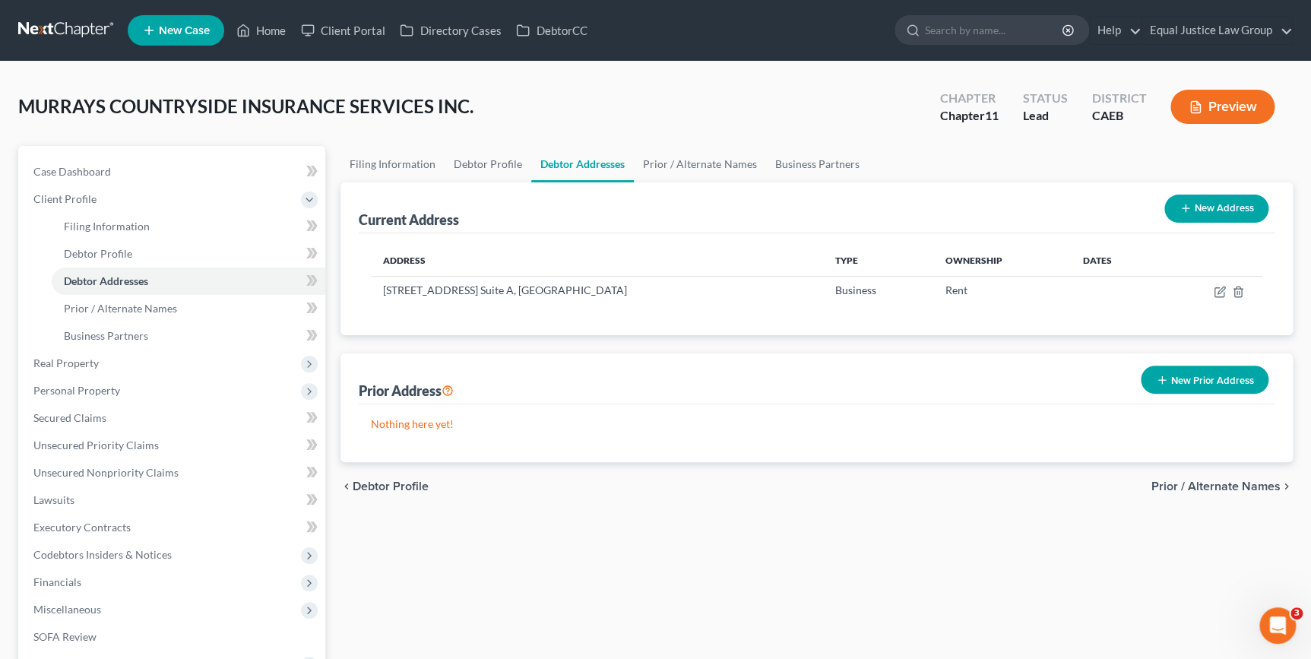
click at [1180, 486] on span "Prior / Alternate Names" at bounding box center [1215, 486] width 129 height 12
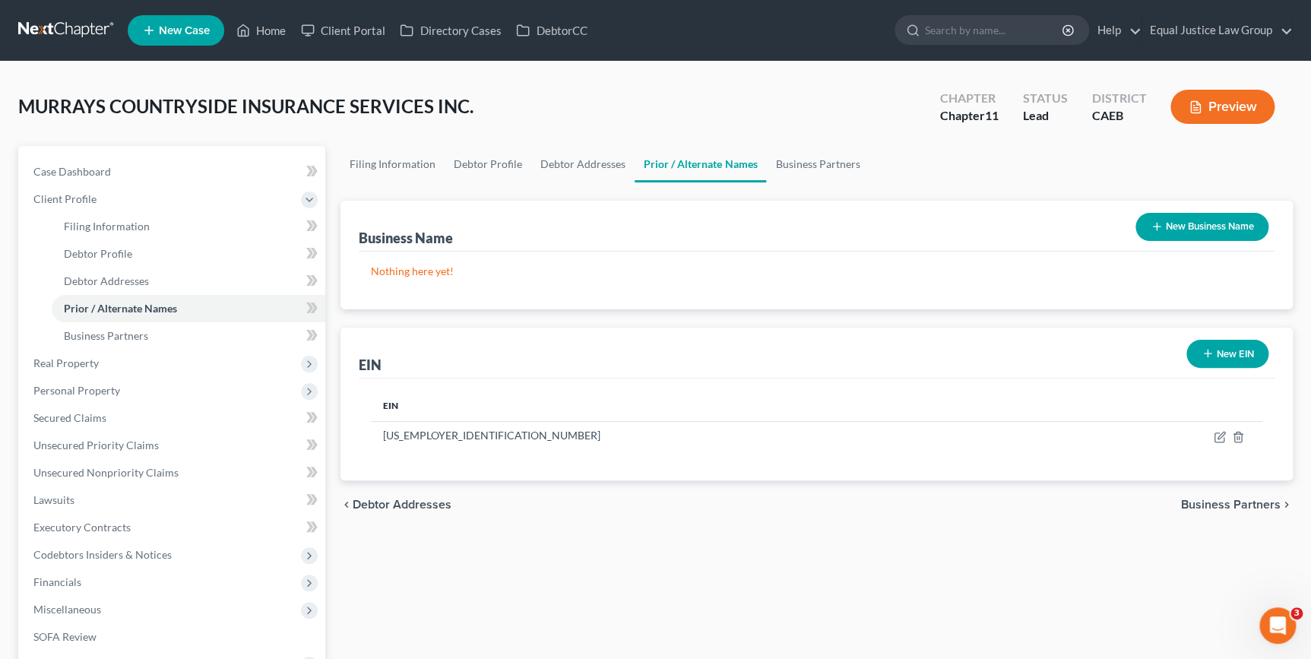
click at [1230, 499] on span "Business Partners" at bounding box center [1231, 505] width 100 height 12
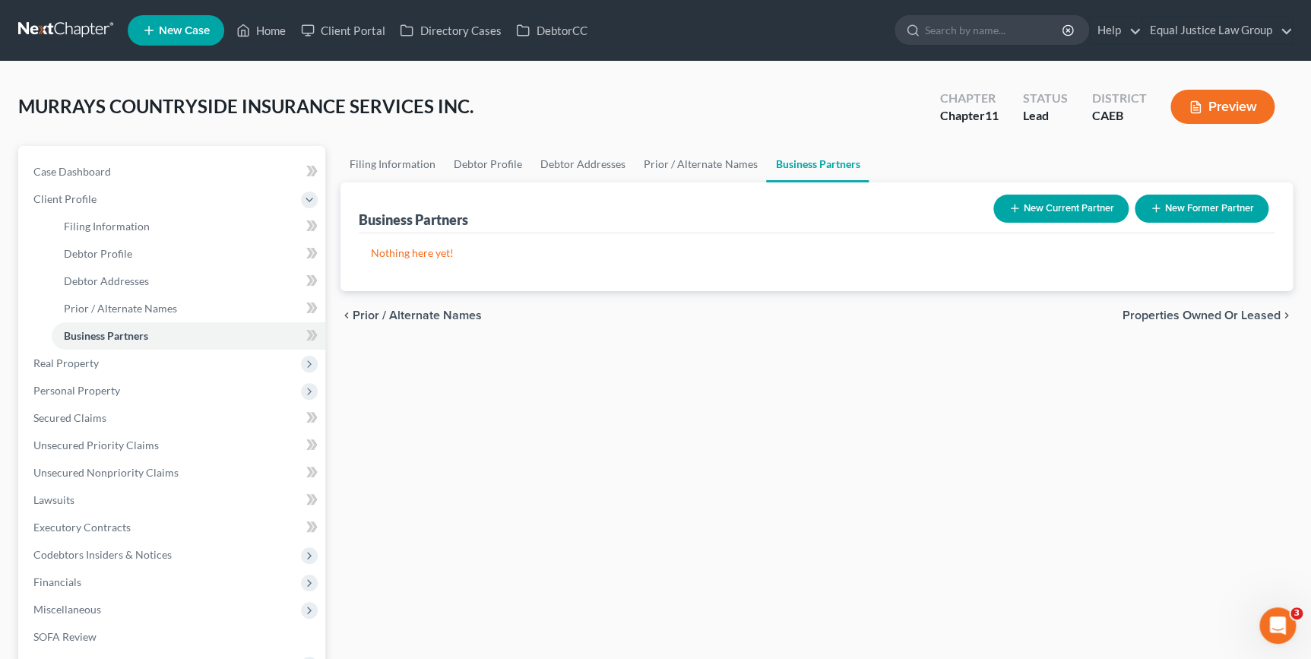
click at [1142, 317] on span "Properties Owned or Leased" at bounding box center [1202, 315] width 158 height 12
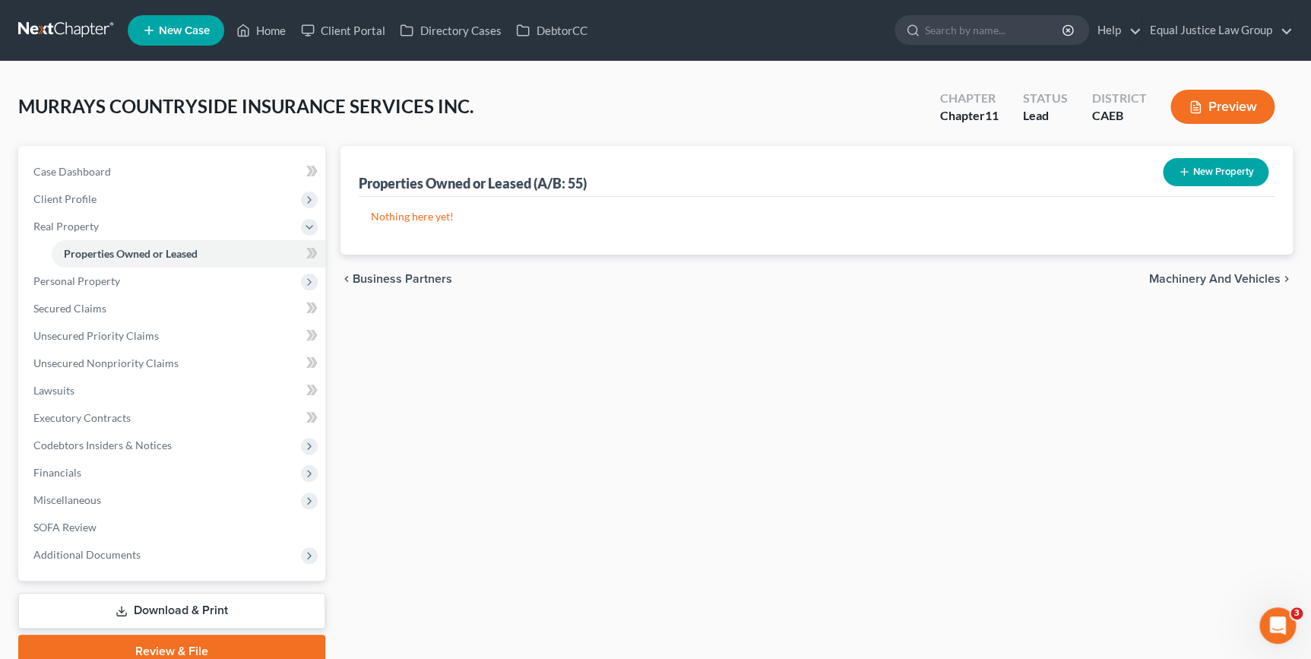
click at [1170, 276] on span "Machinery and Vehicles" at bounding box center [1214, 279] width 131 height 12
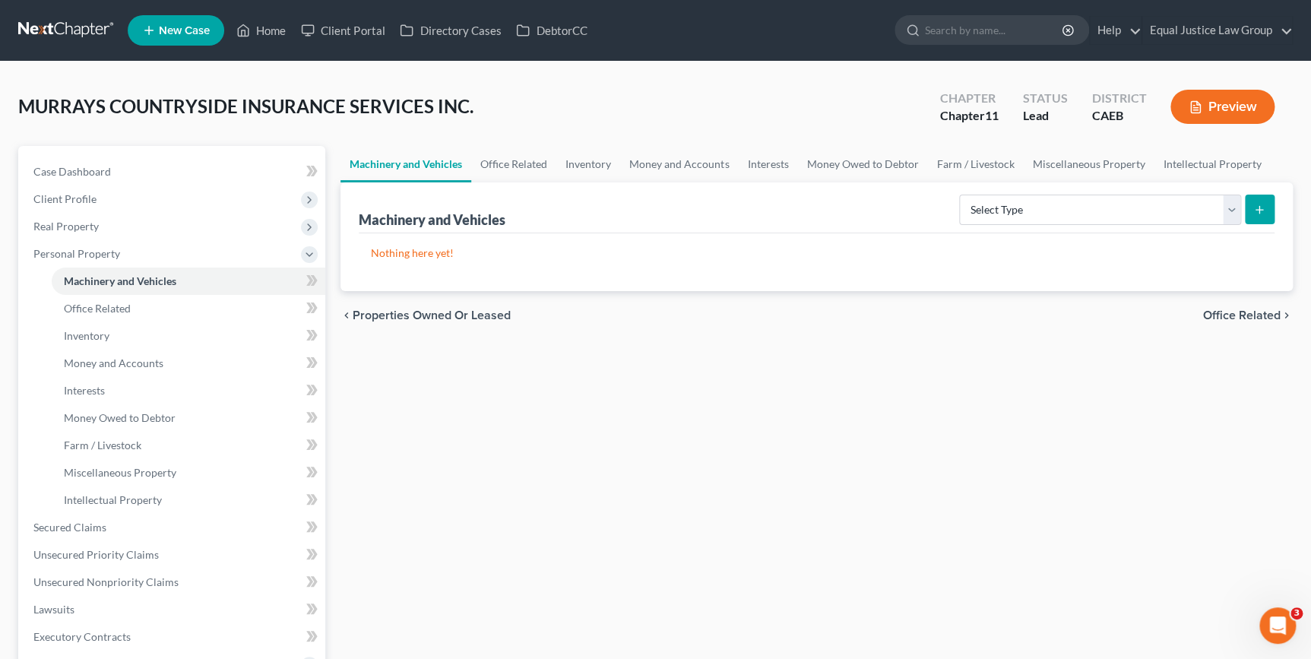
click at [1216, 315] on span "Office Related" at bounding box center [1242, 315] width 78 height 12
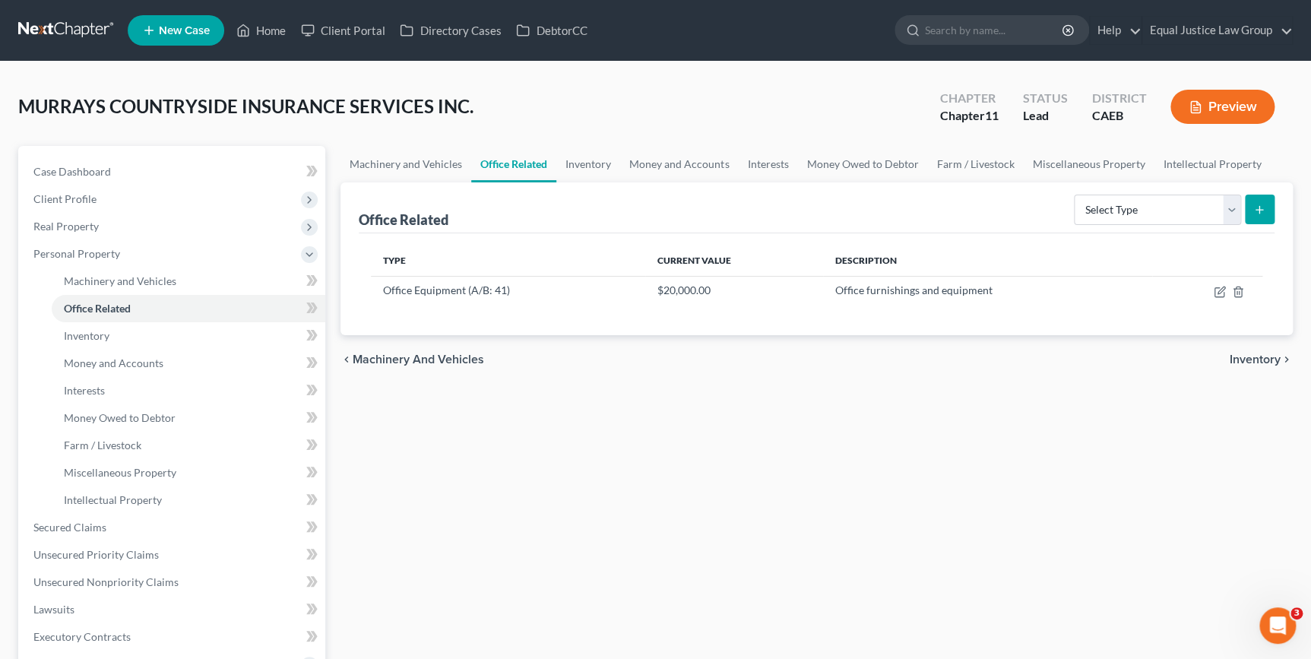
click at [1254, 356] on span "Inventory" at bounding box center [1255, 359] width 51 height 12
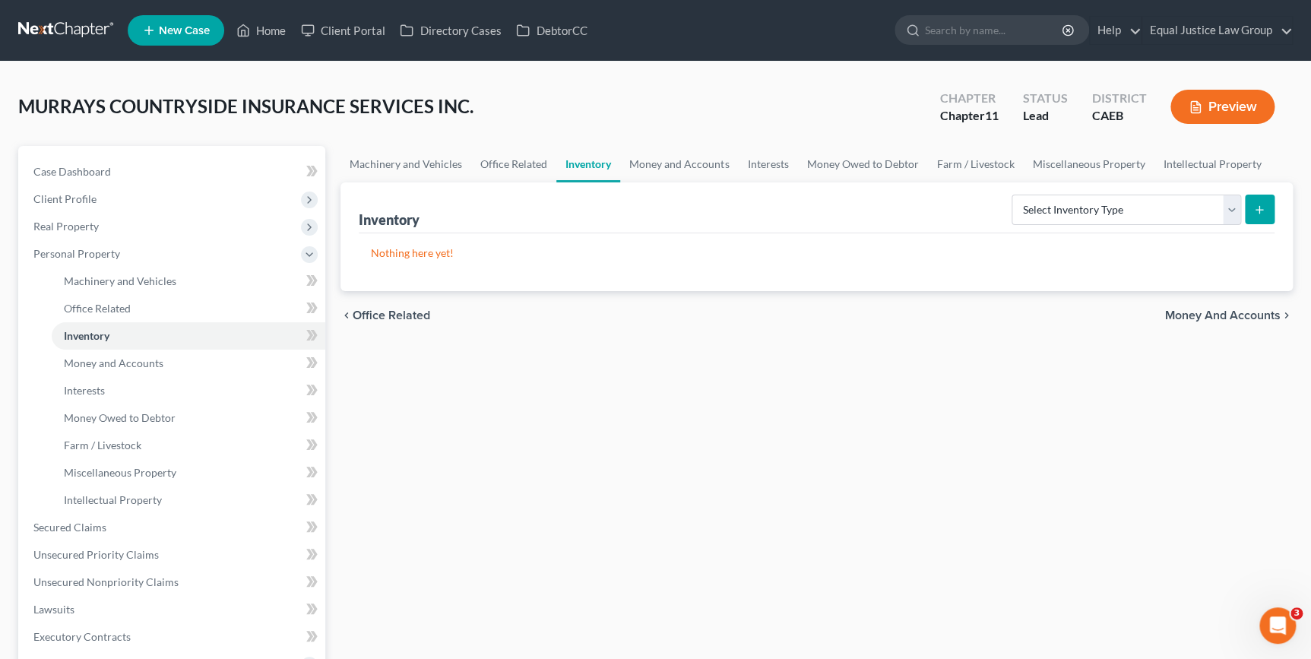
click at [1239, 312] on span "Money and Accounts" at bounding box center [1223, 315] width 116 height 12
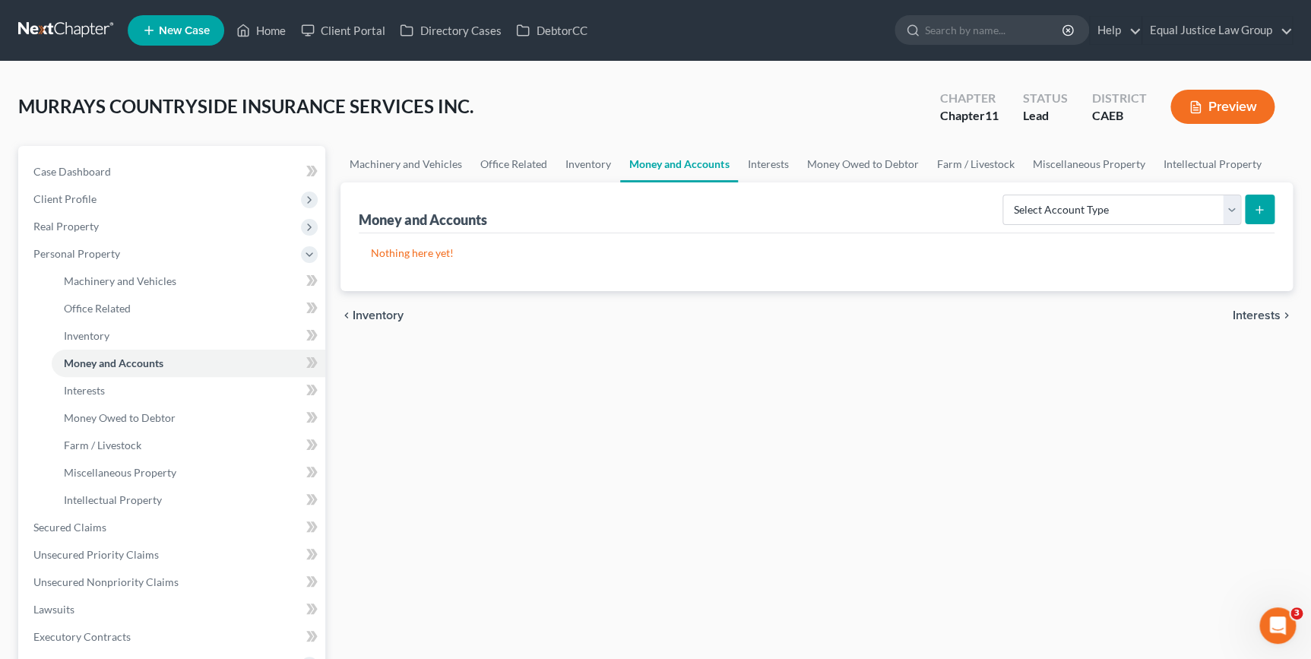
click at [378, 315] on span "Inventory" at bounding box center [378, 315] width 51 height 12
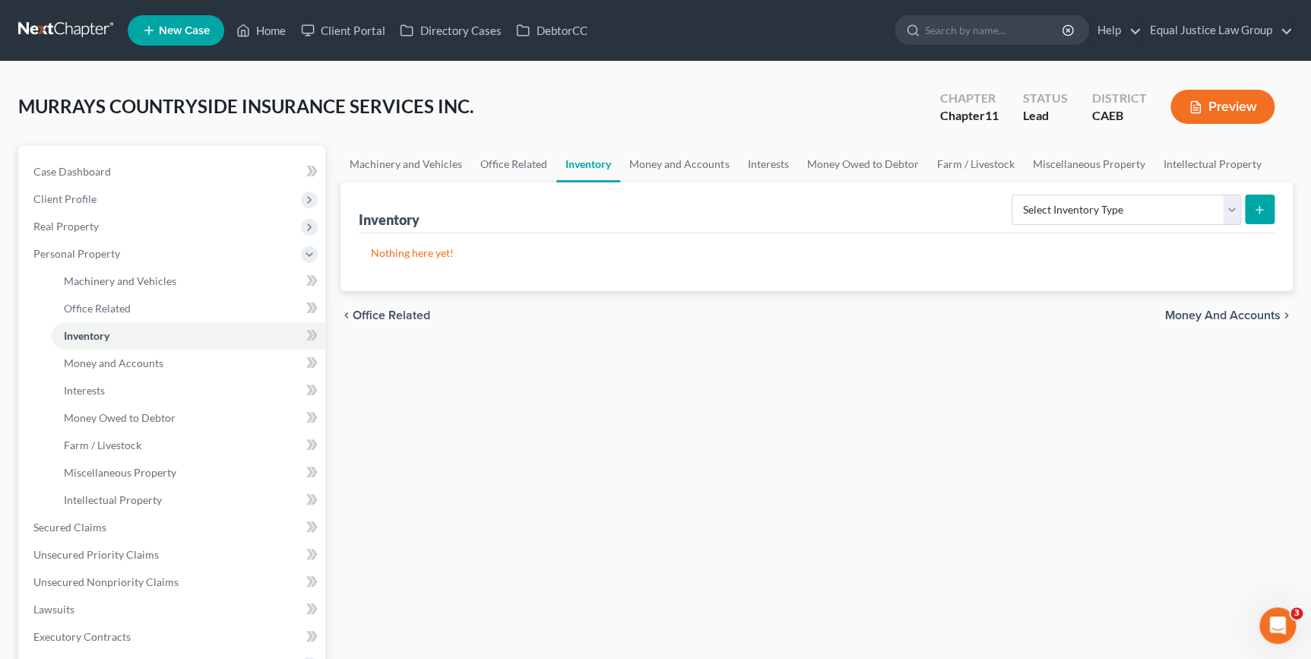
click at [378, 314] on span "Office Related" at bounding box center [392, 315] width 78 height 12
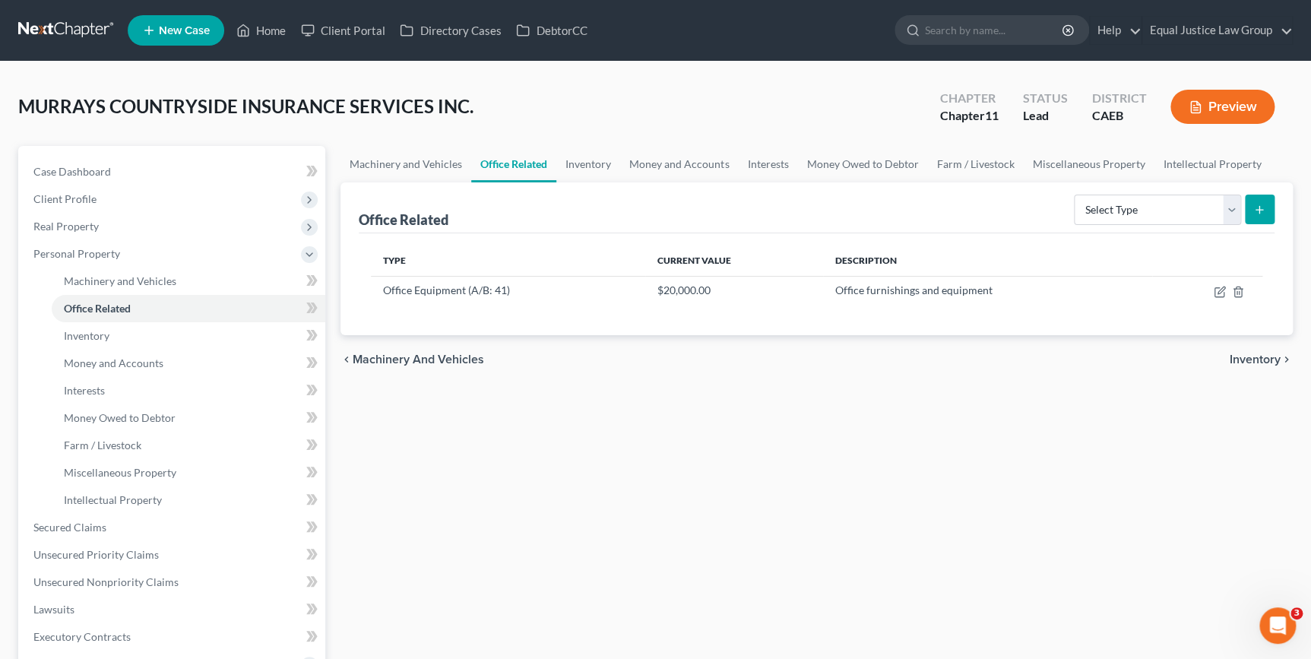
click at [1240, 359] on span "Inventory" at bounding box center [1255, 359] width 51 height 12
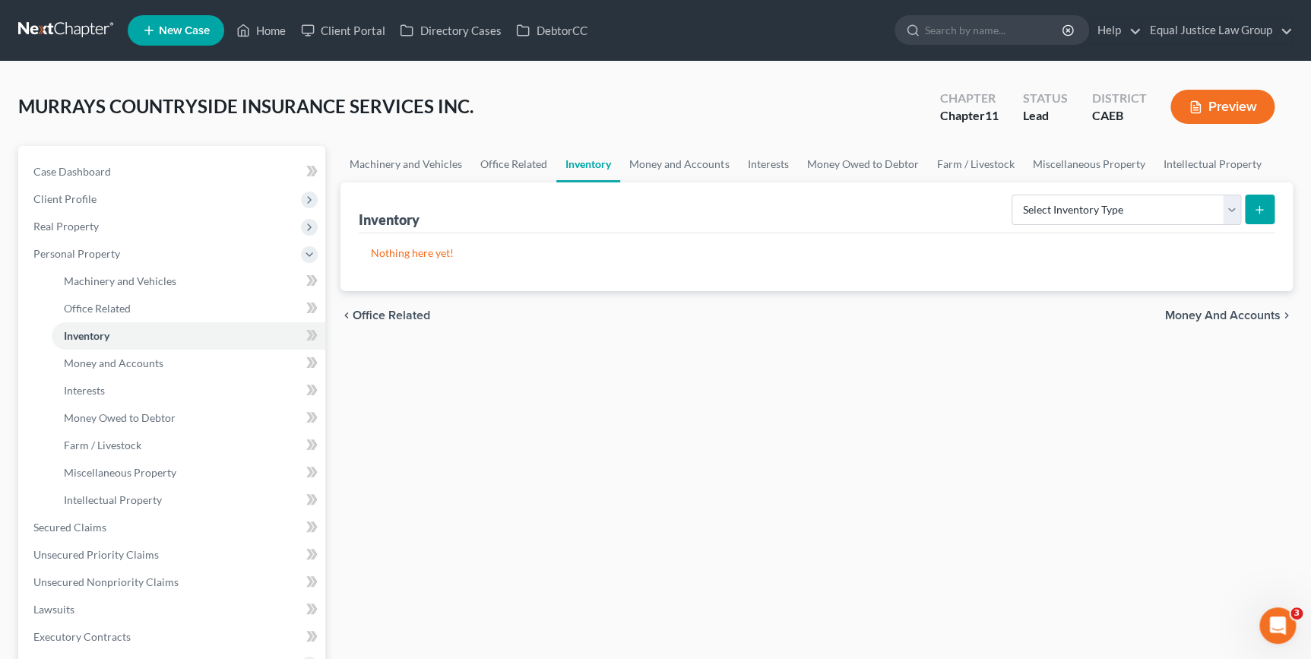
click at [1214, 317] on span "Money and Accounts" at bounding box center [1223, 315] width 116 height 12
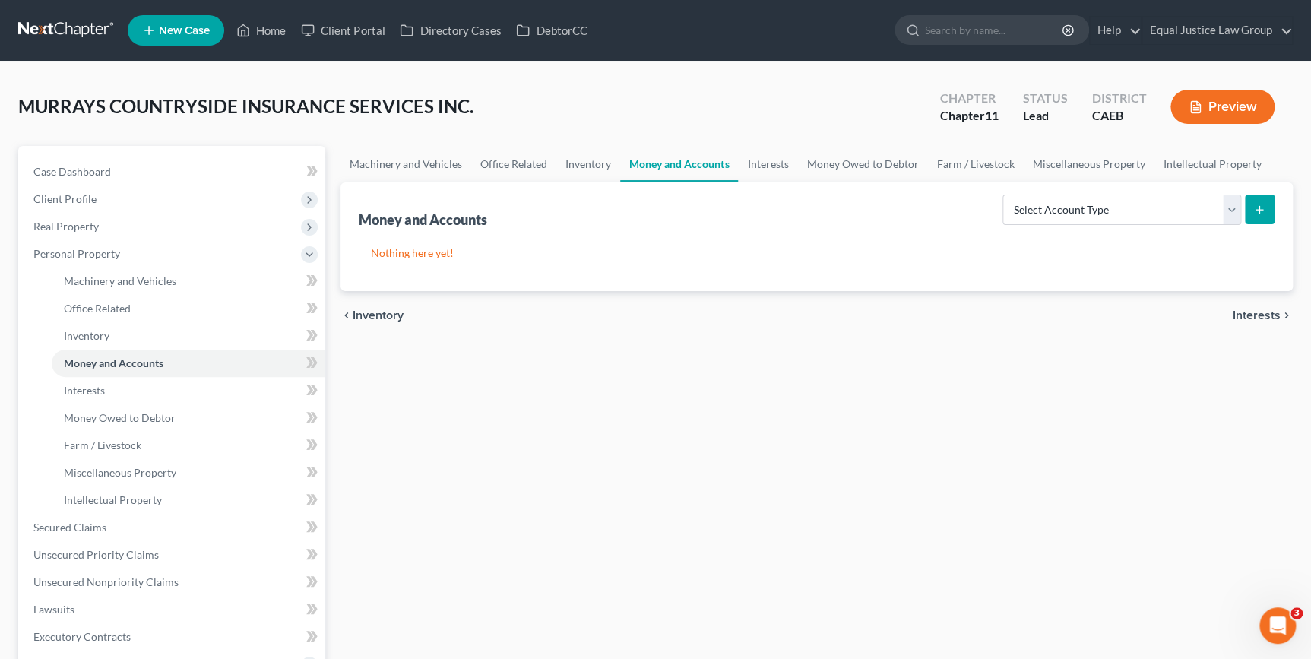
click at [1249, 317] on span "Interests" at bounding box center [1257, 315] width 48 height 12
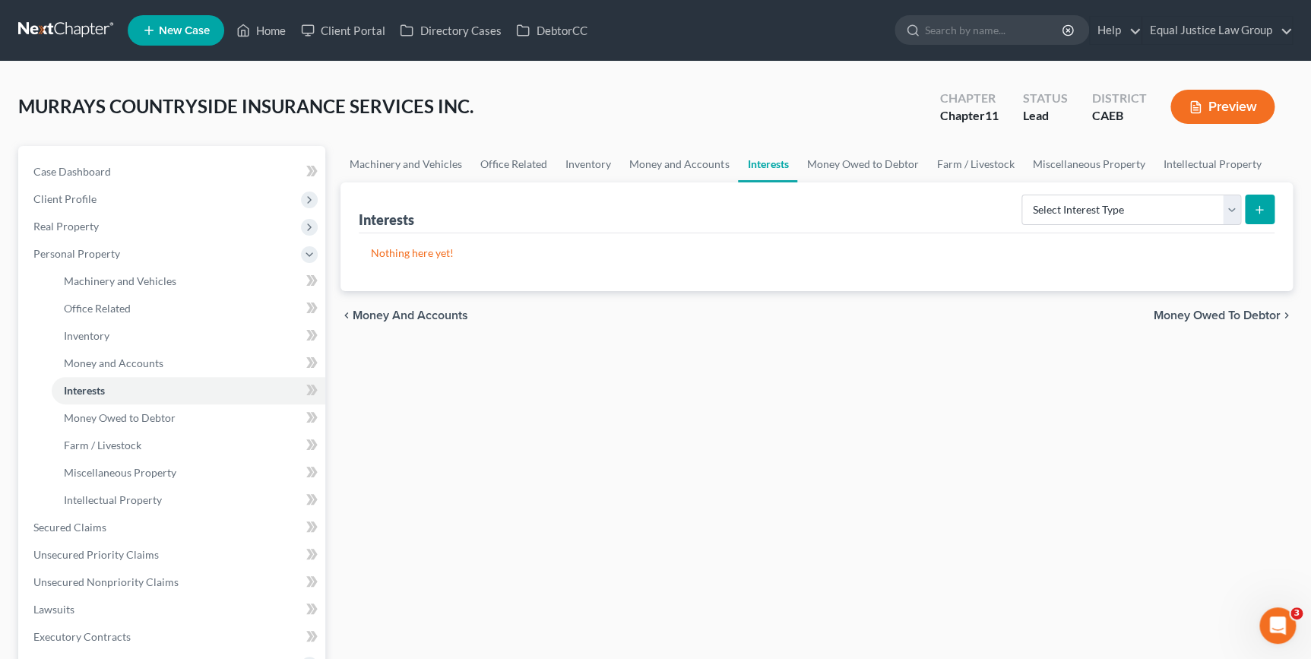
click at [1246, 318] on span "Money Owed to Debtor" at bounding box center [1217, 315] width 127 height 12
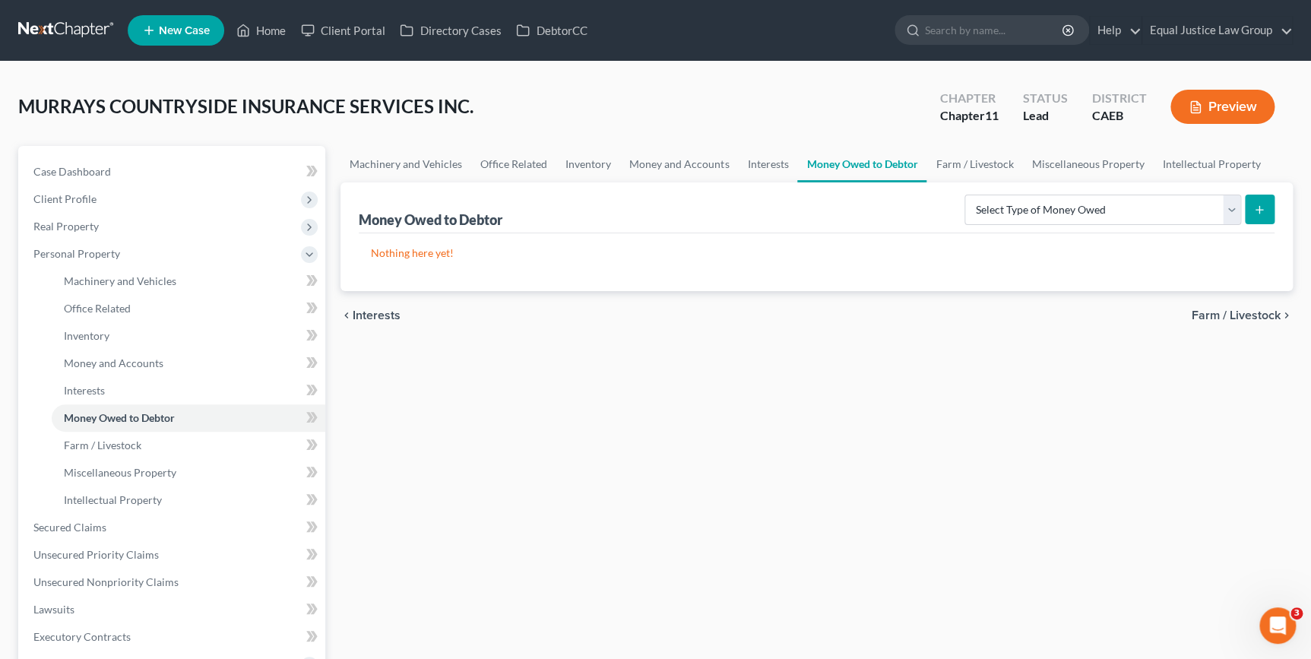
click at [1245, 318] on span "Farm / Livestock" at bounding box center [1236, 315] width 89 height 12
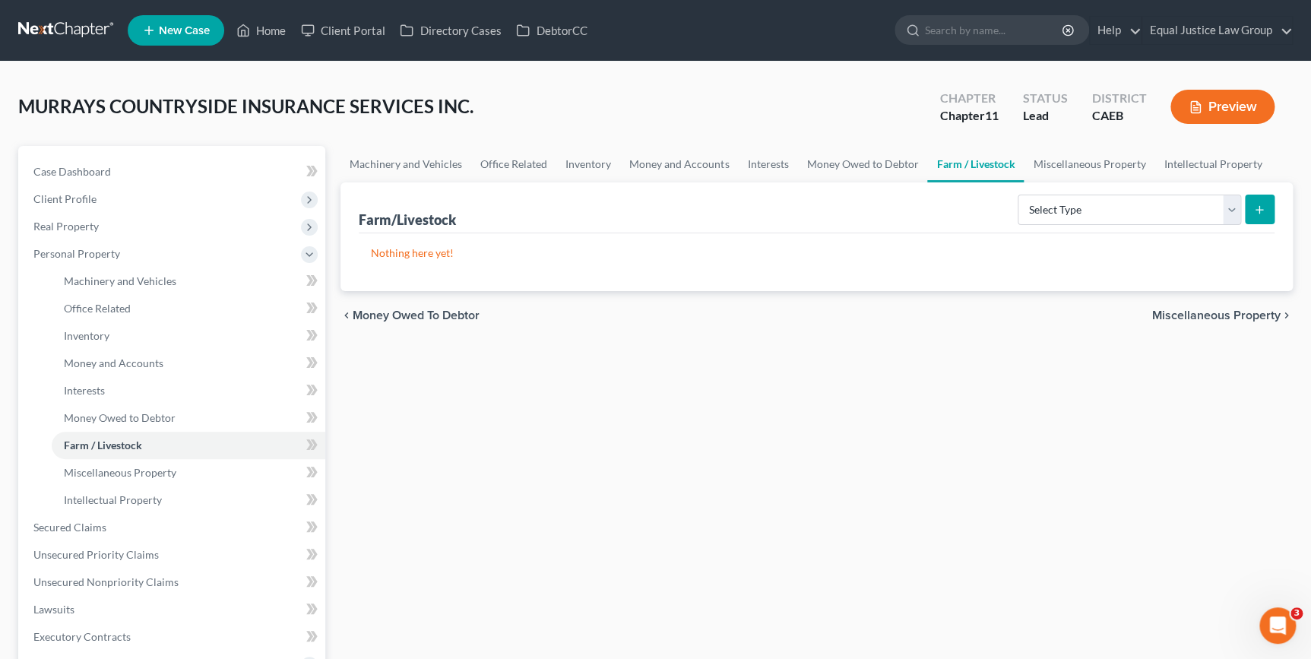
click at [1243, 318] on span "Miscellaneous Property" at bounding box center [1216, 315] width 128 height 12
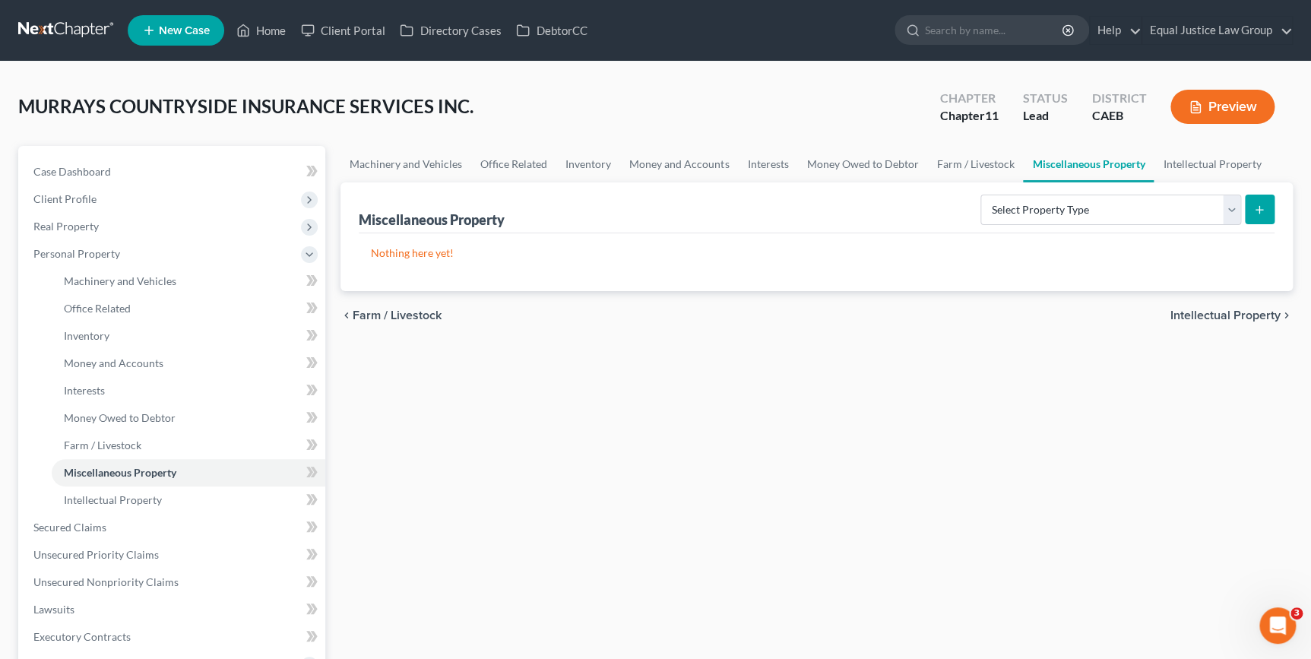
click at [1242, 318] on span "Intellectual Property" at bounding box center [1225, 315] width 110 height 12
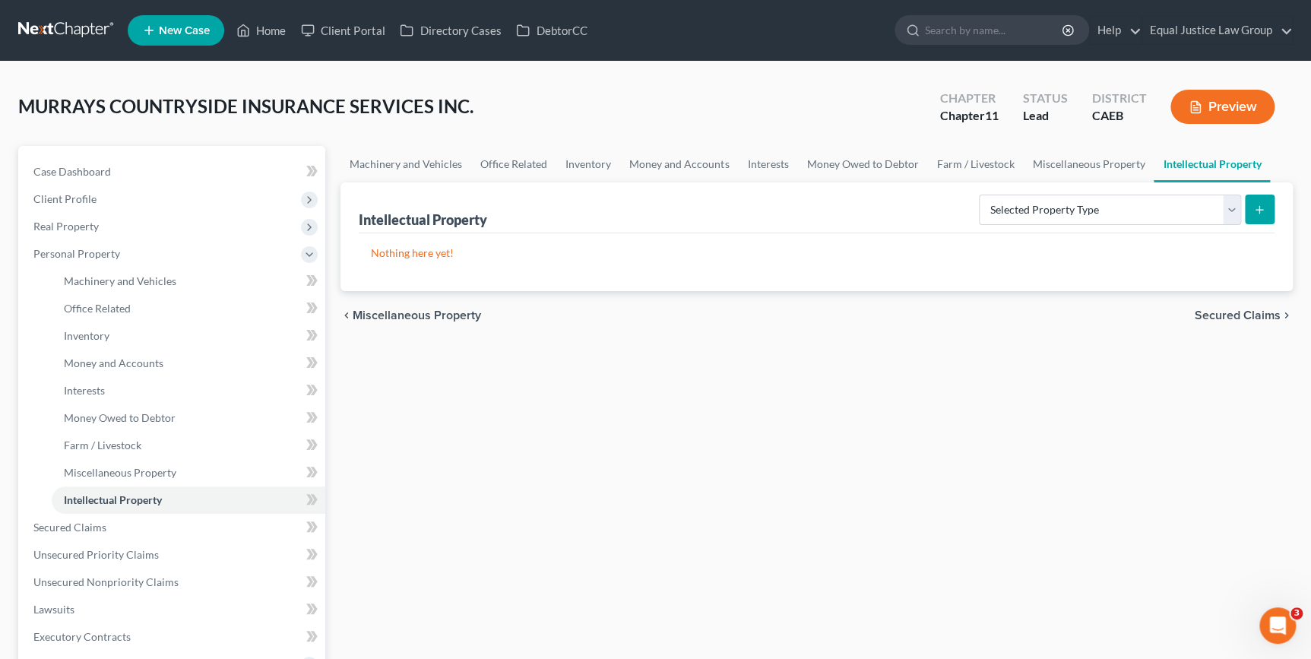
click at [1242, 318] on span "Secured Claims" at bounding box center [1238, 315] width 86 height 12
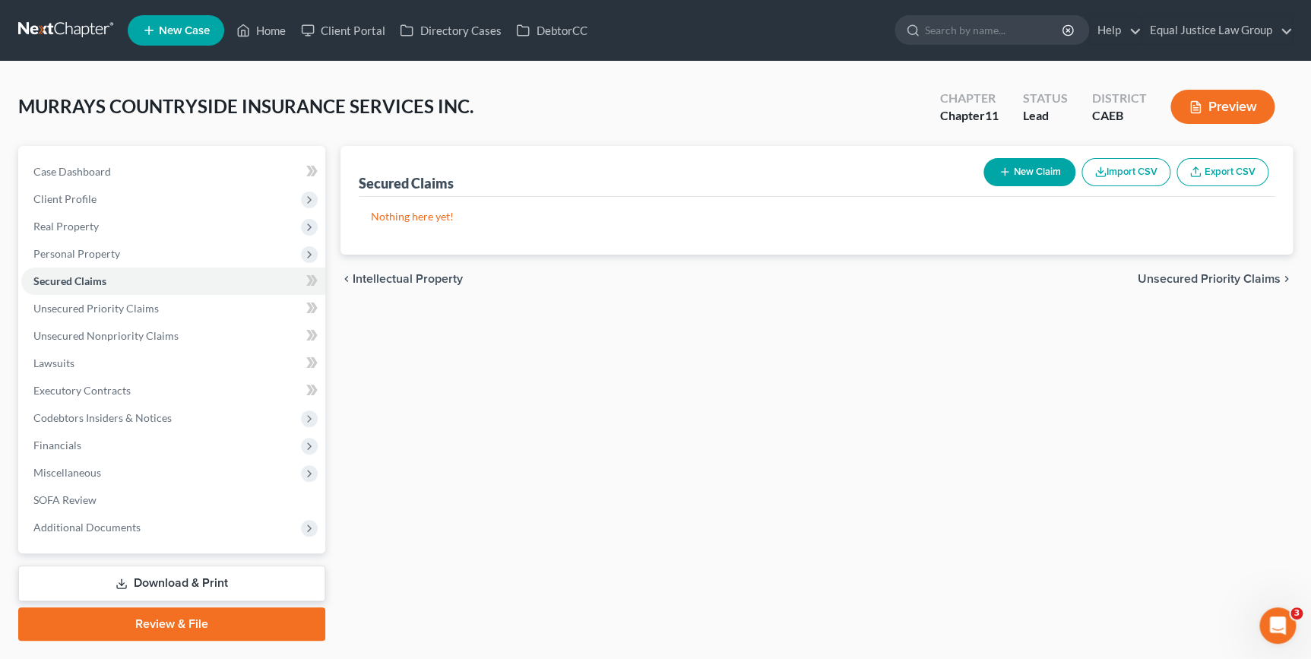
click at [1214, 280] on span "Unsecured Priority Claims" at bounding box center [1209, 279] width 143 height 12
click at [1208, 277] on span "Unsecured Nonpriority Claims" at bounding box center [1198, 279] width 165 height 12
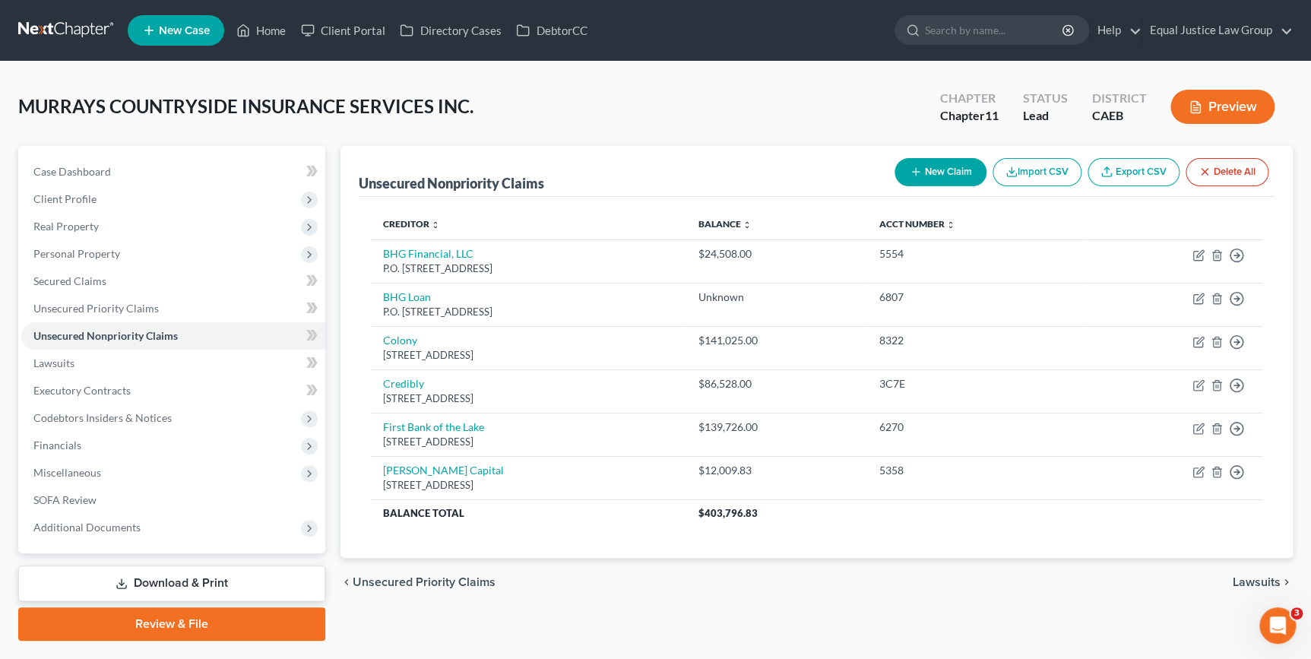
click at [1249, 576] on span "Lawsuits" at bounding box center [1257, 582] width 48 height 12
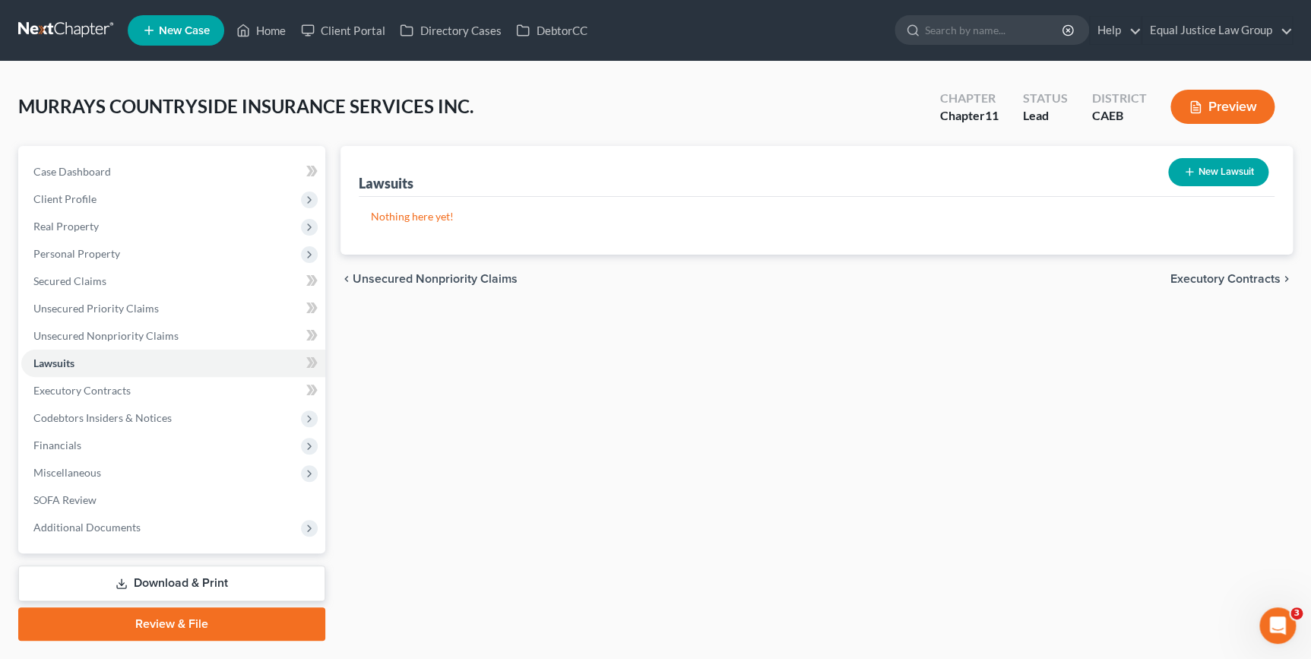
click at [1180, 280] on span "Executory Contracts" at bounding box center [1225, 279] width 110 height 12
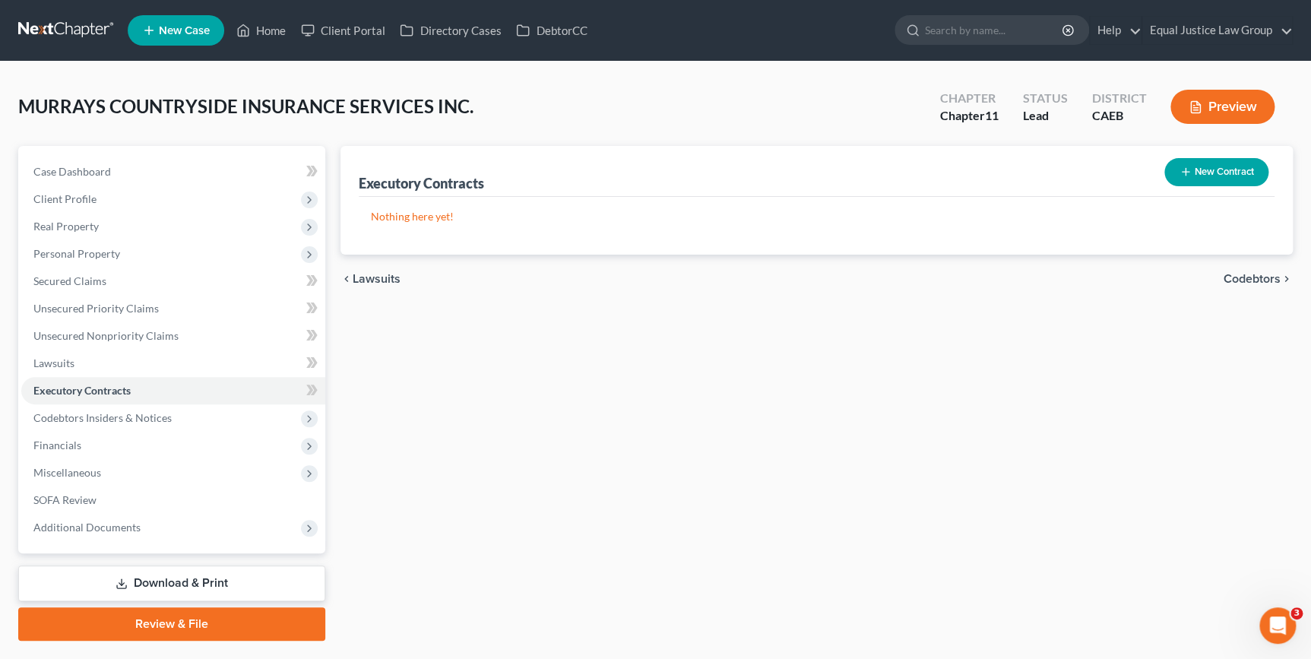
click at [1230, 278] on span "Codebtors" at bounding box center [1252, 279] width 57 height 12
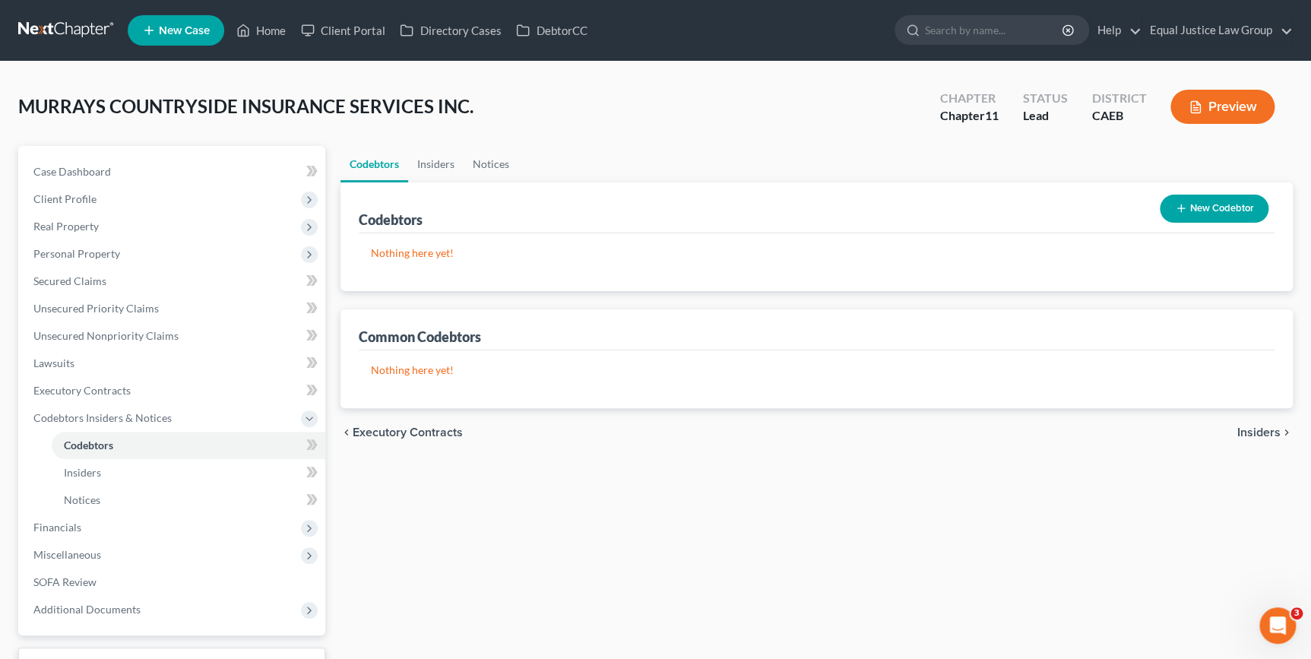
click at [1259, 434] on span "Insiders" at bounding box center [1258, 432] width 43 height 12
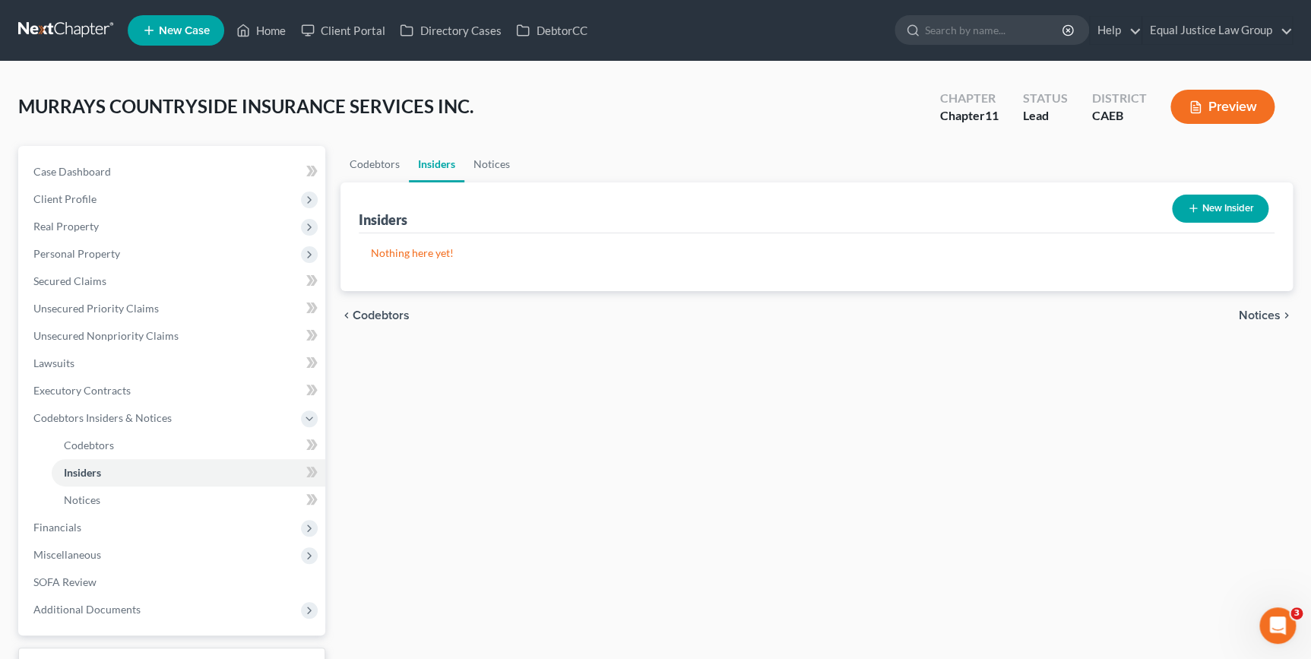
click at [1246, 310] on span "Notices" at bounding box center [1260, 315] width 42 height 12
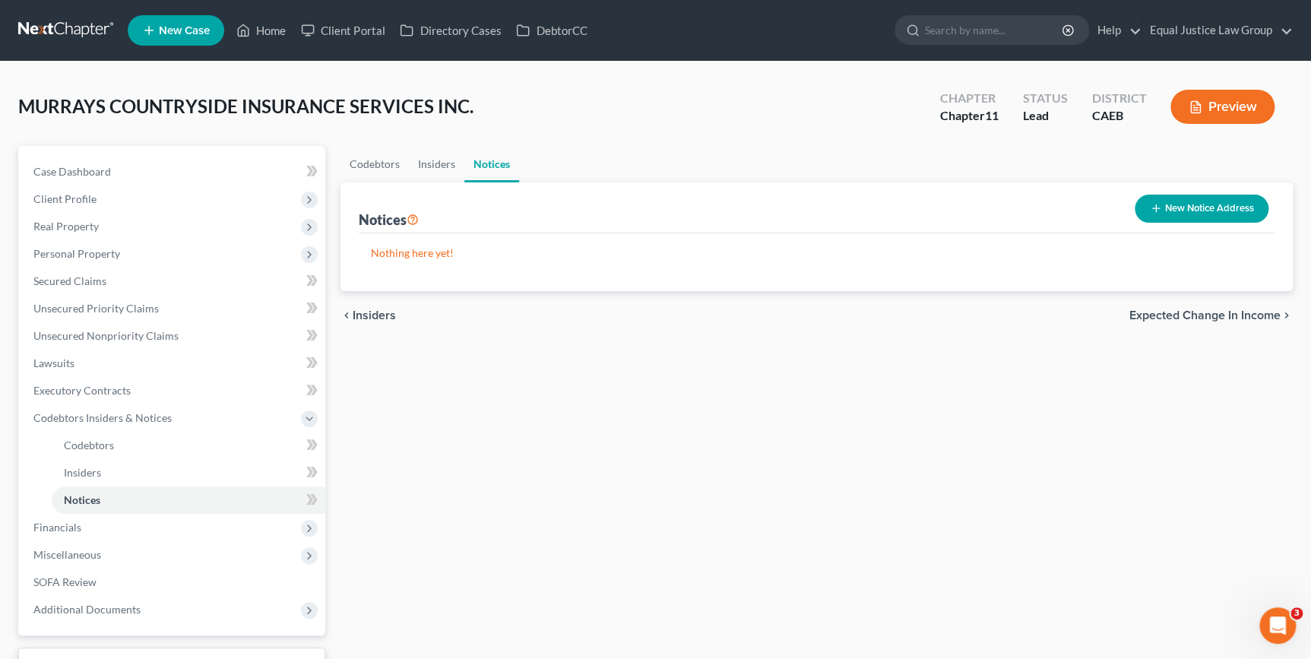
click at [1241, 315] on span "Expected Change in Income" at bounding box center [1204, 315] width 151 height 12
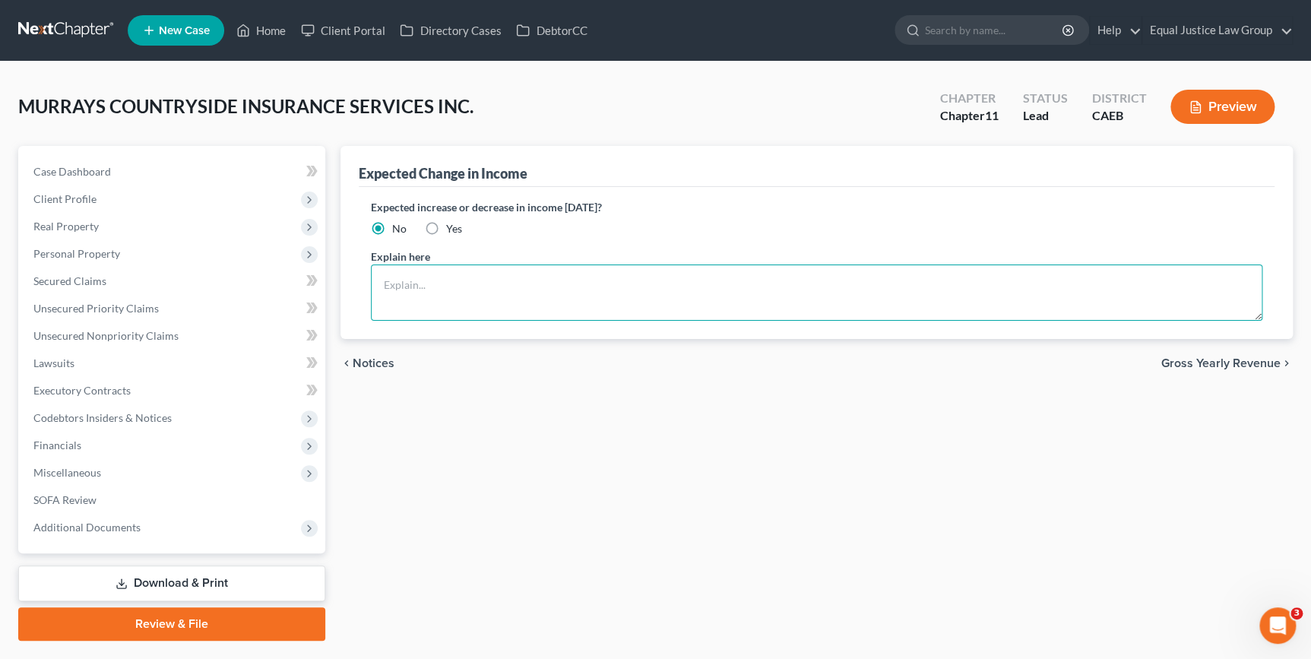
click at [1241, 315] on textarea at bounding box center [816, 292] width 891 height 56
click at [1241, 362] on span "Gross Yearly Revenue" at bounding box center [1220, 363] width 119 height 12
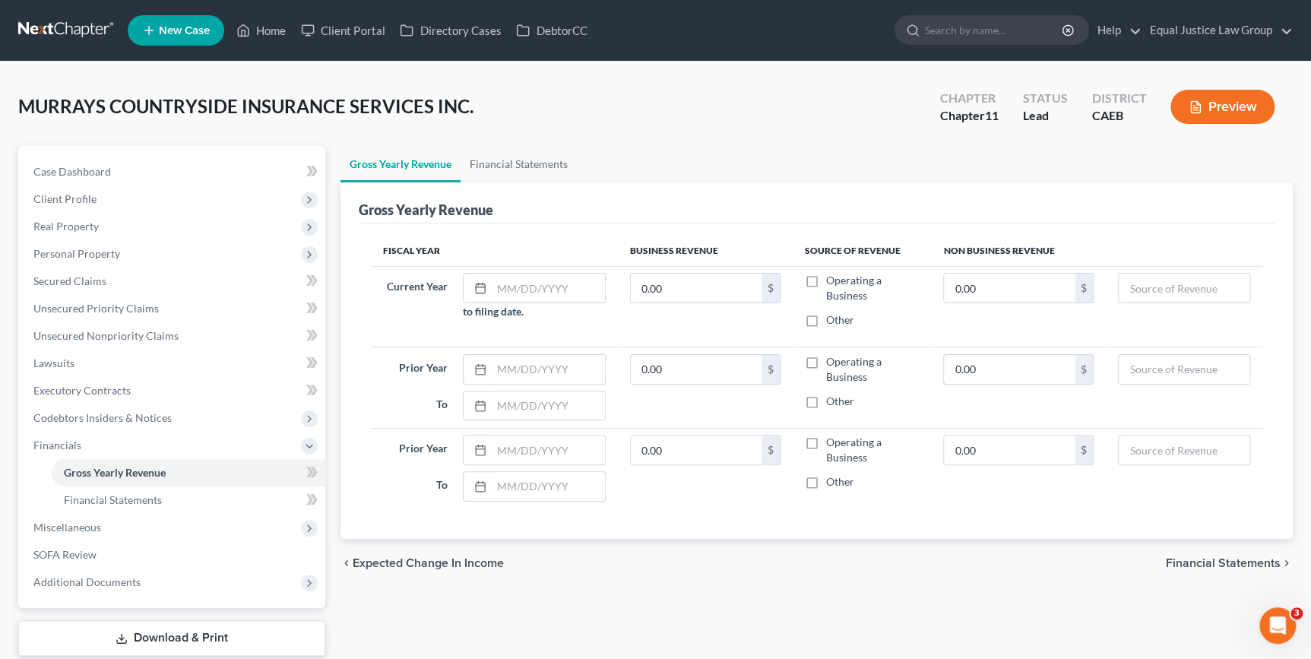
click at [1224, 560] on span "Financial Statements" at bounding box center [1223, 563] width 115 height 12
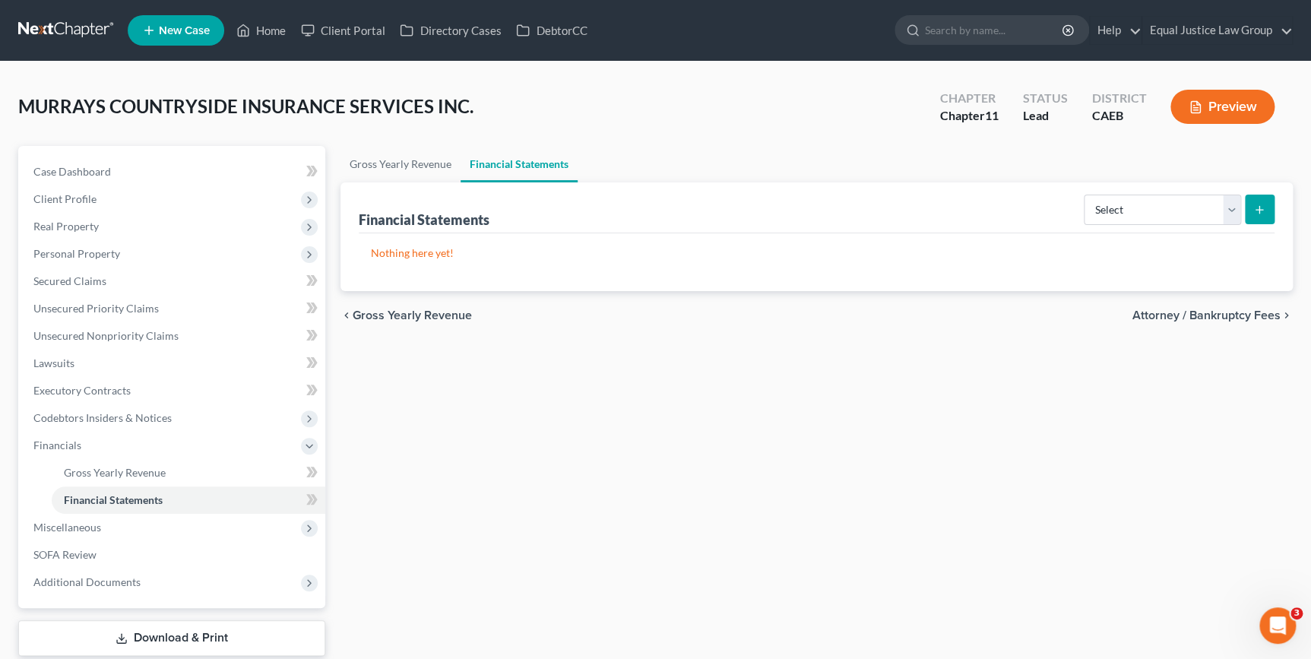
click at [1183, 312] on span "Attorney / Bankruptcy Fees" at bounding box center [1206, 315] width 148 height 12
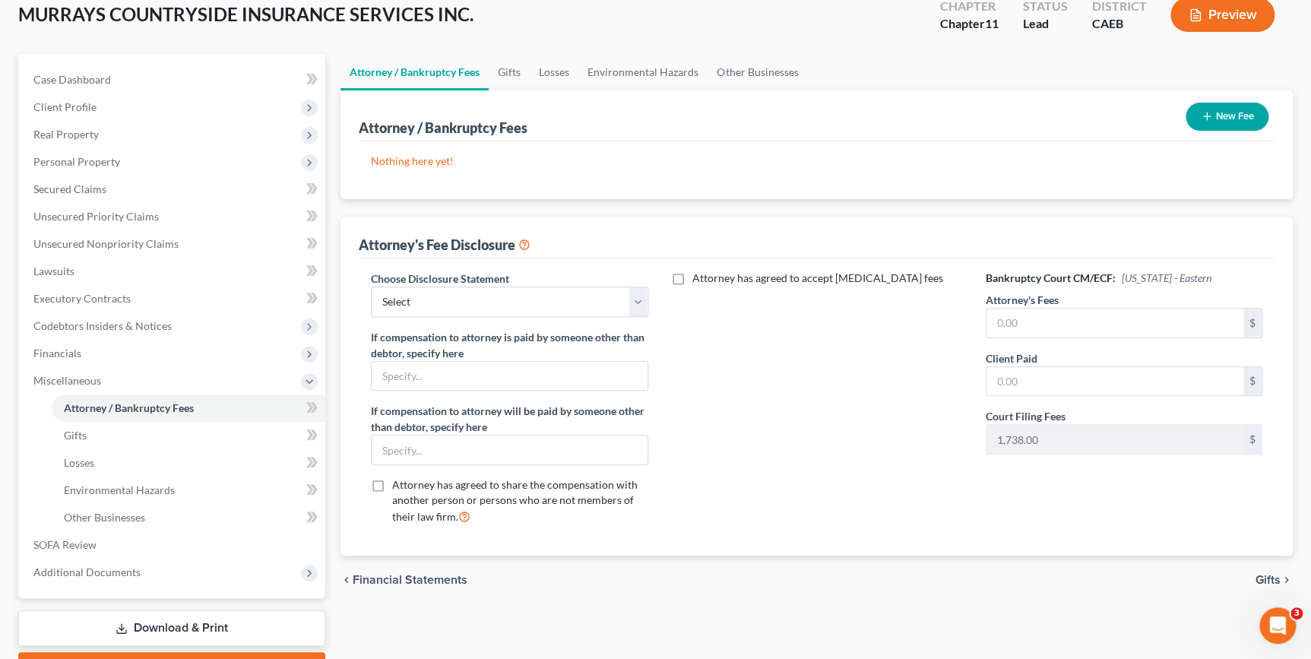
scroll to position [138, 0]
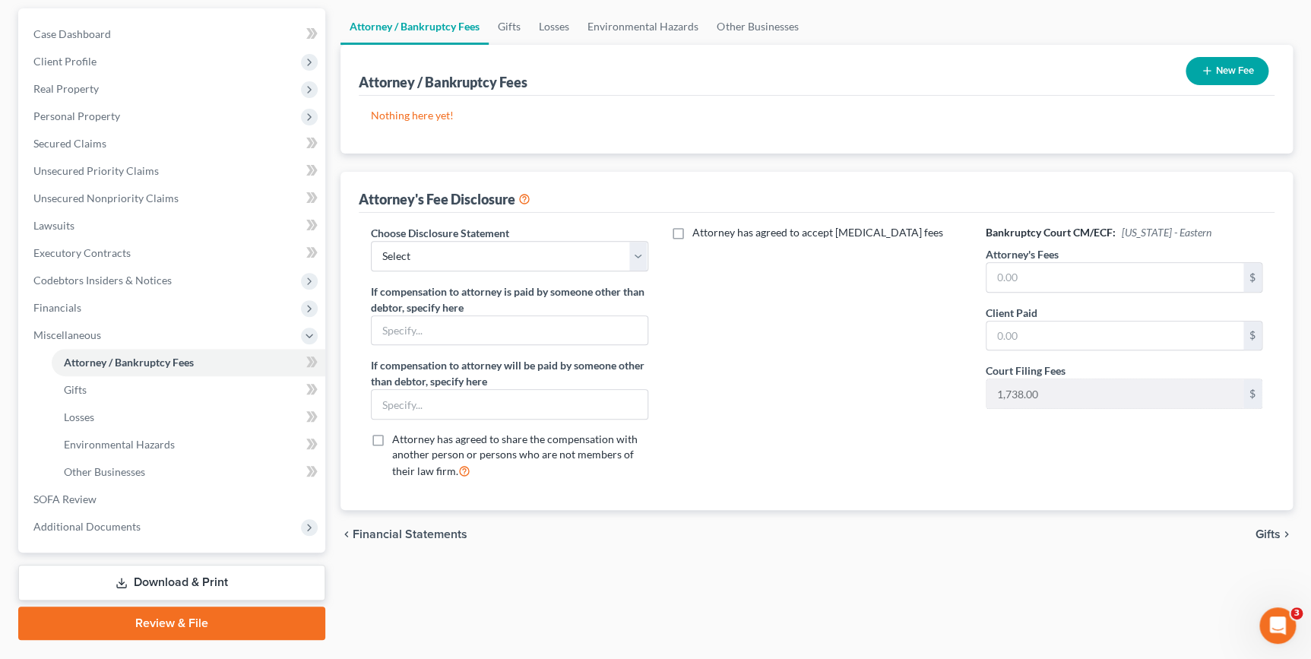
drag, startPoint x: 206, startPoint y: 581, endPoint x: 274, endPoint y: 572, distance: 68.9
click at [206, 581] on link "Download & Print" at bounding box center [171, 583] width 307 height 36
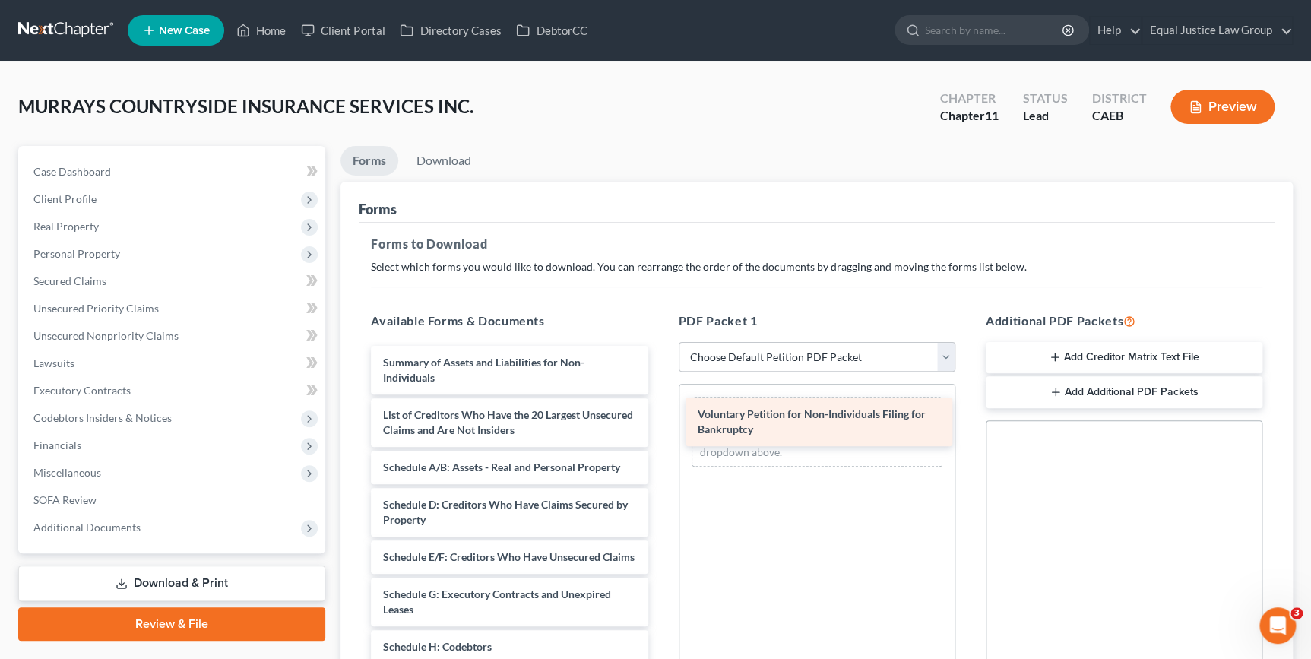
drag, startPoint x: 454, startPoint y: 363, endPoint x: 768, endPoint y: 416, distance: 319.1
click at [660, 416] on div "Voluntary Petition for Non-Individuals Filing for Bankruptcy Voluntary Petition…" at bounding box center [509, 632] width 301 height 572
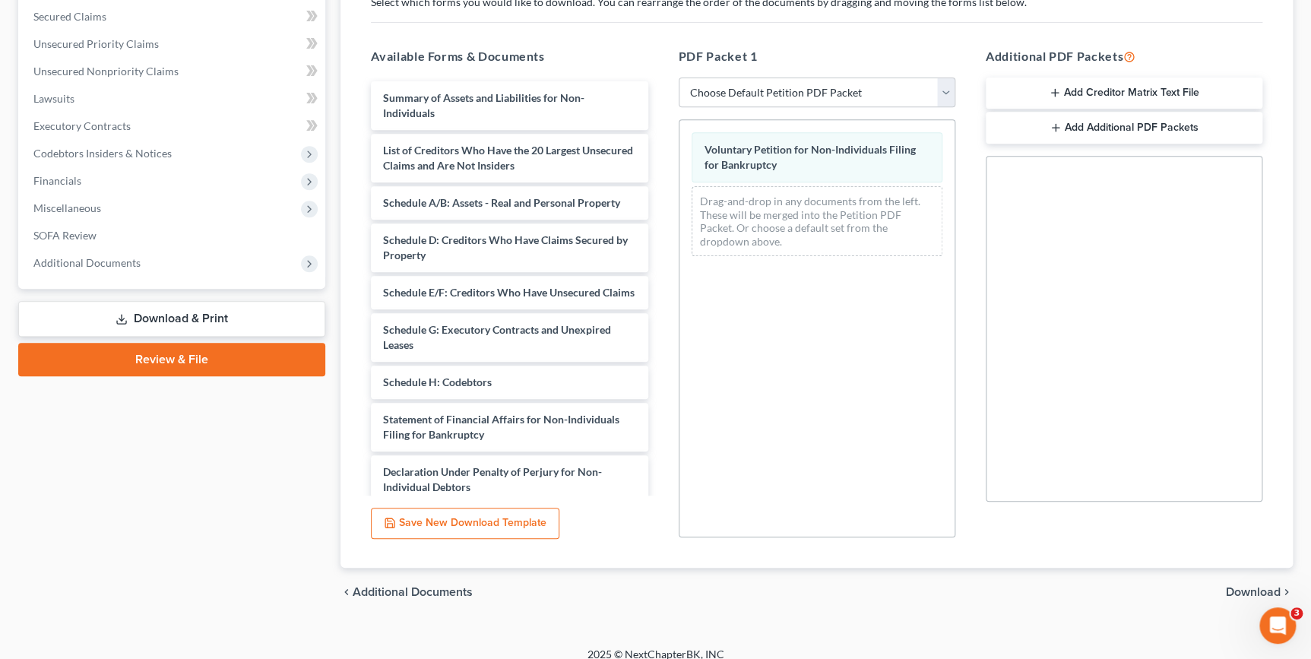
scroll to position [276, 0]
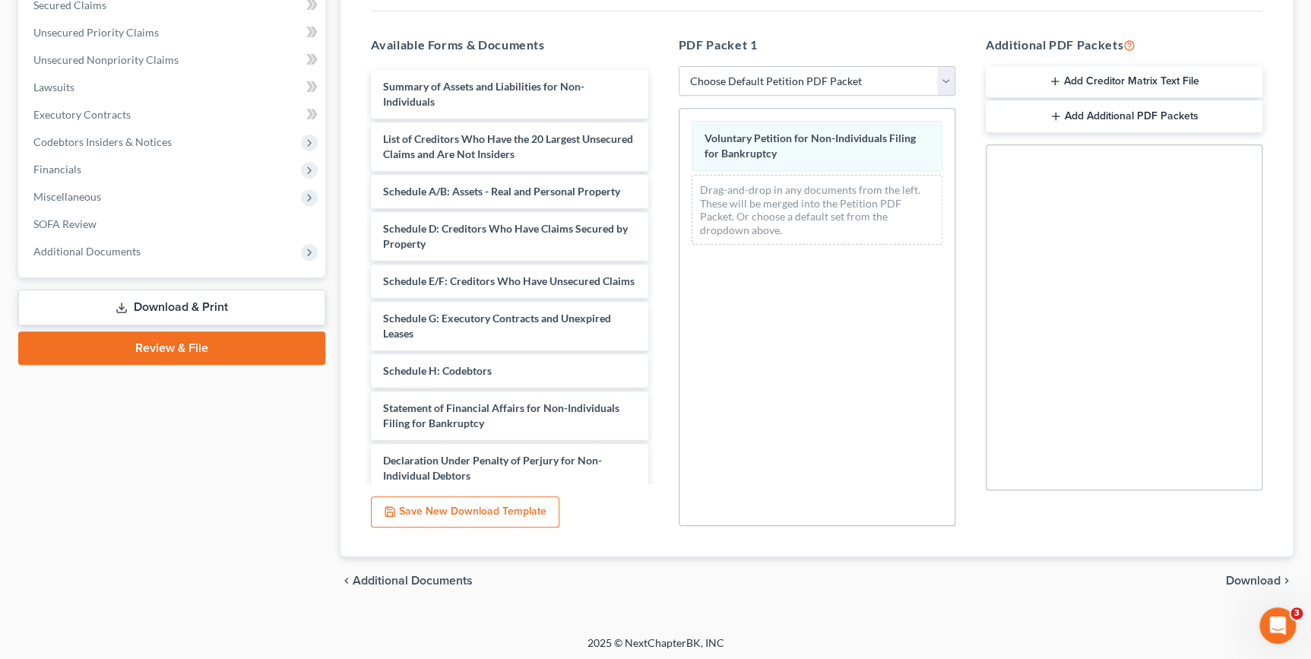
click at [1263, 581] on span "Download" at bounding box center [1253, 581] width 55 height 12
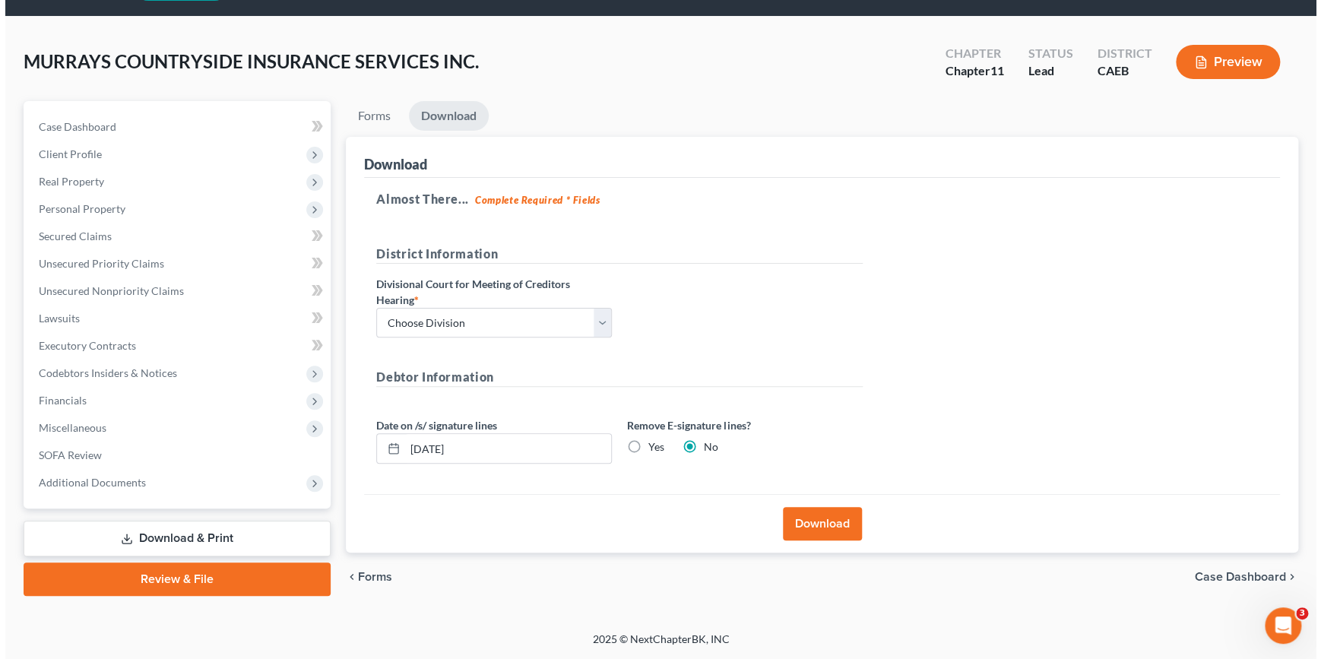
scroll to position [43, 0]
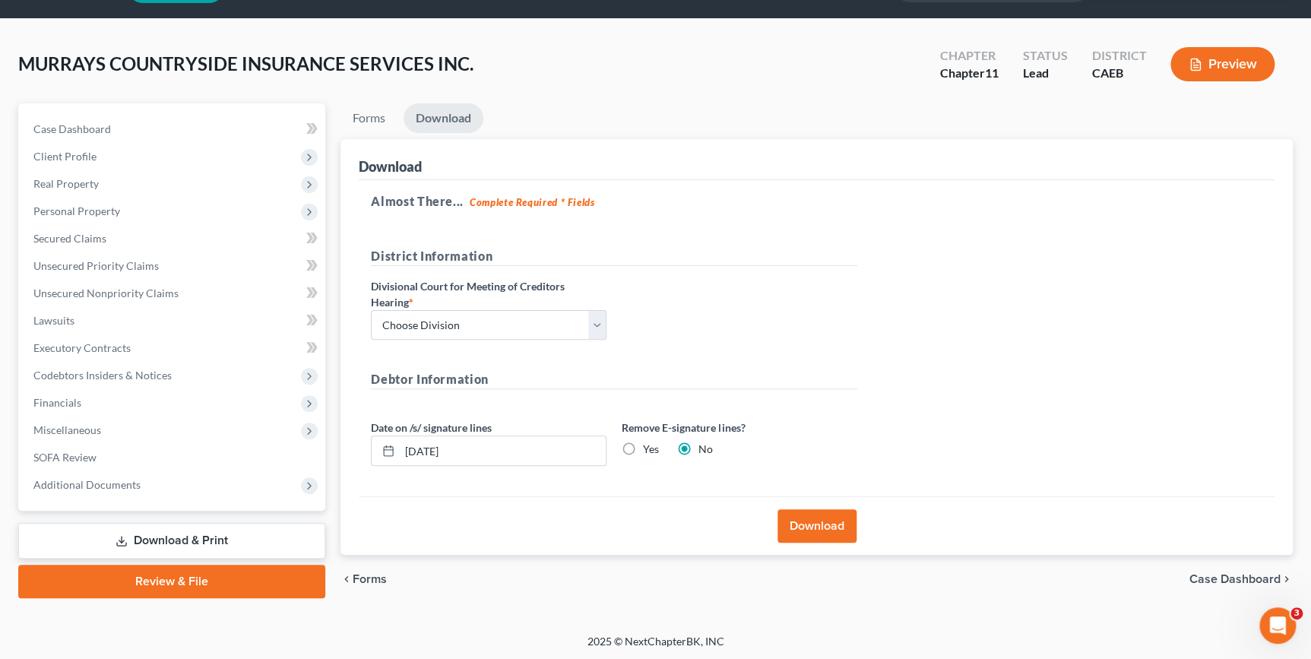
click at [822, 526] on button "Download" at bounding box center [816, 525] width 79 height 33
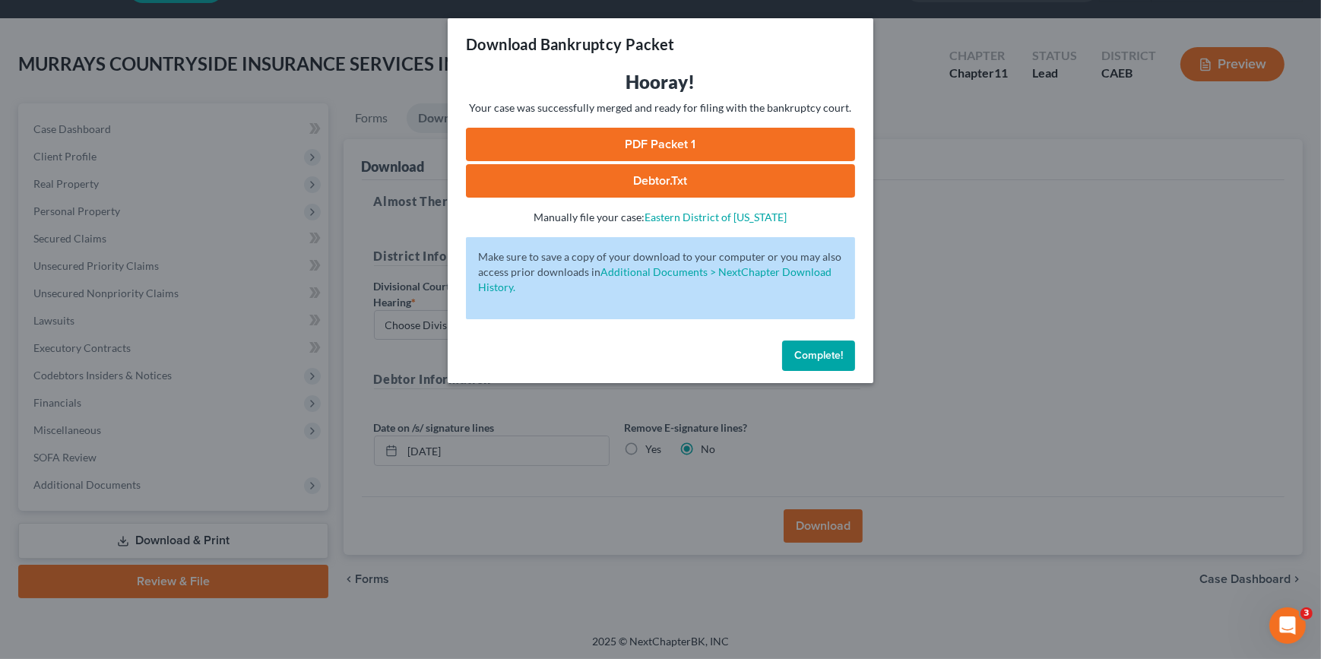
click at [676, 143] on link "PDF Packet 1" at bounding box center [660, 144] width 389 height 33
click at [674, 179] on link "Debtor.txt" at bounding box center [660, 180] width 389 height 33
